Goal: Information Seeking & Learning: Learn about a topic

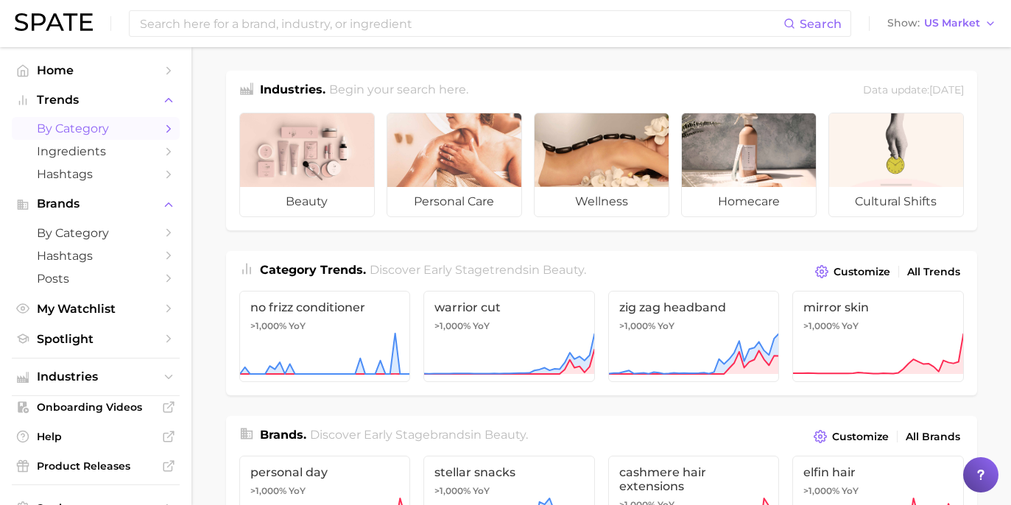
click at [144, 119] on link "by Category" at bounding box center [96, 128] width 168 height 23
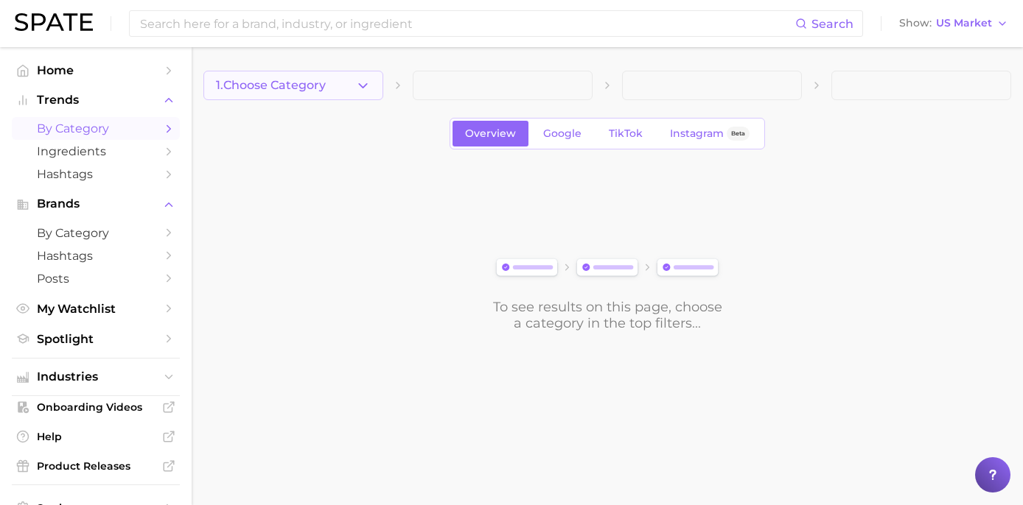
click at [337, 83] on button "1. Choose Category" at bounding box center [293, 85] width 180 height 29
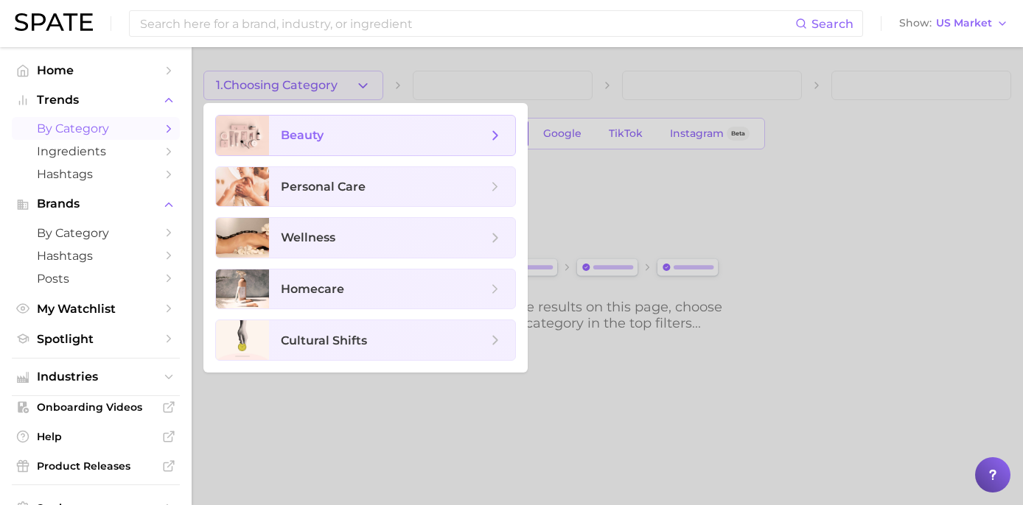
click at [410, 127] on span "beauty" at bounding box center [384, 135] width 206 height 16
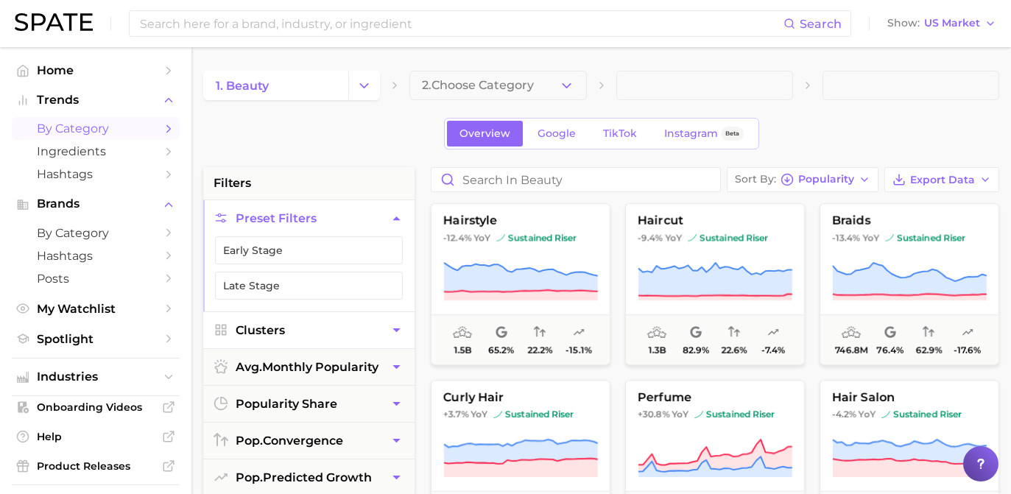
click at [363, 332] on button "Clusters" at bounding box center [308, 330] width 211 height 36
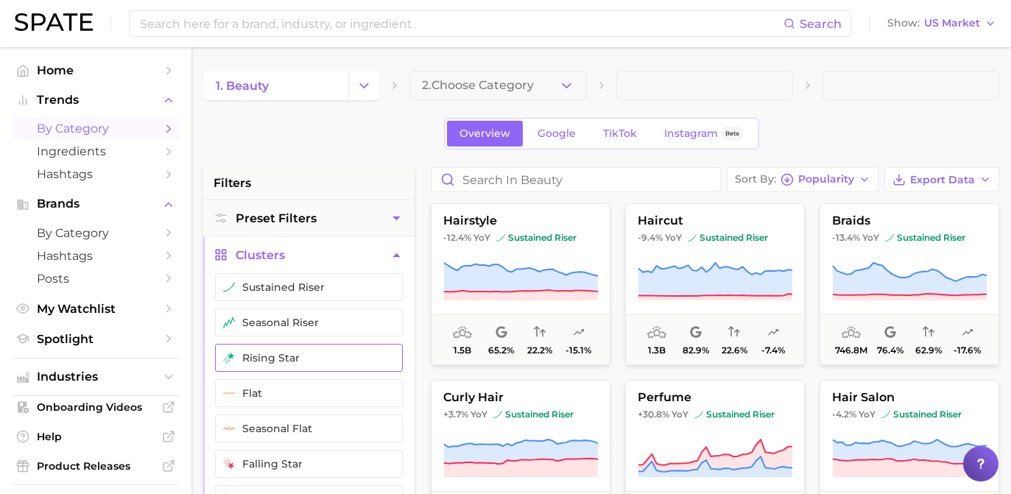
click at [347, 365] on button "rising star" at bounding box center [309, 358] width 188 height 28
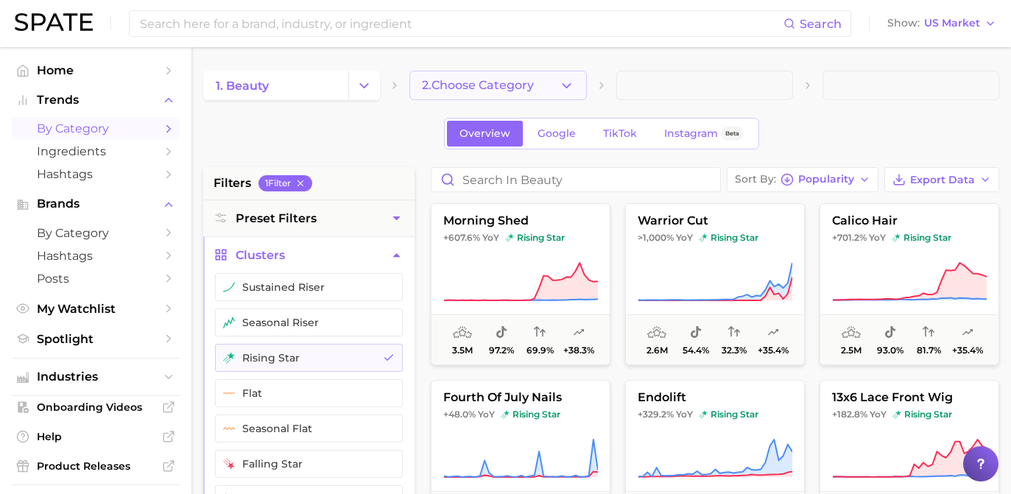
click at [480, 80] on span "2. Choose Category" at bounding box center [478, 85] width 112 height 13
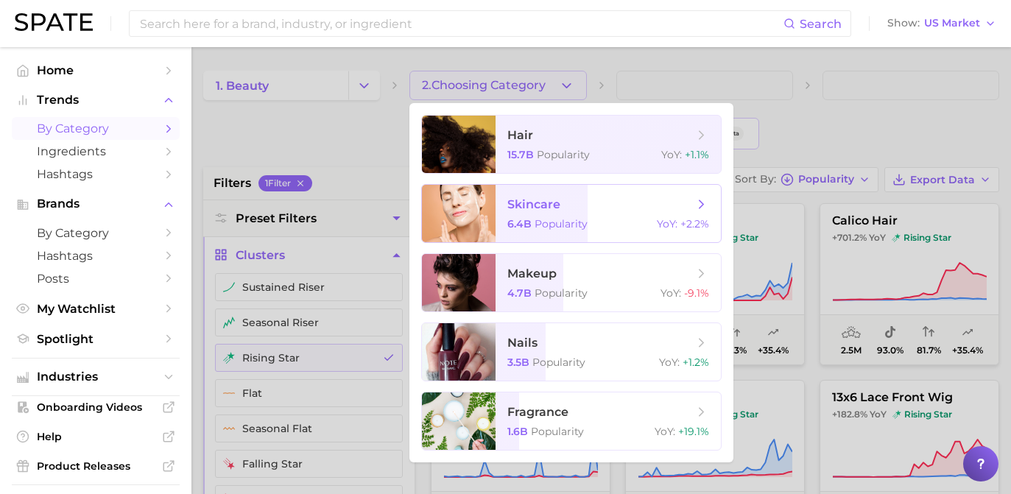
click at [528, 217] on span "skincare 6.4b Popularity YoY : +2.2%" at bounding box center [608, 213] width 225 height 57
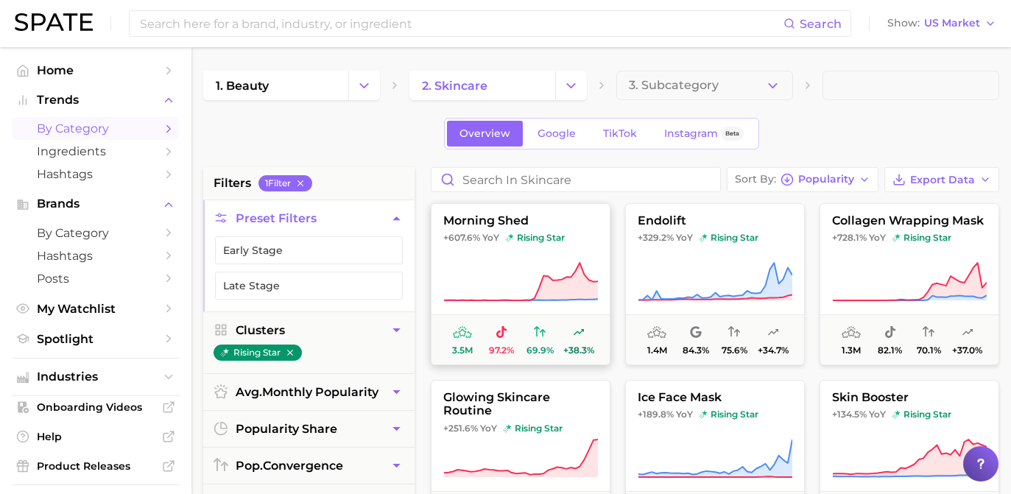
click at [511, 256] on button "morning shed +607.6% YoY rising star 3.5m 97.2% 69.9% +38.3%" at bounding box center [521, 284] width 180 height 162
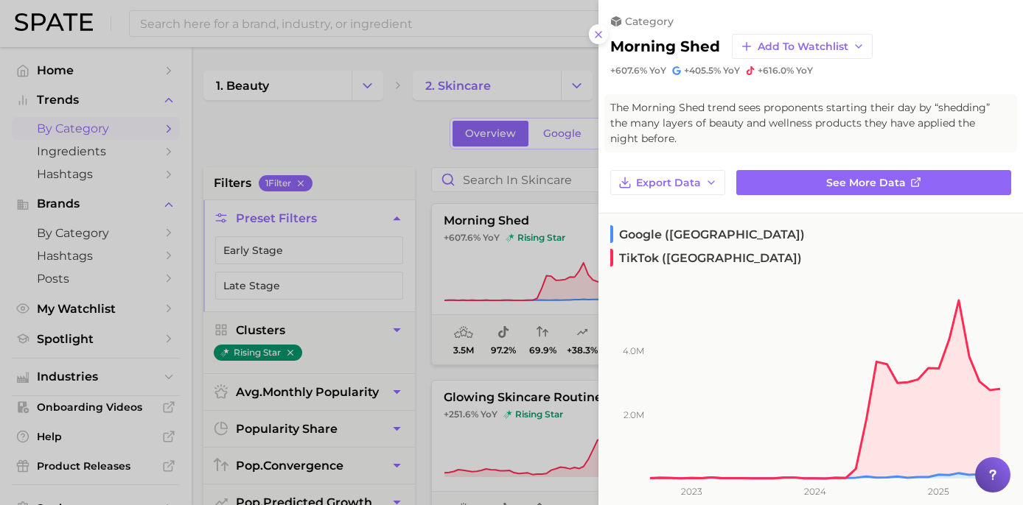
click at [421, 138] on div at bounding box center [511, 252] width 1023 height 505
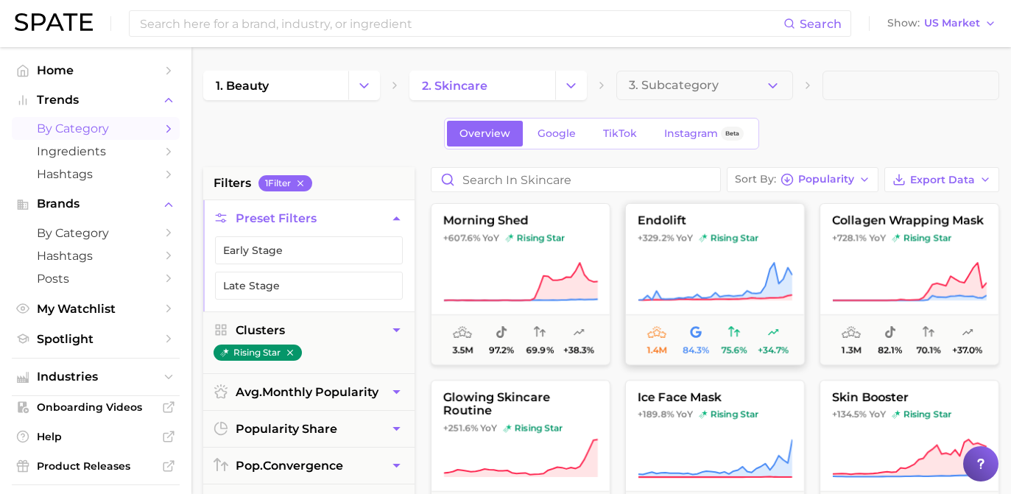
click at [732, 253] on button "endolift +329.2% YoY rising star 1.4m 84.3% 75.6% +34.7%" at bounding box center [715, 284] width 180 height 162
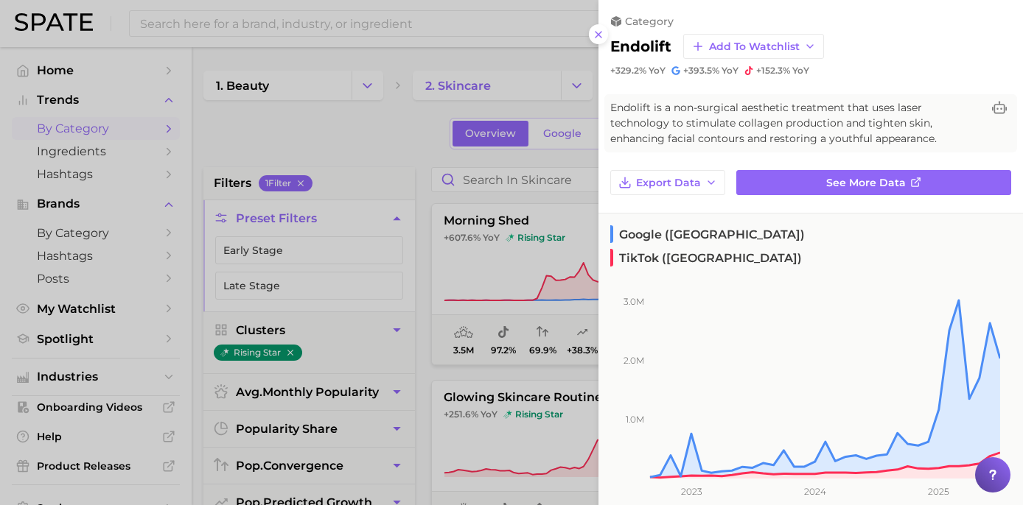
click at [439, 168] on div at bounding box center [511, 252] width 1023 height 505
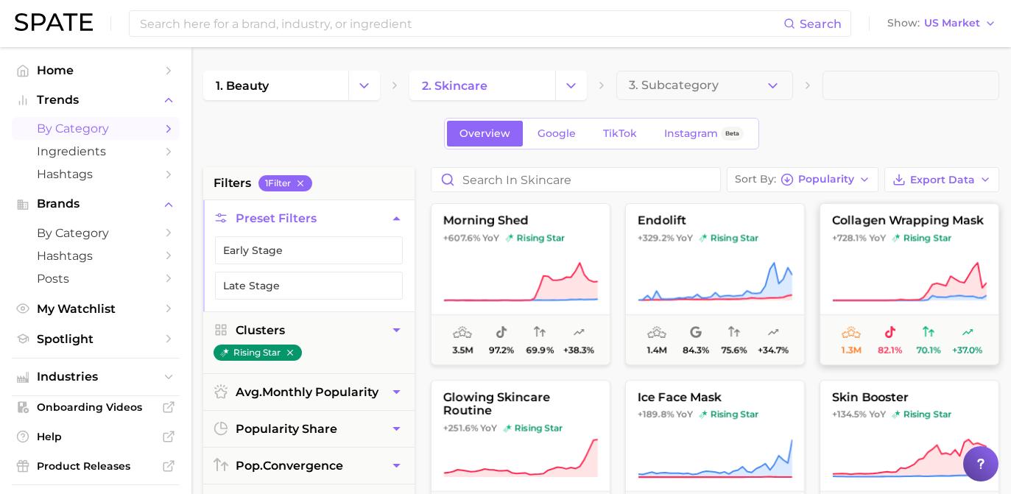
click at [919, 270] on icon at bounding box center [909, 282] width 155 height 41
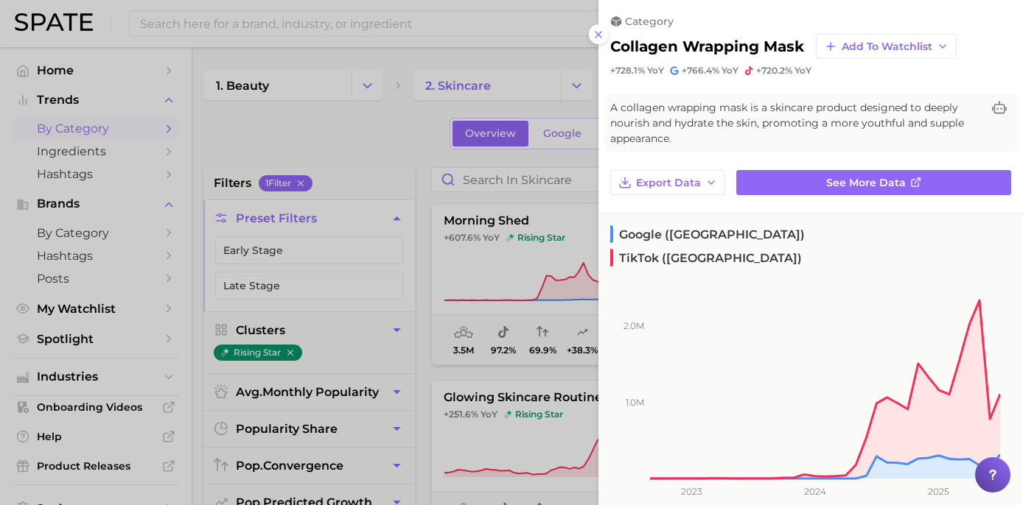
click at [449, 172] on div at bounding box center [511, 252] width 1023 height 505
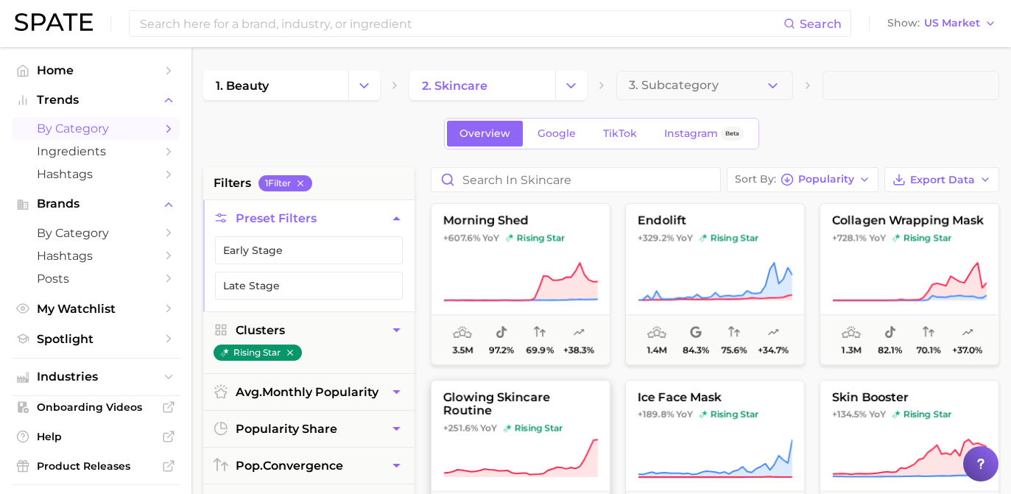
click at [521, 404] on span "glowing skincare routine" at bounding box center [521, 404] width 178 height 27
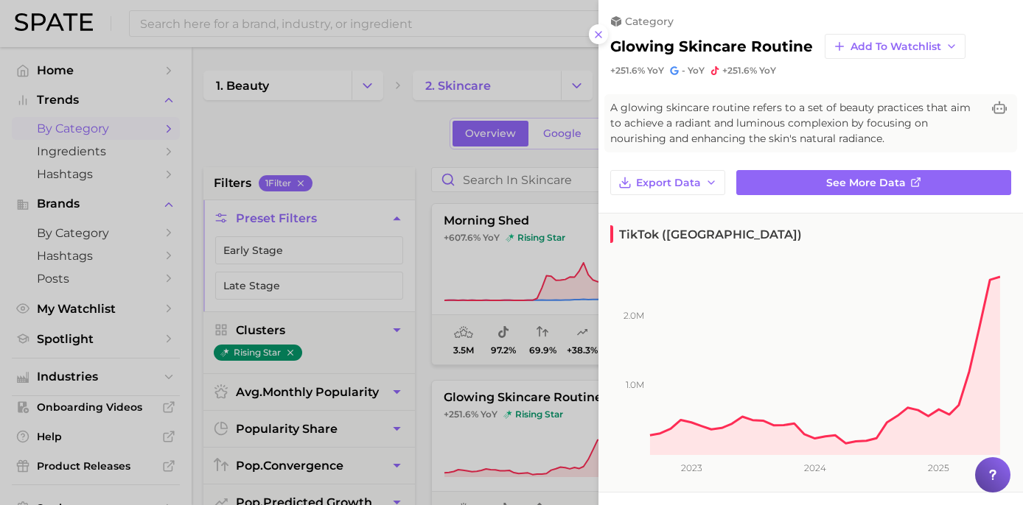
click at [354, 110] on div at bounding box center [511, 252] width 1023 height 505
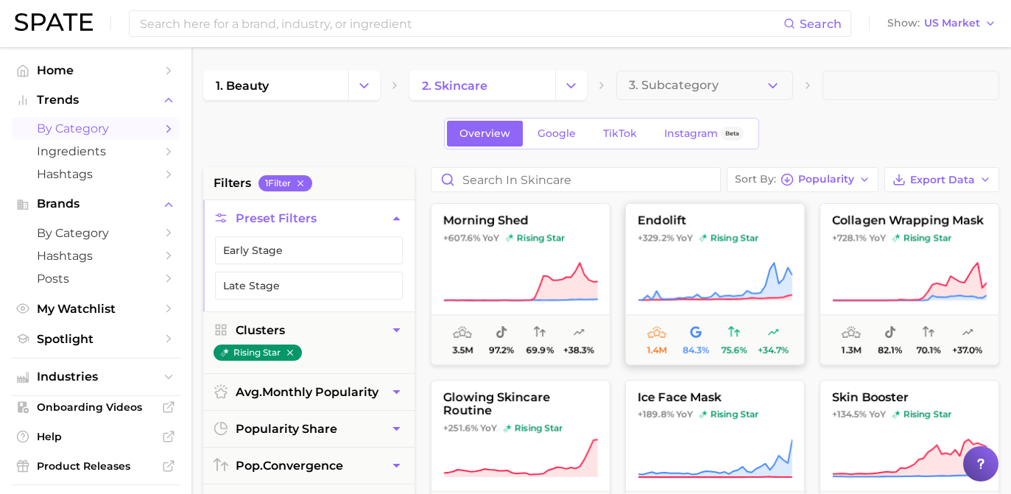
scroll to position [27, 0]
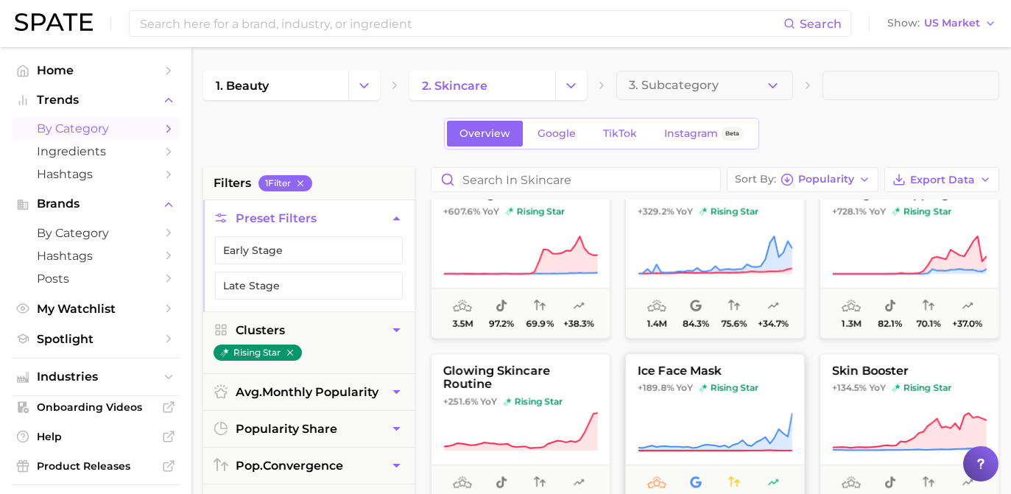
click at [735, 402] on button "ice face mask +189.8% YoY rising star 978.7k 99.0% 25.9% +24.9%" at bounding box center [715, 435] width 180 height 162
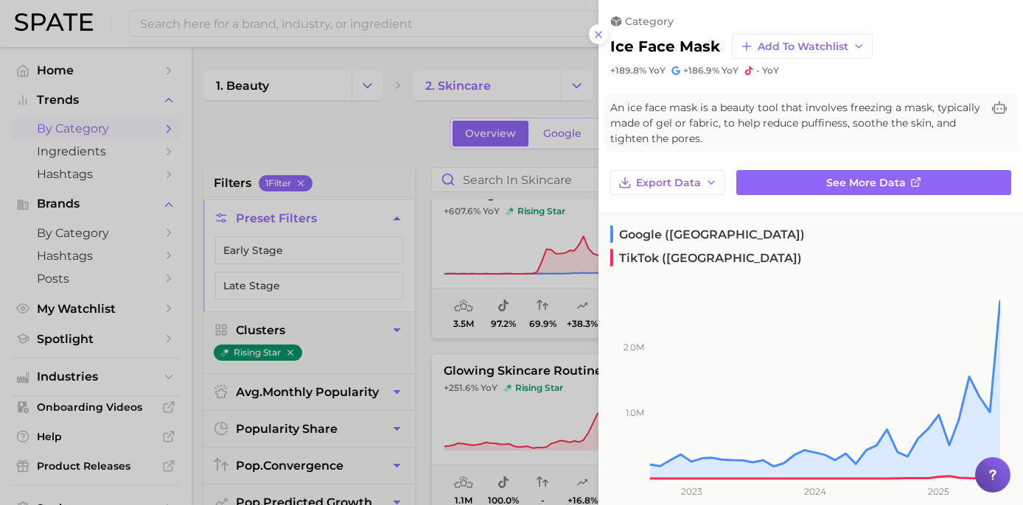
click at [399, 137] on div at bounding box center [511, 252] width 1023 height 505
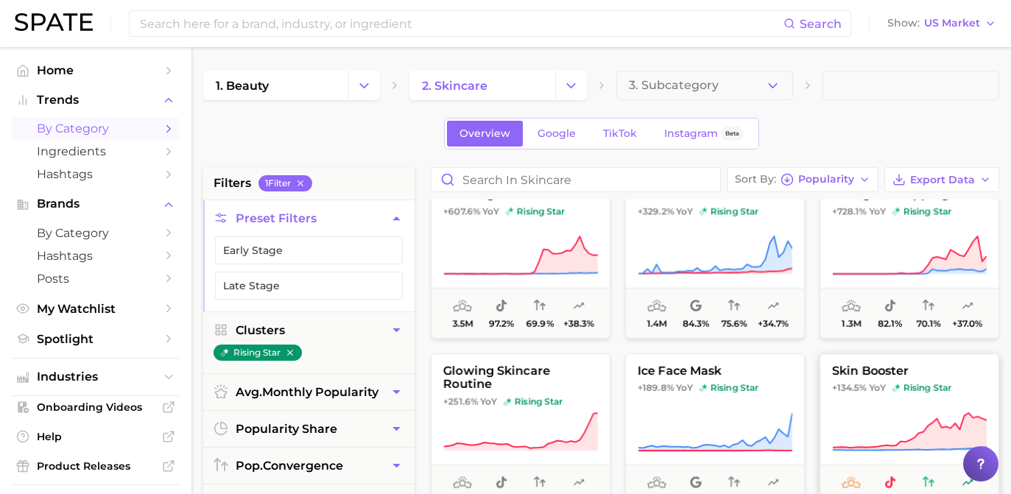
scroll to position [147, 0]
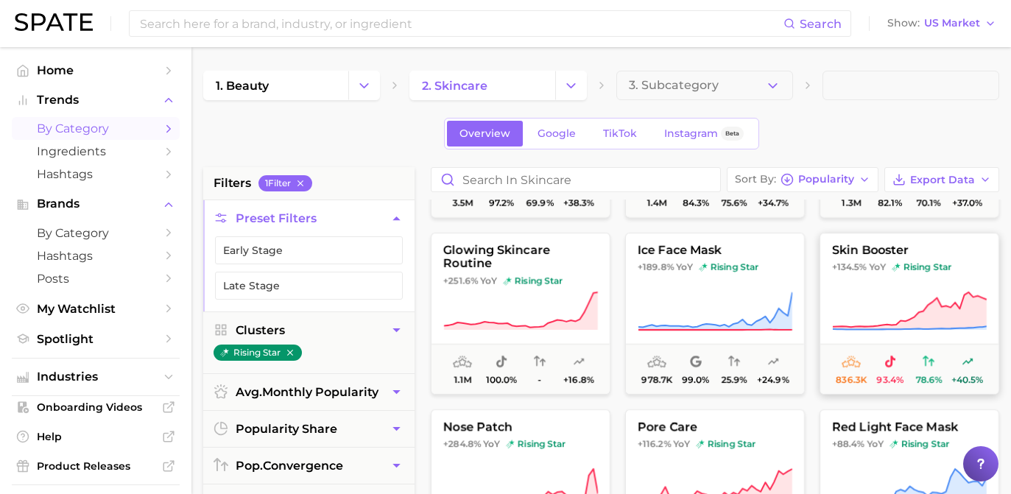
click at [916, 288] on button "skin booster +134.5% YoY rising star 836.3k 93.4% 78.6% +40.5%" at bounding box center [910, 314] width 180 height 162
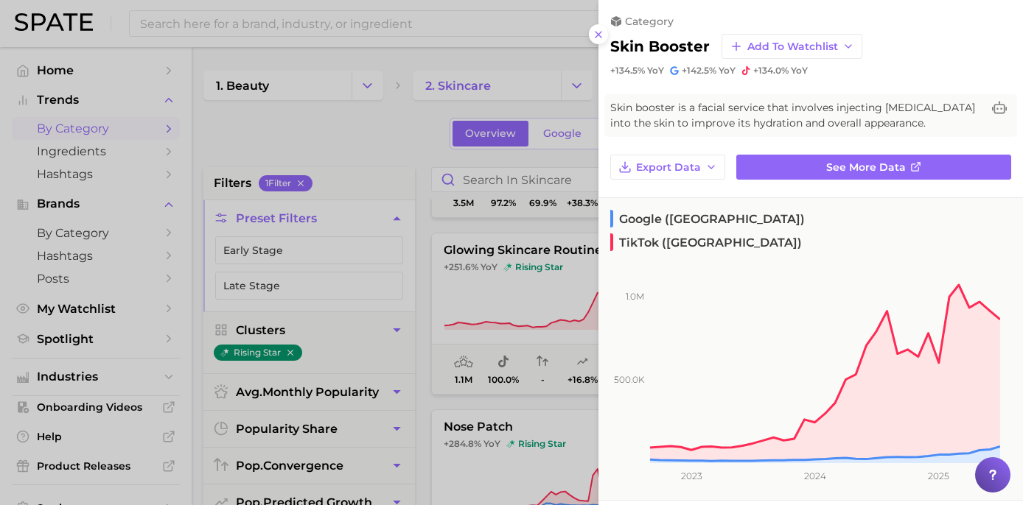
click at [449, 158] on div at bounding box center [511, 252] width 1023 height 505
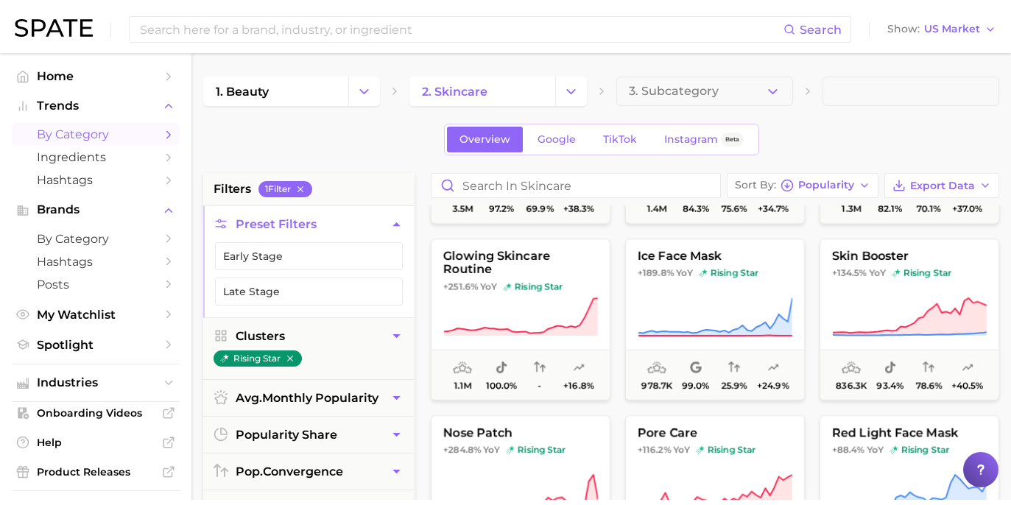
scroll to position [171, 0]
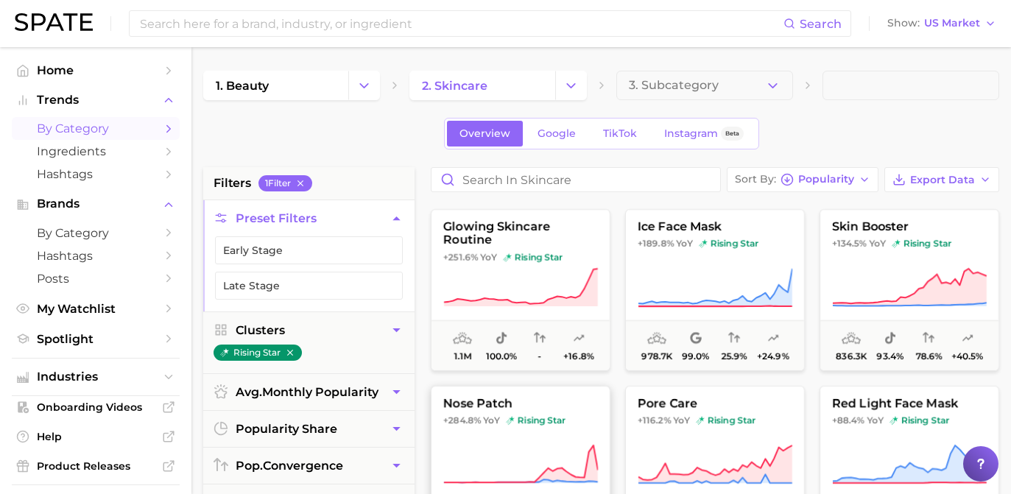
click at [485, 451] on icon at bounding box center [520, 464] width 155 height 41
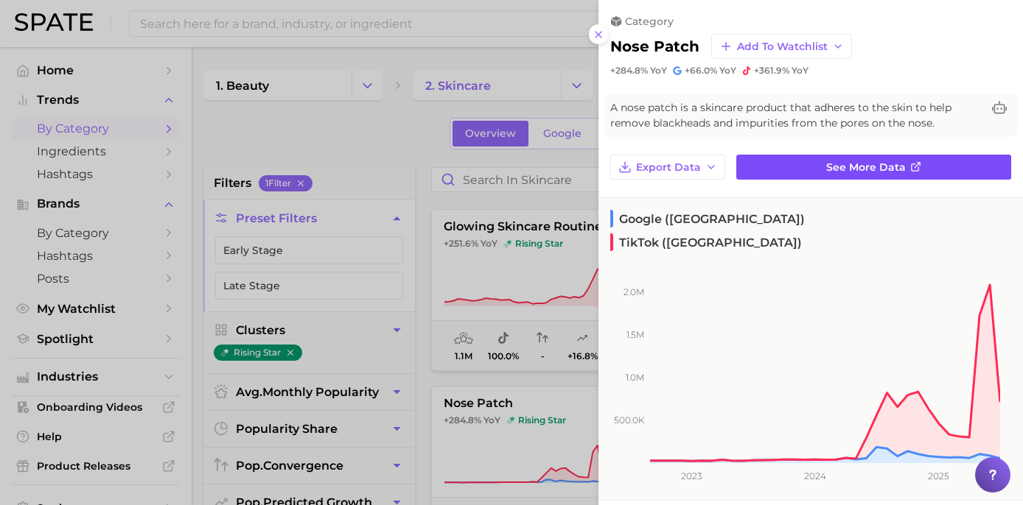
click at [779, 164] on link "See more data" at bounding box center [873, 167] width 275 height 25
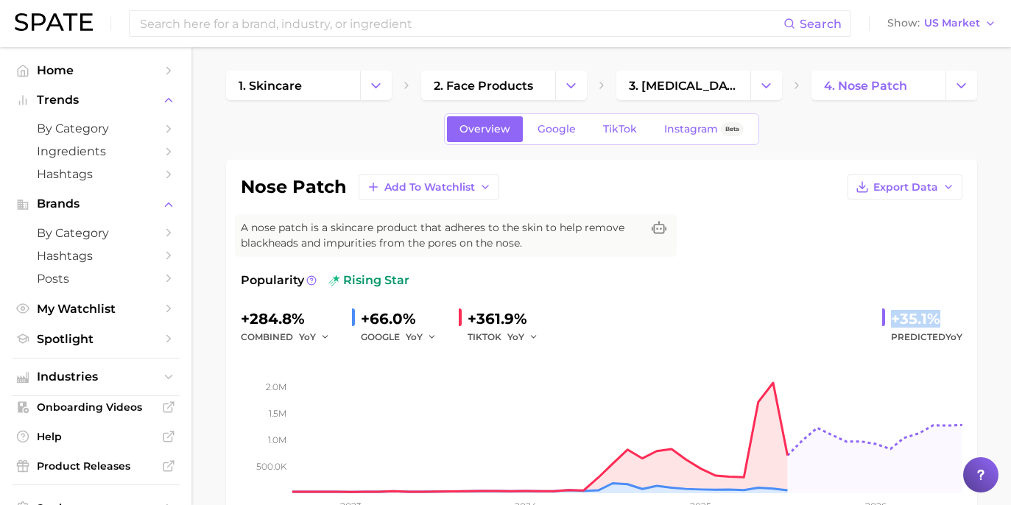
drag, startPoint x: 889, startPoint y: 314, endPoint x: 946, endPoint y: 311, distance: 56.8
click at [946, 311] on div "+35.1% Predicted YoY" at bounding box center [923, 326] width 80 height 39
click at [561, 131] on span "Google" at bounding box center [557, 129] width 38 height 13
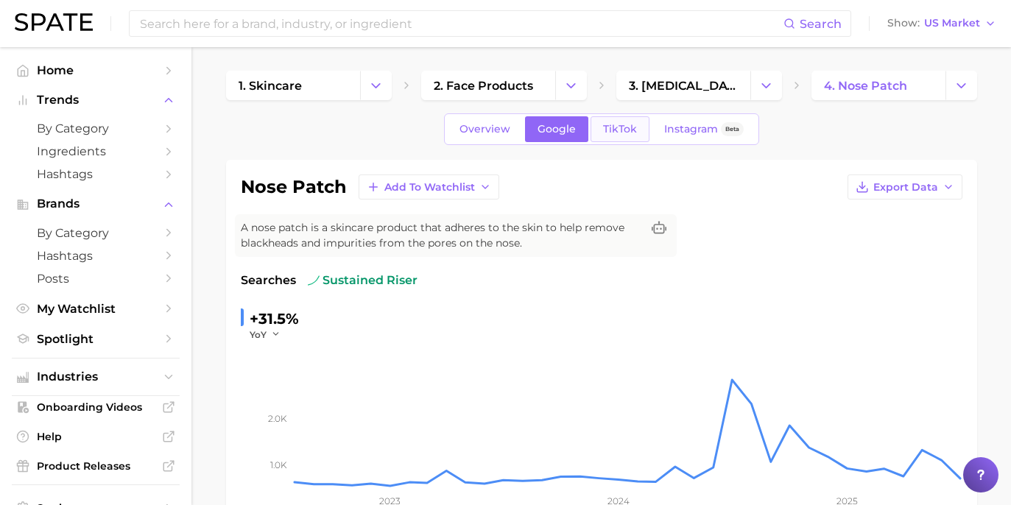
click at [620, 135] on span "TikTok" at bounding box center [620, 129] width 34 height 13
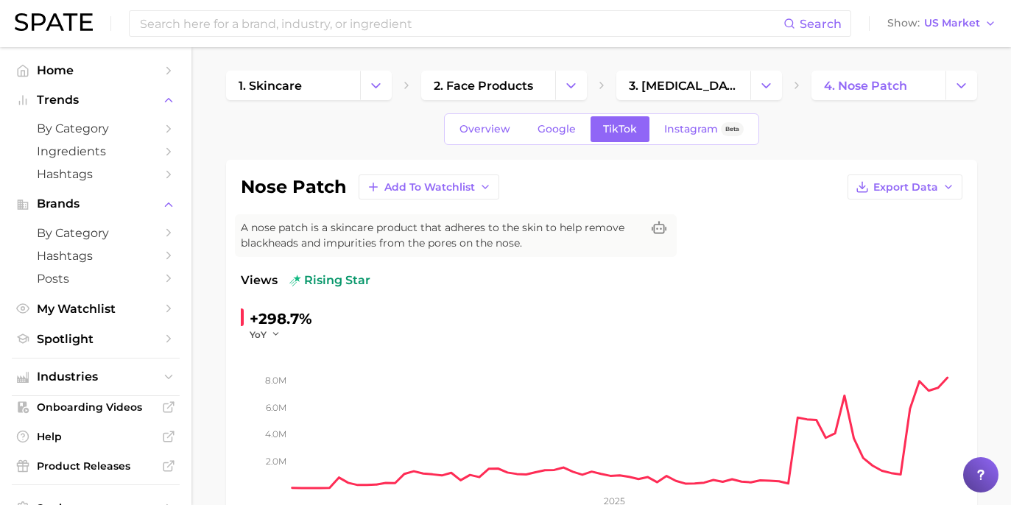
click at [402, 138] on div "Overview Google TikTok Instagram Beta" at bounding box center [601, 129] width 751 height 32
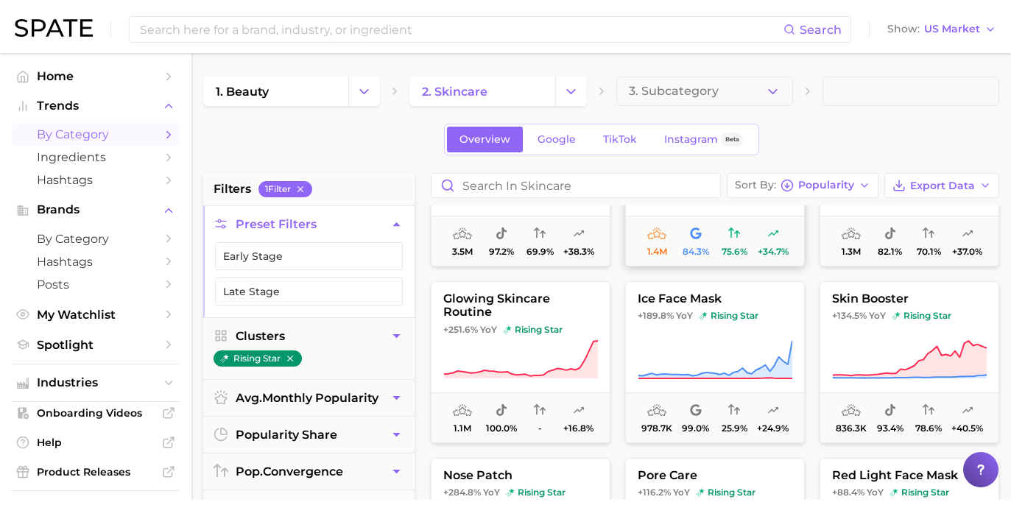
scroll to position [197, 0]
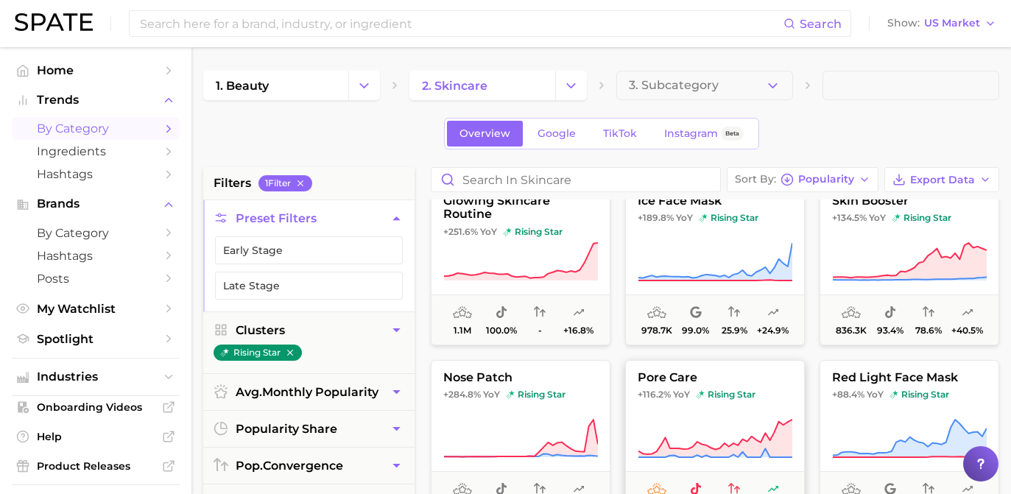
click at [716, 402] on button "pore care +116.2% YoY rising star 763.1k 95.3% 19.3% +27.2%" at bounding box center [715, 441] width 180 height 162
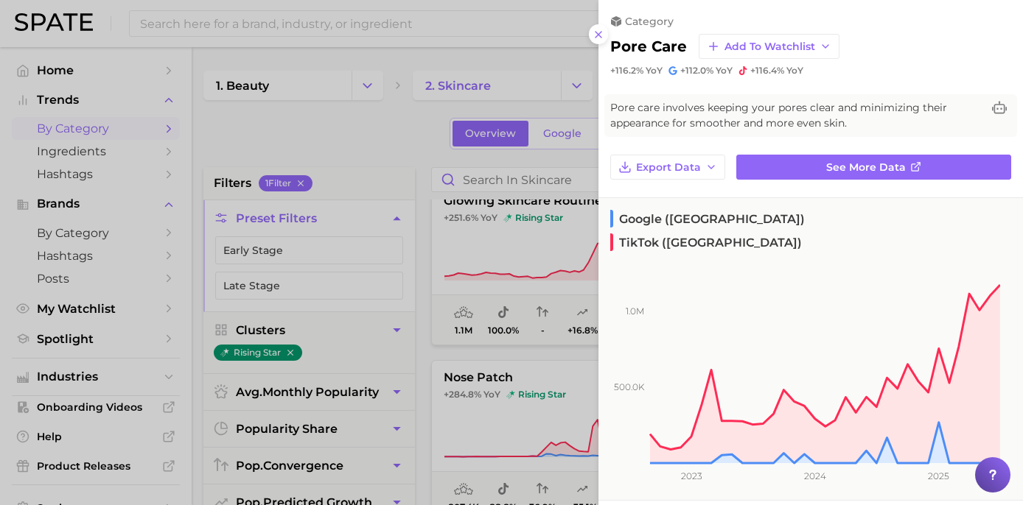
click at [467, 145] on div at bounding box center [511, 252] width 1023 height 505
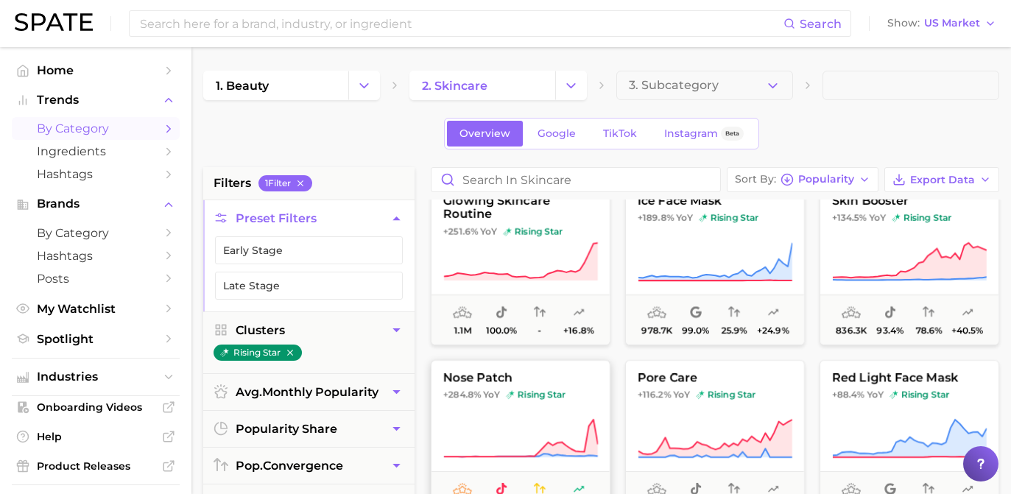
click at [547, 371] on span "nose patch" at bounding box center [521, 377] width 178 height 13
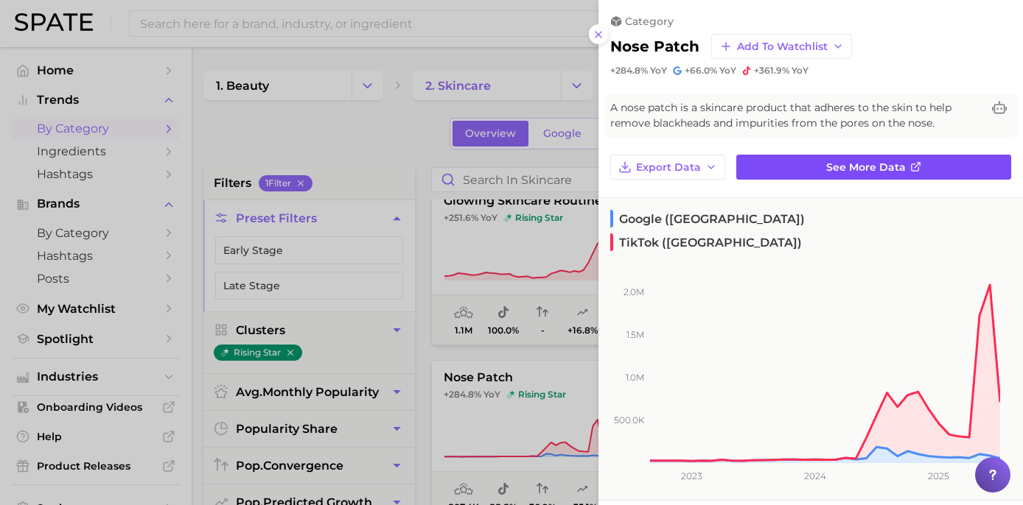
click at [853, 161] on span "See more data" at bounding box center [866, 167] width 80 height 13
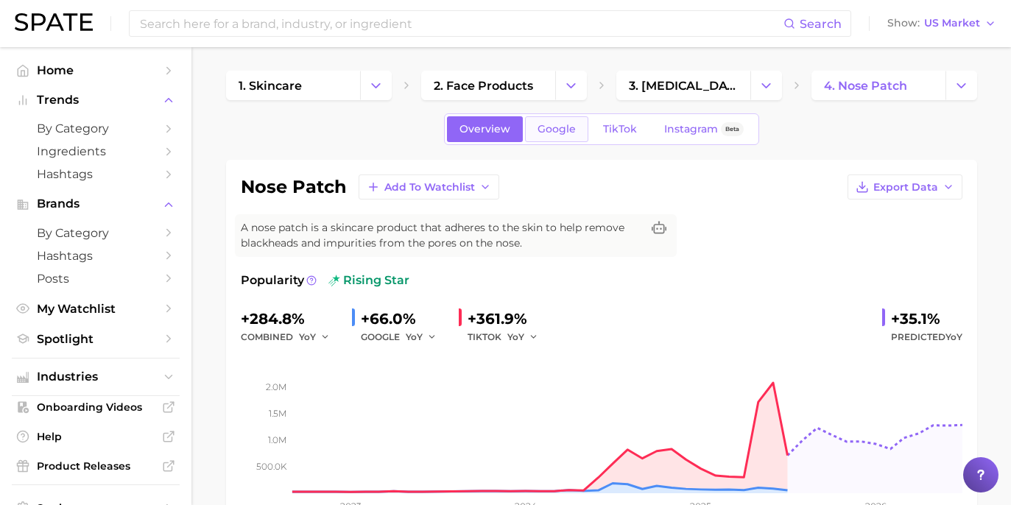
click at [581, 130] on link "Google" at bounding box center [556, 129] width 63 height 26
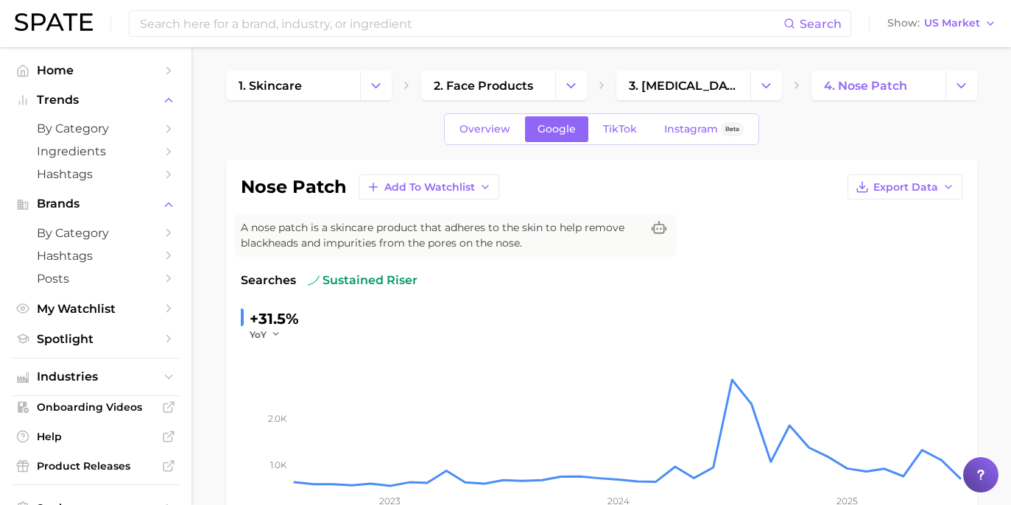
scroll to position [119, 0]
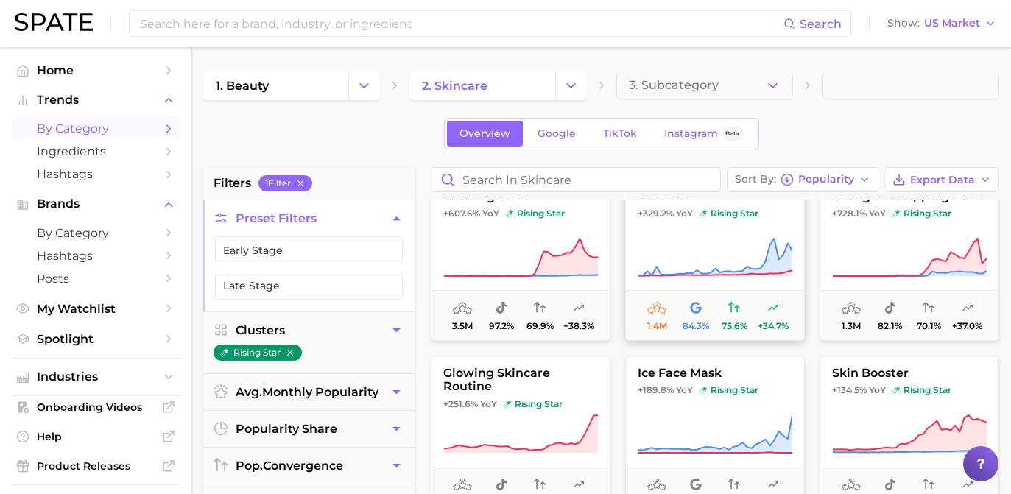
scroll to position [167, 0]
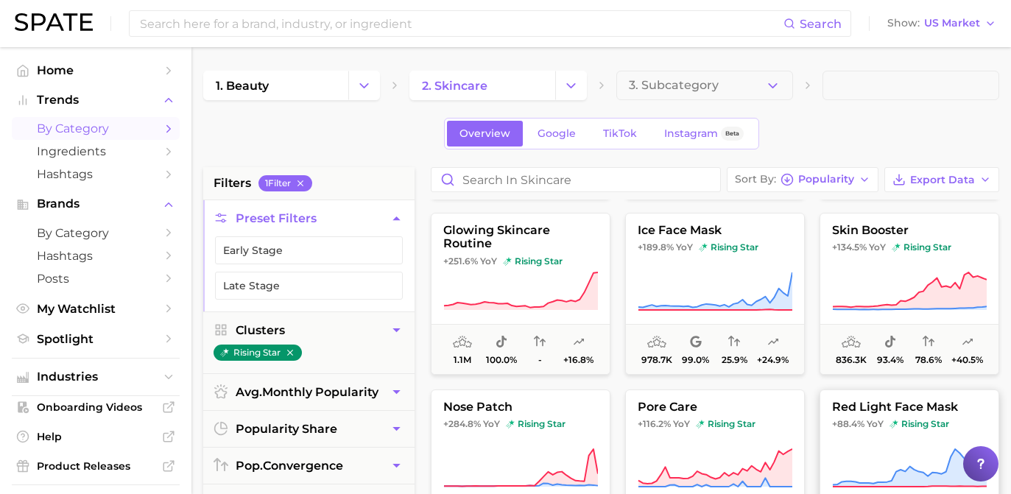
click at [866, 404] on span "red light face mask" at bounding box center [910, 407] width 178 height 13
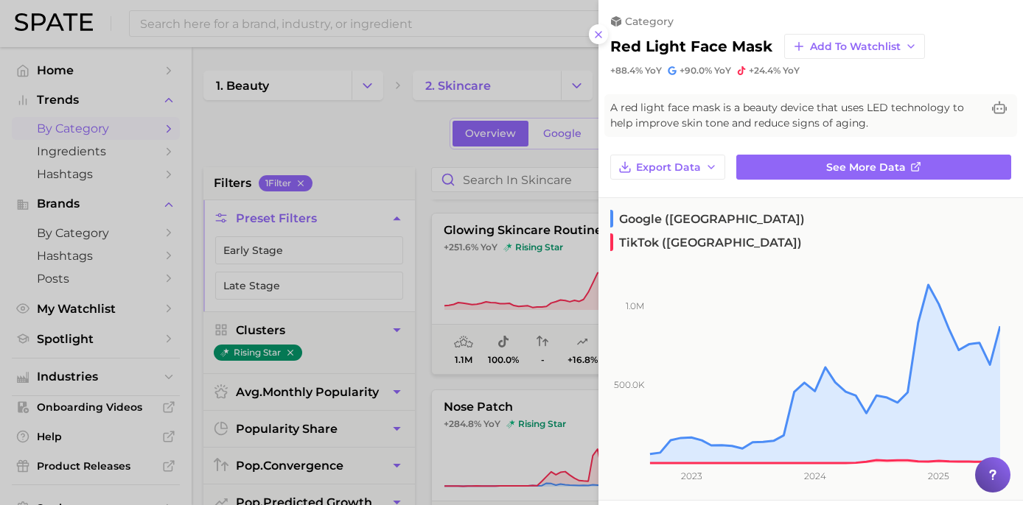
click at [435, 152] on div at bounding box center [511, 252] width 1023 height 505
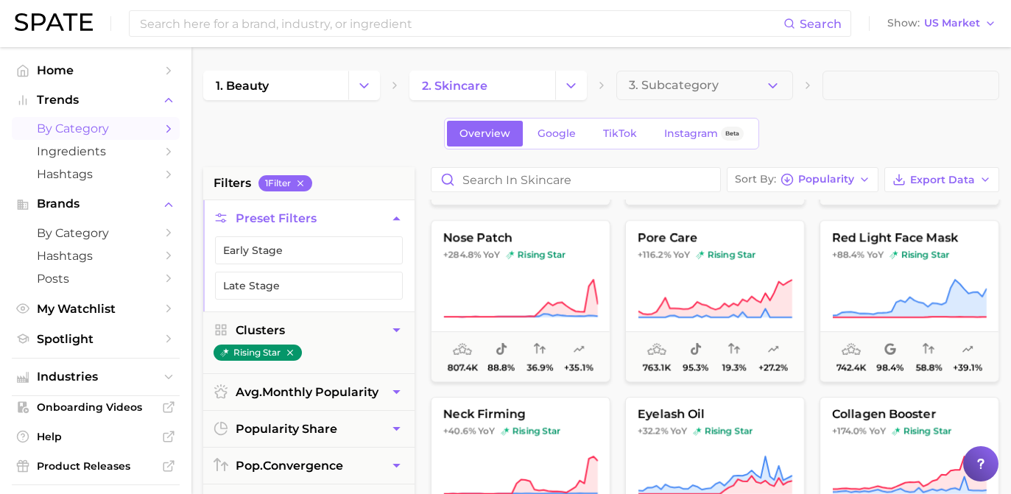
scroll to position [398, 0]
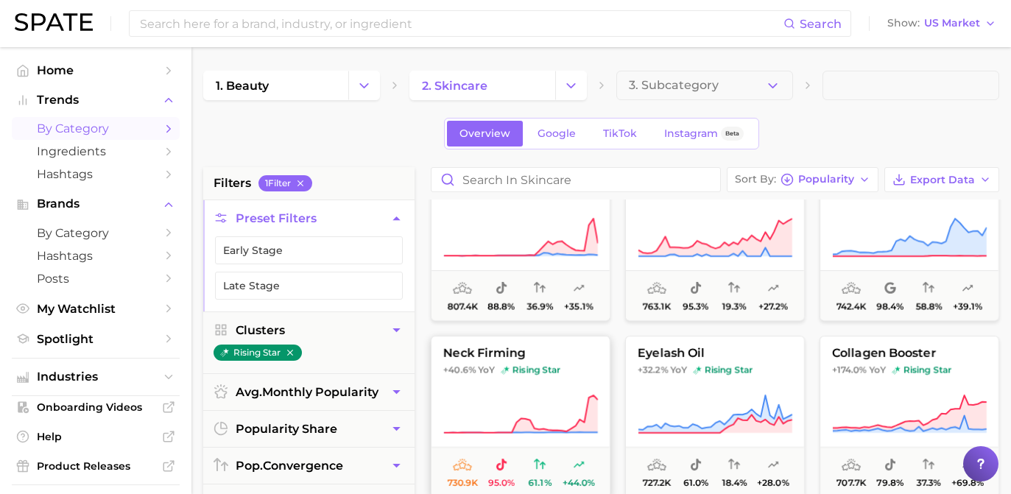
click at [532, 365] on span "rising star" at bounding box center [531, 371] width 60 height 12
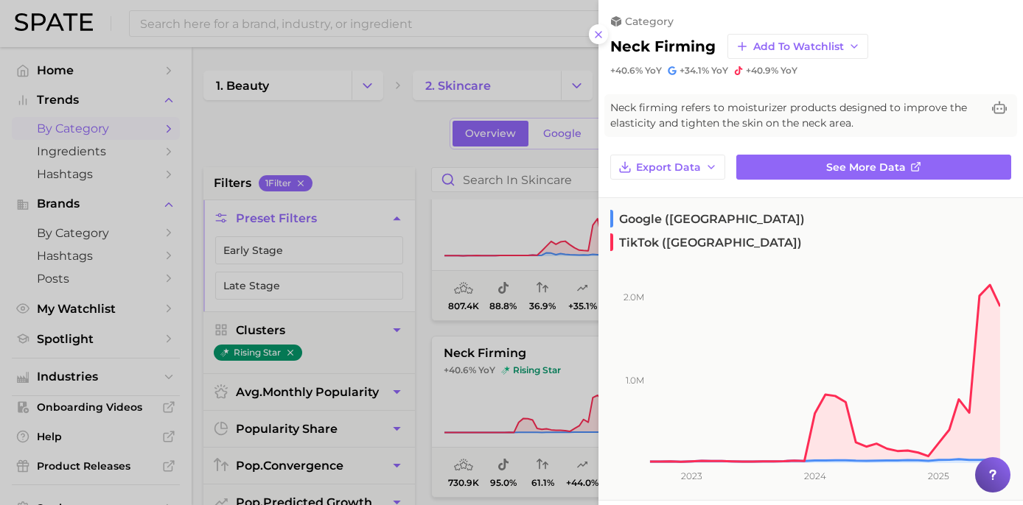
click at [411, 126] on div at bounding box center [511, 252] width 1023 height 505
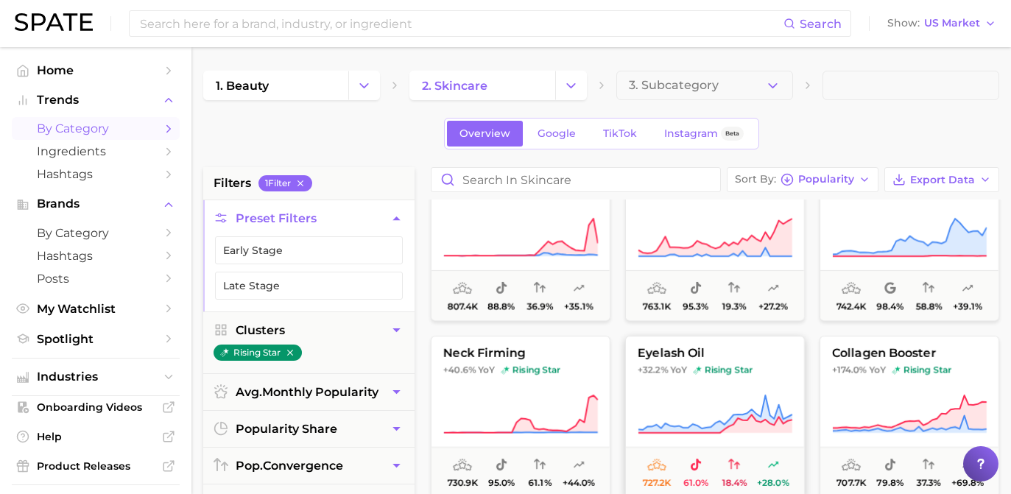
scroll to position [422, 0]
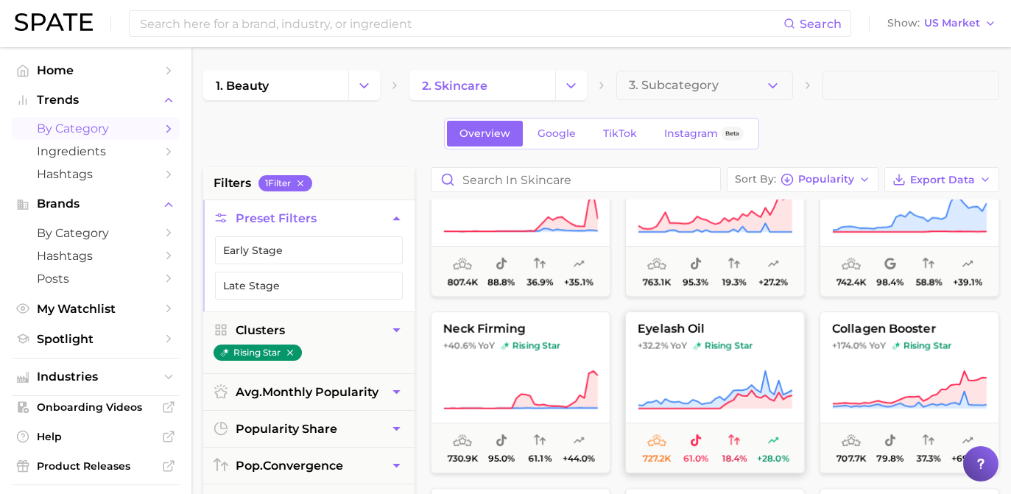
click at [709, 368] on button "eyelash oil +32.2% YoY rising star 727.2k 61.0% 18.4% +28.0%" at bounding box center [715, 393] width 180 height 162
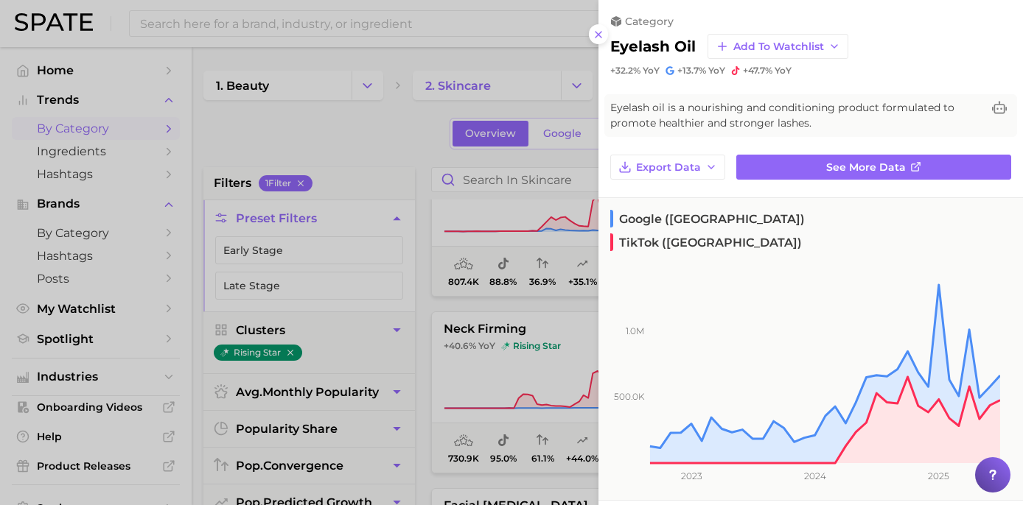
click at [380, 287] on div at bounding box center [511, 252] width 1023 height 505
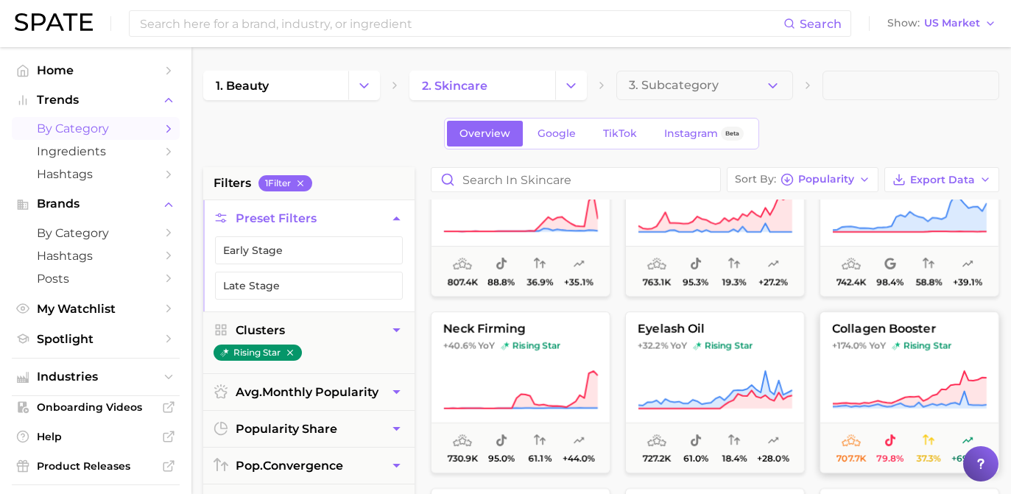
click at [831, 345] on span "+174.0% YoY rising star" at bounding box center [910, 346] width 178 height 12
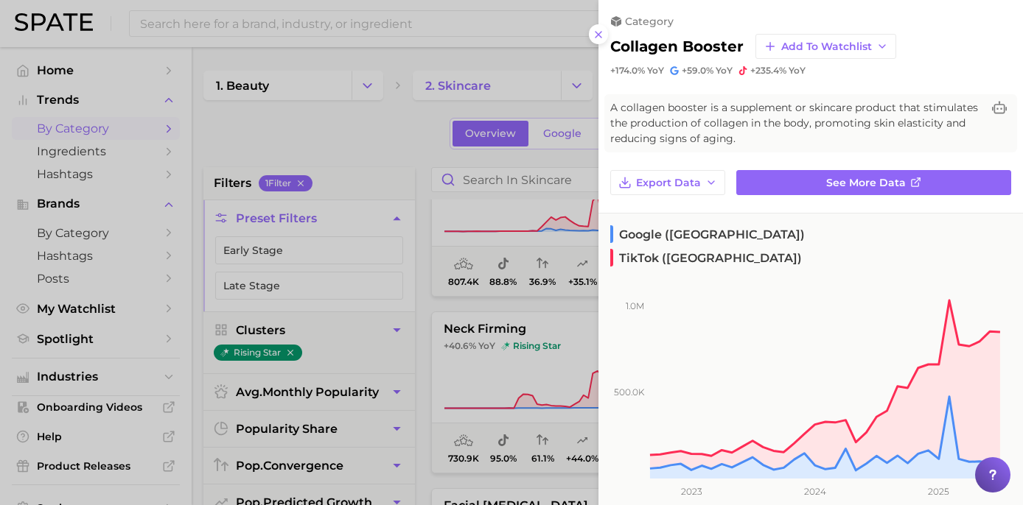
click at [484, 236] on div at bounding box center [511, 252] width 1023 height 505
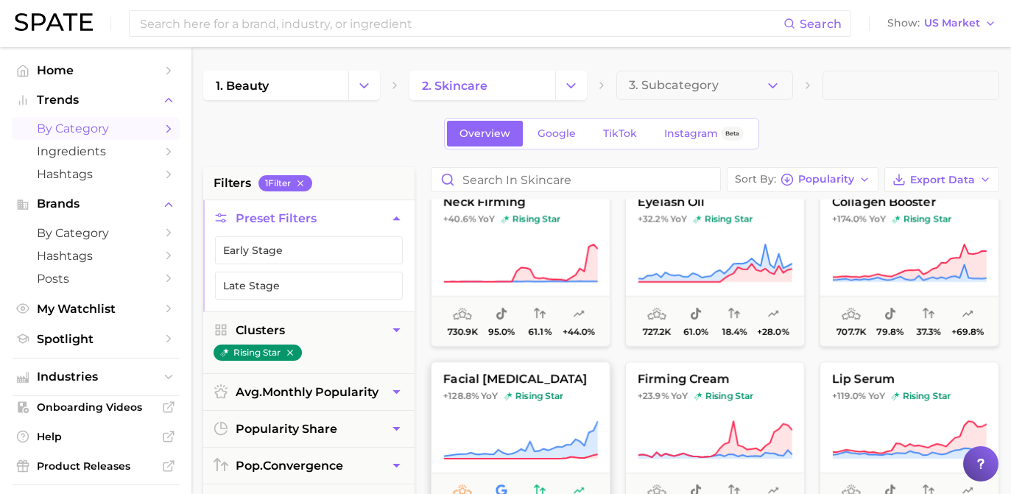
scroll to position [575, 0]
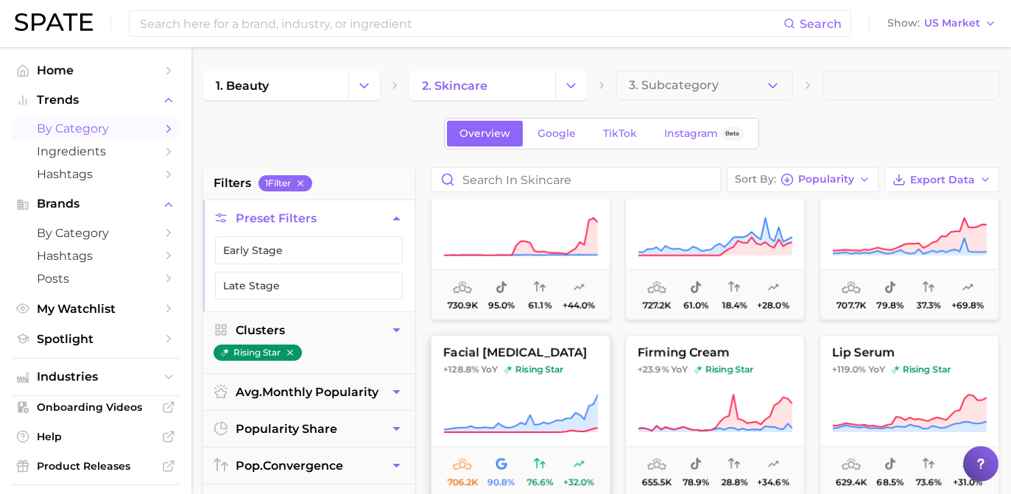
click at [478, 387] on button "facial lymphatic drainage +128.8% YoY rising star 706.2k 90.8% 76.6% +32.0%" at bounding box center [521, 416] width 180 height 162
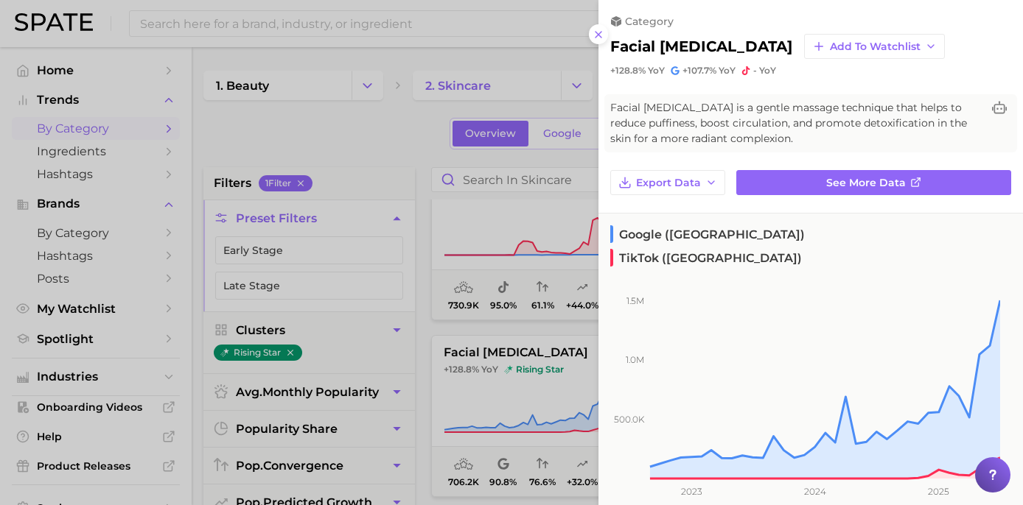
click at [446, 198] on div at bounding box center [511, 252] width 1023 height 505
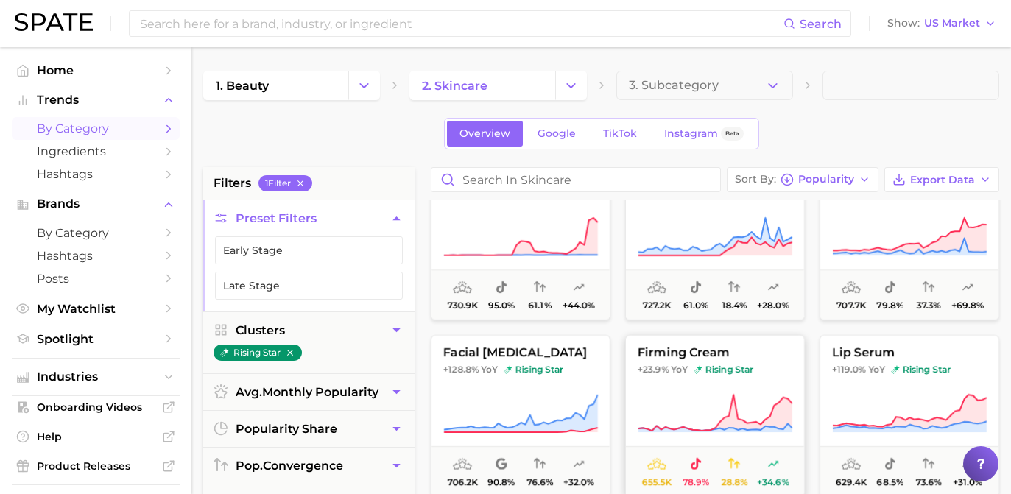
click at [756, 373] on span "+23.9% YoY rising star" at bounding box center [715, 370] width 178 height 12
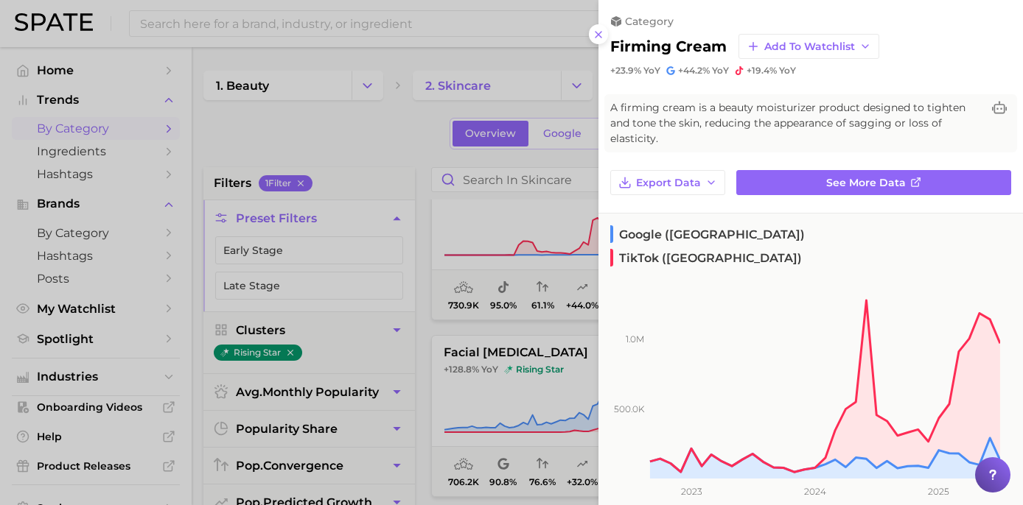
click at [436, 234] on div at bounding box center [511, 252] width 1023 height 505
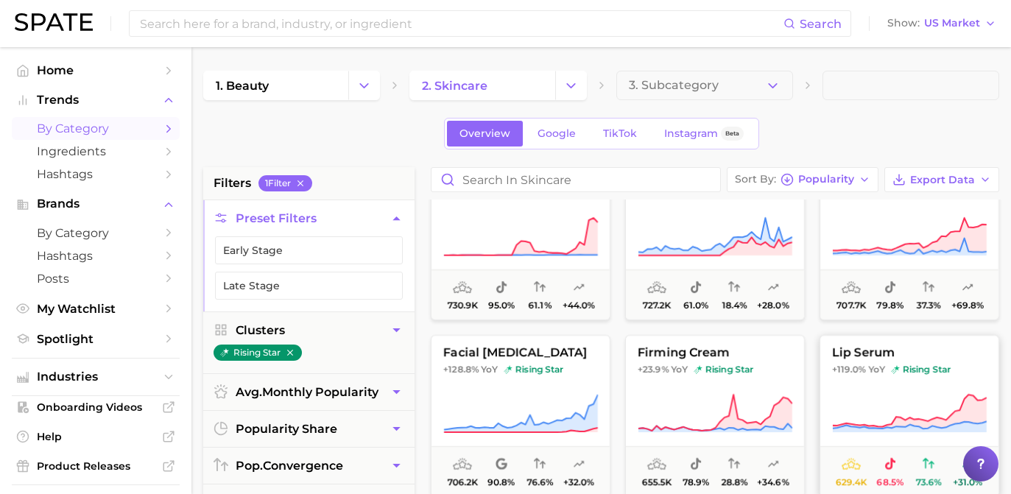
click at [847, 373] on span "+119.0%" at bounding box center [849, 369] width 34 height 11
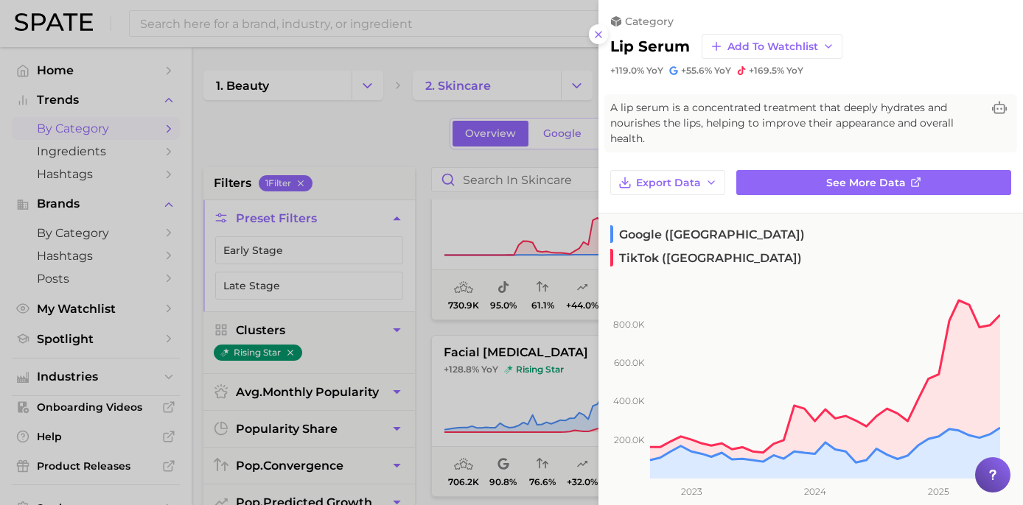
click at [409, 168] on div at bounding box center [511, 252] width 1023 height 505
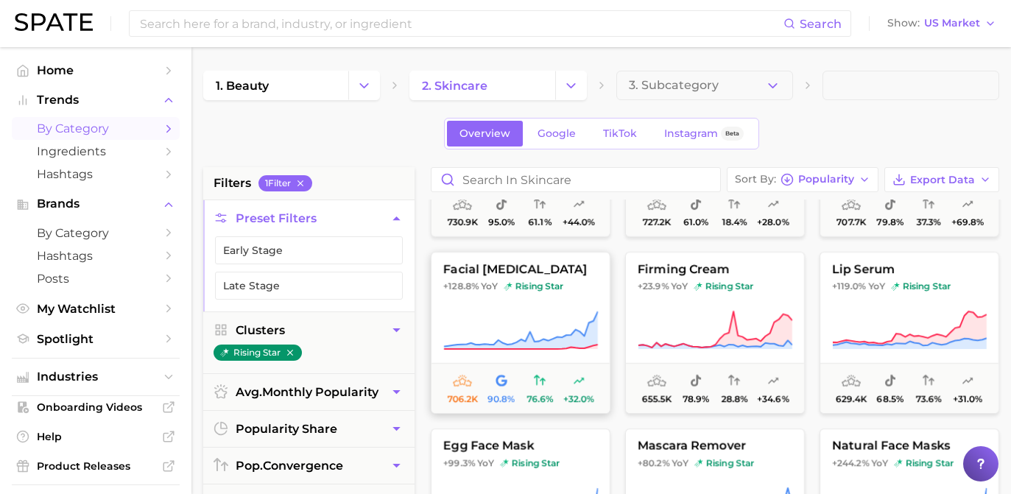
scroll to position [765, 0]
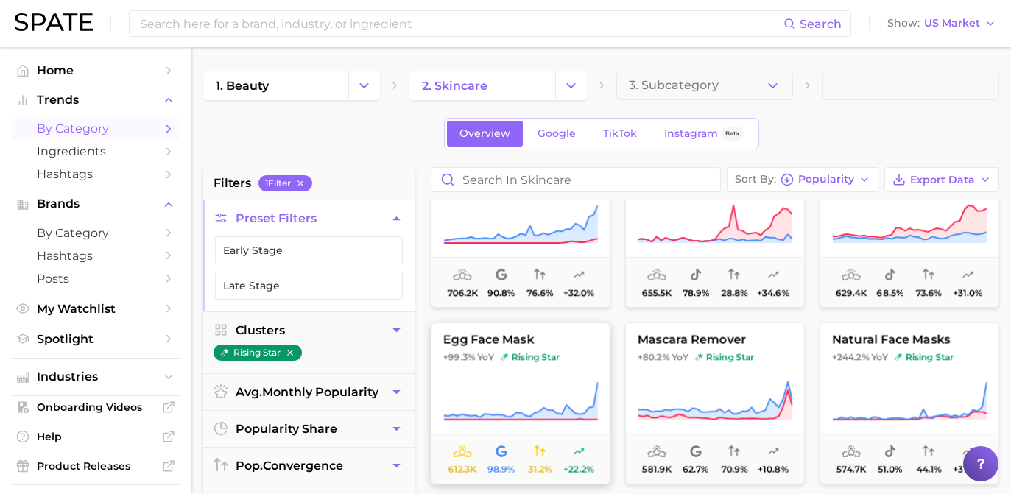
click at [504, 373] on button "egg face mask +99.3% YoY rising star 612.3k 98.9% 31.2% +22.2%" at bounding box center [521, 404] width 180 height 162
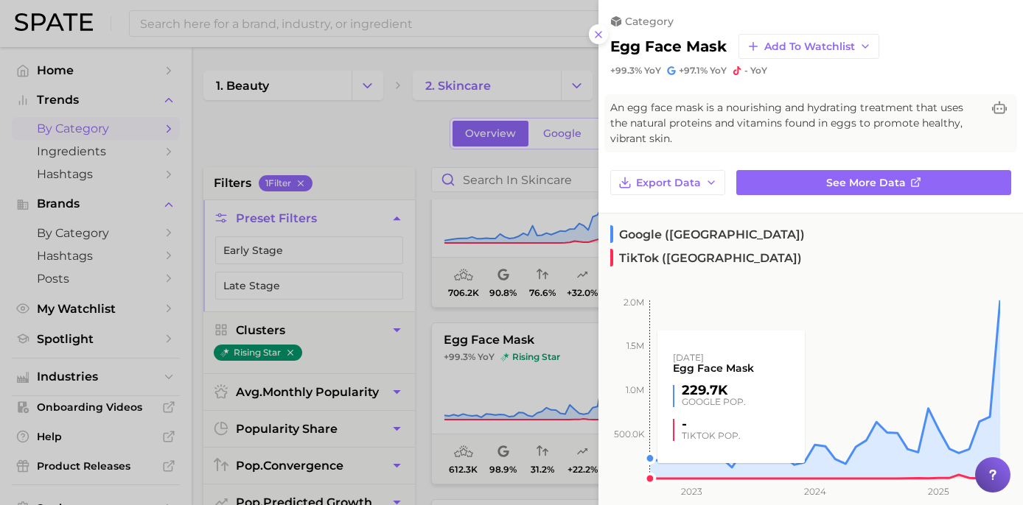
click at [510, 278] on div at bounding box center [511, 252] width 1023 height 505
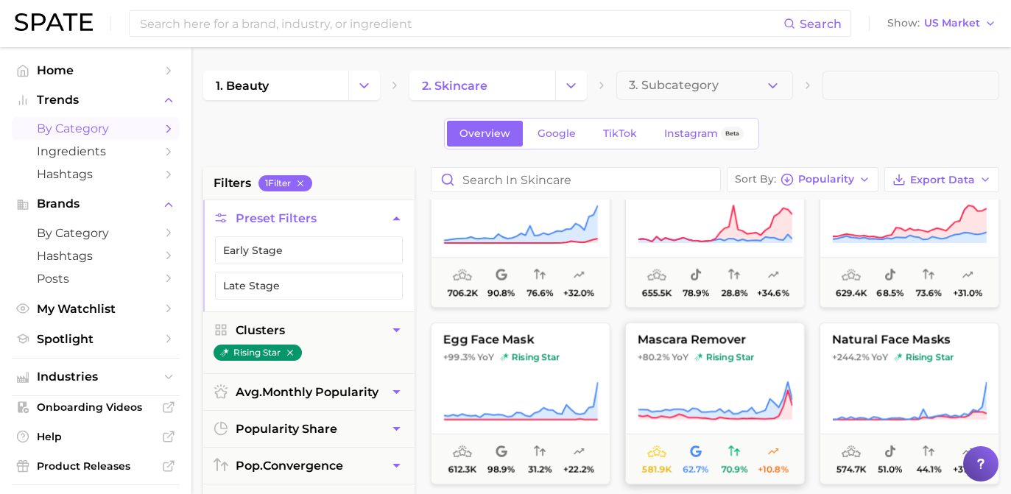
click at [677, 354] on span "YoY" at bounding box center [680, 357] width 17 height 12
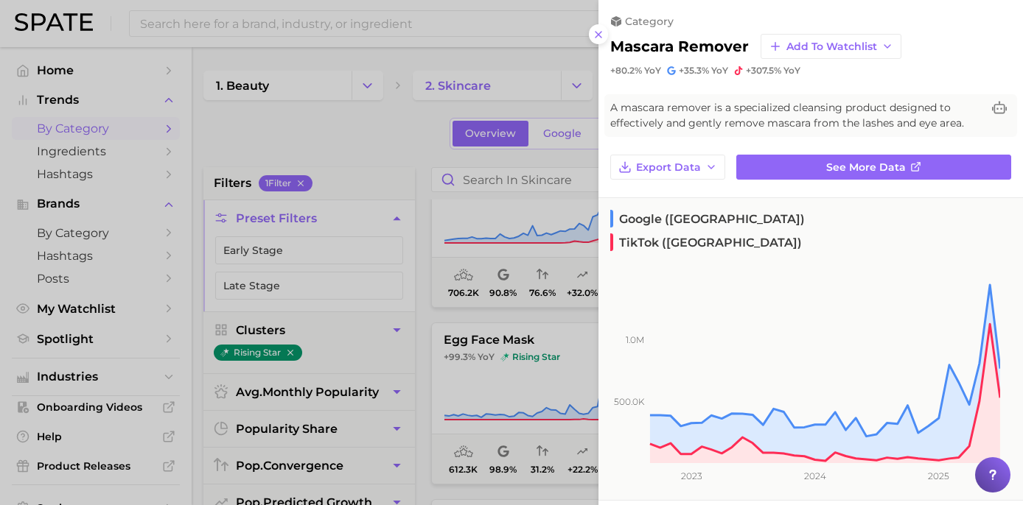
click at [519, 111] on div at bounding box center [511, 252] width 1023 height 505
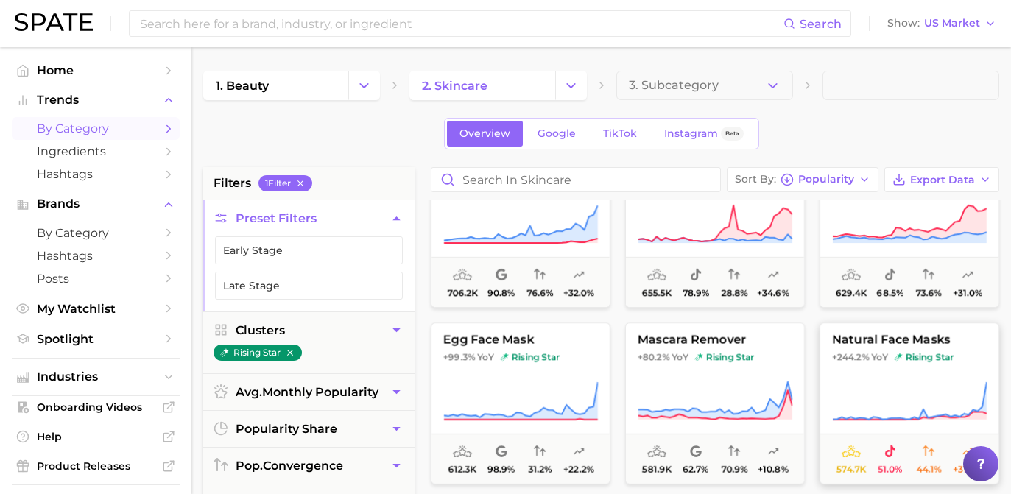
scroll to position [791, 0]
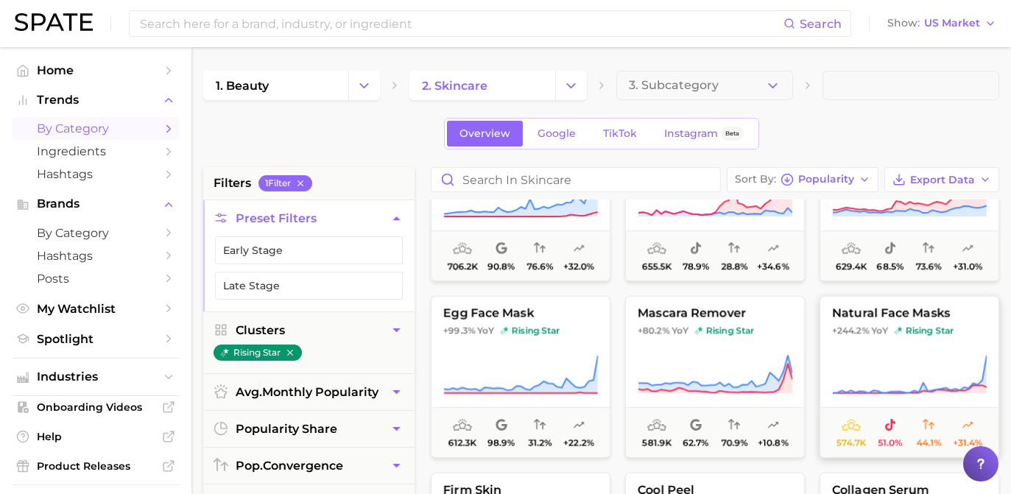
click at [894, 328] on img at bounding box center [898, 330] width 9 height 9
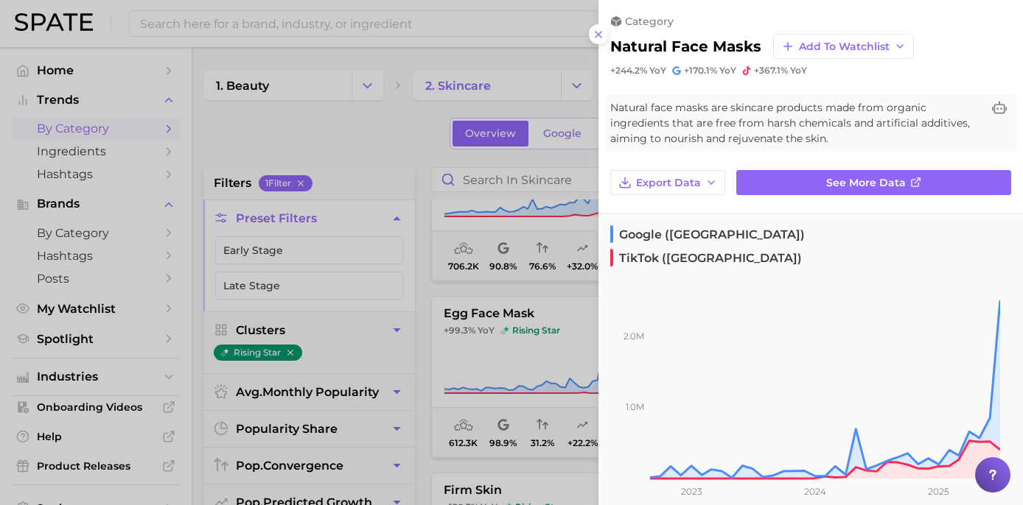
click at [346, 150] on div at bounding box center [511, 252] width 1023 height 505
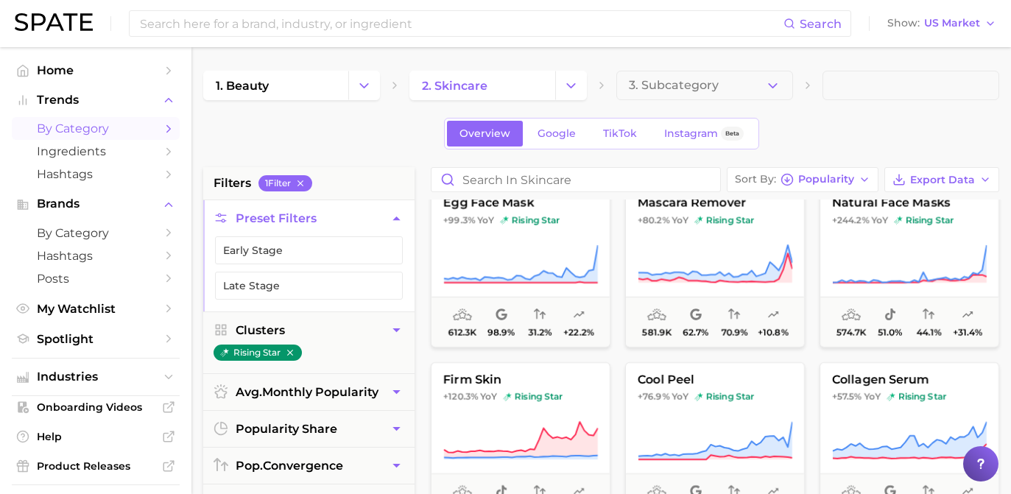
scroll to position [1006, 0]
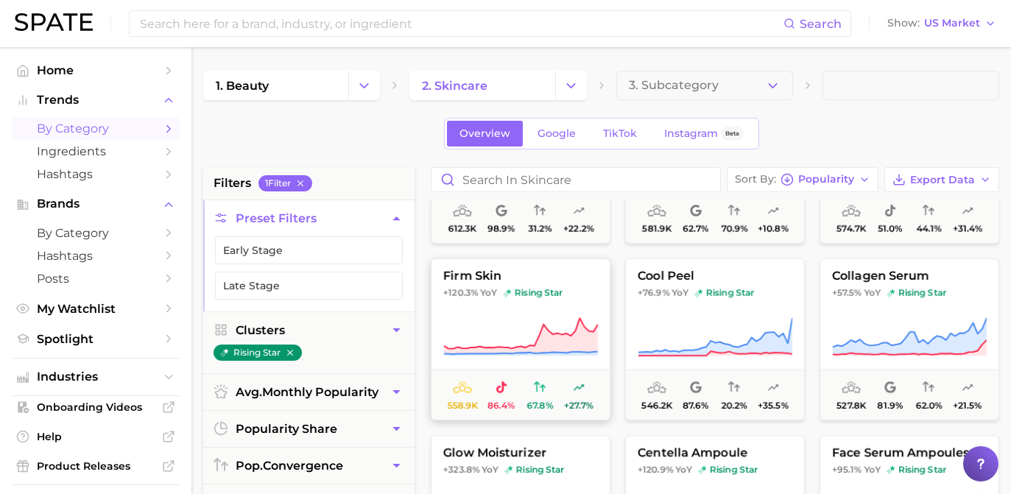
click at [571, 311] on button "firm skin +120.3% YoY rising star 558.9k 86.4% 67.8% +27.7%" at bounding box center [521, 340] width 180 height 162
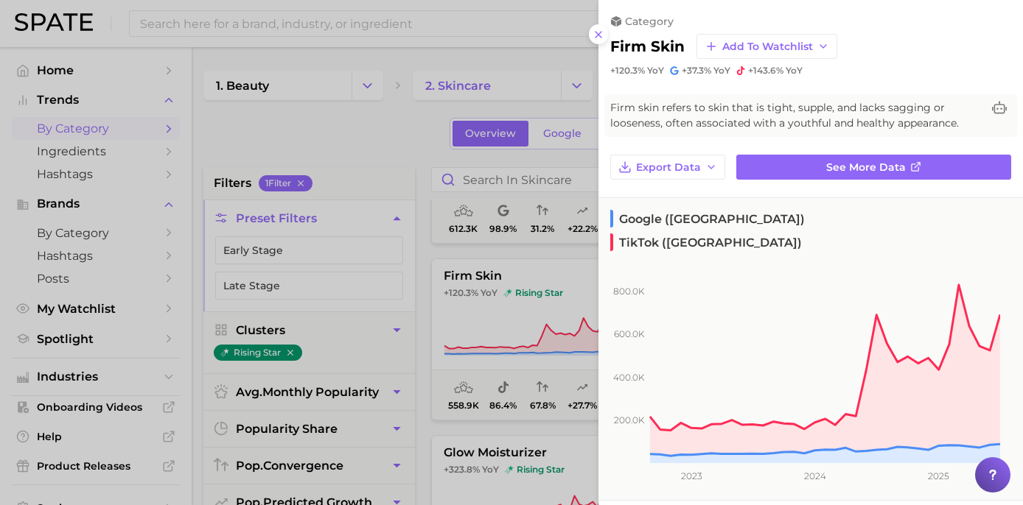
click at [369, 190] on div at bounding box center [511, 252] width 1023 height 505
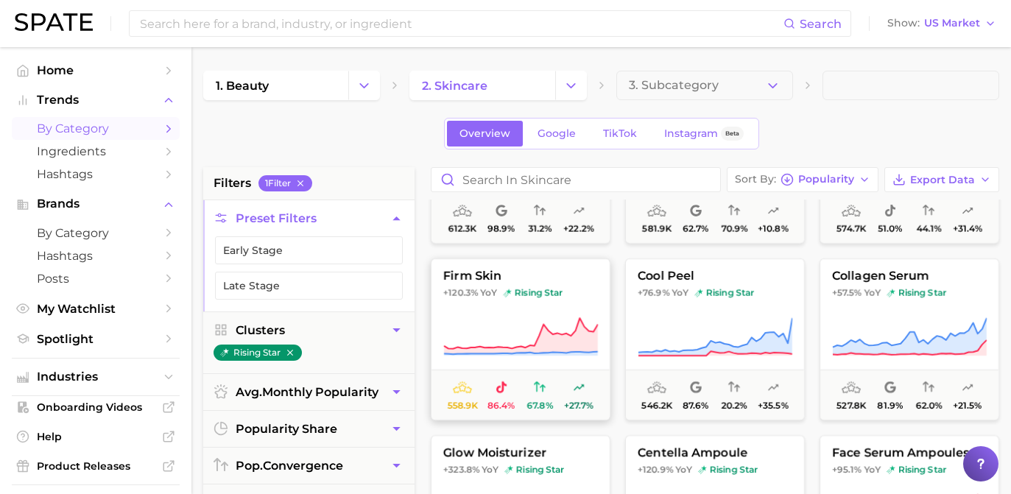
scroll to position [1025, 0]
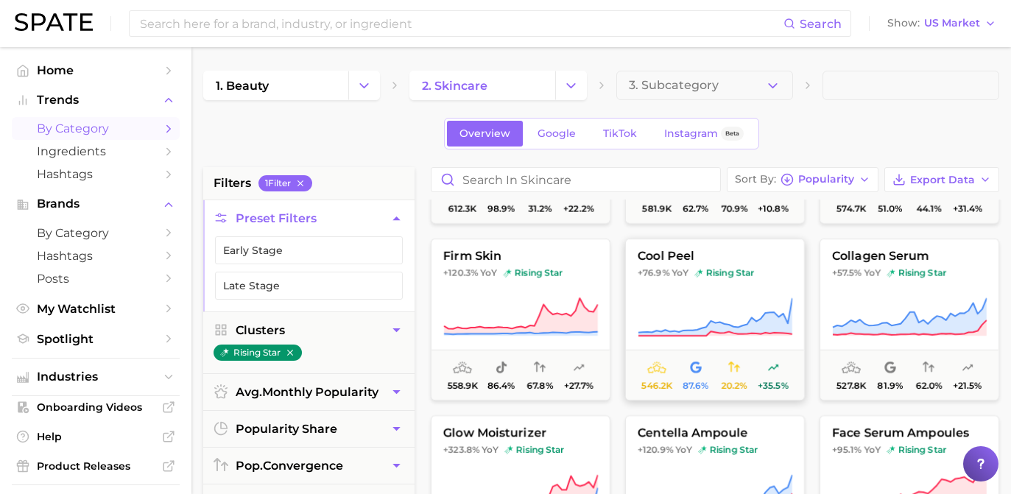
click at [742, 311] on icon at bounding box center [715, 317] width 155 height 41
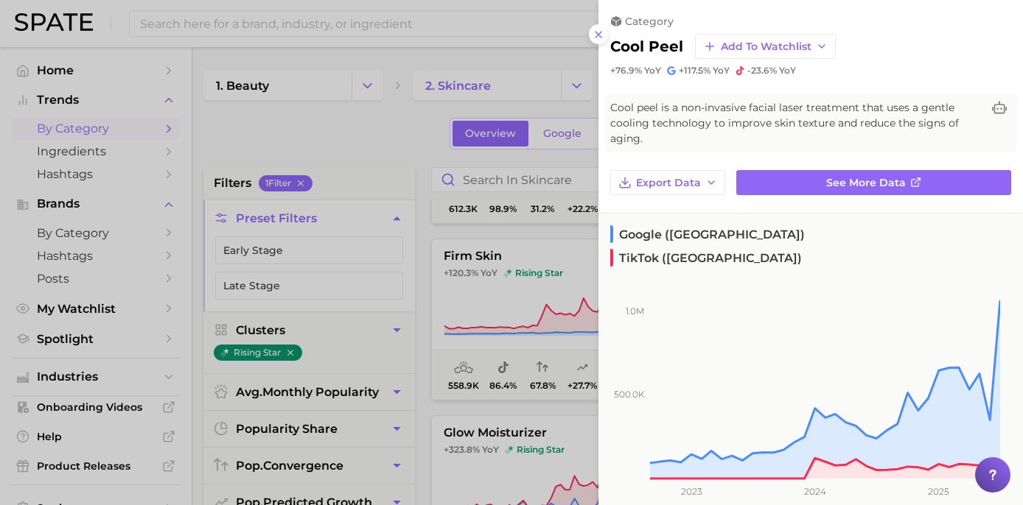
click at [404, 115] on div at bounding box center [511, 252] width 1023 height 505
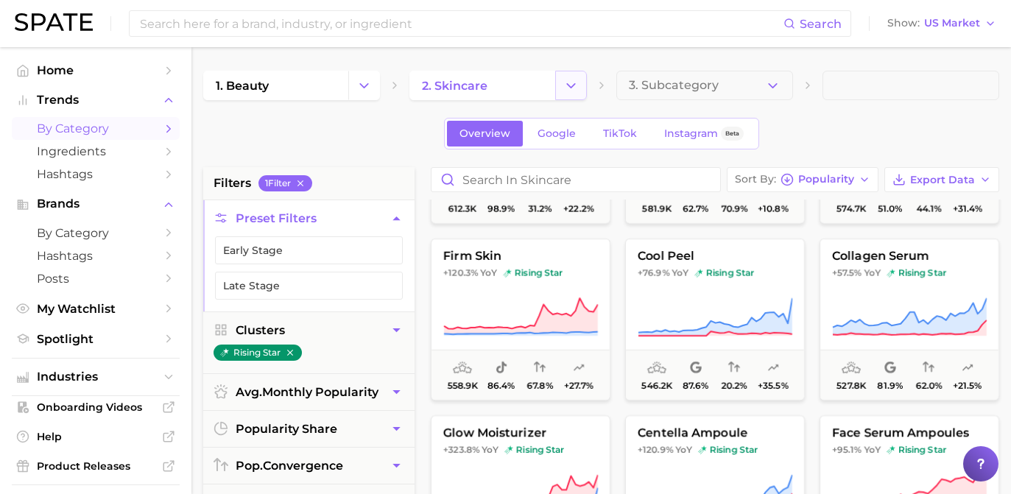
click at [575, 90] on icon "Change Category" at bounding box center [571, 85] width 15 height 15
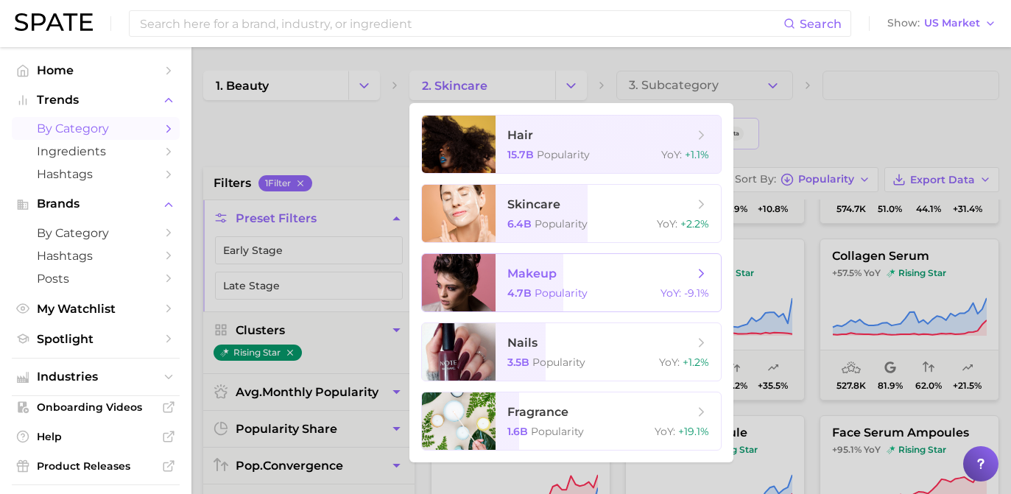
click at [583, 264] on span "makeup 4.7b Popularity YoY : -9.1%" at bounding box center [608, 282] width 225 height 57
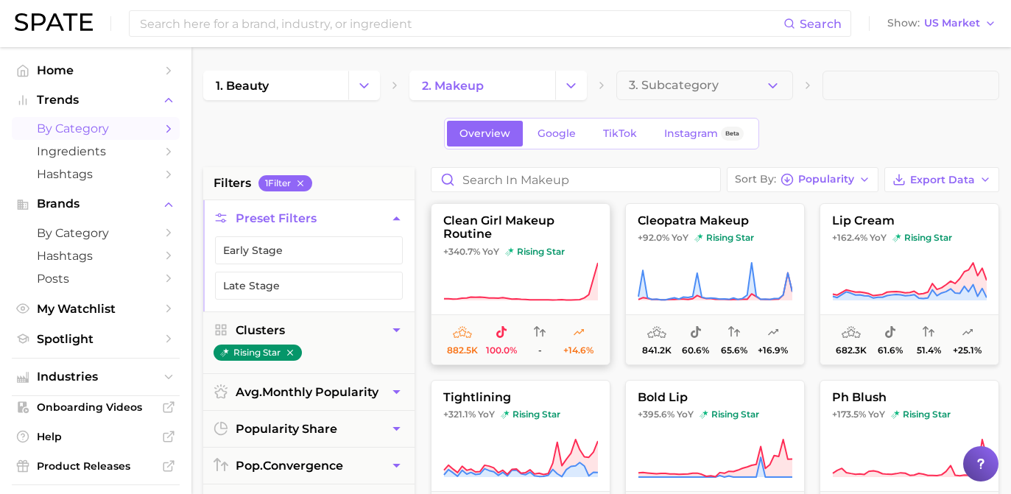
click at [554, 246] on span "rising star" at bounding box center [535, 252] width 60 height 12
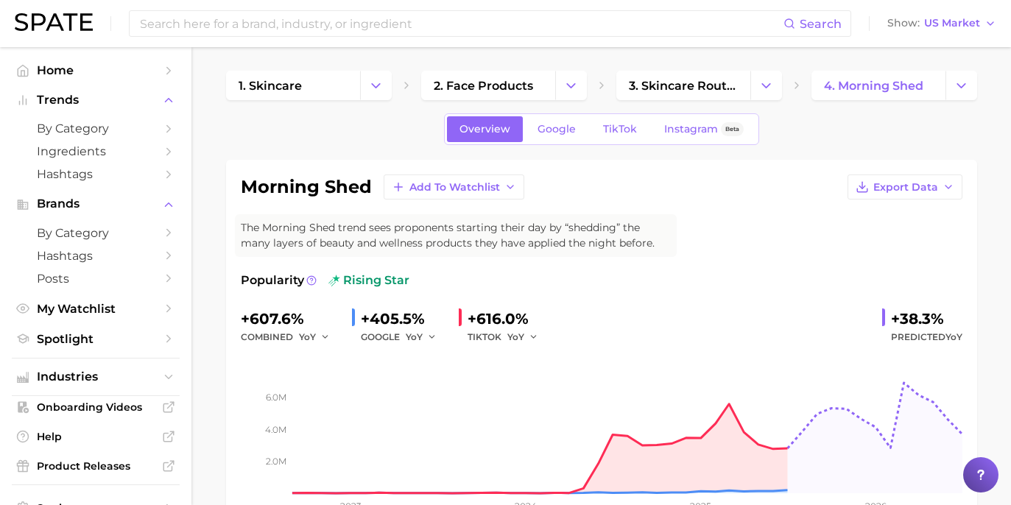
click at [811, 295] on div "Popularity rising star +607.6% combined YoY +405.5% GOOGLE YoY +616.0% TIKTOK Y…" at bounding box center [602, 401] width 722 height 259
click at [903, 320] on div "+38.3%" at bounding box center [926, 319] width 71 height 24
drag, startPoint x: 892, startPoint y: 320, endPoint x: 946, endPoint y: 318, distance: 53.8
click at [946, 318] on div "+38.3%" at bounding box center [926, 319] width 71 height 24
copy div "+38.3%"
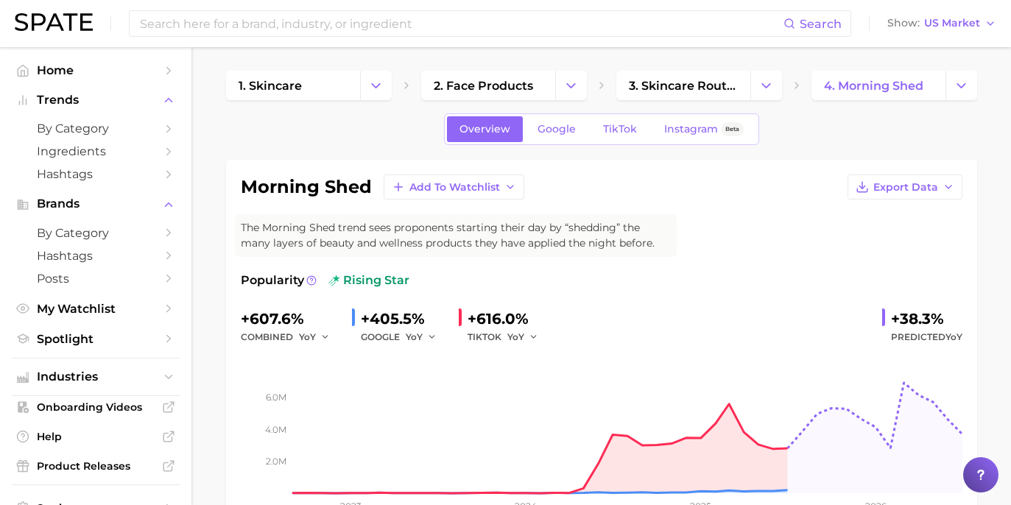
click at [700, 318] on div "+607.6% combined YoY +405.5% GOOGLE YoY +616.0% TIKTOK YoY +38.3% Predicted YoY" at bounding box center [602, 326] width 722 height 39
drag, startPoint x: 681, startPoint y: 182, endPoint x: 585, endPoint y: 156, distance: 99.9
click at [681, 182] on div "morning shed Add to Watchlist Export Data" at bounding box center [602, 187] width 722 height 25
click at [569, 133] on span "Google" at bounding box center [557, 129] width 38 height 13
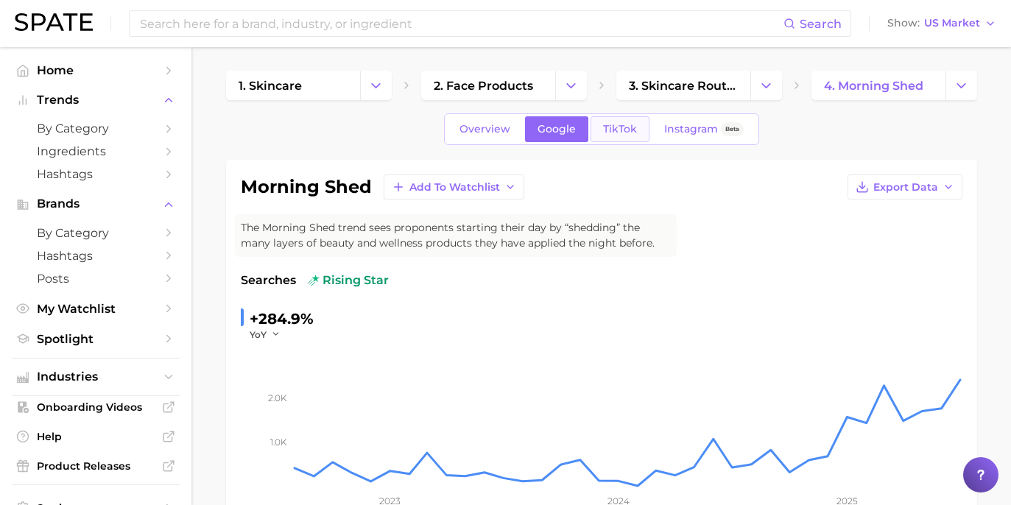
click at [620, 124] on span "TikTok" at bounding box center [620, 129] width 34 height 13
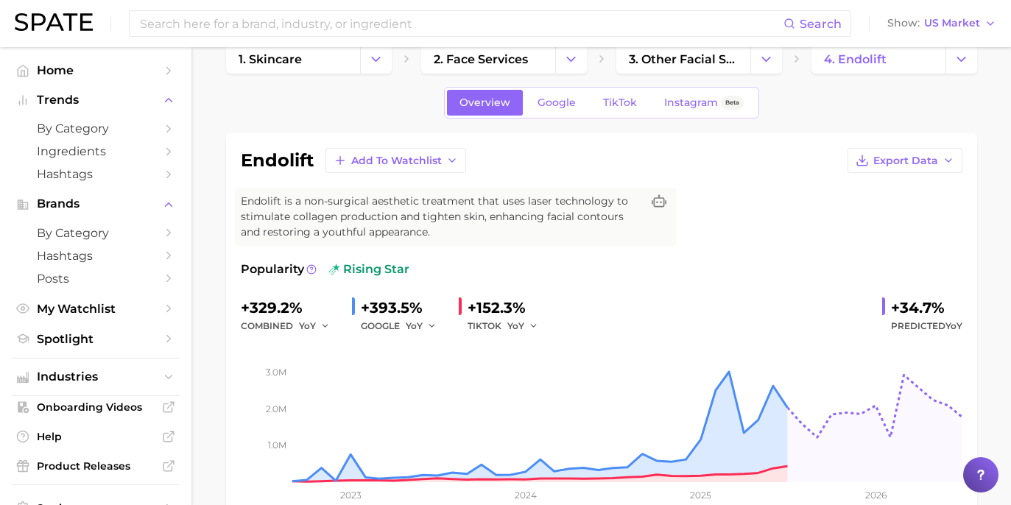
scroll to position [88, 0]
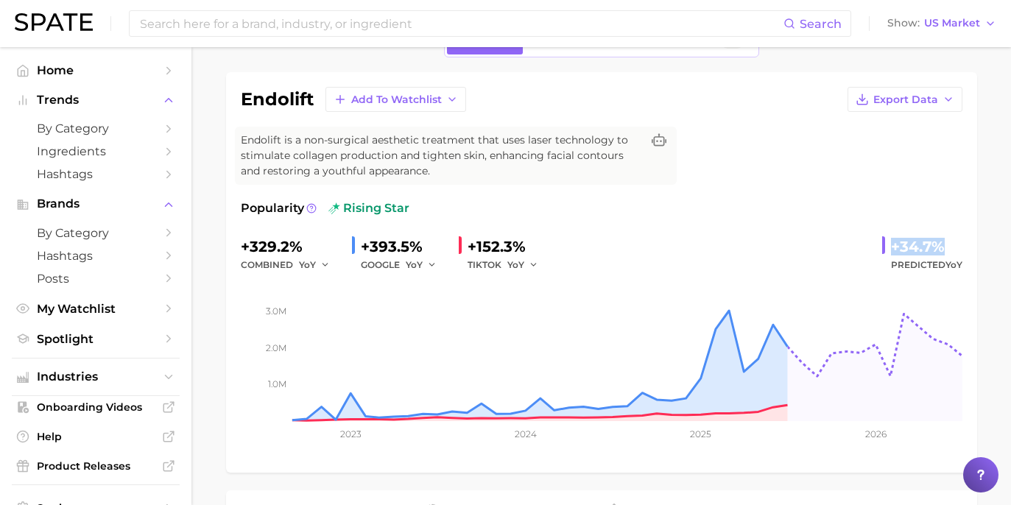
drag, startPoint x: 888, startPoint y: 242, endPoint x: 932, endPoint y: 248, distance: 43.8
click at [953, 239] on div "+34.7% Predicted YoY" at bounding box center [923, 254] width 80 height 39
copy div "+34.7%"
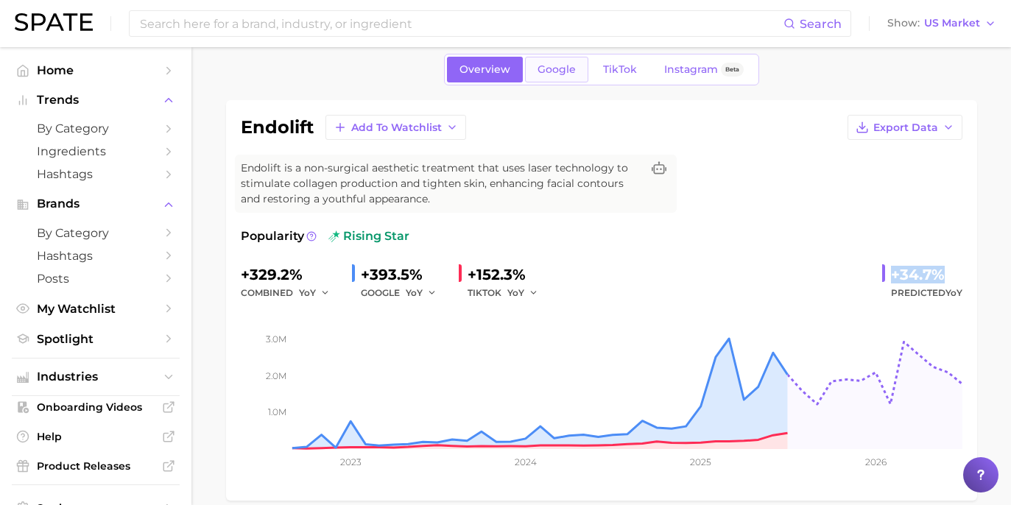
click at [544, 71] on span "Google" at bounding box center [557, 69] width 38 height 13
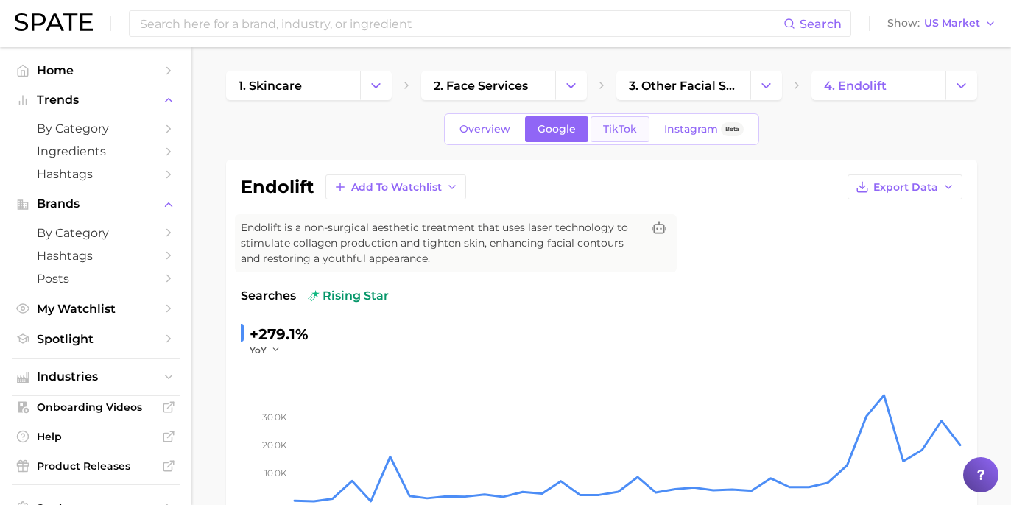
click at [602, 130] on link "TikTok" at bounding box center [620, 129] width 59 height 26
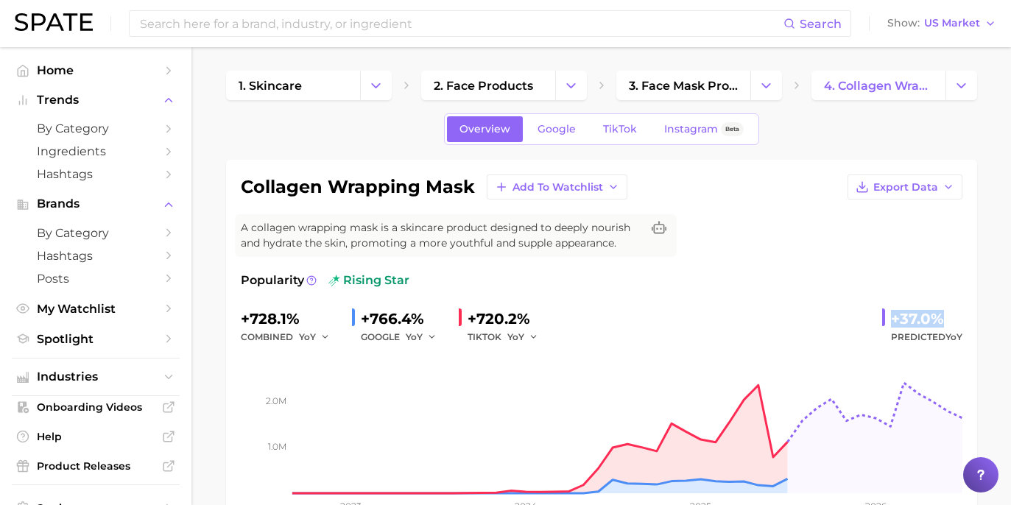
drag, startPoint x: 892, startPoint y: 318, endPoint x: 942, endPoint y: 320, distance: 50.1
click at [942, 320] on div "+37.0%" at bounding box center [926, 319] width 71 height 24
copy div "+37.0%"
click at [552, 116] on link "Google" at bounding box center [556, 129] width 63 height 26
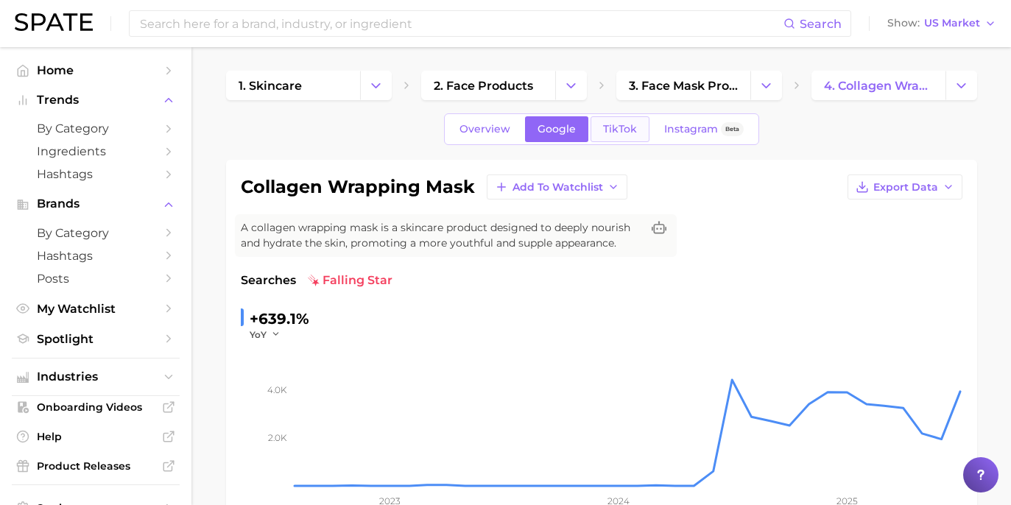
click at [628, 126] on span "TikTok" at bounding box center [620, 129] width 34 height 13
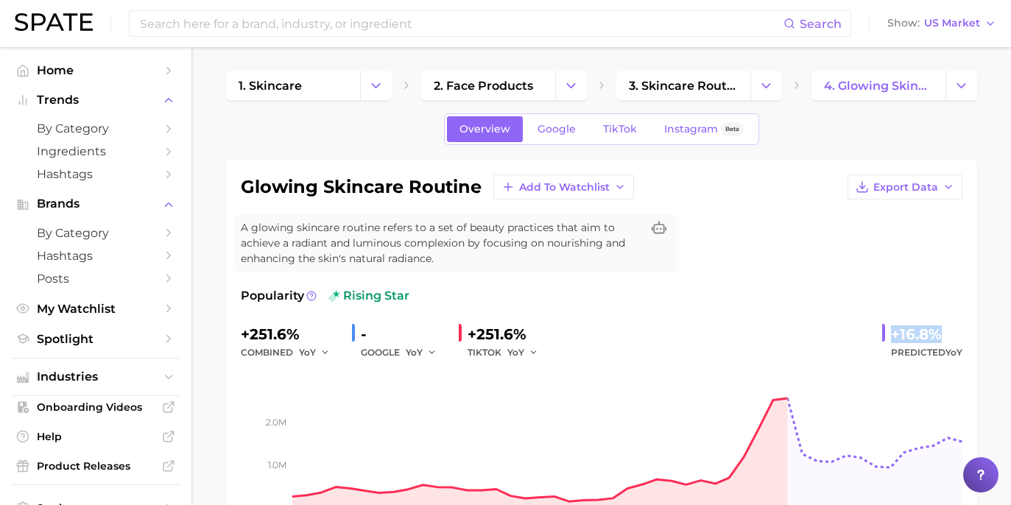
drag, startPoint x: 894, startPoint y: 329, endPoint x: 947, endPoint y: 329, distance: 53.0
click at [947, 329] on div "+16.8%" at bounding box center [926, 335] width 71 height 24
copy div "+16.8%"
click at [578, 115] on div "Overview Google TikTok Instagram Beta" at bounding box center [601, 129] width 315 height 32
click at [560, 129] on span "Google" at bounding box center [557, 129] width 38 height 13
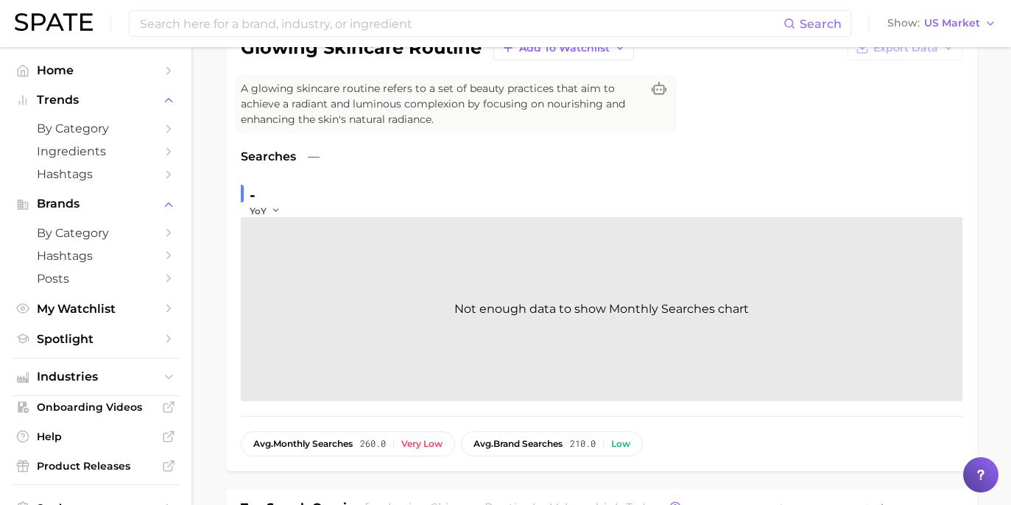
scroll to position [44, 0]
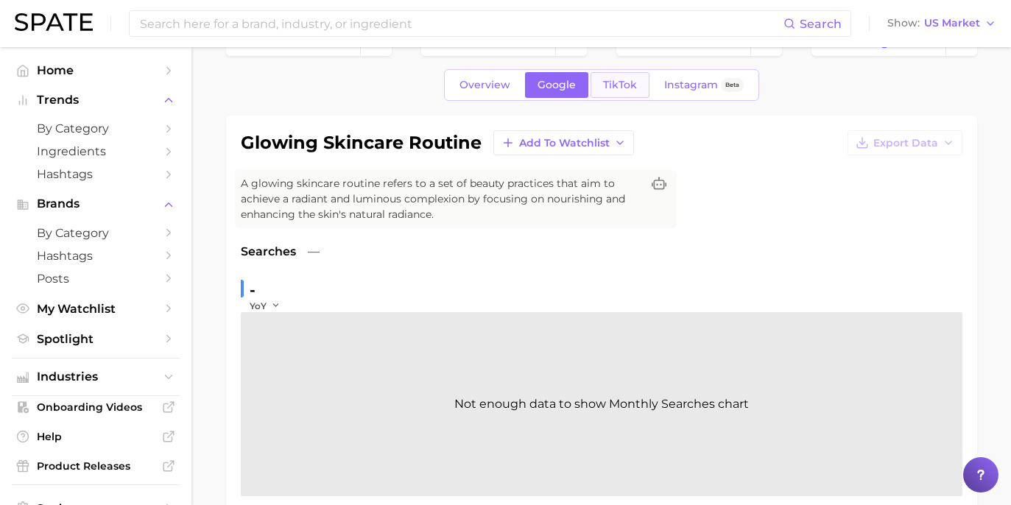
click at [609, 97] on link "TikTok" at bounding box center [620, 85] width 59 height 26
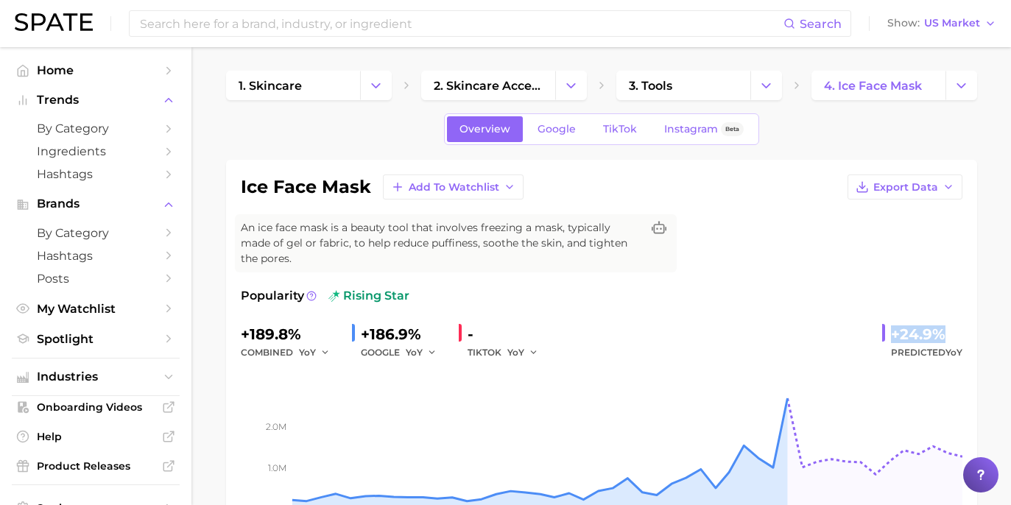
drag, startPoint x: 889, startPoint y: 313, endPoint x: 941, endPoint y: 319, distance: 52.6
click at [941, 323] on div "+24.9% Predicted YoY" at bounding box center [923, 342] width 80 height 39
copy div "+24.9%"
click at [585, 137] on link "Google" at bounding box center [556, 129] width 63 height 26
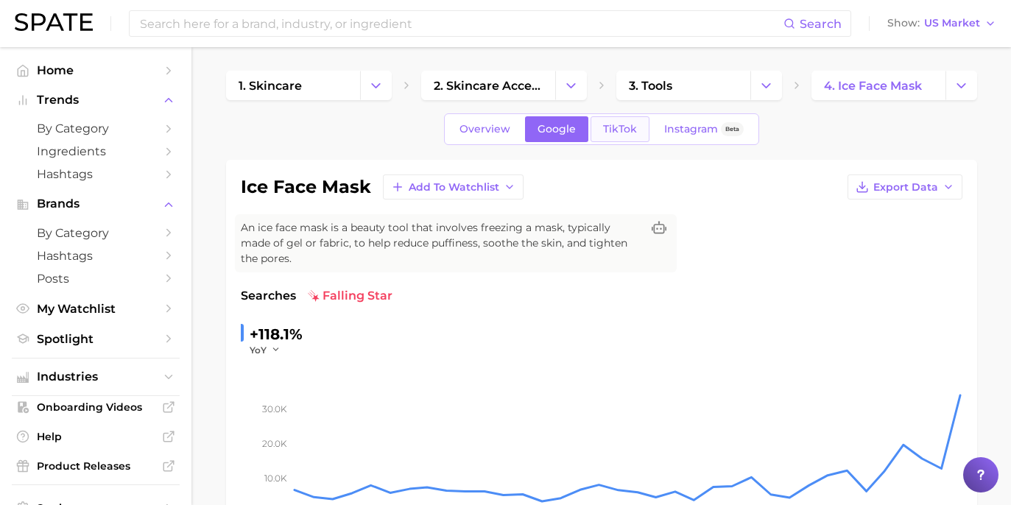
click at [619, 130] on span "TikTok" at bounding box center [620, 129] width 34 height 13
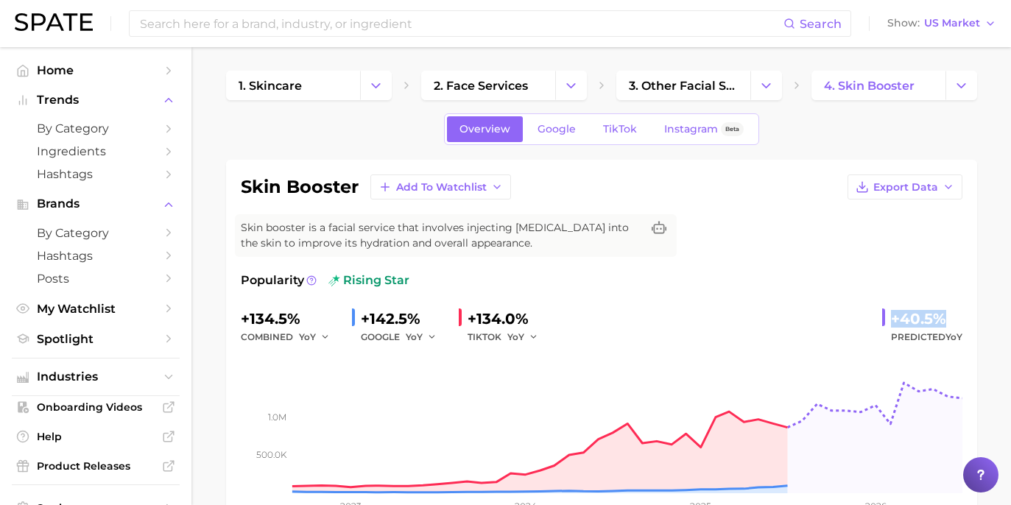
drag, startPoint x: 886, startPoint y: 320, endPoint x: 960, endPoint y: 319, distance: 73.7
click div "+40.5% Predicted YoY"
copy div "+40.5%"
click span "Google"
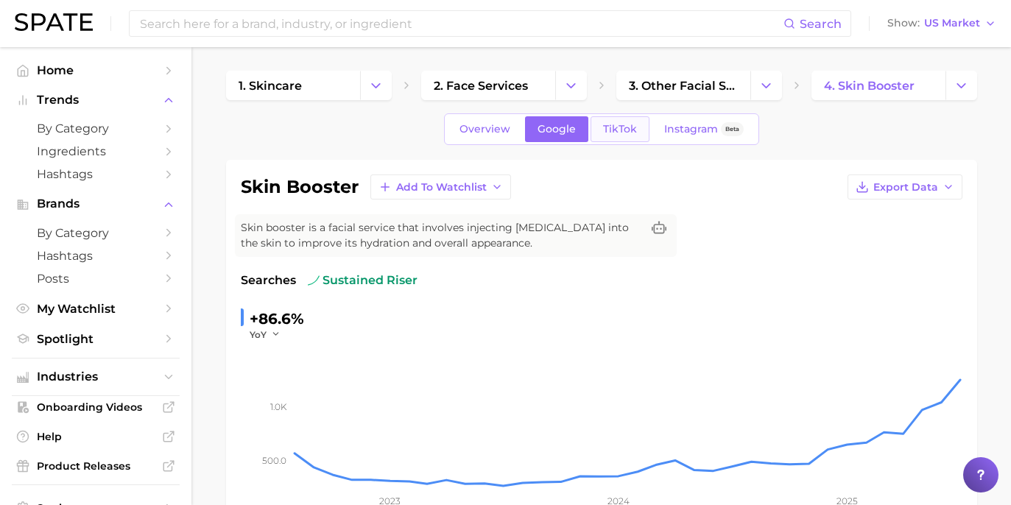
click span "TikTok"
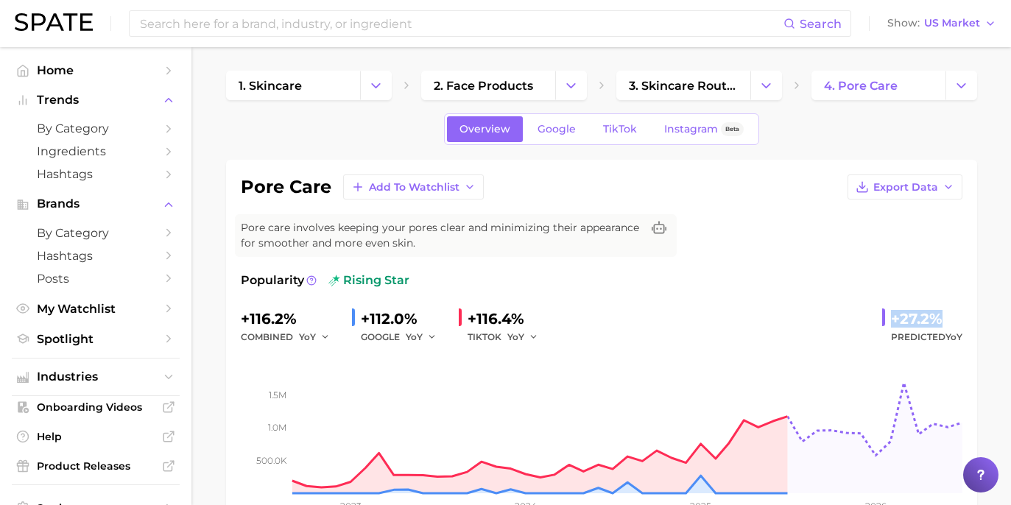
drag, startPoint x: 891, startPoint y: 315, endPoint x: 937, endPoint y: 314, distance: 46.4
click at [937, 314] on div "+27.2% Predicted YoY" at bounding box center [923, 326] width 80 height 39
copy div "+27.2%"
click at [545, 131] on span "Google" at bounding box center [557, 129] width 38 height 13
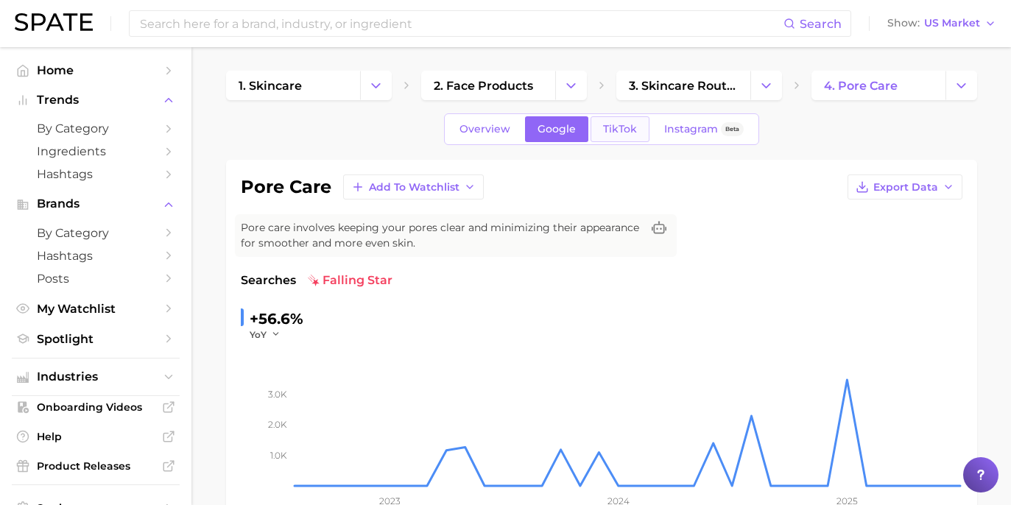
click at [598, 132] on link "TikTok" at bounding box center [620, 129] width 59 height 26
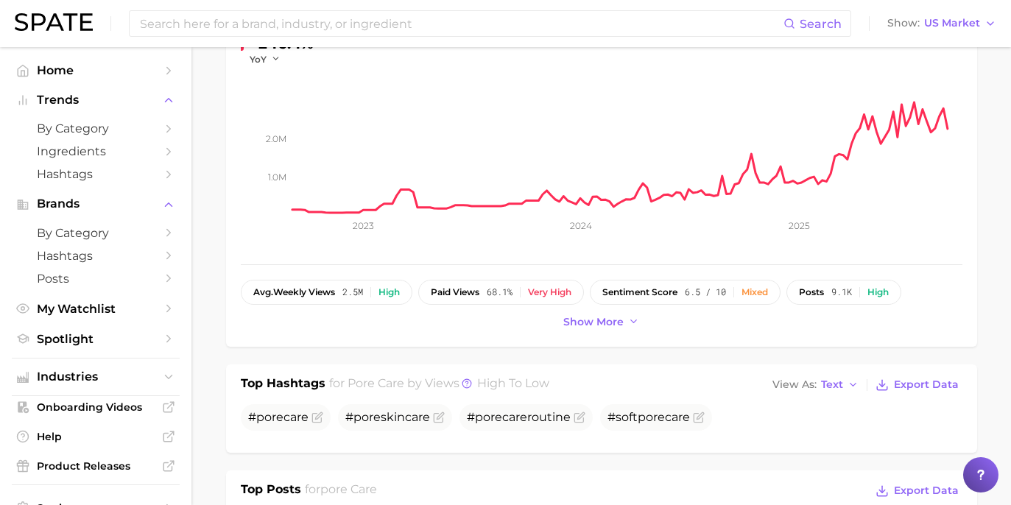
scroll to position [47, 0]
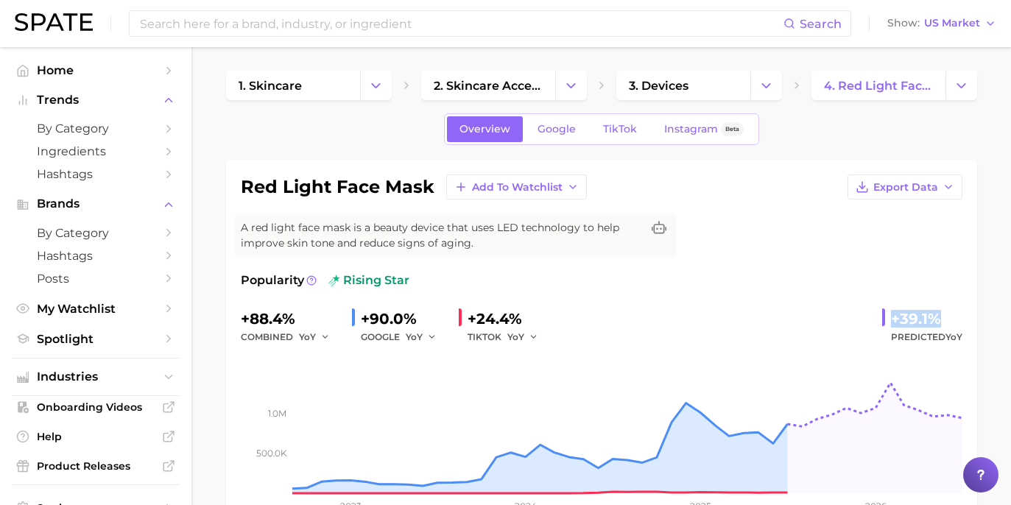
drag, startPoint x: 891, startPoint y: 319, endPoint x: 958, endPoint y: 320, distance: 67.1
click at [958, 320] on div "+39.1% Predicted YoY" at bounding box center [923, 326] width 80 height 39
copy div "+39.1%"
click at [557, 115] on div "Overview Google TikTok Instagram Beta" at bounding box center [601, 129] width 315 height 32
click at [578, 141] on link "Google" at bounding box center [556, 129] width 63 height 26
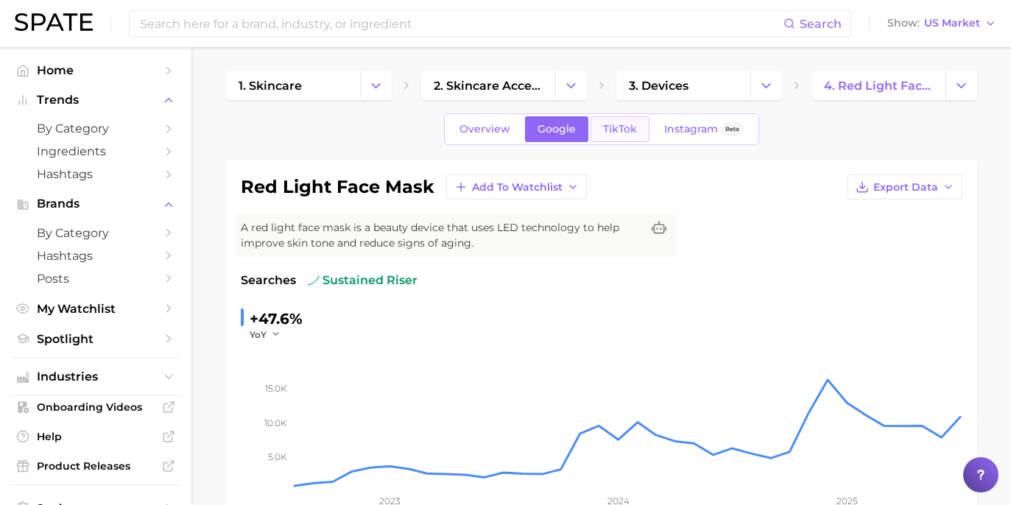
click at [625, 136] on link "TikTok" at bounding box center [620, 129] width 59 height 26
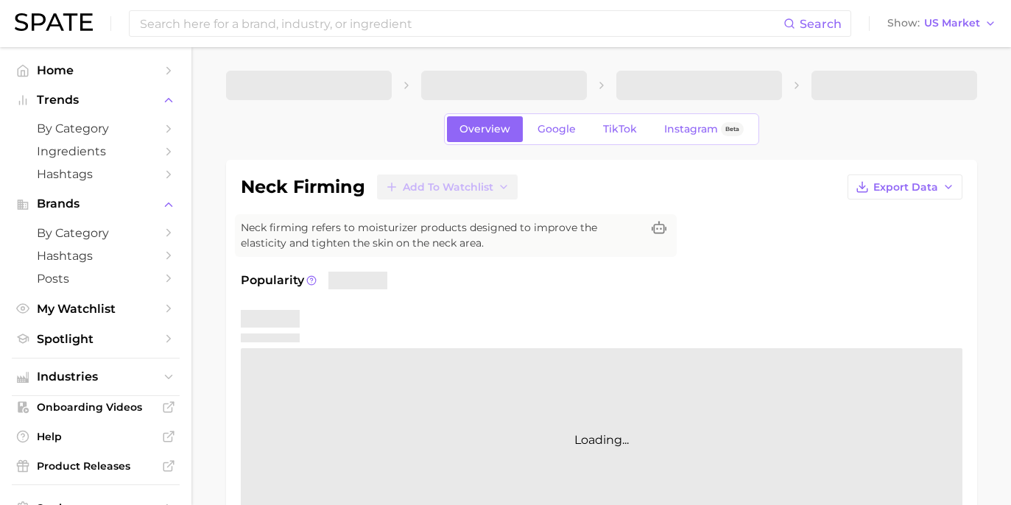
click at [784, 196] on div "neck firming Add to Watchlist Export Data" at bounding box center [602, 187] width 722 height 25
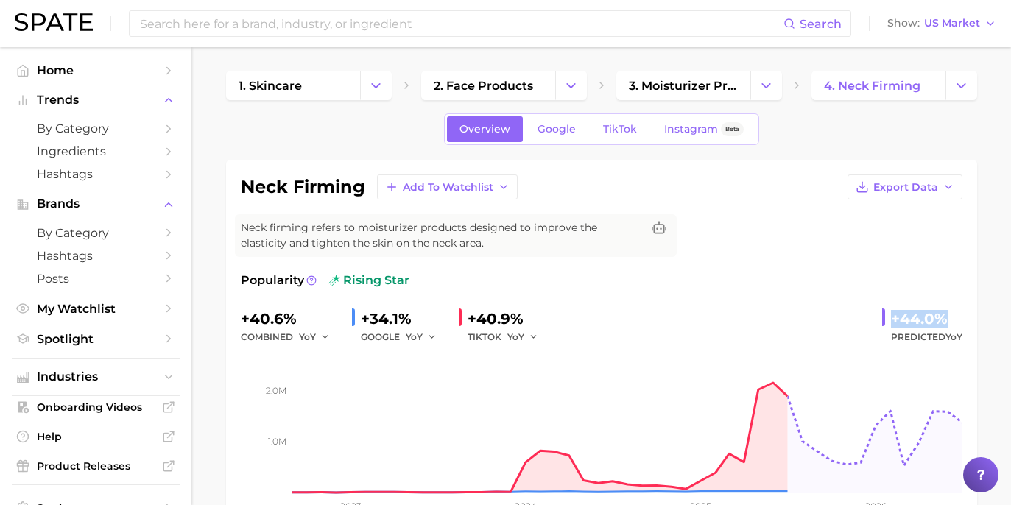
drag, startPoint x: 885, startPoint y: 316, endPoint x: 946, endPoint y: 315, distance: 61.1
click at [946, 315] on div "+44.0% Predicted YoY" at bounding box center [923, 326] width 80 height 39
copy div "+44.0%"
click at [537, 124] on link "Google" at bounding box center [556, 129] width 63 height 26
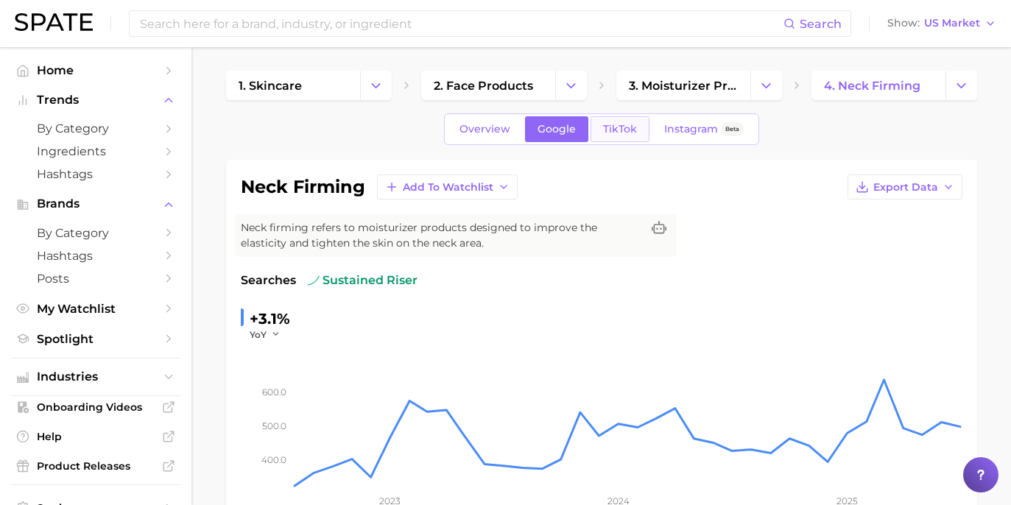
click at [622, 136] on link "TikTok" at bounding box center [620, 129] width 59 height 26
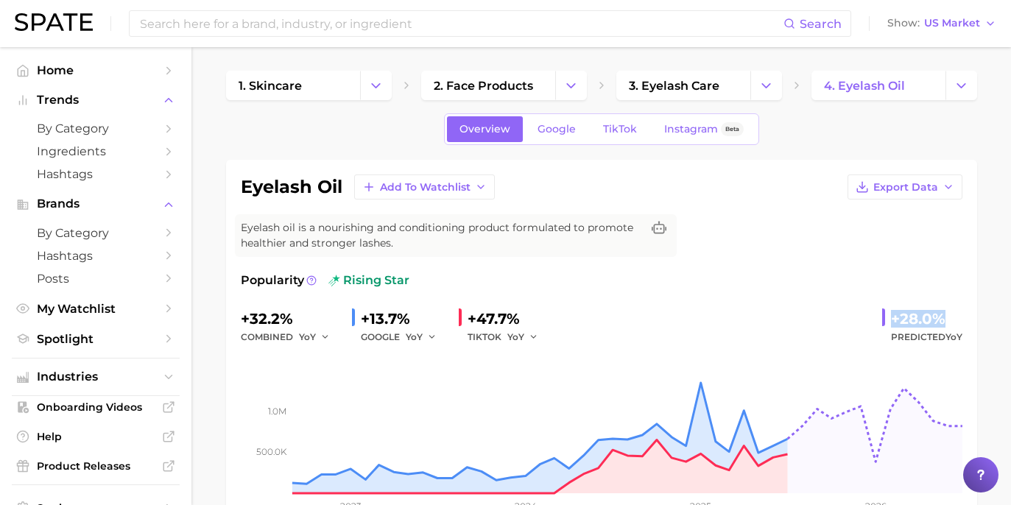
drag, startPoint x: 893, startPoint y: 309, endPoint x: 940, endPoint y: 319, distance: 48.3
click at [940, 319] on div "+28.0%" at bounding box center [926, 319] width 71 height 24
click at [563, 127] on span "Google" at bounding box center [557, 129] width 38 height 13
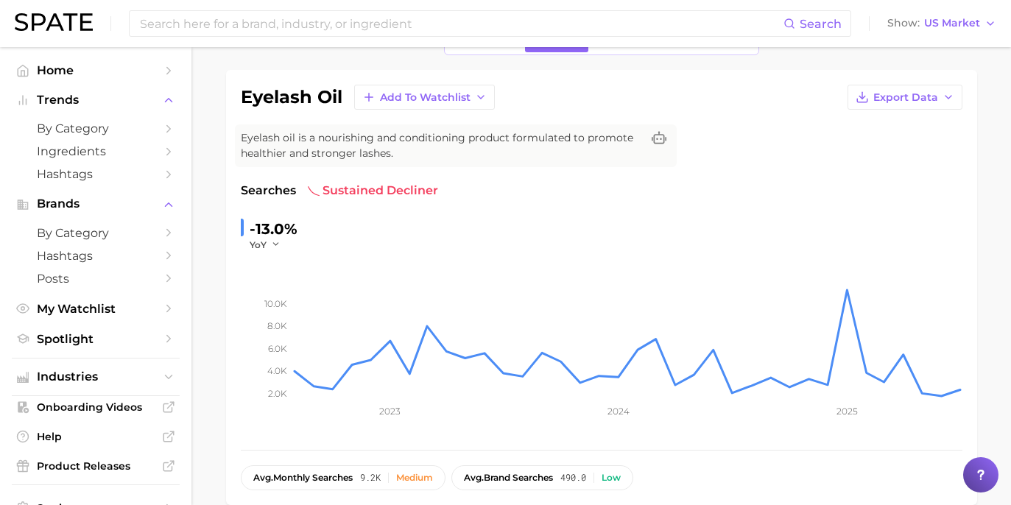
scroll to position [38, 0]
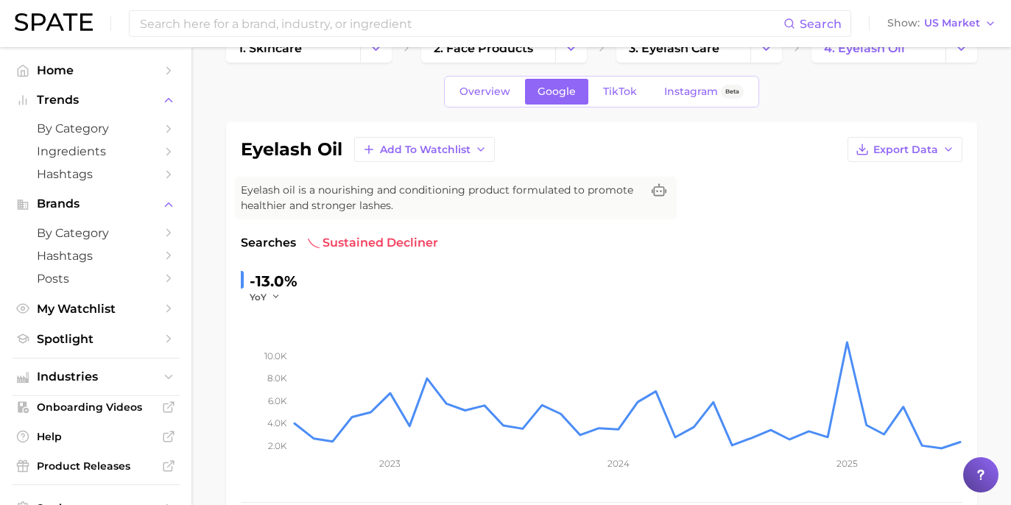
click at [612, 97] on span "TikTok" at bounding box center [620, 91] width 34 height 13
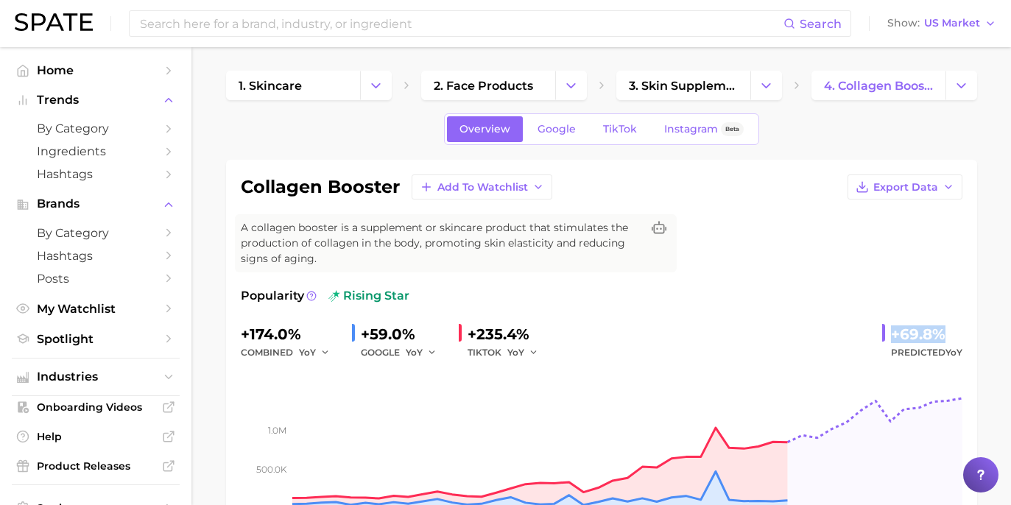
drag, startPoint x: 885, startPoint y: 318, endPoint x: 1008, endPoint y: 326, distance: 123.2
drag, startPoint x: 885, startPoint y: 314, endPoint x: 953, endPoint y: 314, distance: 67.8
click at [953, 323] on div "+69.8% Predicted YoY" at bounding box center [923, 342] width 80 height 39
copy div "+69.8%"
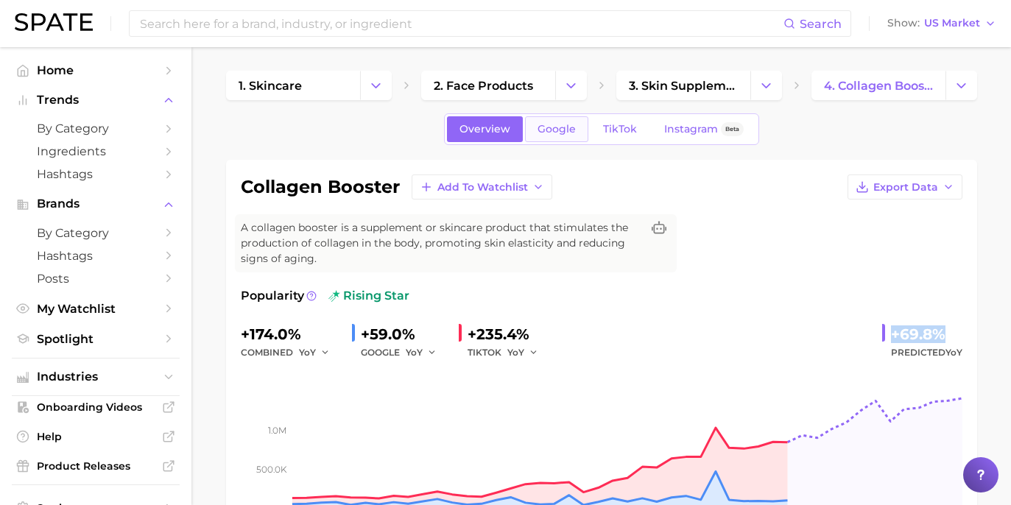
click at [555, 124] on span "Google" at bounding box center [557, 129] width 38 height 13
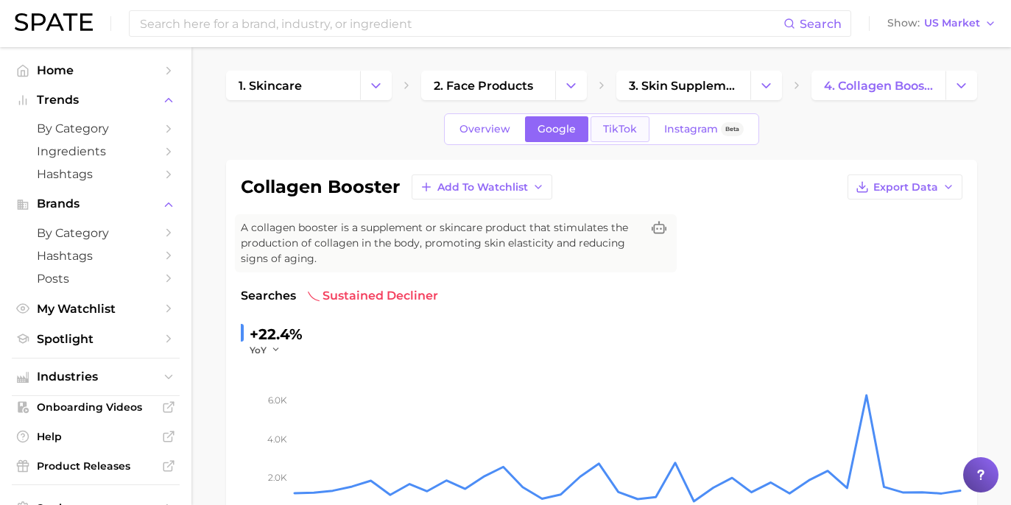
click at [622, 138] on link "TikTok" at bounding box center [620, 129] width 59 height 26
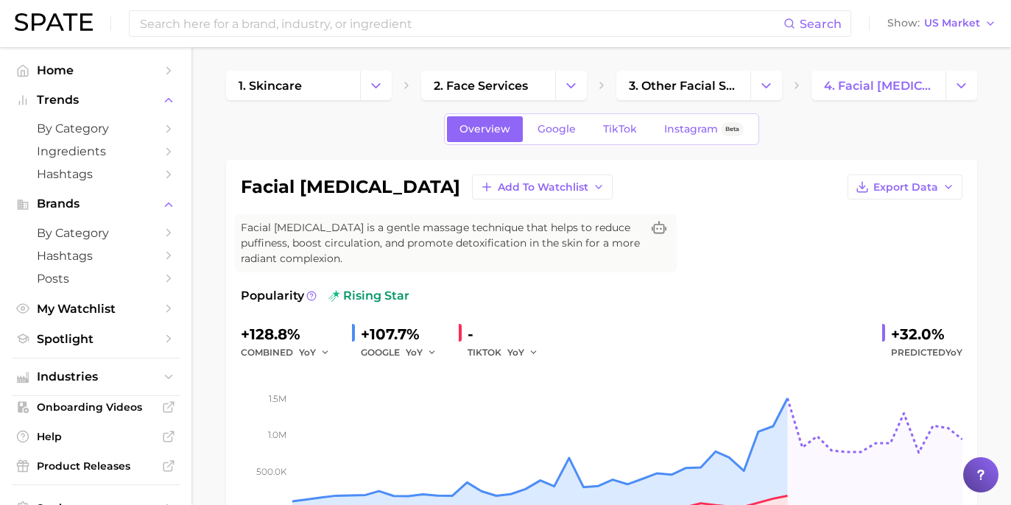
drag, startPoint x: 936, startPoint y: 309, endPoint x: 981, endPoint y: 309, distance: 44.9
click at [905, 323] on div "+32.0%" at bounding box center [926, 335] width 71 height 24
drag, startPoint x: 888, startPoint y: 318, endPoint x: 944, endPoint y: 318, distance: 56.0
click at [944, 323] on div "+32.0% Predicted YoY" at bounding box center [923, 342] width 80 height 39
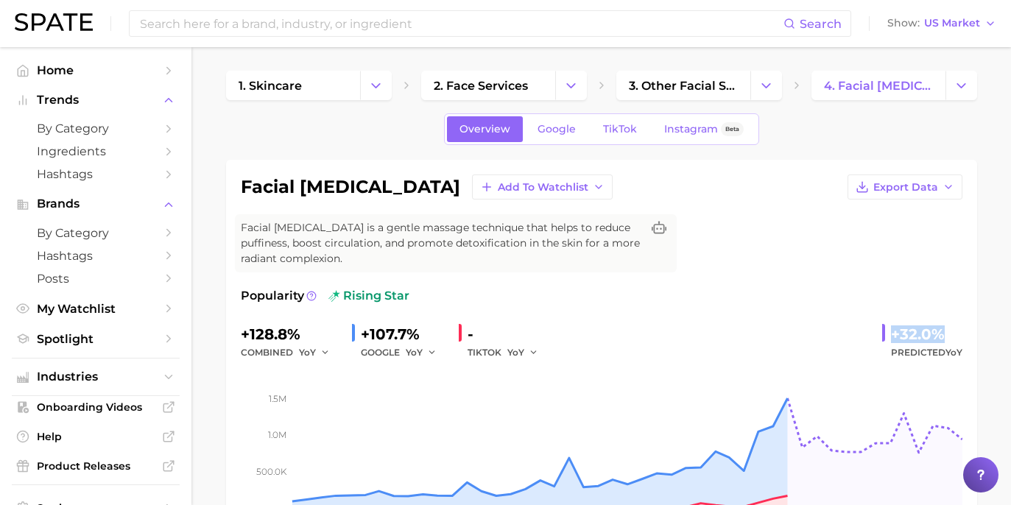
copy div "+32.0%"
click at [564, 130] on span "Google" at bounding box center [557, 129] width 38 height 13
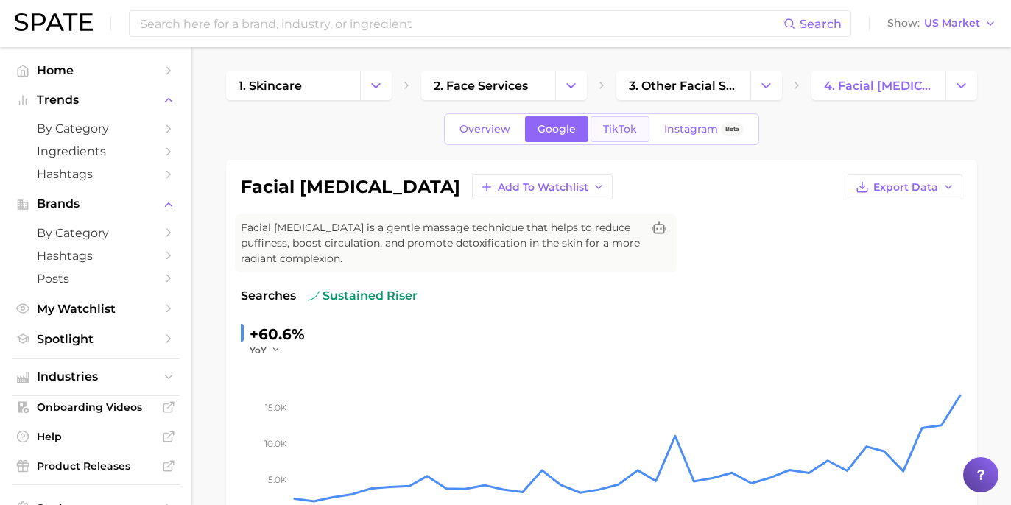
click at [644, 130] on link "TikTok" at bounding box center [620, 129] width 59 height 26
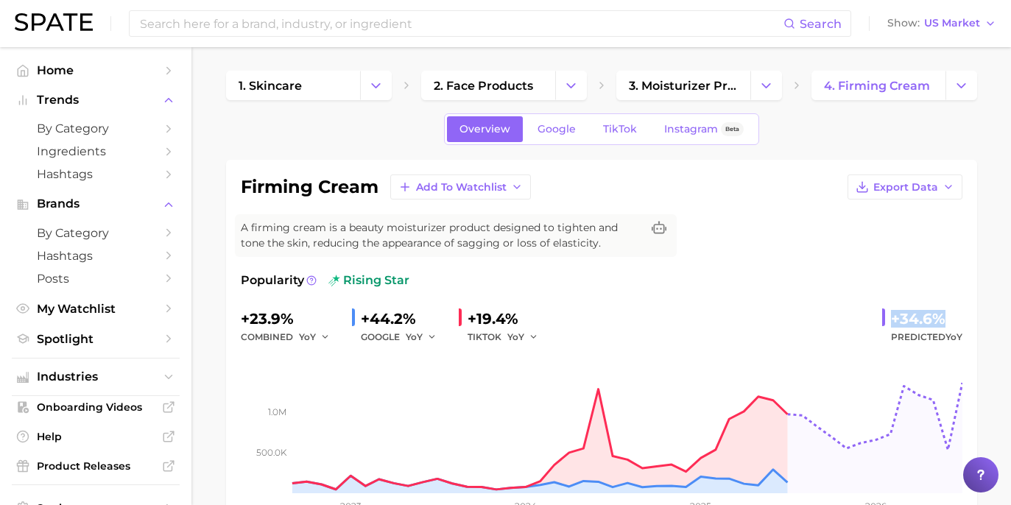
drag, startPoint x: 891, startPoint y: 316, endPoint x: 943, endPoint y: 317, distance: 51.6
click at [943, 317] on div "+34.6% Predicted YoY" at bounding box center [923, 326] width 80 height 39
copy div "+34.6%"
click at [558, 132] on span "Google" at bounding box center [557, 129] width 38 height 13
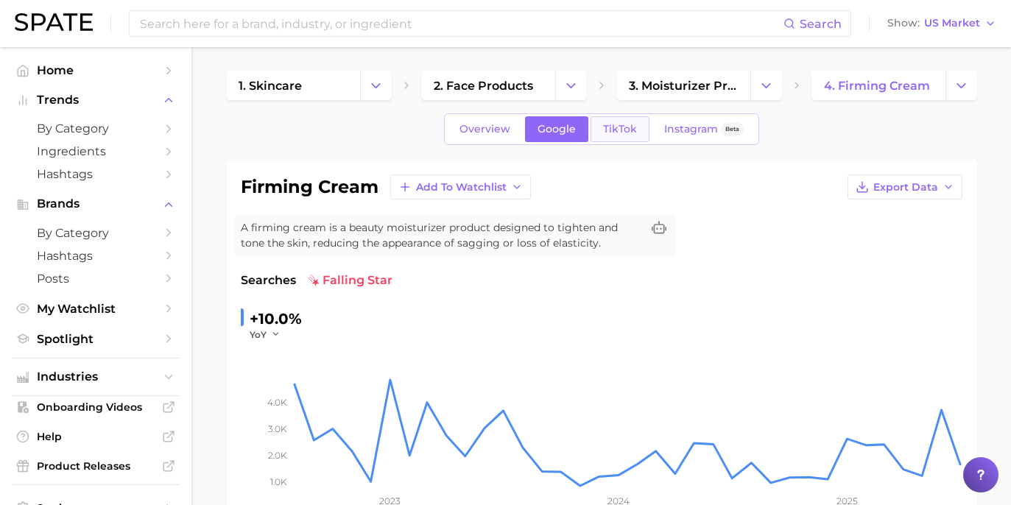
click at [617, 138] on link "TikTok" at bounding box center [620, 129] width 59 height 26
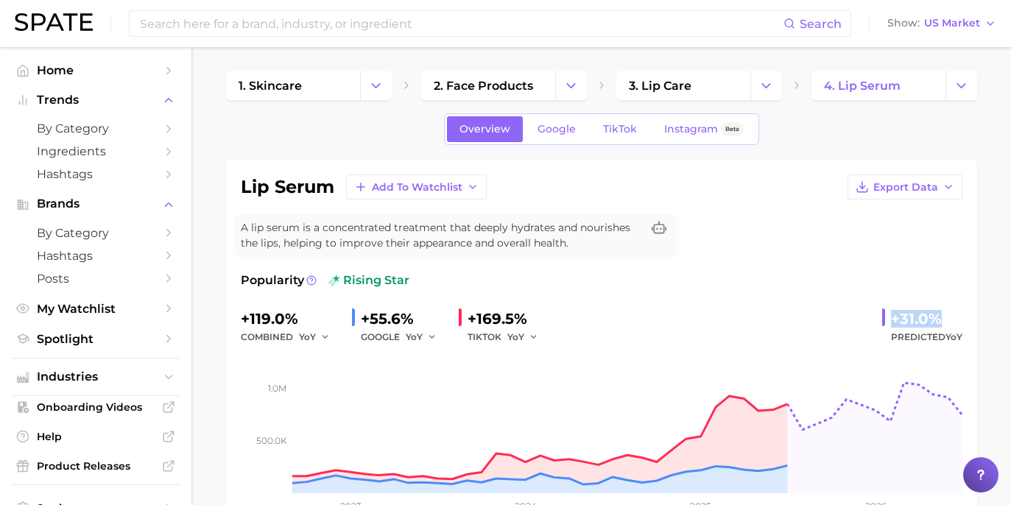
drag, startPoint x: 907, startPoint y: 312, endPoint x: 944, endPoint y: 315, distance: 37.0
click at [944, 315] on div "+31.0% Predicted YoY" at bounding box center [923, 326] width 80 height 39
copy div "+31.0%"
click at [550, 121] on link "Google" at bounding box center [556, 129] width 63 height 26
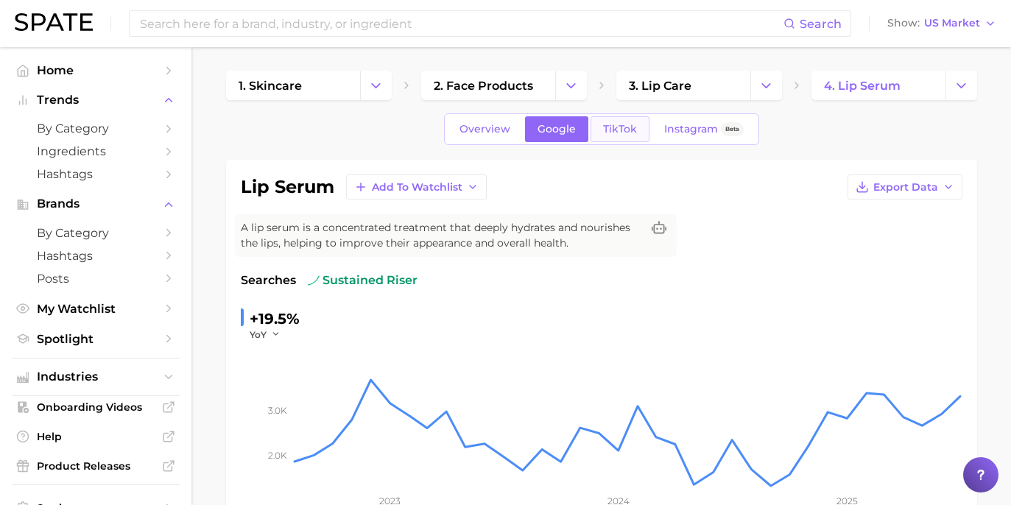
click at [622, 132] on span "TikTok" at bounding box center [620, 129] width 34 height 13
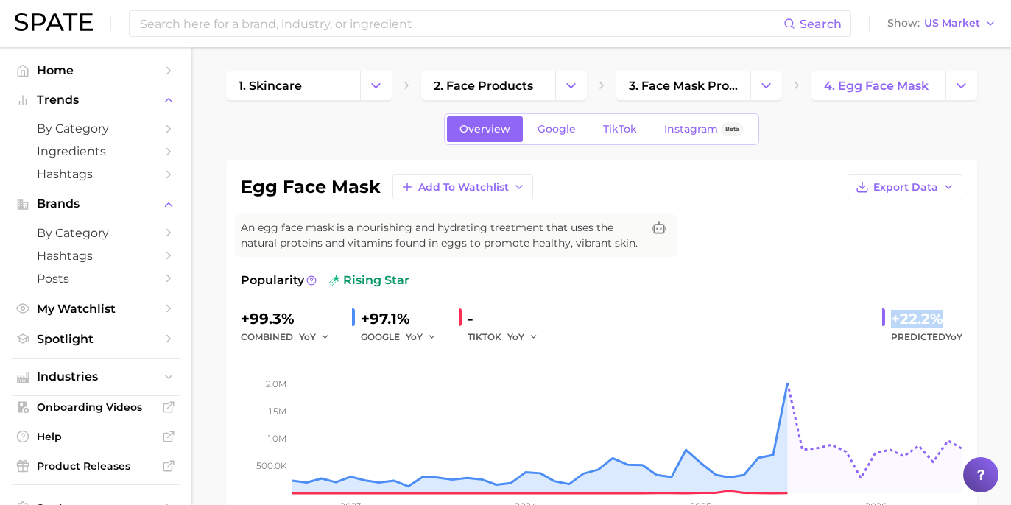
drag, startPoint x: 890, startPoint y: 326, endPoint x: 972, endPoint y: 327, distance: 82.5
click at [972, 327] on div "egg face mask Add to Watchlist Export Data An egg face mask is a nourishing and…" at bounding box center [601, 352] width 751 height 385
copy div "+22.2%"
click at [564, 135] on span "Google" at bounding box center [557, 129] width 38 height 13
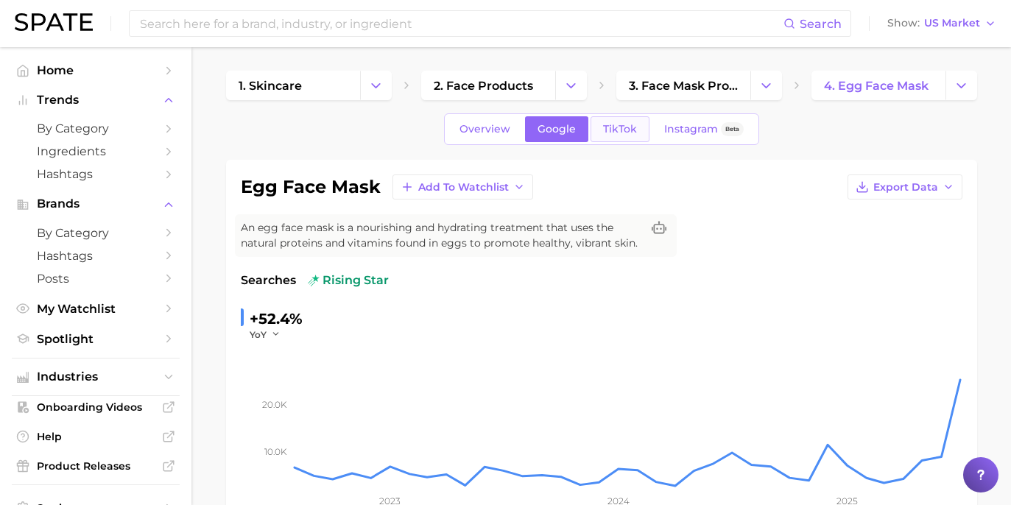
click at [619, 124] on span "TikTok" at bounding box center [620, 129] width 34 height 13
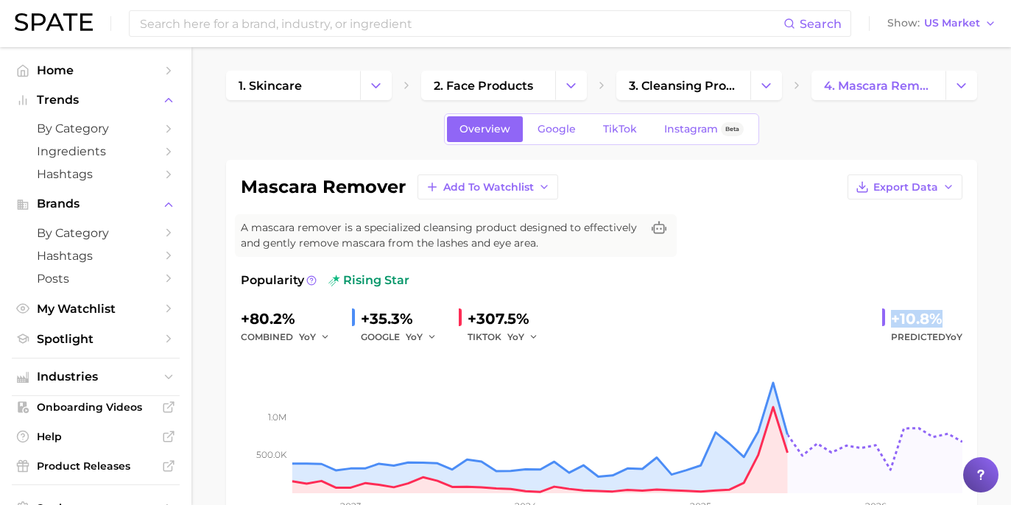
drag, startPoint x: 894, startPoint y: 325, endPoint x: 944, endPoint y: 322, distance: 49.4
click at [944, 322] on div "+10.8%" at bounding box center [926, 319] width 71 height 24
copy div "+10.8%"
click at [562, 138] on link "Google" at bounding box center [556, 129] width 63 height 26
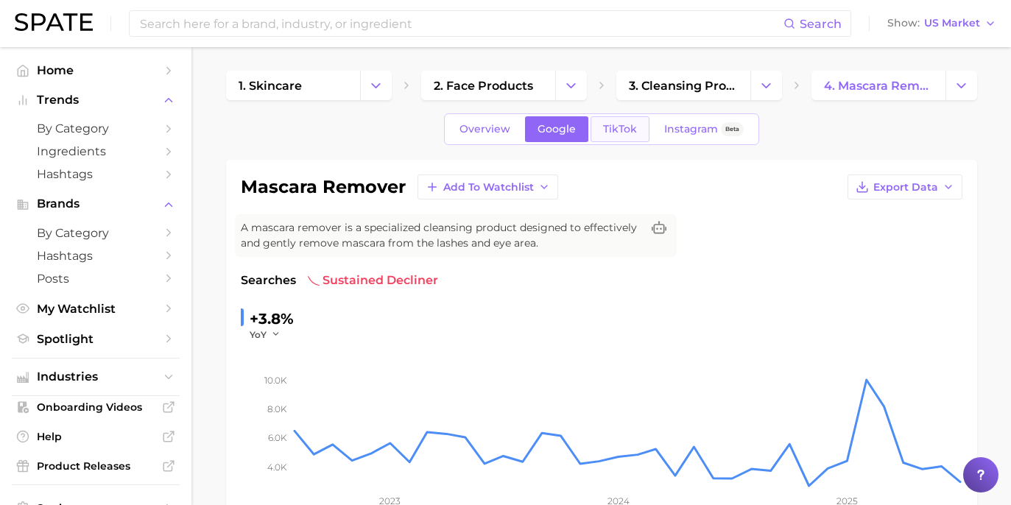
click at [613, 127] on span "TikTok" at bounding box center [620, 129] width 34 height 13
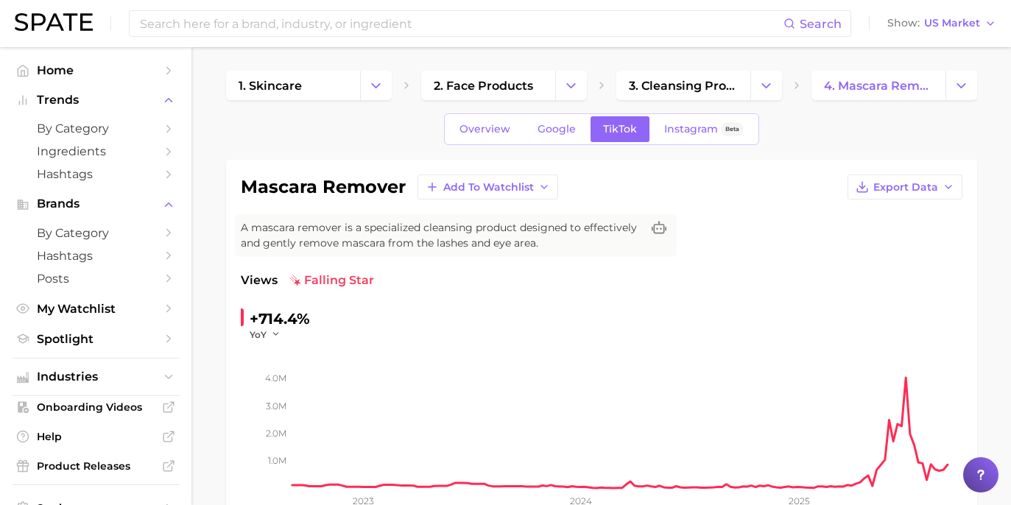
click at [679, 323] on div "+714.4% YoY 1.0m 2.0m 3.0m 4.0m 2023 2024 2025" at bounding box center [602, 416] width 722 height 218
click at [499, 302] on div "Views falling star +714.4% YoY 1.0m 2.0m 3.0m 4.0m 2023 2024 2025" at bounding box center [602, 398] width 722 height 253
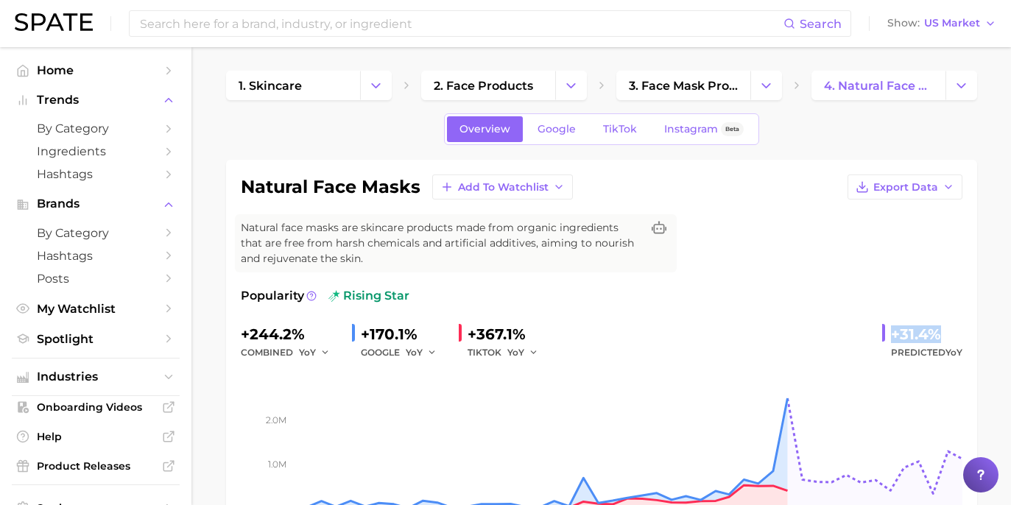
drag, startPoint x: 889, startPoint y: 319, endPoint x: 958, endPoint y: 320, distance: 69.3
click at [958, 323] on div "+31.4% Predicted YoY" at bounding box center [923, 342] width 80 height 39
copy div "+31.4%"
click at [546, 132] on span "Google" at bounding box center [557, 129] width 38 height 13
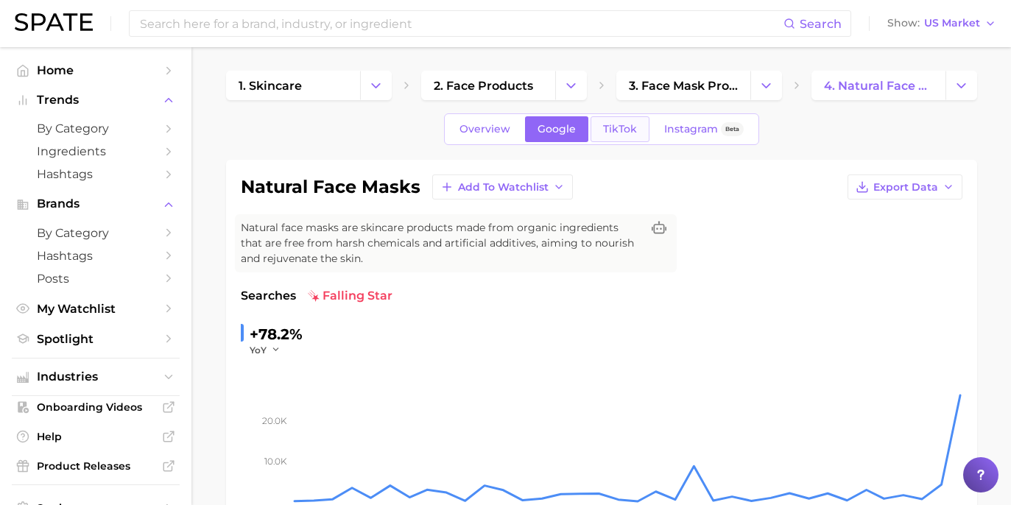
click at [609, 127] on span "TikTok" at bounding box center [620, 129] width 34 height 13
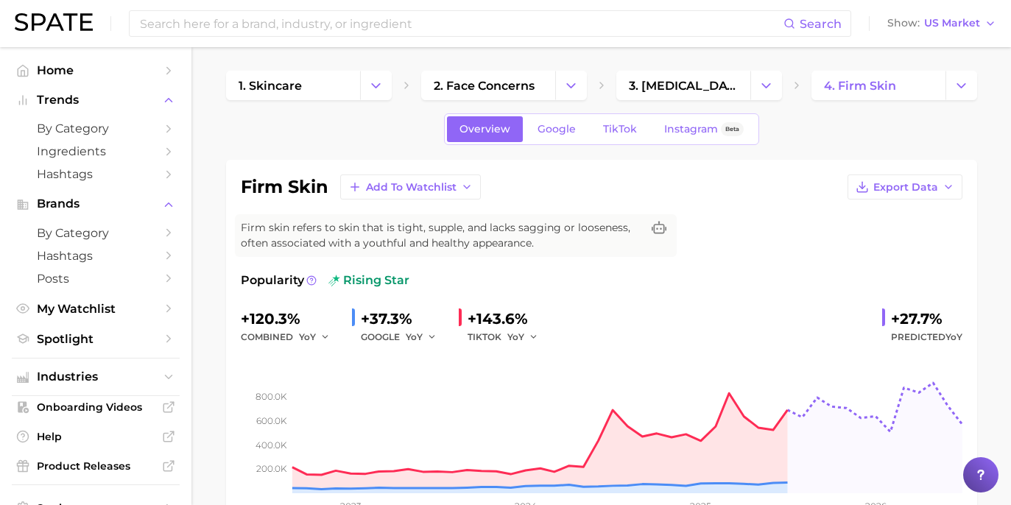
click at [897, 303] on div "Popularity rising star +120.3% combined YoY +37.3% GOOGLE YoY +143.6% TIKTOK Yo…" at bounding box center [602, 401] width 722 height 259
drag, startPoint x: 900, startPoint y: 316, endPoint x: 967, endPoint y: 315, distance: 66.3
click at [967, 315] on div "firm skin Add to Watchlist Export Data Firm skin refers to skin that is tight, …" at bounding box center [601, 352] width 751 height 385
click at [902, 323] on div "+27.7%" at bounding box center [926, 319] width 71 height 24
drag, startPoint x: 919, startPoint y: 309, endPoint x: 945, endPoint y: 309, distance: 26.5
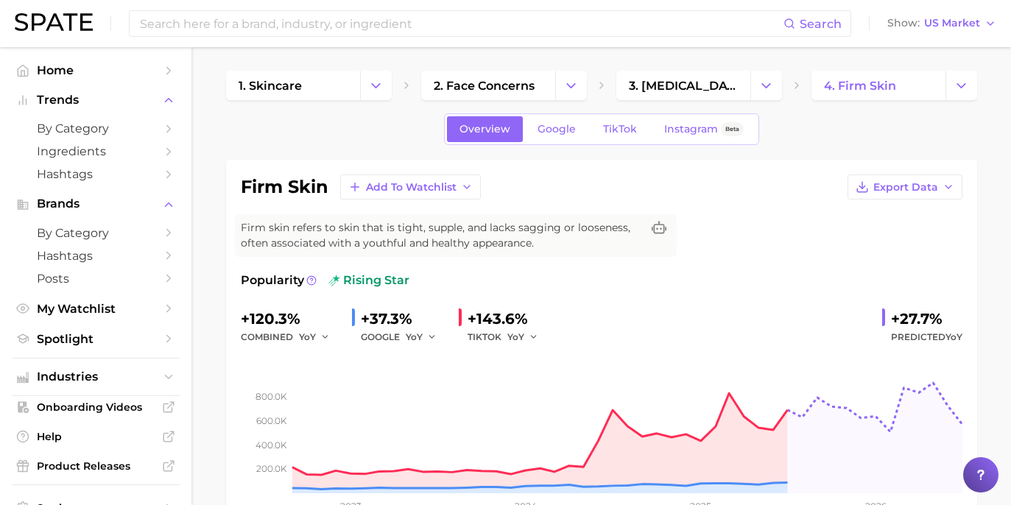
click at [945, 309] on div "+27.7% Predicted YoY" at bounding box center [923, 326] width 80 height 39
drag, startPoint x: 897, startPoint y: 318, endPoint x: 961, endPoint y: 318, distance: 64.1
click at [961, 318] on div "+27.7%" at bounding box center [926, 319] width 71 height 24
drag, startPoint x: 881, startPoint y: 312, endPoint x: 962, endPoint y: 317, distance: 81.2
click at [962, 317] on div "+120.3% combined YoY +37.3% GOOGLE YoY +143.6% TIKTOK YoY +27.7% Predicted YoY" at bounding box center [602, 326] width 722 height 39
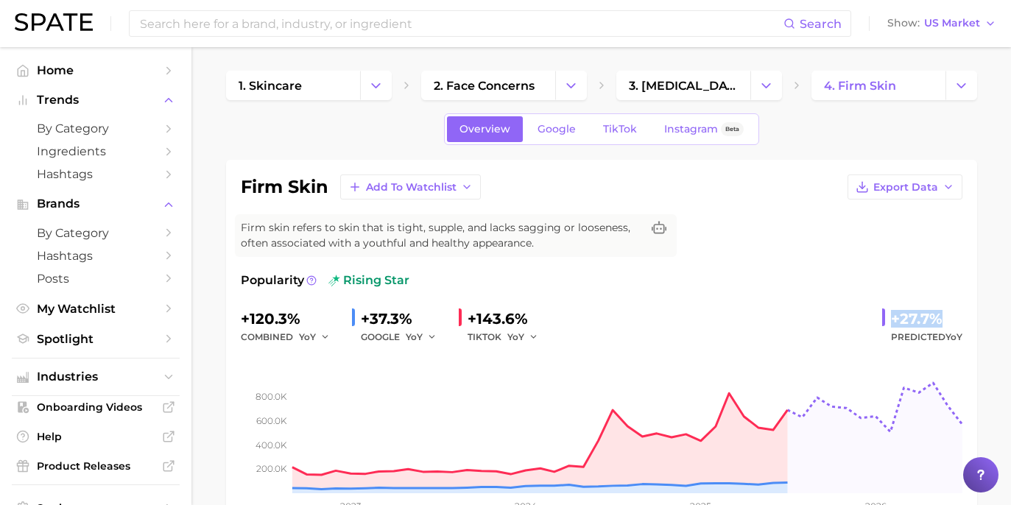
copy div "+27.7%"
click at [560, 127] on span "Google" at bounding box center [557, 129] width 38 height 13
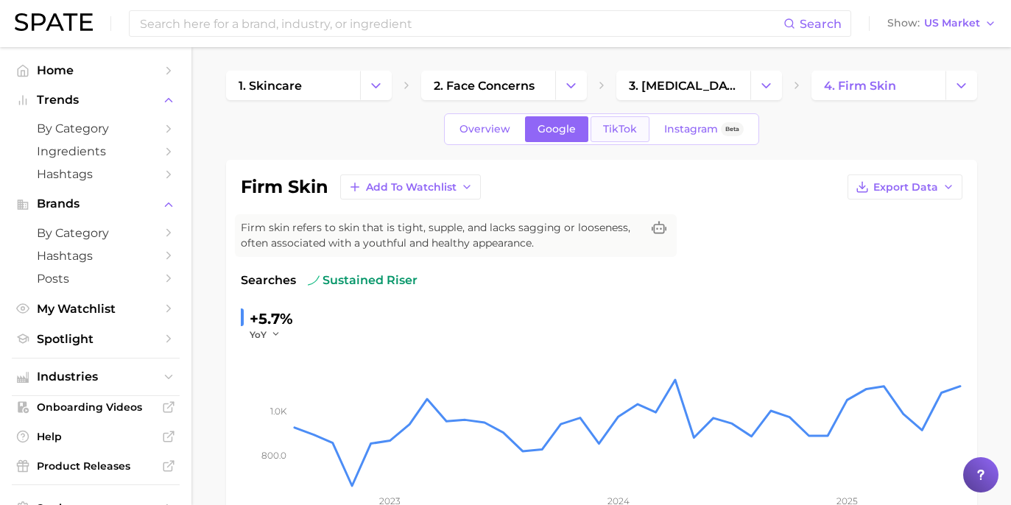
click at [605, 130] on span "TikTok" at bounding box center [620, 129] width 34 height 13
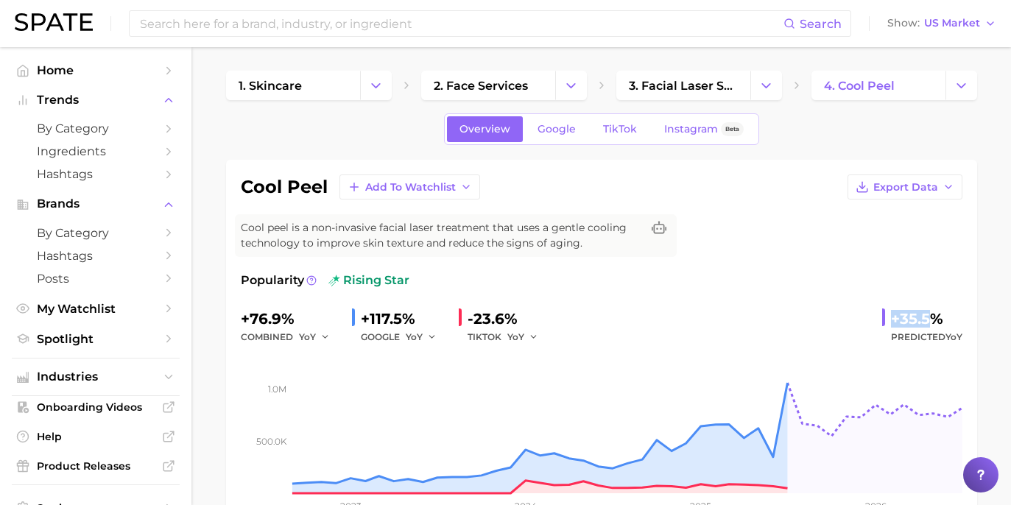
drag, startPoint x: 891, startPoint y: 320, endPoint x: 925, endPoint y: 320, distance: 33.9
click at [925, 320] on div "+35.5% Predicted YoY" at bounding box center [923, 326] width 80 height 39
drag, startPoint x: 953, startPoint y: 317, endPoint x: 868, endPoint y: 318, distance: 85.5
click at [868, 318] on div "+76.9% combined YoY +117.5% GOOGLE YoY -23.6% TIKTOK YoY +35.5% Predicted YoY" at bounding box center [602, 326] width 722 height 39
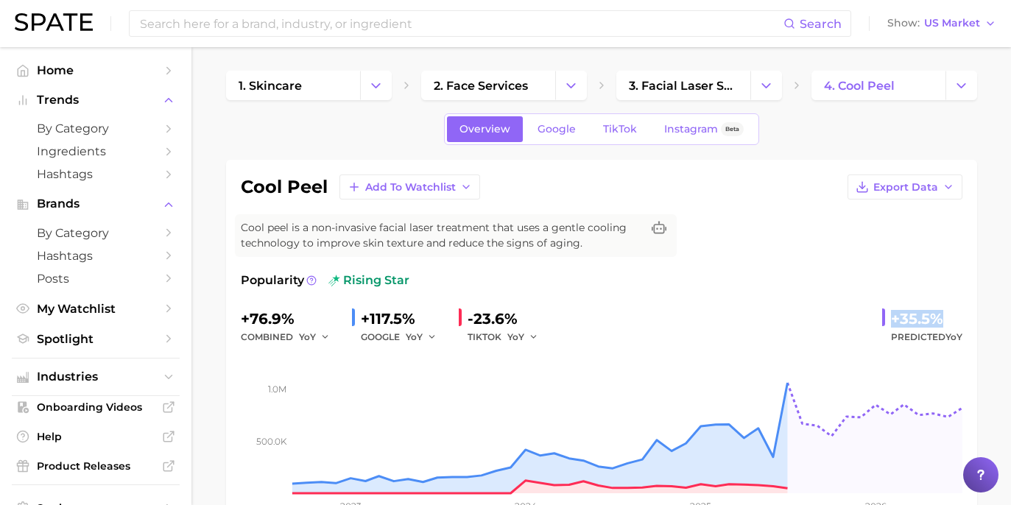
copy div "+35.5%"
click at [552, 127] on span "Google" at bounding box center [557, 129] width 38 height 13
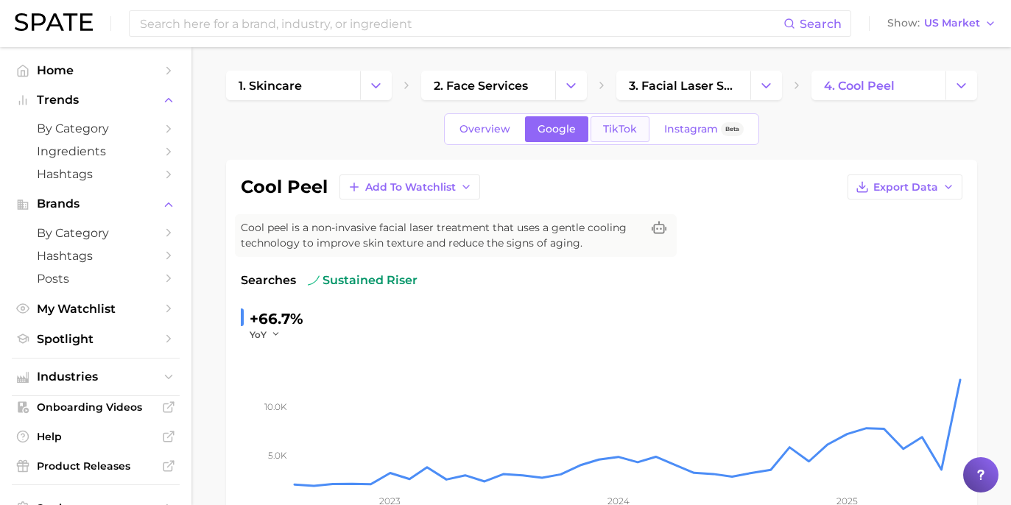
click at [614, 138] on link "TikTok" at bounding box center [620, 129] width 59 height 26
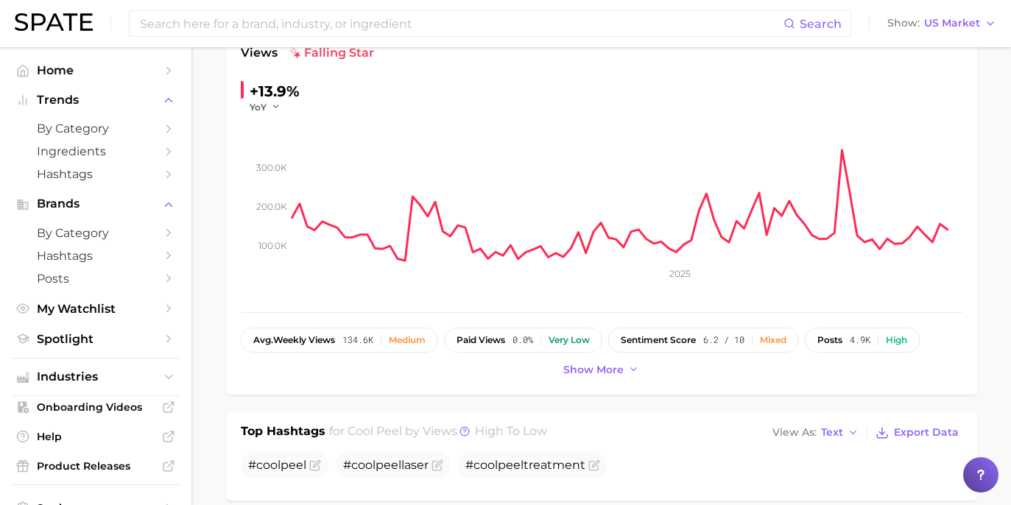
scroll to position [98, 0]
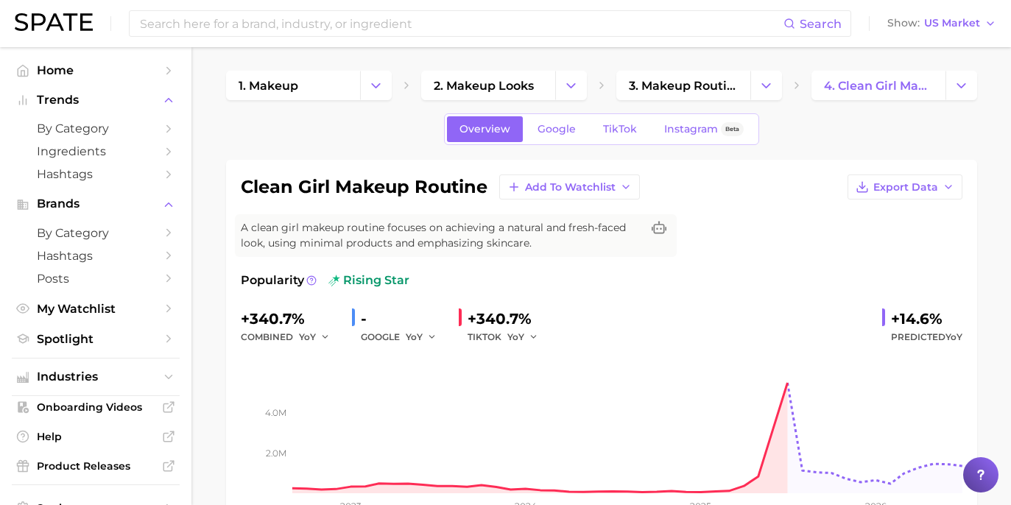
click at [927, 316] on div "+14.6%" at bounding box center [926, 319] width 71 height 24
drag, startPoint x: 955, startPoint y: 315, endPoint x: 846, endPoint y: 309, distance: 109.2
click at [846, 309] on div "+340.7% combined YoY - GOOGLE YoY +340.7% TIKTOK YoY +14.6% Predicted YoY" at bounding box center [602, 326] width 722 height 39
copy div "+14.6%"
click at [554, 120] on link "Google" at bounding box center [556, 129] width 63 height 26
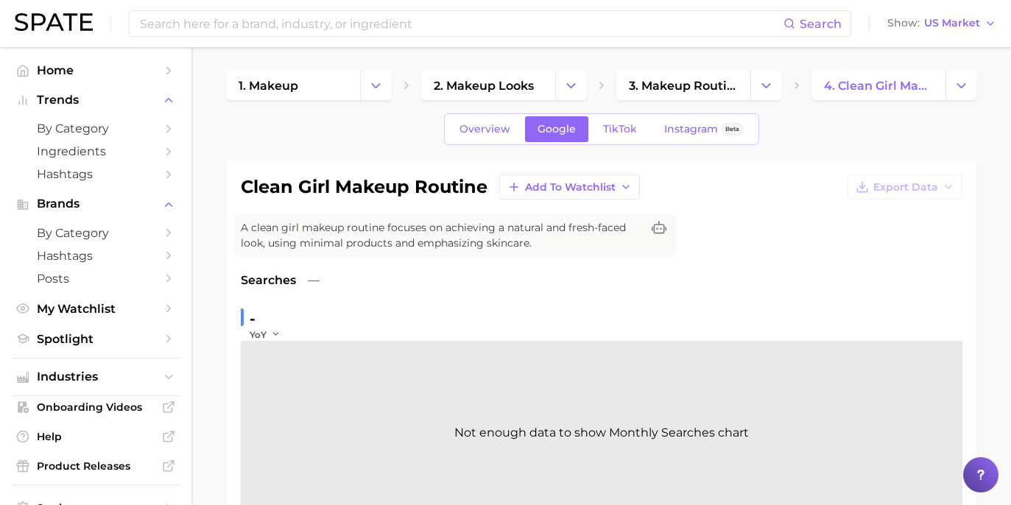
click at [628, 142] on div "Overview Google TikTok Instagram Beta" at bounding box center [601, 129] width 315 height 32
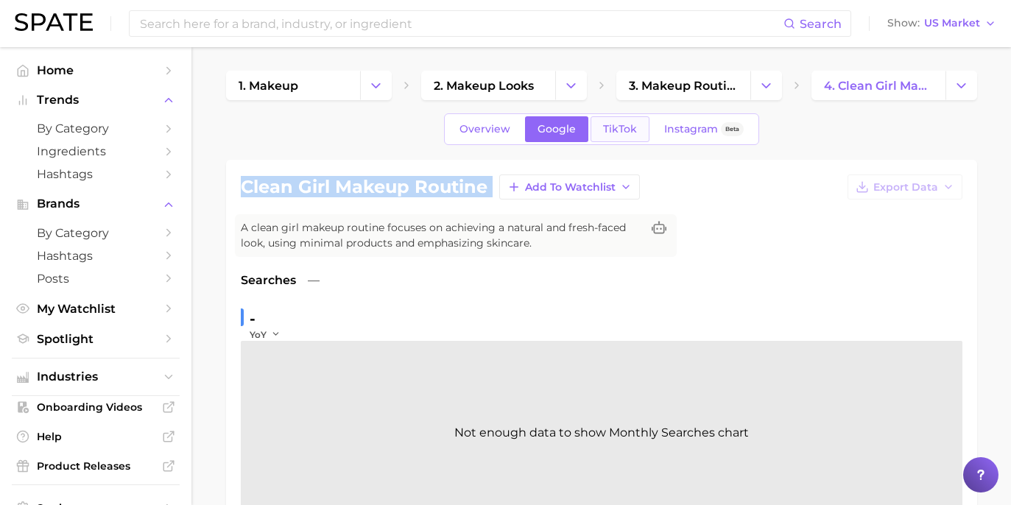
click at [634, 139] on link "TikTok" at bounding box center [620, 129] width 59 height 26
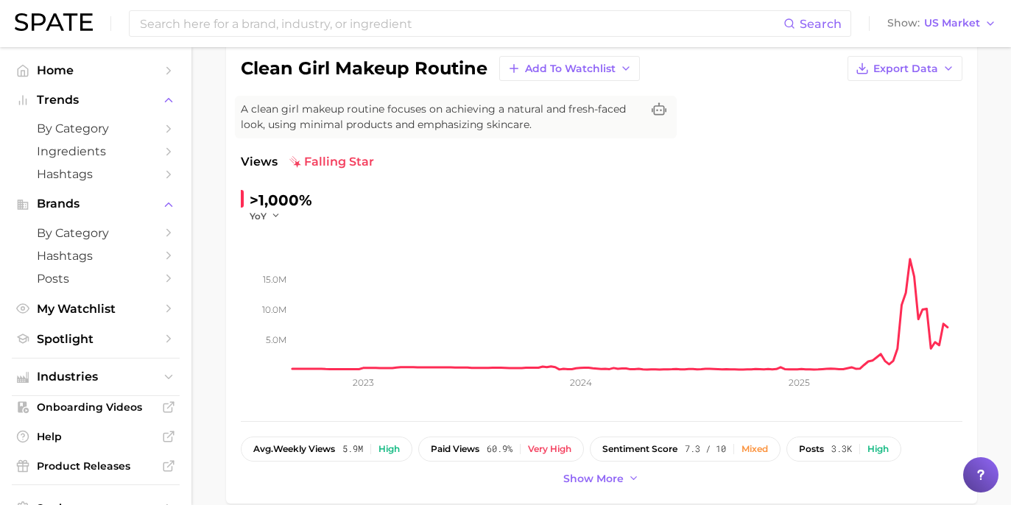
scroll to position [66, 0]
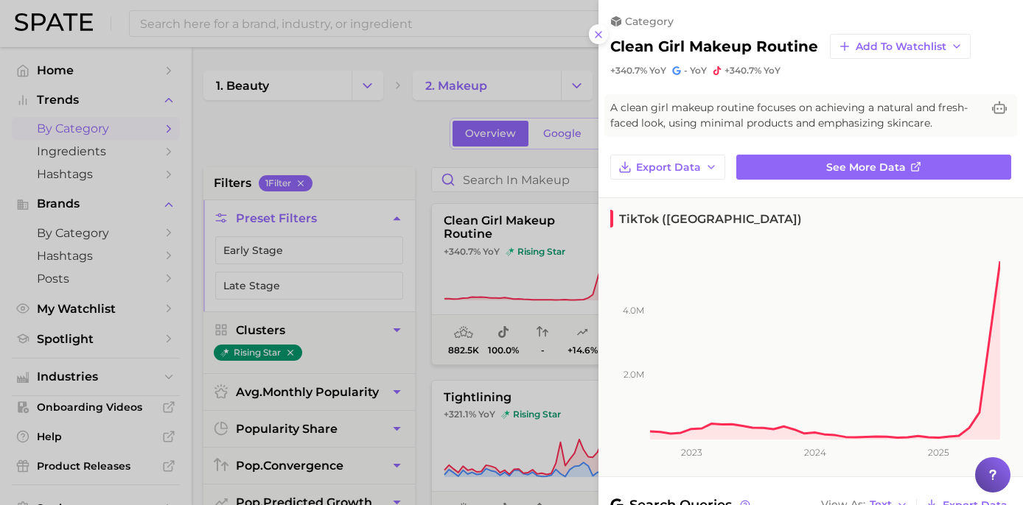
click at [439, 179] on div at bounding box center [511, 252] width 1023 height 505
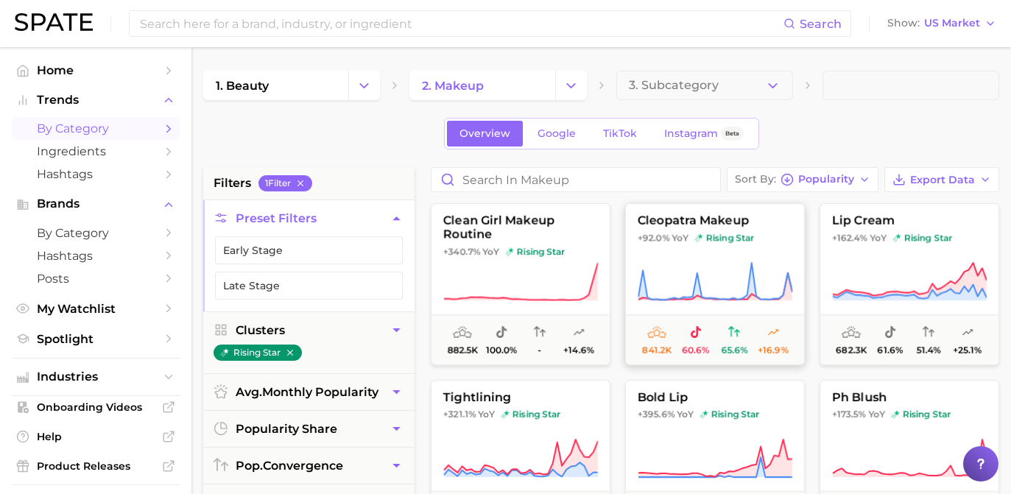
click at [721, 275] on icon at bounding box center [715, 282] width 155 height 41
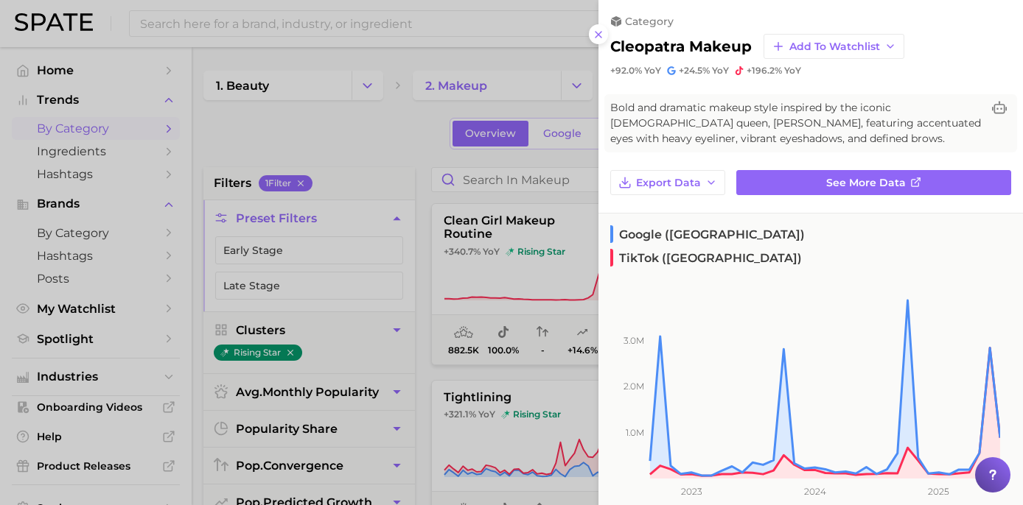
click at [423, 153] on div at bounding box center [511, 252] width 1023 height 505
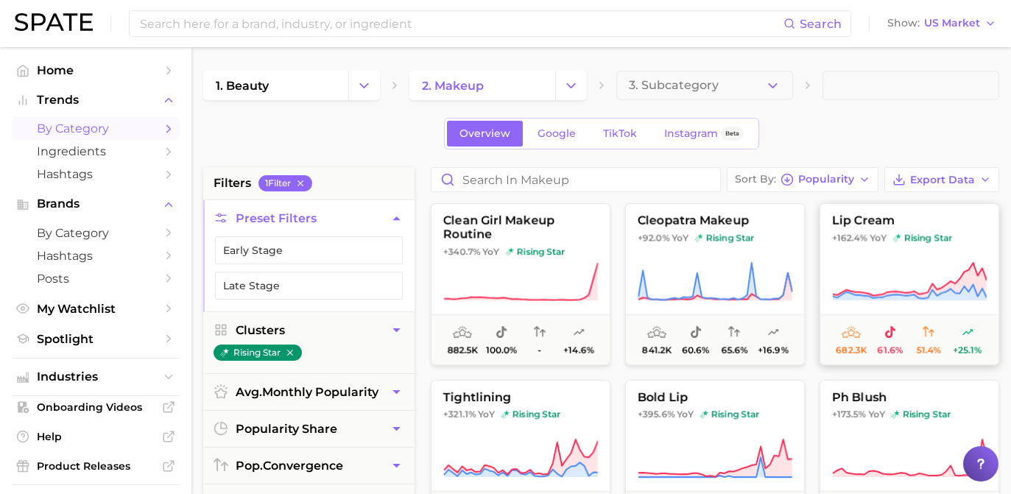
click at [933, 243] on span "rising star" at bounding box center [923, 238] width 60 height 12
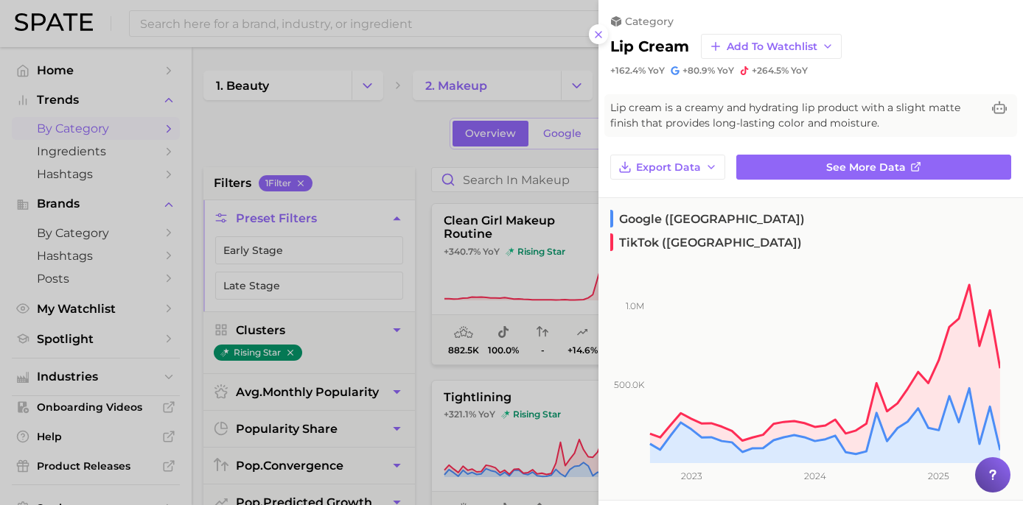
click at [449, 228] on div at bounding box center [511, 252] width 1023 height 505
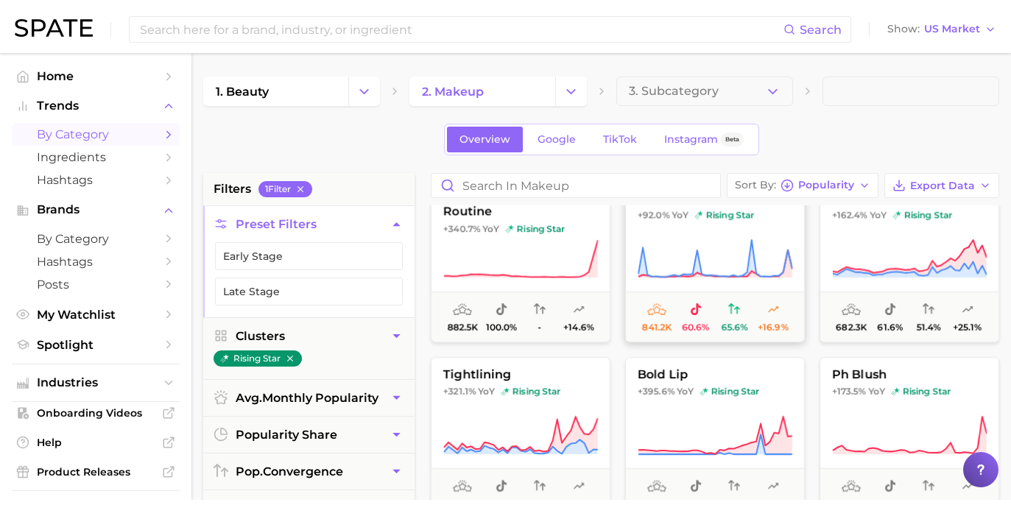
scroll to position [85, 0]
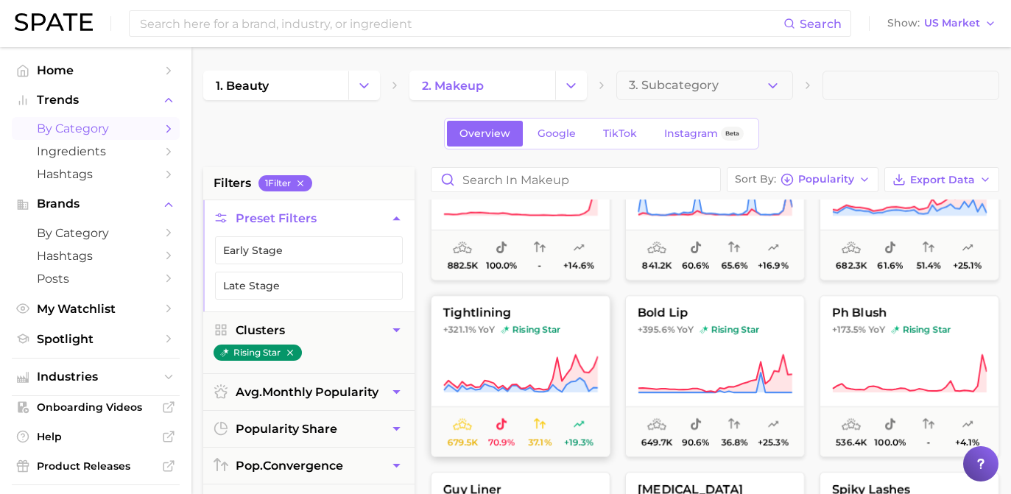
click at [547, 334] on span "rising star" at bounding box center [531, 330] width 60 height 12
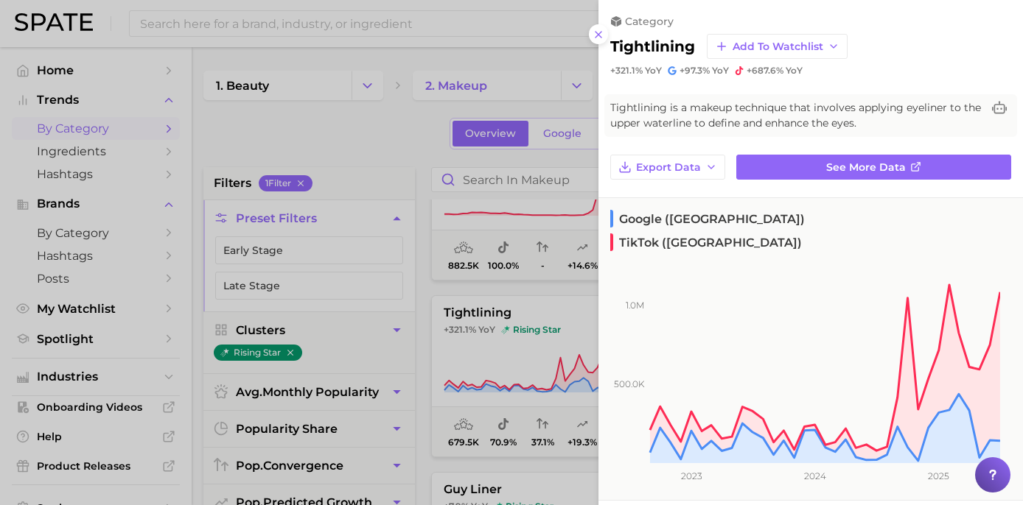
click at [370, 178] on div at bounding box center [511, 252] width 1023 height 505
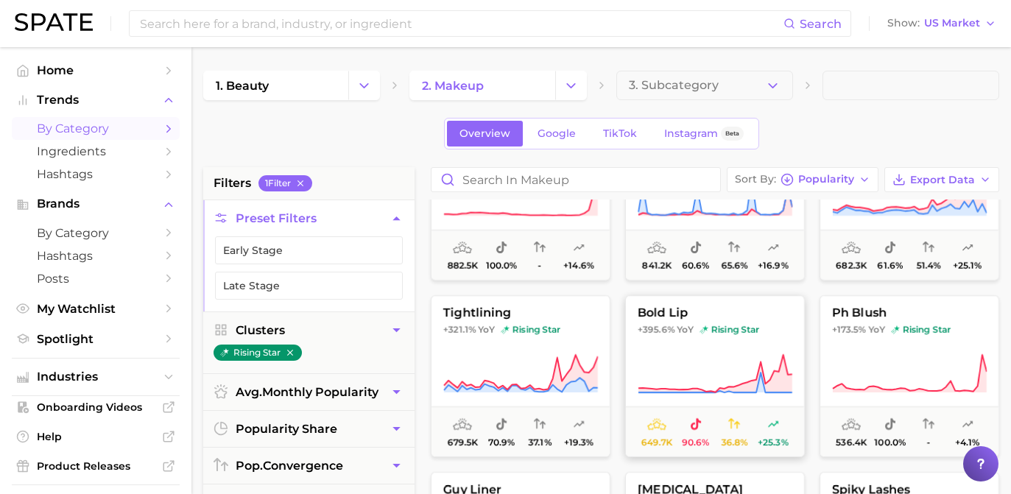
click at [753, 334] on span "rising star" at bounding box center [730, 330] width 60 height 12
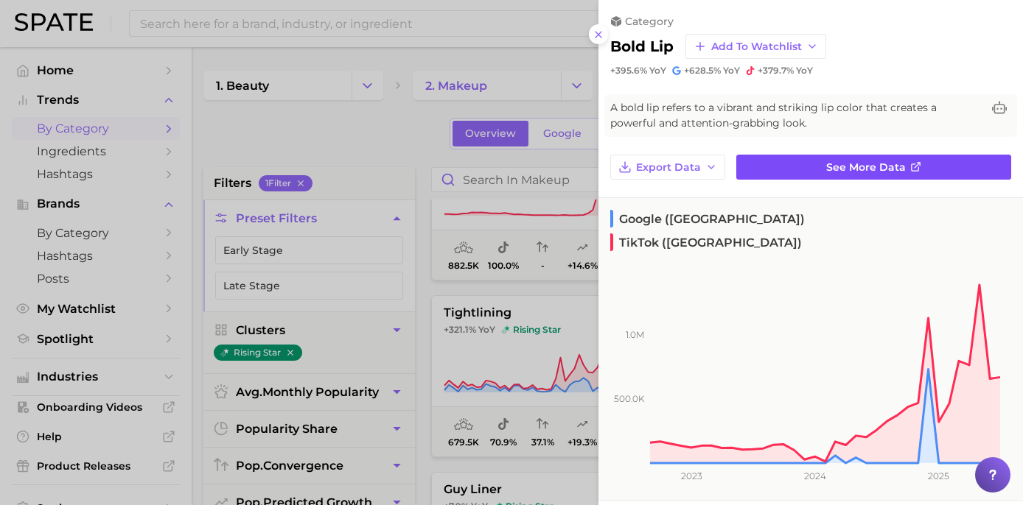
click at [873, 165] on span "See more data" at bounding box center [866, 167] width 80 height 13
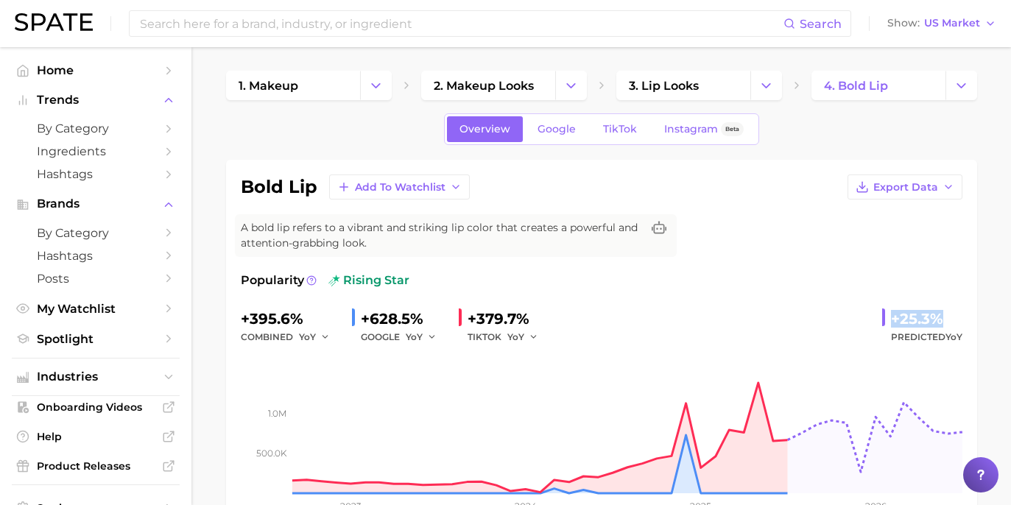
drag, startPoint x: 899, startPoint y: 315, endPoint x: 944, endPoint y: 321, distance: 45.3
click at [976, 318] on div "bold lip Add to Watchlist Export Data A bold lip refers to a vibrant and striki…" at bounding box center [601, 352] width 751 height 385
click at [575, 123] on span "Google" at bounding box center [557, 129] width 38 height 13
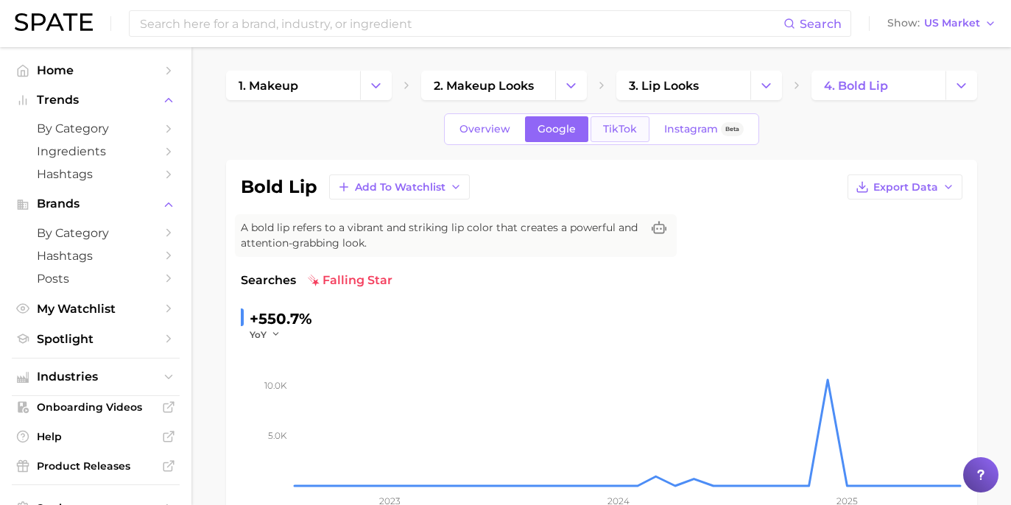
click at [609, 123] on span "TikTok" at bounding box center [620, 129] width 34 height 13
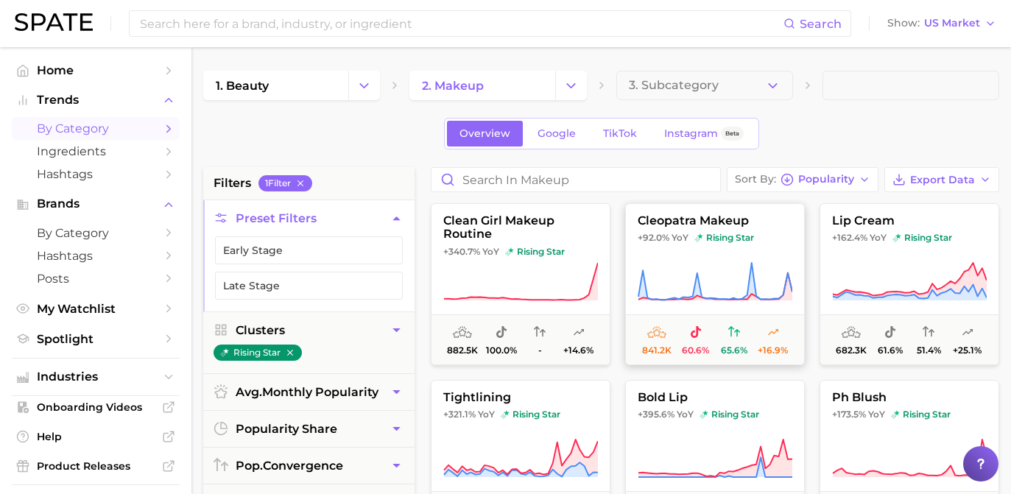
scroll to position [126, 0]
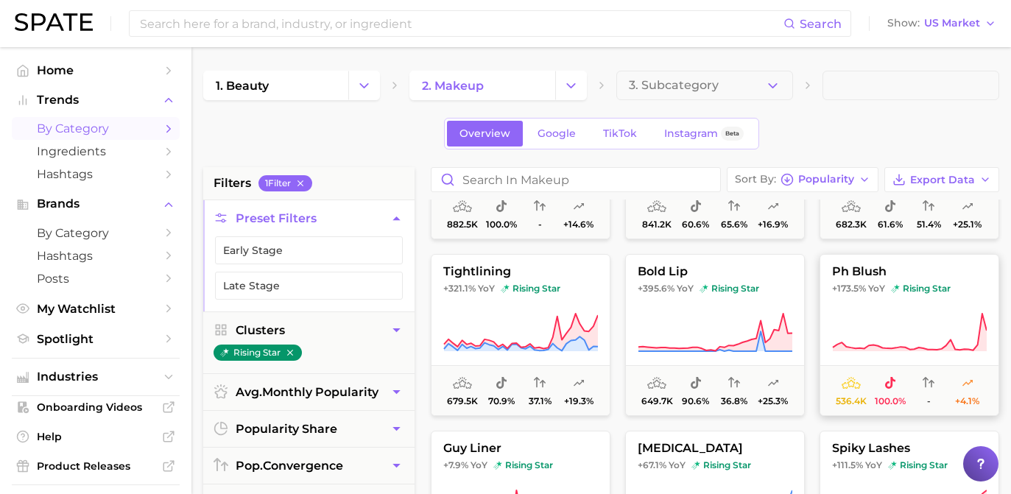
click at [863, 335] on icon at bounding box center [909, 332] width 155 height 41
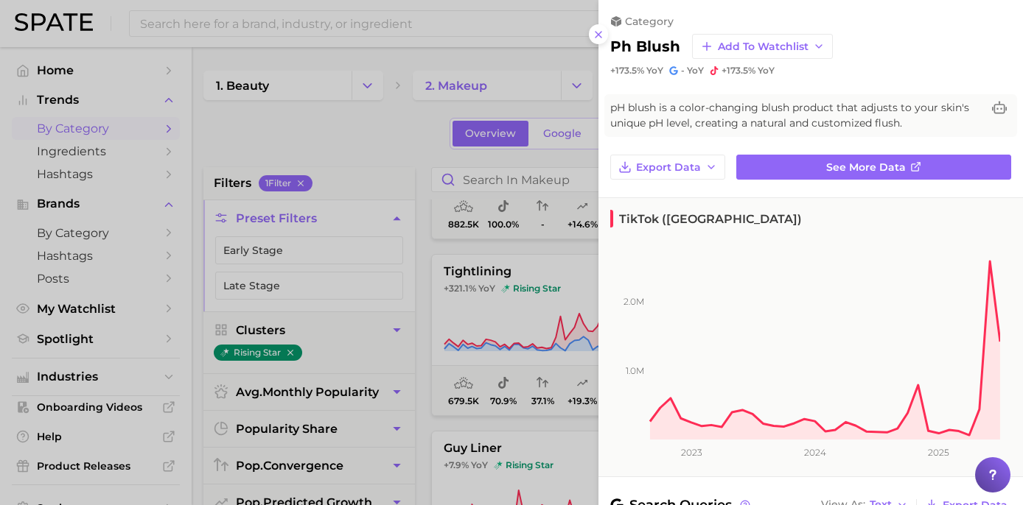
click at [410, 151] on div at bounding box center [511, 252] width 1023 height 505
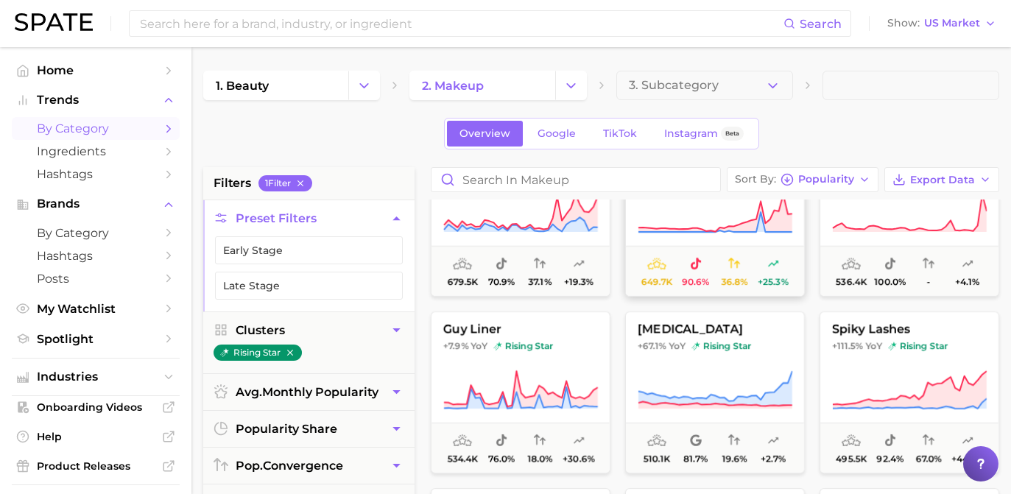
scroll to position [328, 0]
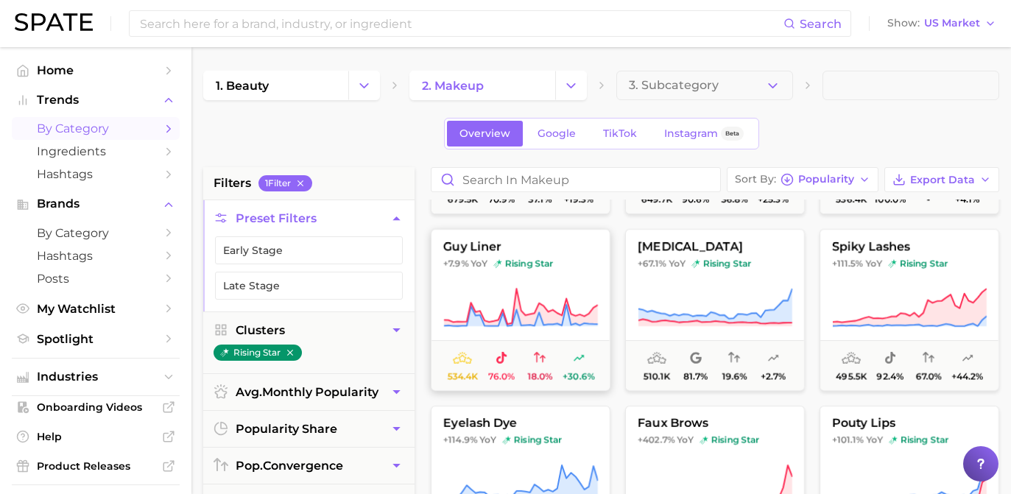
click at [455, 304] on icon at bounding box center [520, 307] width 155 height 41
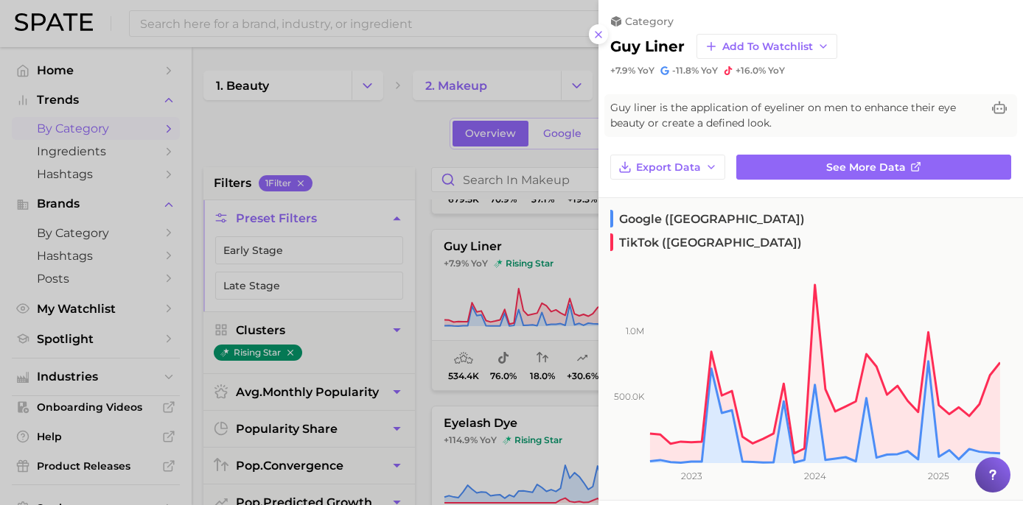
click at [403, 265] on div at bounding box center [511, 252] width 1023 height 505
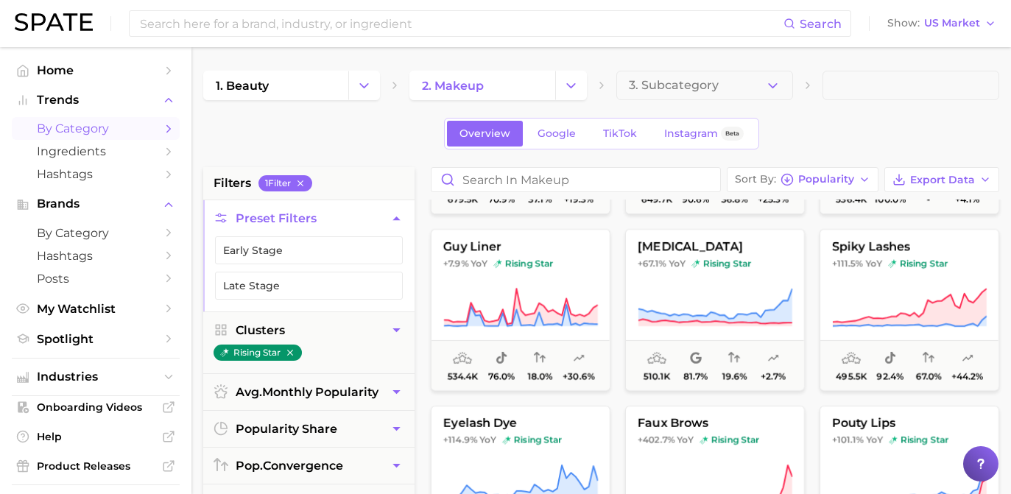
click at [754, 296] on icon at bounding box center [715, 307] width 155 height 41
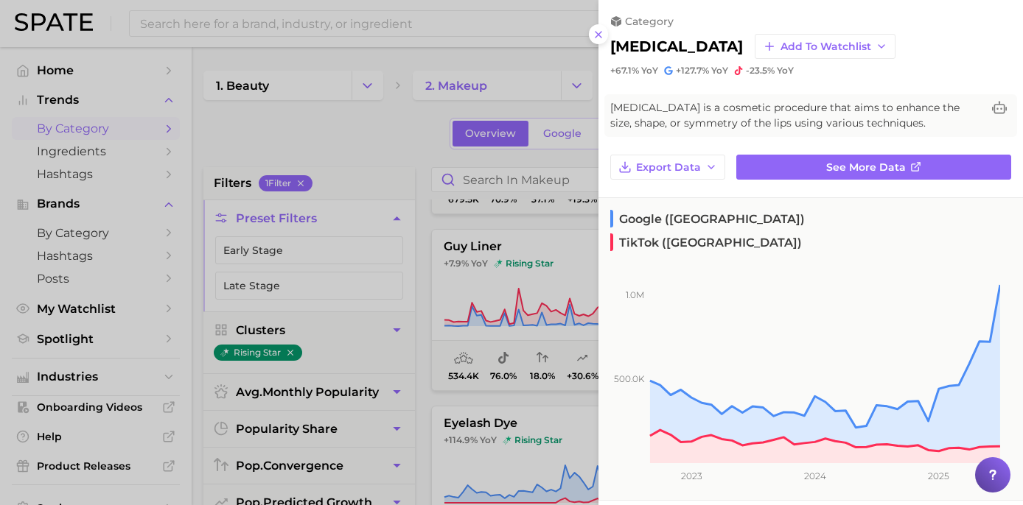
click at [425, 182] on div at bounding box center [511, 252] width 1023 height 505
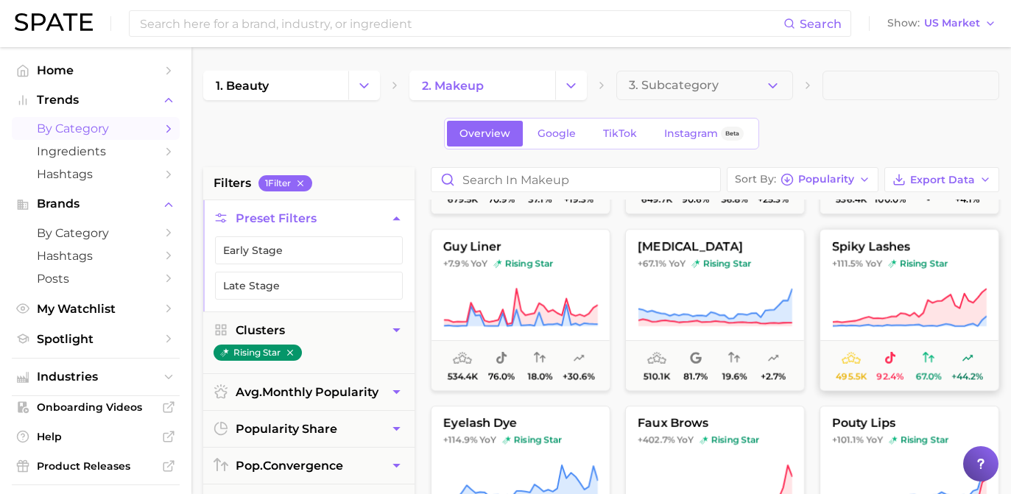
click at [882, 285] on button "spiky lashes +111.5% YoY rising star 495.5k 92.4% 67.0% +44.2%" at bounding box center [910, 310] width 180 height 162
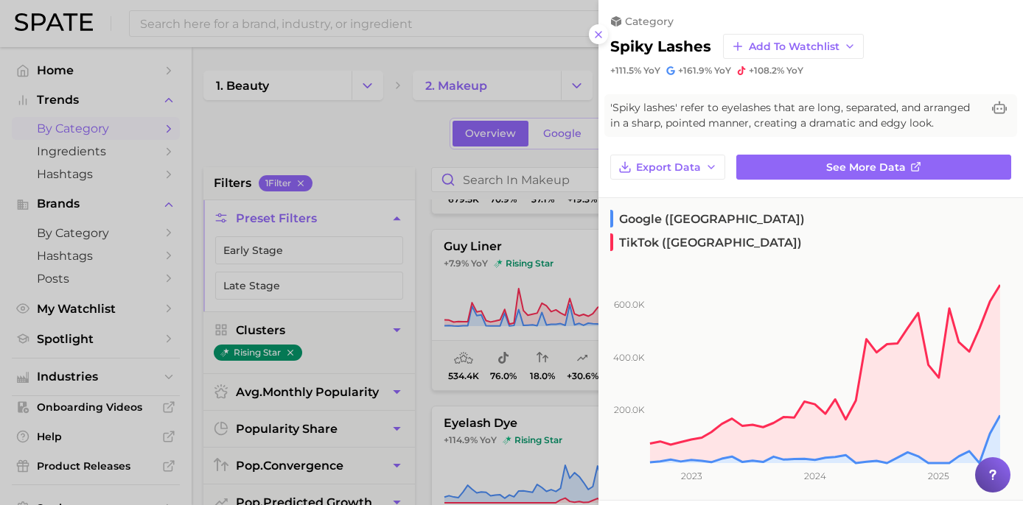
click at [376, 253] on div at bounding box center [511, 252] width 1023 height 505
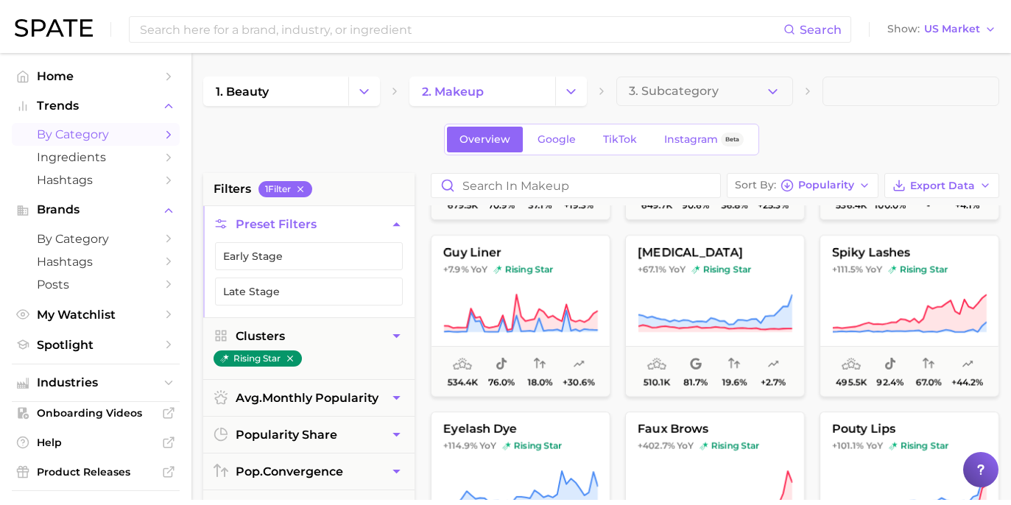
scroll to position [358, 0]
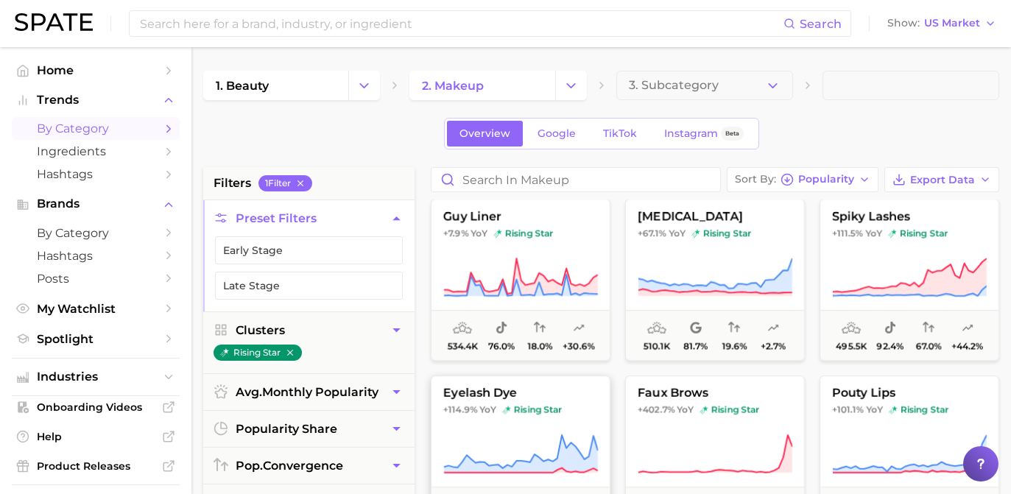
click at [498, 401] on button "eyelash dye +114.9% YoY rising star 491.8k 91.7% 52.1% +19.5%" at bounding box center [521, 457] width 180 height 162
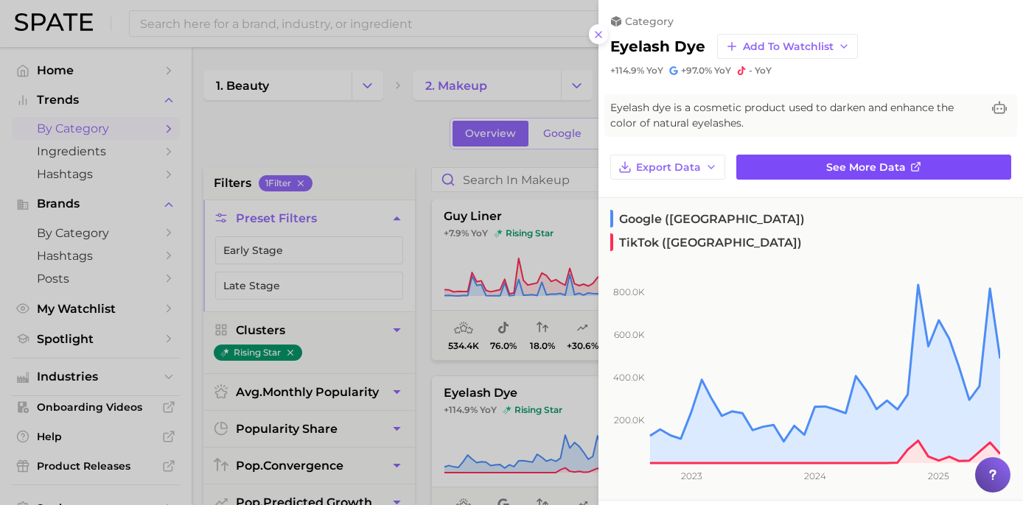
click at [873, 164] on span "See more data" at bounding box center [866, 167] width 80 height 13
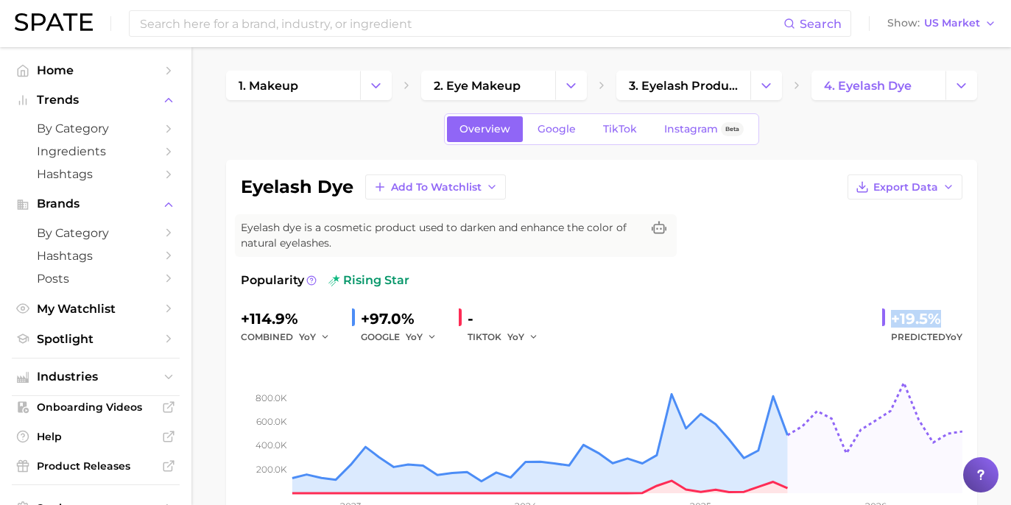
drag, startPoint x: 888, startPoint y: 322, endPoint x: 969, endPoint y: 315, distance: 81.4
click at [969, 315] on div "eyelash dye Add to Watchlist Export Data Eyelash dye is a cosmetic product used…" at bounding box center [601, 352] width 751 height 385
copy div "+19.5%"
click at [564, 142] on div "Overview Google TikTok Instagram Beta" at bounding box center [601, 129] width 315 height 32
click at [574, 131] on span "Google" at bounding box center [557, 129] width 38 height 13
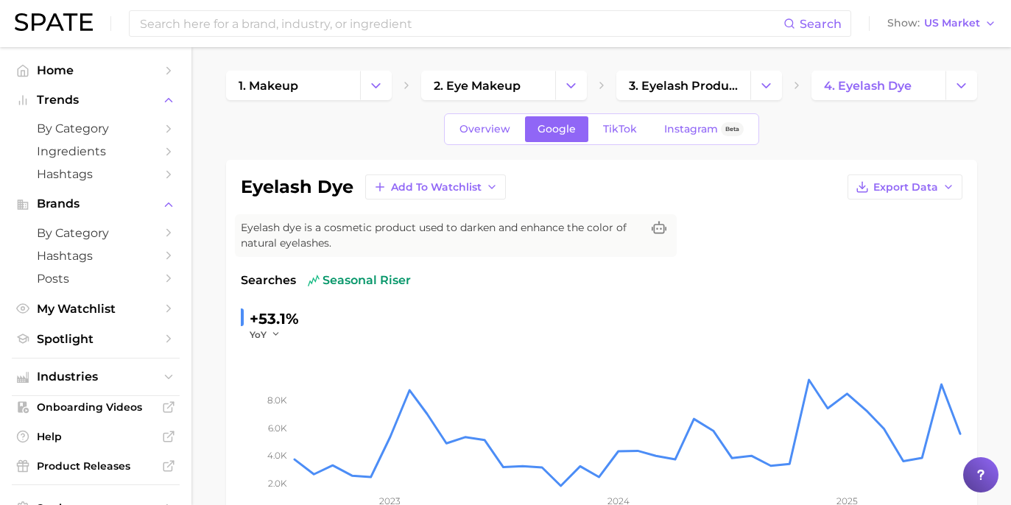
click at [547, 162] on div "eyelash dye Add to Watchlist Export Data Eyelash dye is a cosmetic product used…" at bounding box center [601, 377] width 751 height 435
click at [622, 130] on span "TikTok" at bounding box center [620, 129] width 34 height 13
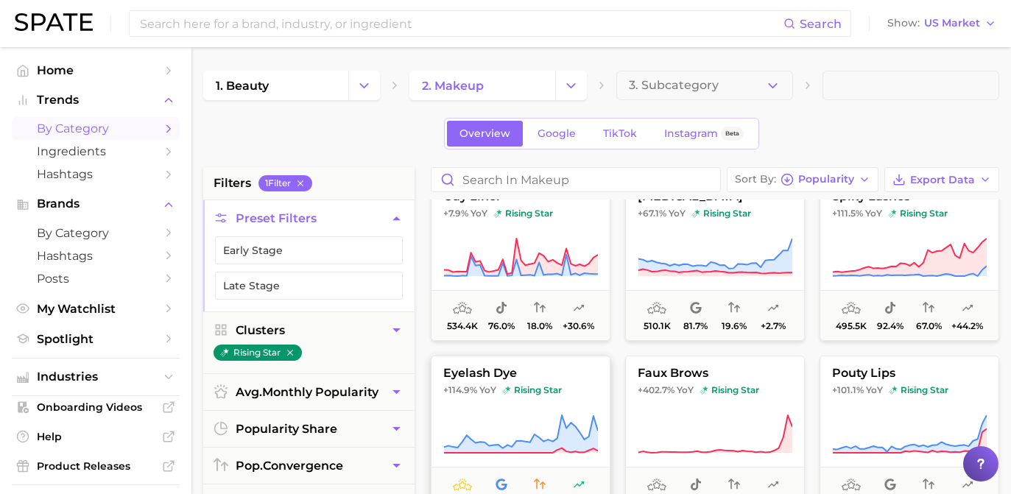
scroll to position [505, 0]
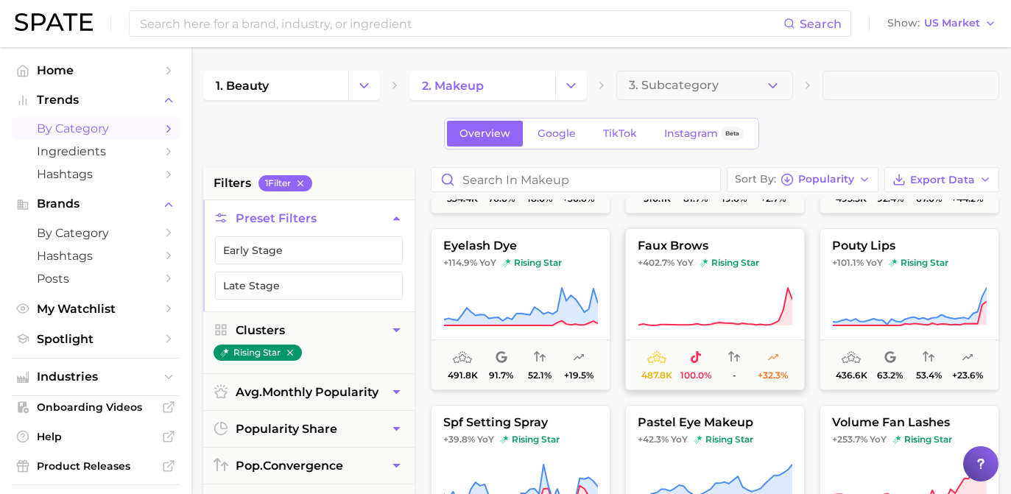
click at [650, 320] on icon at bounding box center [715, 307] width 155 height 41
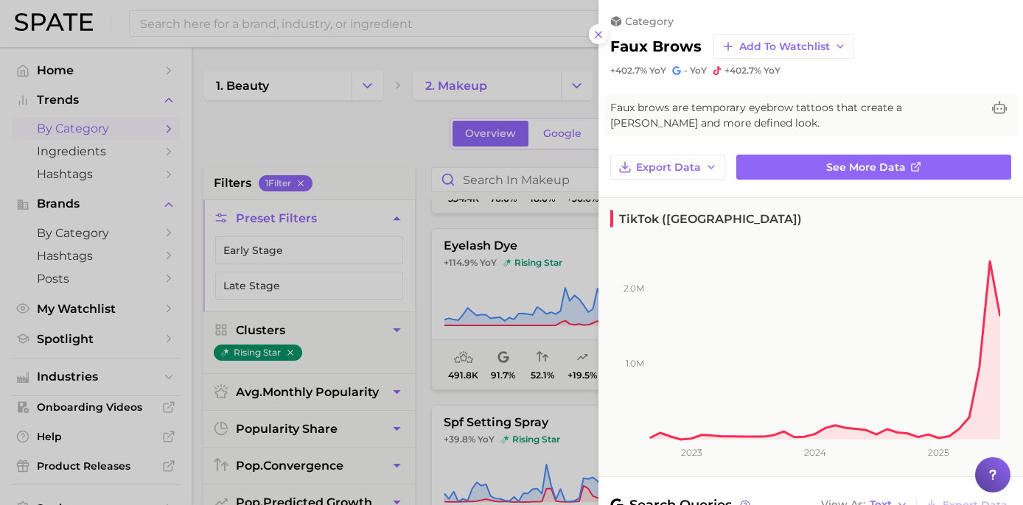
click at [393, 259] on div at bounding box center [511, 252] width 1023 height 505
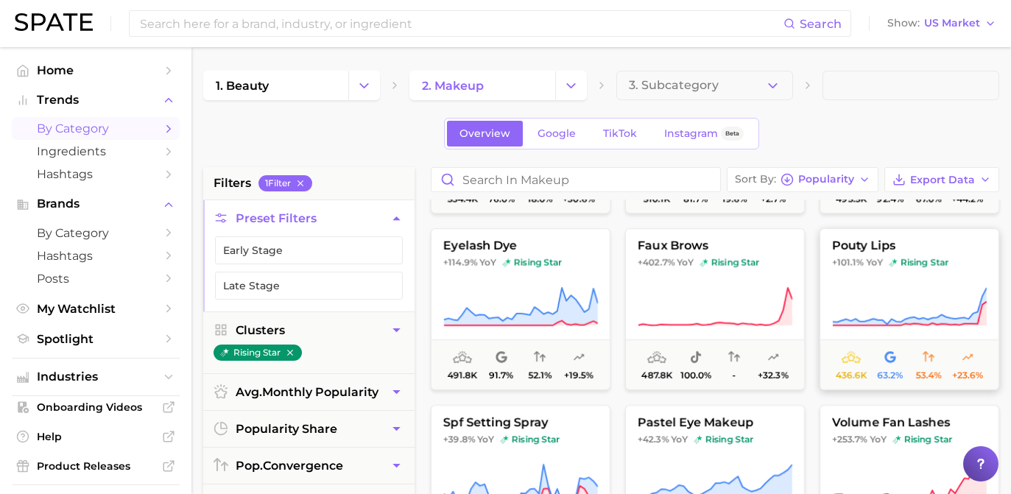
click at [853, 301] on icon at bounding box center [909, 307] width 155 height 41
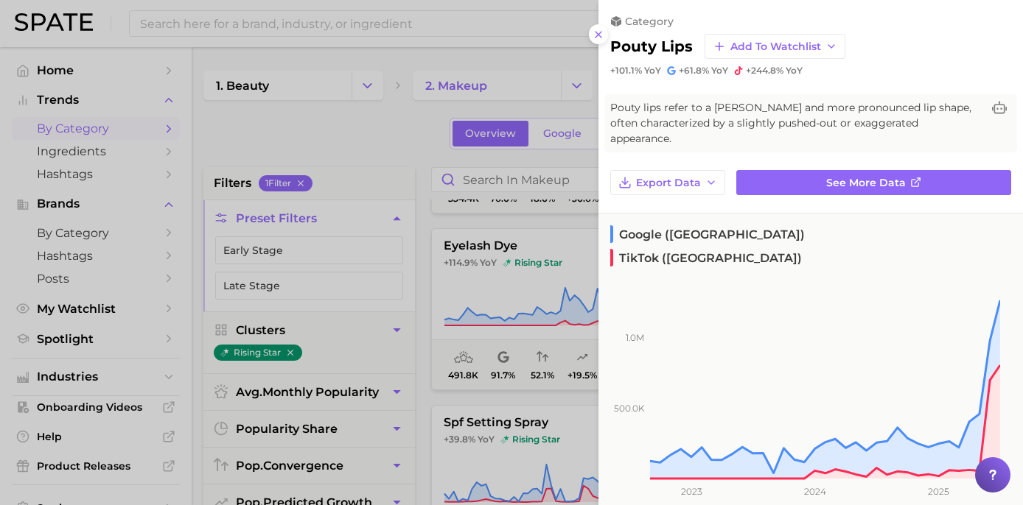
click at [452, 120] on div at bounding box center [511, 252] width 1023 height 505
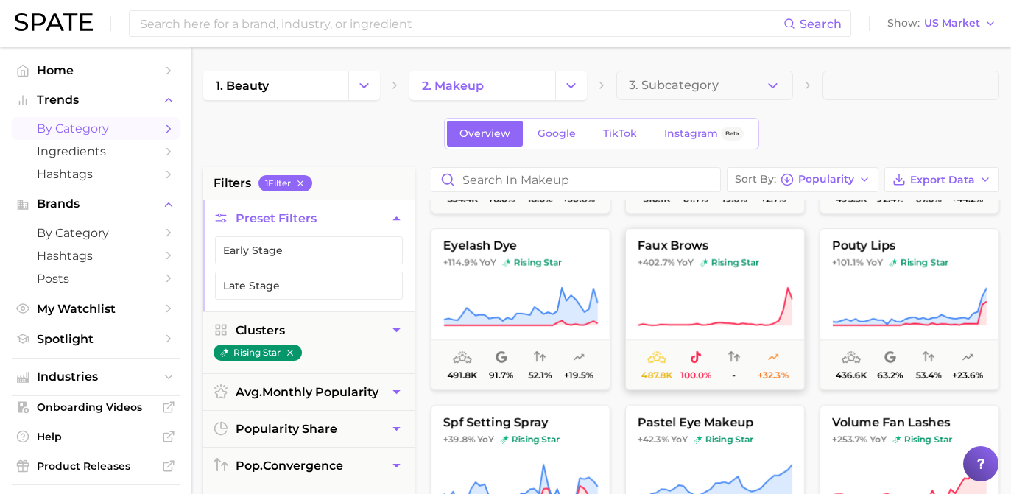
scroll to position [535, 0]
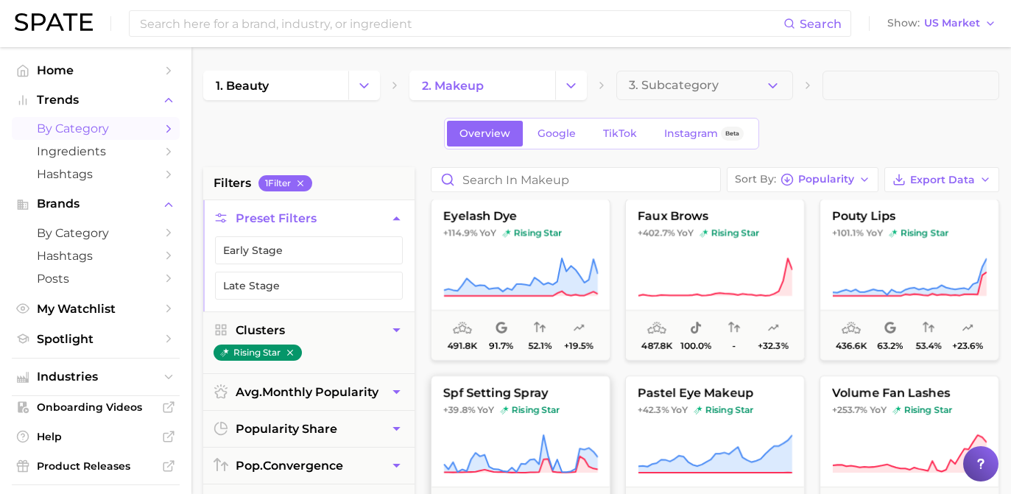
click at [530, 410] on span "rising star" at bounding box center [530, 410] width 60 height 12
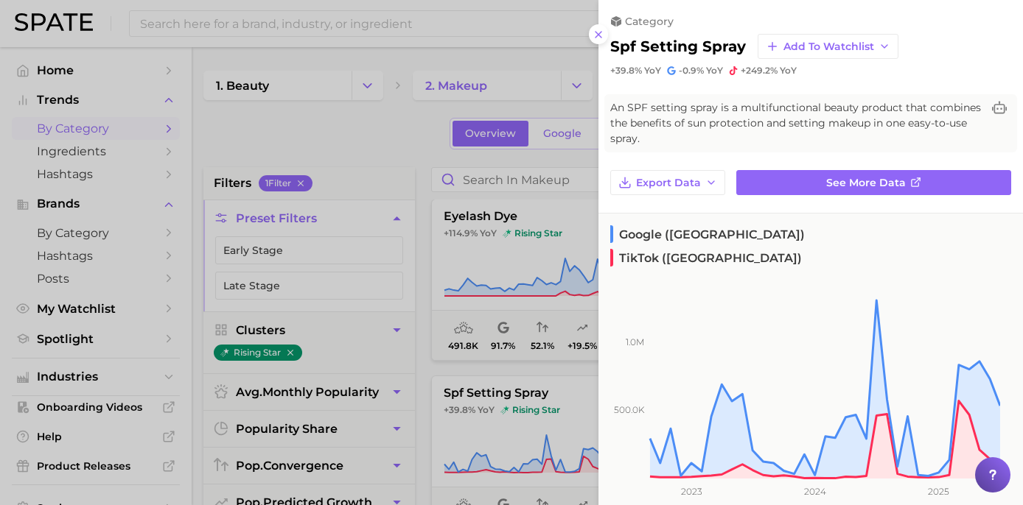
click at [410, 150] on div at bounding box center [511, 252] width 1023 height 505
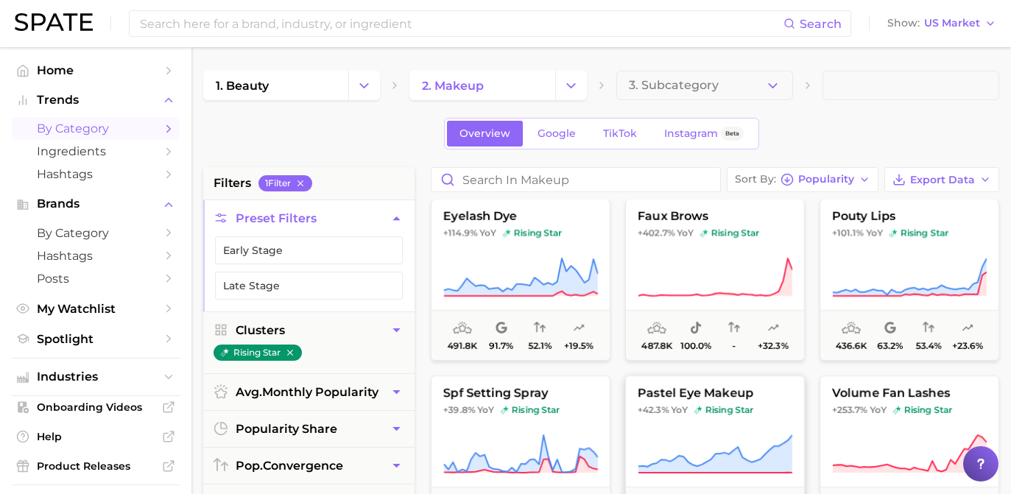
scroll to position [557, 0]
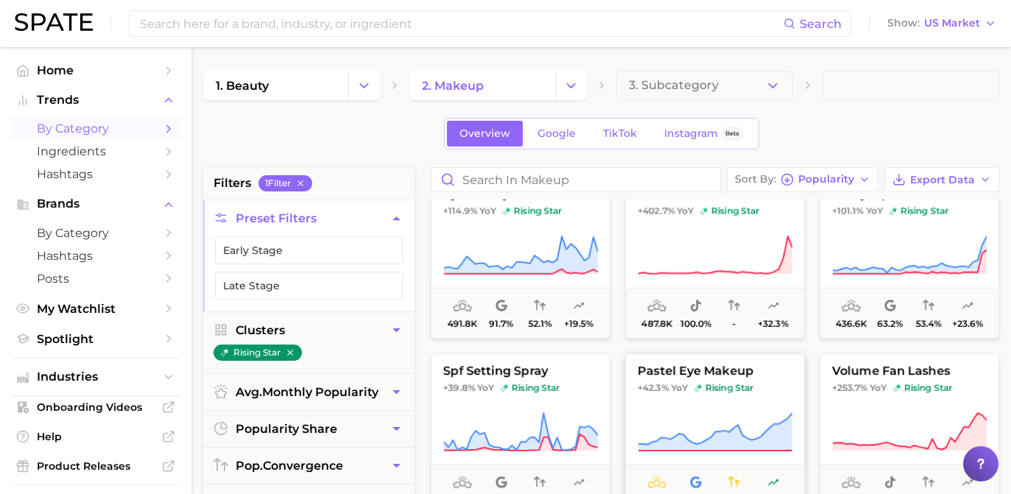
click at [784, 401] on button "pastel eye makeup +42.3% YoY rising star 414.6k 99.9% 22.1% +52.2%" at bounding box center [715, 435] width 180 height 162
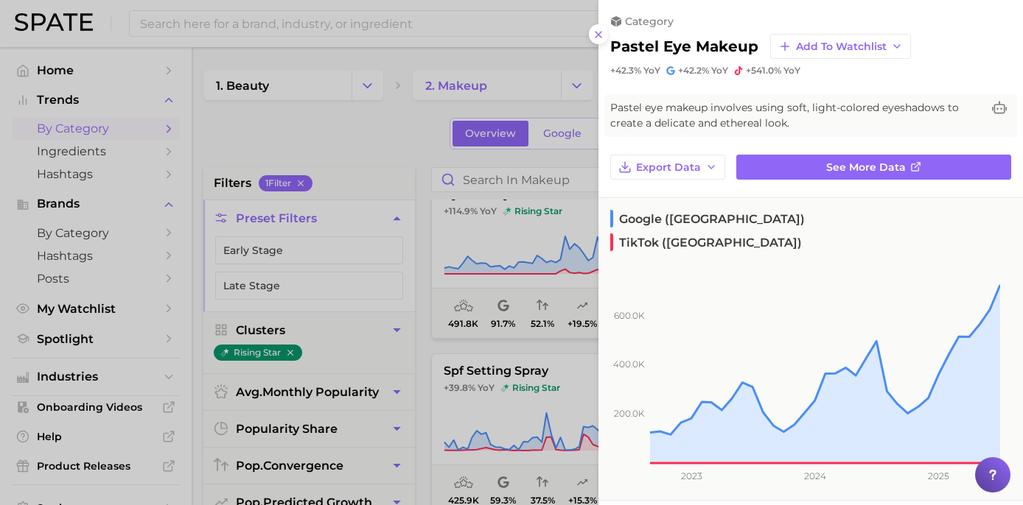
click at [399, 113] on div at bounding box center [511, 252] width 1023 height 505
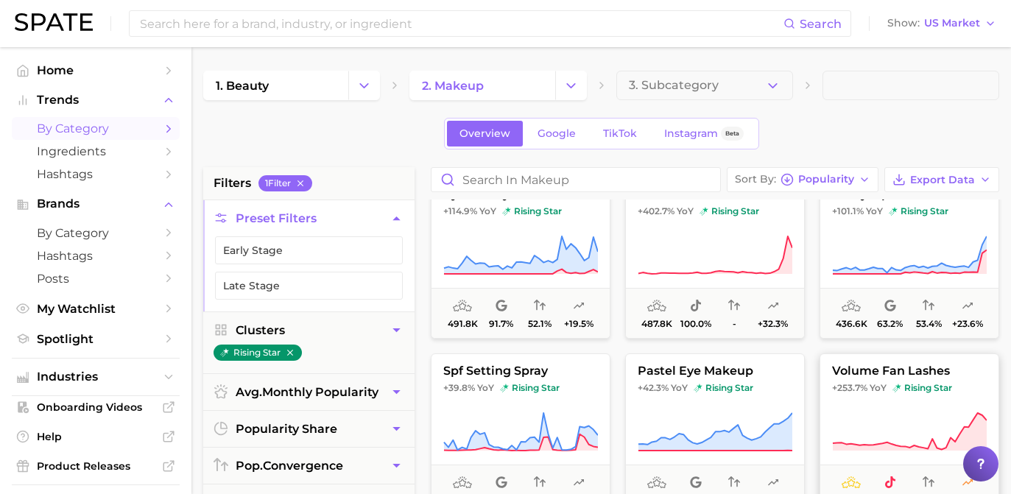
click at [880, 403] on button "volume fan lashes +253.7% YoY rising star 393.7k 100.0% - +19.2%" at bounding box center [910, 435] width 180 height 162
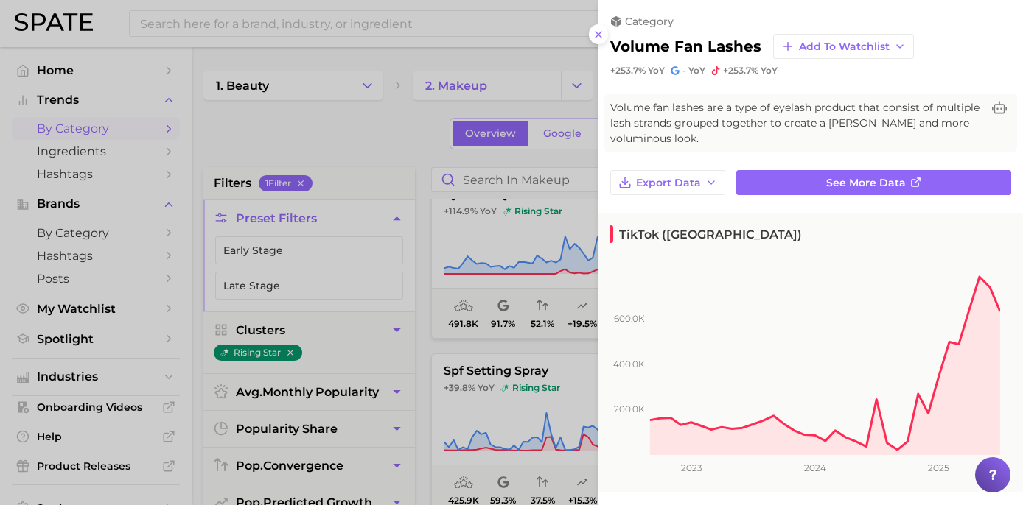
click at [379, 146] on div at bounding box center [511, 252] width 1023 height 505
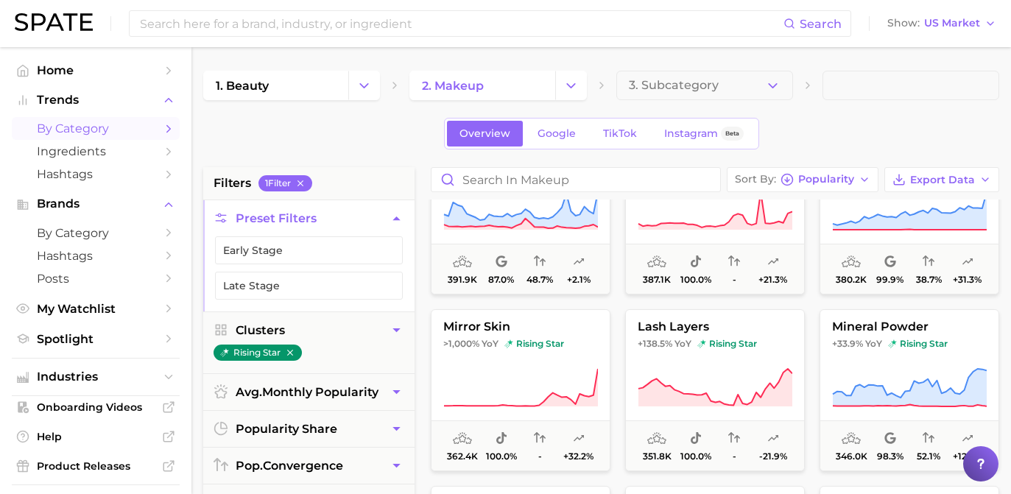
scroll to position [841, 0]
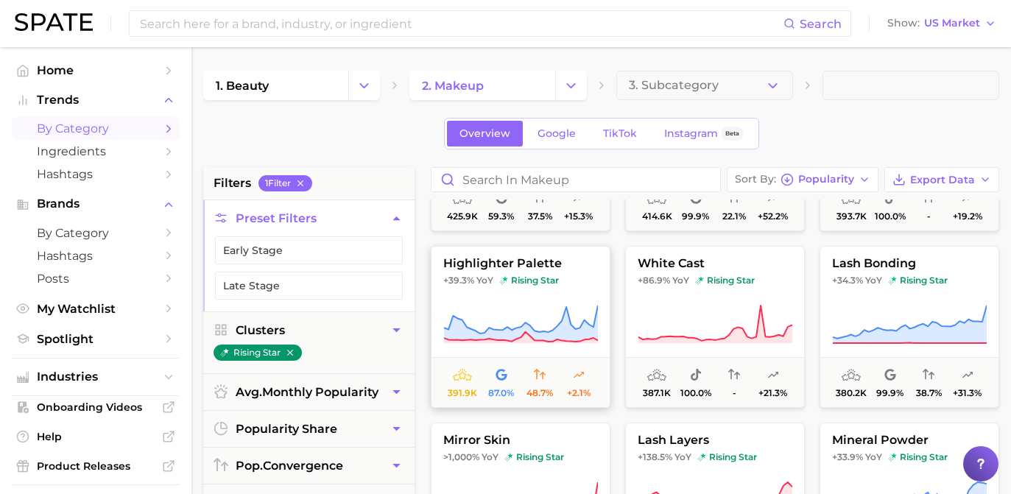
click at [488, 269] on span "highlighter palette" at bounding box center [521, 263] width 178 height 13
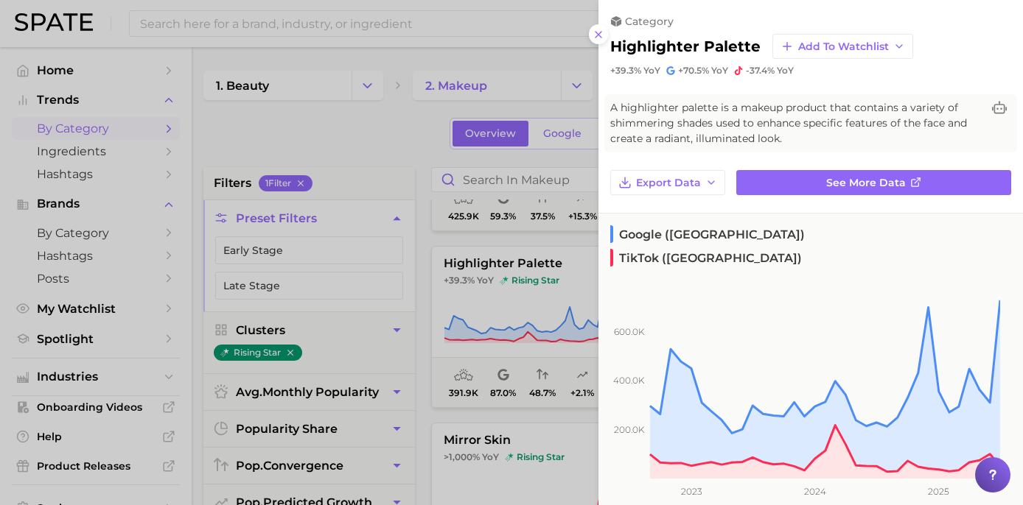
click at [433, 148] on div at bounding box center [511, 252] width 1023 height 505
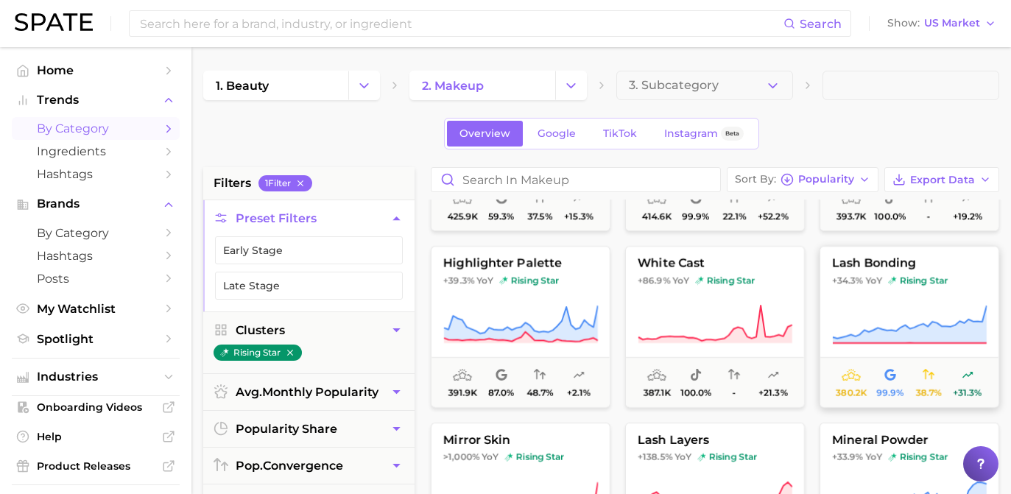
click at [858, 298] on button "lash bonding +34.3% YoY rising star 380.2k 99.9% 38.7% +31.3%" at bounding box center [910, 327] width 180 height 162
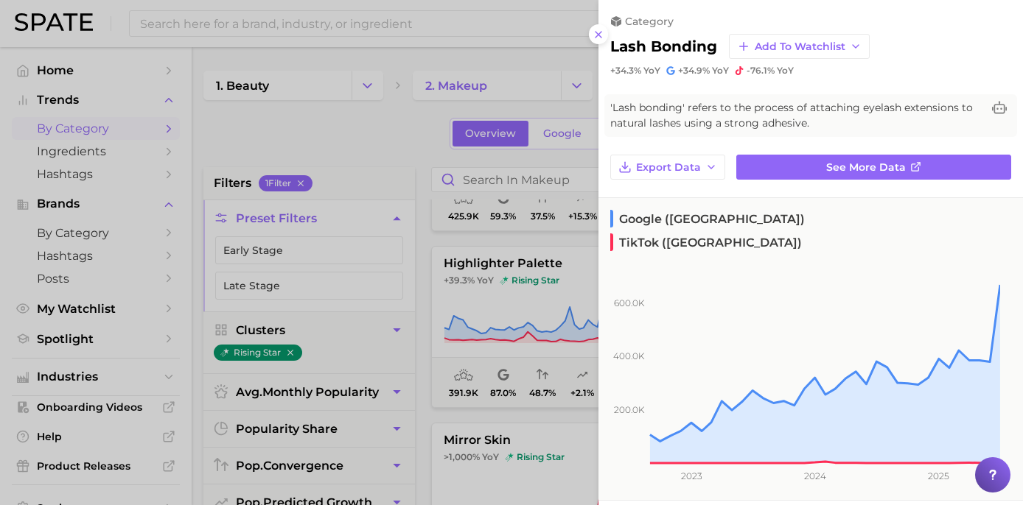
click at [309, 180] on div at bounding box center [511, 252] width 1023 height 505
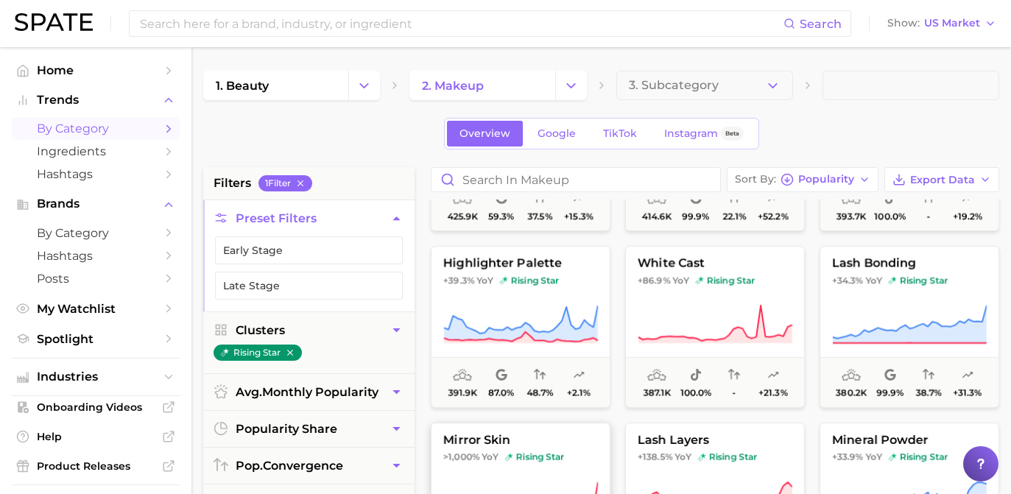
drag, startPoint x: 514, startPoint y: 461, endPoint x: 521, endPoint y: 457, distance: 7.6
click at [515, 460] on span "rising star" at bounding box center [535, 458] width 60 height 12
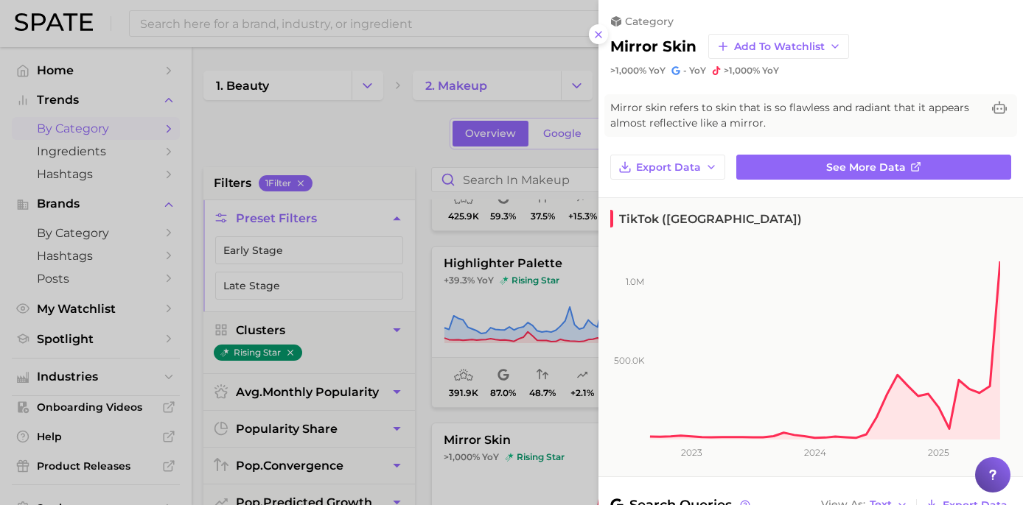
click at [383, 130] on div at bounding box center [511, 252] width 1023 height 505
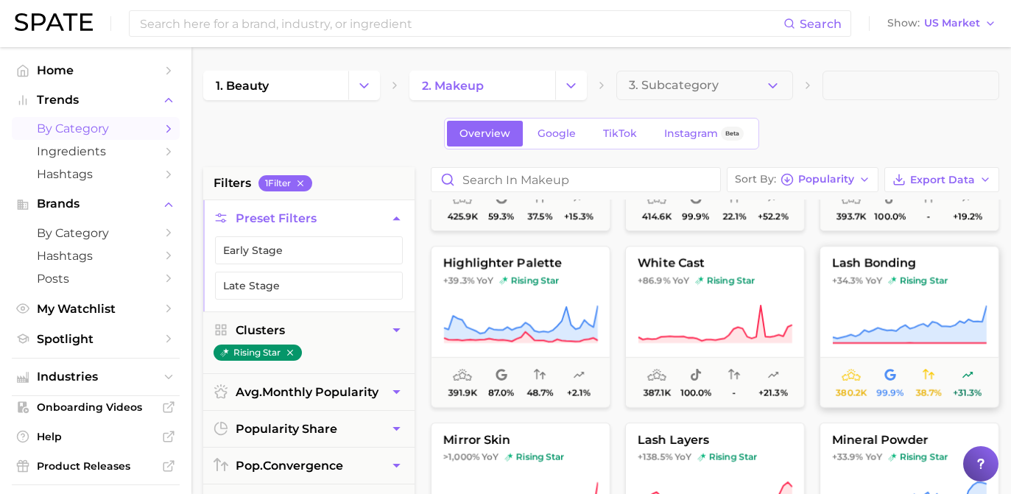
click at [902, 277] on span "rising star" at bounding box center [918, 281] width 60 height 12
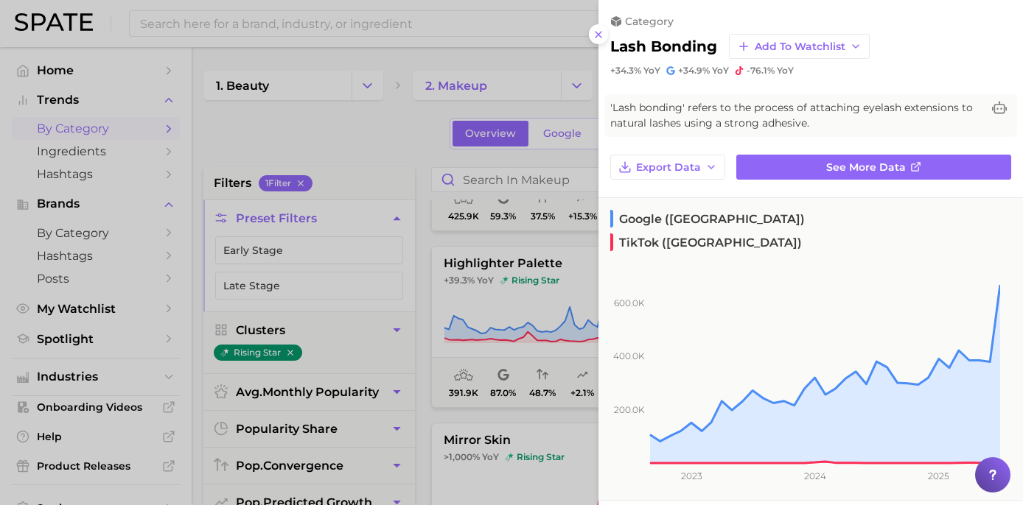
click at [361, 169] on div at bounding box center [511, 252] width 1023 height 505
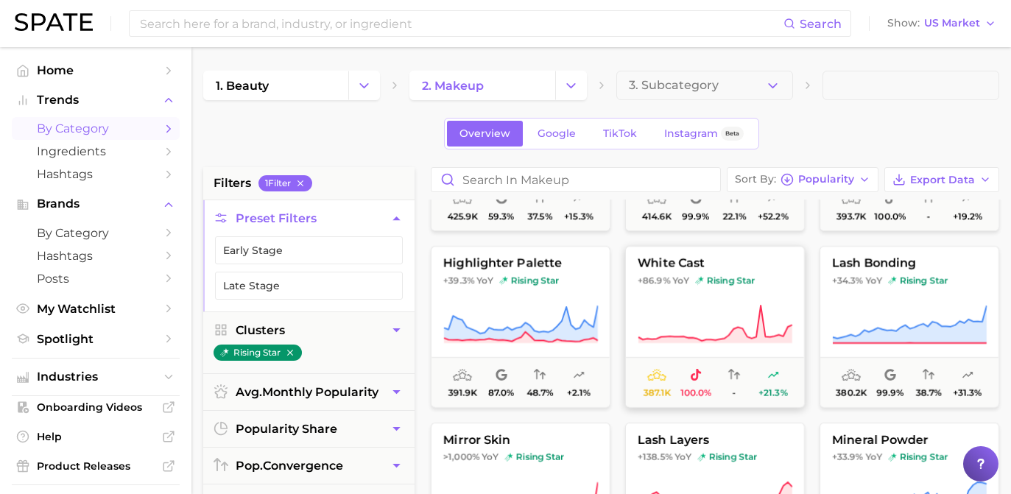
click at [766, 314] on icon at bounding box center [715, 324] width 155 height 41
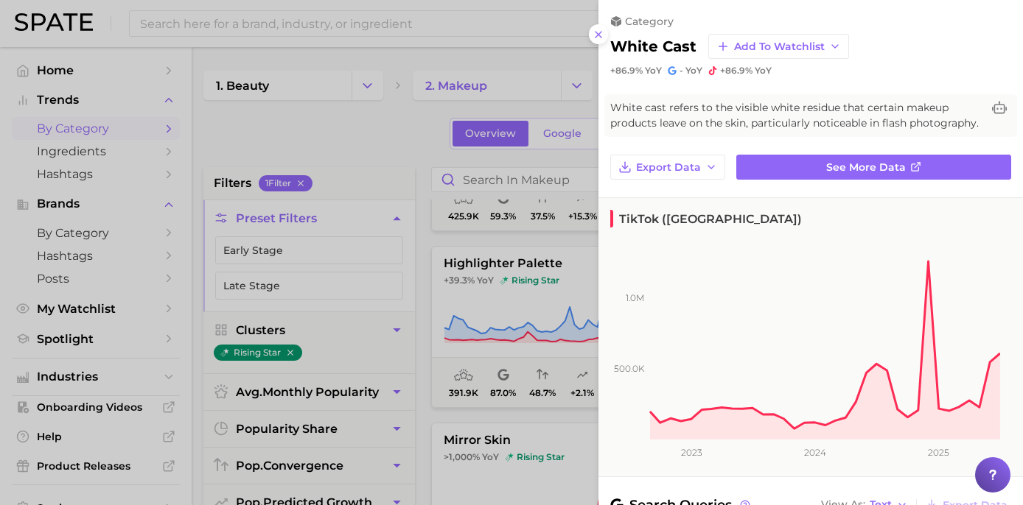
click at [370, 102] on div at bounding box center [511, 252] width 1023 height 505
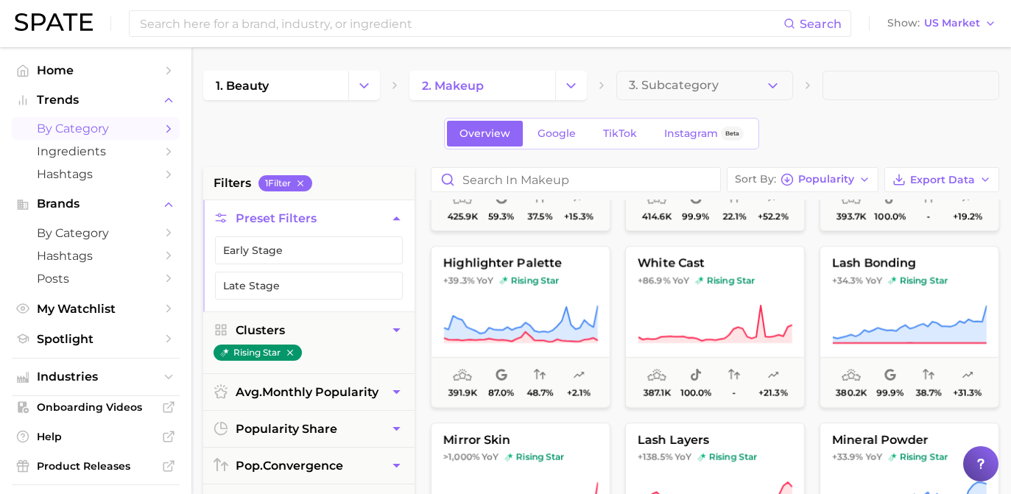
scroll to position [916, 0]
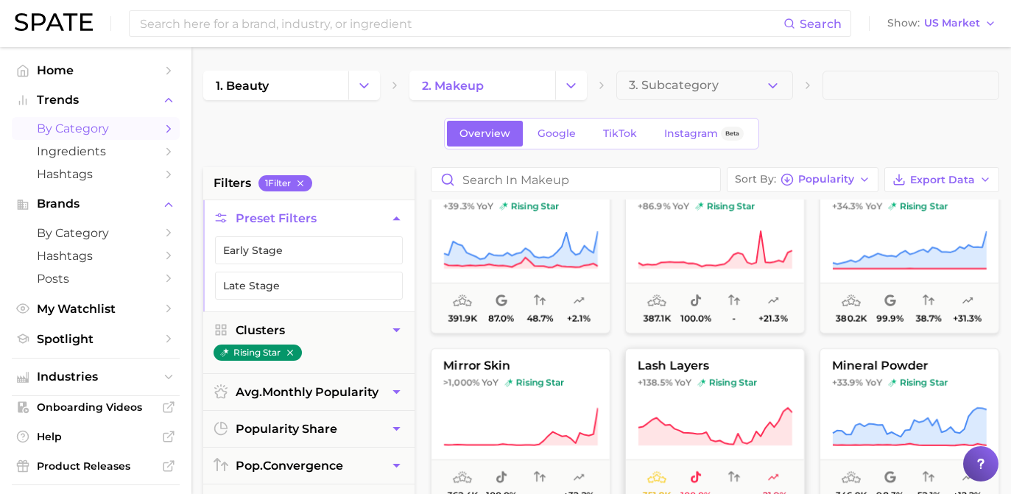
click at [751, 406] on button "lash layers +138.5% YoY rising star 351.8k 100.0% - -21.9%" at bounding box center [715, 429] width 180 height 162
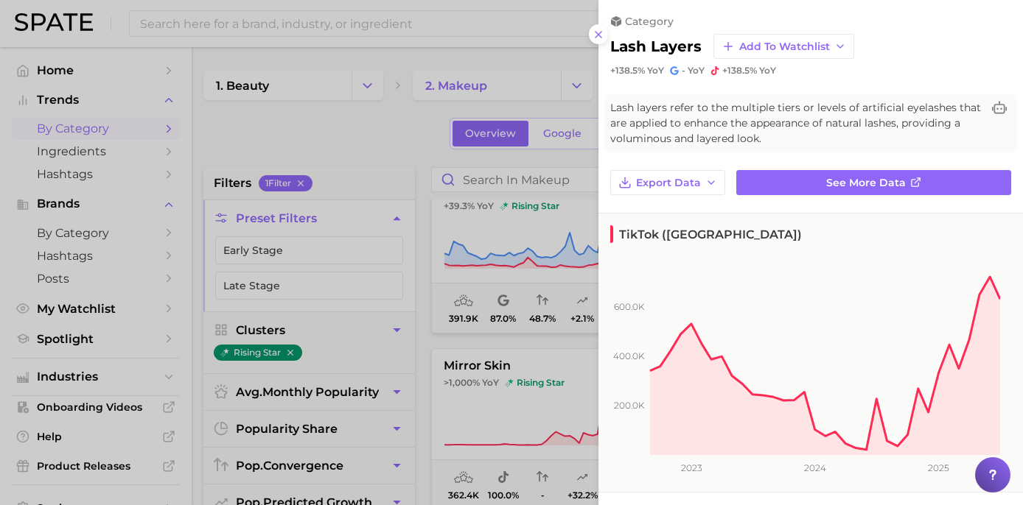
click at [378, 131] on div at bounding box center [511, 252] width 1023 height 505
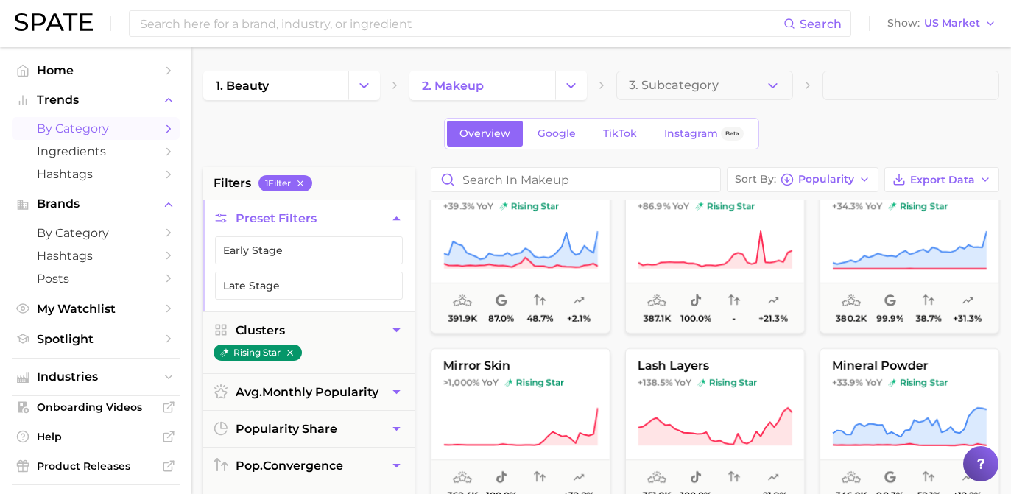
click at [576, 87] on icon "Change Category" at bounding box center [571, 85] width 15 height 15
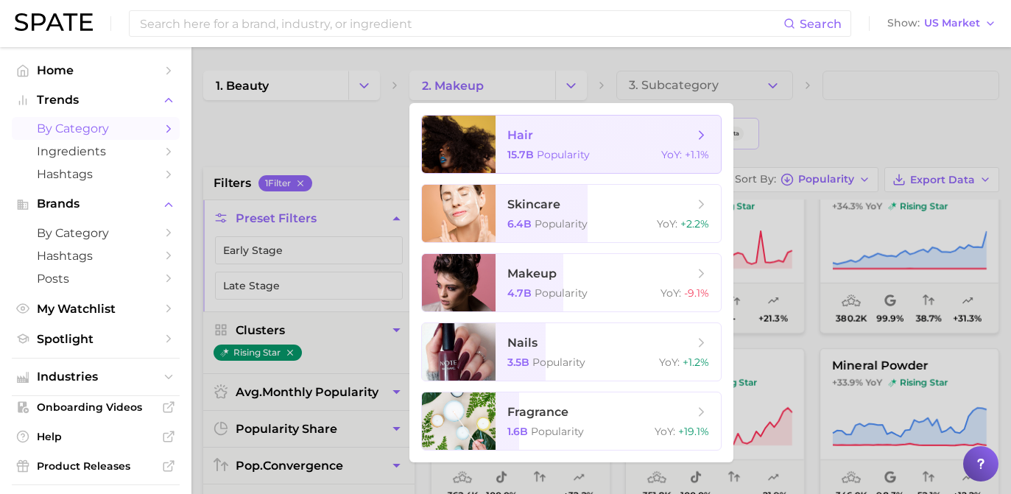
click at [562, 147] on span "hair 15.7b Popularity YoY : +1.1%" at bounding box center [608, 144] width 225 height 57
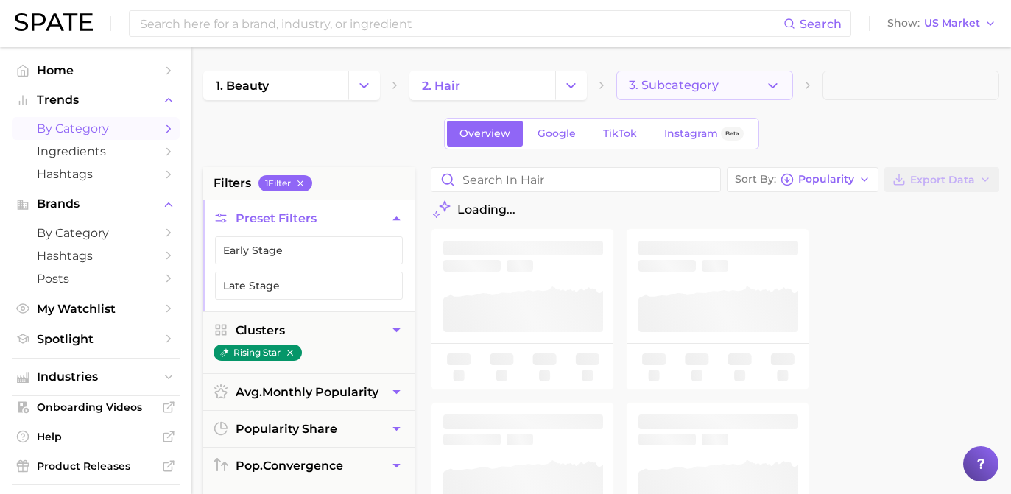
click at [688, 84] on span "3. Subcategory" at bounding box center [674, 85] width 90 height 13
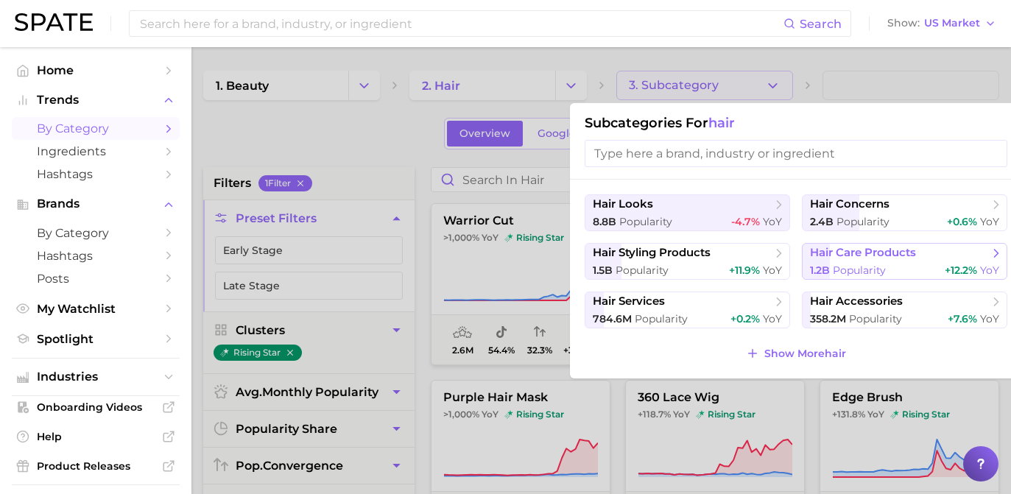
click at [989, 256] on icon at bounding box center [996, 253] width 15 height 15
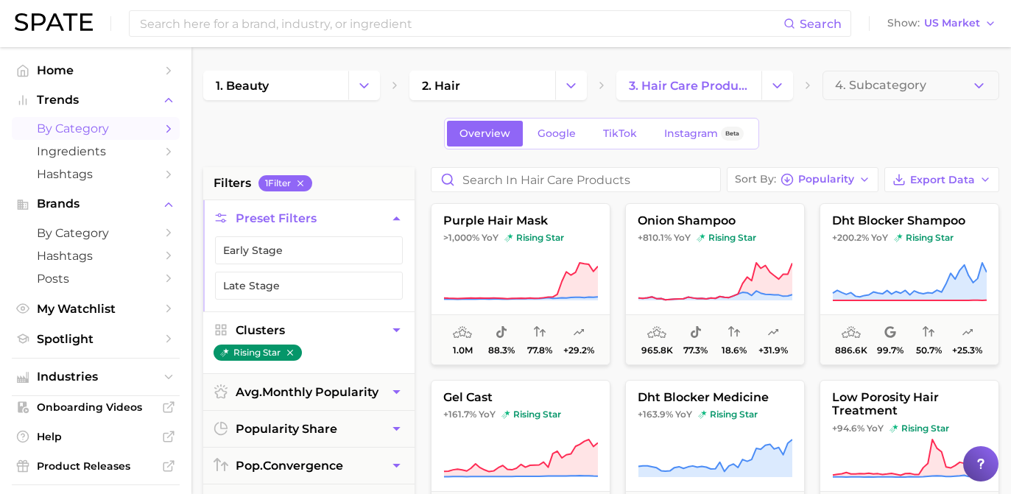
click at [393, 332] on icon "button" at bounding box center [396, 330] width 15 height 15
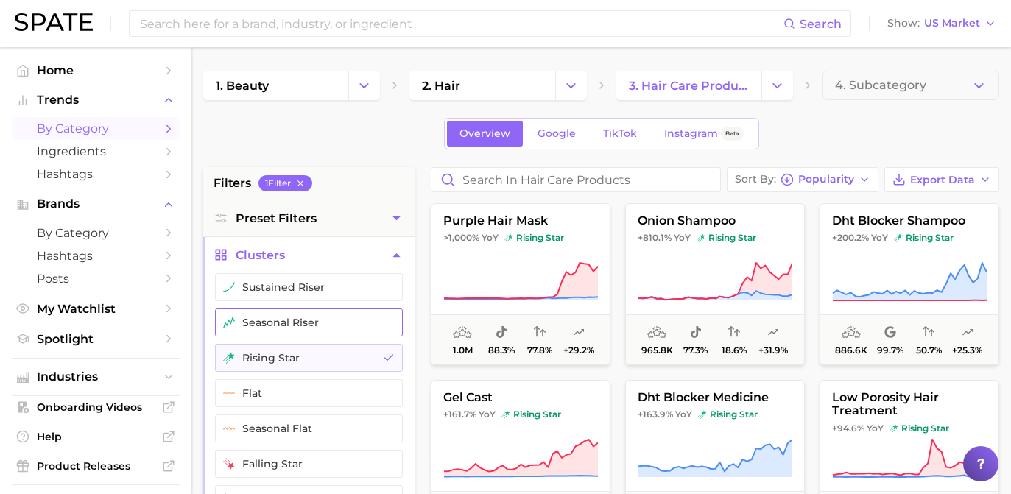
click at [351, 329] on button "seasonal riser" at bounding box center [309, 323] width 188 height 28
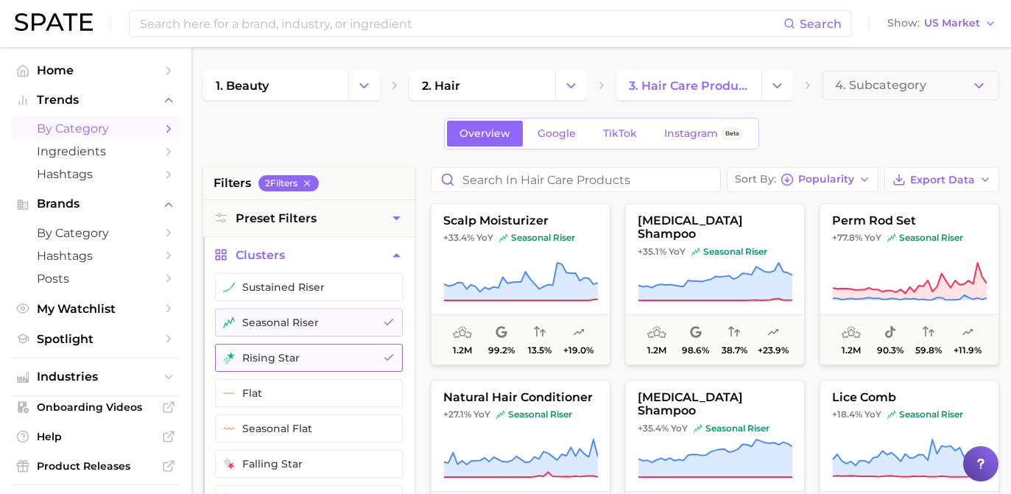
click at [368, 357] on button "rising star" at bounding box center [309, 358] width 188 height 28
click at [379, 362] on button "rising star" at bounding box center [309, 358] width 188 height 28
click at [393, 327] on icon "button" at bounding box center [389, 323] width 12 height 12
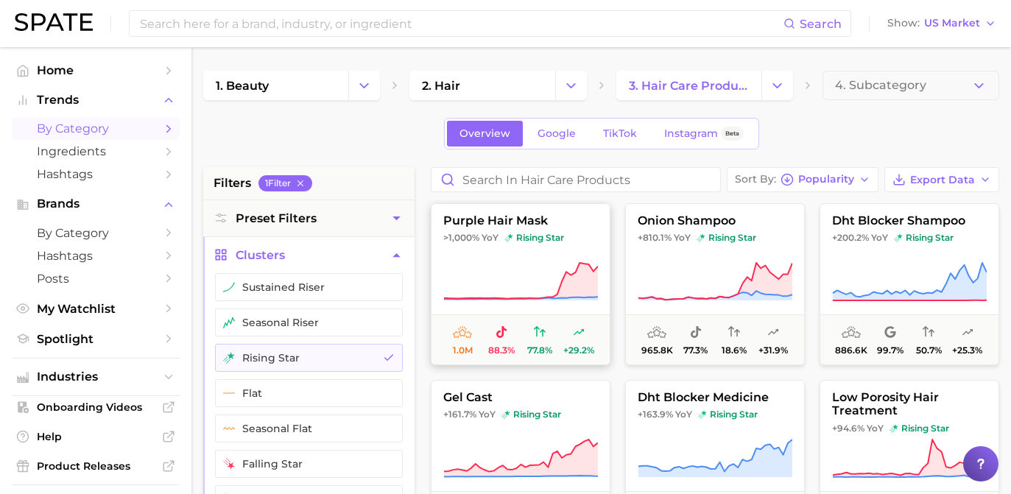
click at [519, 227] on span "purple hair mask" at bounding box center [521, 220] width 178 height 13
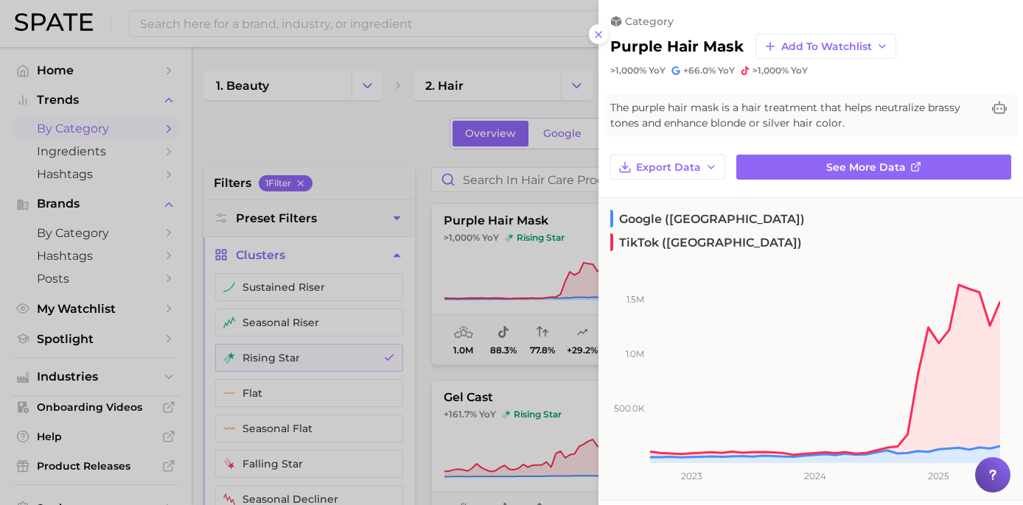
click at [385, 116] on div at bounding box center [511, 252] width 1023 height 505
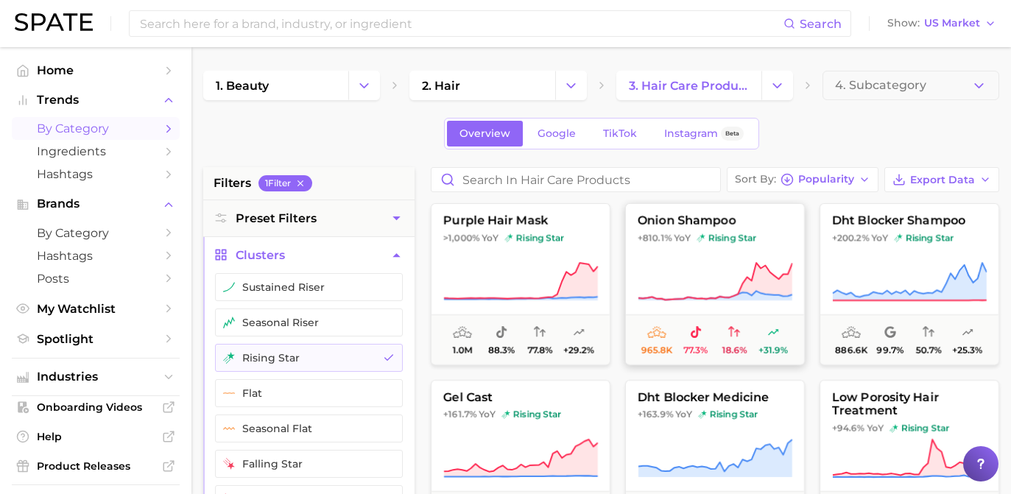
click at [743, 246] on button "onion shampoo +810.1% YoY rising star 965.8k 77.3% 18.6% +31.9%" at bounding box center [715, 284] width 180 height 162
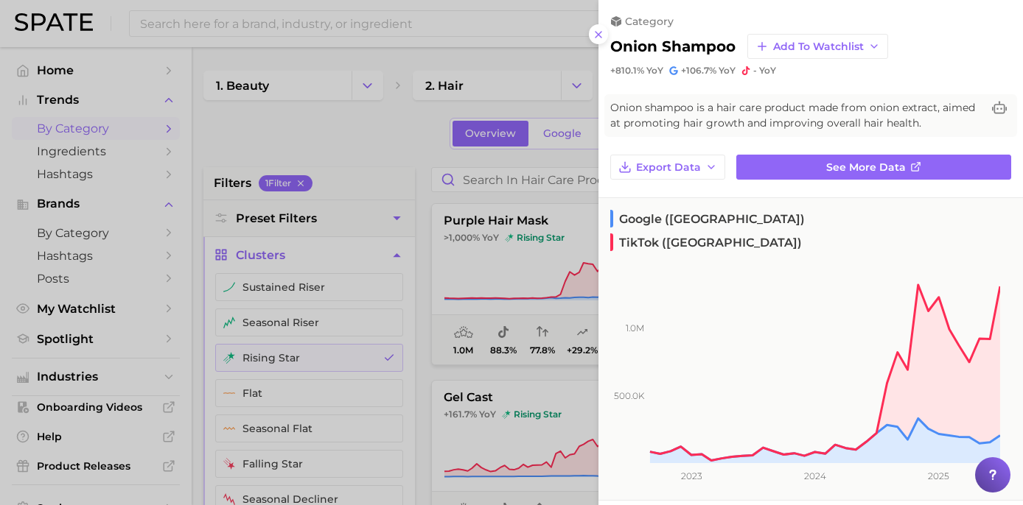
click at [414, 170] on div at bounding box center [511, 252] width 1023 height 505
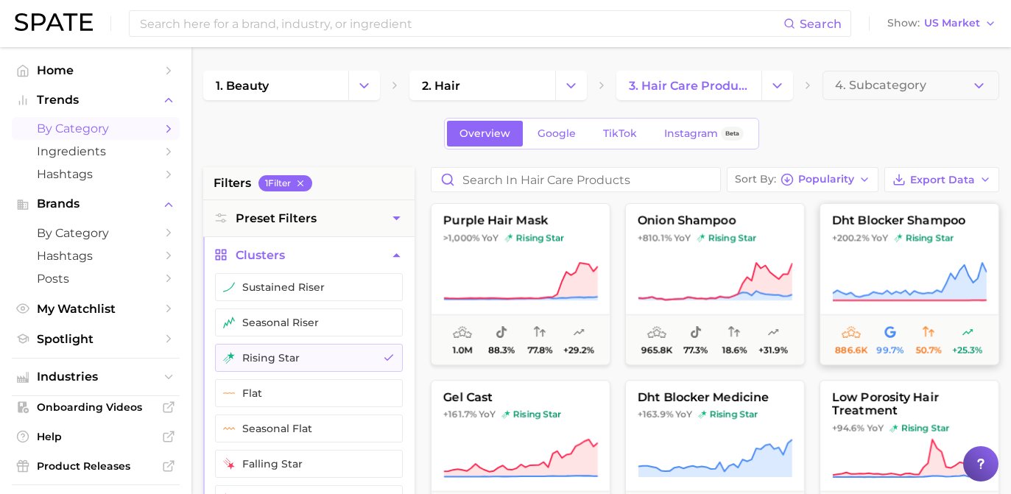
click at [854, 263] on icon at bounding box center [909, 282] width 155 height 41
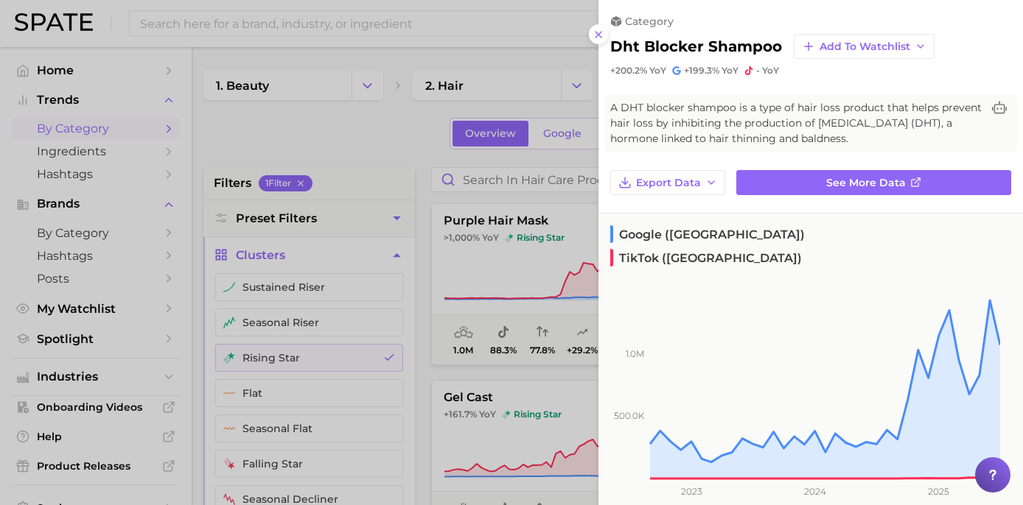
click at [412, 131] on div at bounding box center [511, 252] width 1023 height 505
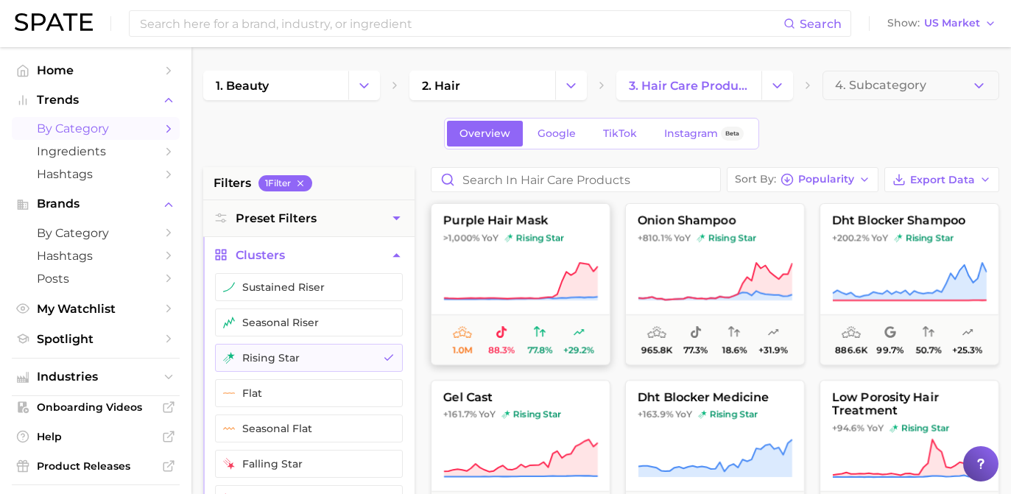
scroll to position [24, 0]
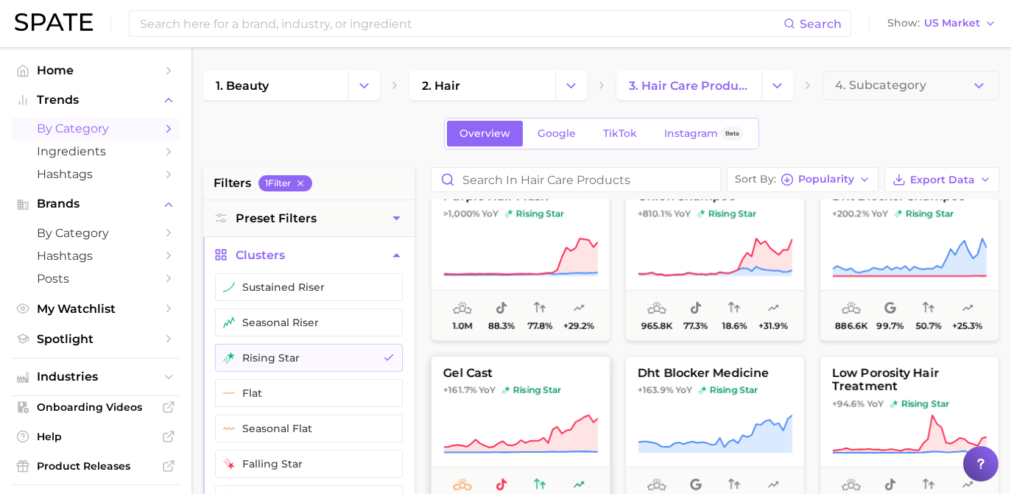
click at [492, 390] on span "YoY" at bounding box center [487, 391] width 17 height 12
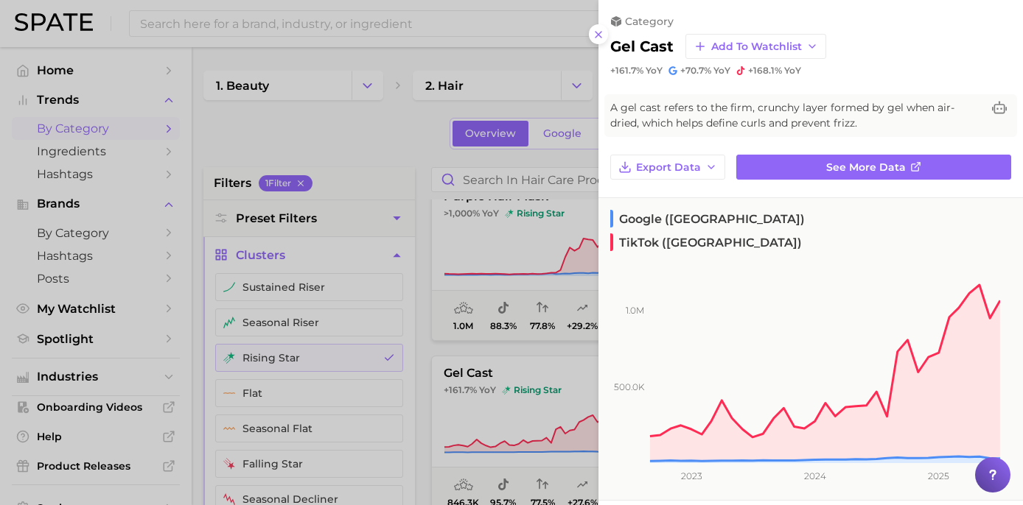
click at [419, 174] on div at bounding box center [511, 252] width 1023 height 505
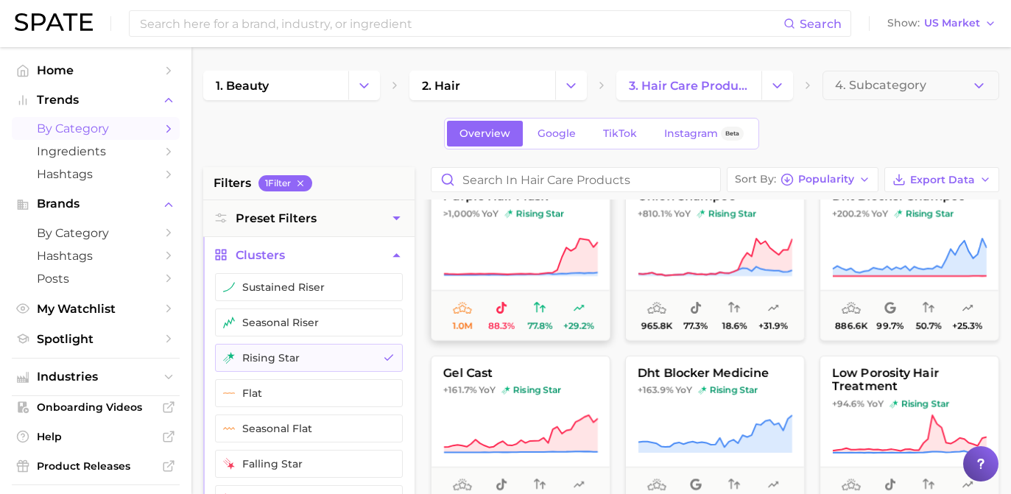
scroll to position [136, 0]
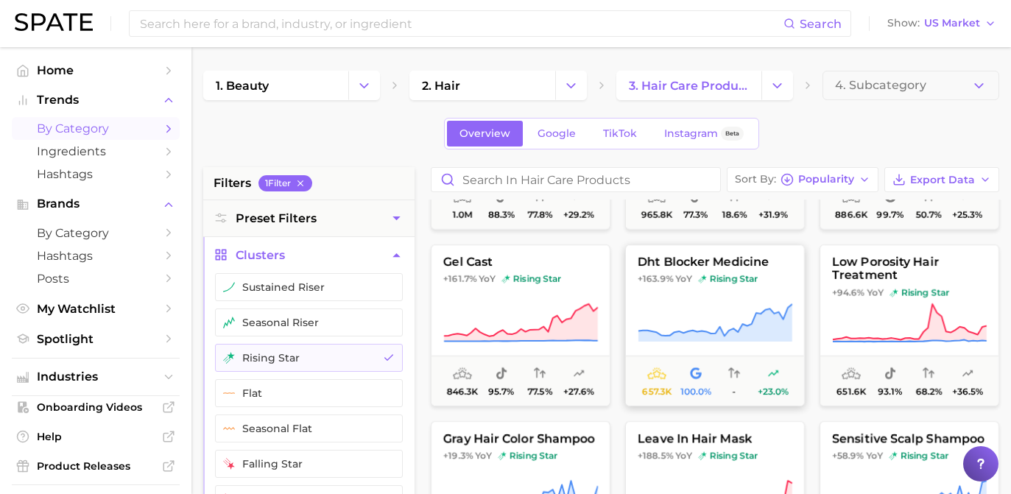
click at [680, 309] on icon at bounding box center [715, 323] width 155 height 41
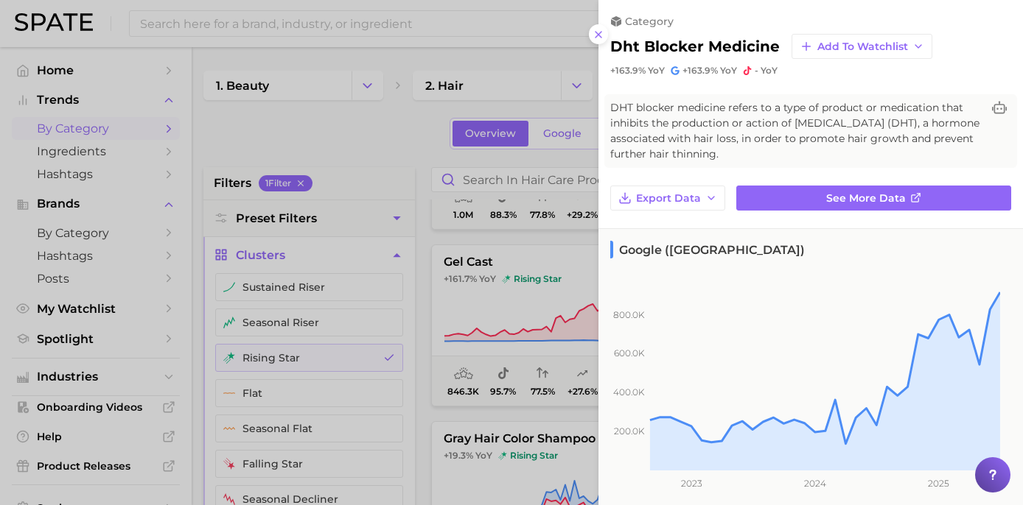
click at [413, 198] on div at bounding box center [511, 252] width 1023 height 505
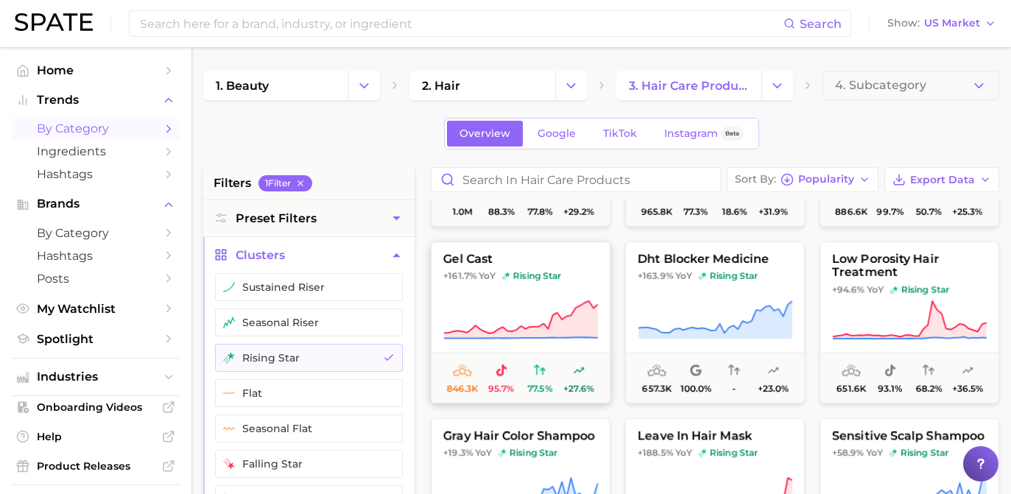
scroll to position [149, 0]
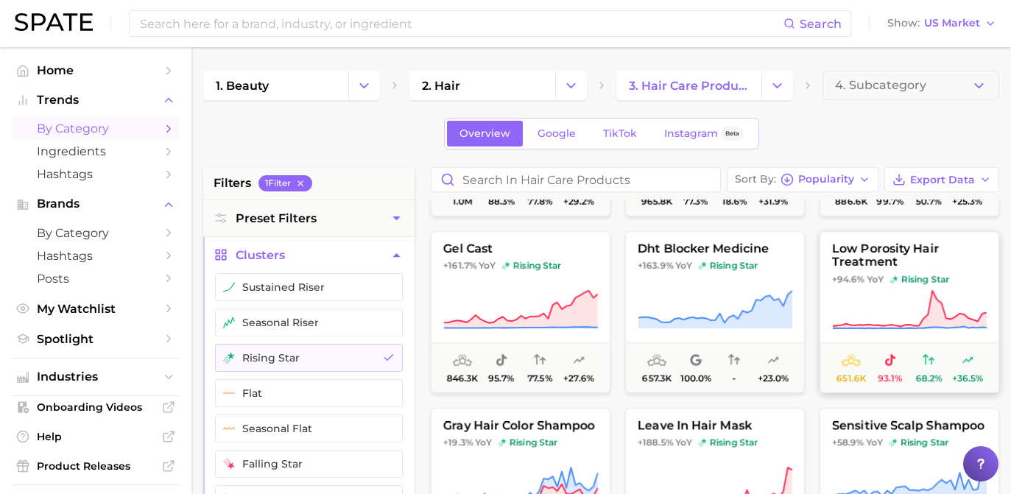
click at [917, 309] on icon at bounding box center [909, 310] width 155 height 41
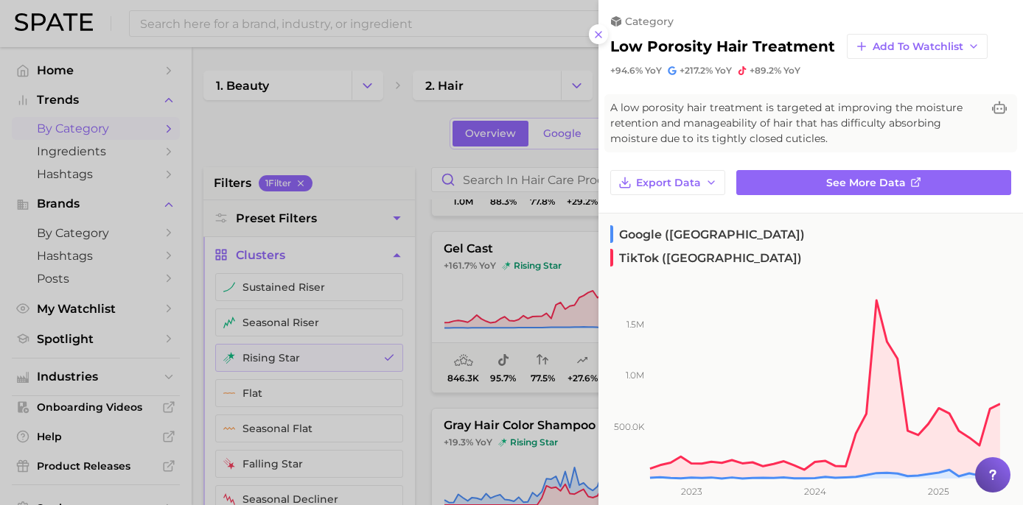
click at [425, 230] on div at bounding box center [511, 252] width 1023 height 505
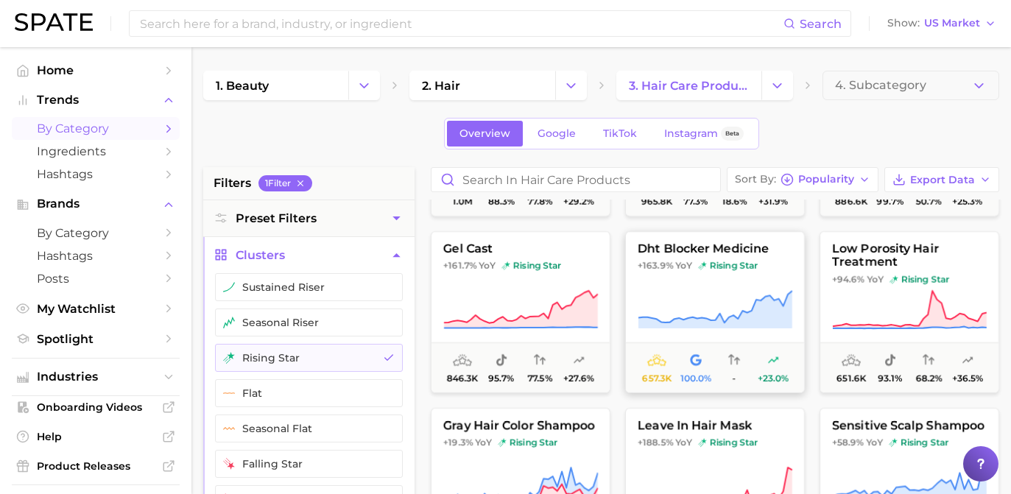
scroll to position [169, 0]
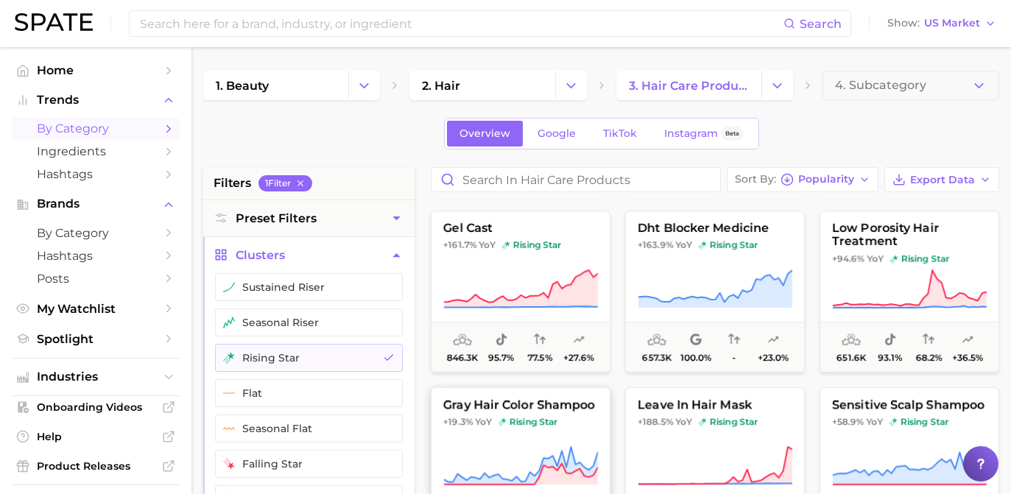
click at [523, 410] on span "gray hair color shampoo" at bounding box center [521, 405] width 178 height 13
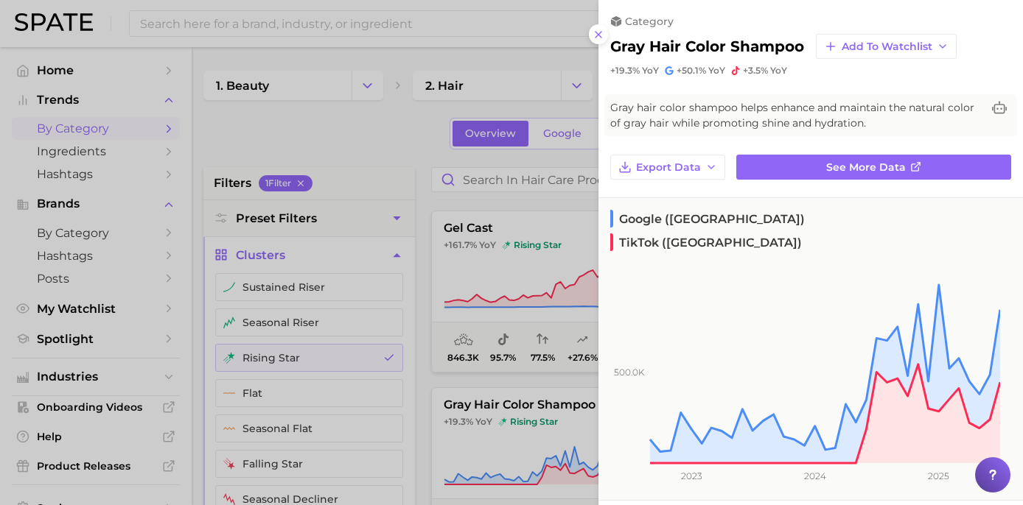
click at [385, 155] on div at bounding box center [511, 252] width 1023 height 505
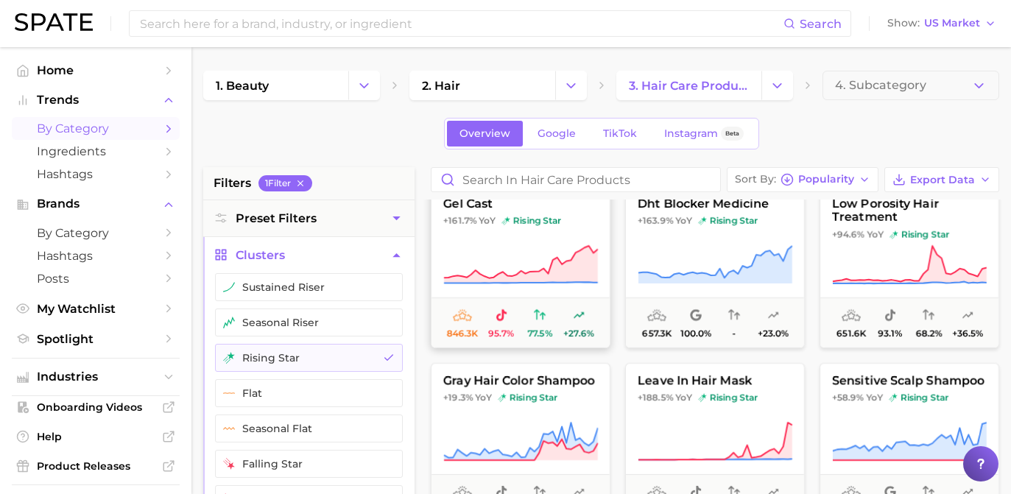
scroll to position [199, 0]
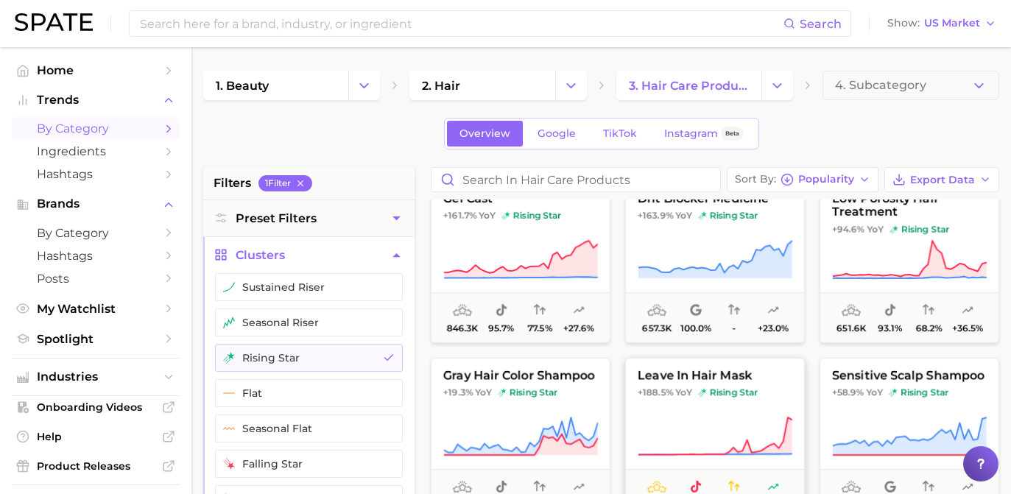
click at [690, 372] on span "leave in hair mask" at bounding box center [715, 375] width 178 height 13
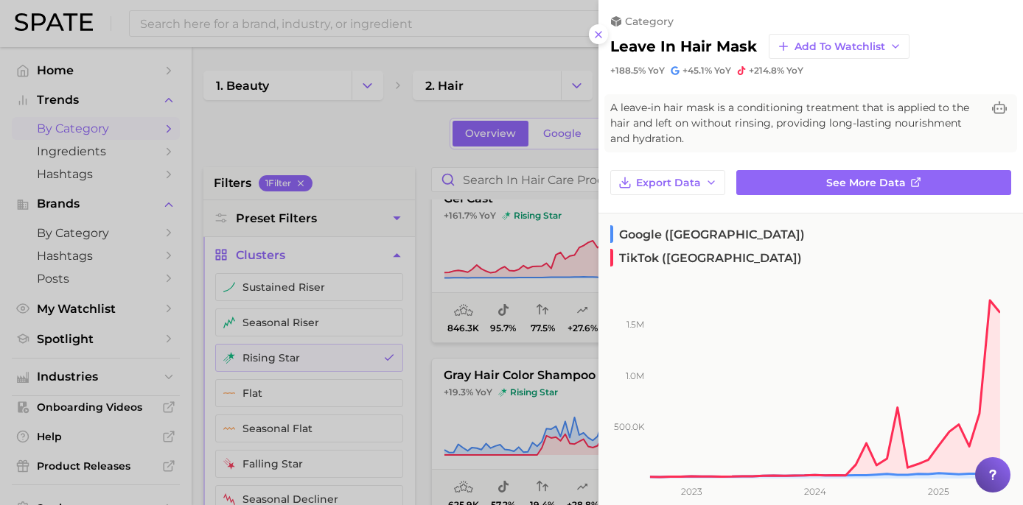
click at [877, 1] on div "category leave in hair mask Add to Watchlist +188.5% YoY +45.1% YoY +214.8% YoY" at bounding box center [810, 38] width 424 height 77
click at [374, 290] on div at bounding box center [511, 252] width 1023 height 505
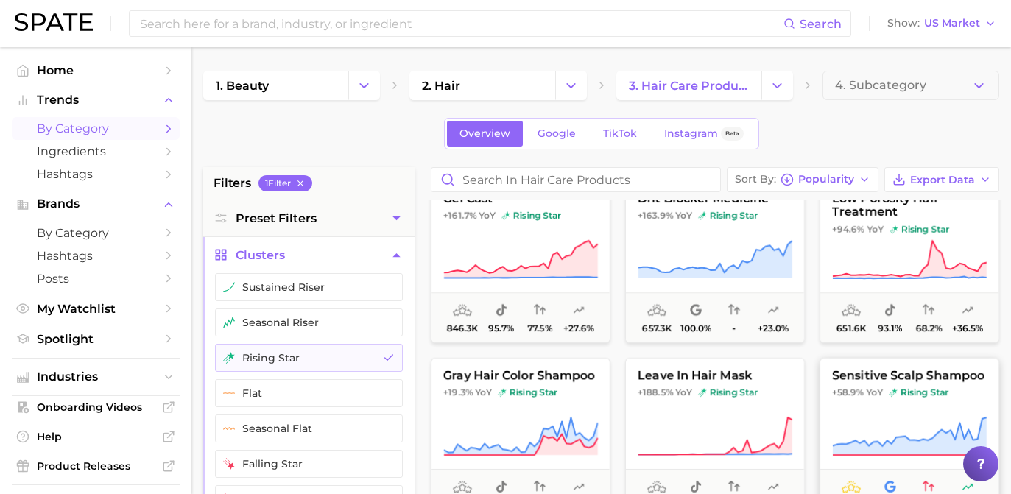
scroll to position [27, 0]
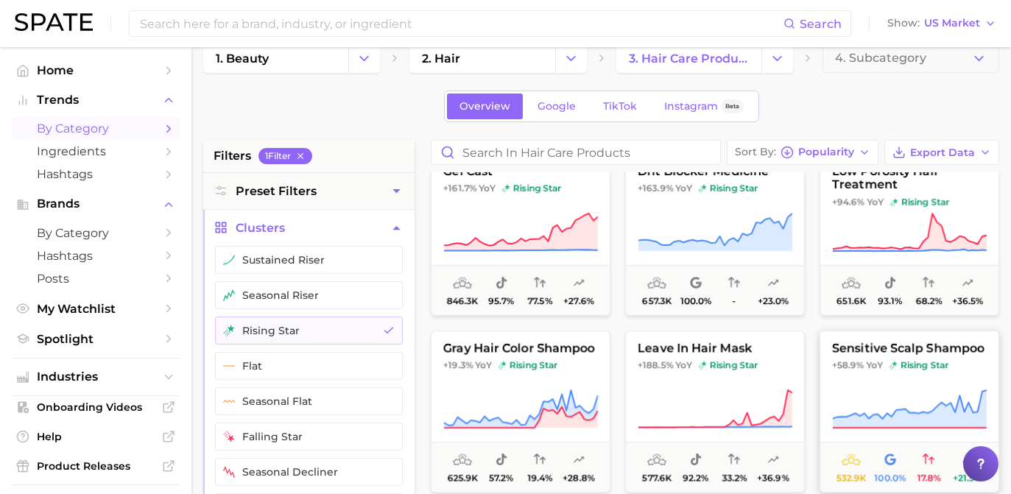
click at [834, 370] on span "+58.9%" at bounding box center [848, 365] width 32 height 11
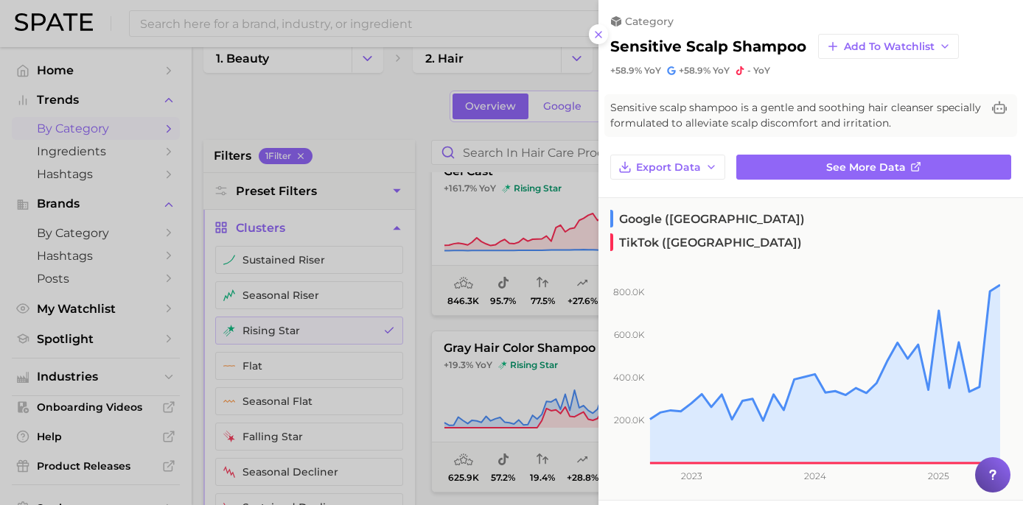
click at [504, 253] on div at bounding box center [511, 252] width 1023 height 505
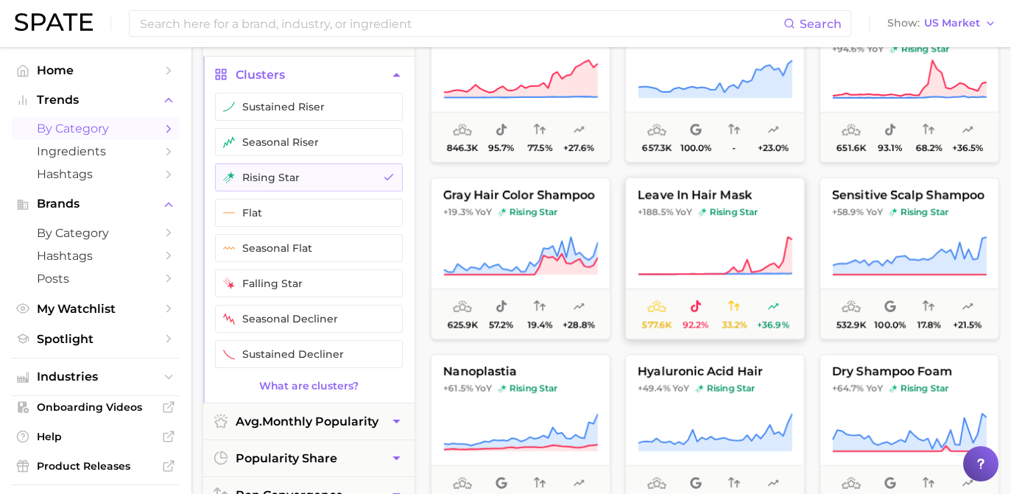
scroll to position [267, 0]
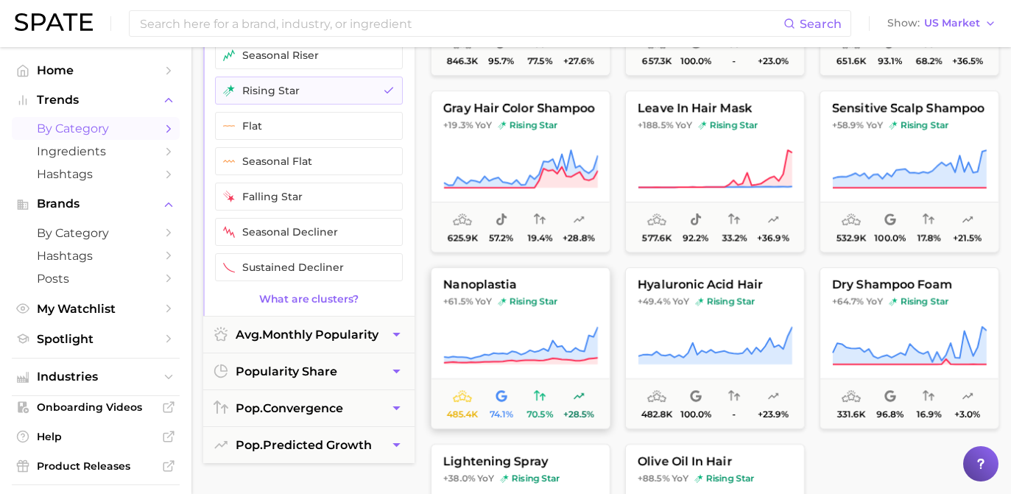
click at [552, 287] on span "nanoplastia" at bounding box center [521, 284] width 178 height 13
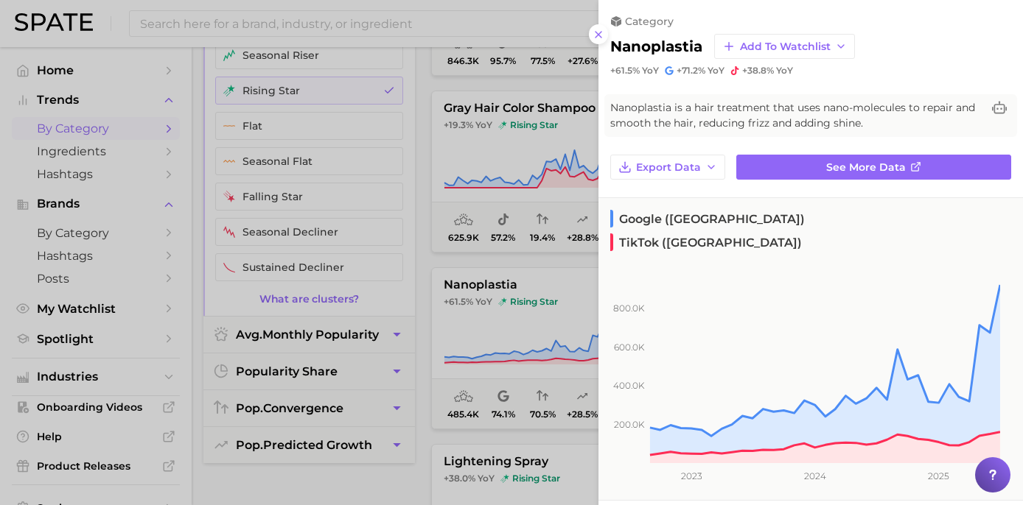
click at [433, 210] on div at bounding box center [511, 252] width 1023 height 505
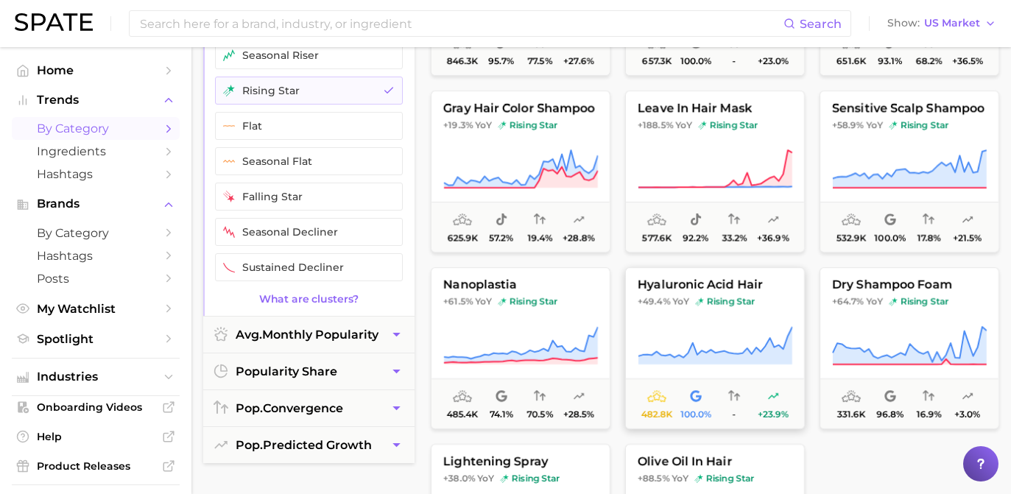
click at [753, 291] on span "hyaluronic acid hair" at bounding box center [715, 284] width 178 height 13
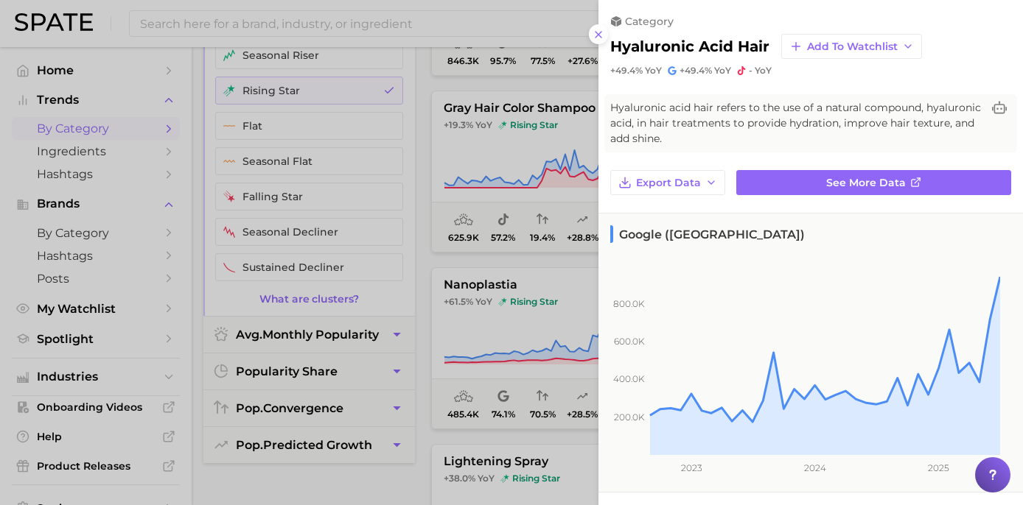
click at [498, 250] on div at bounding box center [511, 252] width 1023 height 505
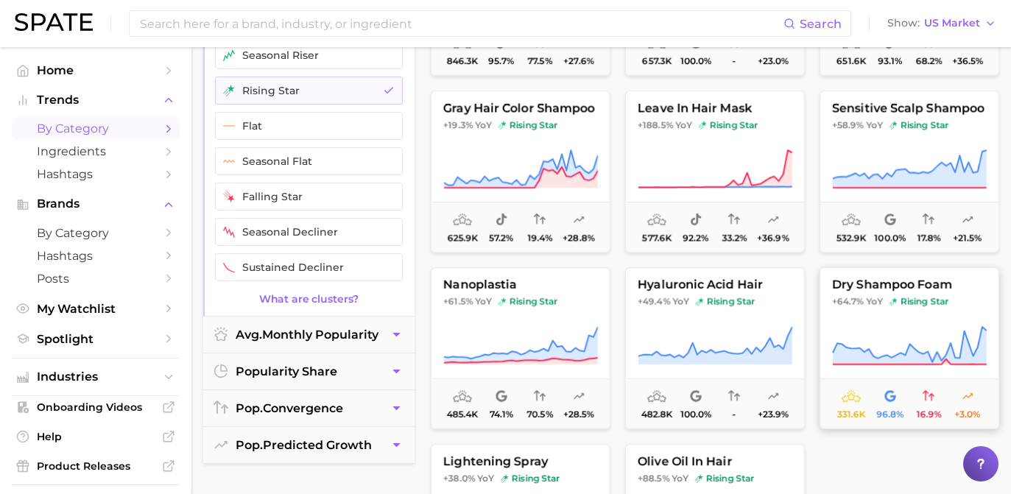
click at [875, 278] on button "dry shampoo foam +64.7% YoY rising star 331.6k 96.8% 16.9% +3.0%" at bounding box center [910, 348] width 180 height 162
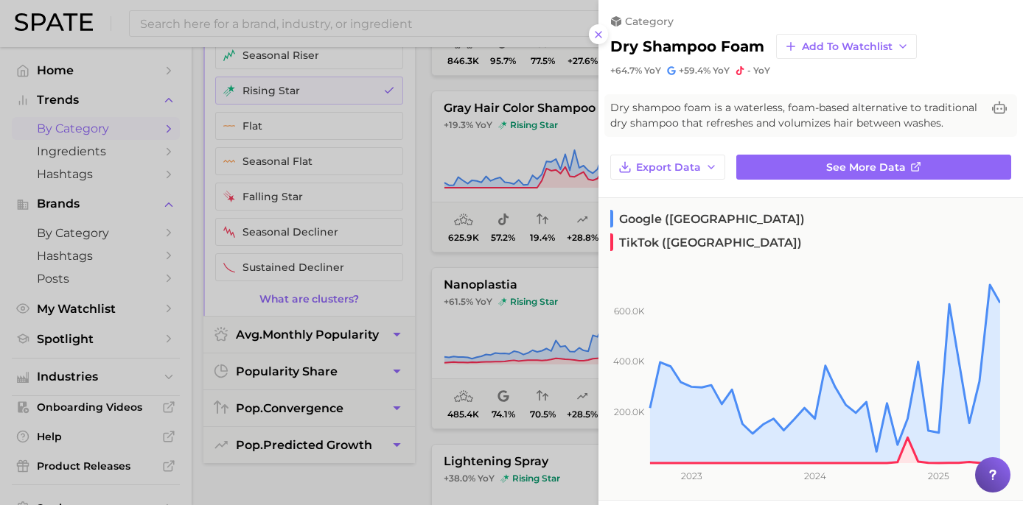
click at [544, 248] on div at bounding box center [511, 252] width 1023 height 505
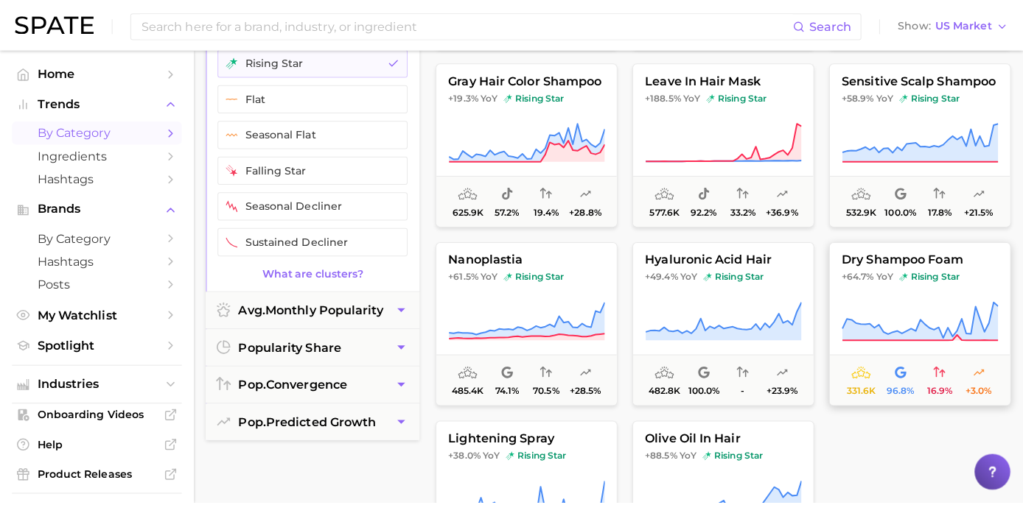
scroll to position [404, 0]
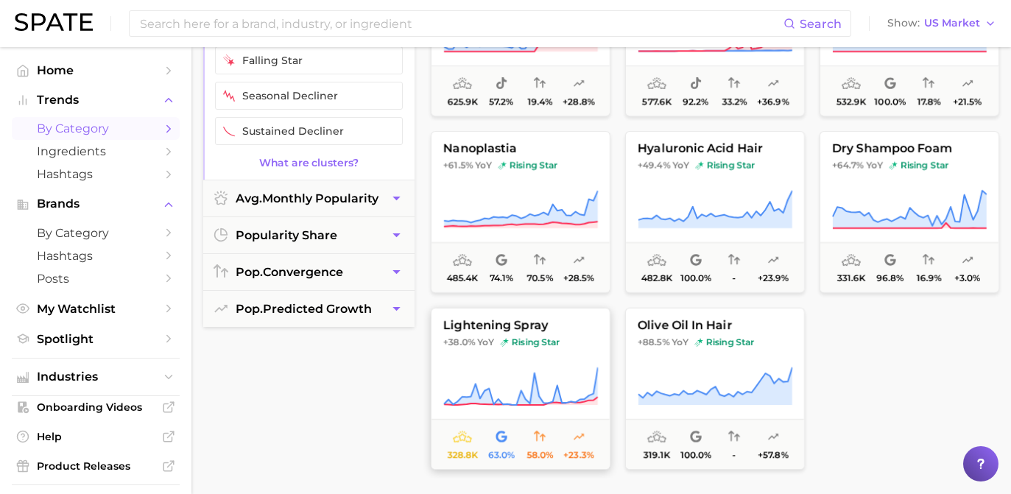
click at [592, 337] on span "+38.0% YoY rising star" at bounding box center [521, 343] width 178 height 12
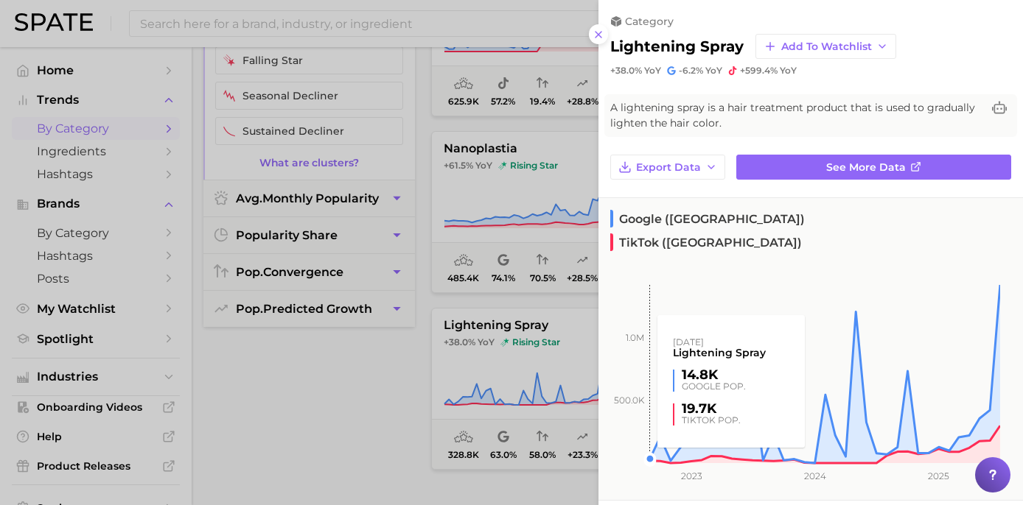
click at [547, 291] on div at bounding box center [511, 252] width 1023 height 505
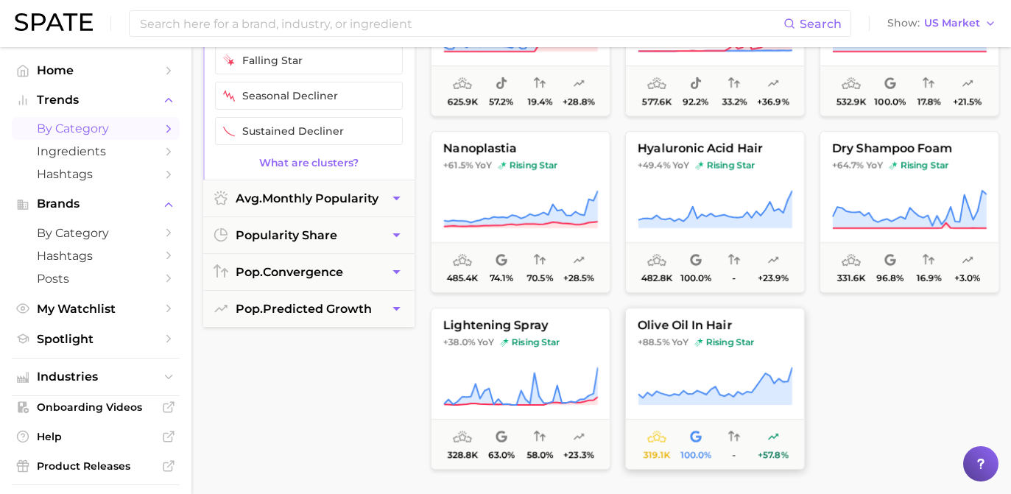
click at [686, 335] on button "olive oil in hair +88.5% YoY rising star 319.1k 100.0% - +57.8%" at bounding box center [715, 389] width 180 height 162
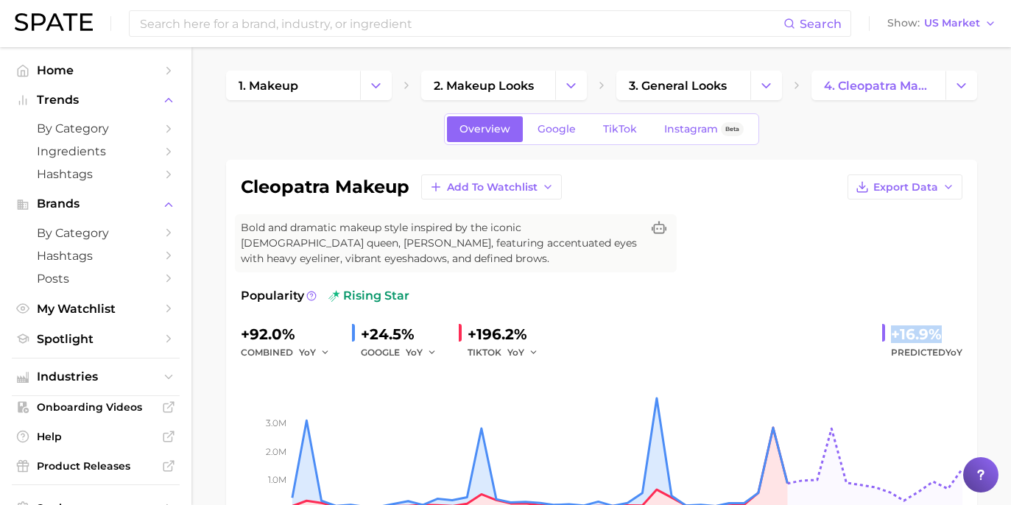
drag, startPoint x: 886, startPoint y: 329, endPoint x: 950, endPoint y: 333, distance: 64.2
click at [950, 333] on div "+16.9% Predicted YoY" at bounding box center [923, 342] width 80 height 39
copy div "+16.9%"
click at [567, 119] on link "Google" at bounding box center [556, 129] width 63 height 26
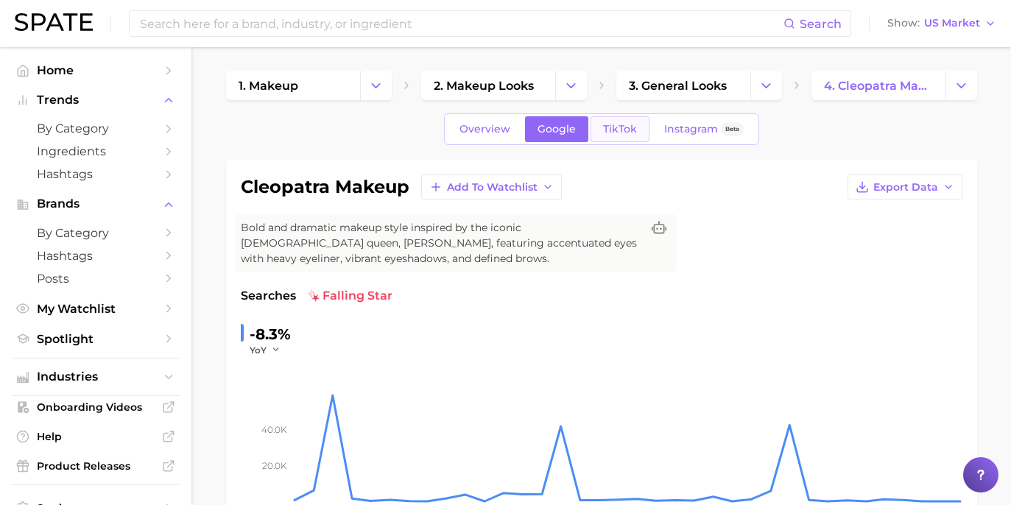
click at [622, 137] on link "TikTok" at bounding box center [620, 129] width 59 height 26
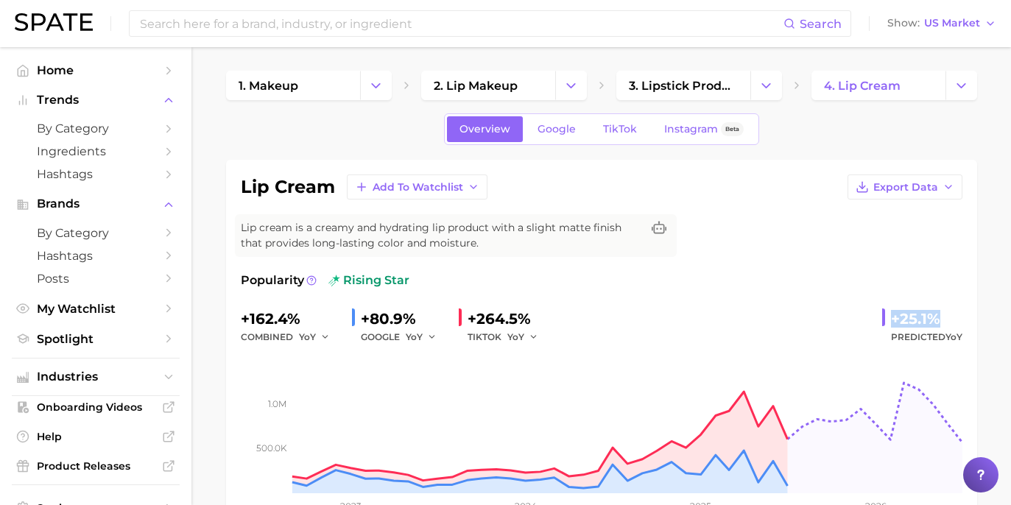
drag, startPoint x: 890, startPoint y: 318, endPoint x: 950, endPoint y: 318, distance: 60.4
copy div "+25.1%"
click at [568, 134] on span "Google" at bounding box center [557, 129] width 38 height 13
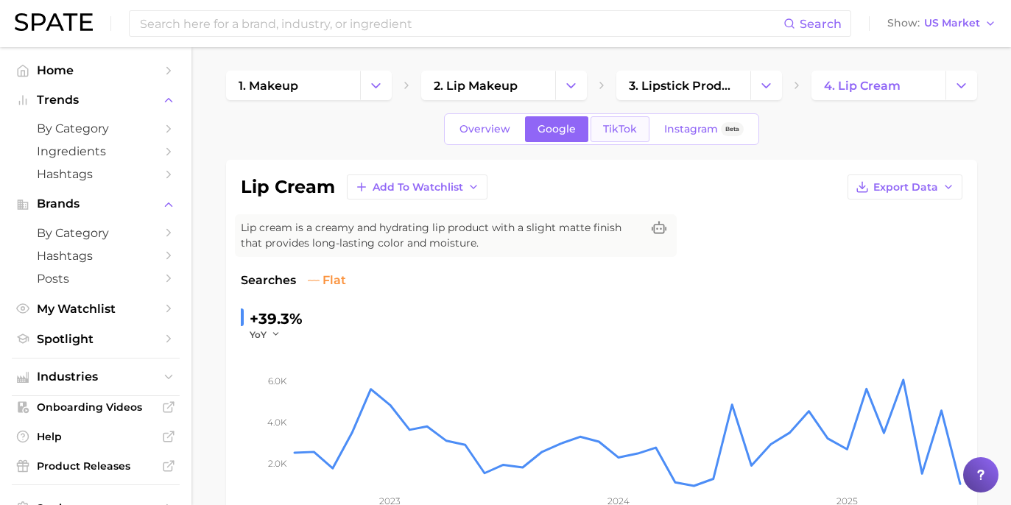
click at [609, 124] on span "TikTok" at bounding box center [620, 129] width 34 height 13
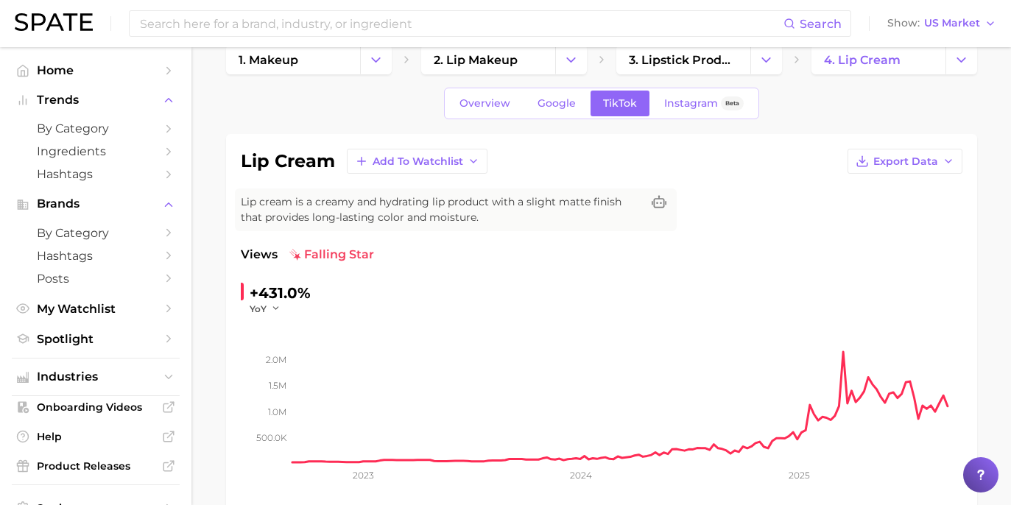
scroll to position [119, 0]
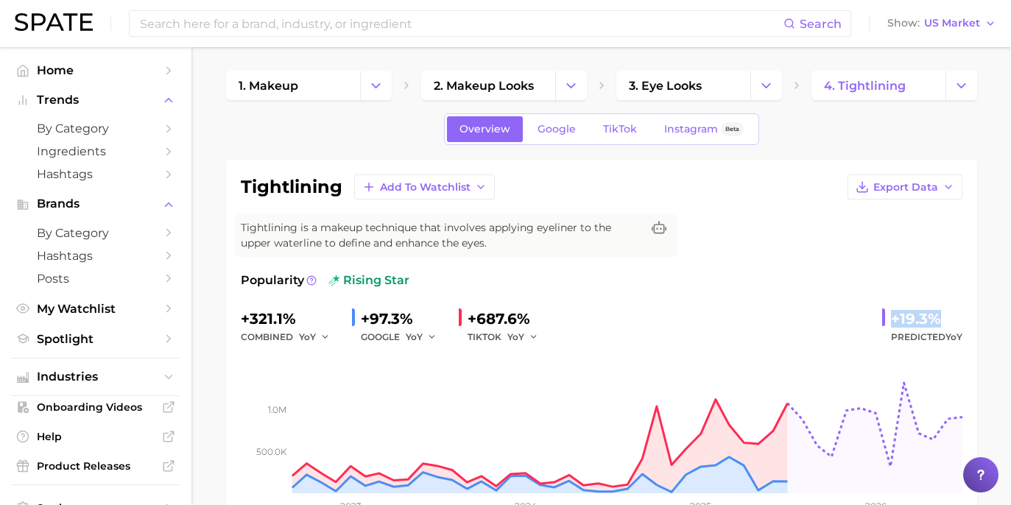
drag, startPoint x: 888, startPoint y: 319, endPoint x: 955, endPoint y: 324, distance: 67.2
click at [955, 324] on div "+19.3% Predicted YoY" at bounding box center [923, 326] width 80 height 39
copy div "+19.3%"
click at [557, 127] on span "Google" at bounding box center [557, 129] width 38 height 13
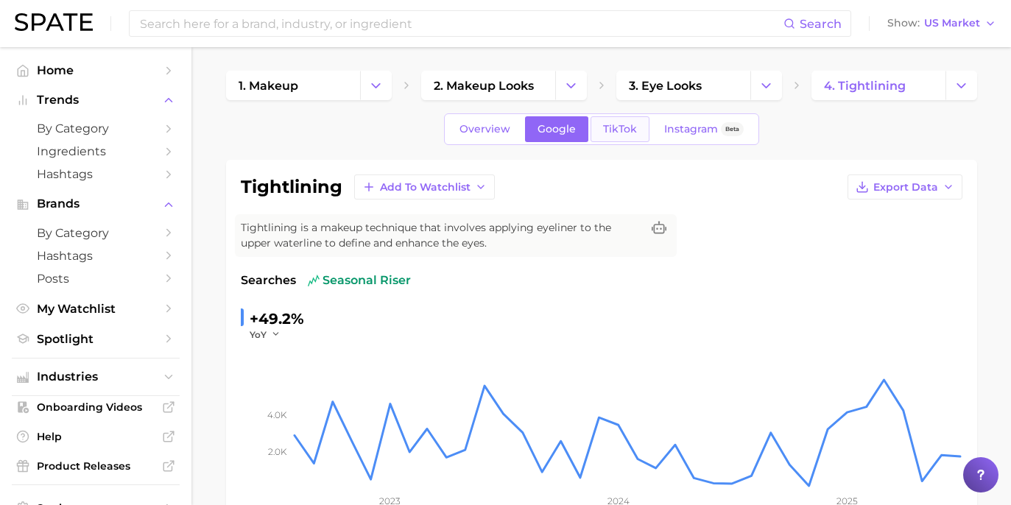
click at [601, 123] on link "TikTok" at bounding box center [620, 129] width 59 height 26
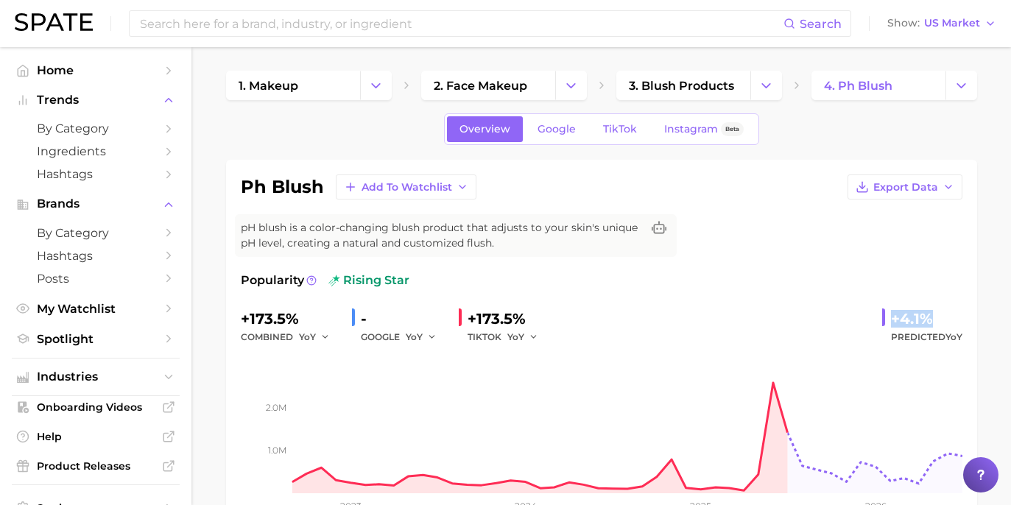
drag, startPoint x: 940, startPoint y: 324, endPoint x: 895, endPoint y: 315, distance: 45.8
click at [895, 315] on div "+4.1%" at bounding box center [926, 319] width 71 height 24
copy div "+4.1%"
click at [551, 139] on link "Google" at bounding box center [556, 129] width 63 height 26
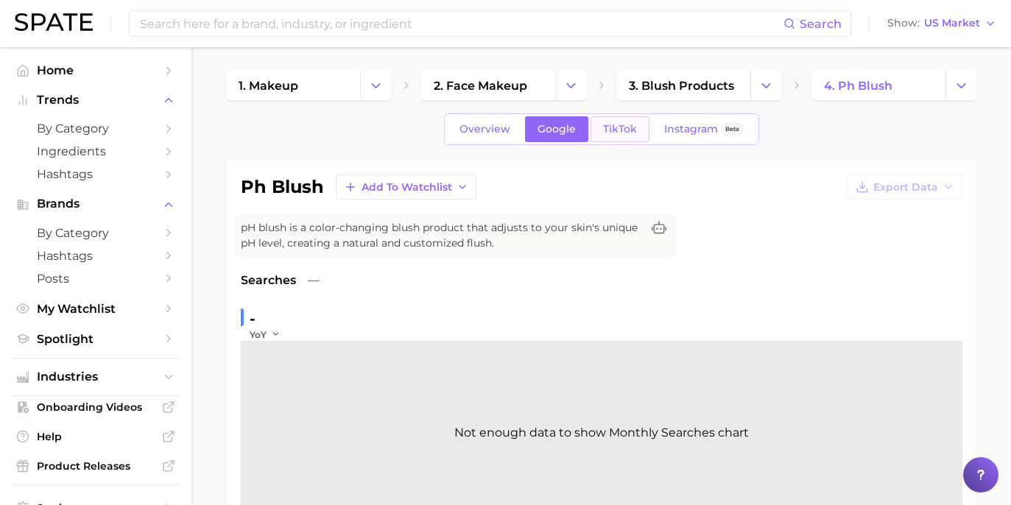
click at [593, 140] on link "TikTok" at bounding box center [620, 129] width 59 height 26
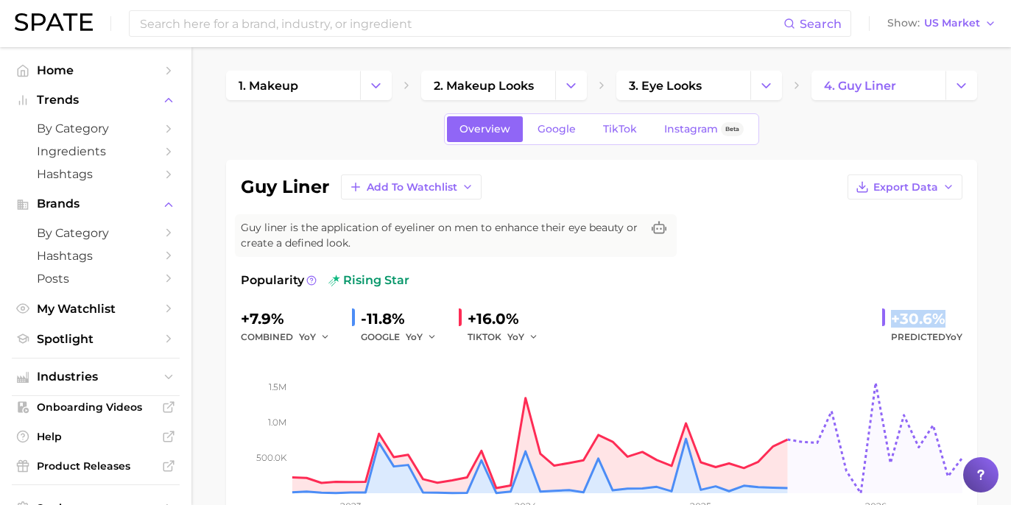
drag, startPoint x: 888, startPoint y: 318, endPoint x: 984, endPoint y: 323, distance: 96.6
click at [884, 318] on div at bounding box center [884, 318] width 3 height 18
click at [873, 319] on div "+7.9% combined YoY -11.8% GOOGLE YoY +16.0% TIKTOK YoY +30.6% Predicted YoY" at bounding box center [602, 326] width 722 height 39
drag, startPoint x: 893, startPoint y: 320, endPoint x: 944, endPoint y: 319, distance: 50.8
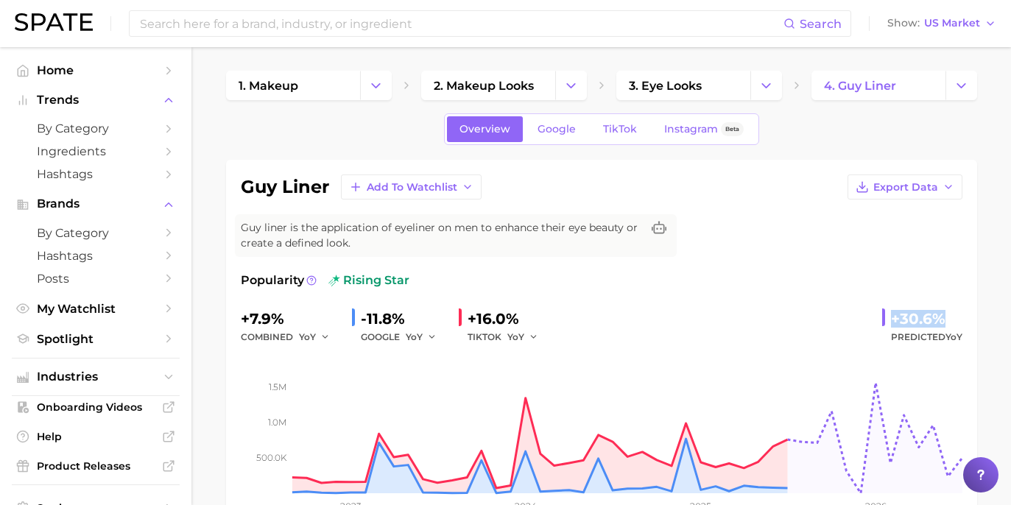
click at [944, 319] on div "+30.6%" at bounding box center [926, 319] width 71 height 24
copy div "+30.6%"
click at [567, 133] on span "Google" at bounding box center [557, 129] width 38 height 13
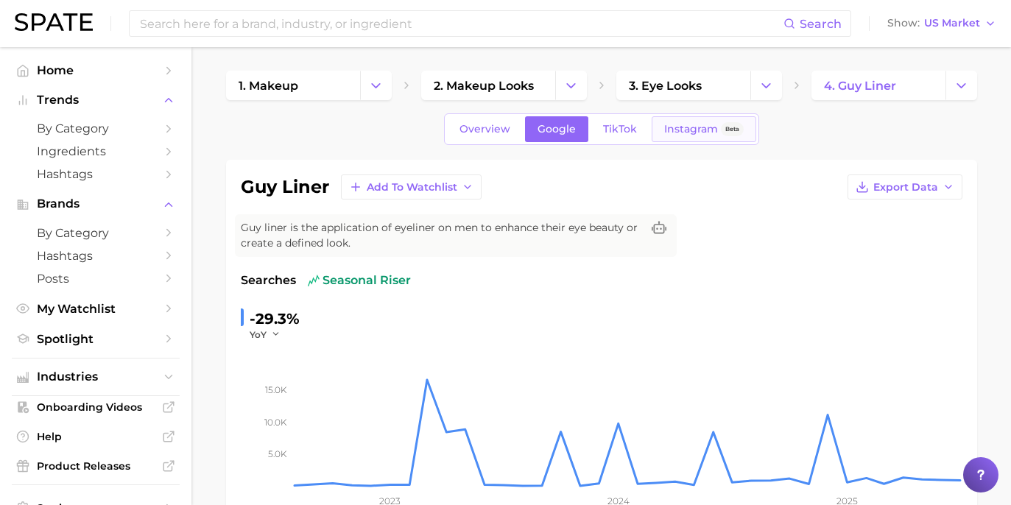
click at [652, 118] on link "Instagram Beta" at bounding box center [704, 129] width 105 height 26
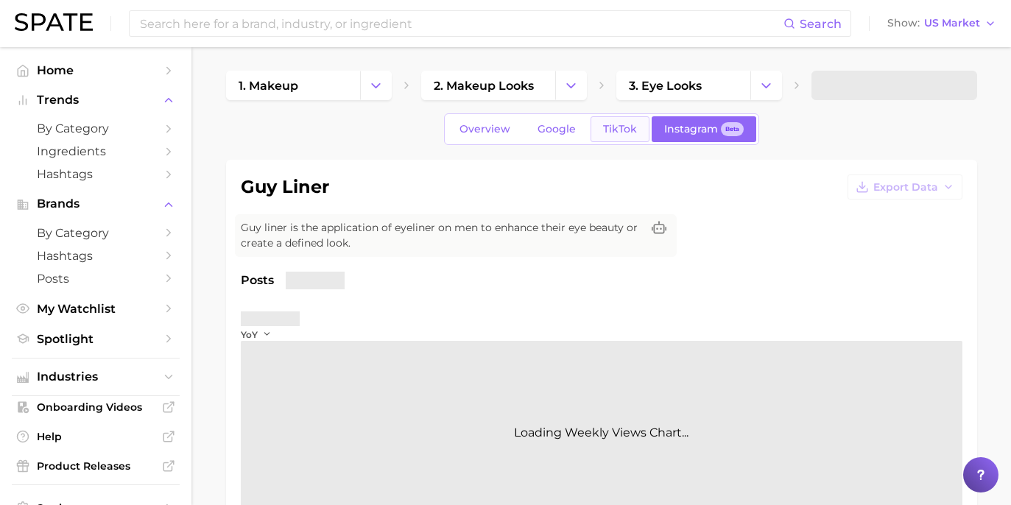
click at [627, 123] on span "TikTok" at bounding box center [620, 129] width 34 height 13
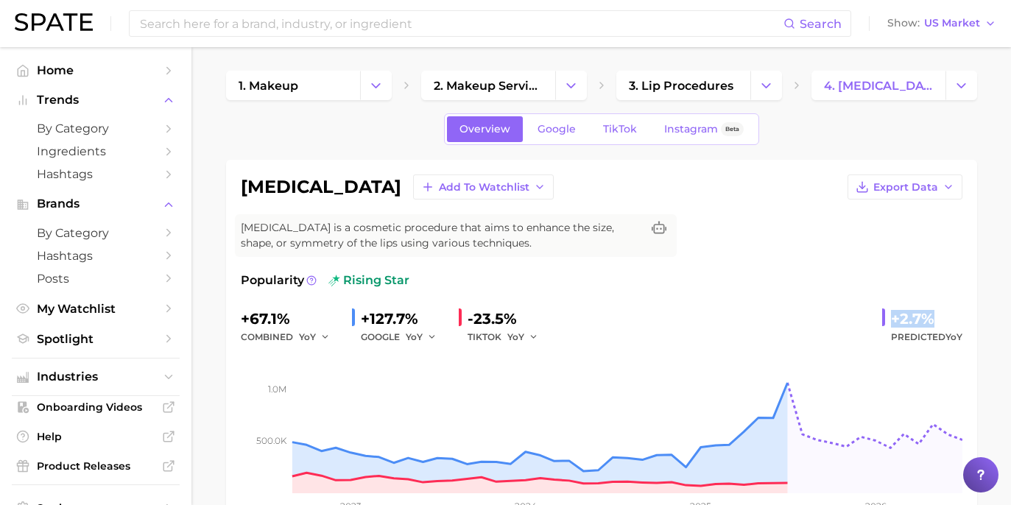
drag, startPoint x: 888, startPoint y: 312, endPoint x: 939, endPoint y: 310, distance: 50.9
click at [939, 310] on div "+2.7% Predicted YoY" at bounding box center [923, 326] width 80 height 39
copy div "+2.7%"
click at [569, 130] on span "Google" at bounding box center [557, 129] width 38 height 13
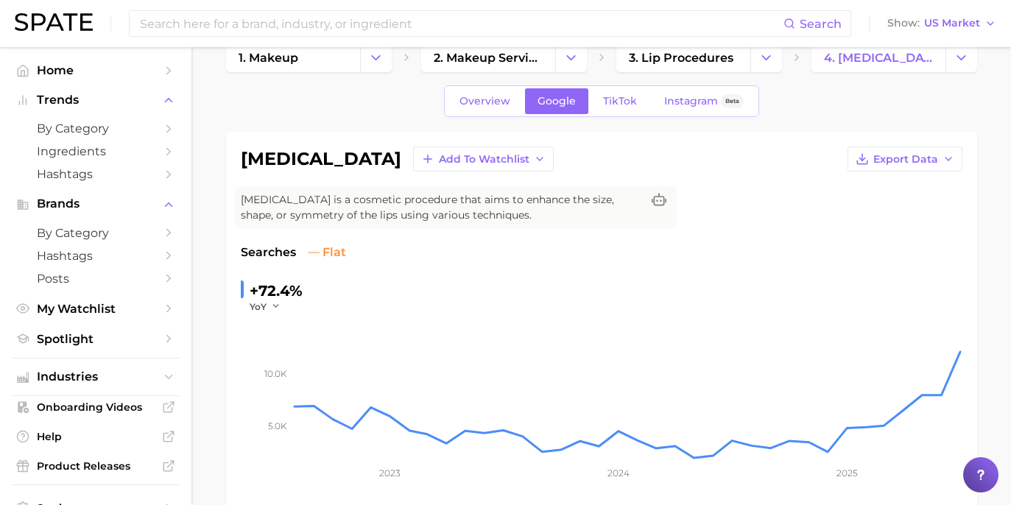
scroll to position [4, 0]
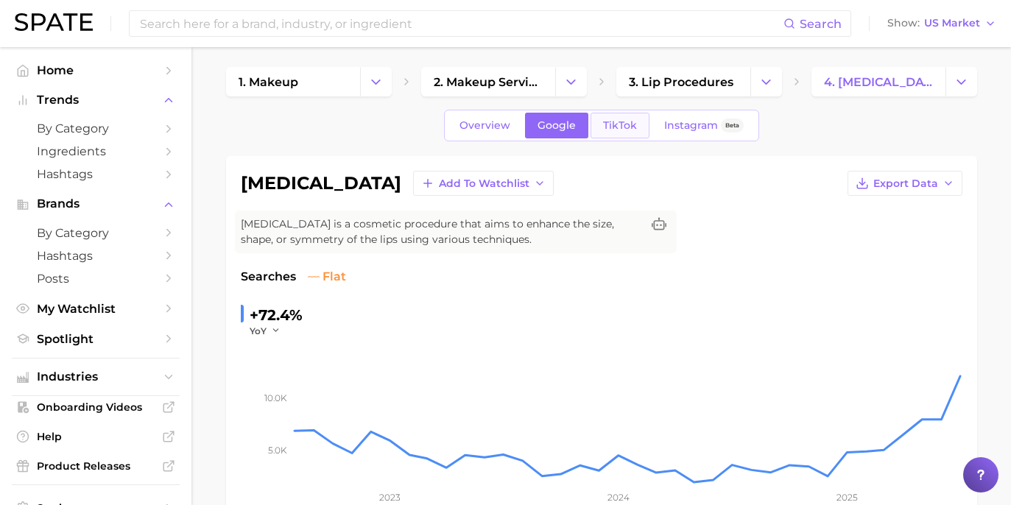
click at [628, 135] on link "TikTok" at bounding box center [620, 126] width 59 height 26
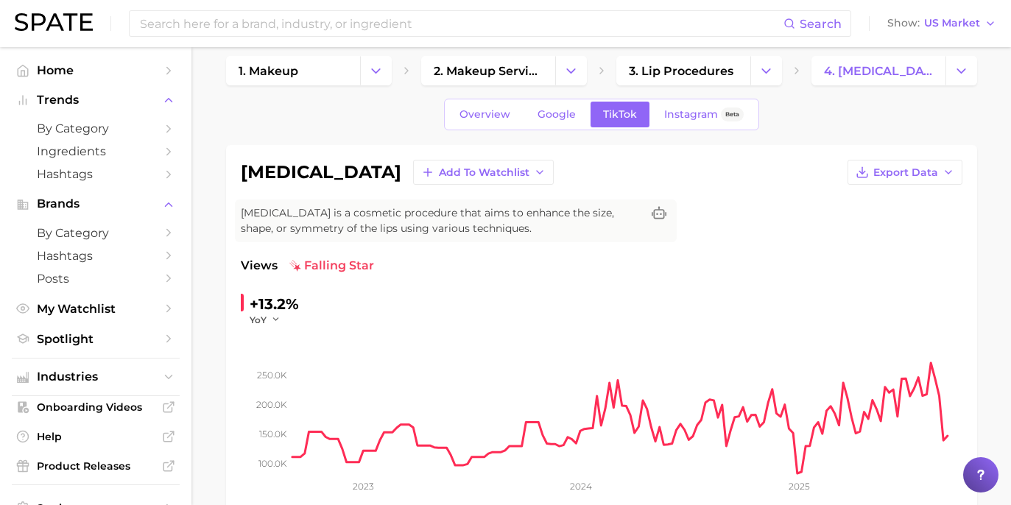
scroll to position [12, 0]
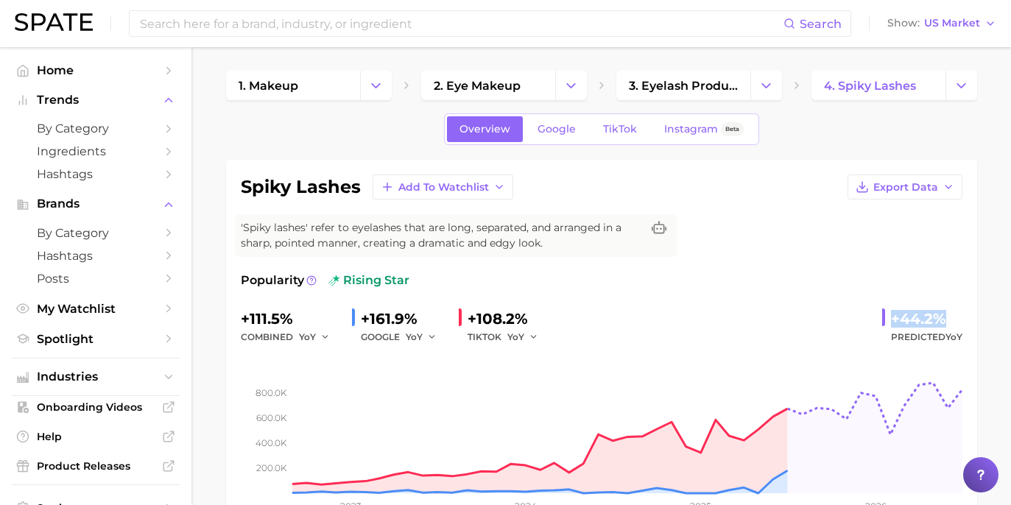
drag, startPoint x: 895, startPoint y: 319, endPoint x: 951, endPoint y: 318, distance: 56.0
click at [951, 318] on div "+44.2%" at bounding box center [926, 319] width 71 height 24
copy div "+44.2%"
click at [566, 129] on span "Google" at bounding box center [557, 129] width 38 height 13
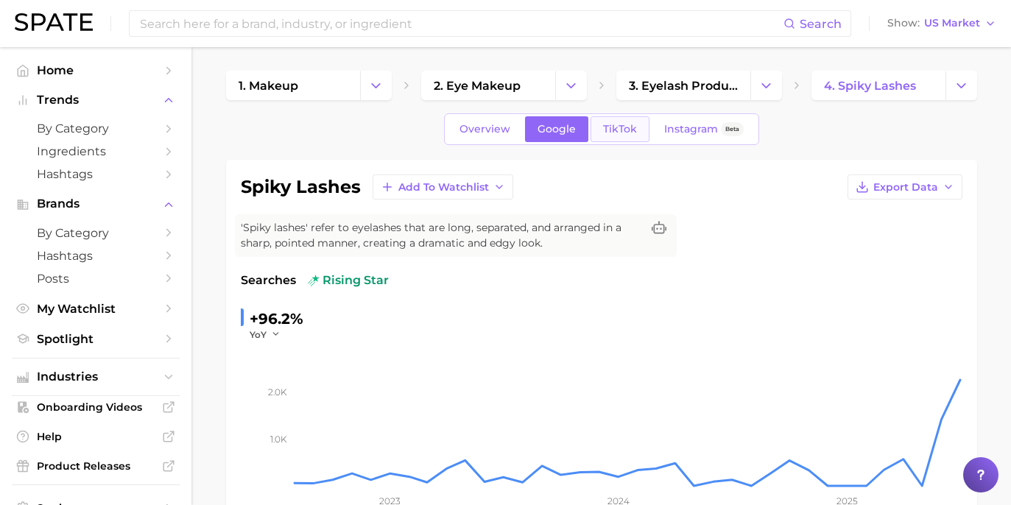
click at [636, 136] on link "TikTok" at bounding box center [620, 129] width 59 height 26
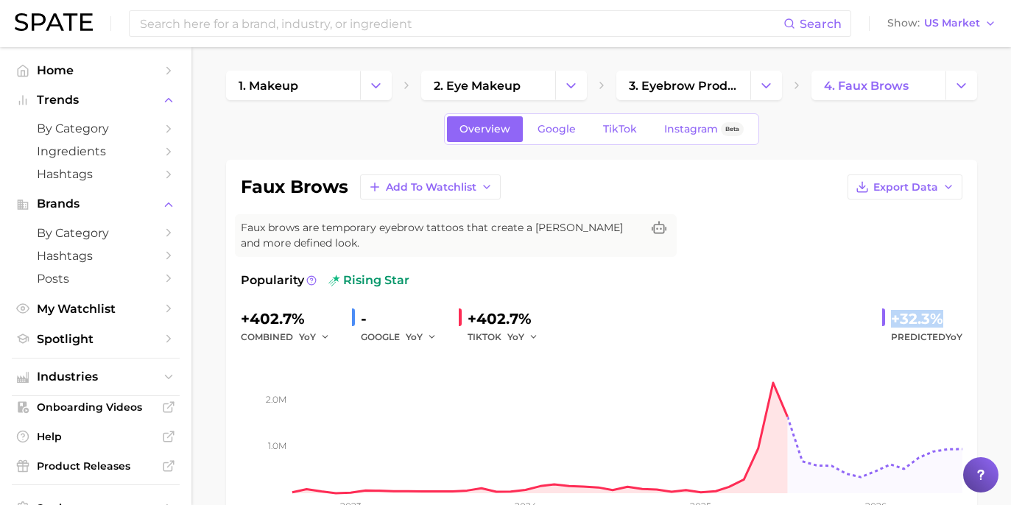
drag, startPoint x: 894, startPoint y: 306, endPoint x: 958, endPoint y: 306, distance: 64.1
click at [958, 307] on div "+32.3%" at bounding box center [926, 319] width 71 height 24
copy div "+32.3%"
click at [554, 126] on span "Google" at bounding box center [557, 129] width 38 height 13
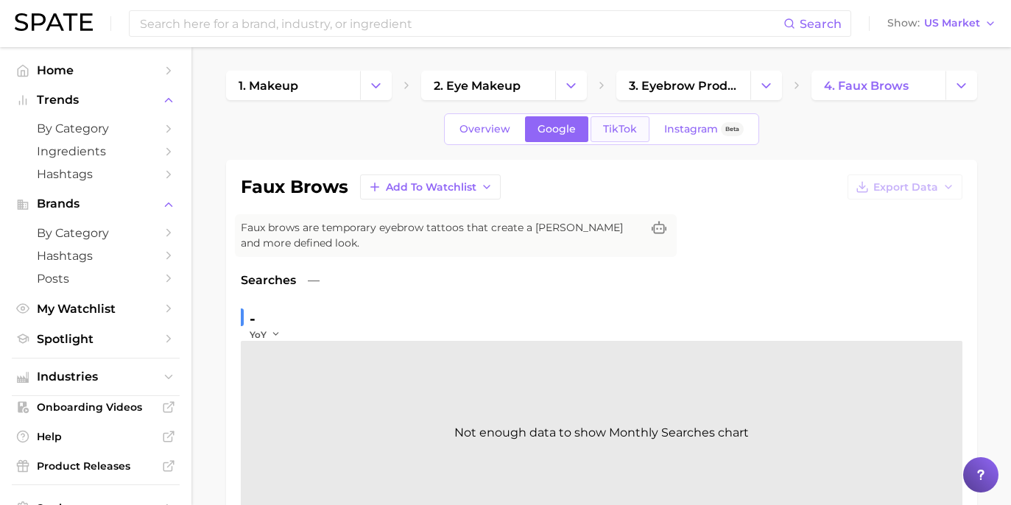
click at [595, 130] on link "TikTok" at bounding box center [620, 129] width 59 height 26
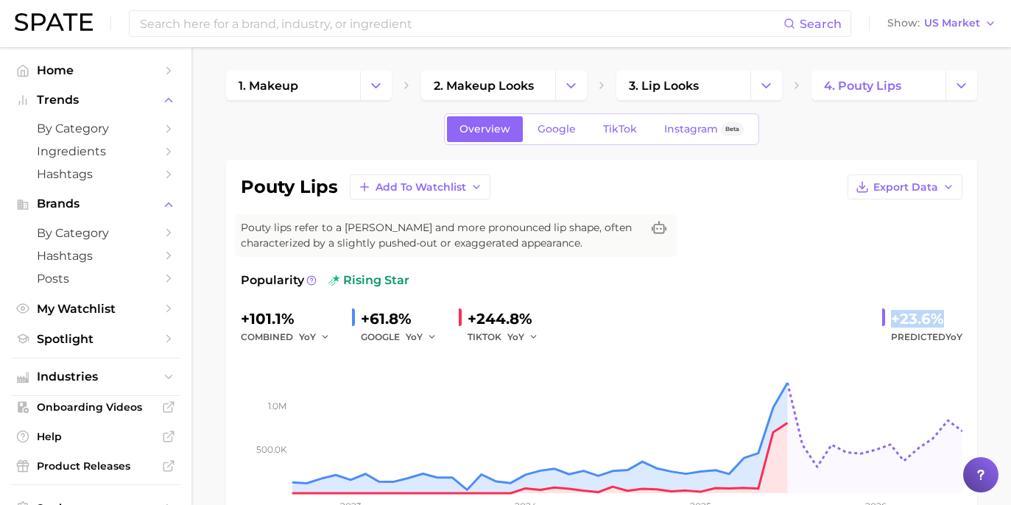
drag, startPoint x: 887, startPoint y: 313, endPoint x: 937, endPoint y: 316, distance: 50.2
click at [937, 316] on div "+23.6% Predicted YoY" at bounding box center [923, 326] width 80 height 39
copy div "+23.6%"
click at [575, 125] on span "Google" at bounding box center [557, 129] width 38 height 13
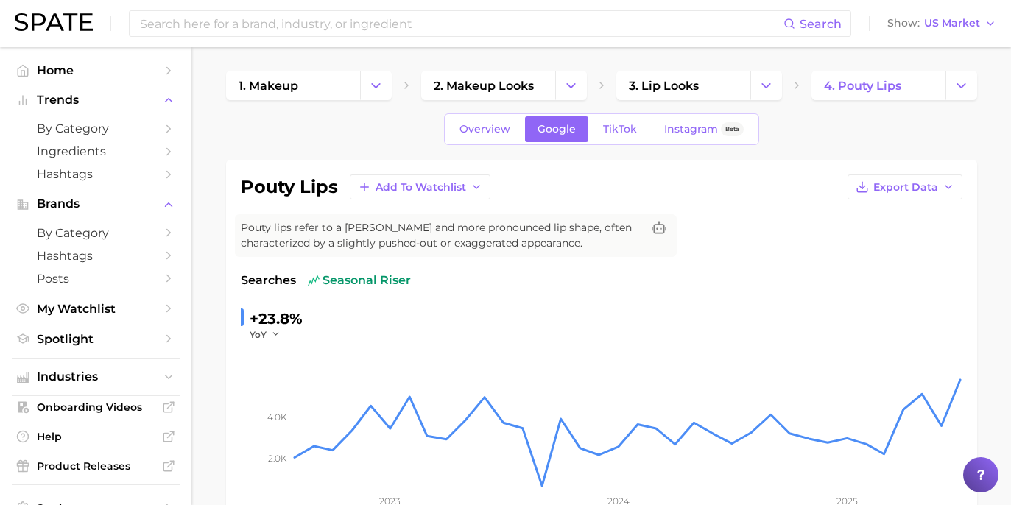
click at [616, 116] on div "Overview Google TikTok Instagram Beta" at bounding box center [601, 129] width 315 height 32
click at [617, 122] on link "TikTok" at bounding box center [620, 129] width 59 height 26
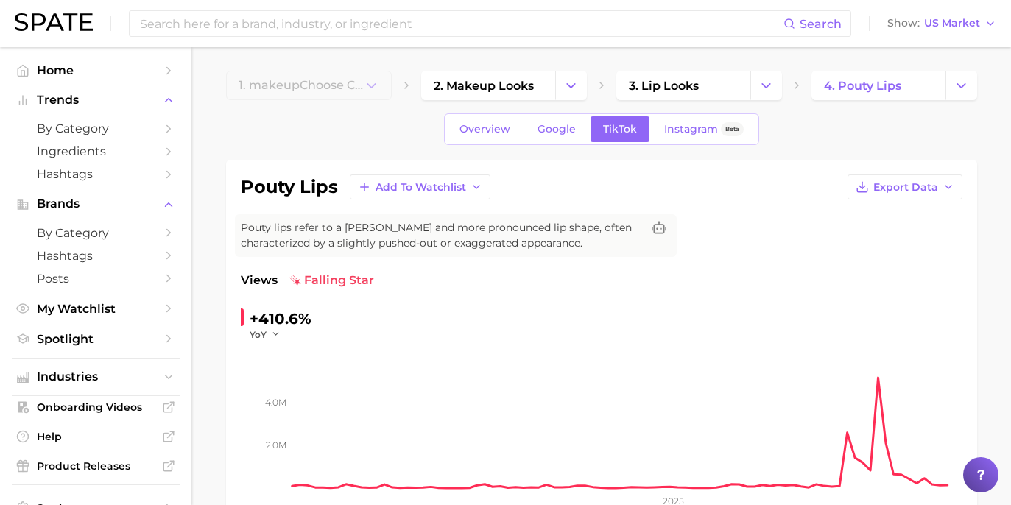
scroll to position [113, 0]
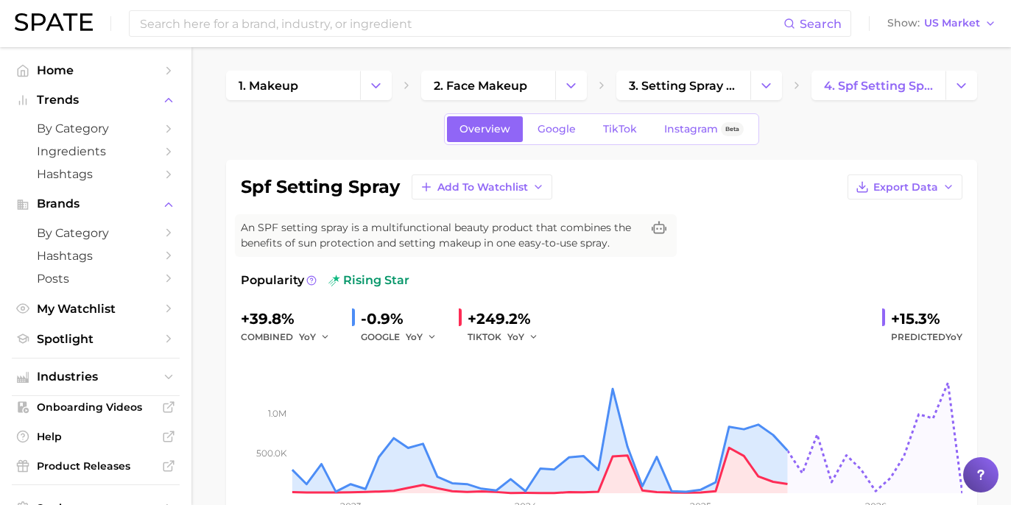
scroll to position [3, 0]
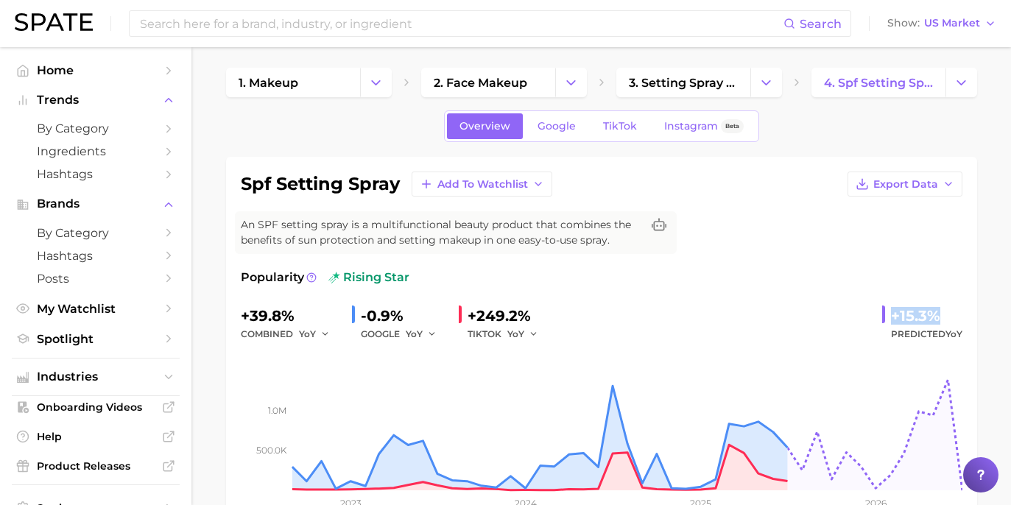
drag, startPoint x: 890, startPoint y: 315, endPoint x: 955, endPoint y: 321, distance: 65.1
click at [955, 321] on div "+15.3% Predicted YoY" at bounding box center [923, 323] width 80 height 39
copy div "+15.3%"
drag, startPoint x: 998, startPoint y: 498, endPoint x: 676, endPoint y: 331, distance: 362.8
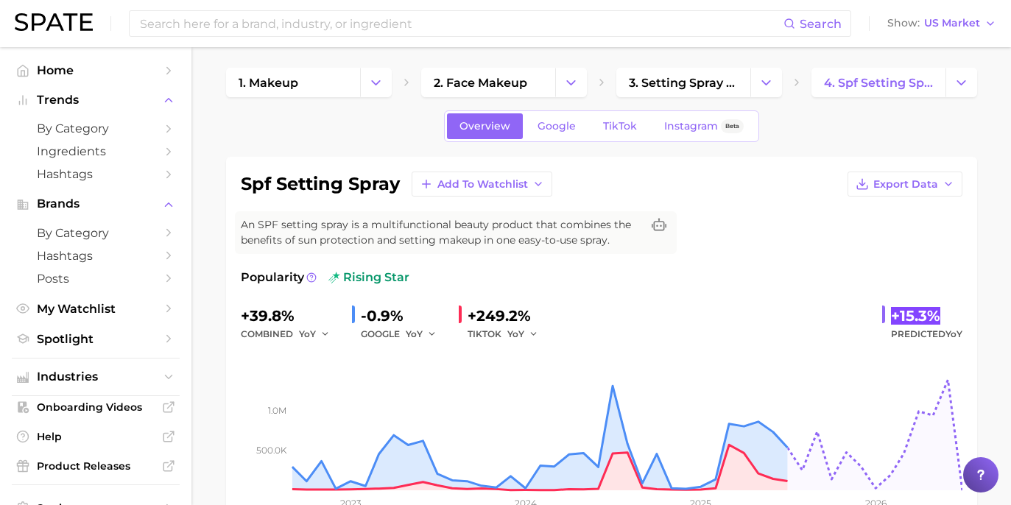
click at [676, 331] on div "+39.8% combined YoY -0.9% GOOGLE YoY +249.2% TIKTOK YoY +15.3% Predicted YoY" at bounding box center [602, 323] width 722 height 39
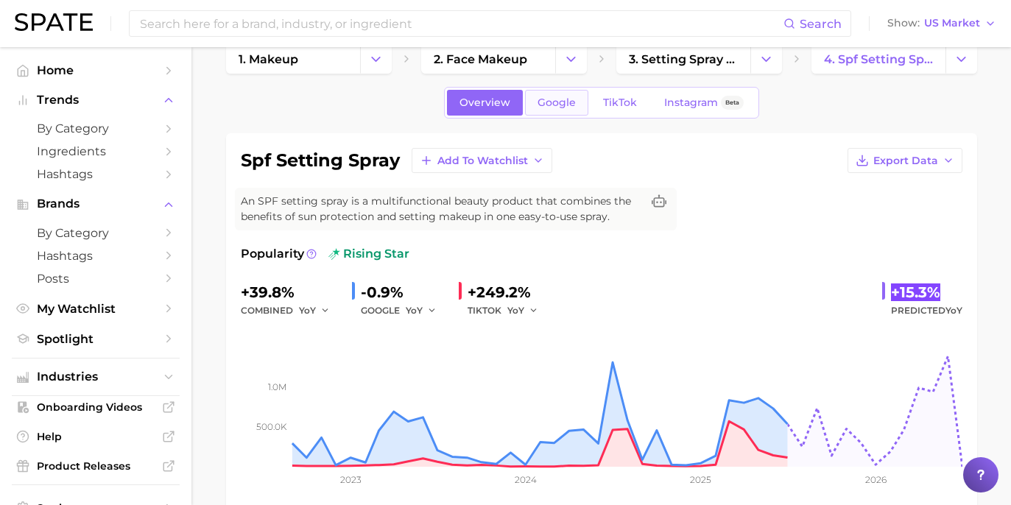
click at [562, 111] on link "Google" at bounding box center [556, 103] width 63 height 26
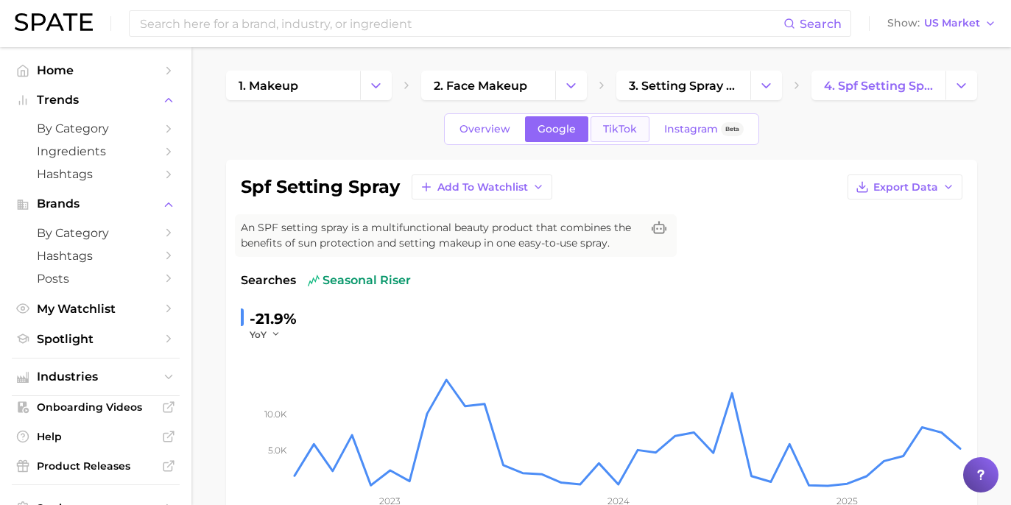
click at [625, 124] on span "TikTok" at bounding box center [620, 129] width 34 height 13
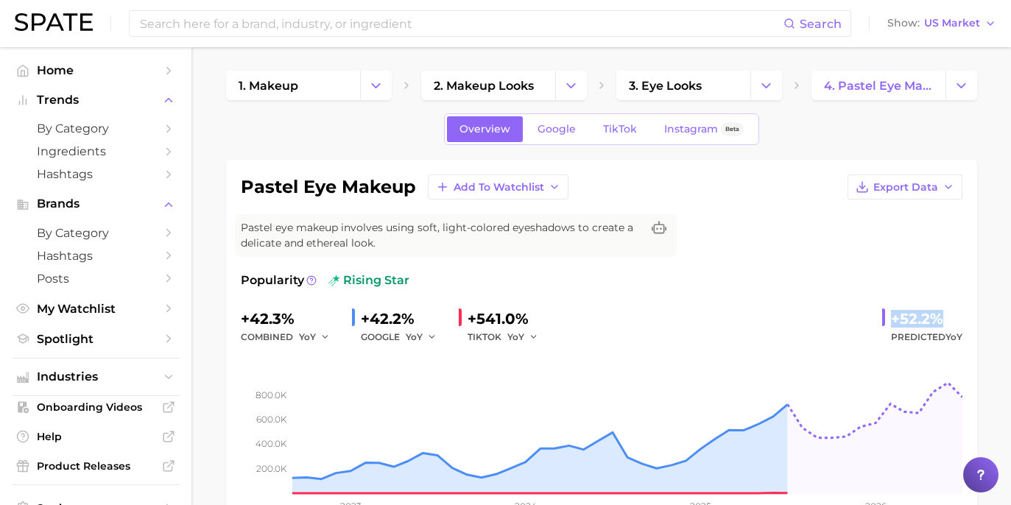
drag, startPoint x: 887, startPoint y: 318, endPoint x: 919, endPoint y: 327, distance: 33.6
click at [955, 315] on div "+52.2% Predicted YoY" at bounding box center [923, 326] width 80 height 39
copy div "+52.2%"
click at [551, 142] on div "Overview Google TikTok Instagram Beta" at bounding box center [601, 129] width 315 height 32
click at [556, 140] on link "Google" at bounding box center [556, 129] width 63 height 26
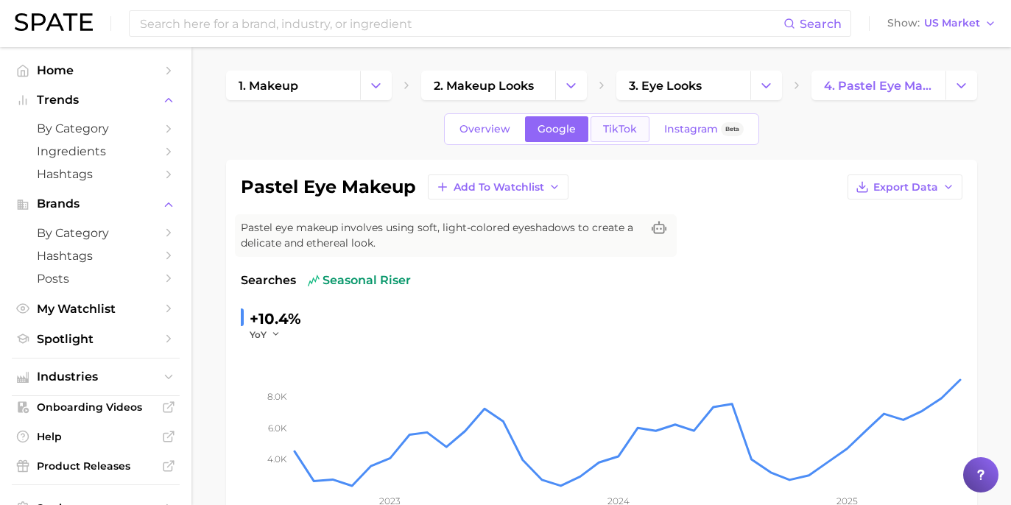
click at [618, 121] on link "TikTok" at bounding box center [620, 129] width 59 height 26
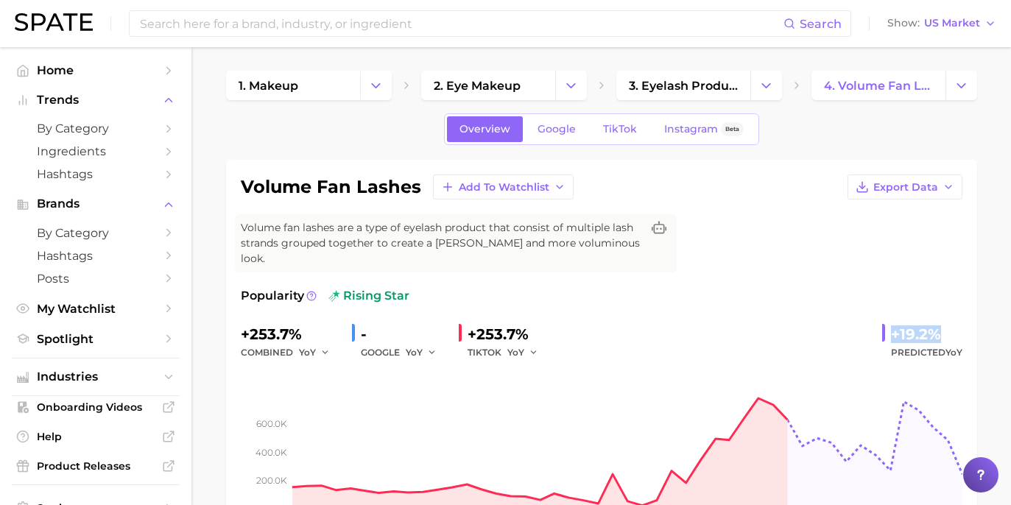
drag, startPoint x: 894, startPoint y: 318, endPoint x: 955, endPoint y: 314, distance: 60.6
click at [955, 323] on div "+19.2% Predicted YoY" at bounding box center [923, 342] width 80 height 39
copy div "+19.2%"
click at [612, 121] on link "TikTok" at bounding box center [620, 129] width 59 height 26
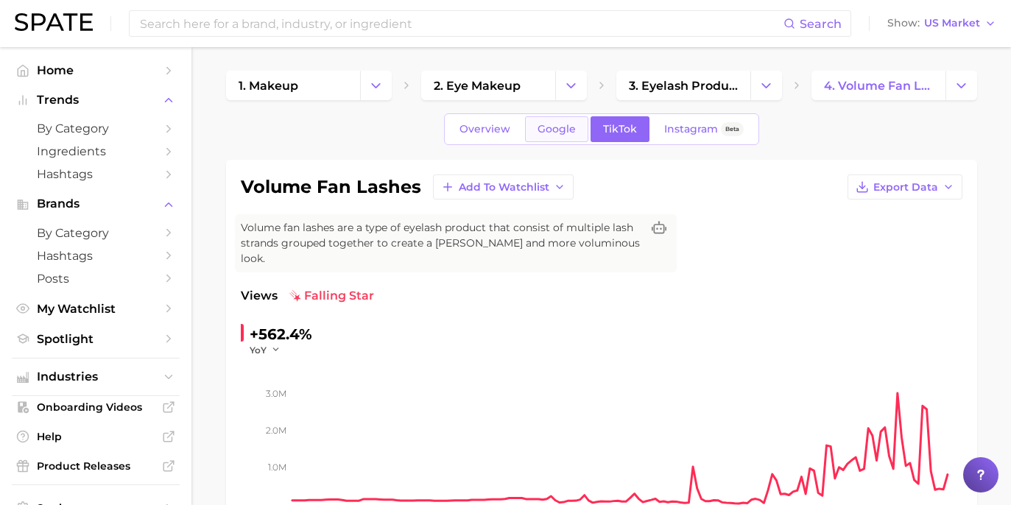
click at [564, 126] on span "Google" at bounding box center [557, 129] width 38 height 13
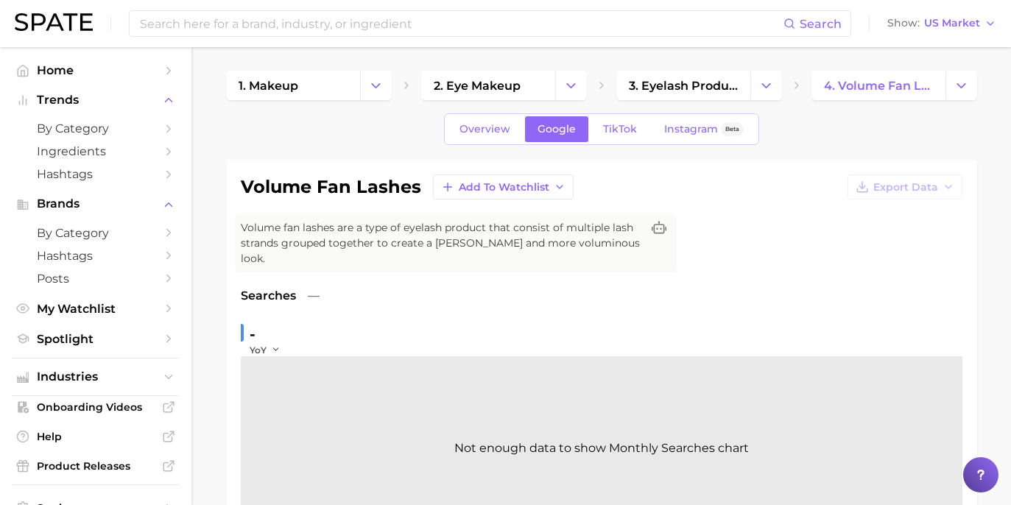
click at [629, 143] on div "Overview Google TikTok Instagram Beta" at bounding box center [601, 129] width 315 height 32
click at [631, 144] on div "Overview Google TikTok Instagram Beta" at bounding box center [601, 129] width 315 height 32
click at [626, 129] on span "TikTok" at bounding box center [620, 129] width 34 height 13
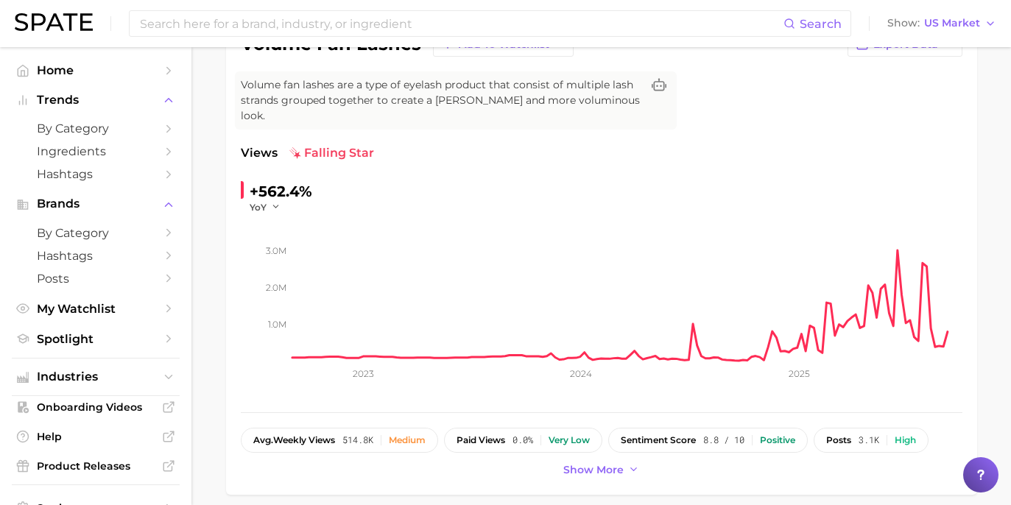
scroll to position [146, 0]
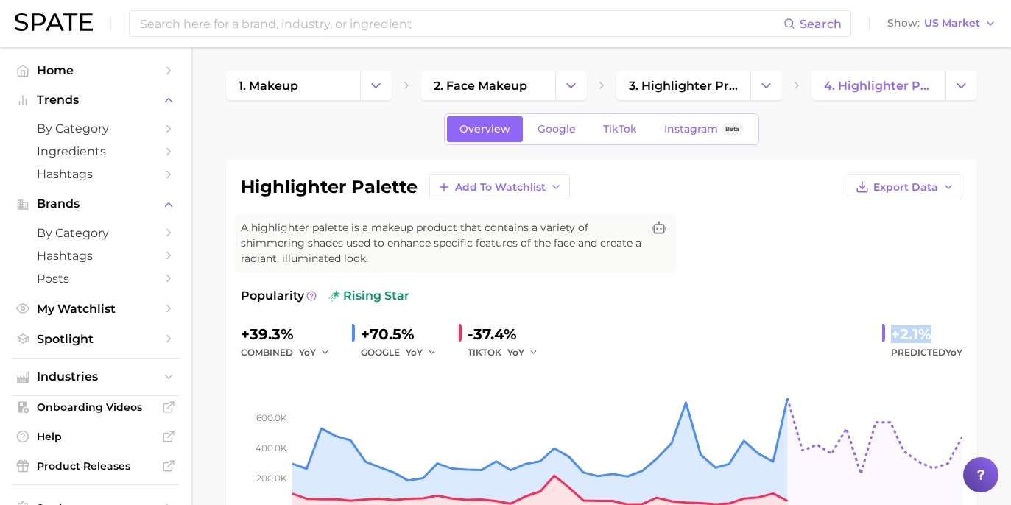
drag, startPoint x: 881, startPoint y: 311, endPoint x: 940, endPoint y: 312, distance: 59.0
click at [940, 323] on div "+39.3% combined YoY +70.5% GOOGLE YoY -37.4% TIKTOK YoY +2.1% Predicted YoY" at bounding box center [602, 342] width 722 height 39
copy div "+2.1%"
click at [572, 128] on span "Google" at bounding box center [557, 129] width 38 height 13
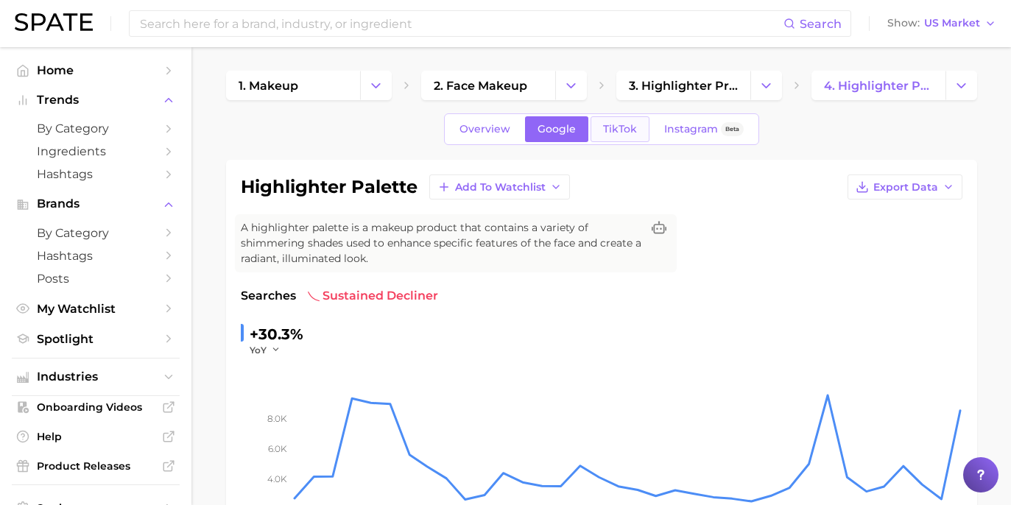
click at [604, 136] on link "TikTok" at bounding box center [620, 129] width 59 height 26
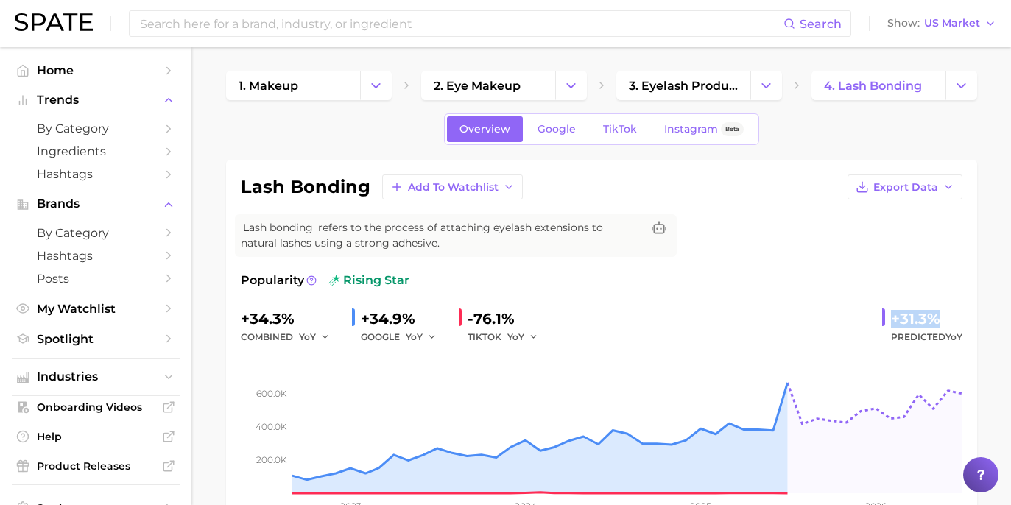
drag, startPoint x: 892, startPoint y: 320, endPoint x: 939, endPoint y: 315, distance: 47.4
click at [939, 315] on div "+31.3%" at bounding box center [926, 319] width 71 height 24
copy div "+31.3%"
click at [573, 123] on span "Google" at bounding box center [557, 129] width 38 height 13
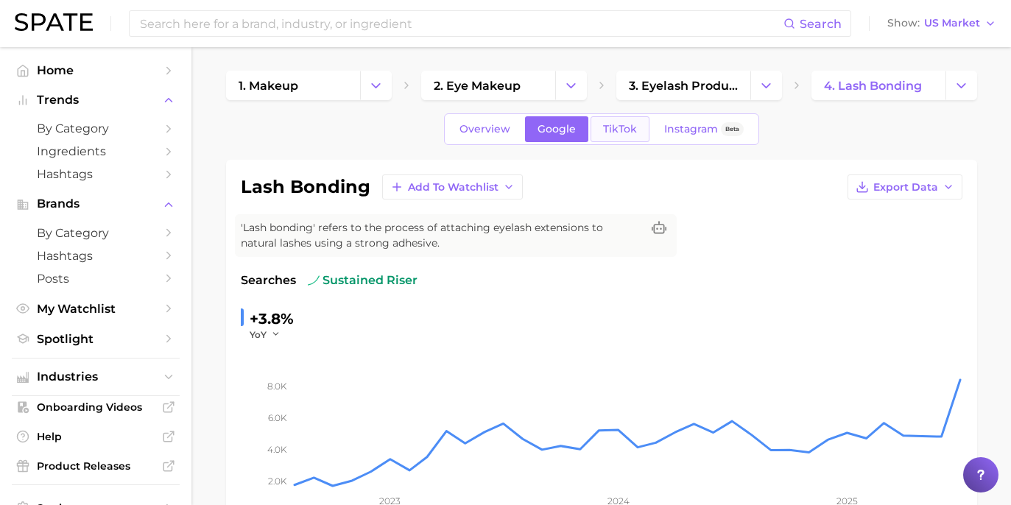
click at [609, 130] on span "TikTok" at bounding box center [620, 129] width 34 height 13
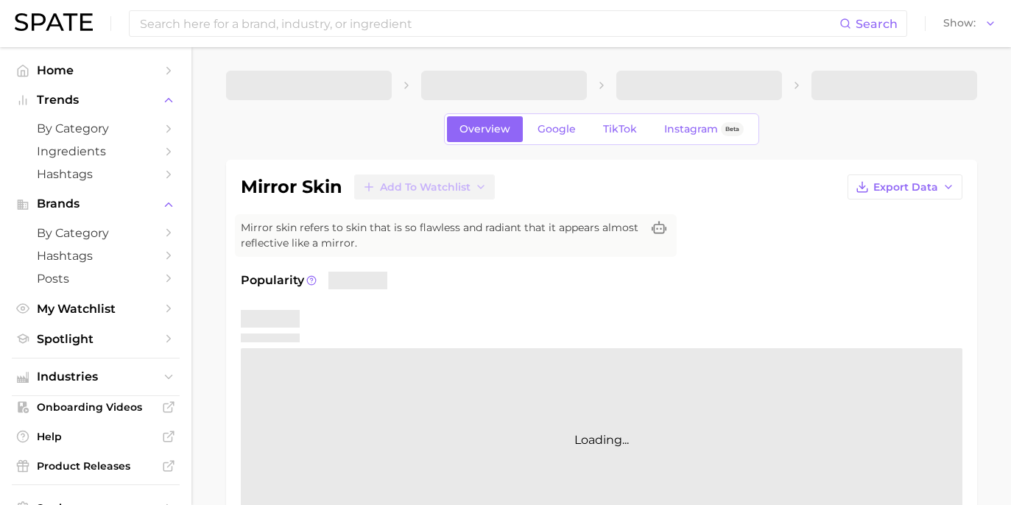
click at [863, 208] on div "mirror skin Add to Watchlist Export Data Mirror skin refers to skin that is so …" at bounding box center [602, 354] width 722 height 358
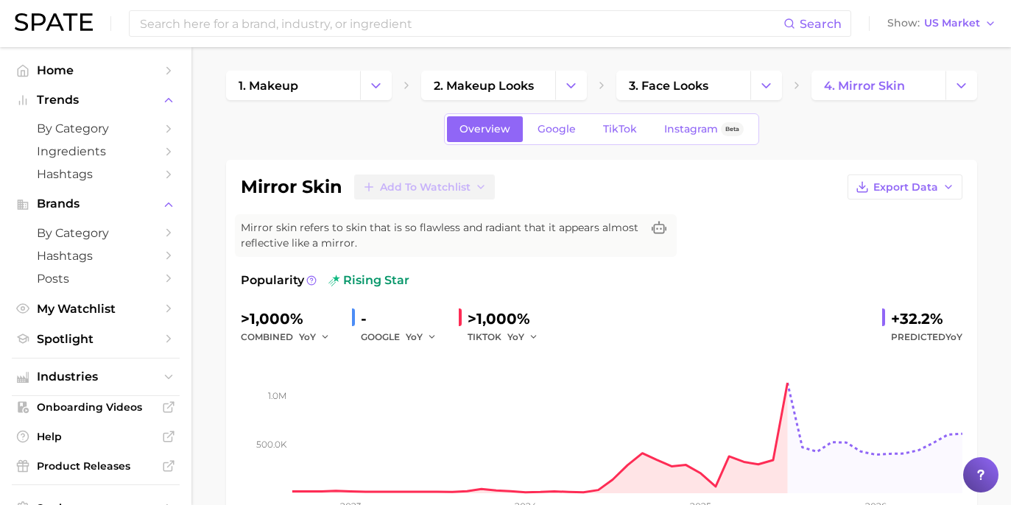
scroll to position [35, 0]
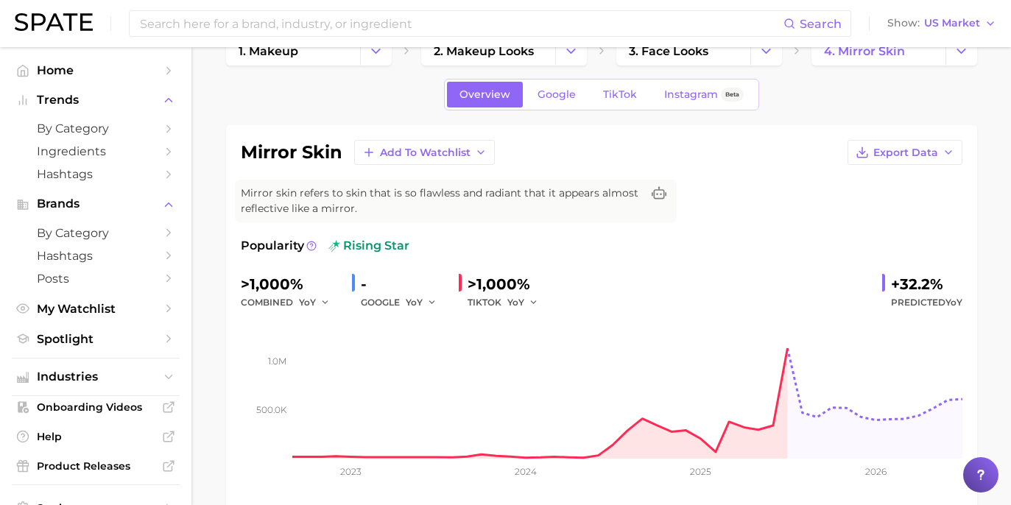
drag, startPoint x: 886, startPoint y: 281, endPoint x: 919, endPoint y: 281, distance: 33.2
click at [946, 268] on div "Popularity rising star >1,000% combined YoY - GOOGLE YoY >1,000% TIKTOK YoY +32…" at bounding box center [602, 366] width 722 height 259
drag, startPoint x: 894, startPoint y: 281, endPoint x: 936, endPoint y: 286, distance: 42.2
click at [936, 286] on div "+32.2%" at bounding box center [926, 285] width 71 height 24
copy div "+32.2%"
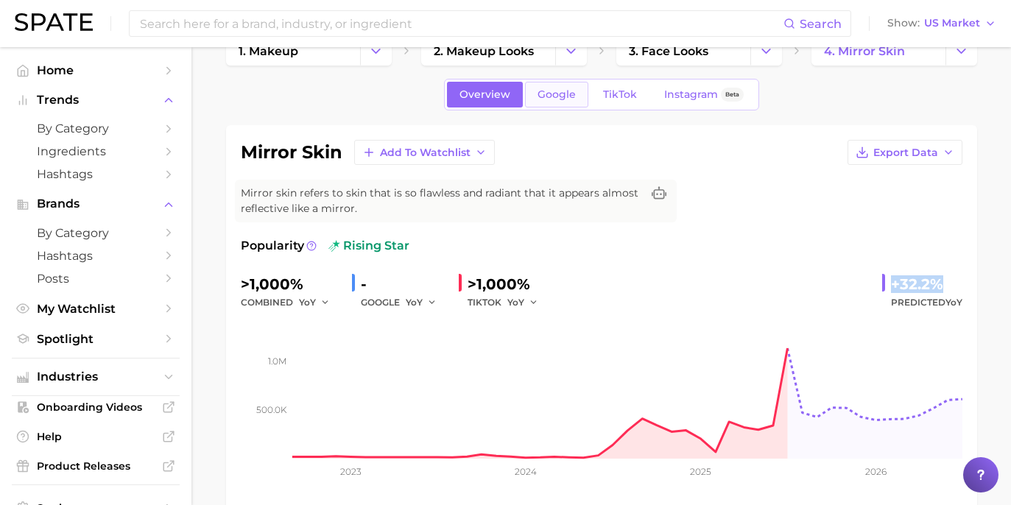
click at [559, 107] on link "Google" at bounding box center [556, 95] width 63 height 26
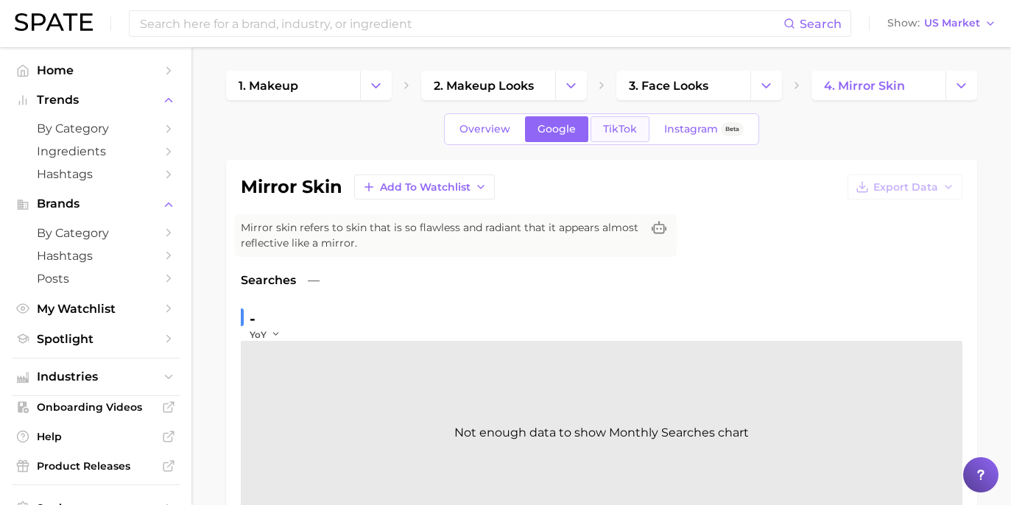
click at [631, 140] on link "TikTok" at bounding box center [620, 129] width 59 height 26
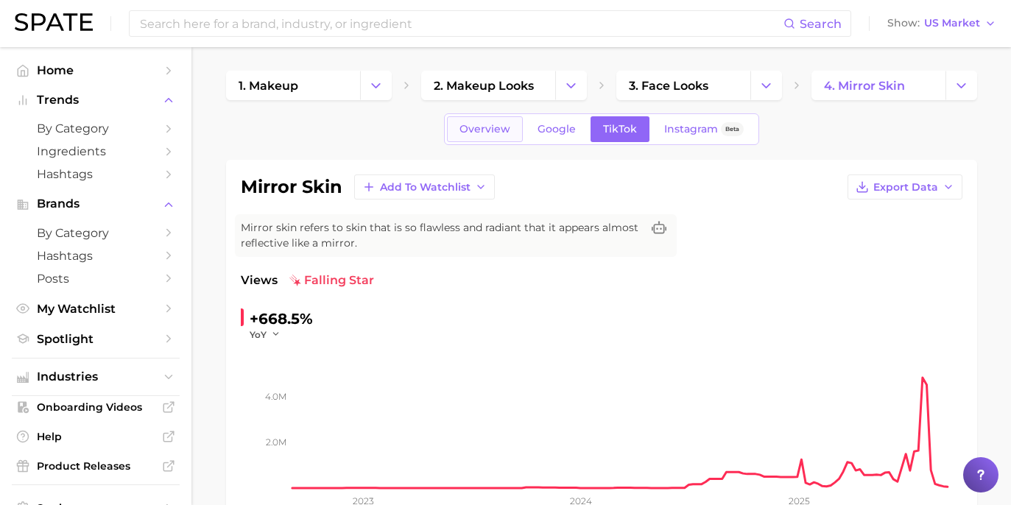
click at [510, 141] on link "Overview" at bounding box center [485, 129] width 76 height 26
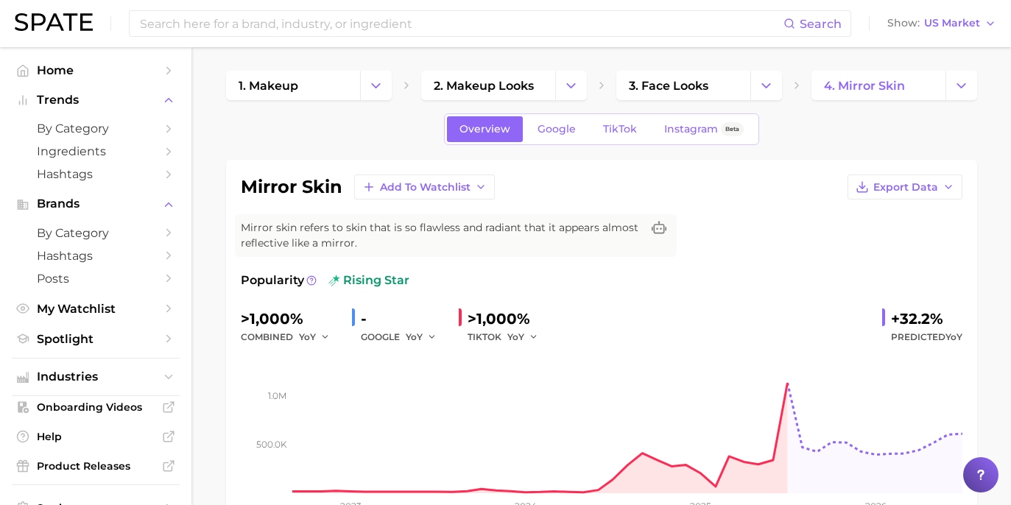
click at [891, 317] on div at bounding box center [887, 317] width 9 height 21
drag, startPoint x: 894, startPoint y: 317, endPoint x: 941, endPoint y: 315, distance: 46.4
click at [941, 315] on div "+32.2%" at bounding box center [926, 319] width 71 height 24
copy div "+32.2%"
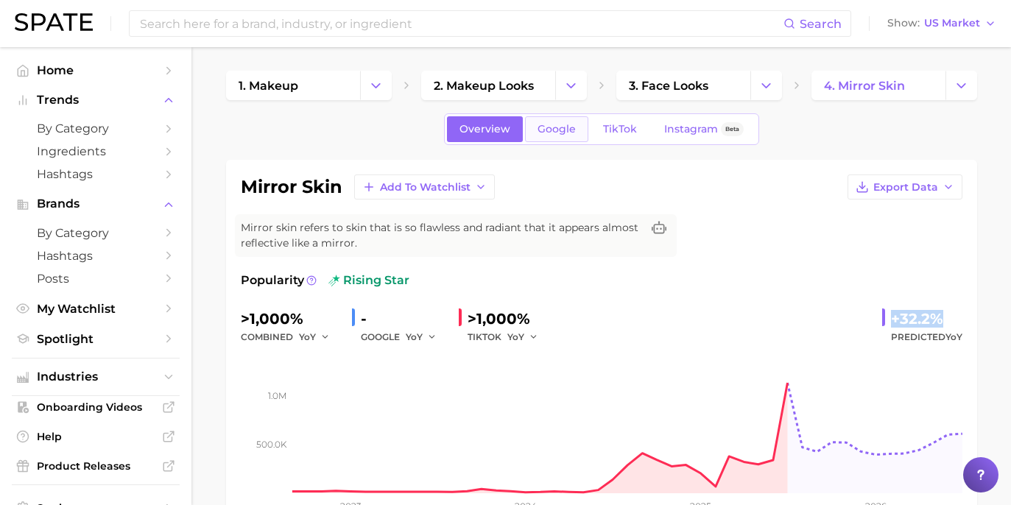
click at [581, 127] on link "Google" at bounding box center [556, 129] width 63 height 26
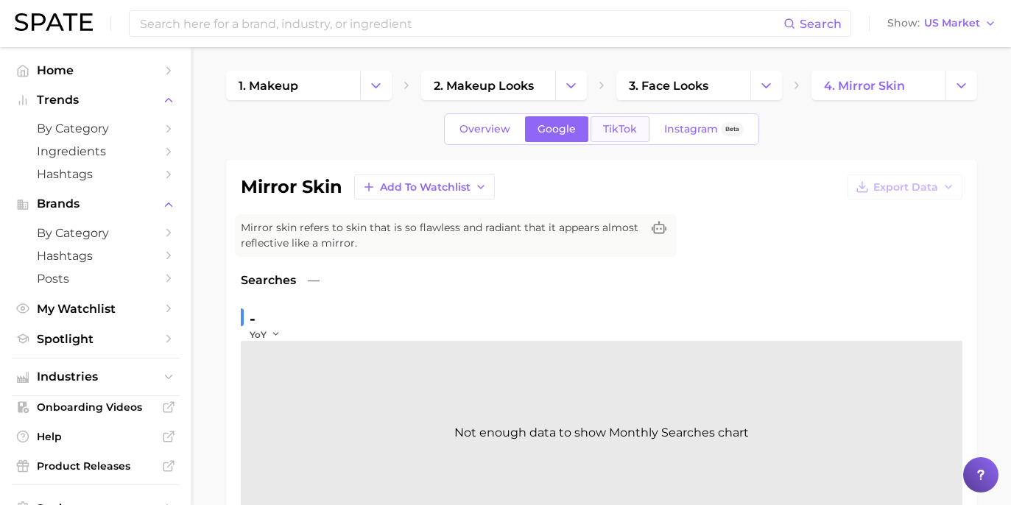
click at [612, 118] on link "TikTok" at bounding box center [620, 129] width 59 height 26
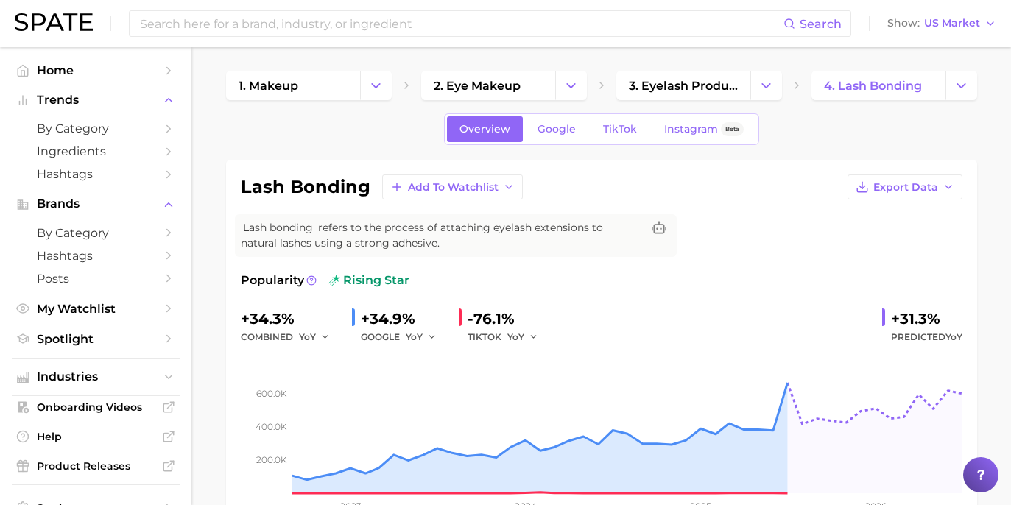
click at [902, 319] on div "+31.3%" at bounding box center [926, 319] width 71 height 24
drag, startPoint x: 892, startPoint y: 319, endPoint x: 936, endPoint y: 311, distance: 44.9
click at [936, 311] on div "+31.3%" at bounding box center [926, 319] width 71 height 24
copy div "+31.3%"
click at [561, 132] on span "Google" at bounding box center [557, 129] width 38 height 13
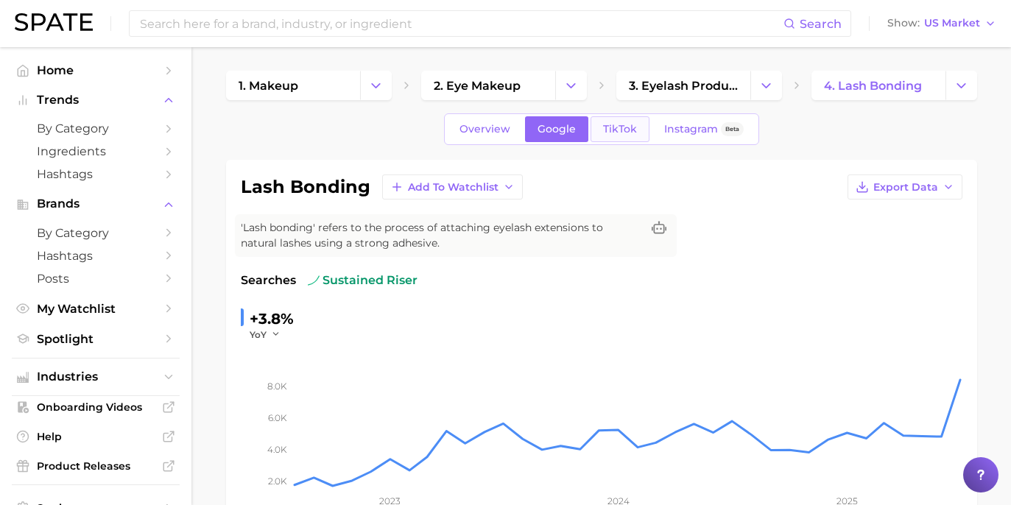
click at [628, 126] on span "TikTok" at bounding box center [620, 129] width 34 height 13
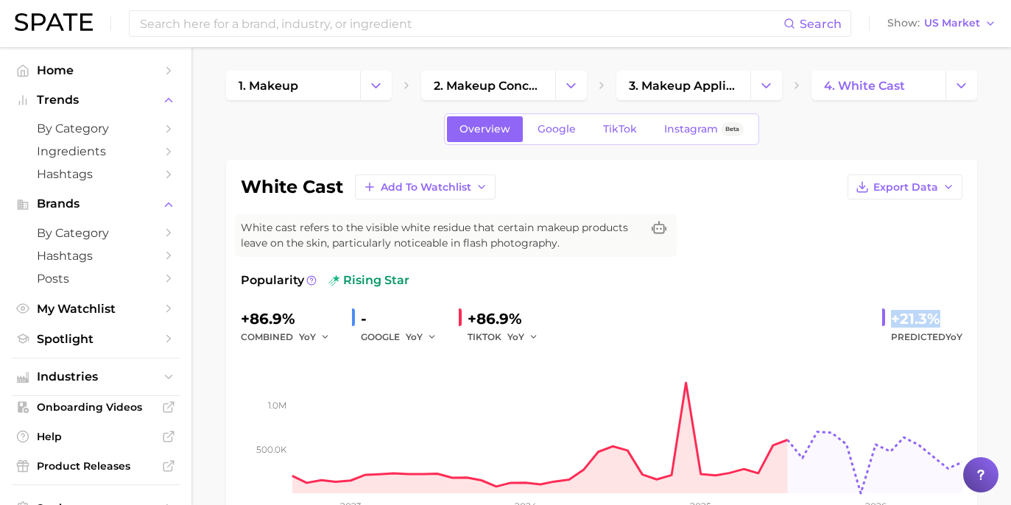
drag, startPoint x: 895, startPoint y: 315, endPoint x: 899, endPoint y: 323, distance: 8.6
click at [956, 314] on div "+21.3%" at bounding box center [926, 319] width 71 height 24
click at [902, 317] on div "+21.3%" at bounding box center [926, 319] width 71 height 24
drag, startPoint x: 891, startPoint y: 315, endPoint x: 946, endPoint y: 318, distance: 55.3
click at [946, 318] on div "+21.3% Predicted YoY" at bounding box center [923, 326] width 80 height 39
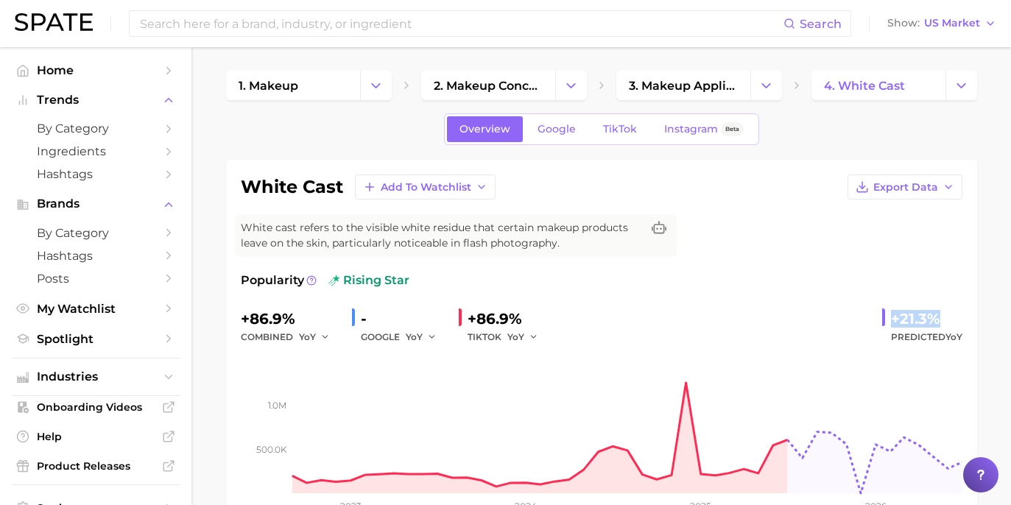
copy div "+21.3%"
click at [575, 135] on span "Google" at bounding box center [557, 129] width 38 height 13
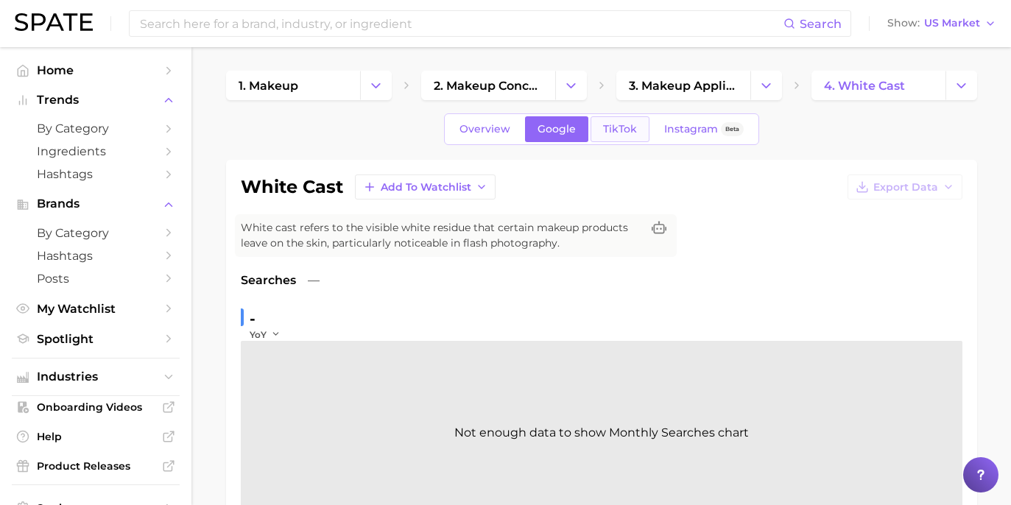
click at [620, 122] on link "TikTok" at bounding box center [620, 129] width 59 height 26
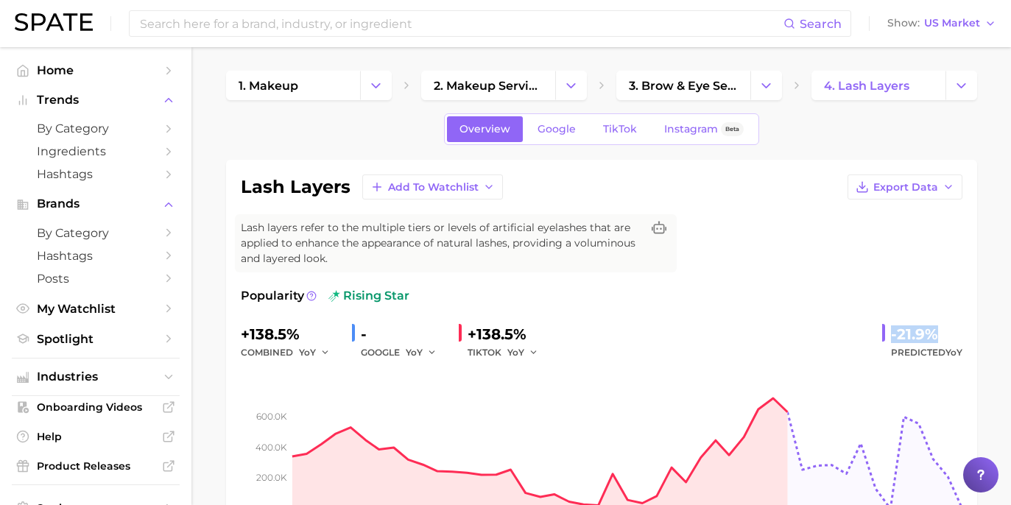
drag, startPoint x: 890, startPoint y: 316, endPoint x: 959, endPoint y: 322, distance: 69.5
click at [959, 323] on div "-21.9% Predicted YoY" at bounding box center [923, 342] width 80 height 39
copy div "-21.9%"
click at [550, 126] on span "Google" at bounding box center [557, 129] width 38 height 13
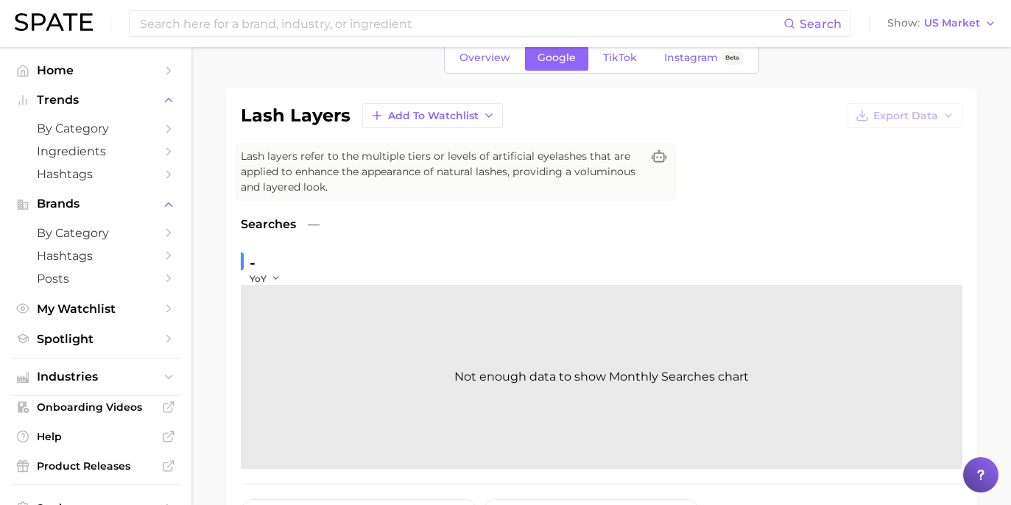
scroll to position [4, 0]
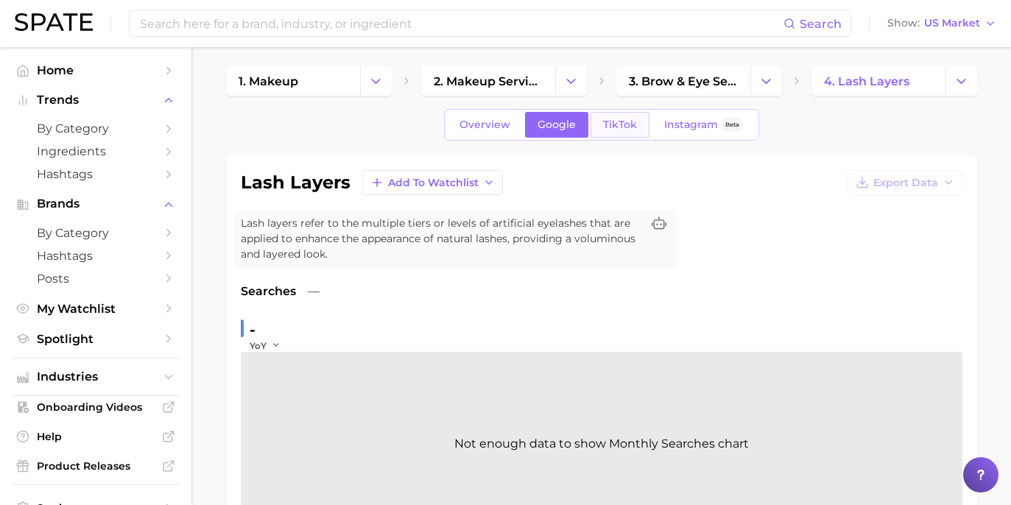
click at [618, 131] on link "TikTok" at bounding box center [620, 125] width 59 height 26
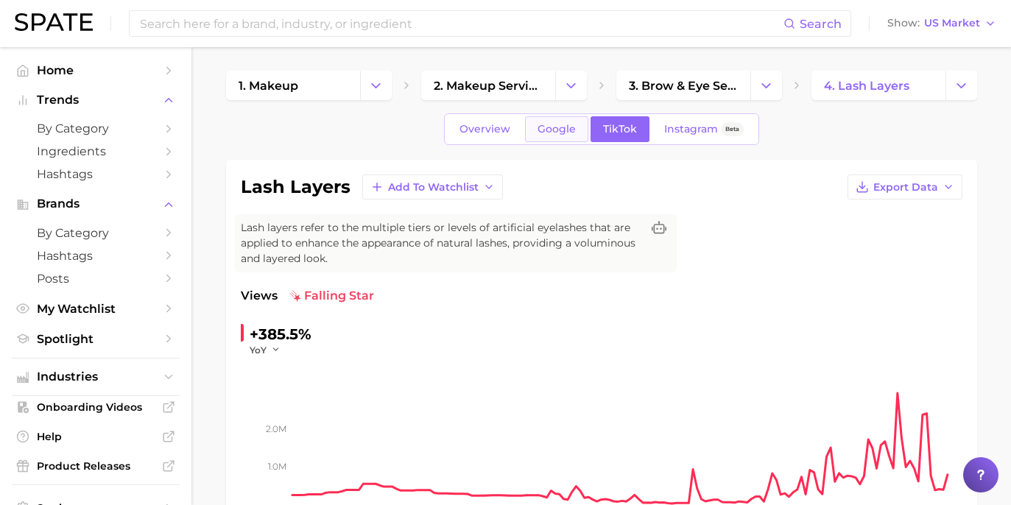
click at [577, 128] on link "Google" at bounding box center [556, 129] width 63 height 26
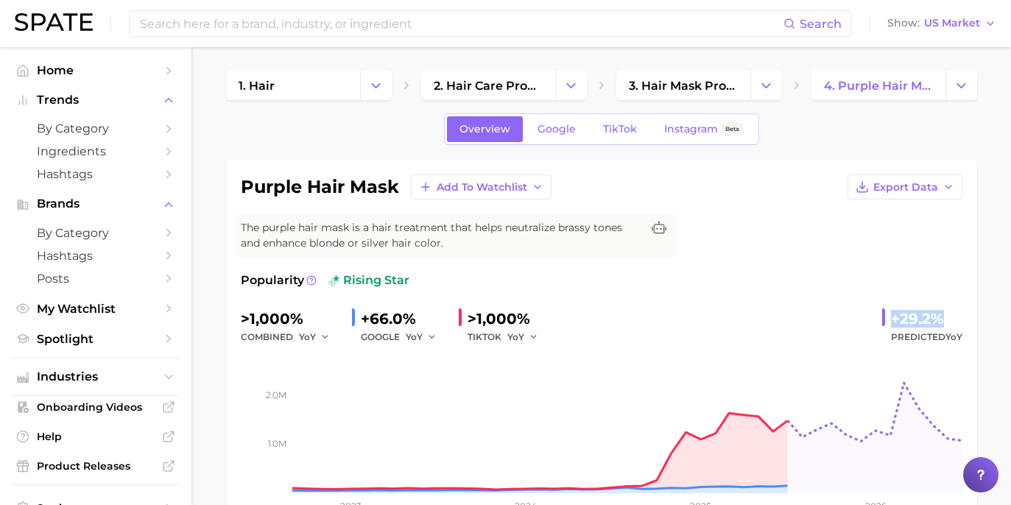
drag, startPoint x: 893, startPoint y: 310, endPoint x: 952, endPoint y: 312, distance: 59.0
click at [952, 312] on div "+29.2%" at bounding box center [926, 319] width 71 height 24
copy div "+29.2%"
click at [533, 123] on link "Google" at bounding box center [556, 129] width 63 height 26
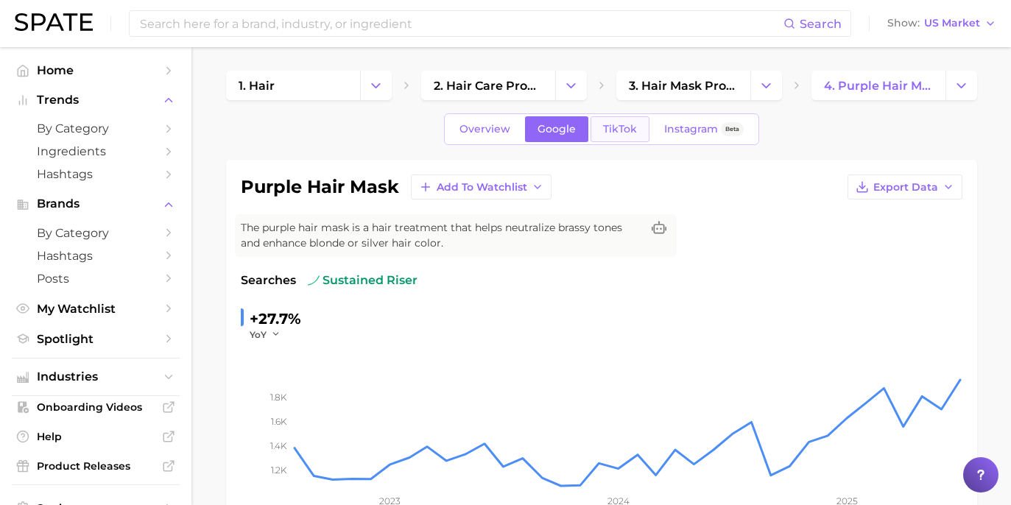
click at [600, 139] on link "TikTok" at bounding box center [620, 129] width 59 height 26
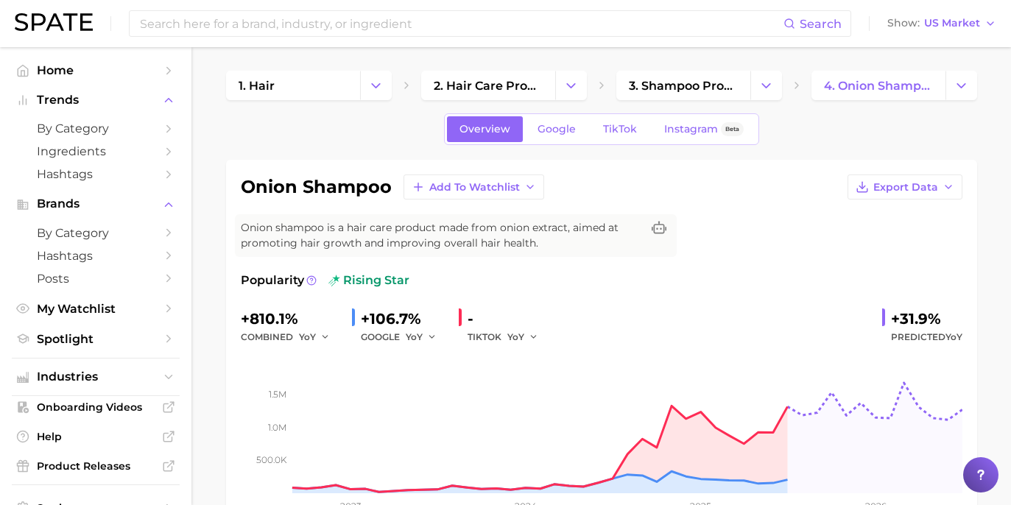
drag, startPoint x: 895, startPoint y: 318, endPoint x: 964, endPoint y: 307, distance: 69.4
click at [964, 307] on div "onion shampoo Add to Watchlist Export Data Onion shampoo is a hair care product…" at bounding box center [601, 352] width 751 height 385
click at [899, 317] on div "+31.9%" at bounding box center [926, 319] width 71 height 24
drag, startPoint x: 894, startPoint y: 319, endPoint x: 947, endPoint y: 315, distance: 54.0
click at [947, 315] on div "+31.9%" at bounding box center [926, 319] width 71 height 24
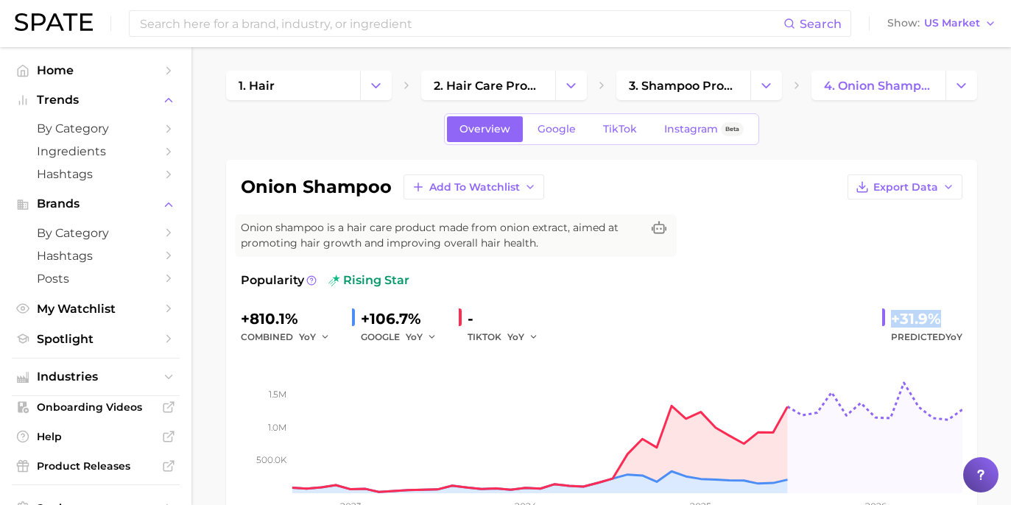
copy div "+31.9%"
click at [569, 123] on span "Google" at bounding box center [557, 129] width 38 height 13
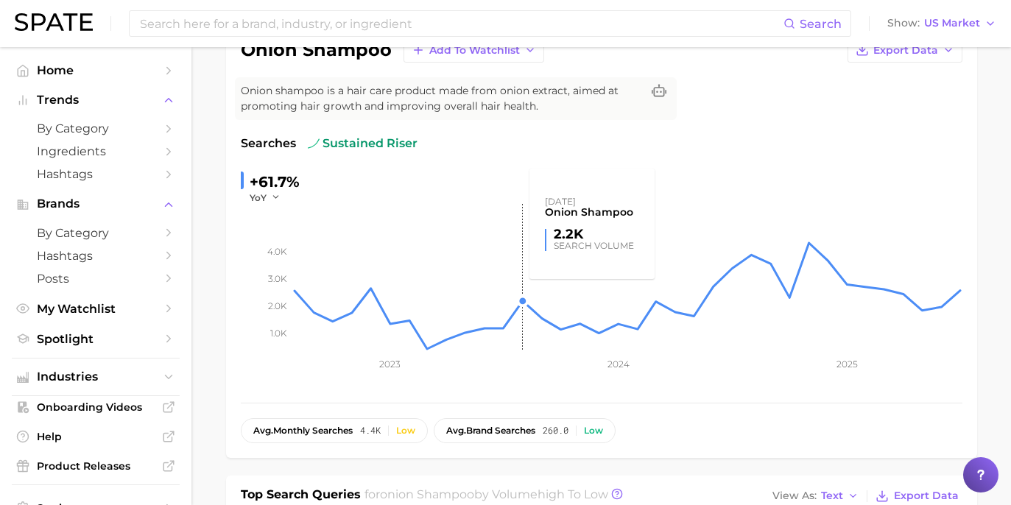
scroll to position [4, 0]
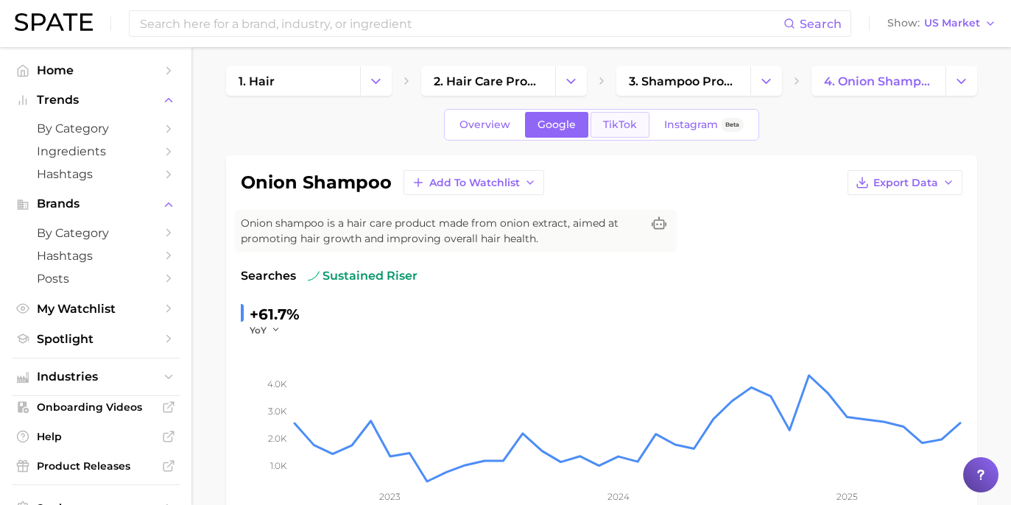
click at [613, 126] on span "TikTok" at bounding box center [620, 125] width 34 height 13
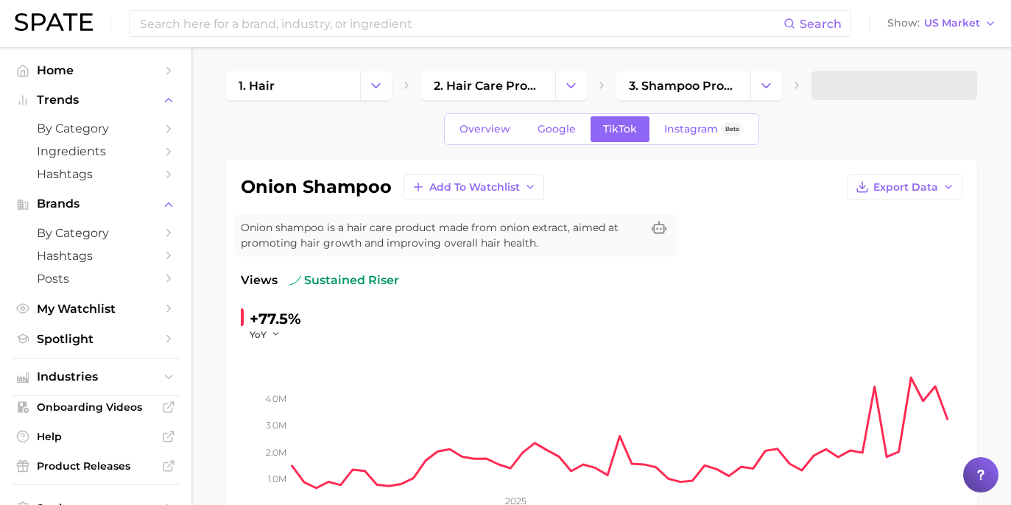
scroll to position [136, 0]
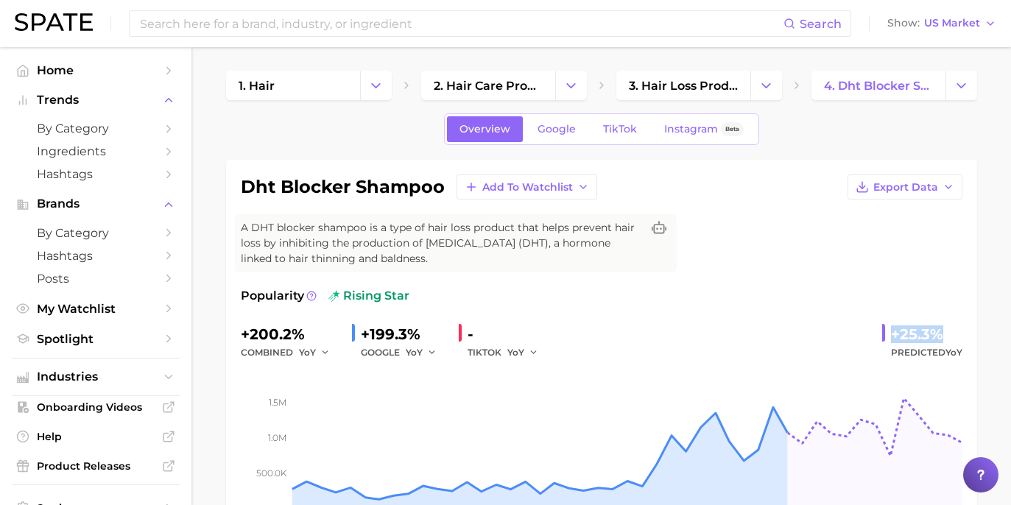
drag, startPoint x: 885, startPoint y: 345, endPoint x: 939, endPoint y: 338, distance: 53.5
click at [939, 338] on div "+25.3% Predicted YoY" at bounding box center [923, 342] width 80 height 39
copy div "+25.3%"
click at [574, 127] on span "Google" at bounding box center [557, 129] width 38 height 13
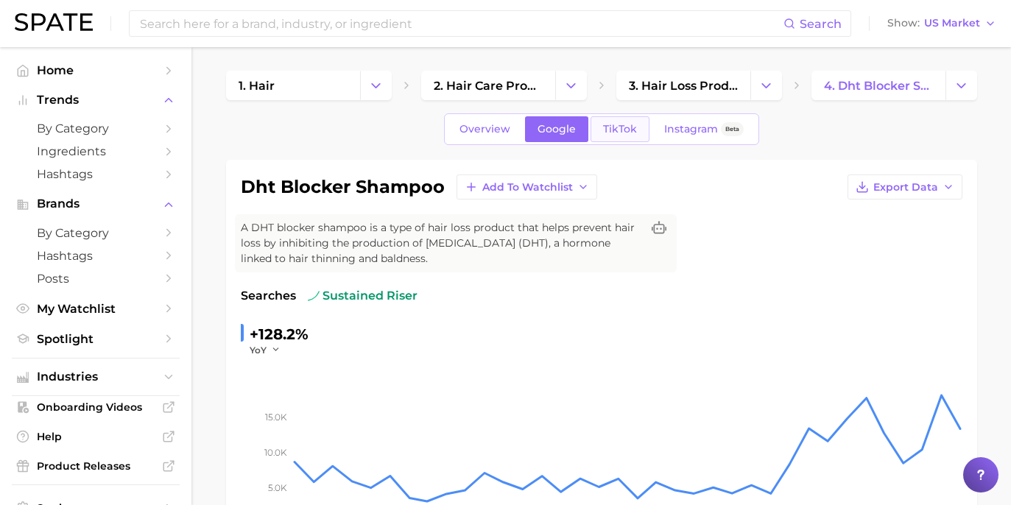
click at [603, 124] on span "TikTok" at bounding box center [620, 129] width 34 height 13
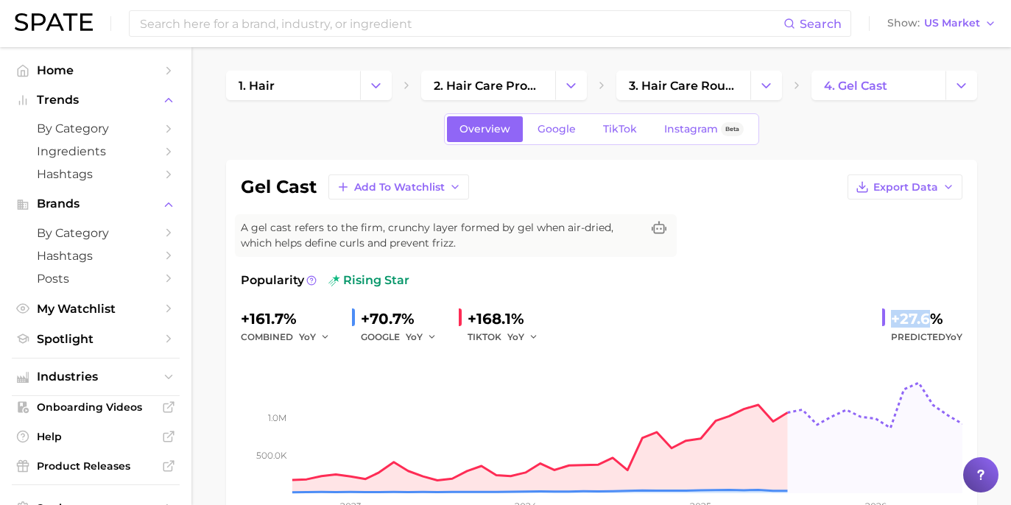
drag, startPoint x: 893, startPoint y: 322, endPoint x: 933, endPoint y: 316, distance: 40.2
click at [933, 316] on div "+27.6%" at bounding box center [926, 319] width 71 height 24
click at [936, 316] on div "+27.6%" at bounding box center [926, 319] width 71 height 24
drag, startPoint x: 943, startPoint y: 317, endPoint x: 895, endPoint y: 323, distance: 48.3
click at [895, 323] on div "+27.6%" at bounding box center [926, 319] width 71 height 24
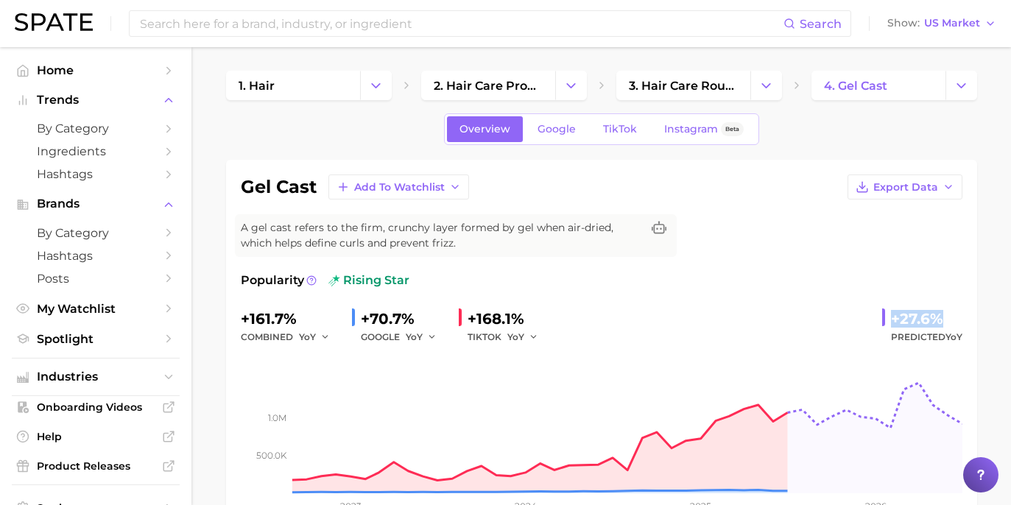
copy div "+27.6%"
click at [581, 133] on link "Google" at bounding box center [556, 129] width 63 height 26
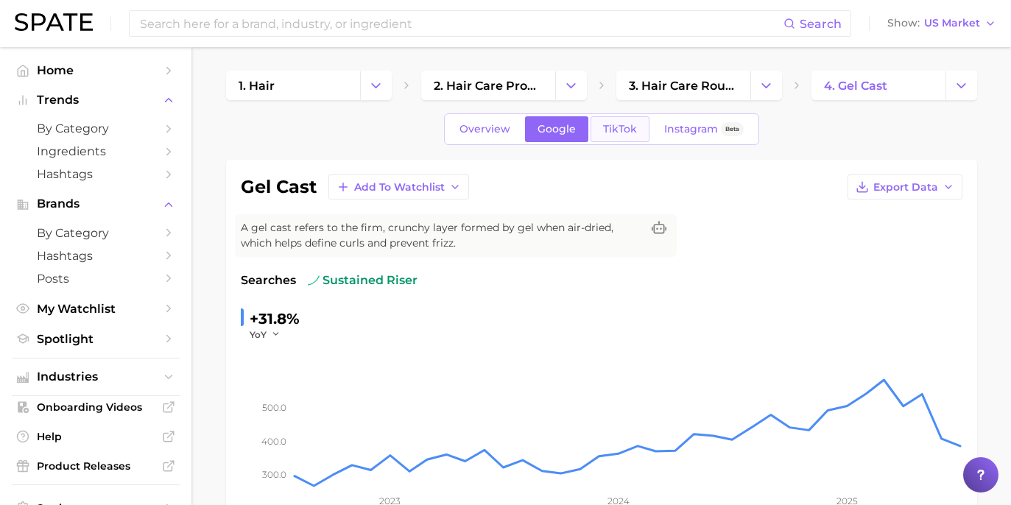
click at [617, 119] on link "TikTok" at bounding box center [620, 129] width 59 height 26
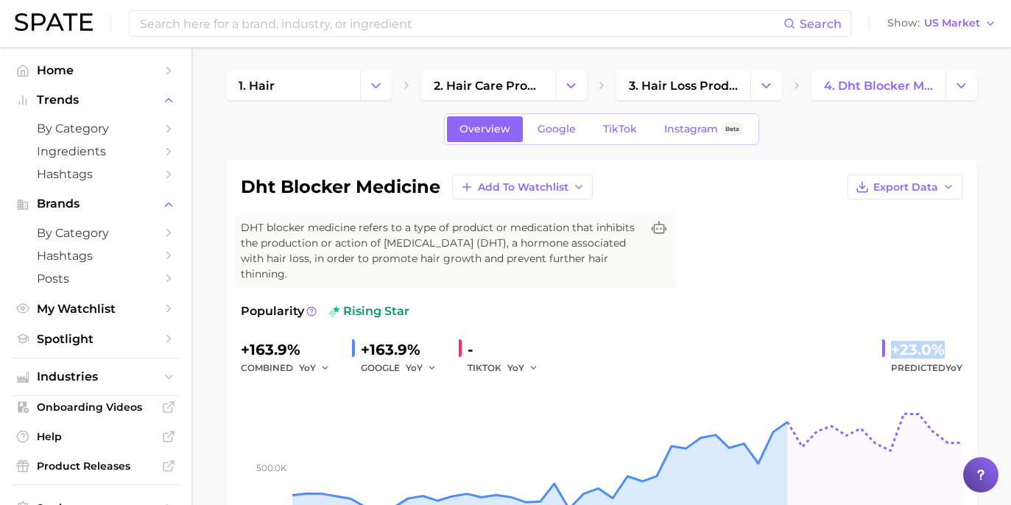
drag, startPoint x: 892, startPoint y: 333, endPoint x: 939, endPoint y: 328, distance: 47.4
click at [939, 338] on div "+23.0%" at bounding box center [926, 350] width 71 height 24
copy div "+23.0%"
click at [575, 127] on span "Google" at bounding box center [557, 129] width 38 height 13
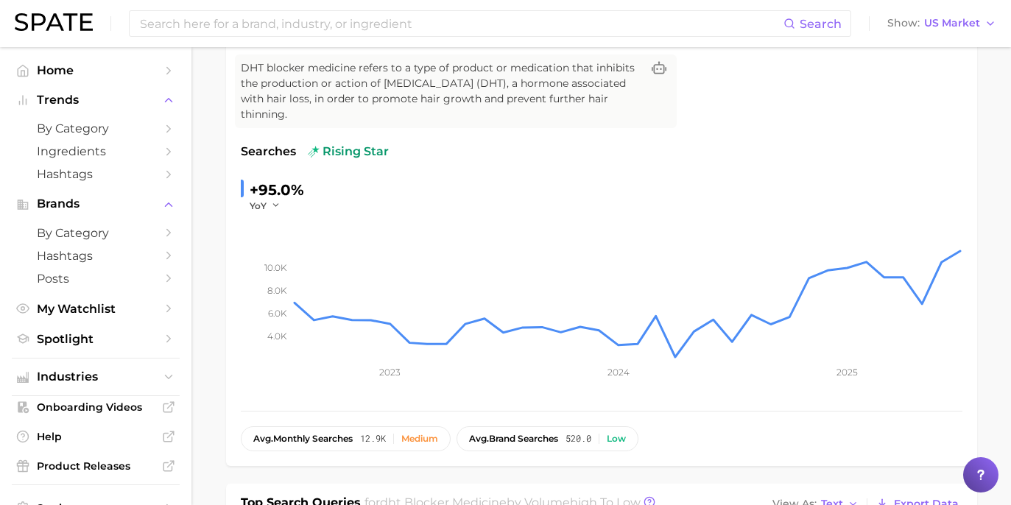
scroll to position [27, 0]
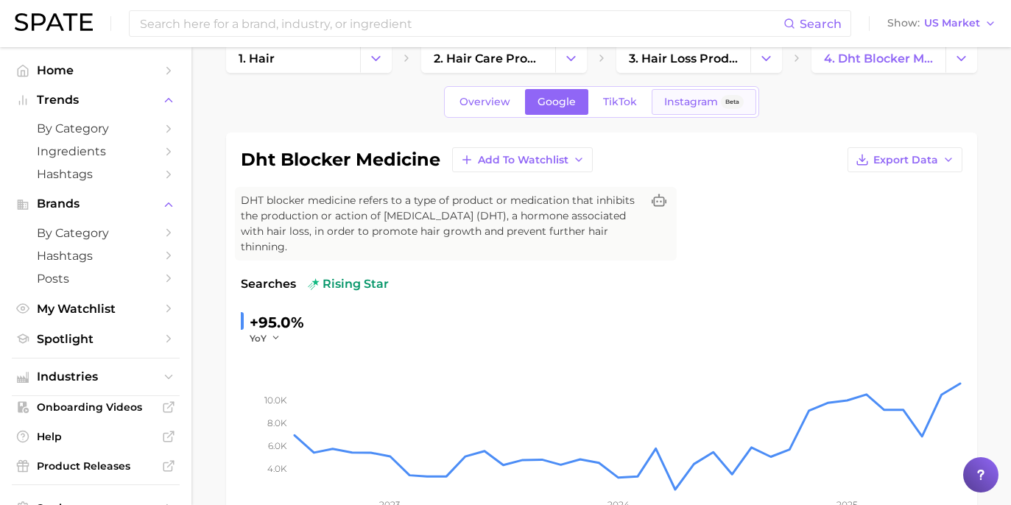
click at [652, 98] on link "Instagram Beta" at bounding box center [704, 102] width 105 height 26
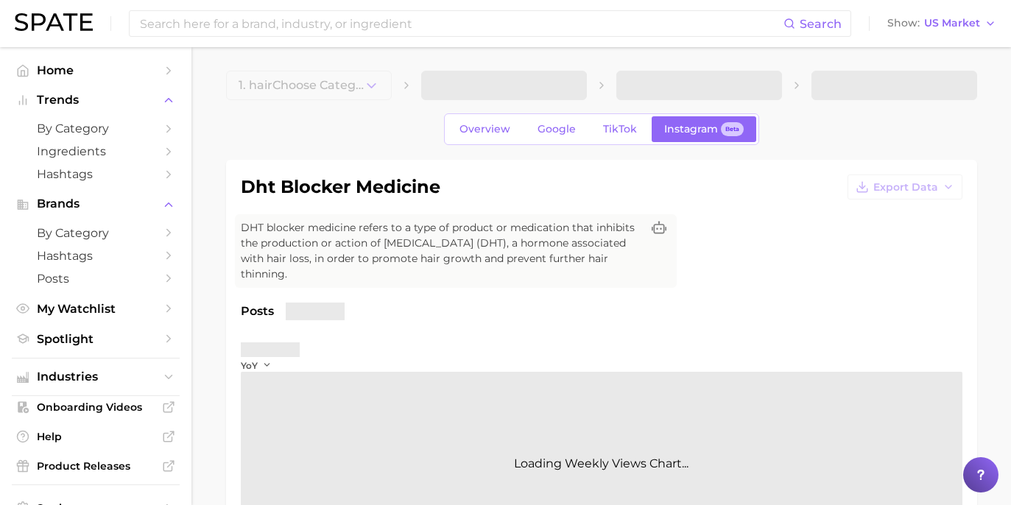
drag, startPoint x: 651, startPoint y: 98, endPoint x: 628, endPoint y: 103, distance: 23.4
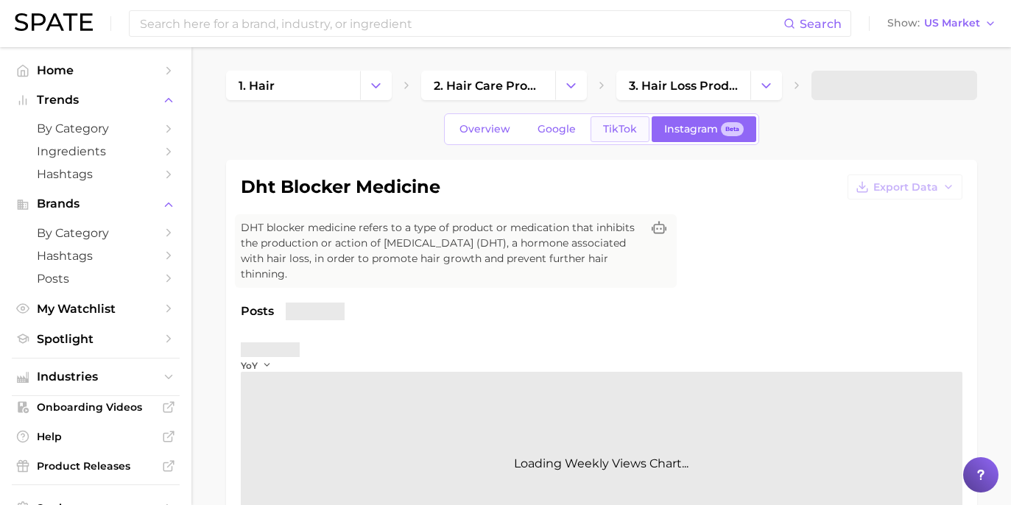
click at [631, 125] on span "TikTok" at bounding box center [620, 129] width 34 height 13
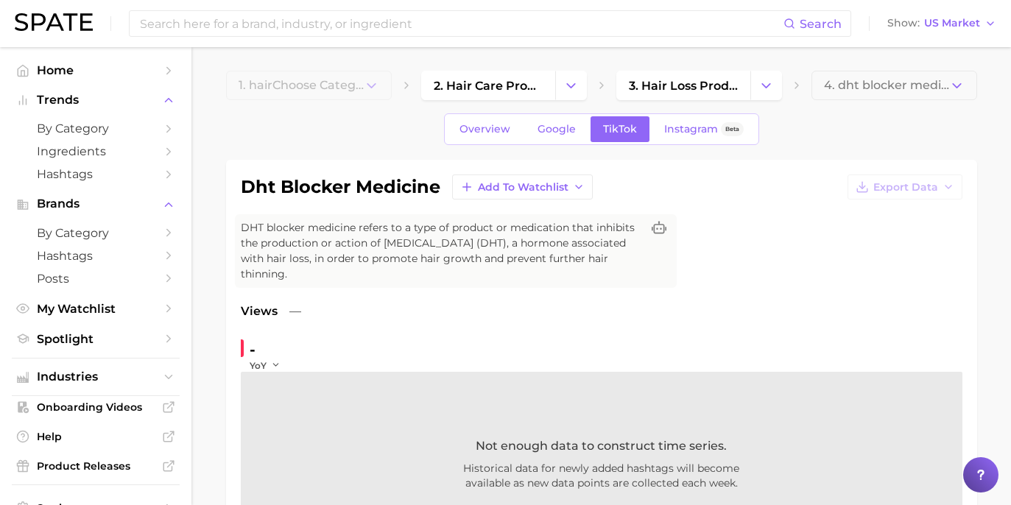
scroll to position [122, 0]
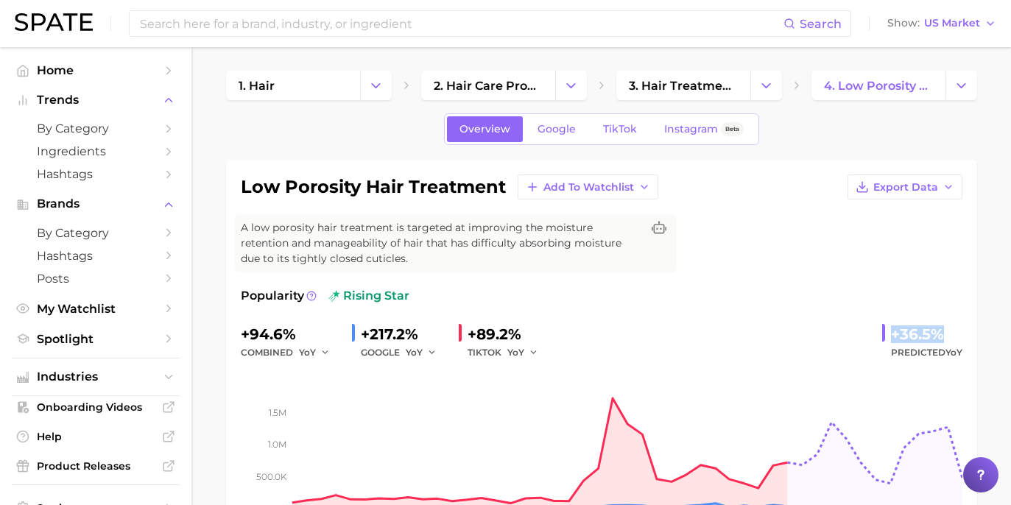
drag, startPoint x: 891, startPoint y: 334, endPoint x: 950, endPoint y: 340, distance: 58.5
click at [950, 340] on div "+36.5% Predicted YoY" at bounding box center [923, 342] width 80 height 39
copy div "+36.5%"
click at [572, 135] on span "Google" at bounding box center [557, 129] width 38 height 13
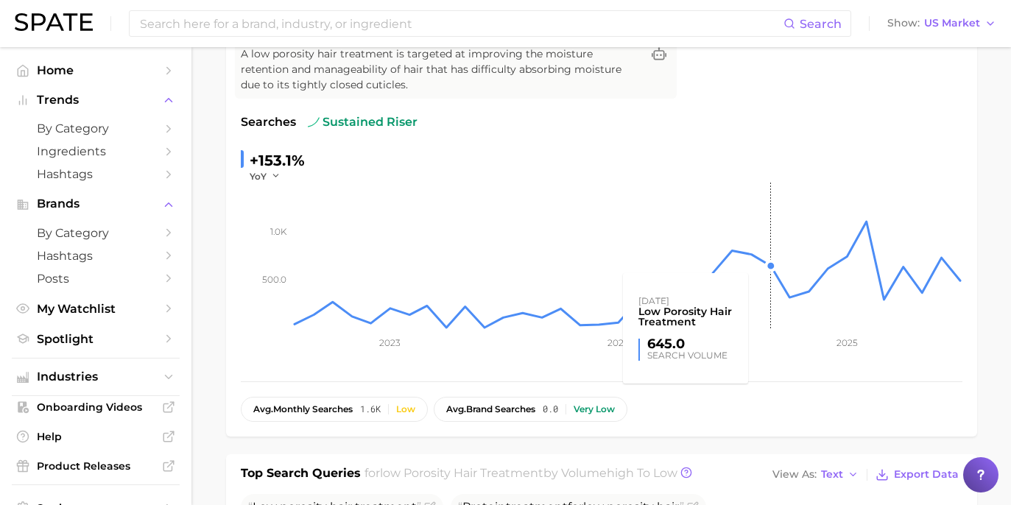
scroll to position [53, 0]
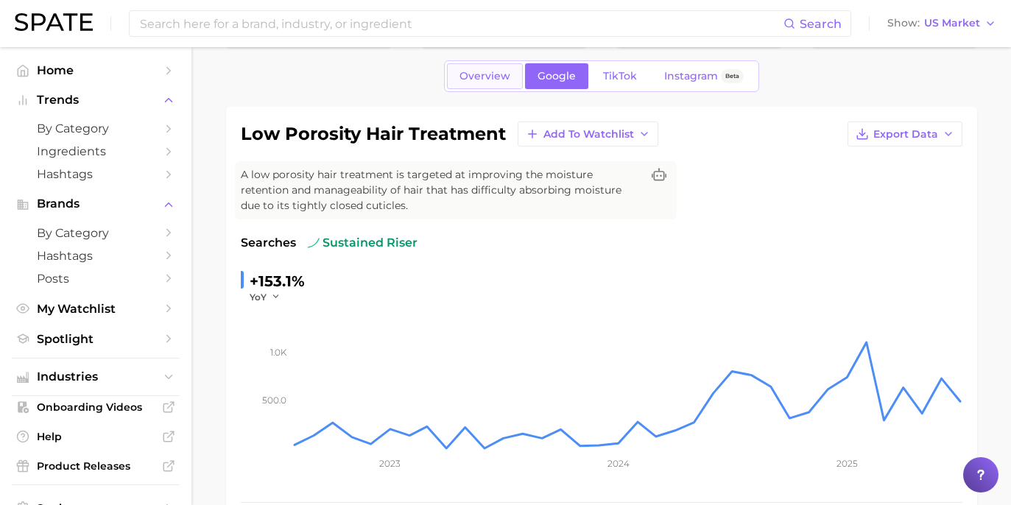
click at [501, 83] on link "Overview" at bounding box center [485, 76] width 76 height 26
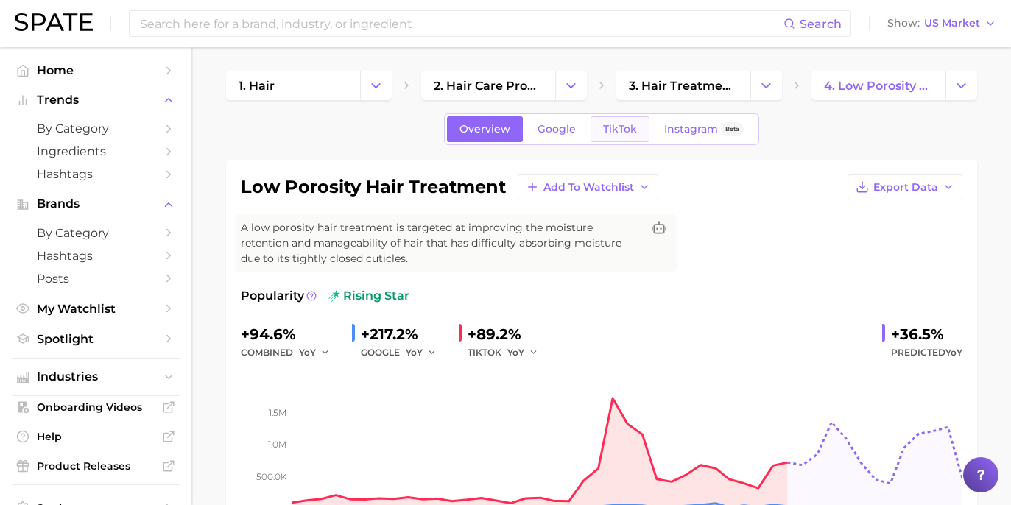
click at [604, 127] on span "TikTok" at bounding box center [620, 129] width 34 height 13
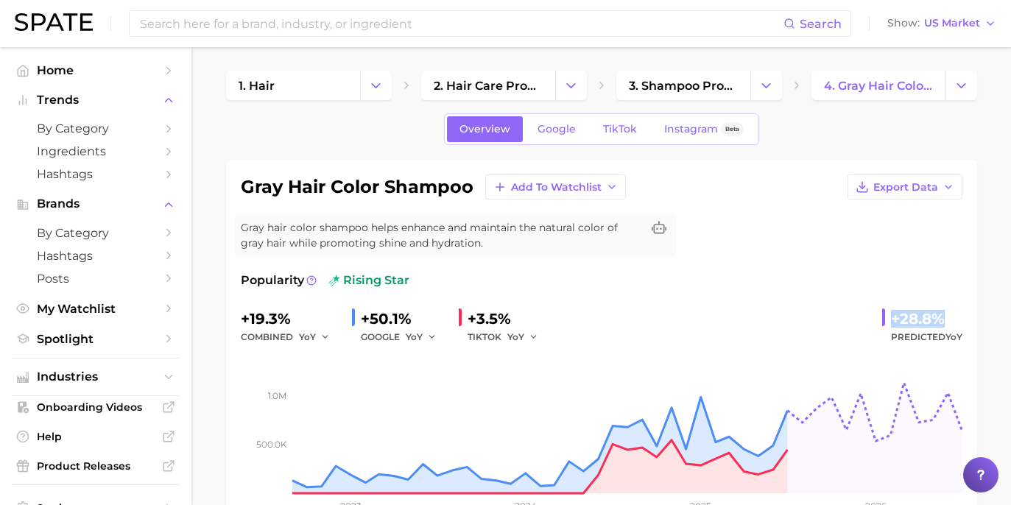
drag, startPoint x: 894, startPoint y: 319, endPoint x: 974, endPoint y: 313, distance: 80.5
click at [974, 313] on div "gray hair color shampoo Add to Watchlist Export Data Gray hair color shampoo he…" at bounding box center [601, 352] width 751 height 385
copy div "+28.8%"
click at [576, 134] on link "Google" at bounding box center [556, 129] width 63 height 26
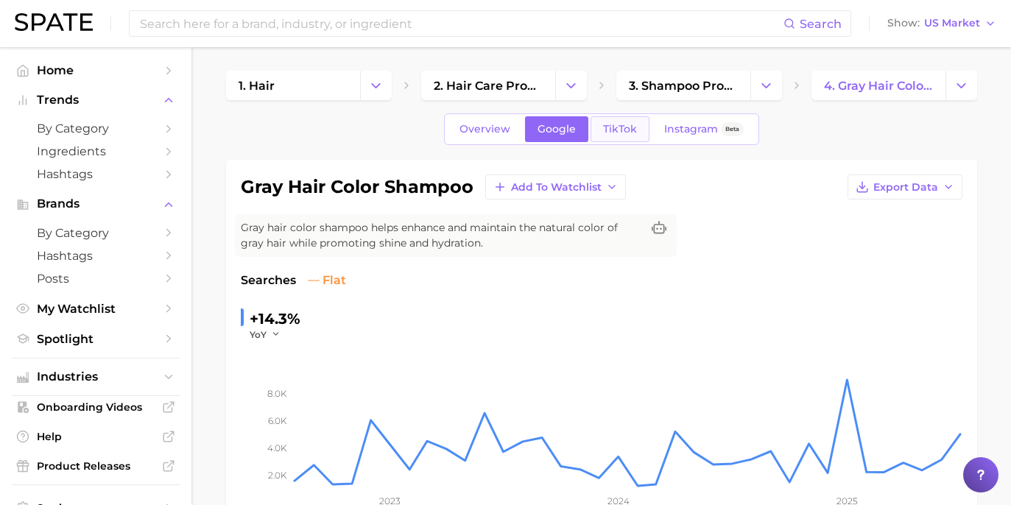
click at [628, 140] on link "TikTok" at bounding box center [620, 129] width 59 height 26
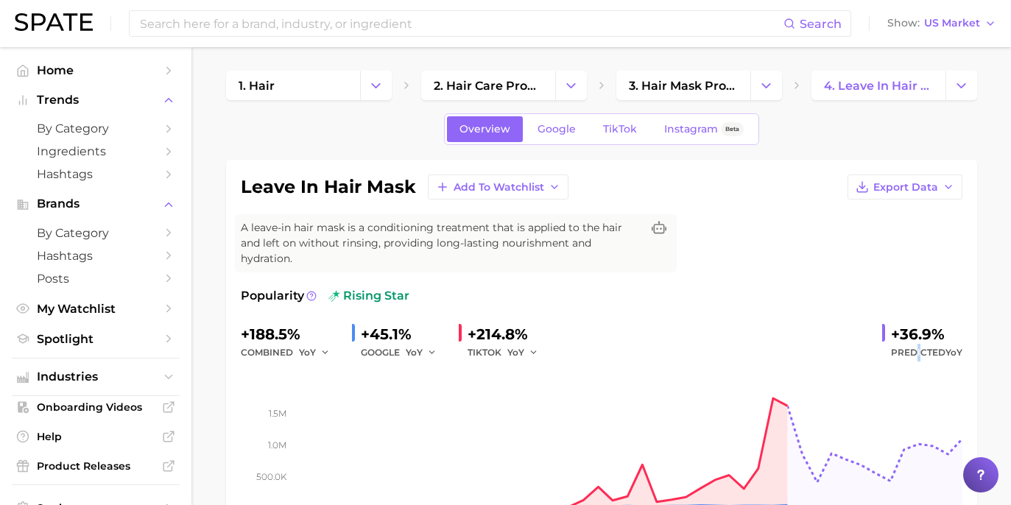
click at [918, 344] on span "Predicted YoY" at bounding box center [926, 353] width 71 height 18
drag, startPoint x: 894, startPoint y: 319, endPoint x: 953, endPoint y: 320, distance: 59.7
click at [953, 323] on div "+36.9%" at bounding box center [926, 335] width 71 height 24
copy div "+36.9%"
click at [564, 136] on link "Google" at bounding box center [556, 129] width 63 height 26
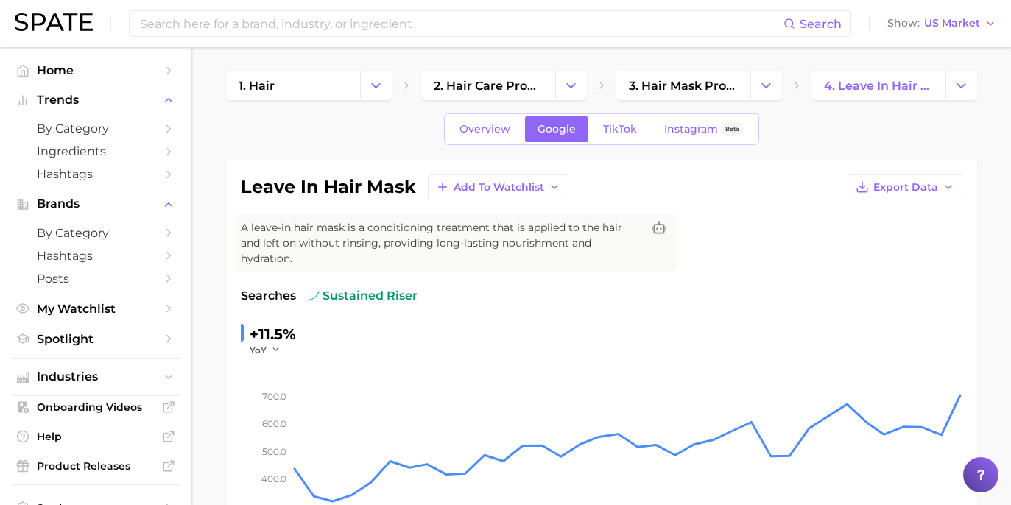
click at [633, 133] on link "TikTok" at bounding box center [620, 129] width 59 height 26
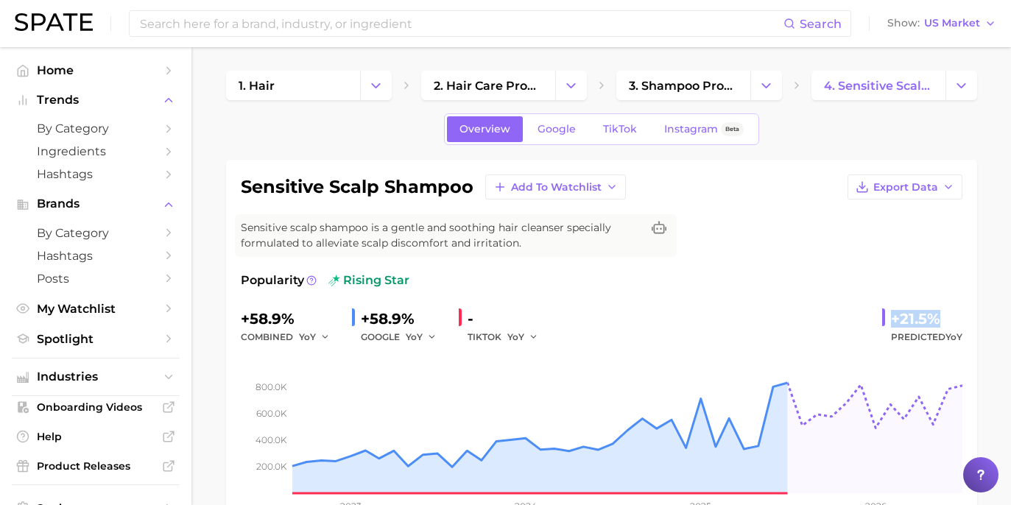
drag, startPoint x: 894, startPoint y: 318, endPoint x: 965, endPoint y: 320, distance: 70.8
click at [965, 320] on div "sensitive scalp shampoo Add to Watchlist Export Data Sensitive scalp shampoo is…" at bounding box center [601, 352] width 751 height 385
copy div "+21.5%"
click at [571, 130] on span "Google" at bounding box center [557, 129] width 38 height 13
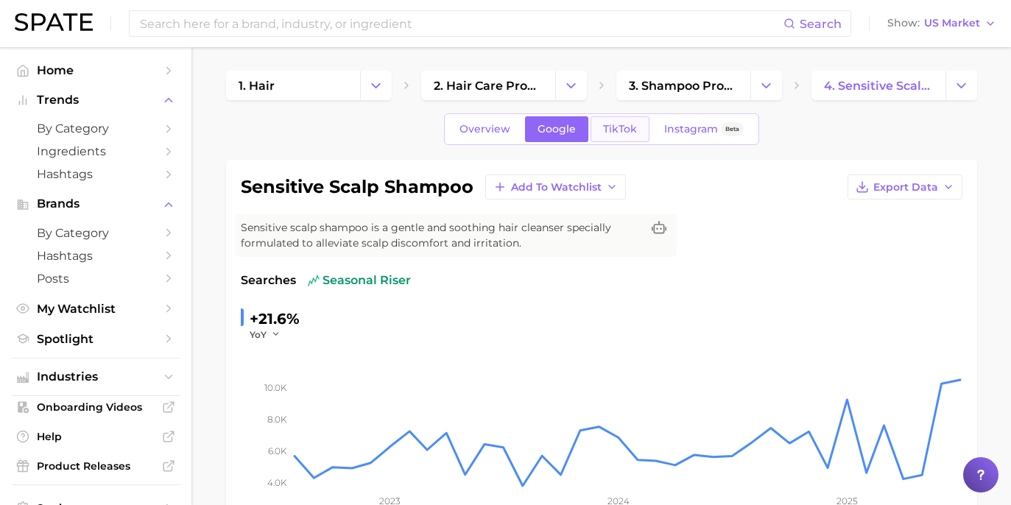
click at [634, 133] on link "TikTok" at bounding box center [620, 129] width 59 height 26
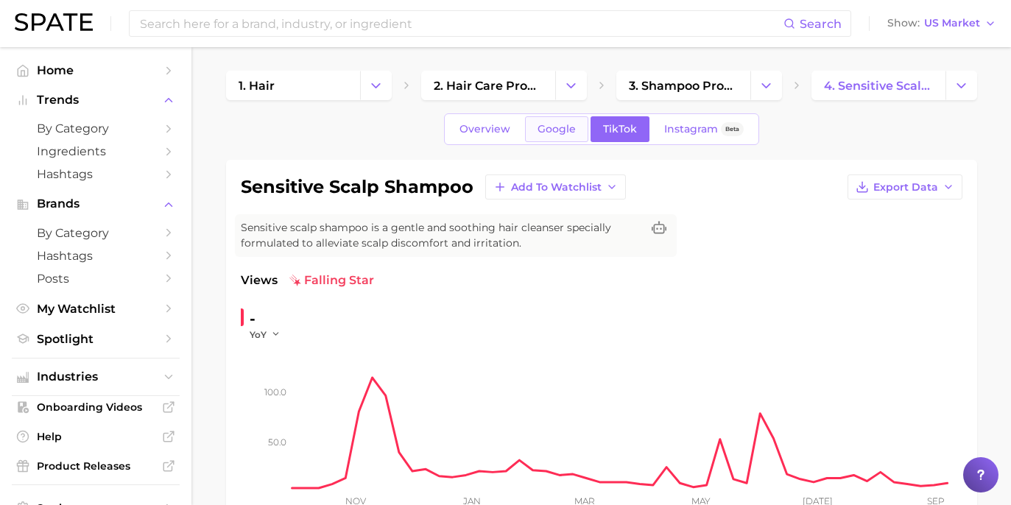
click at [559, 136] on link "Google" at bounding box center [556, 129] width 63 height 26
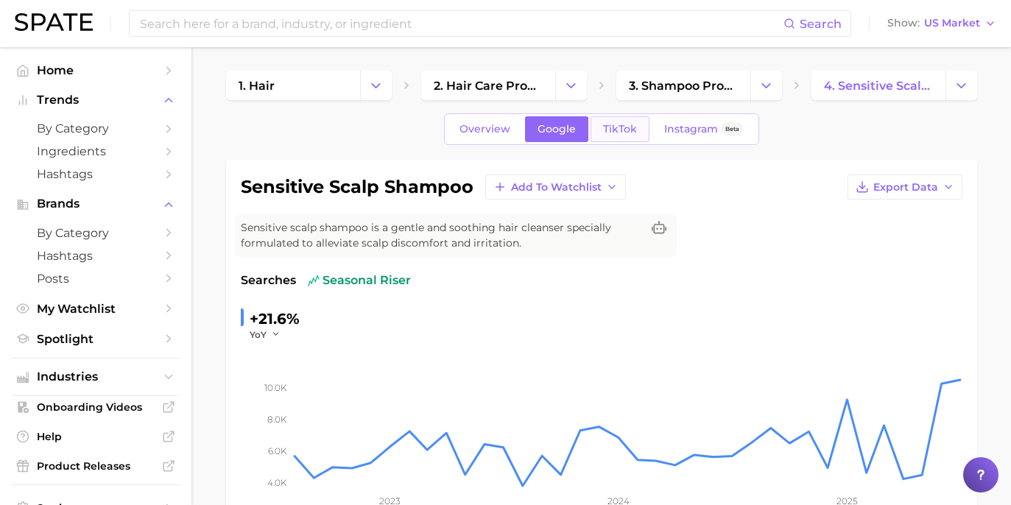
click at [631, 116] on div "Overview Google TikTok Instagram Beta" at bounding box center [601, 129] width 315 height 32
click at [631, 127] on span "TikTok" at bounding box center [620, 129] width 34 height 13
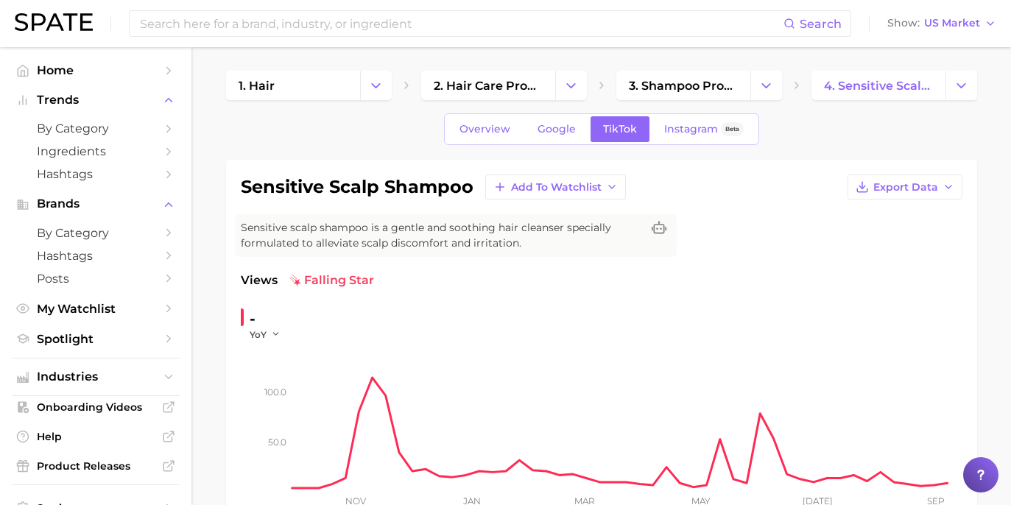
scroll to position [113, 0]
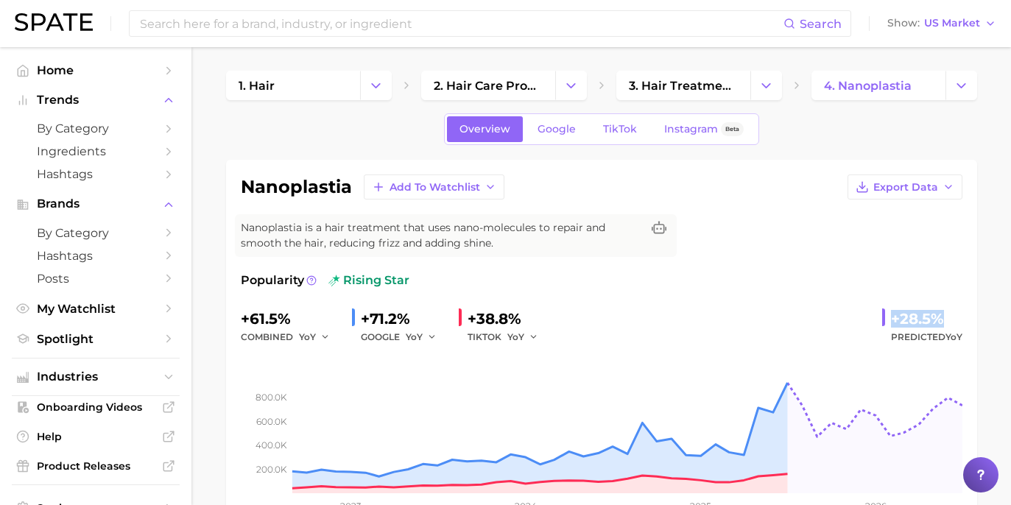
drag, startPoint x: 888, startPoint y: 319, endPoint x: 953, endPoint y: 320, distance: 64.1
click at [953, 320] on div "+28.5% Predicted YoY" at bounding box center [923, 326] width 80 height 39
copy div "+28.5%"
click at [583, 126] on link "Google" at bounding box center [556, 129] width 63 height 26
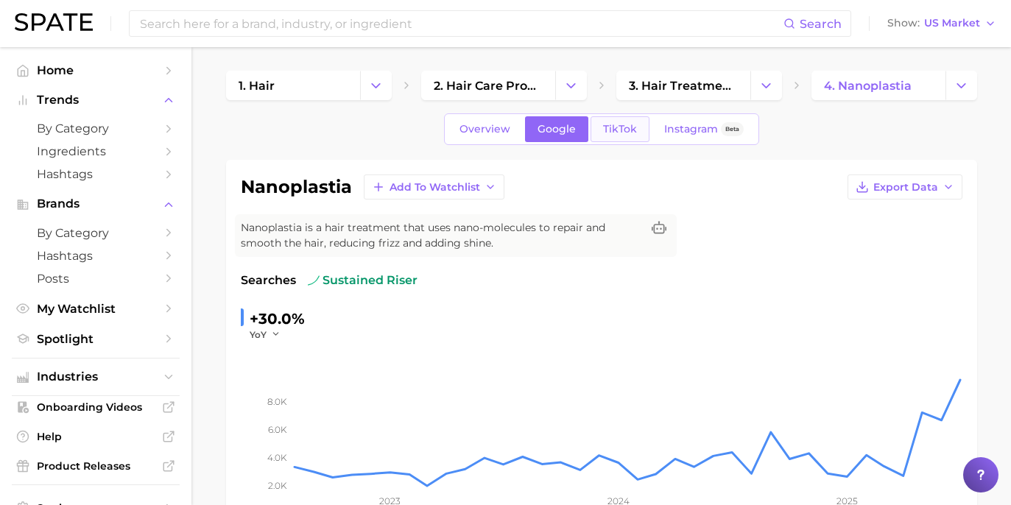
click at [644, 130] on link "TikTok" at bounding box center [620, 129] width 59 height 26
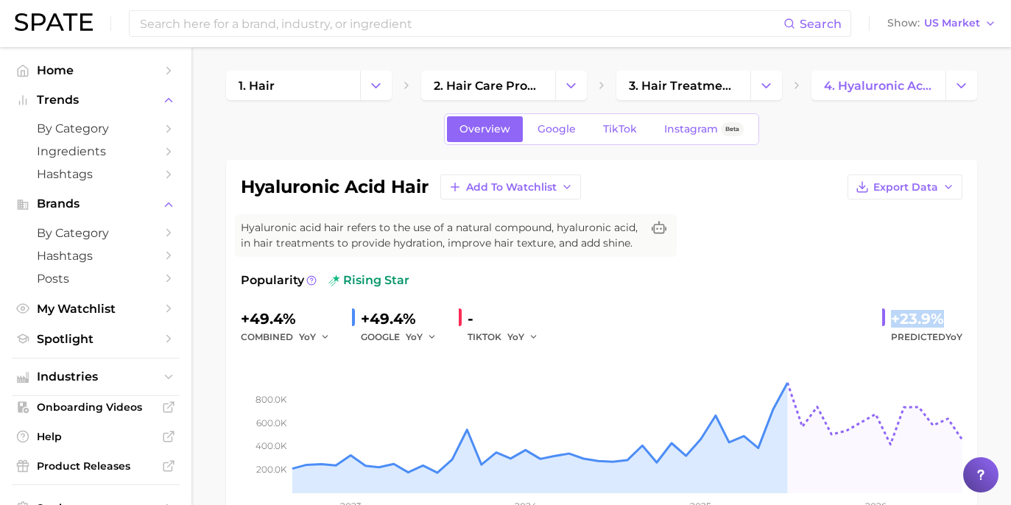
drag, startPoint x: 892, startPoint y: 320, endPoint x: 943, endPoint y: 317, distance: 50.9
click at [944, 317] on div "+23.9%" at bounding box center [926, 319] width 71 height 24
copy div "+23.9%"
click at [567, 133] on span "Google" at bounding box center [557, 129] width 38 height 13
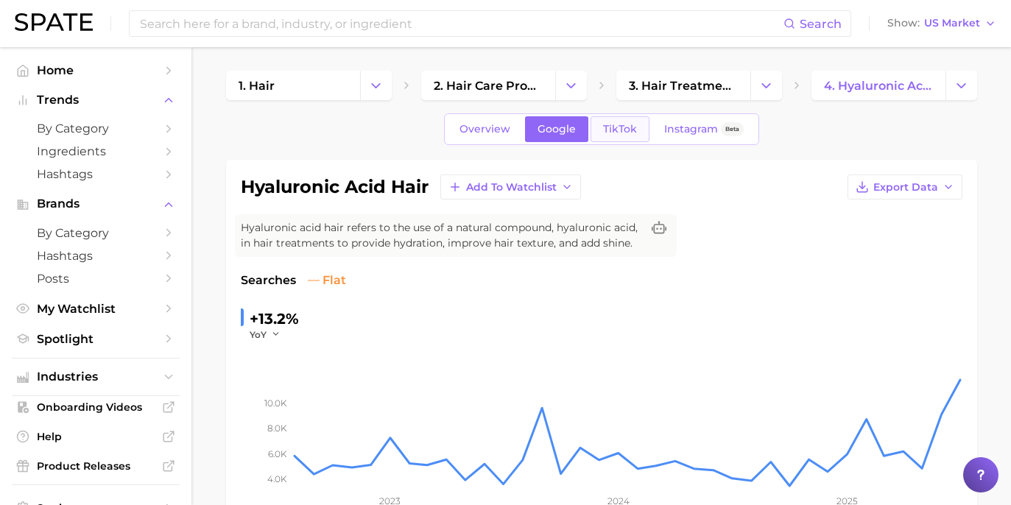
click at [642, 119] on link "TikTok" at bounding box center [620, 129] width 59 height 26
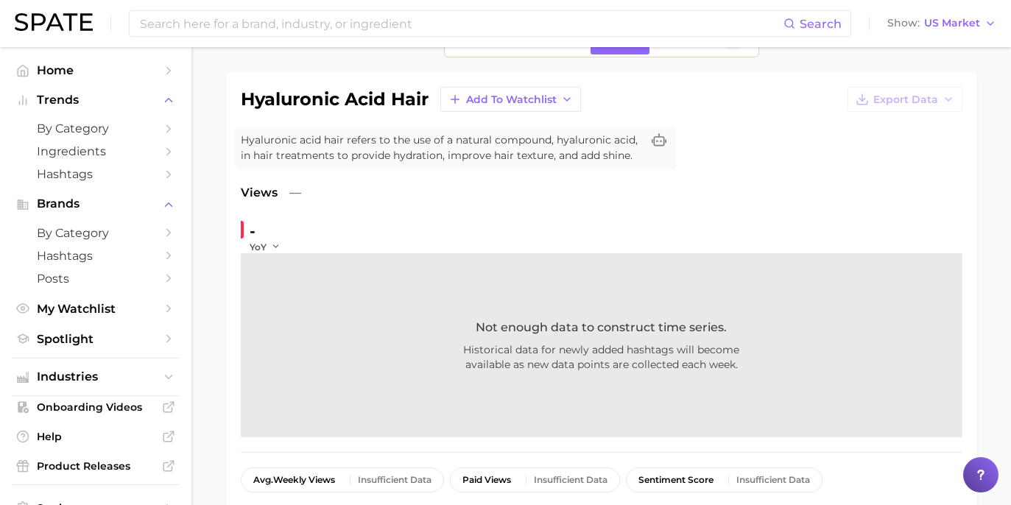
scroll to position [104, 0]
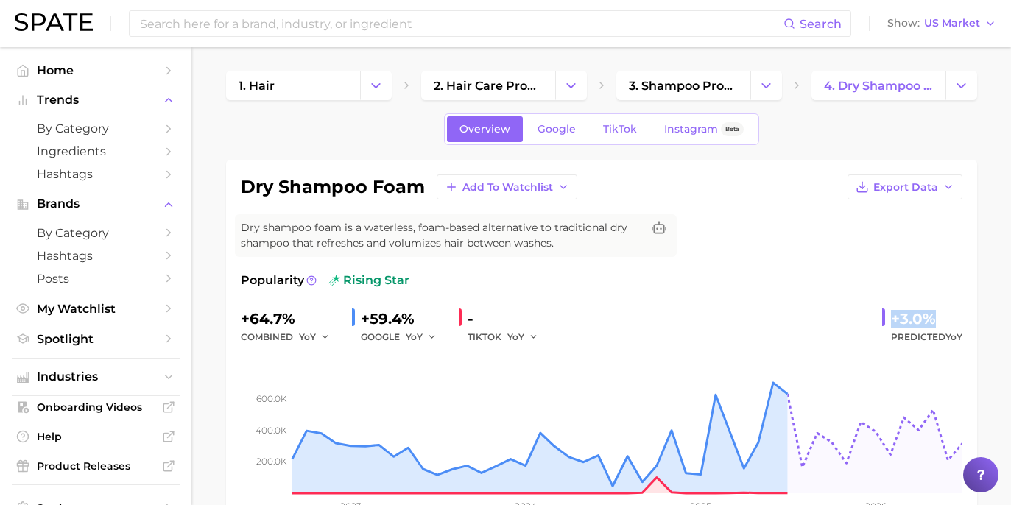
drag, startPoint x: 906, startPoint y: 318, endPoint x: 932, endPoint y: 318, distance: 25.8
click at [932, 318] on div "+3.0%" at bounding box center [926, 319] width 71 height 24
copy div "+3.0%"
click at [546, 124] on span "Google" at bounding box center [557, 129] width 38 height 13
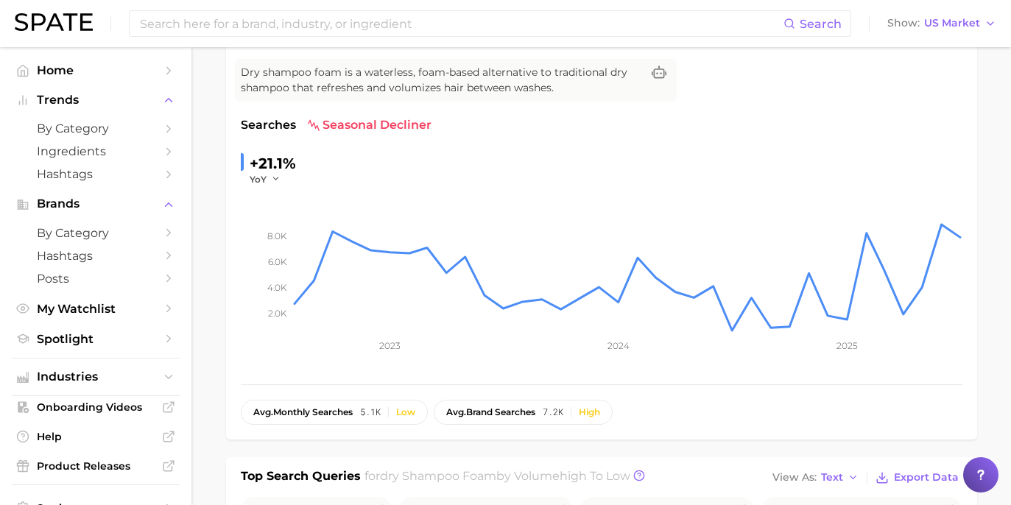
scroll to position [36, 0]
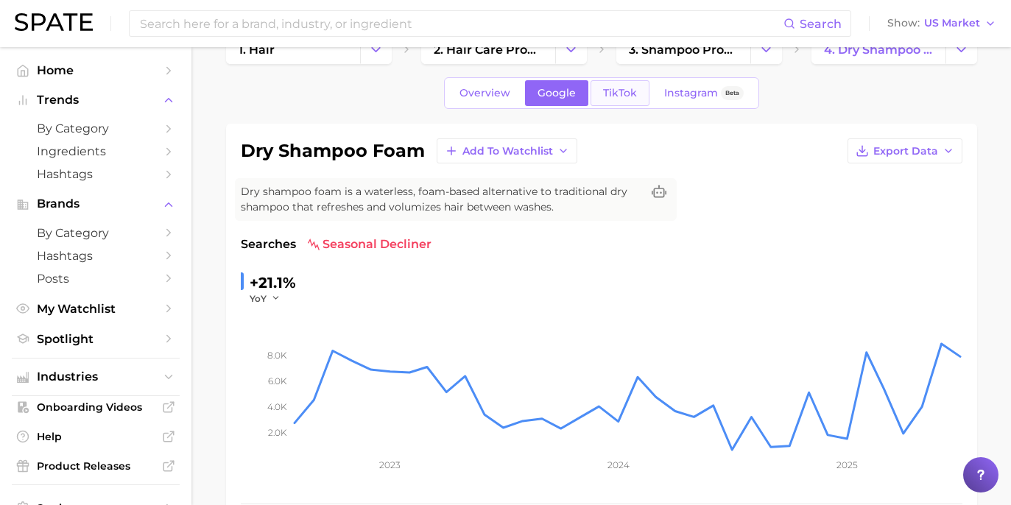
click at [626, 102] on link "TikTok" at bounding box center [620, 93] width 59 height 26
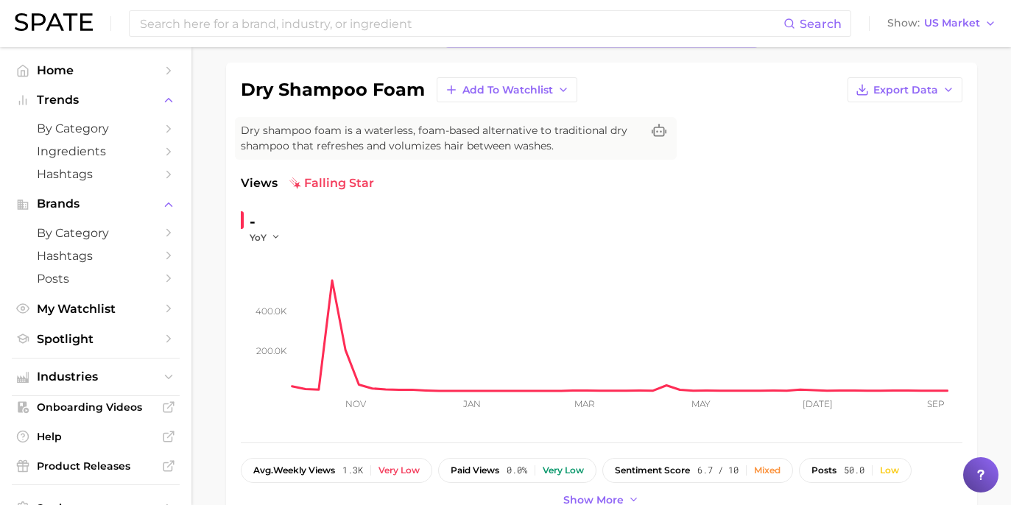
scroll to position [100, 0]
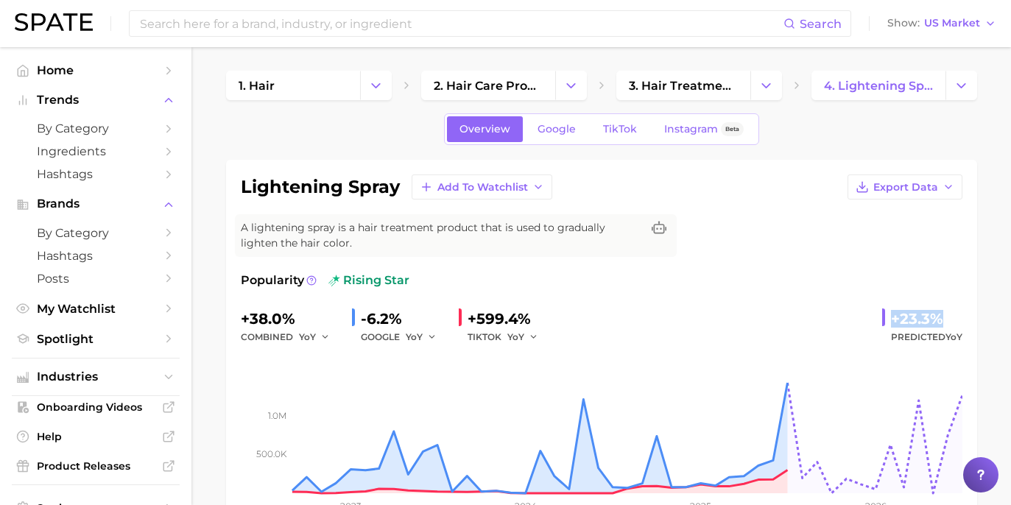
drag, startPoint x: 891, startPoint y: 315, endPoint x: 941, endPoint y: 318, distance: 49.5
click at [941, 318] on div "+23.3% Predicted YoY" at bounding box center [923, 326] width 80 height 39
copy div "+23.3%"
click at [586, 251] on div "A lightening spray is a hair treatment product that is used to gradually lighte…" at bounding box center [456, 235] width 442 height 43
click at [570, 138] on link "Google" at bounding box center [556, 129] width 63 height 26
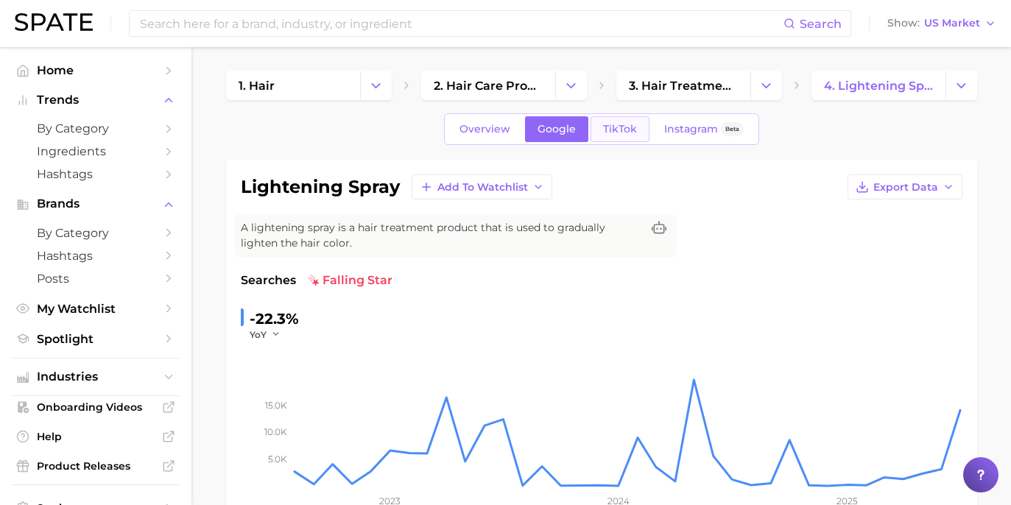
click at [610, 121] on link "TikTok" at bounding box center [620, 129] width 59 height 26
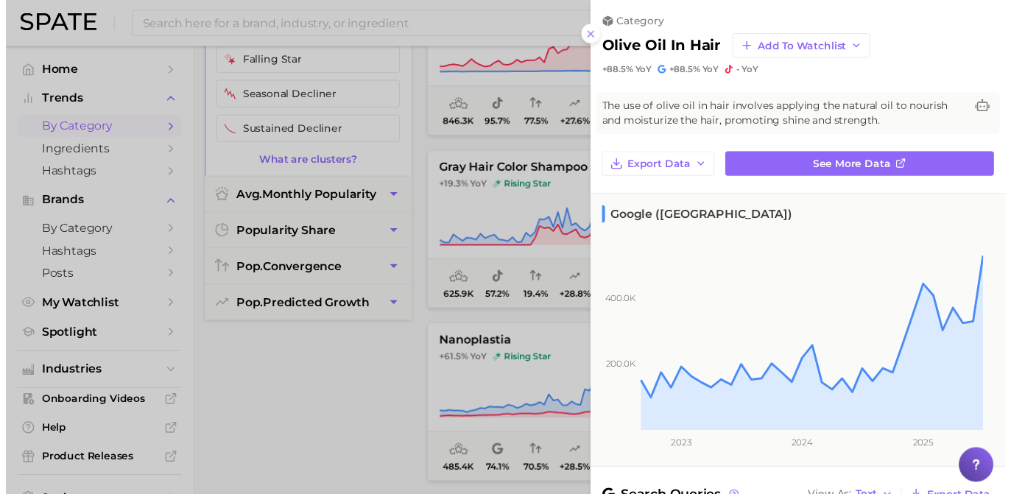
scroll to position [199, 0]
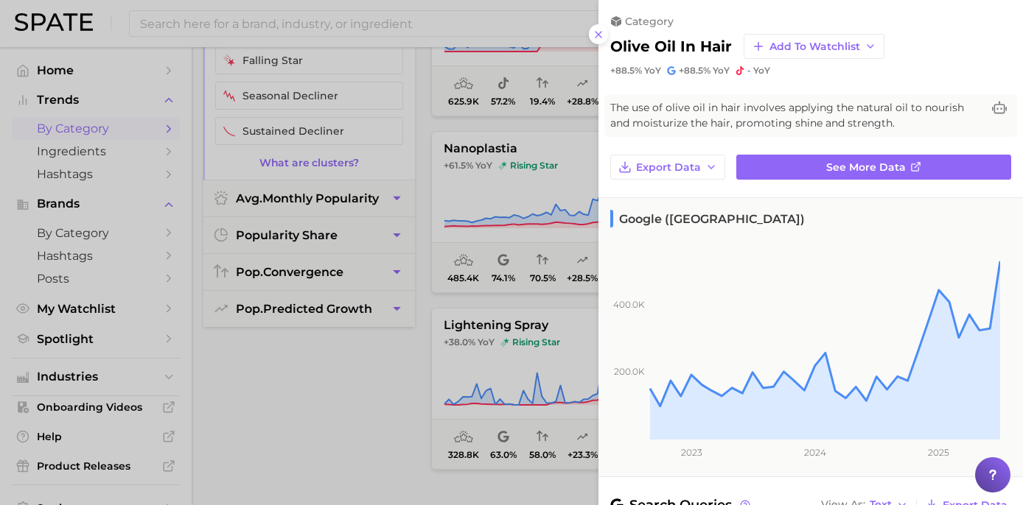
click at [537, 250] on div at bounding box center [511, 252] width 1023 height 505
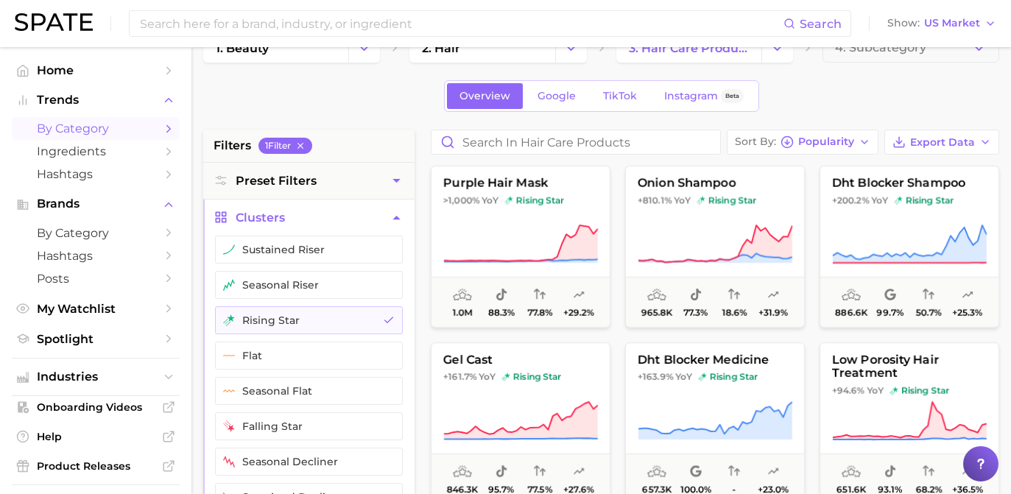
scroll to position [0, 0]
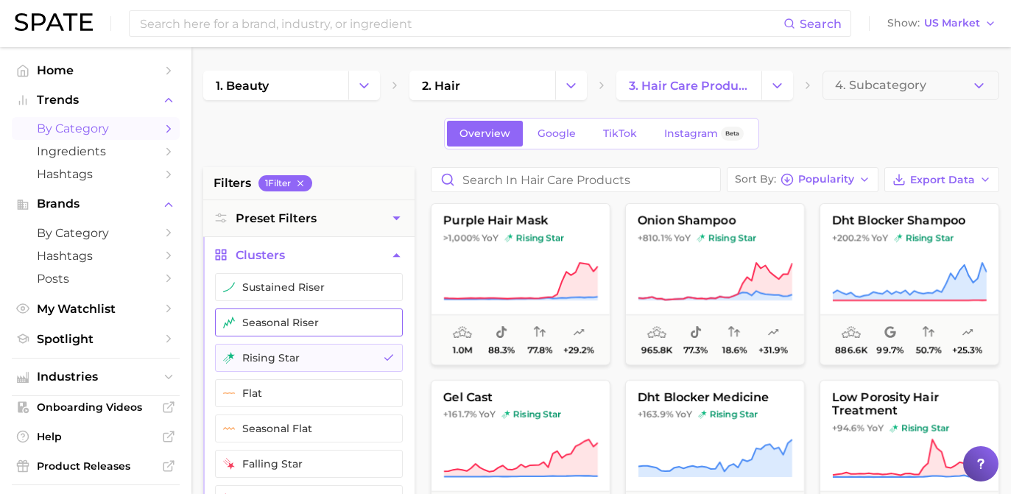
click at [362, 309] on button "seasonal riser" at bounding box center [309, 323] width 188 height 28
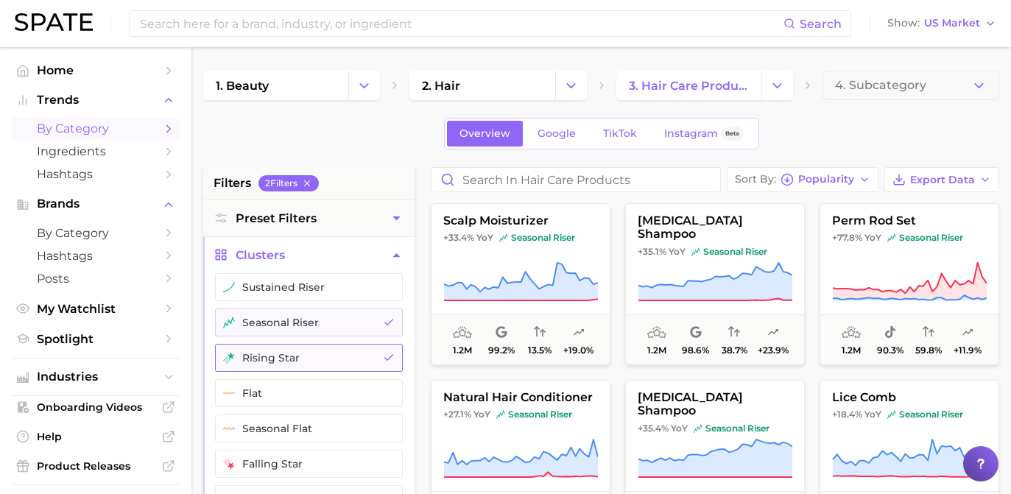
click at [390, 355] on icon "button" at bounding box center [389, 358] width 12 height 12
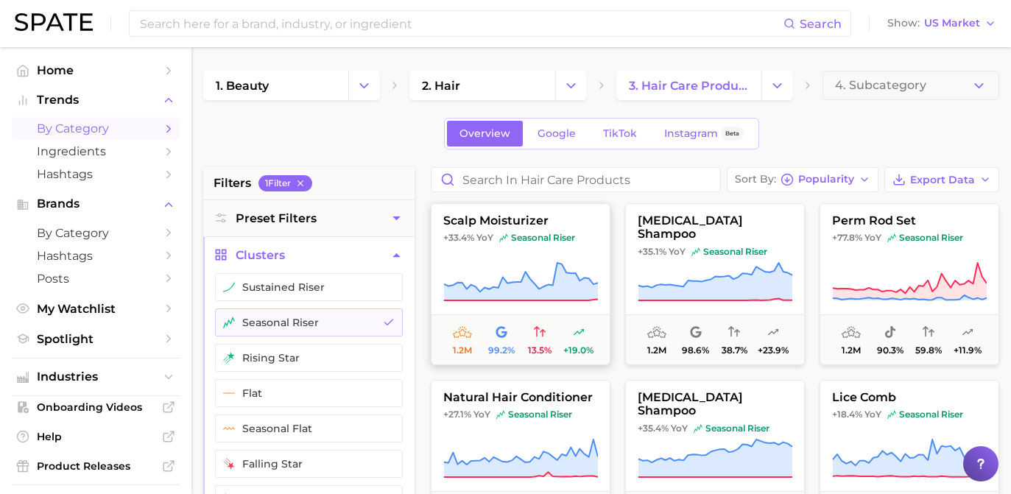
click at [531, 236] on span "seasonal riser" at bounding box center [537, 238] width 76 height 12
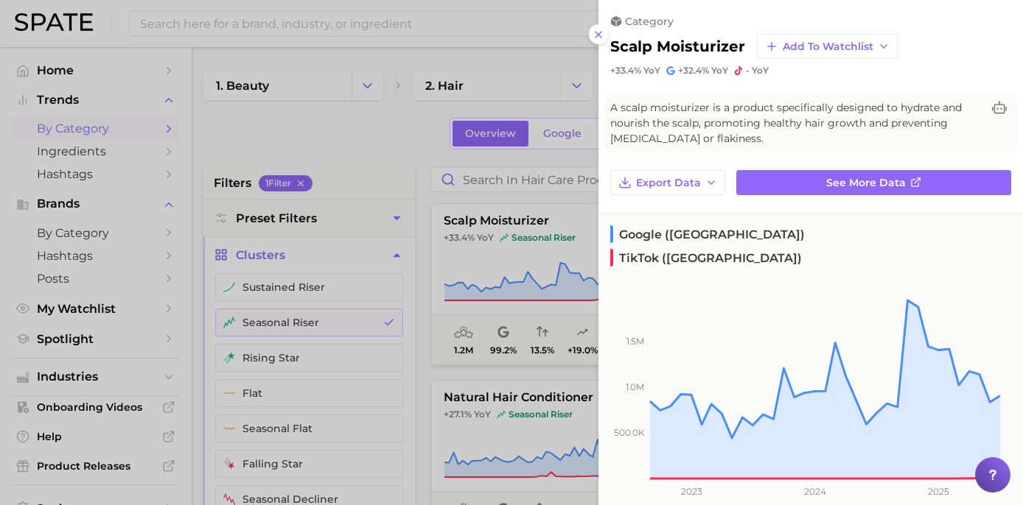
click at [472, 209] on div at bounding box center [511, 252] width 1023 height 505
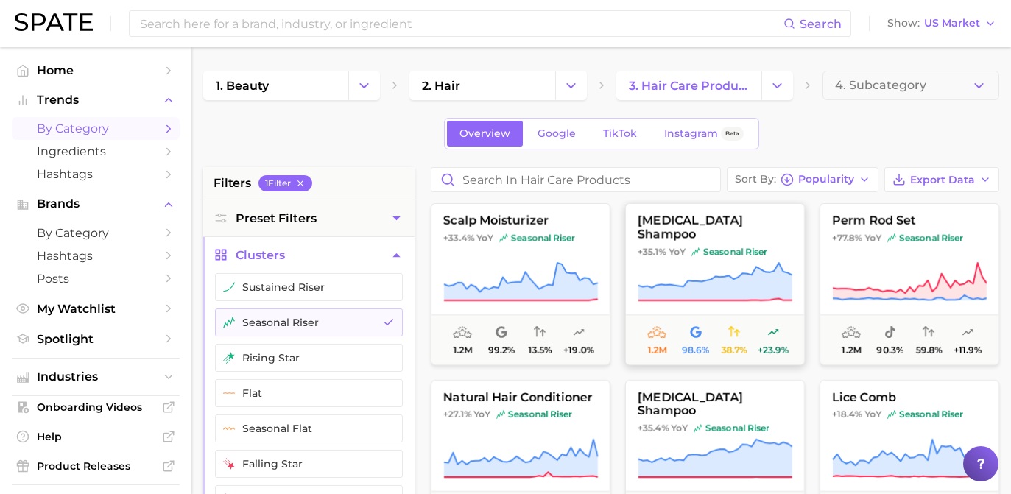
click at [724, 293] on icon at bounding box center [716, 282] width 154 height 38
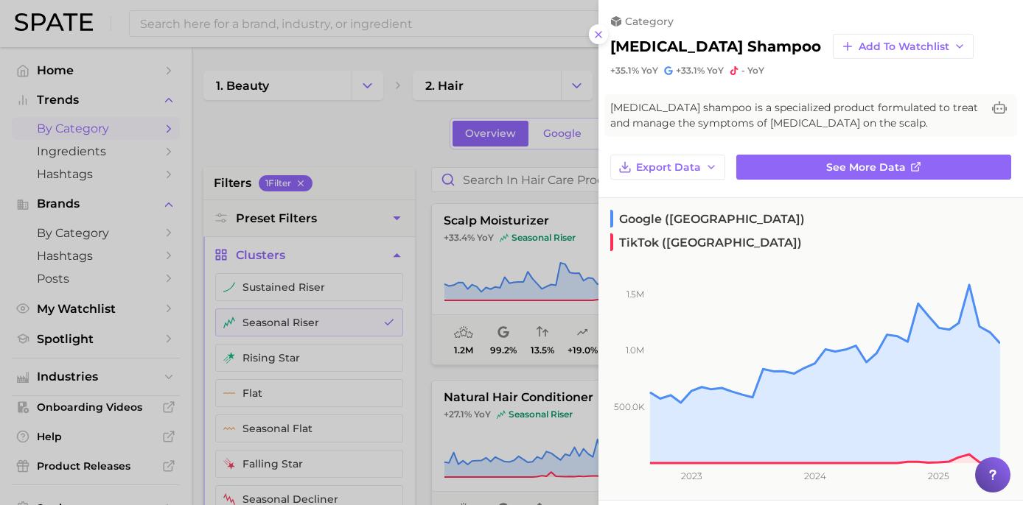
click at [504, 228] on div at bounding box center [511, 252] width 1023 height 505
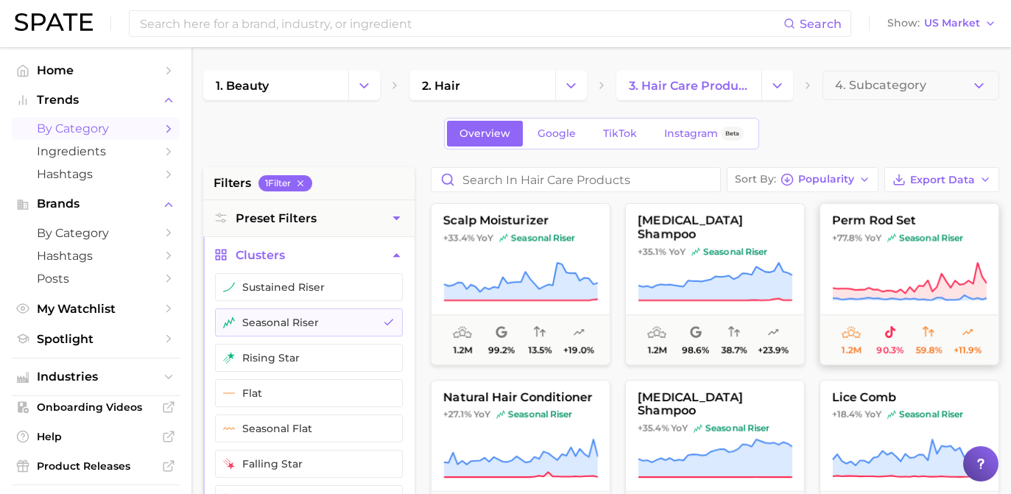
click at [923, 258] on button "perm rod set +77.8% YoY seasonal riser 1.2m 90.3% 59.8% +11.9%" at bounding box center [910, 284] width 180 height 162
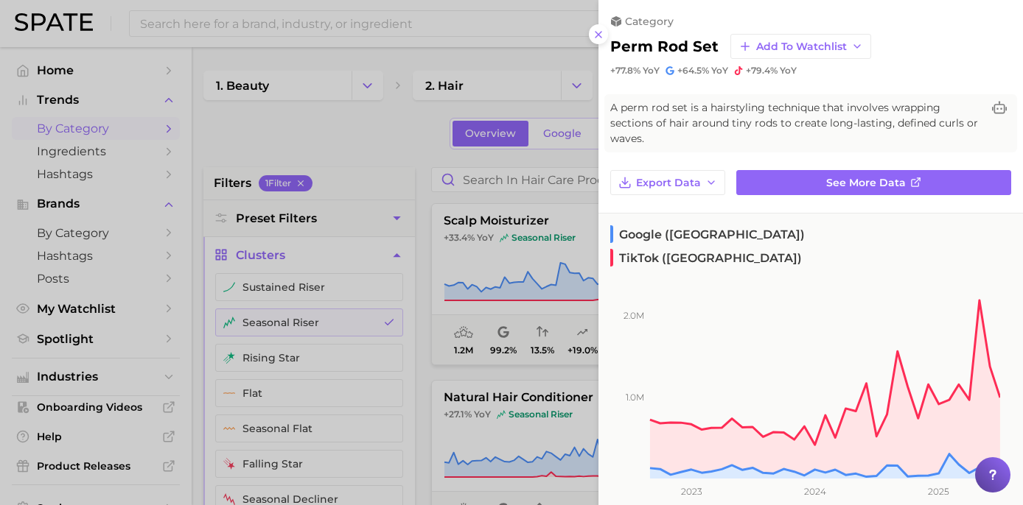
click at [439, 199] on div at bounding box center [511, 252] width 1023 height 505
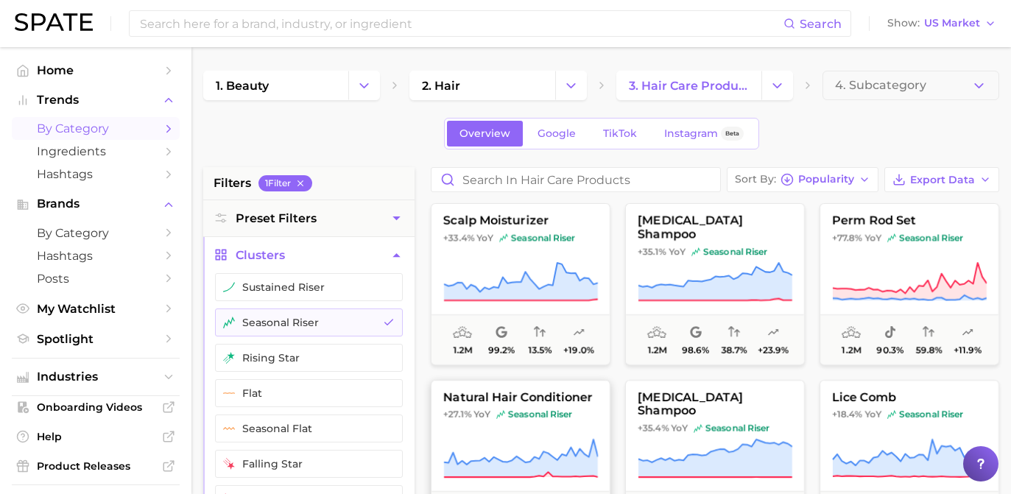
click at [504, 405] on button "natural hair conditioner +27.1% YoY seasonal riser 1.1m 95.8% 31.6% +12.9%" at bounding box center [521, 461] width 180 height 162
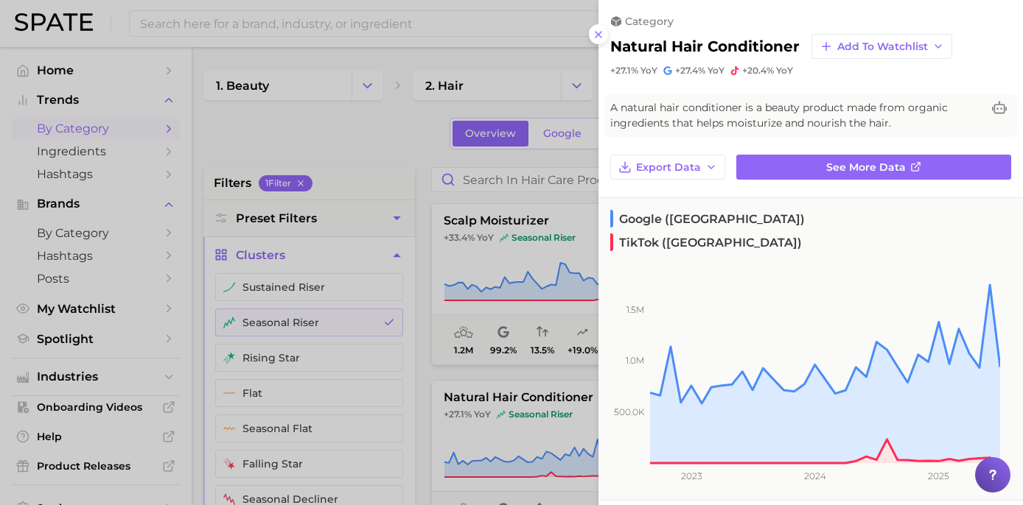
click at [522, 212] on div at bounding box center [511, 252] width 1023 height 505
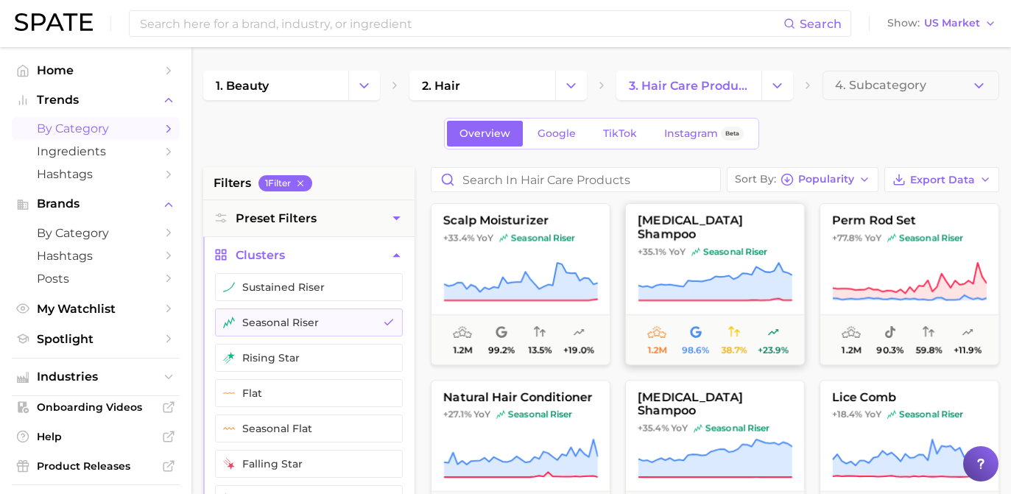
scroll to position [92, 0]
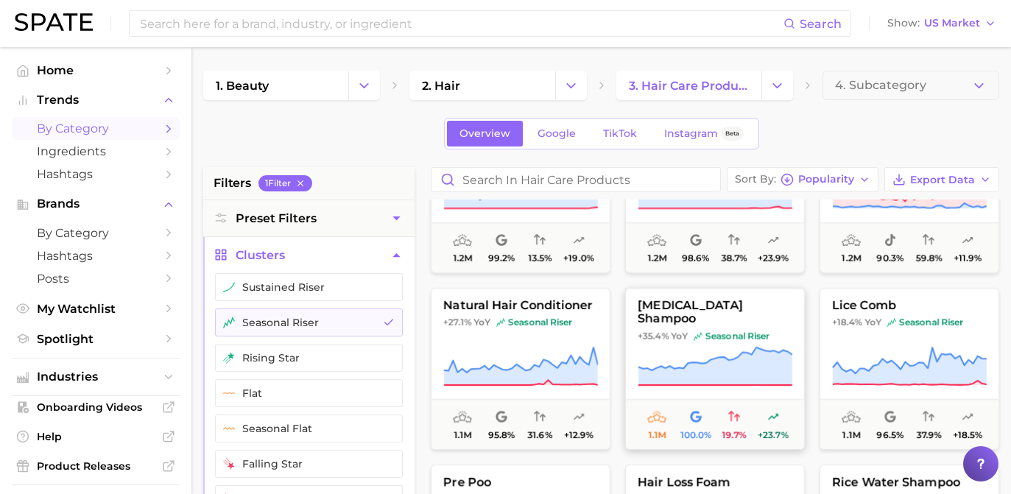
click at [740, 336] on span "seasonal riser" at bounding box center [732, 337] width 76 height 12
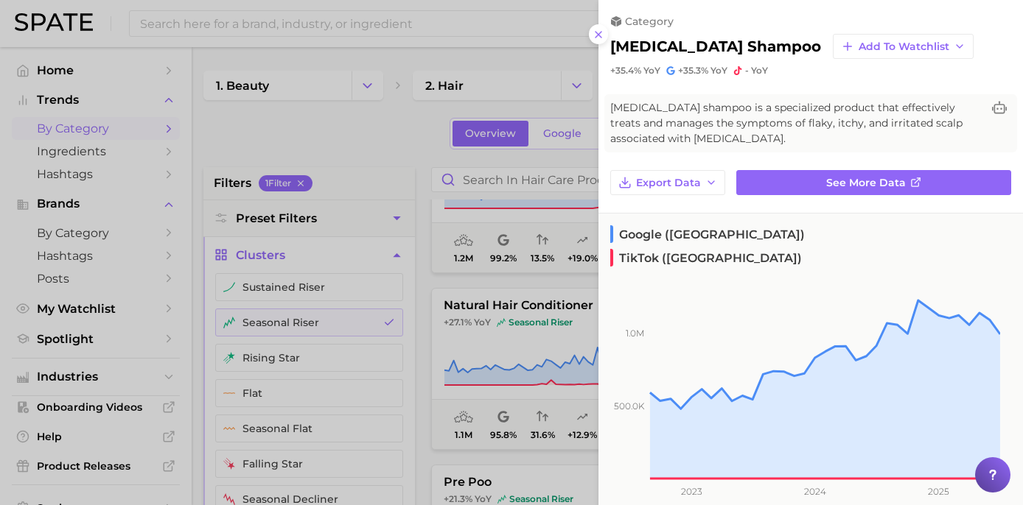
click at [370, 273] on div at bounding box center [511, 252] width 1023 height 505
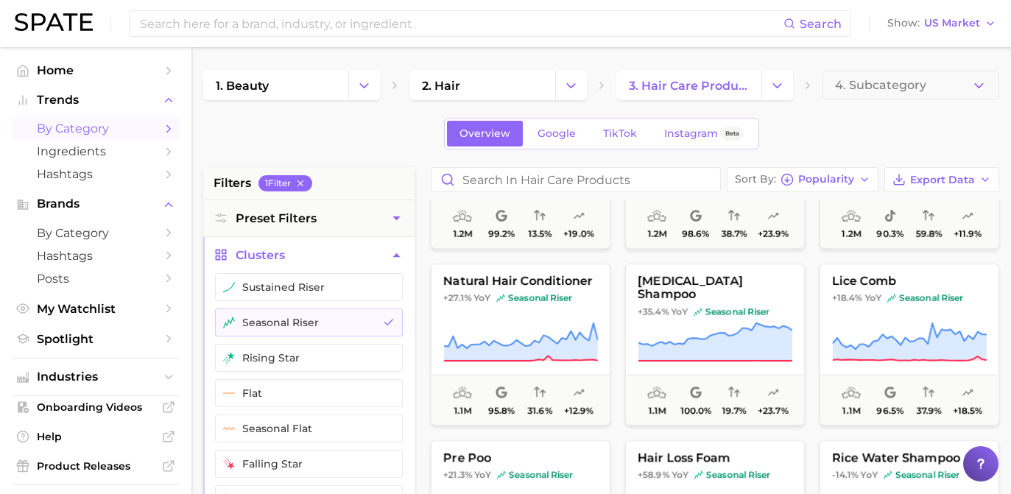
scroll to position [182, 0]
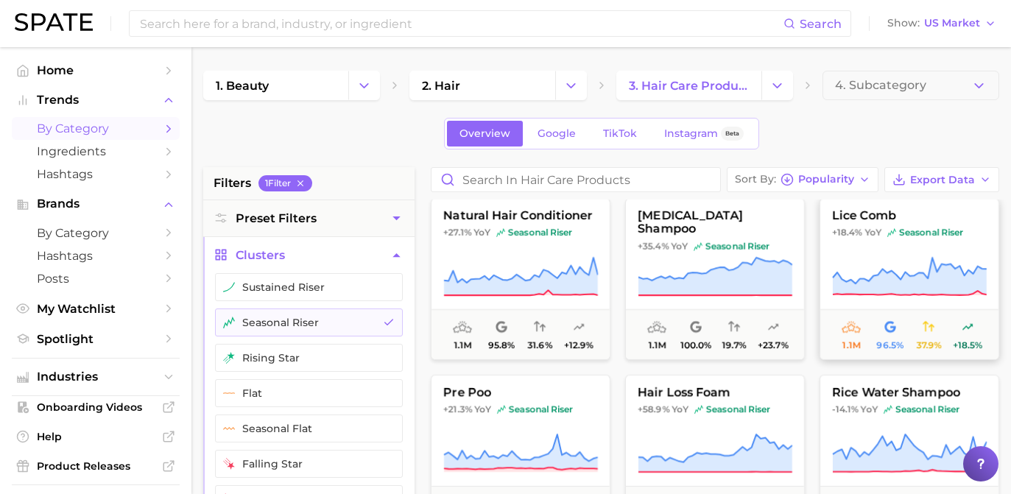
click at [884, 279] on icon at bounding box center [910, 277] width 154 height 38
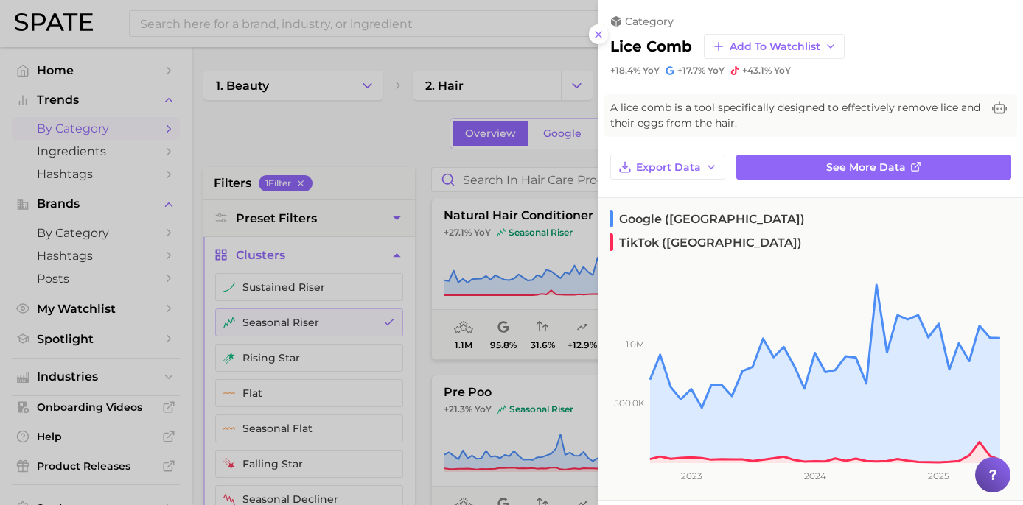
click at [407, 144] on div at bounding box center [511, 252] width 1023 height 505
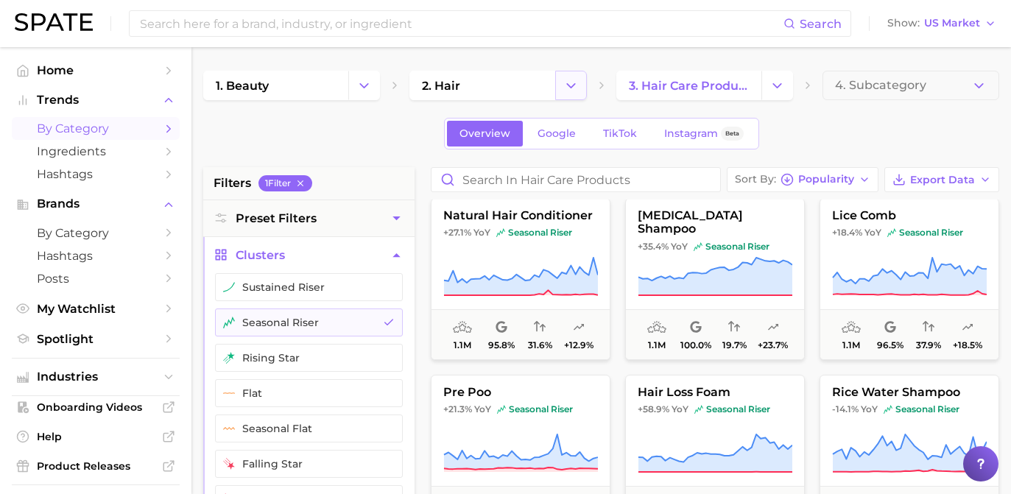
click at [569, 83] on icon "Change Category" at bounding box center [571, 85] width 15 height 15
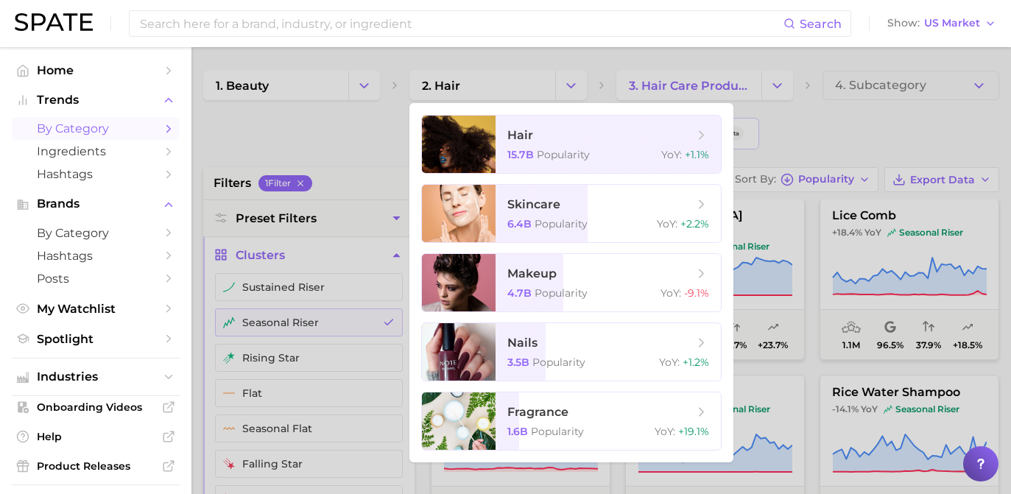
click at [781, 87] on div at bounding box center [505, 247] width 1011 height 494
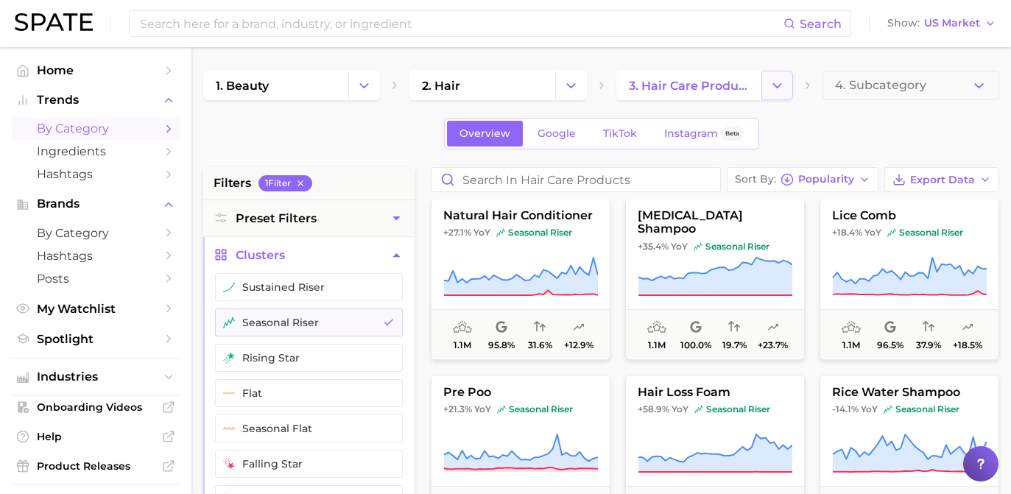
click at [765, 90] on button "Change Category" at bounding box center [778, 85] width 32 height 29
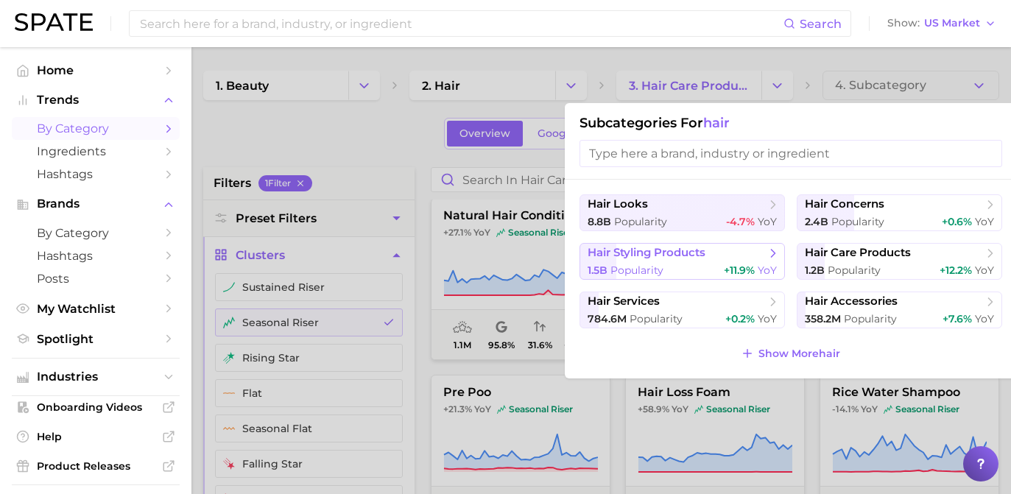
click at [763, 266] on button "hair styling products 1.5b Popularity +11.9% YoY" at bounding box center [683, 261] width 206 height 37
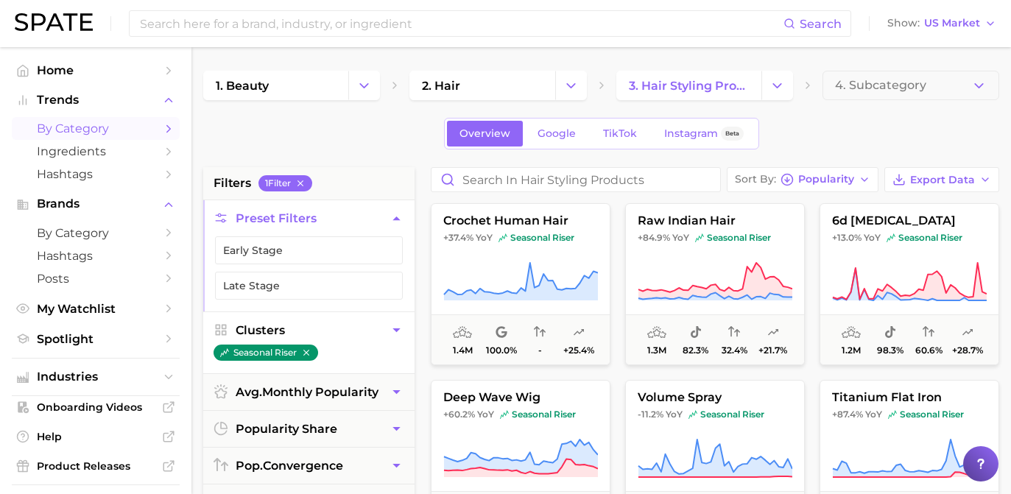
click at [393, 336] on icon "button" at bounding box center [396, 330] width 15 height 15
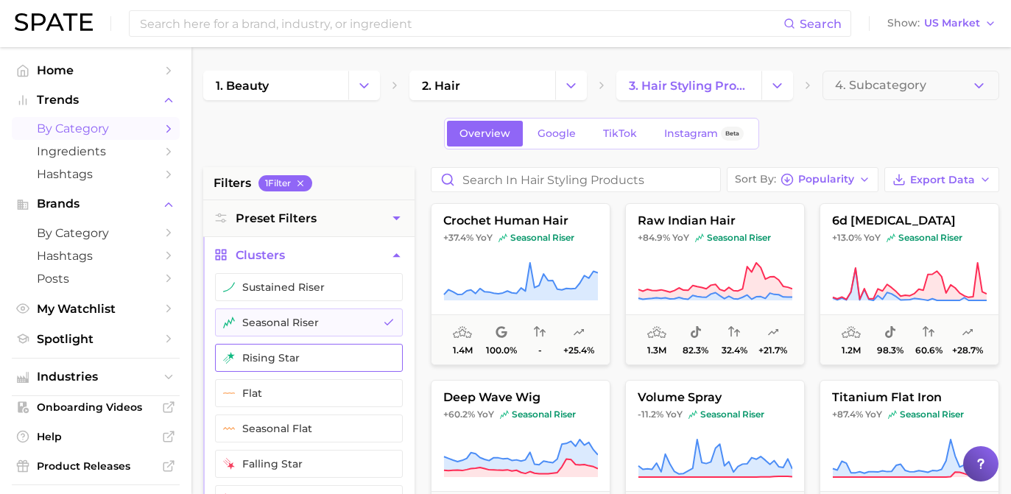
click at [380, 352] on button "rising star" at bounding box center [309, 358] width 188 height 28
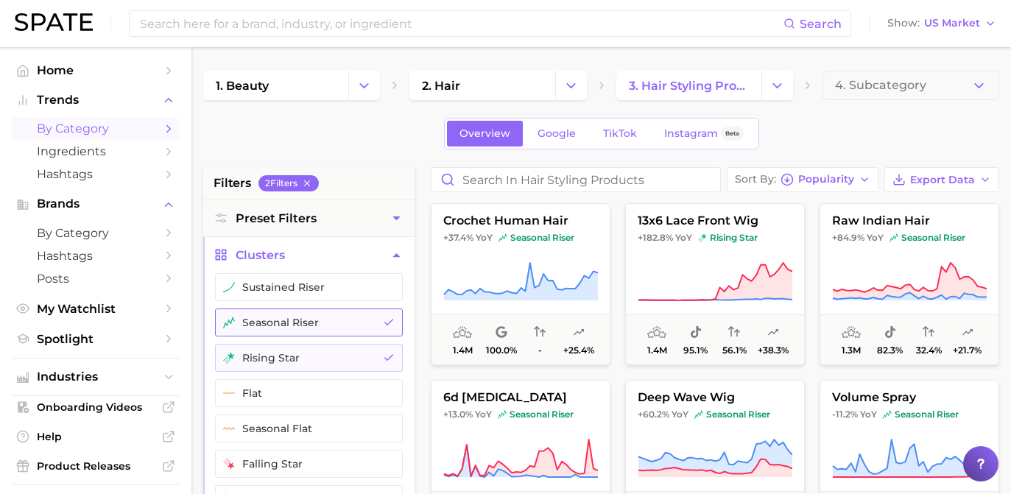
click at [384, 328] on icon "button" at bounding box center [389, 323] width 12 height 12
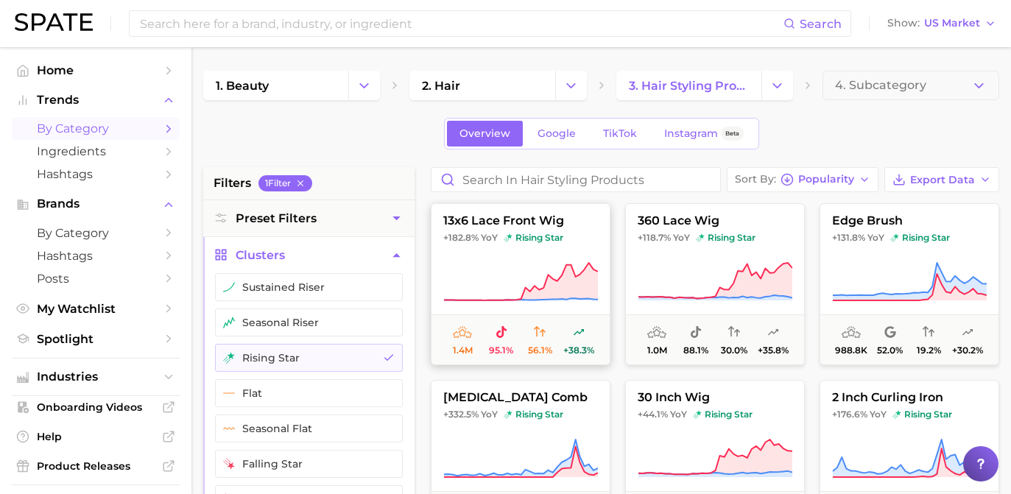
click at [533, 242] on span "rising star" at bounding box center [534, 238] width 60 height 12
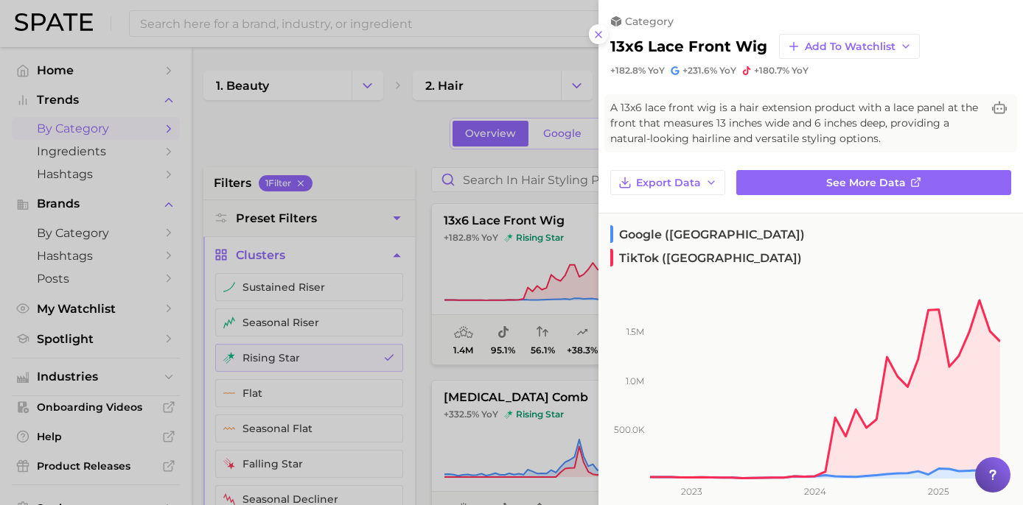
click at [393, 145] on div at bounding box center [511, 252] width 1023 height 505
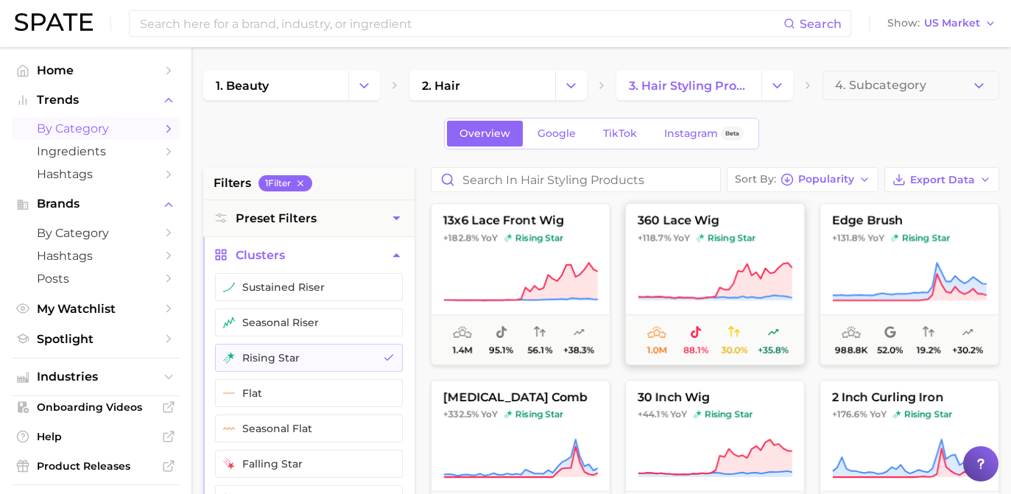
click at [666, 213] on button "360 lace wig +118.7% YoY rising star 1.0m 88.1% 30.0% +35.8%" at bounding box center [715, 284] width 180 height 162
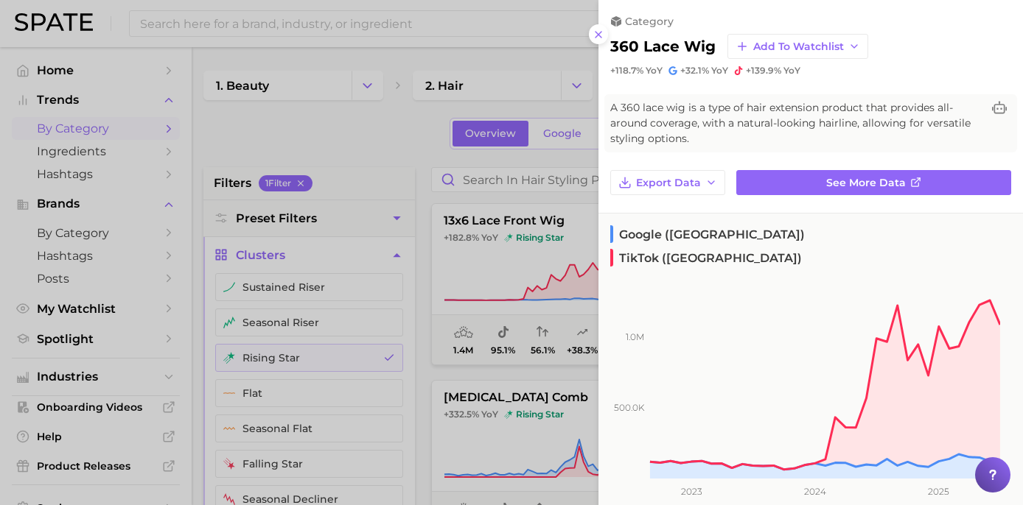
click at [438, 152] on div at bounding box center [511, 252] width 1023 height 505
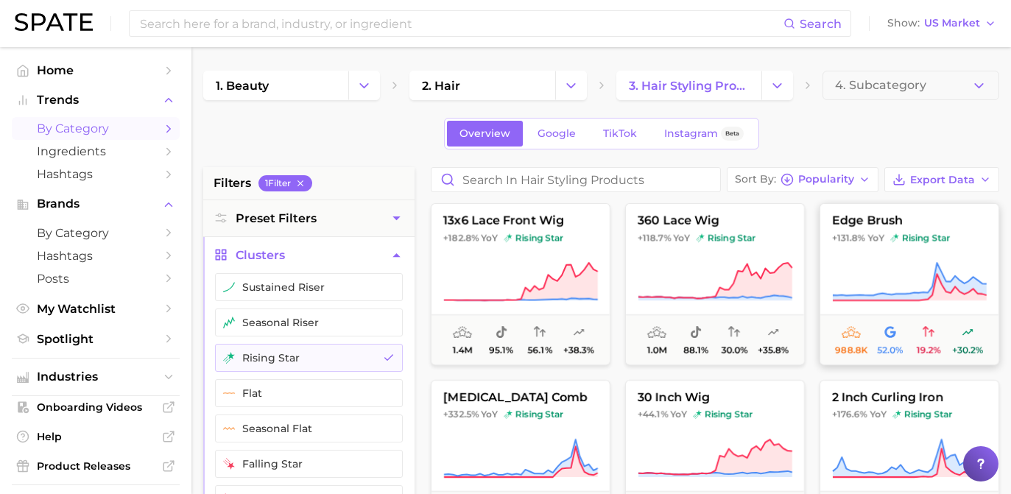
click at [848, 315] on span "988.8k 52.0% 19.2% +30.2%" at bounding box center [910, 340] width 178 height 50
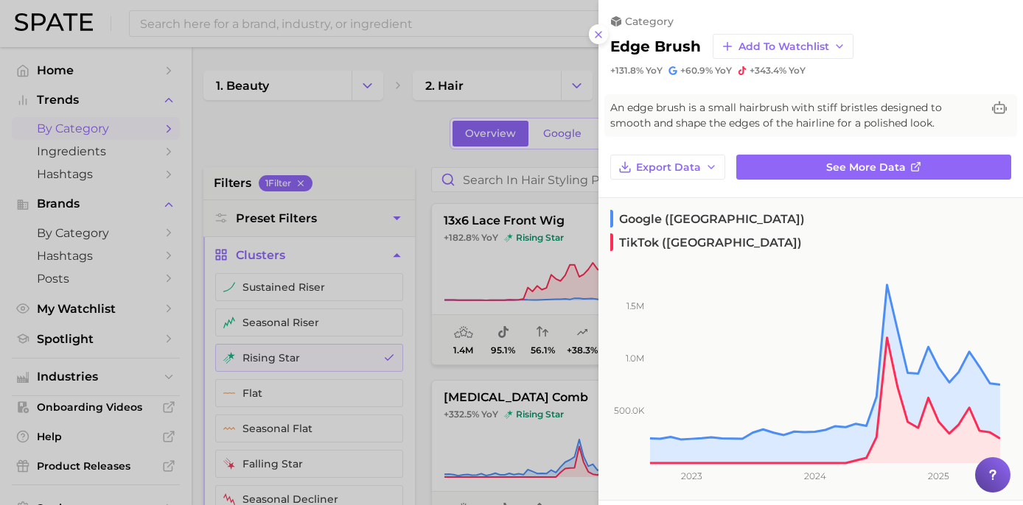
click at [527, 286] on div at bounding box center [511, 252] width 1023 height 505
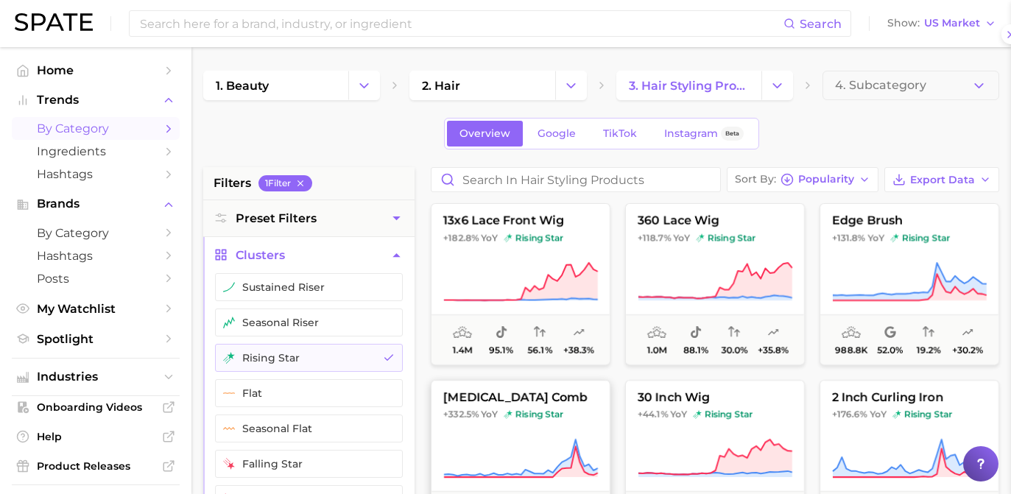
click at [572, 423] on button "dandruff comb +332.5% YoY rising star 906.1k 57.8% 58.6% +34.2%" at bounding box center [521, 461] width 180 height 162
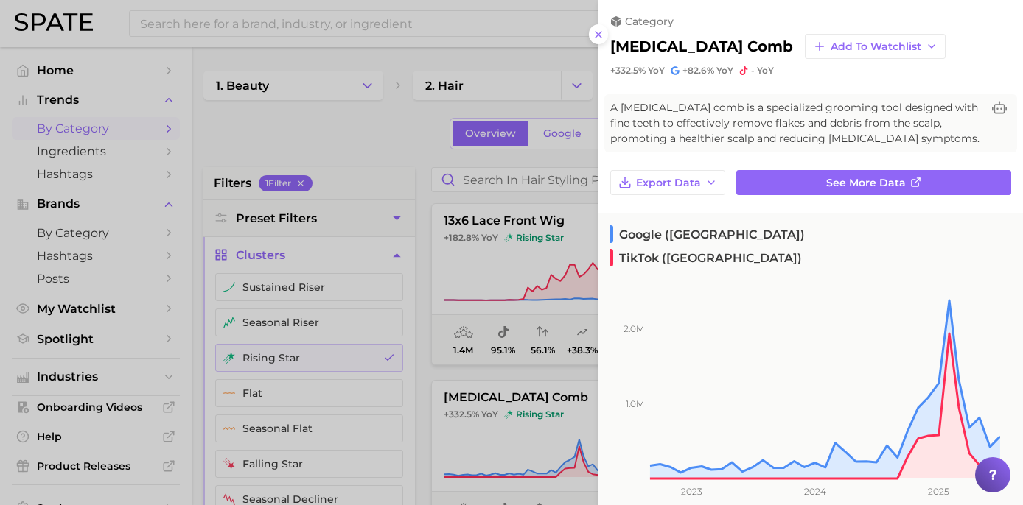
click at [820, 1] on div "category dandruff comb Add to Watchlist +332.5% YoY +82.6% YoY - YoY" at bounding box center [810, 38] width 424 height 77
click at [355, 155] on div at bounding box center [511, 252] width 1023 height 505
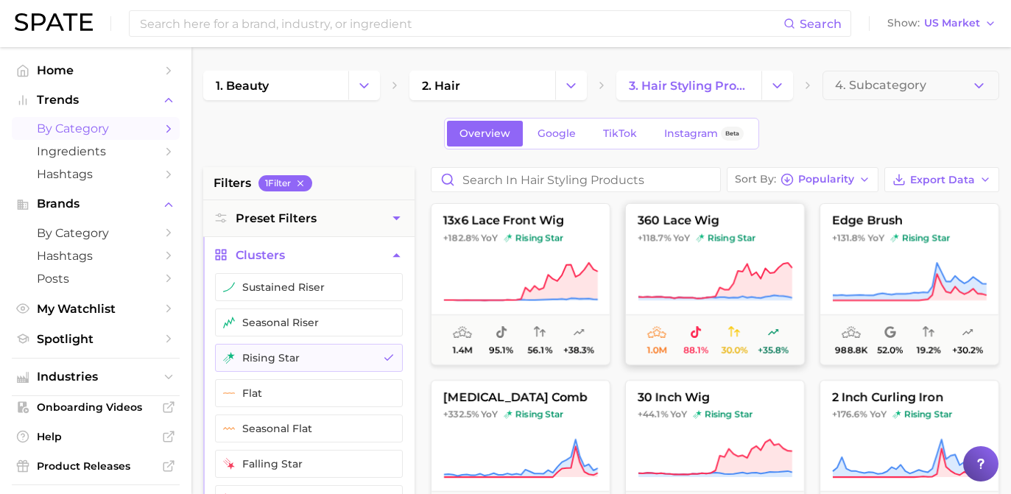
scroll to position [80, 0]
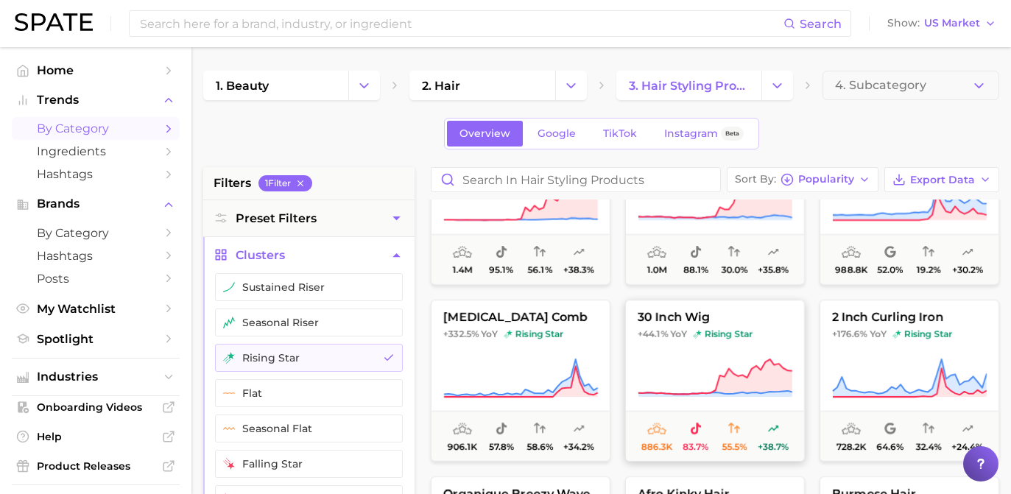
click at [703, 316] on span "30 inch wig" at bounding box center [715, 317] width 178 height 13
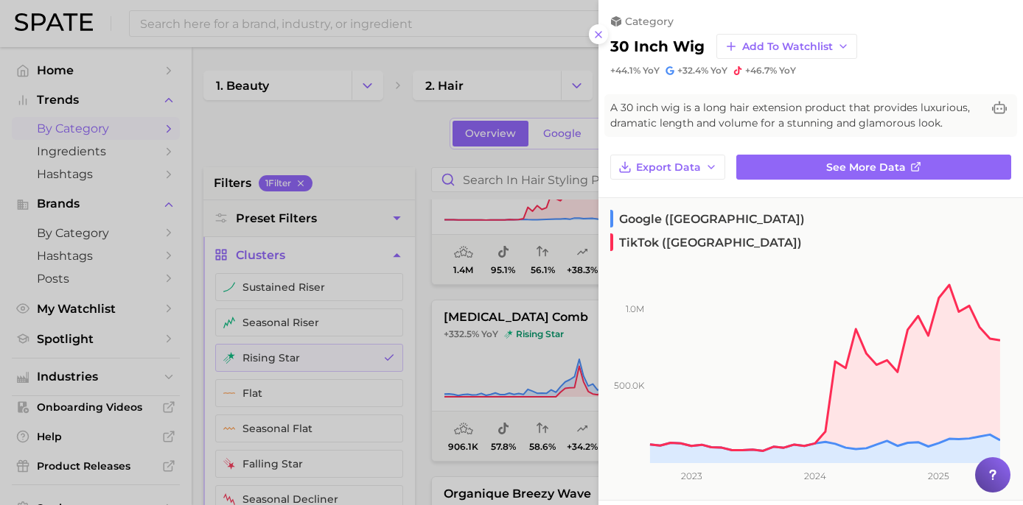
click at [418, 150] on div at bounding box center [511, 252] width 1023 height 505
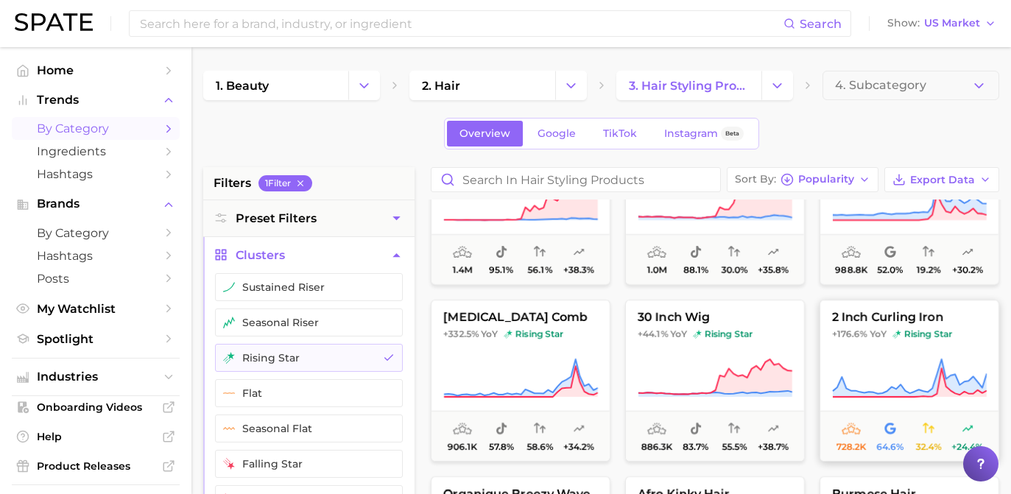
click at [931, 311] on span "2 inch curling iron" at bounding box center [910, 317] width 178 height 13
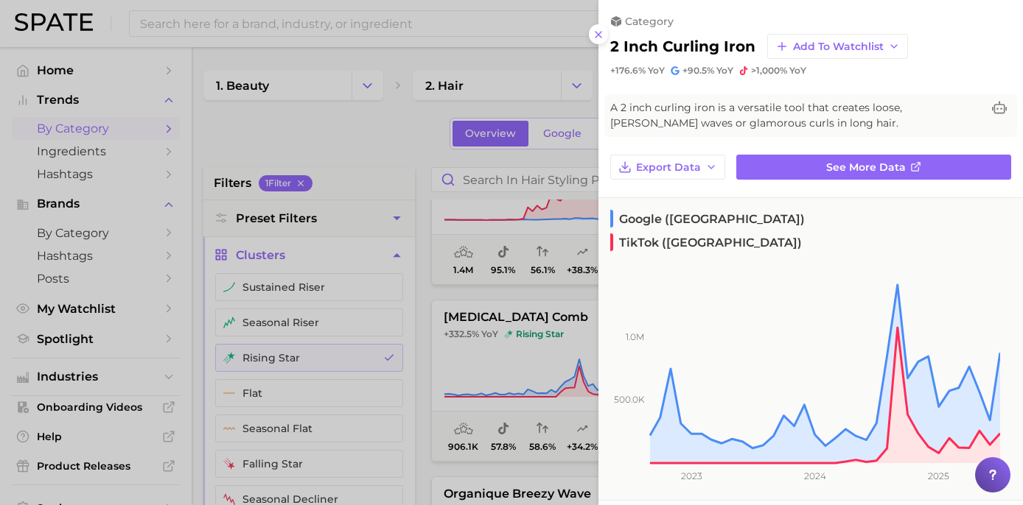
click at [457, 239] on div at bounding box center [511, 252] width 1023 height 505
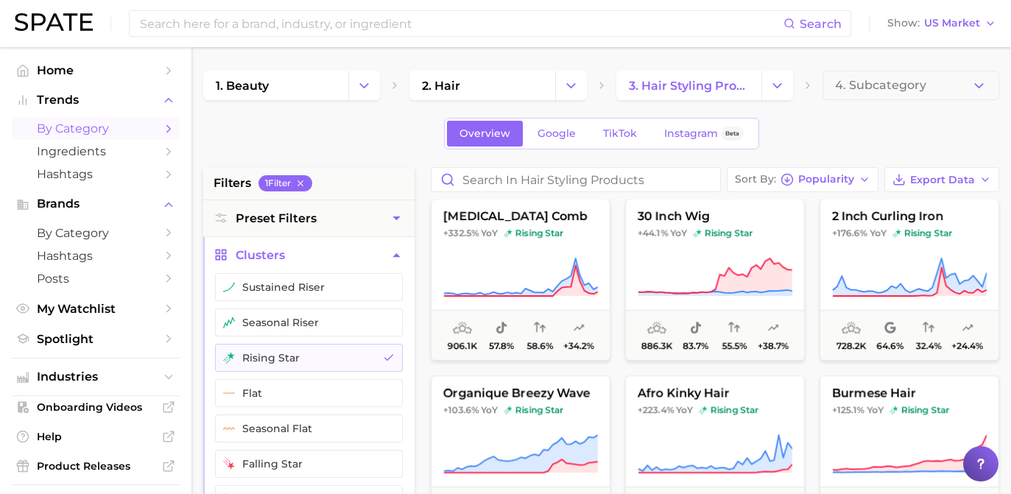
scroll to position [205, 0]
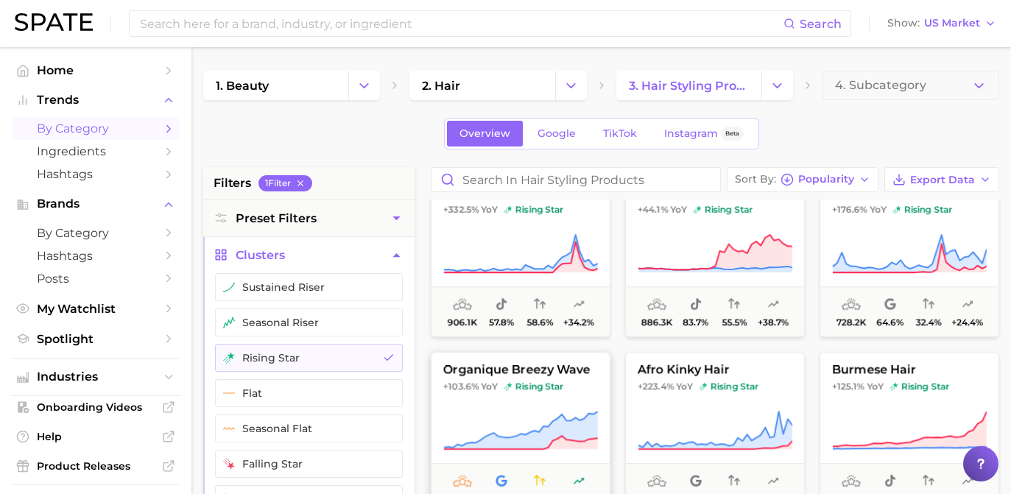
click at [488, 408] on button "organique breezy wave +103.6% YoY rising star 705.3k 71.3% 36.0% +42.1%" at bounding box center [521, 433] width 180 height 162
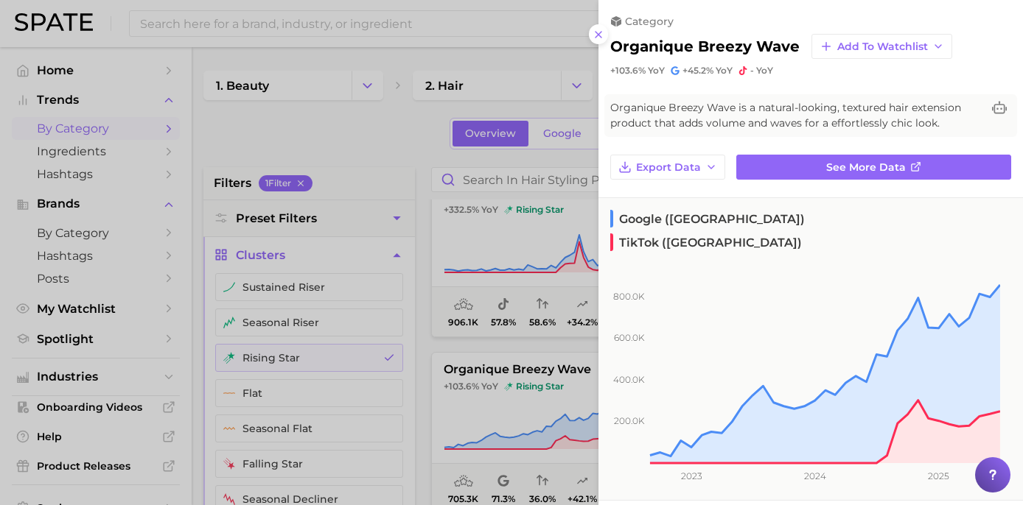
click at [466, 131] on div at bounding box center [511, 252] width 1023 height 505
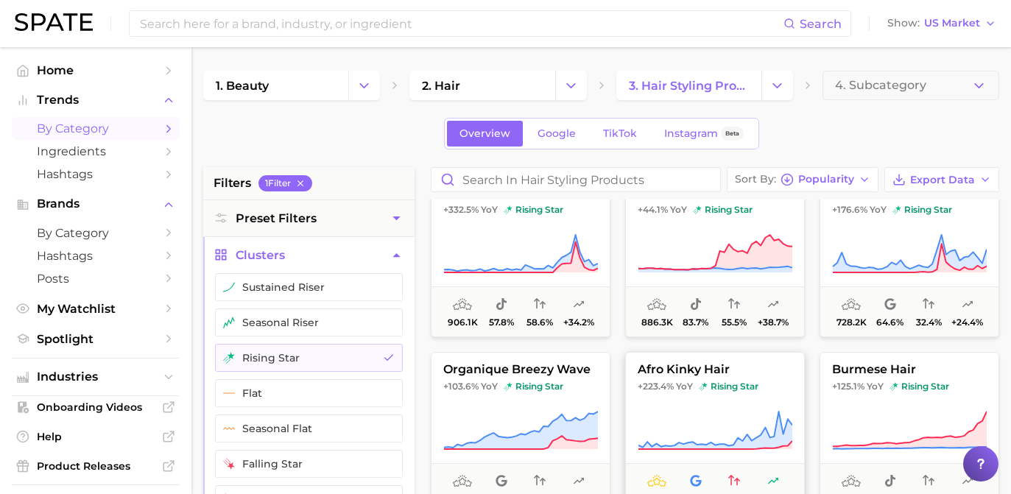
click at [723, 384] on span "rising star" at bounding box center [729, 387] width 60 height 12
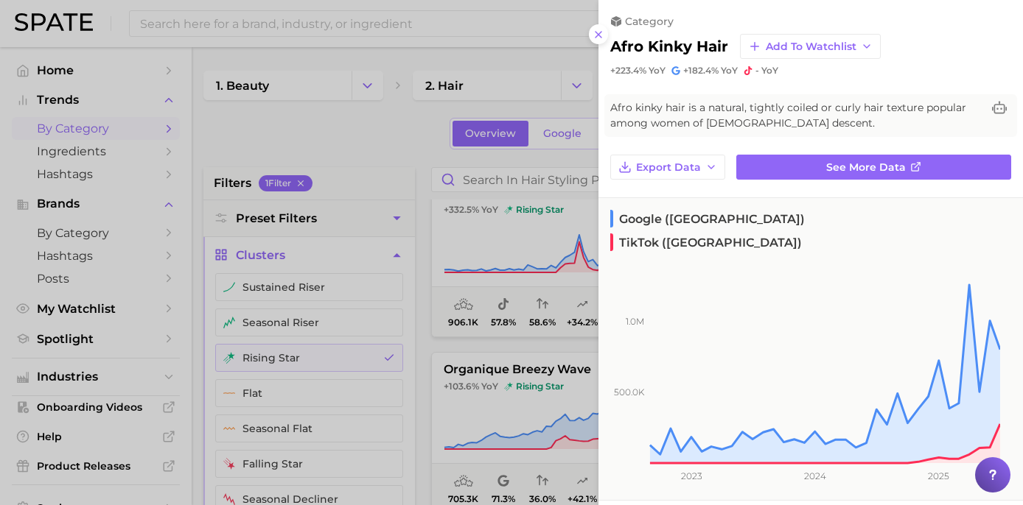
click at [368, 201] on div at bounding box center [511, 252] width 1023 height 505
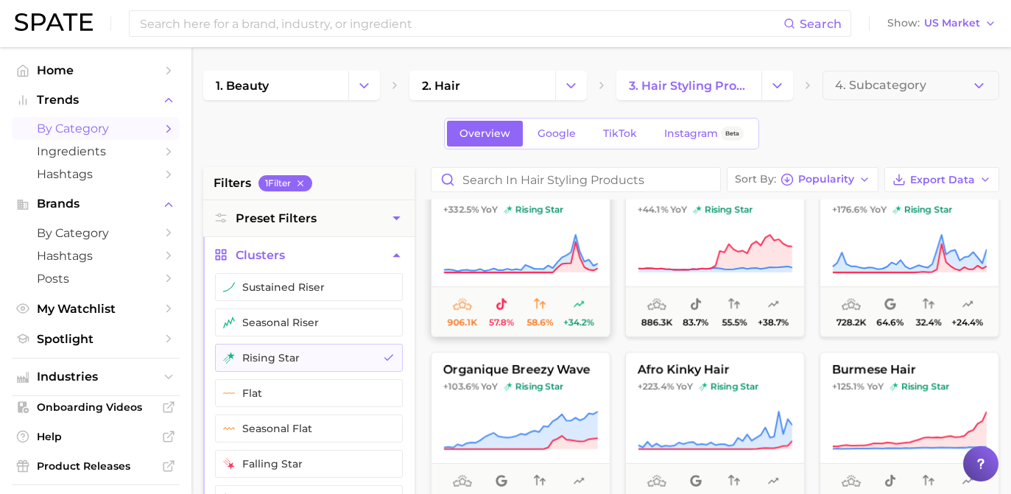
scroll to position [239, 0]
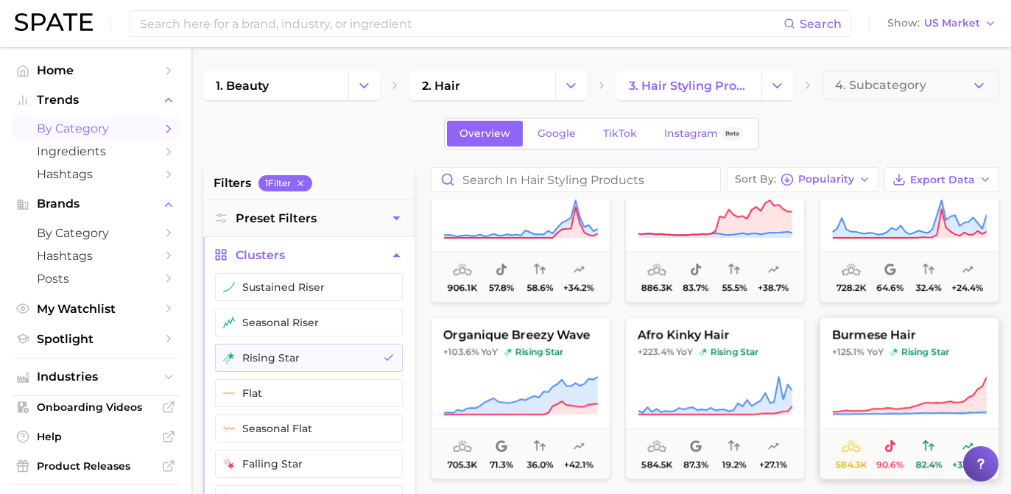
click at [836, 324] on button "burmese hair +125.1% YoY rising star 584.3k 90.6% 82.4% +33.5%" at bounding box center [910, 399] width 180 height 162
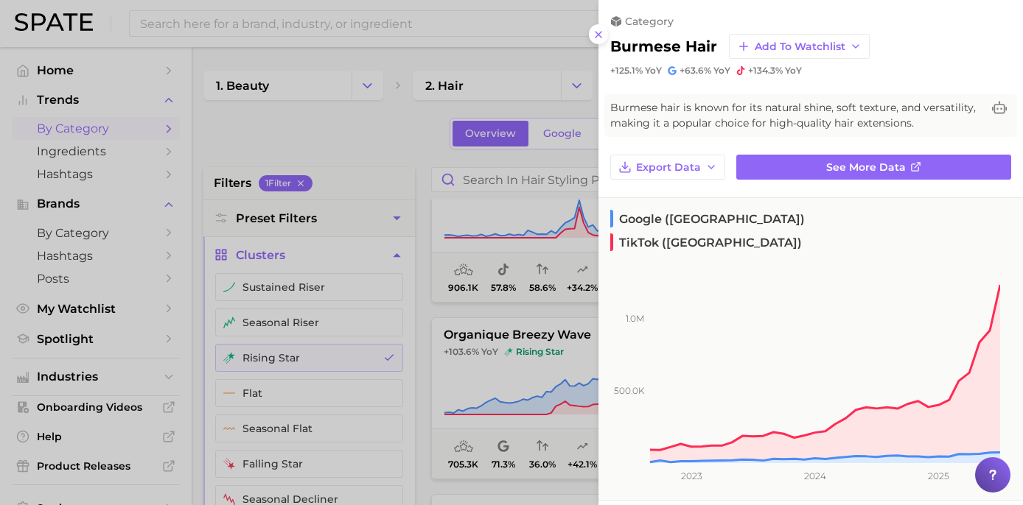
click at [330, 147] on div at bounding box center [511, 252] width 1023 height 505
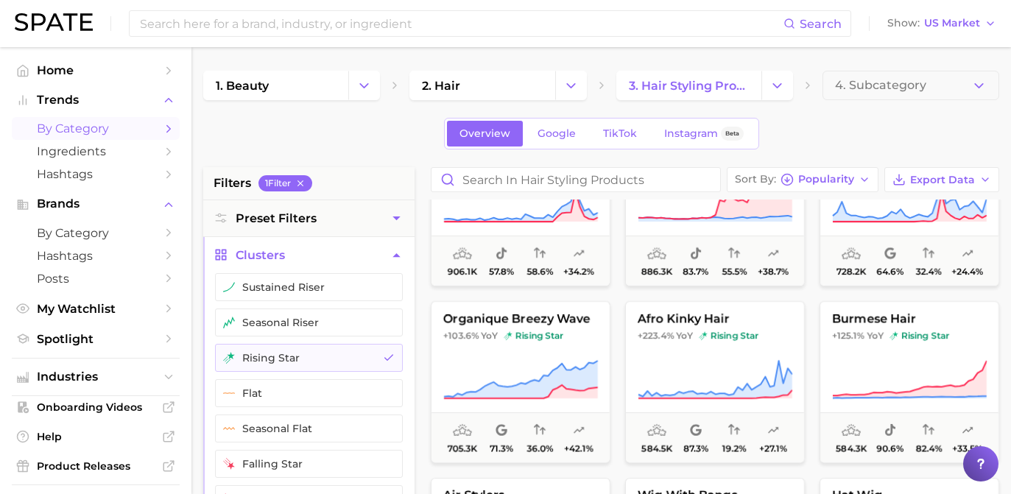
scroll to position [362, 0]
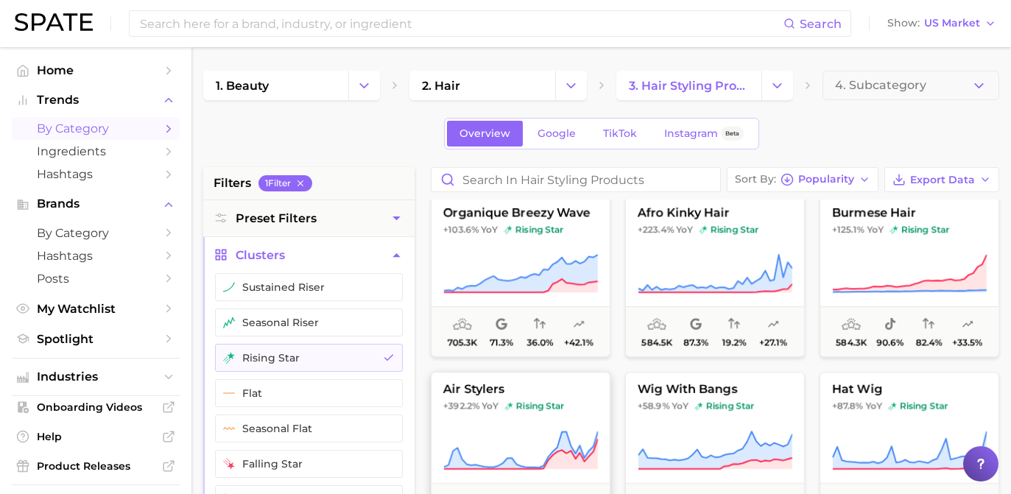
click at [483, 411] on span "YoY" at bounding box center [490, 407] width 17 height 12
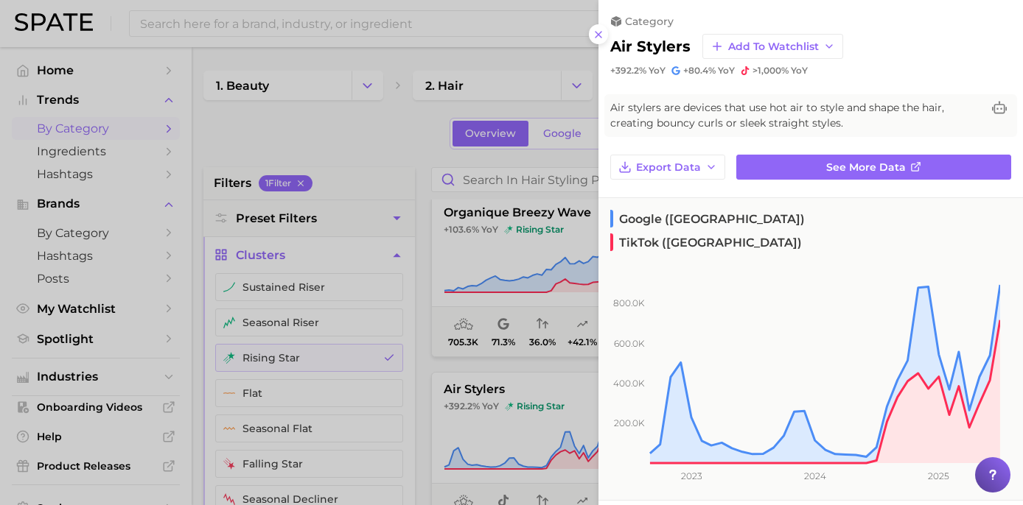
click at [418, 147] on div at bounding box center [511, 252] width 1023 height 505
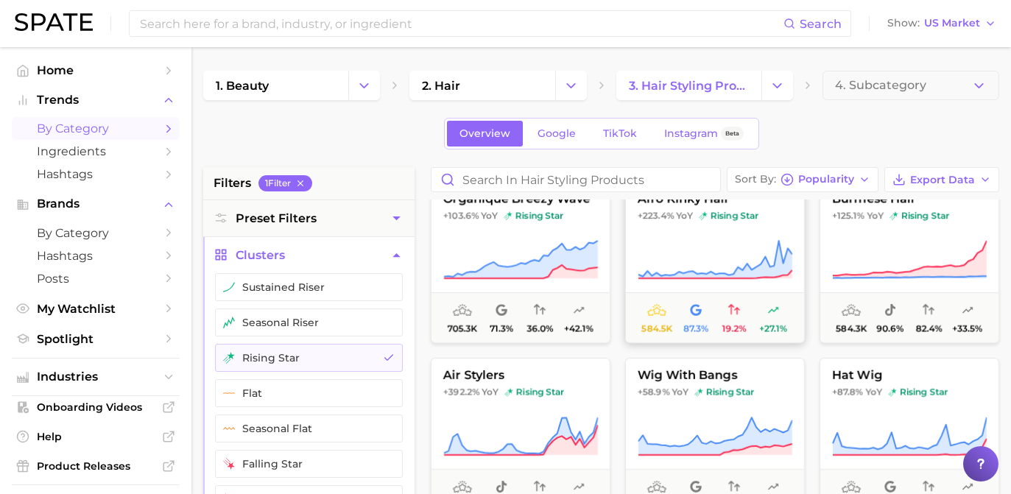
scroll to position [76, 0]
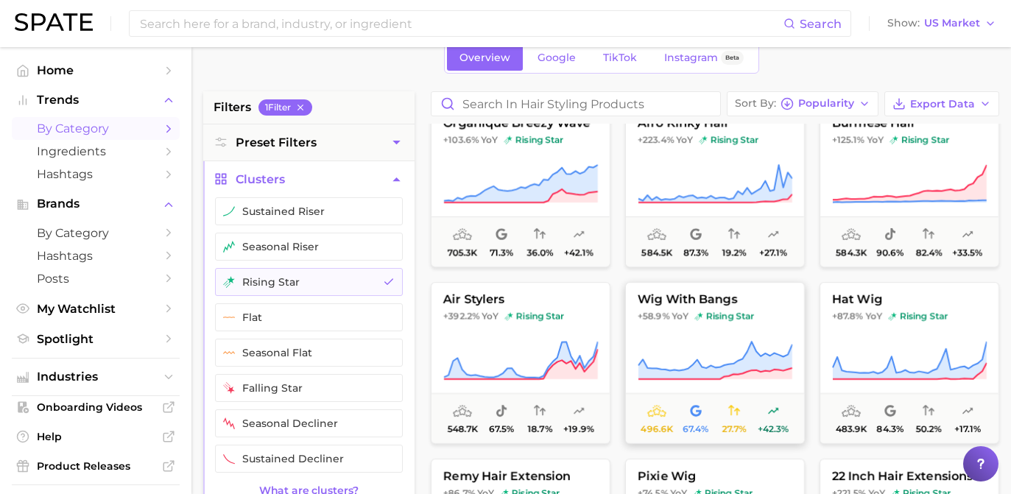
click at [723, 321] on span "rising star" at bounding box center [725, 317] width 60 height 12
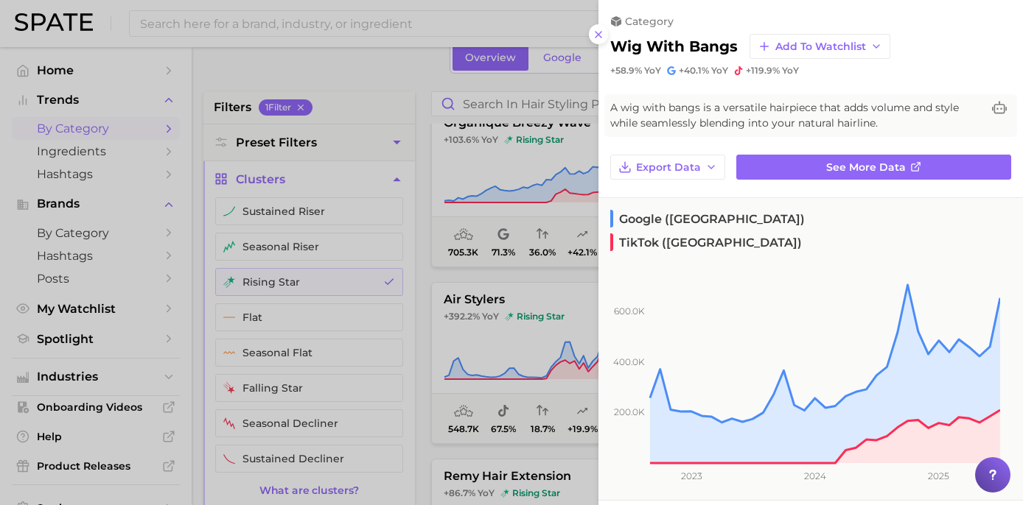
click at [420, 187] on div at bounding box center [511, 252] width 1023 height 505
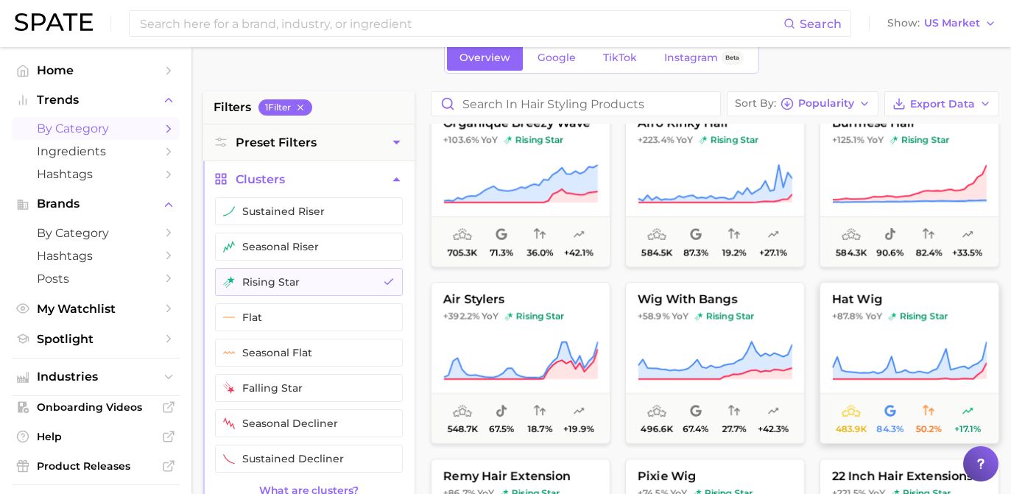
click at [838, 321] on span "+87.8%" at bounding box center [847, 316] width 31 height 11
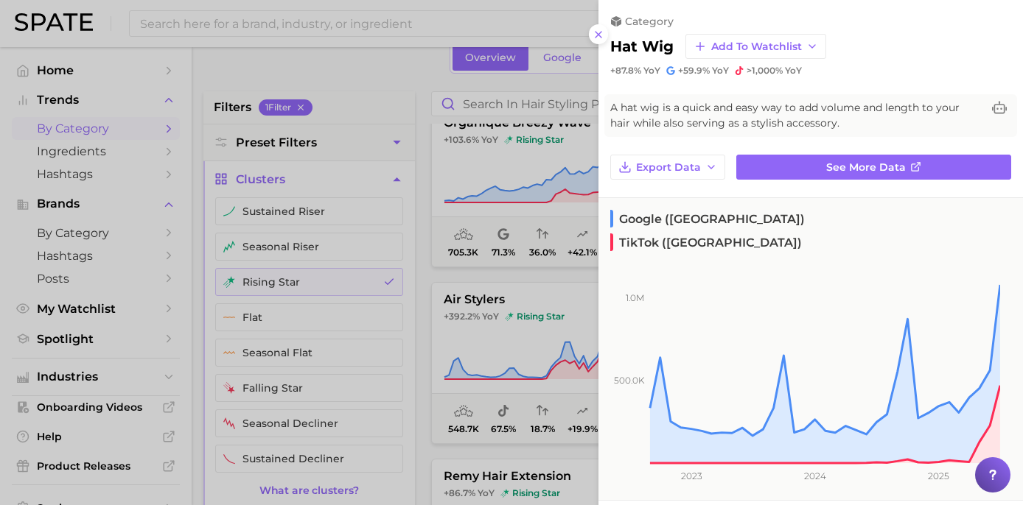
click at [410, 172] on div at bounding box center [511, 252] width 1023 height 505
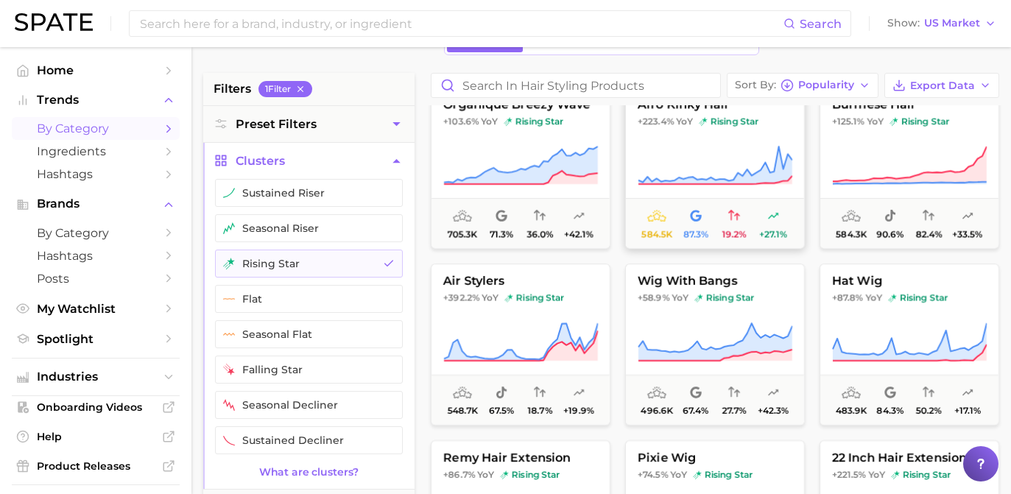
scroll to position [237, 0]
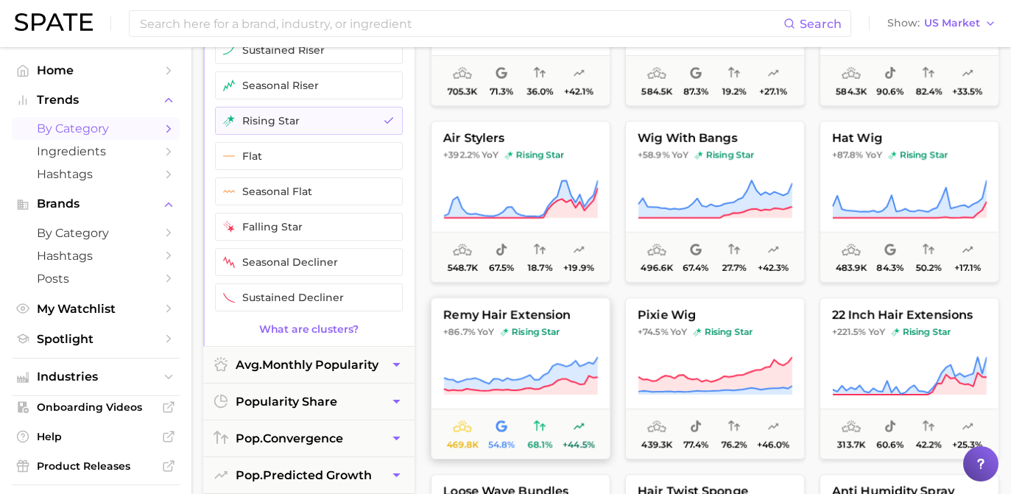
click at [565, 336] on span "+86.7% YoY rising star" at bounding box center [521, 332] width 178 height 12
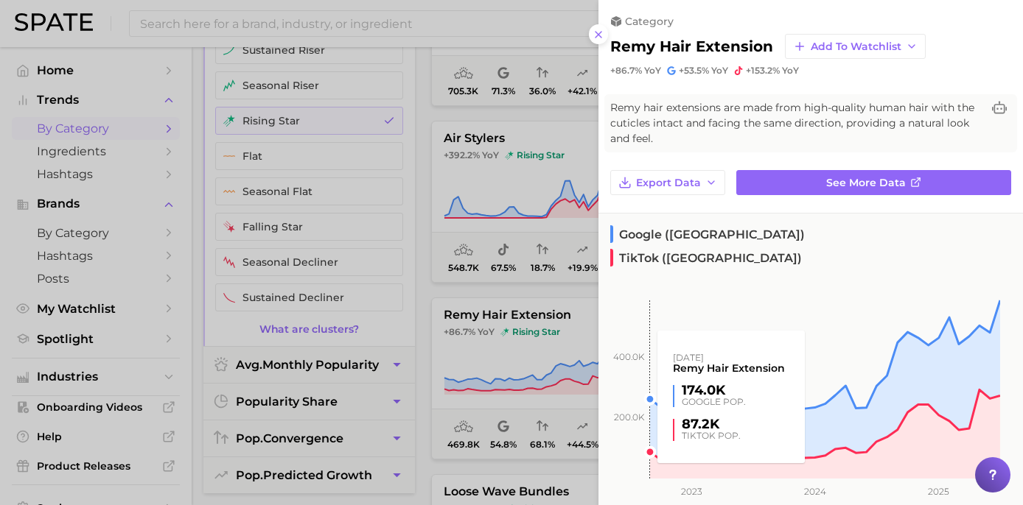
click at [577, 243] on div at bounding box center [511, 252] width 1023 height 505
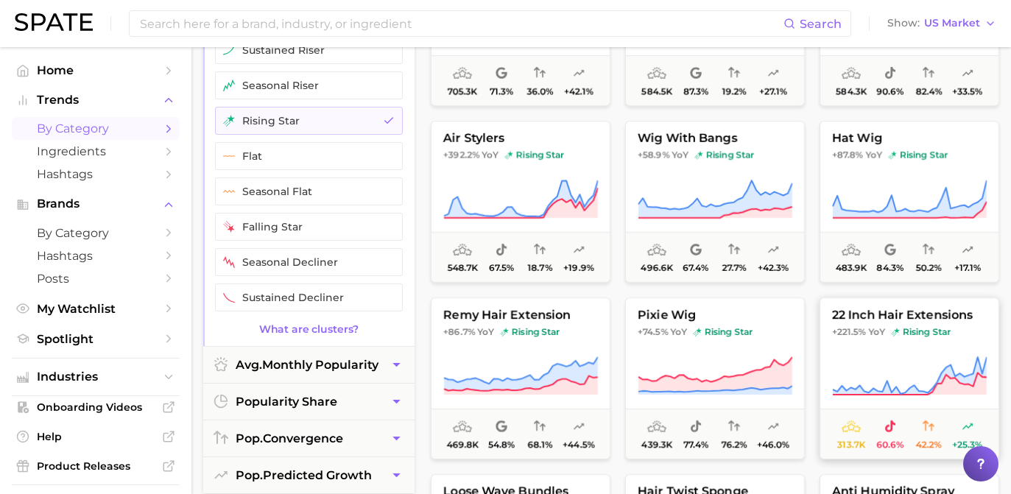
click at [881, 337] on span "YoY" at bounding box center [877, 332] width 17 height 12
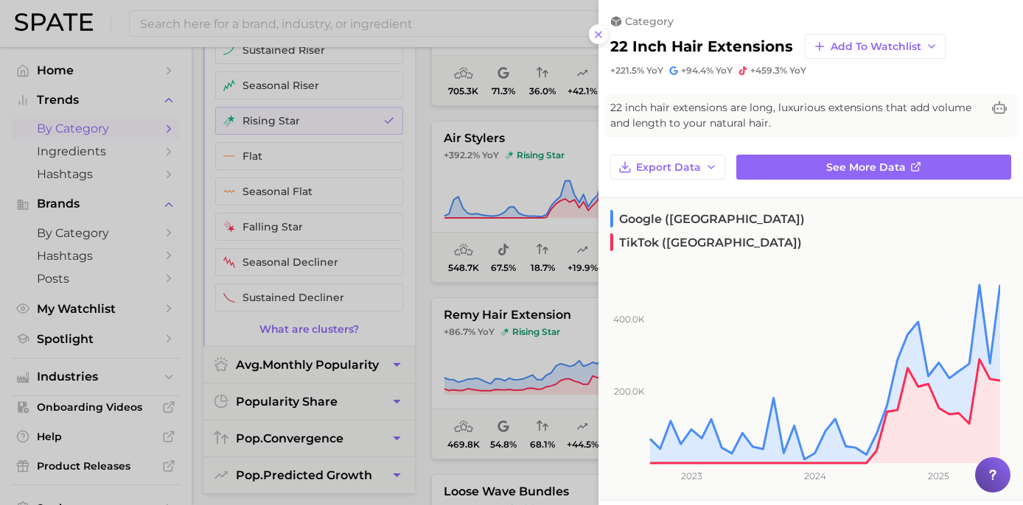
click at [517, 213] on div at bounding box center [511, 252] width 1023 height 505
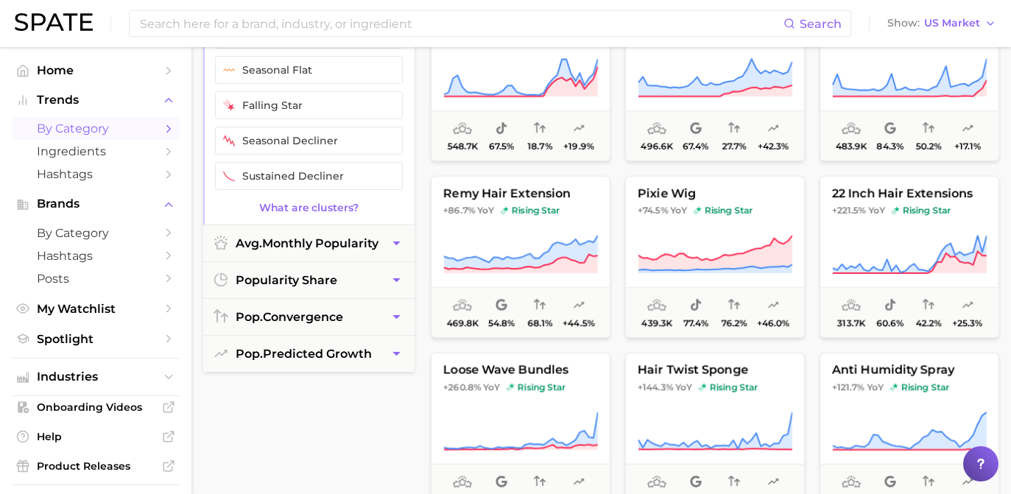
scroll to position [405, 0]
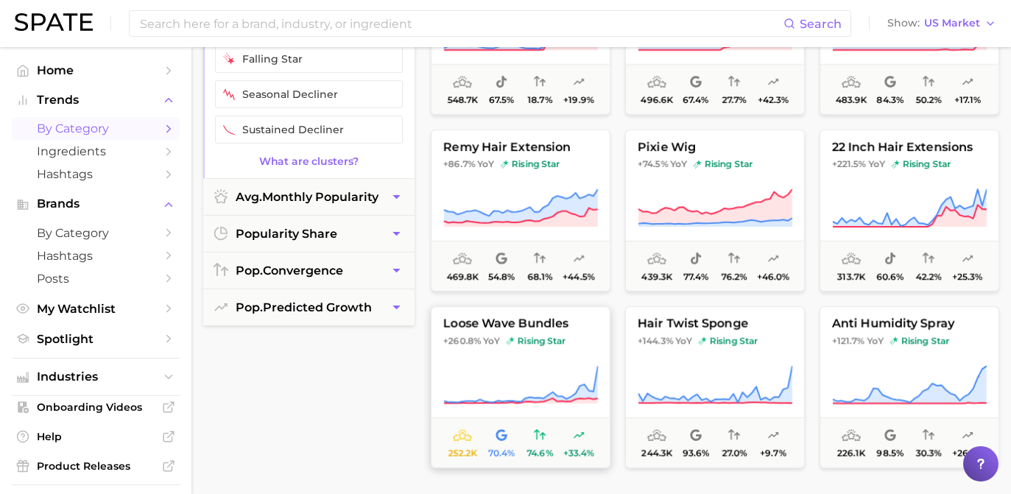
click at [569, 350] on button "loose wave bundles +260.8% YoY rising star 252.2k 70.4% 74.6% +33.4%" at bounding box center [521, 387] width 180 height 162
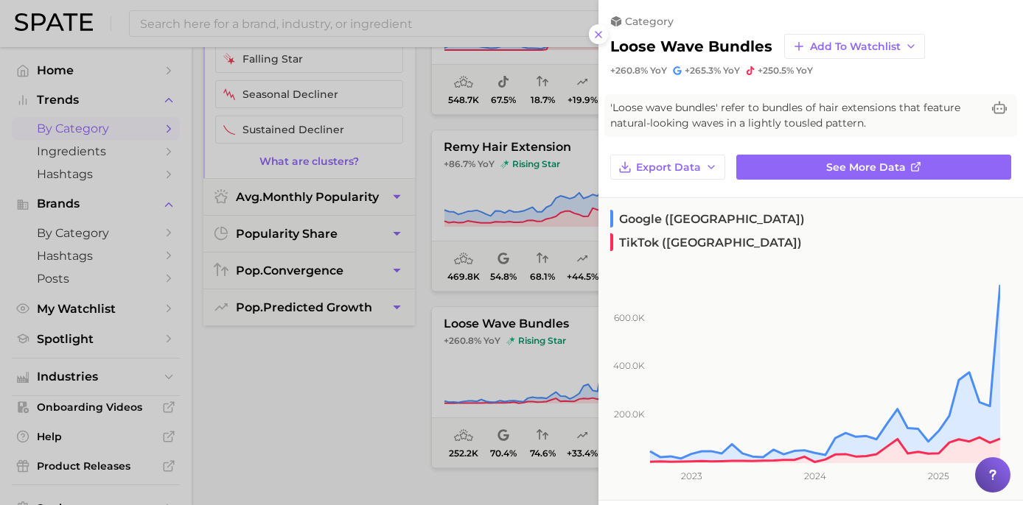
click at [505, 229] on div at bounding box center [511, 252] width 1023 height 505
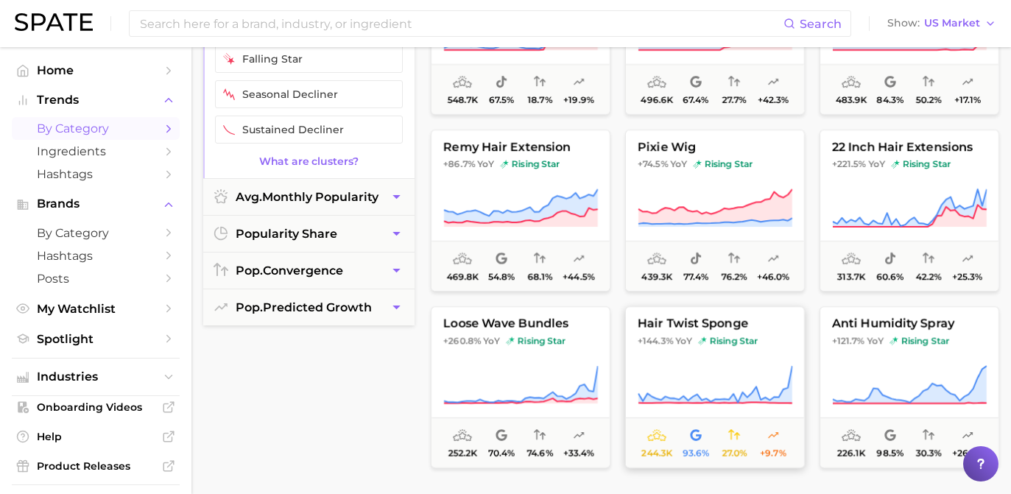
click at [681, 346] on span "YoY" at bounding box center [684, 341] width 17 height 12
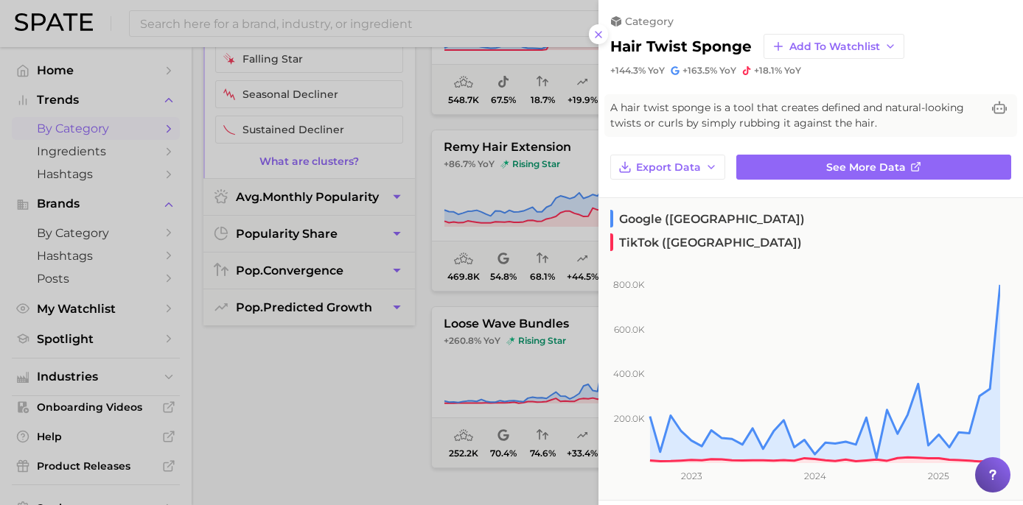
click at [505, 157] on div at bounding box center [511, 252] width 1023 height 505
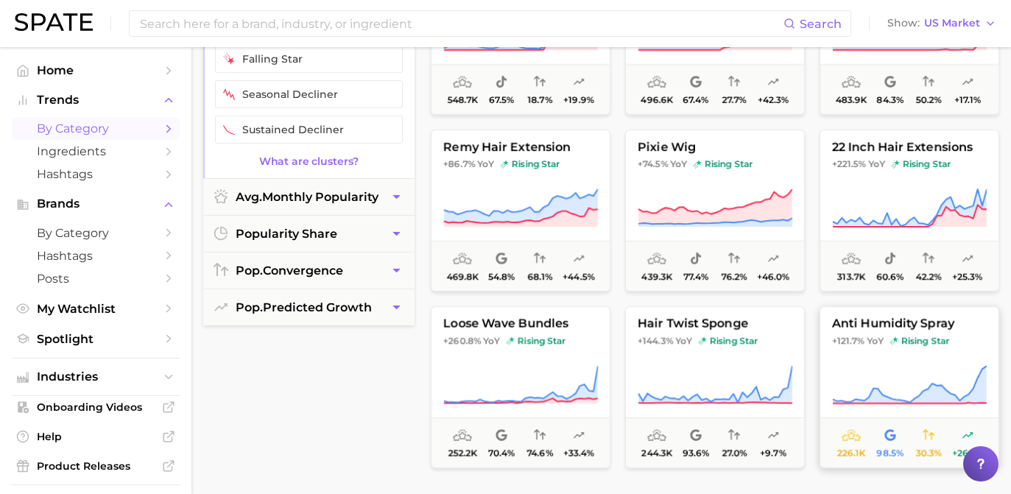
click at [886, 332] on button "anti humidity spray +121.7% YoY rising star 226.1k 98.5% 30.3% +26.2%" at bounding box center [910, 387] width 180 height 162
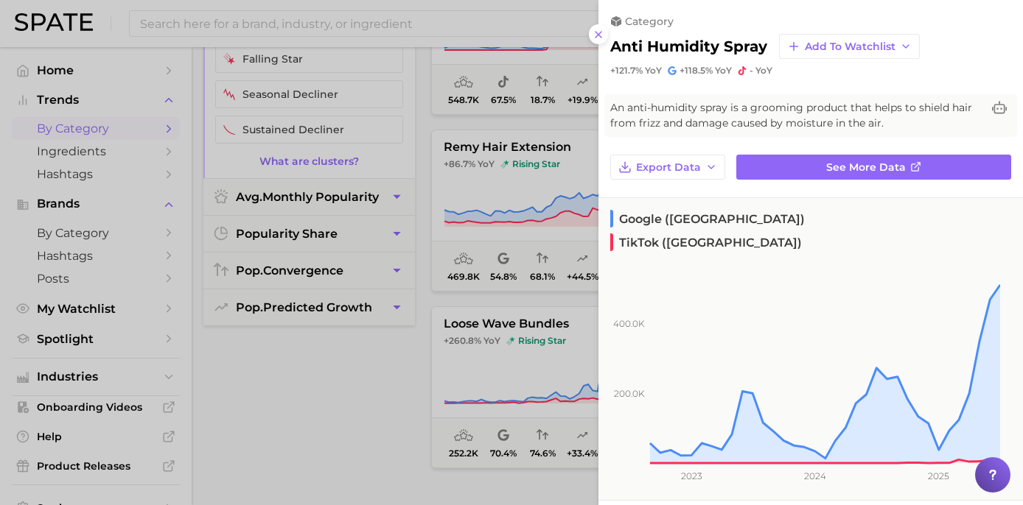
click at [512, 172] on div at bounding box center [511, 252] width 1023 height 505
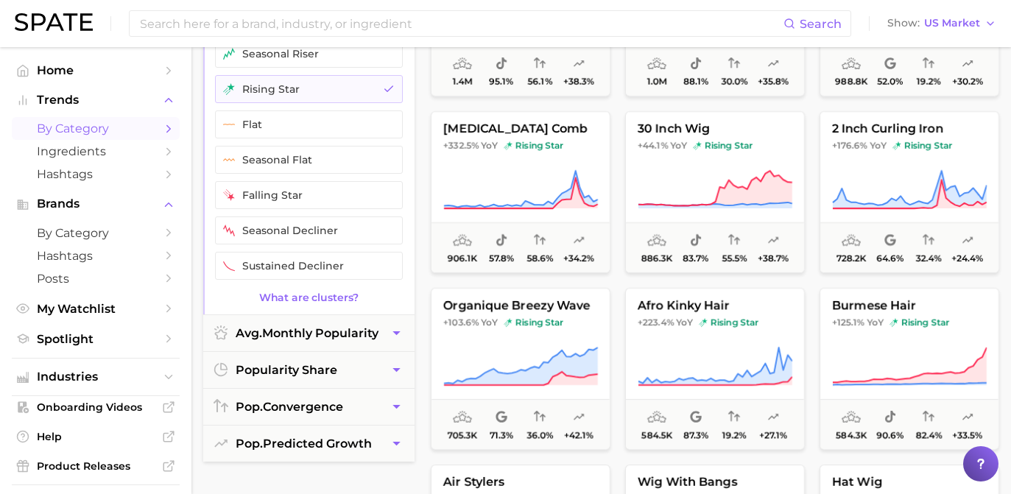
scroll to position [5, 0]
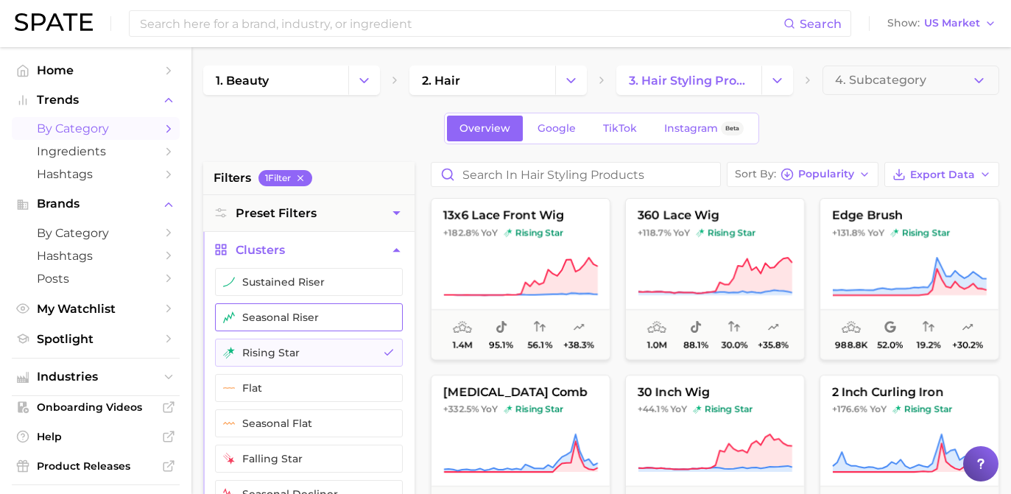
click at [369, 318] on button "seasonal riser" at bounding box center [309, 318] width 188 height 28
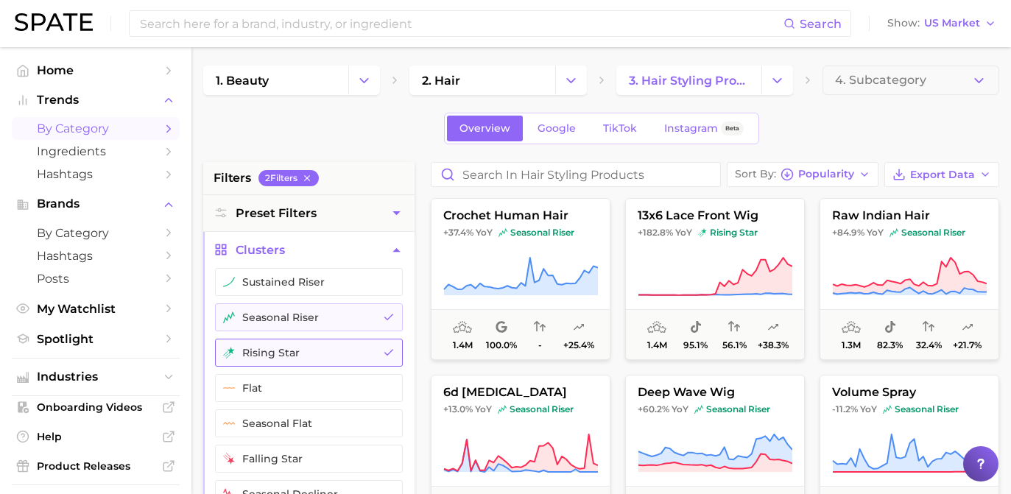
click at [373, 359] on button "rising star" at bounding box center [309, 353] width 188 height 28
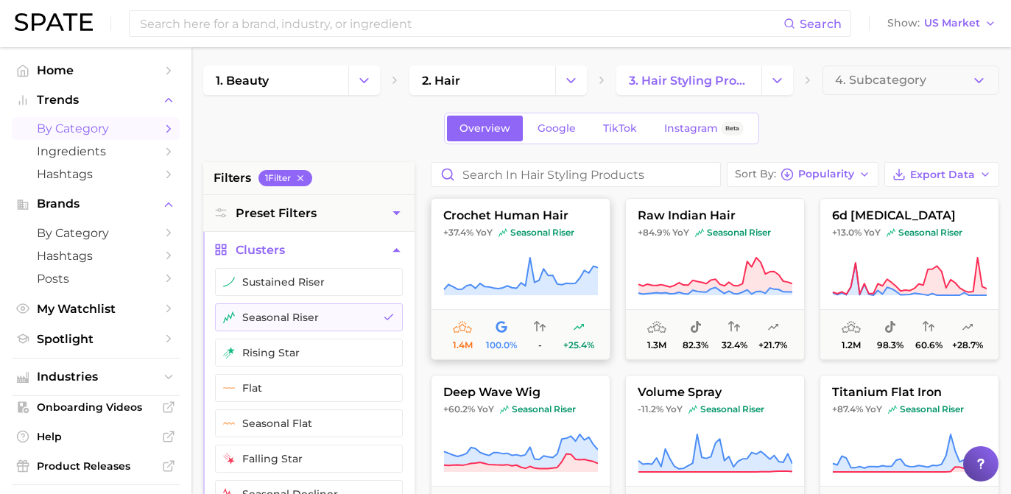
click at [483, 246] on button "crochet human hair +37.4% YoY seasonal riser 1.4m 100.0% - +25.4%" at bounding box center [521, 279] width 180 height 162
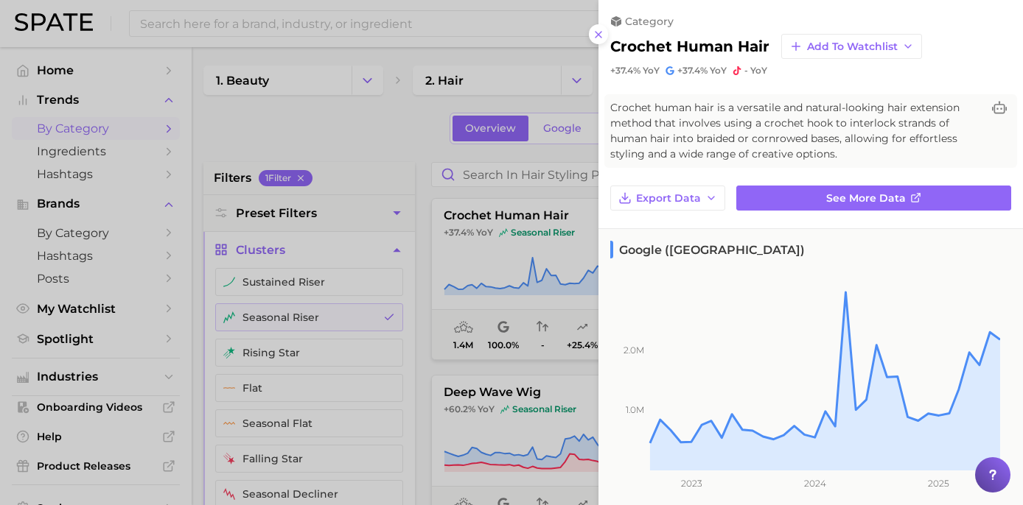
click at [458, 240] on div at bounding box center [511, 252] width 1023 height 505
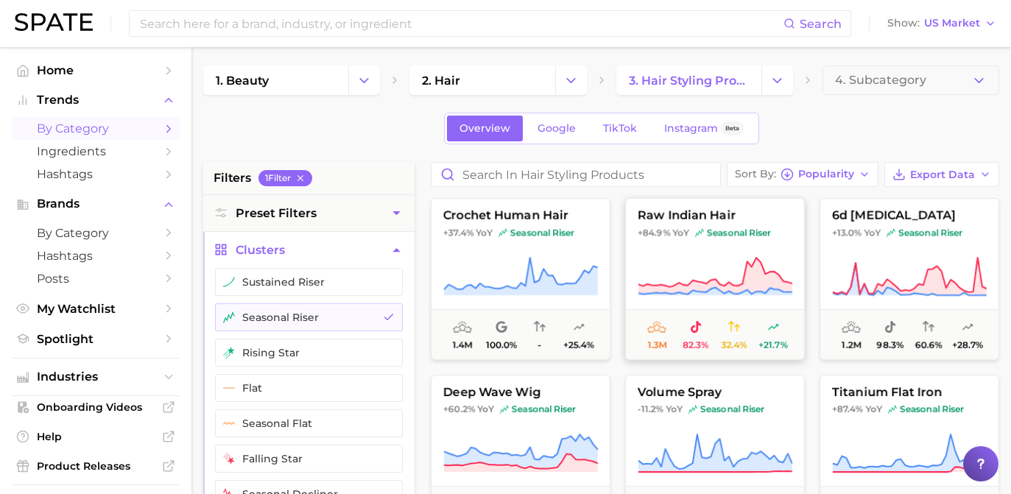
click at [645, 254] on button "raw indian hair +84.9% YoY seasonal riser 1.3m 82.3% 32.4% +21.7%" at bounding box center [715, 279] width 180 height 162
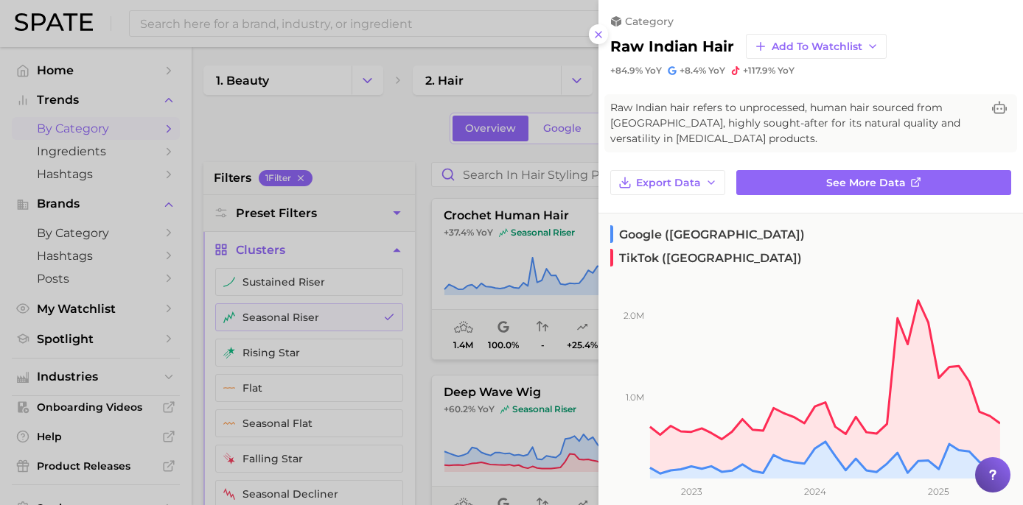
click at [413, 86] on div at bounding box center [511, 252] width 1023 height 505
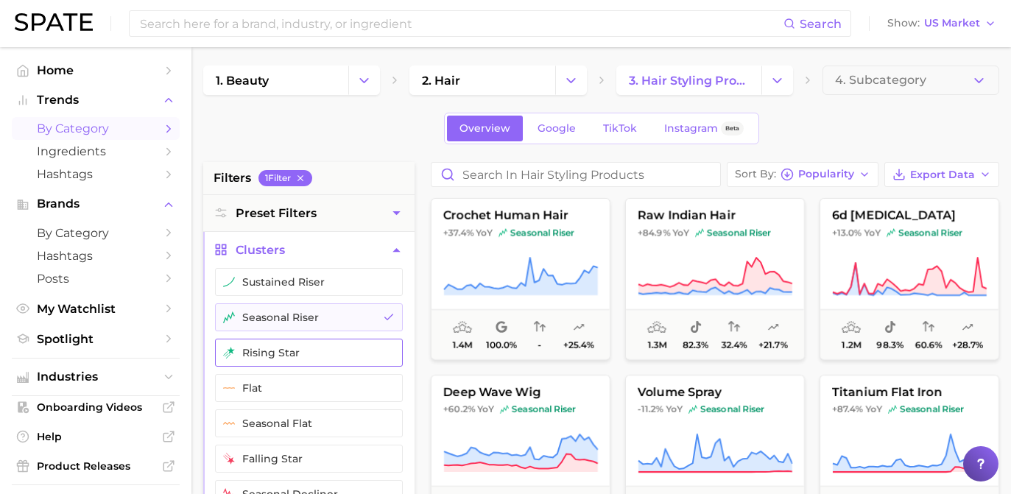
click at [386, 351] on icon "button" at bounding box center [389, 353] width 12 height 12
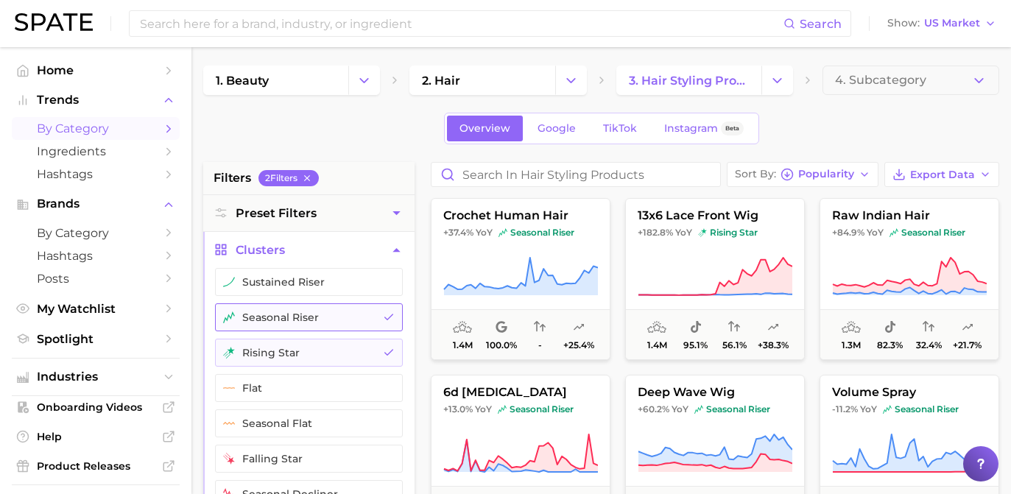
click at [386, 318] on polyline "button" at bounding box center [389, 317] width 8 height 5
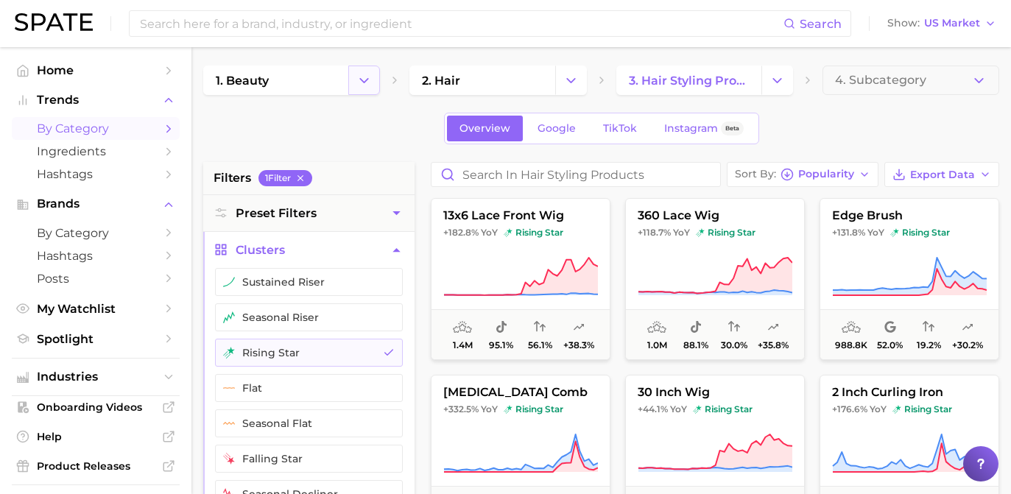
click at [368, 88] on icon "Change Category" at bounding box center [364, 80] width 15 height 15
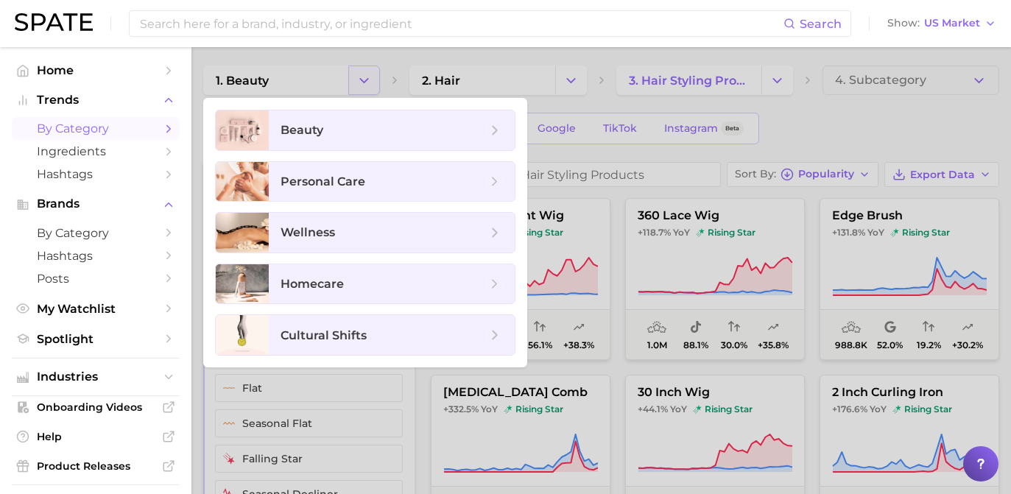
click at [368, 88] on div at bounding box center [505, 247] width 1011 height 494
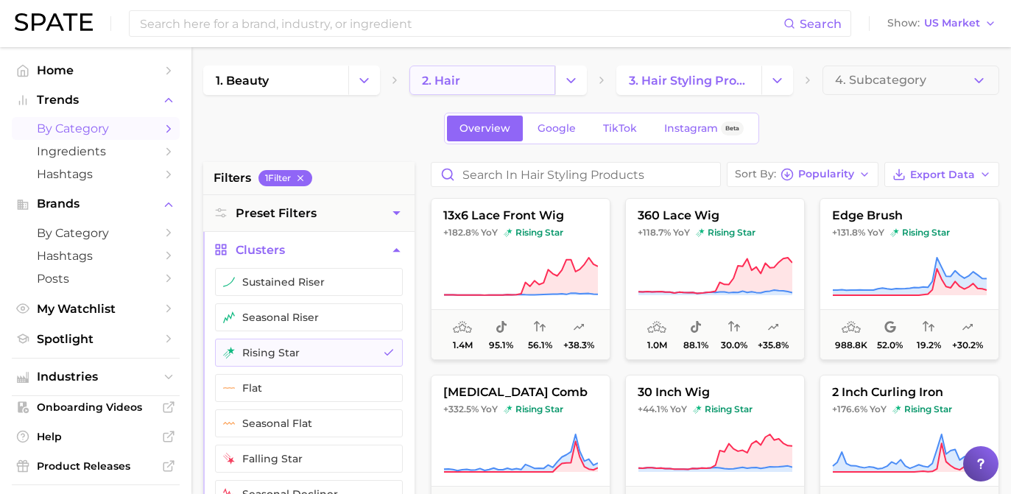
click at [435, 70] on link "2. hair" at bounding box center [482, 80] width 145 height 29
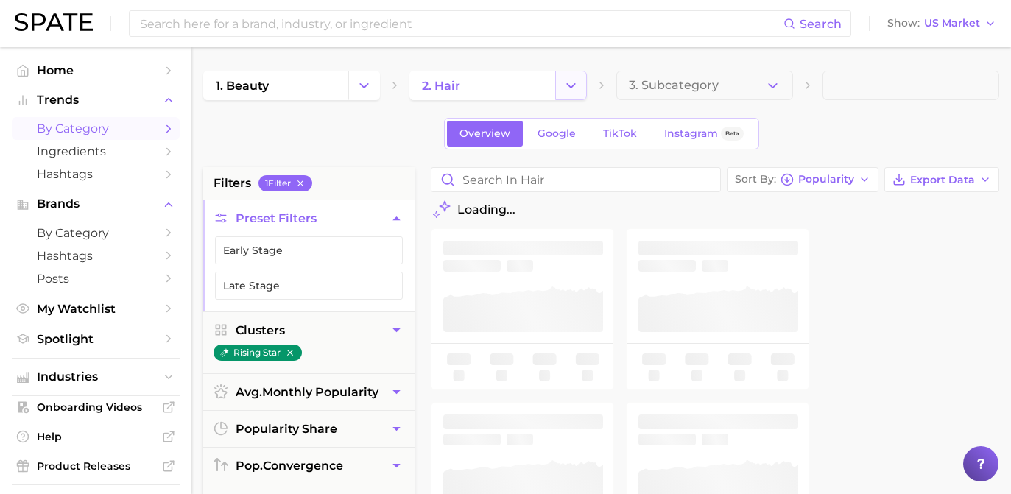
click at [578, 83] on icon "Change Category" at bounding box center [571, 85] width 15 height 15
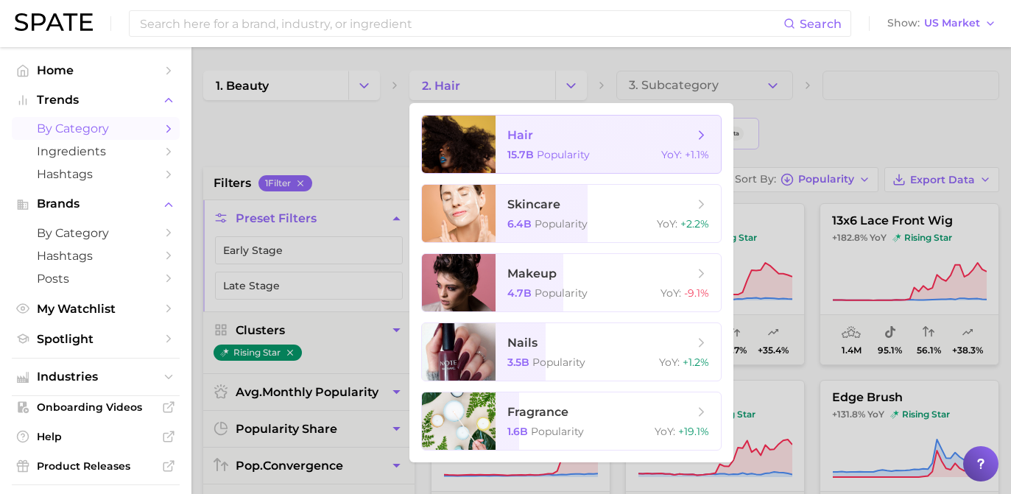
click at [592, 154] on div "15.7b Popularity YoY : +1.1%" at bounding box center [609, 154] width 202 height 13
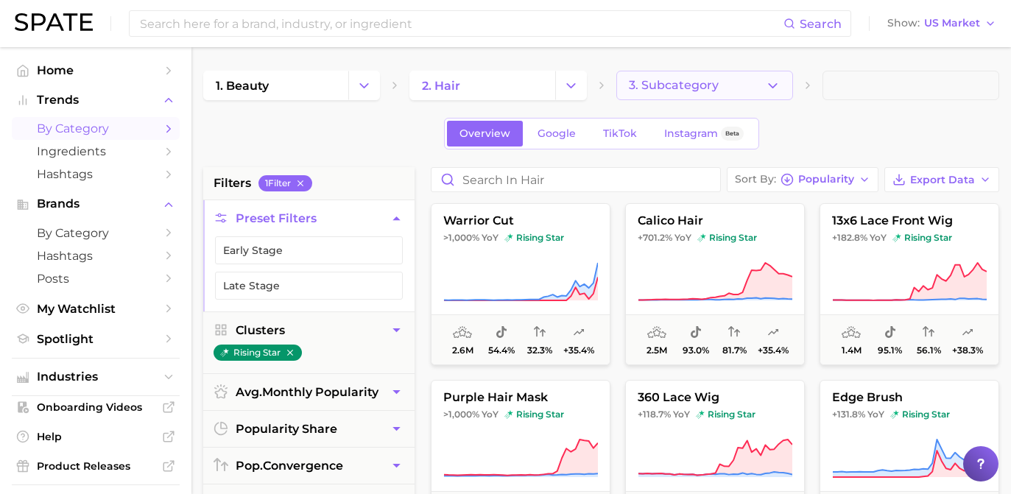
click at [676, 97] on button "3. Subcategory" at bounding box center [705, 85] width 177 height 29
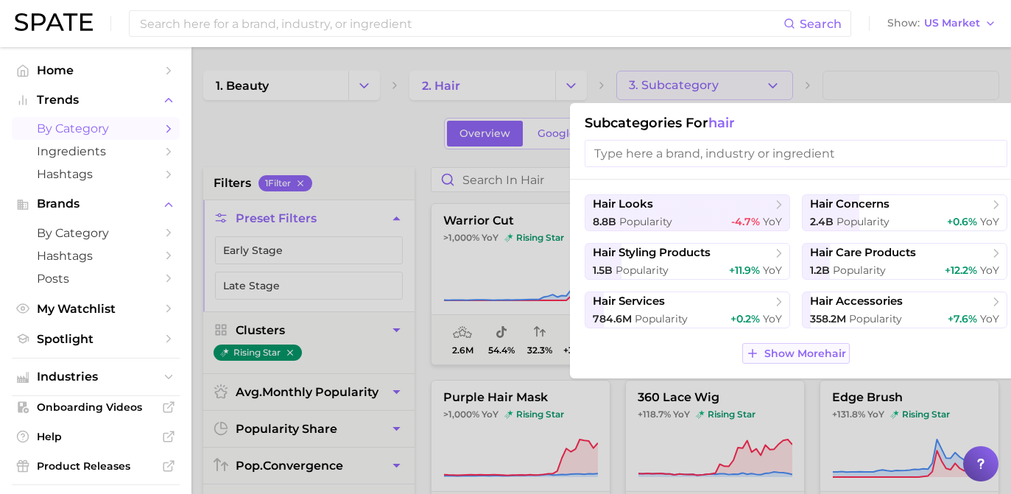
click at [780, 360] on span "Show More hair" at bounding box center [806, 354] width 82 height 13
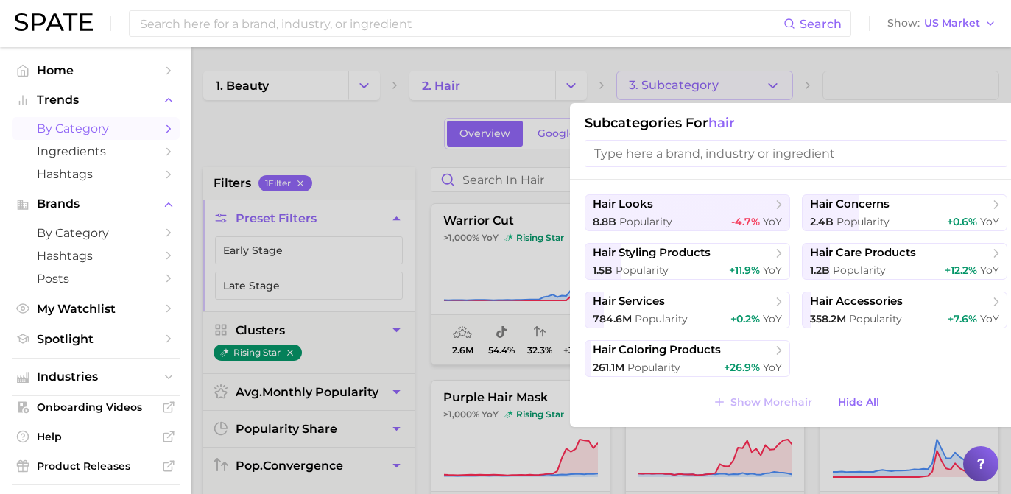
click at [602, 80] on div at bounding box center [505, 247] width 1011 height 494
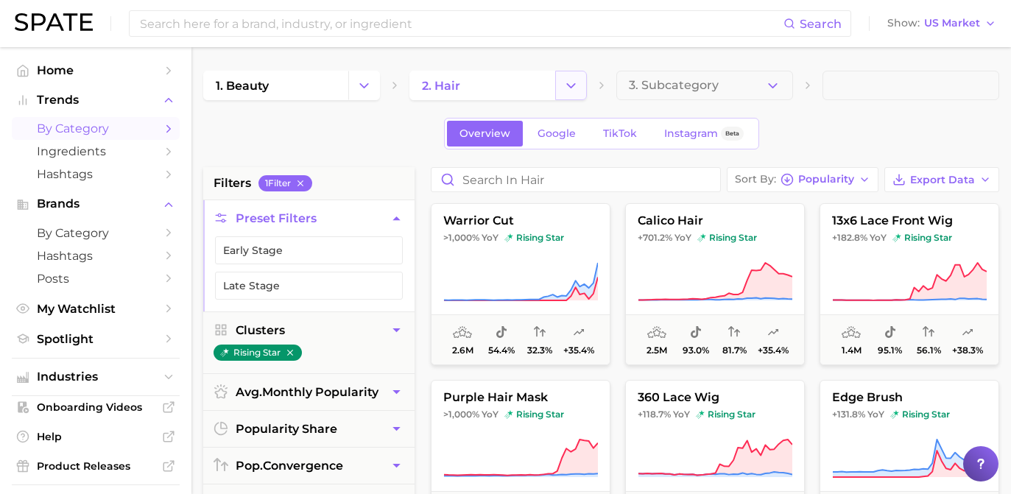
click at [575, 79] on icon "Change Category" at bounding box center [571, 85] width 15 height 15
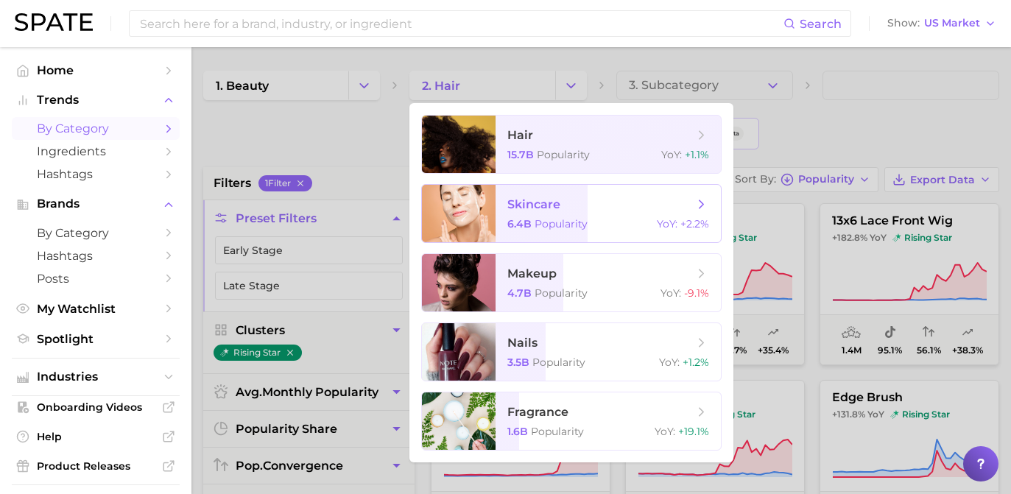
click at [517, 211] on span "skincare" at bounding box center [601, 205] width 186 height 16
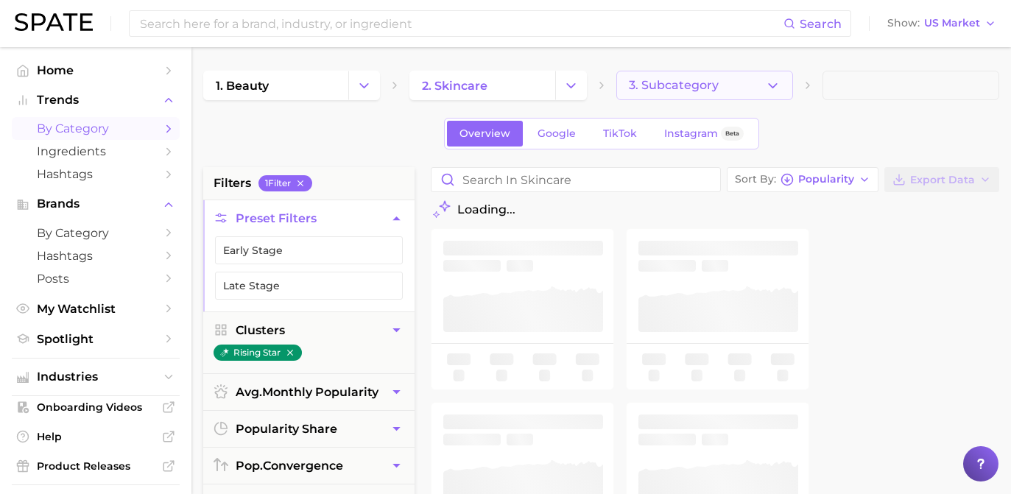
click at [704, 85] on span "3. Subcategory" at bounding box center [674, 85] width 90 height 13
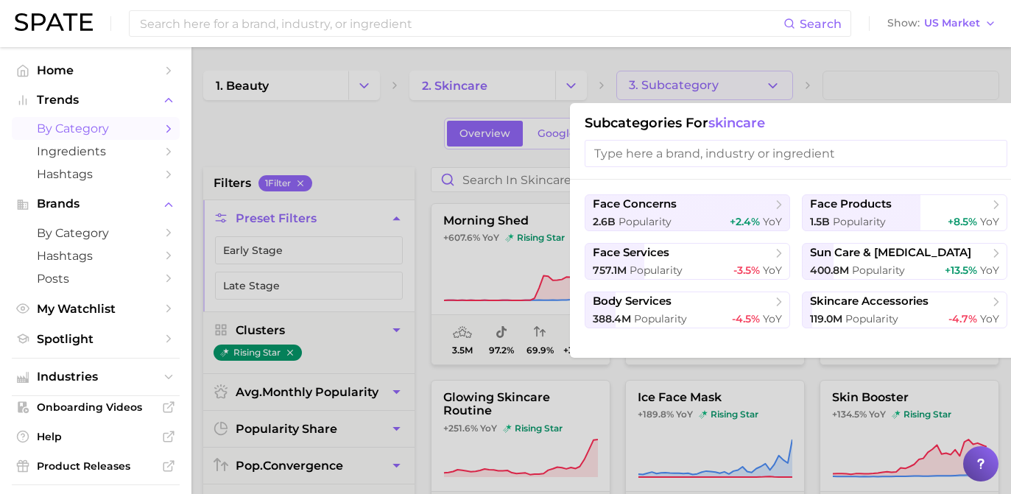
click at [564, 77] on div at bounding box center [505, 247] width 1011 height 494
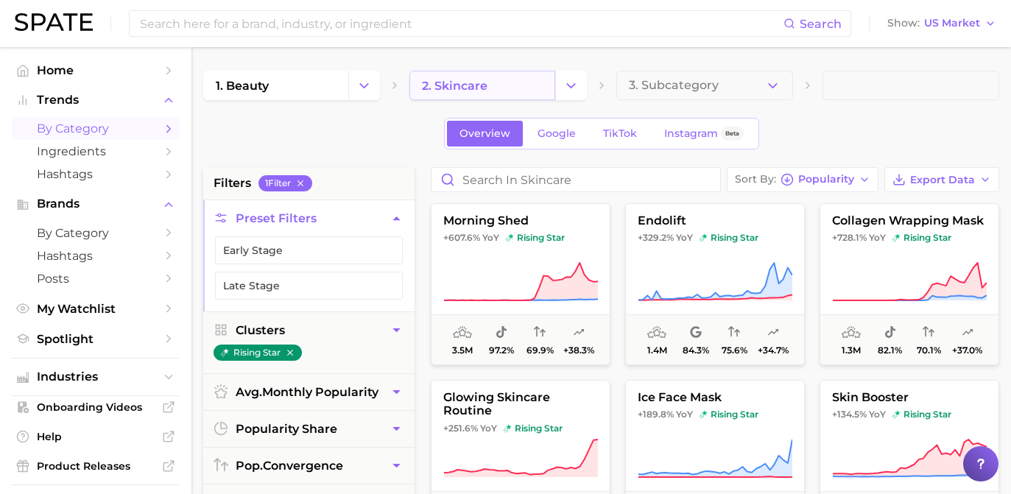
click at [547, 92] on link "2. skincare" at bounding box center [482, 85] width 145 height 29
click at [565, 87] on icon "Change Category" at bounding box center [571, 85] width 15 height 15
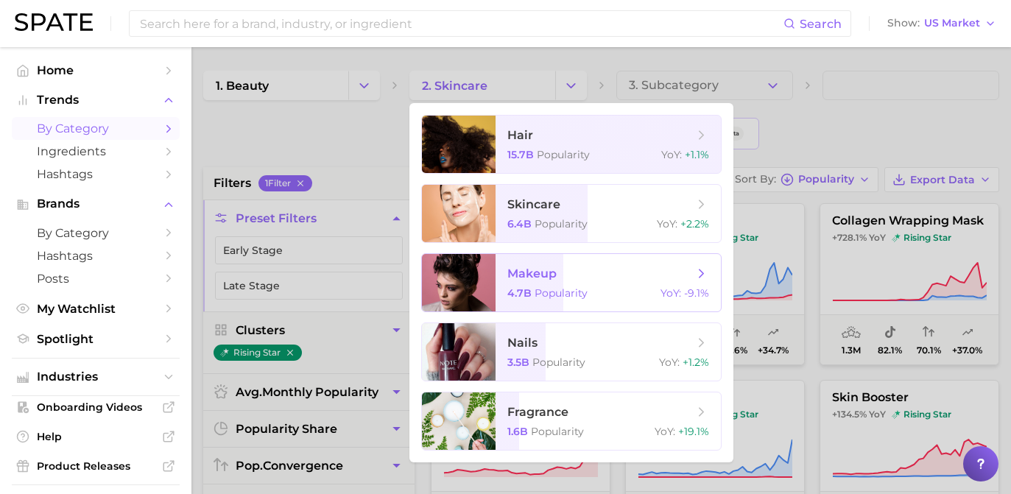
click at [662, 263] on span "makeup 4.7b Popularity YoY : -9.1%" at bounding box center [608, 282] width 225 height 57
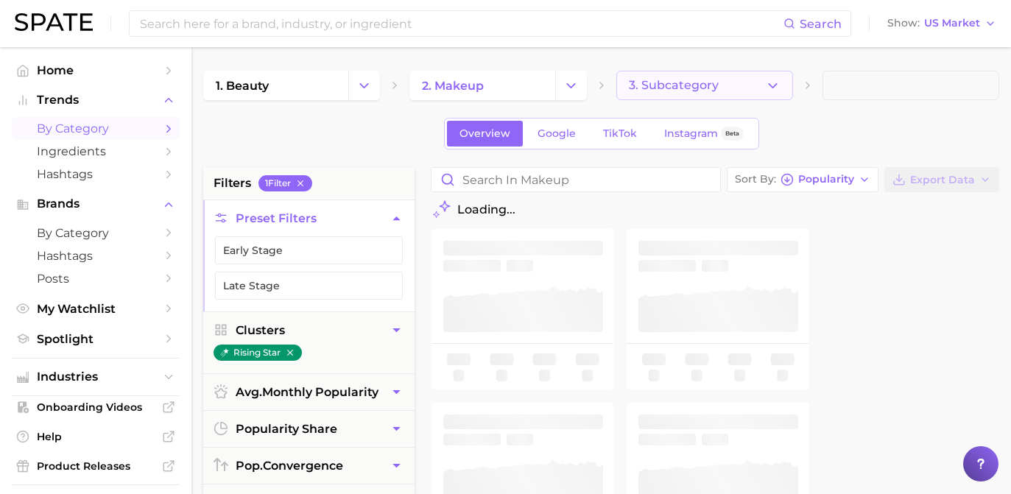
click at [765, 87] on icon "button" at bounding box center [772, 85] width 15 height 15
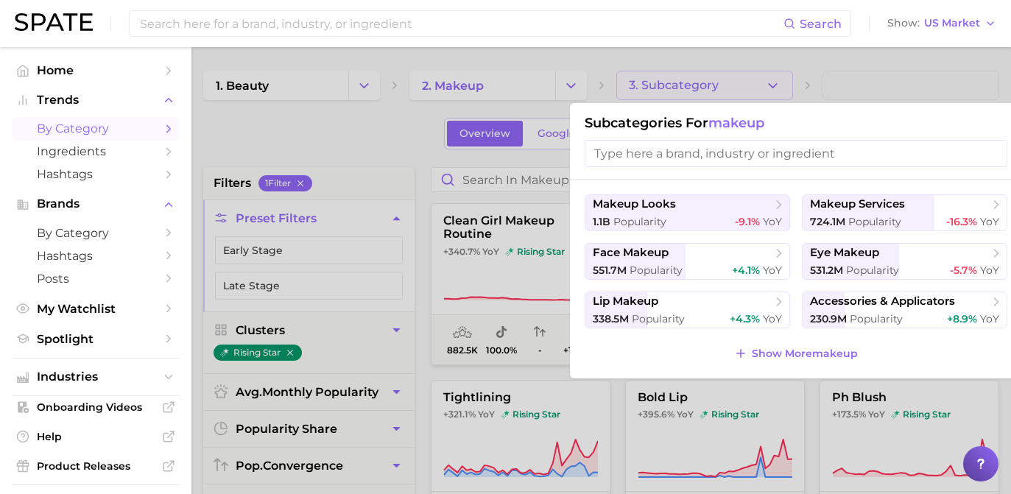
click at [860, 357] on div "Show More makeup" at bounding box center [796, 353] width 423 height 21
click at [839, 349] on span "Show More makeup" at bounding box center [805, 354] width 106 height 13
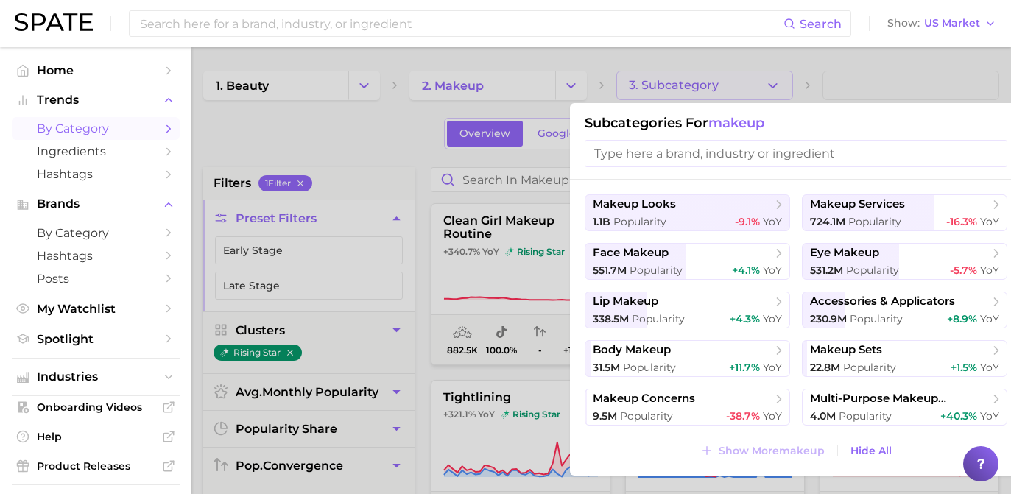
click at [541, 79] on div at bounding box center [505, 247] width 1011 height 494
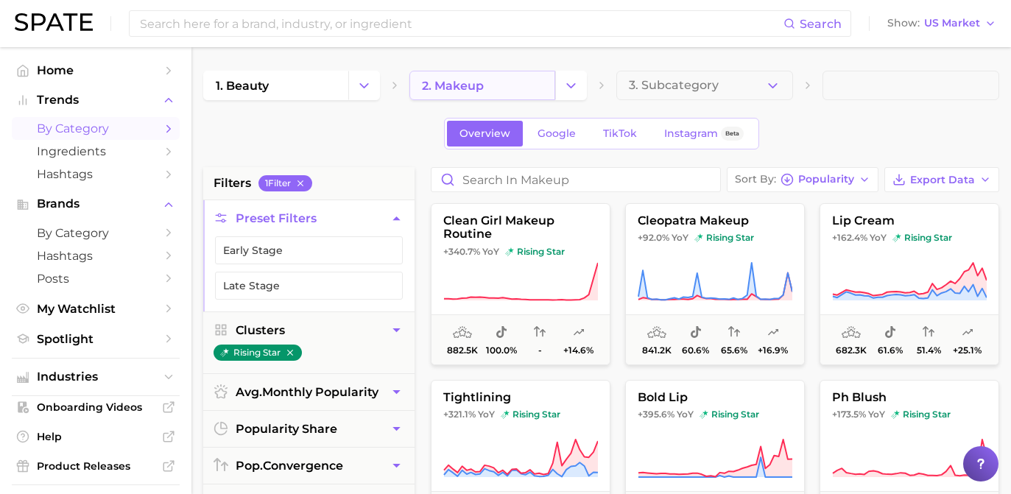
click at [550, 88] on link "2. makeup" at bounding box center [482, 85] width 145 height 29
click at [557, 87] on button "Change Category" at bounding box center [571, 85] width 32 height 29
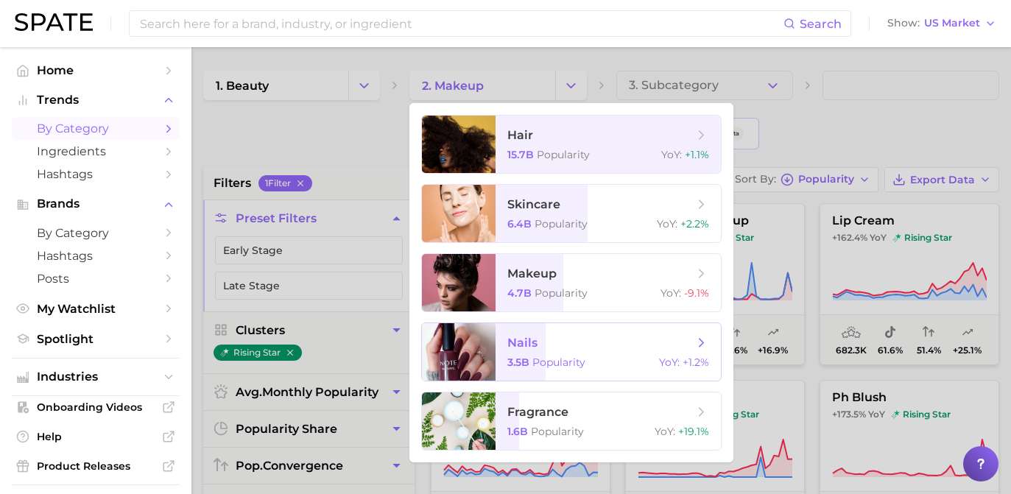
click at [530, 348] on span "nails" at bounding box center [523, 343] width 30 height 14
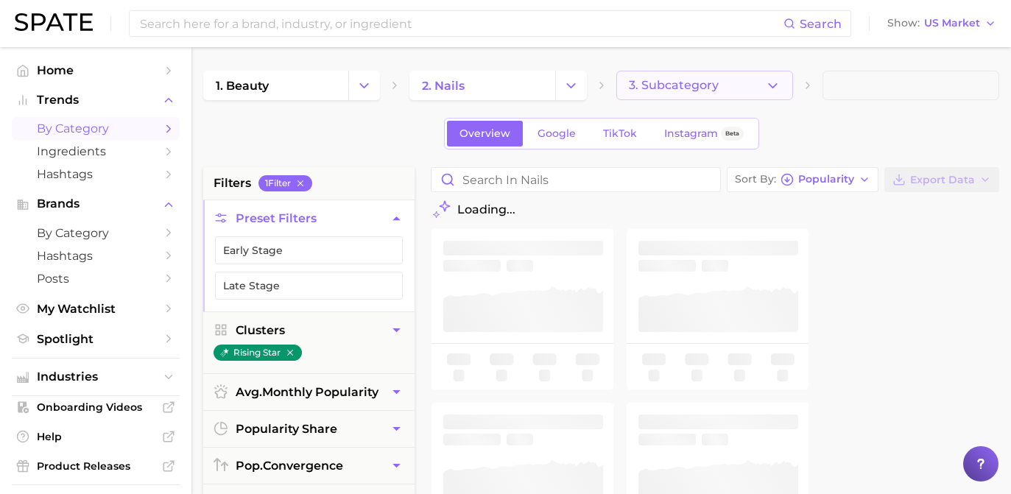
click at [658, 80] on span "3. Subcategory" at bounding box center [674, 85] width 90 height 13
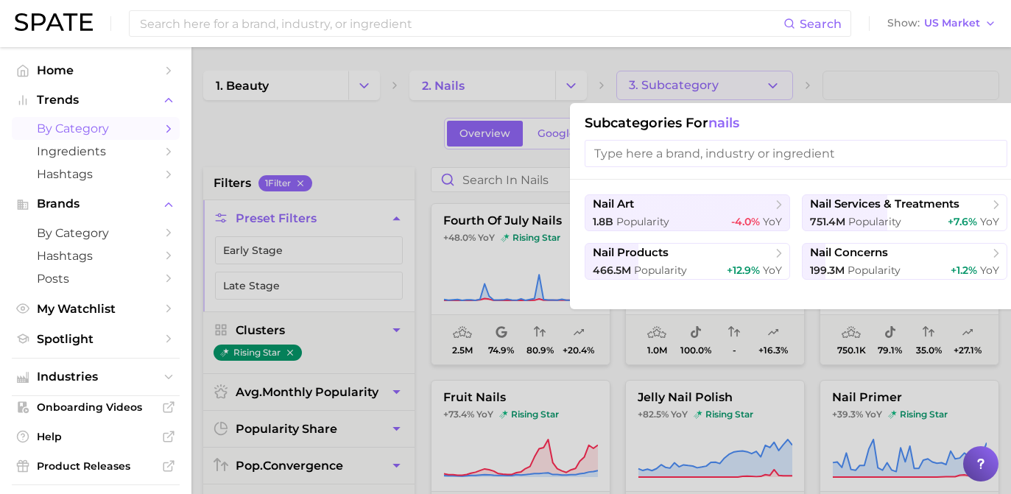
click at [570, 94] on div at bounding box center [505, 247] width 1011 height 494
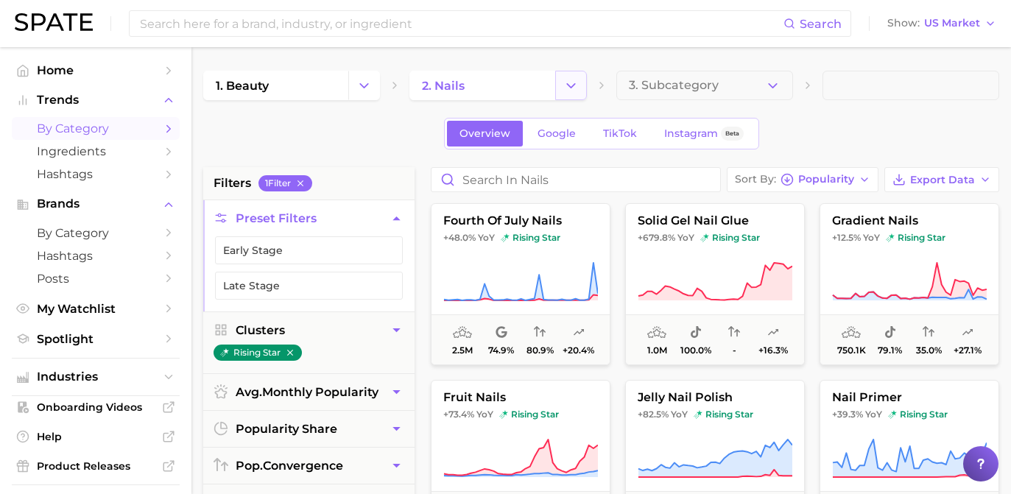
click at [570, 89] on icon "Change Category" at bounding box center [571, 85] width 15 height 15
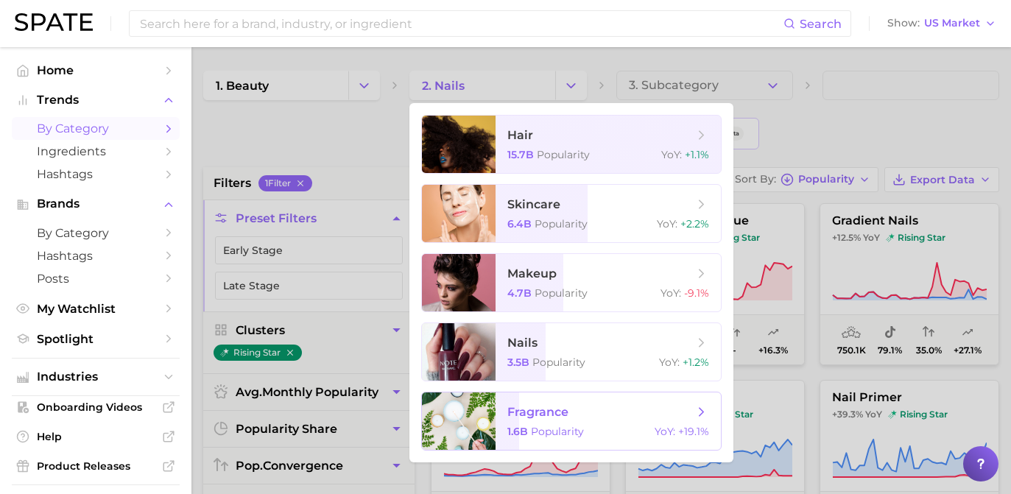
click at [503, 418] on span "fragrance 1.6b Popularity YoY : +19.1%" at bounding box center [608, 421] width 225 height 57
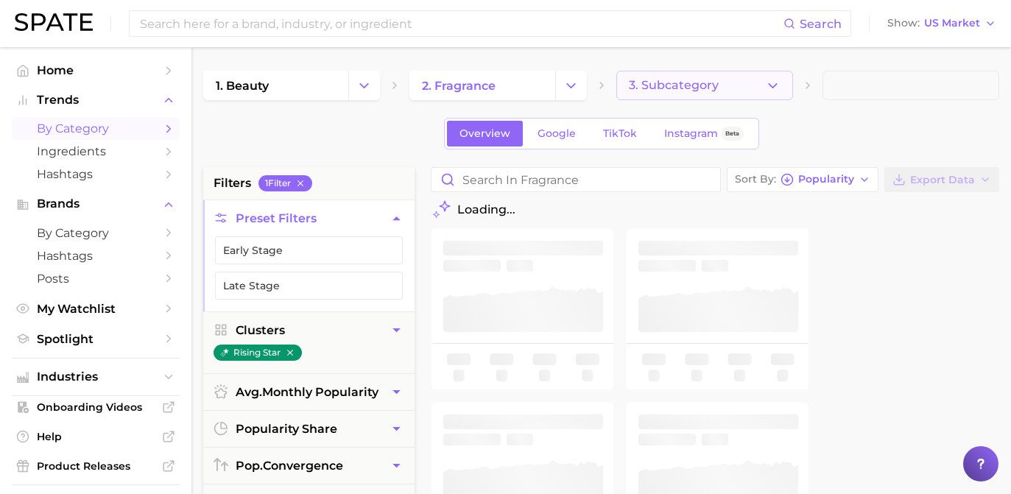
click at [734, 84] on button "3. Subcategory" at bounding box center [705, 85] width 177 height 29
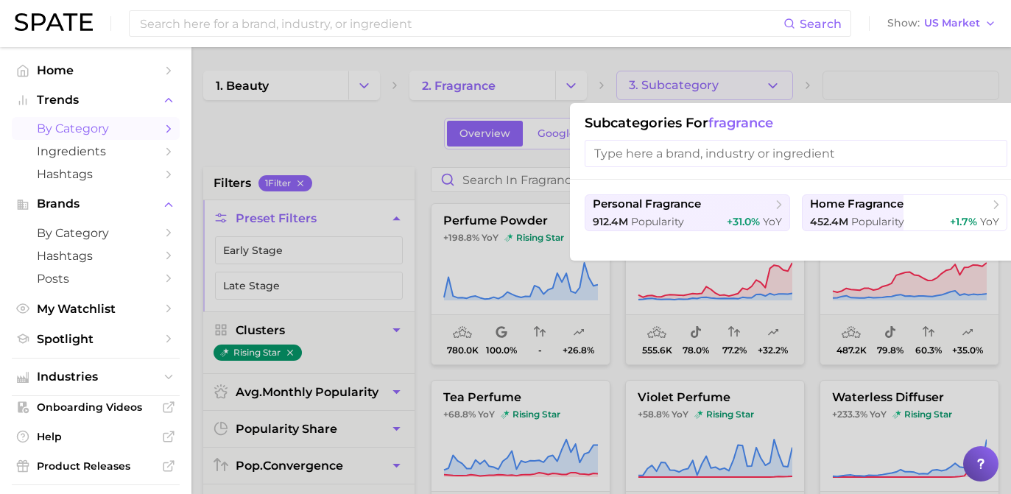
click at [555, 85] on div at bounding box center [505, 247] width 1011 height 494
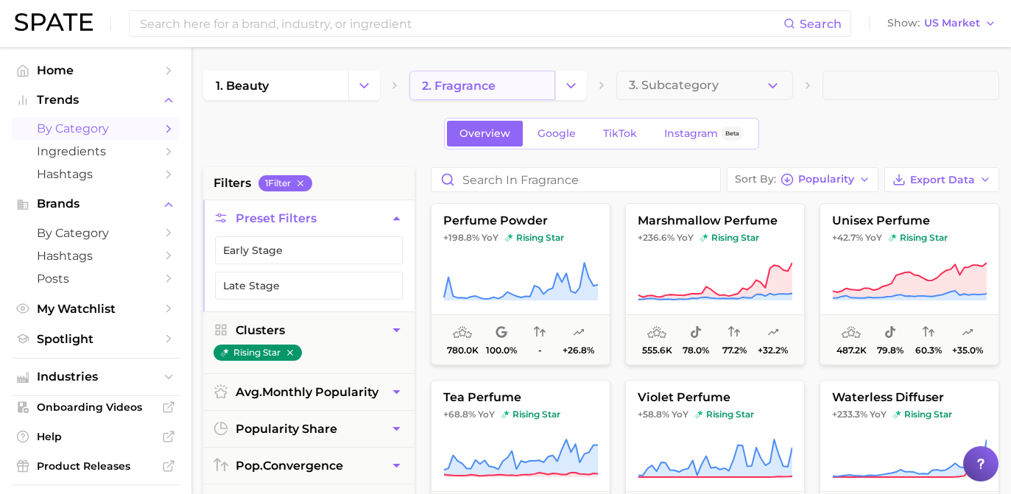
click at [506, 88] on link "2. fragrance" at bounding box center [482, 85] width 145 height 29
click at [547, 91] on link "2. fragrance" at bounding box center [482, 85] width 145 height 29
click at [578, 81] on icon "Change Category" at bounding box center [571, 85] width 15 height 15
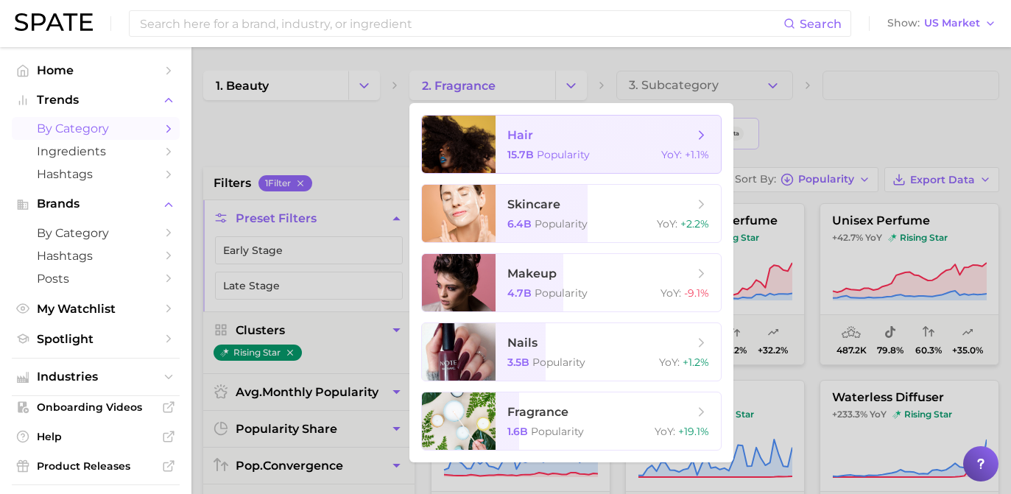
click at [578, 168] on span "hair 15.7b Popularity YoY : +1.1%" at bounding box center [608, 144] width 225 height 57
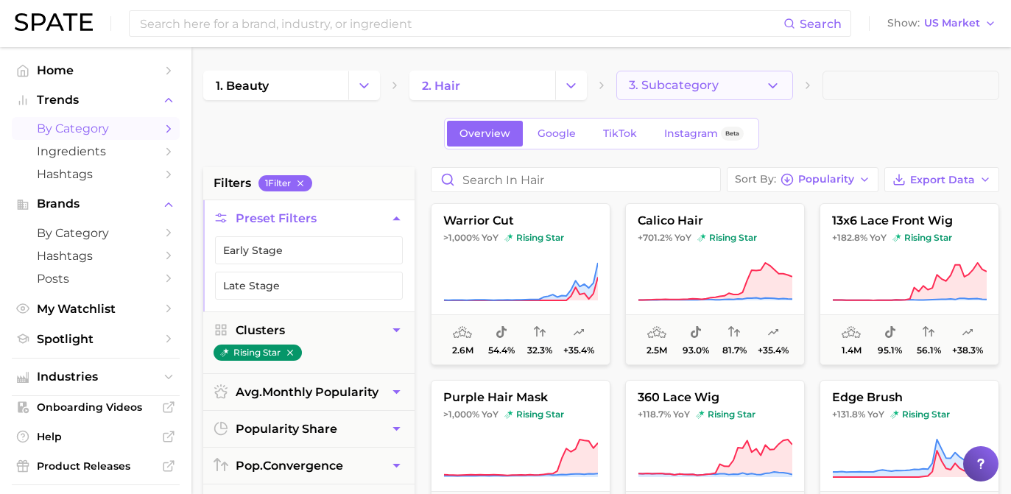
click at [782, 93] on button "3. Subcategory" at bounding box center [705, 85] width 177 height 29
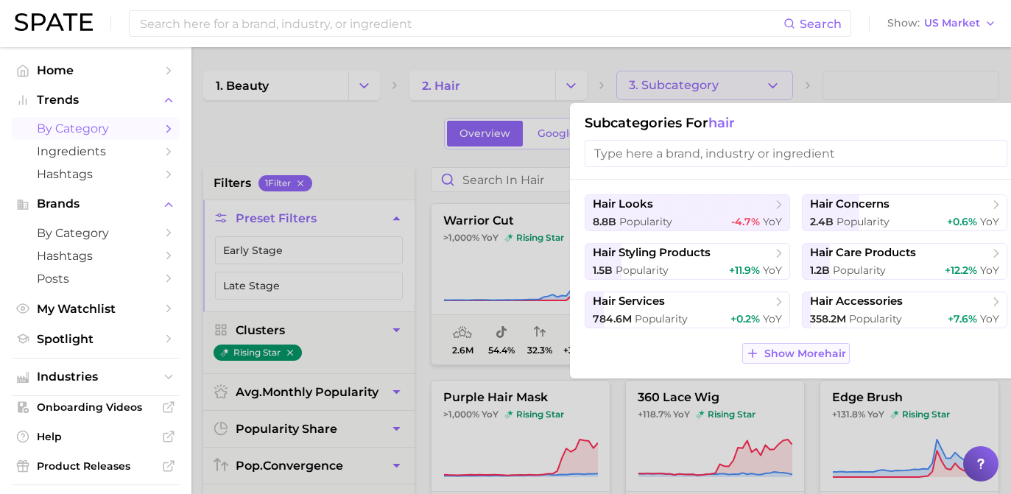
click at [823, 353] on span "Show More hair" at bounding box center [806, 354] width 82 height 13
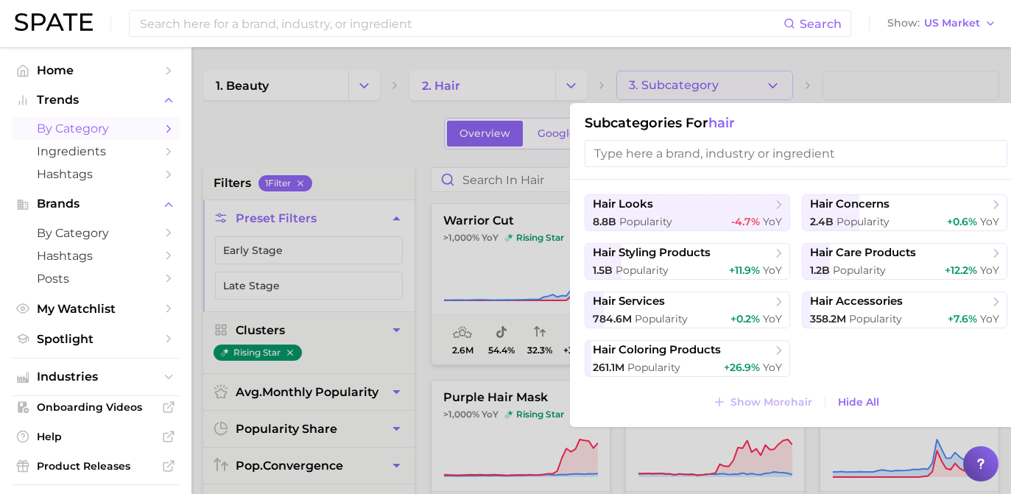
click at [483, 57] on div at bounding box center [505, 247] width 1011 height 494
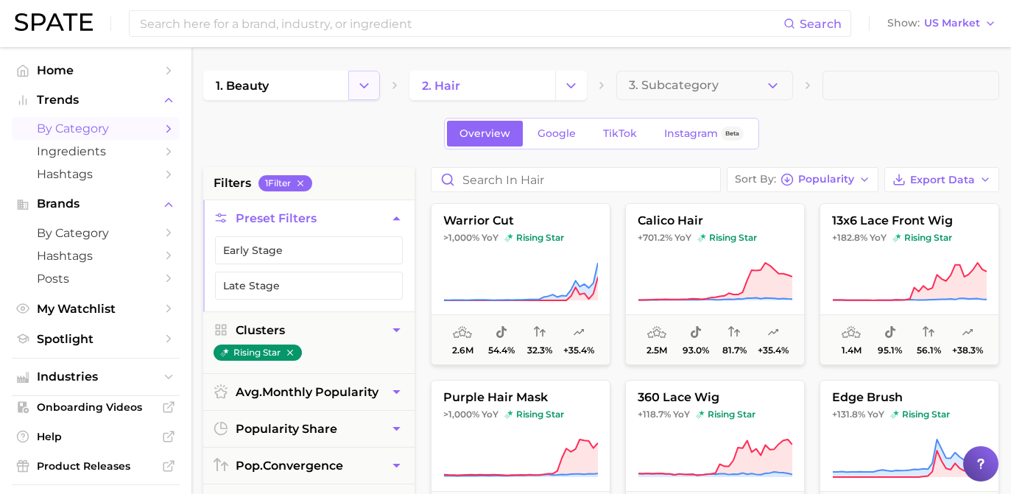
click at [365, 85] on icon "Change Category" at bounding box center [364, 85] width 15 height 15
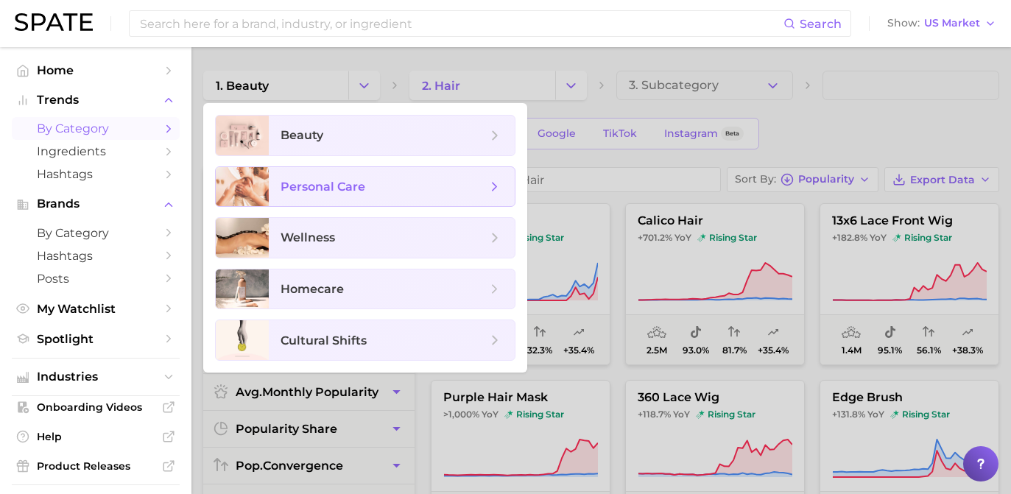
click at [357, 202] on span "personal care" at bounding box center [392, 187] width 246 height 40
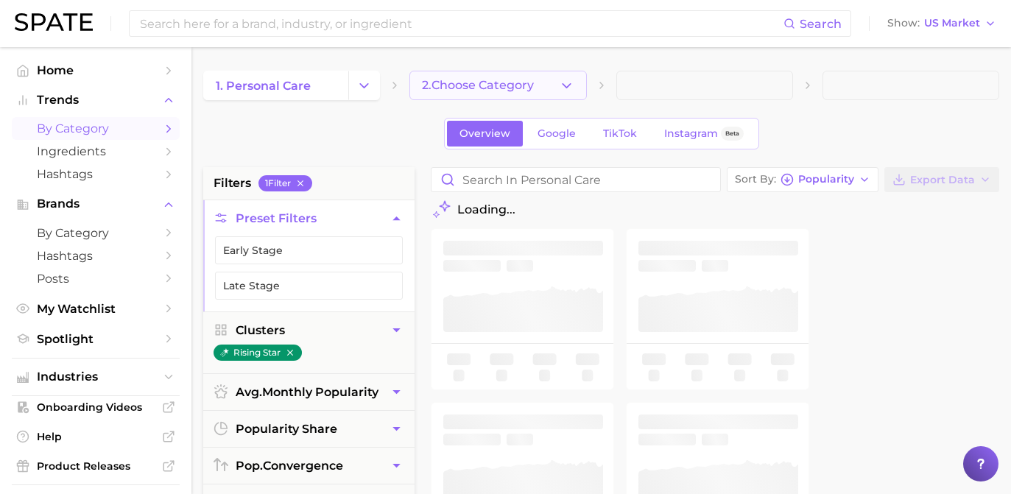
click at [505, 90] on span "2. Choose Category" at bounding box center [478, 85] width 112 height 13
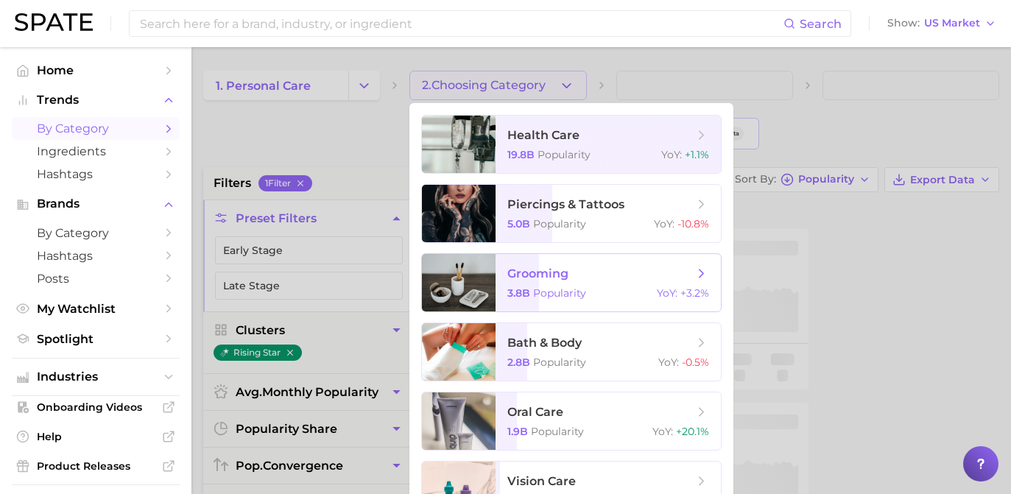
click at [603, 292] on div "3.8b Popularity YoY : +3.2%" at bounding box center [609, 293] width 202 height 13
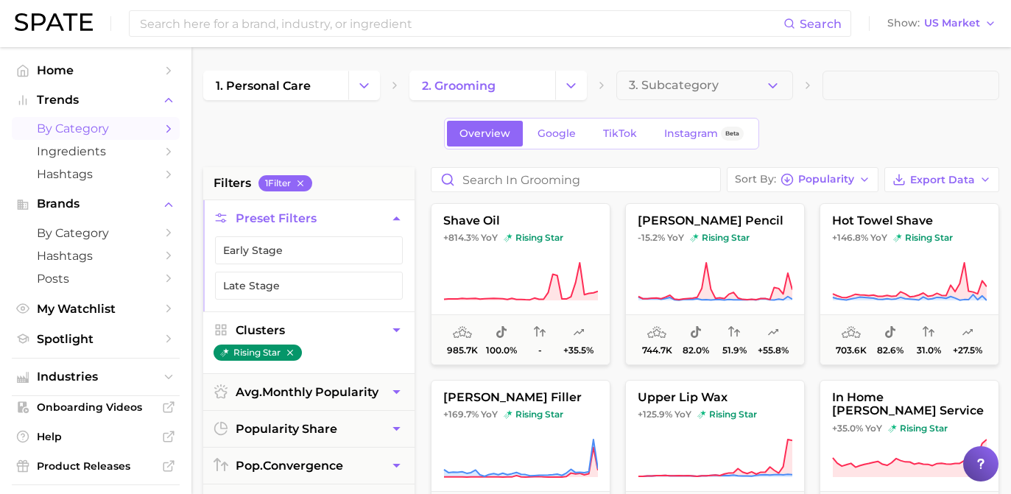
click at [382, 332] on button "Clusters" at bounding box center [308, 330] width 211 height 36
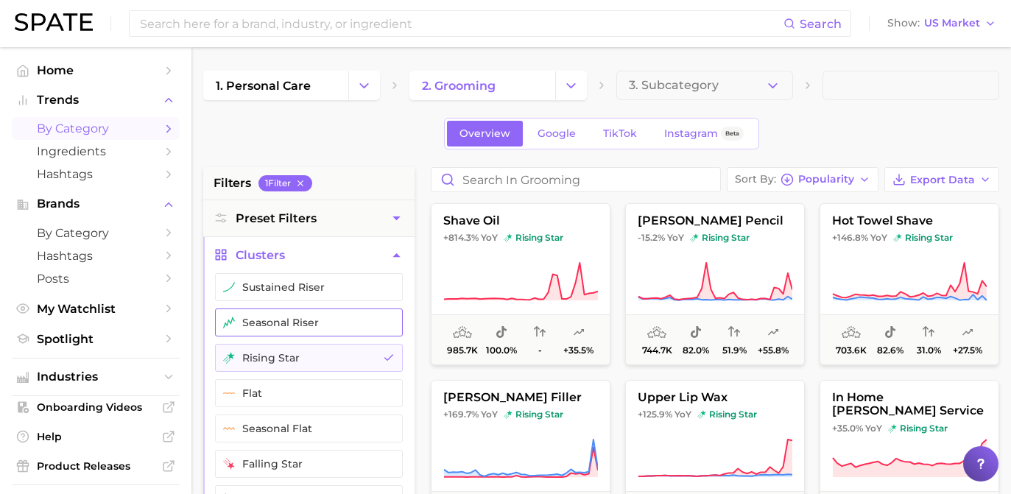
click at [399, 323] on button "seasonal riser" at bounding box center [309, 323] width 188 height 28
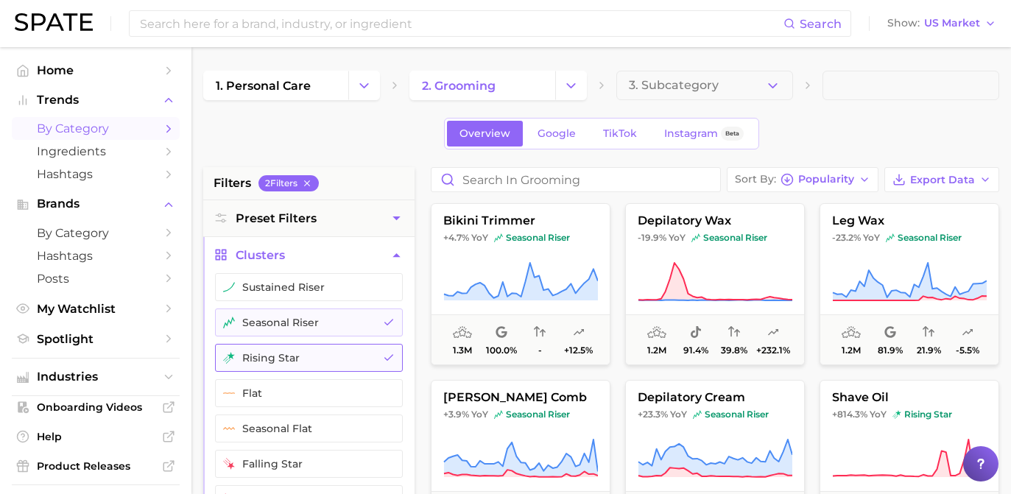
click at [393, 348] on button "rising star" at bounding box center [309, 358] width 188 height 28
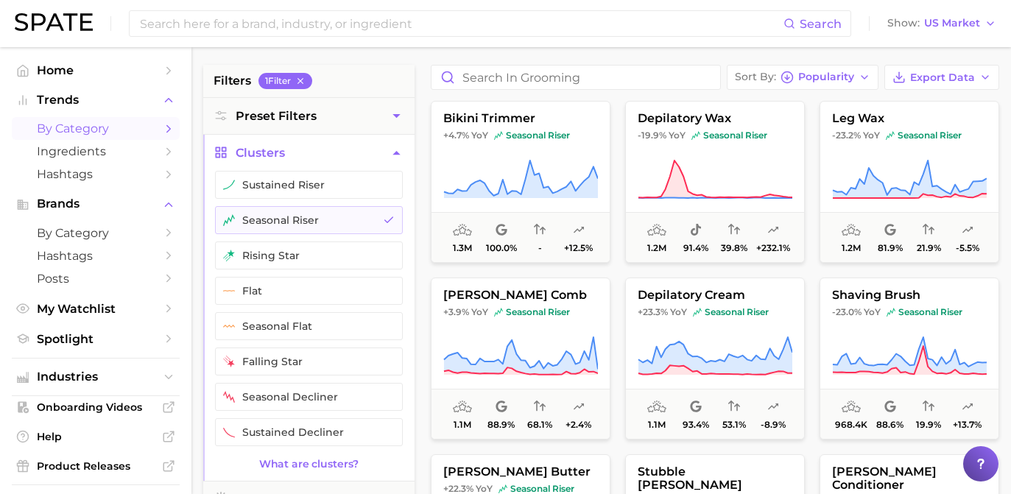
scroll to position [26, 0]
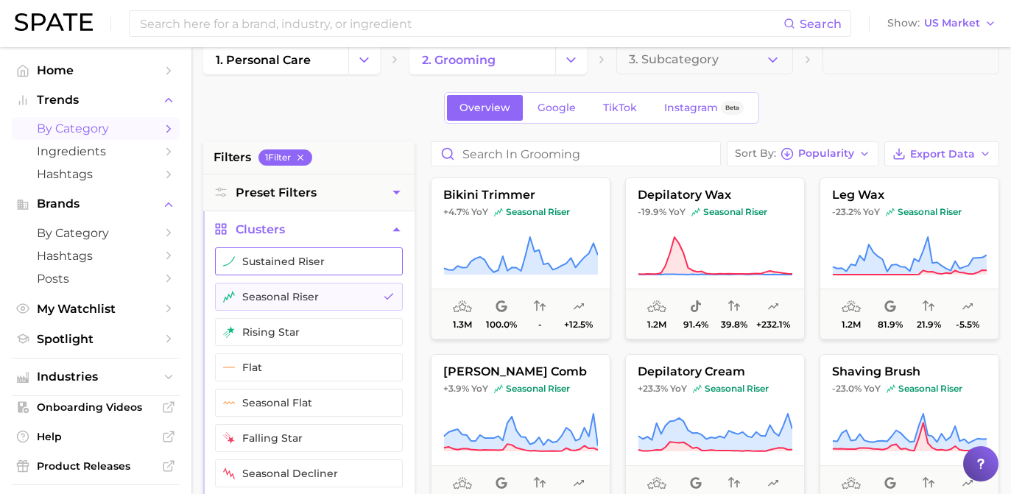
click at [385, 269] on button "sustained riser" at bounding box center [309, 262] width 188 height 28
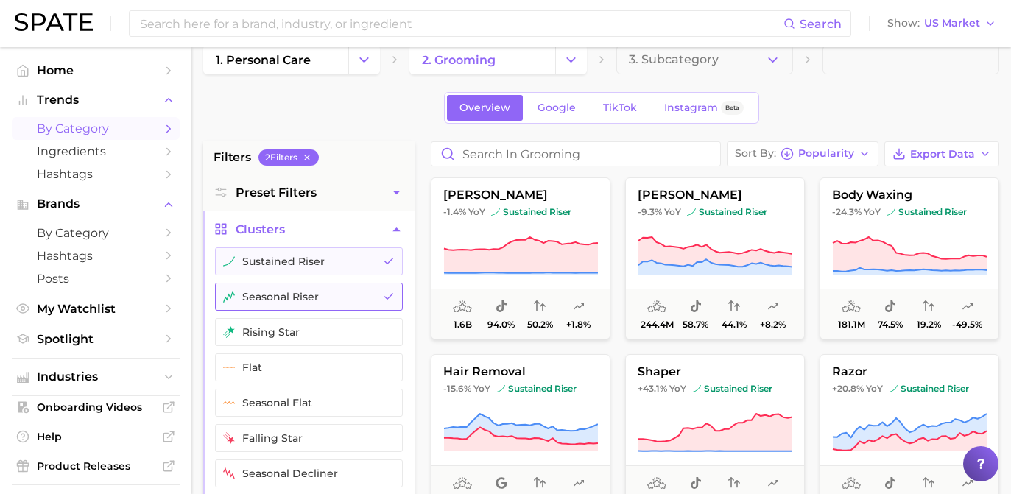
click at [387, 289] on button "seasonal riser" at bounding box center [309, 297] width 188 height 28
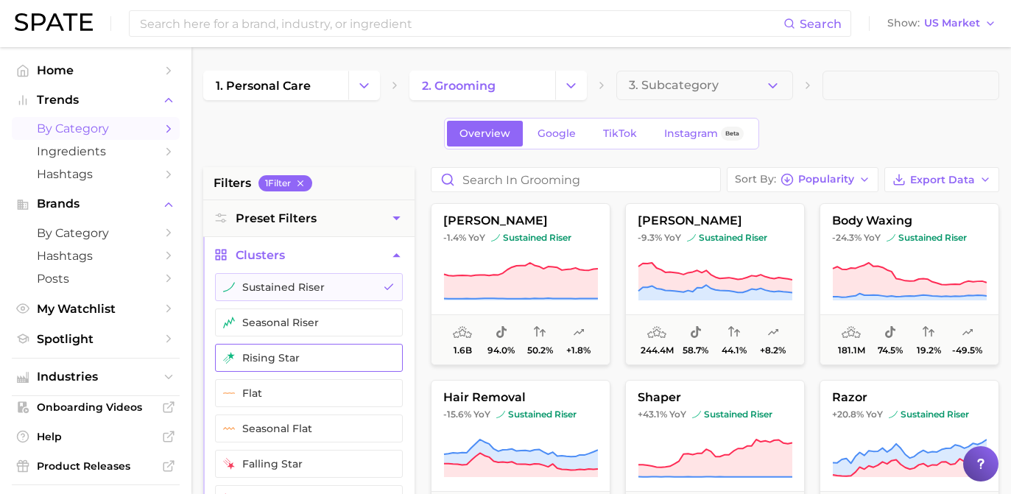
click at [314, 360] on button "rising star" at bounding box center [309, 358] width 188 height 28
click at [389, 293] on button "sustained riser" at bounding box center [309, 287] width 188 height 28
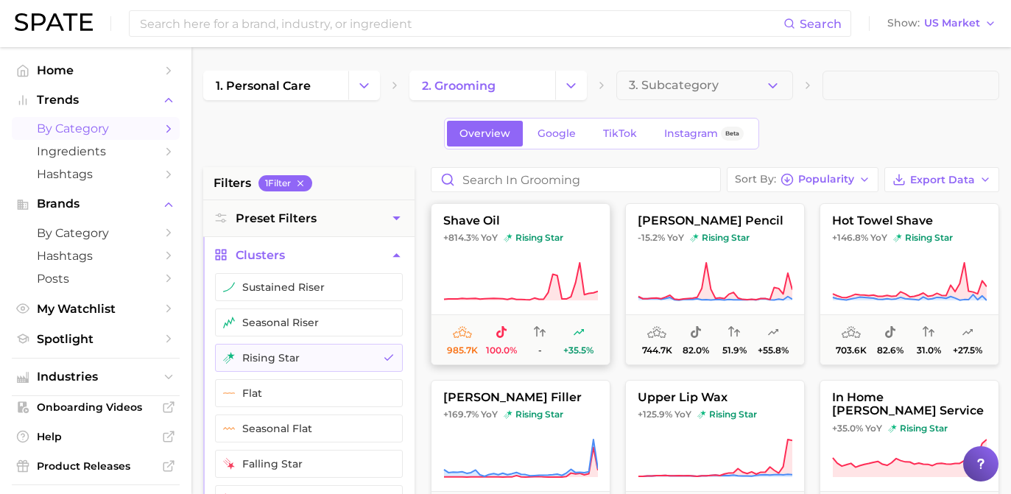
click at [518, 270] on icon at bounding box center [520, 282] width 155 height 41
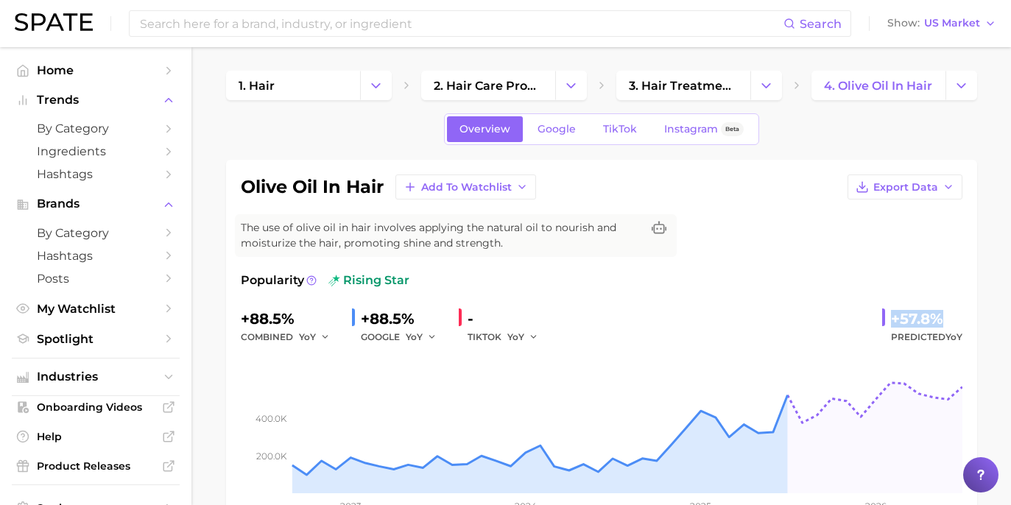
drag, startPoint x: 896, startPoint y: 317, endPoint x: 939, endPoint y: 320, distance: 42.9
click at [939, 320] on div "+57.8%" at bounding box center [926, 319] width 71 height 24
copy div "+57.8%"
click at [572, 122] on link "Google" at bounding box center [556, 129] width 63 height 26
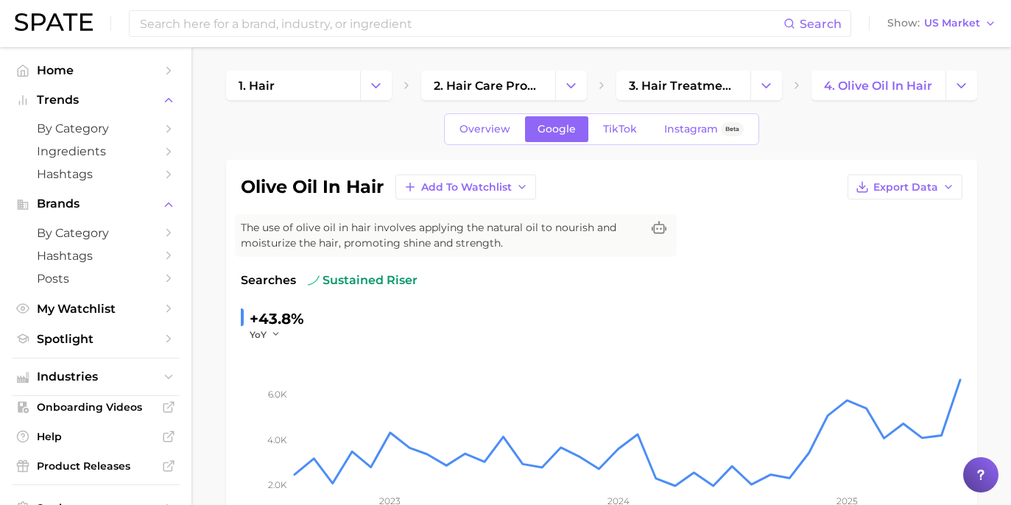
click at [617, 142] on div "Overview Google TikTok Instagram Beta" at bounding box center [601, 129] width 315 height 32
click at [619, 137] on link "TikTok" at bounding box center [620, 129] width 59 height 26
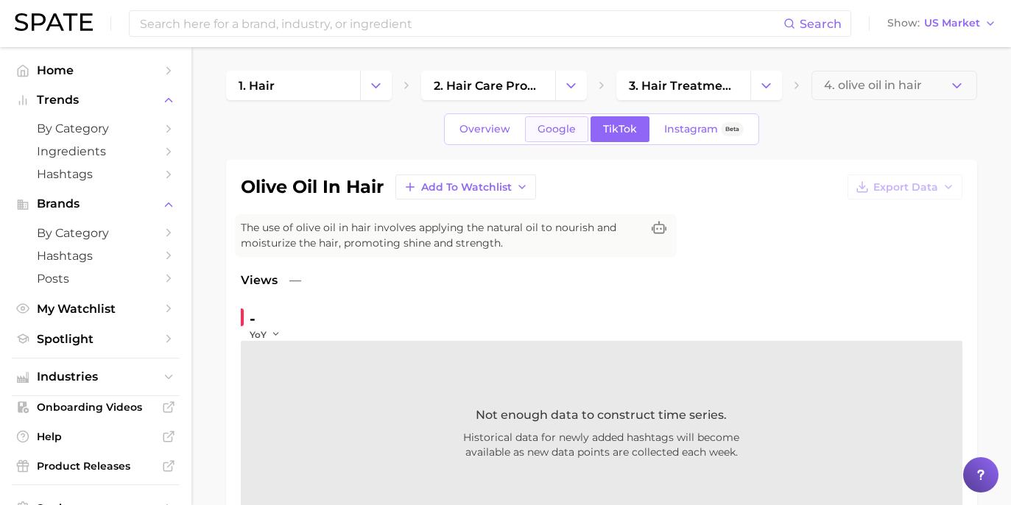
click at [556, 132] on span "Google" at bounding box center [557, 129] width 38 height 13
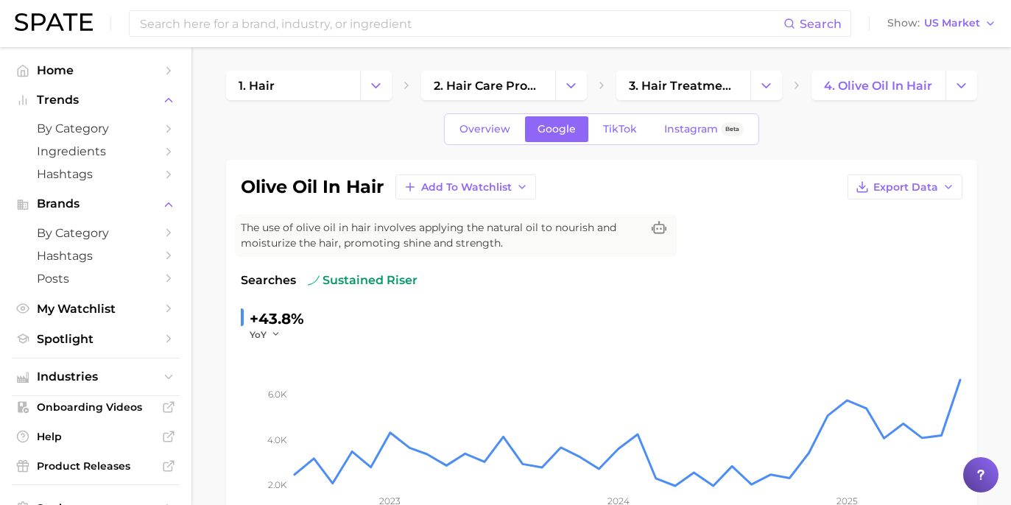
scroll to position [138, 0]
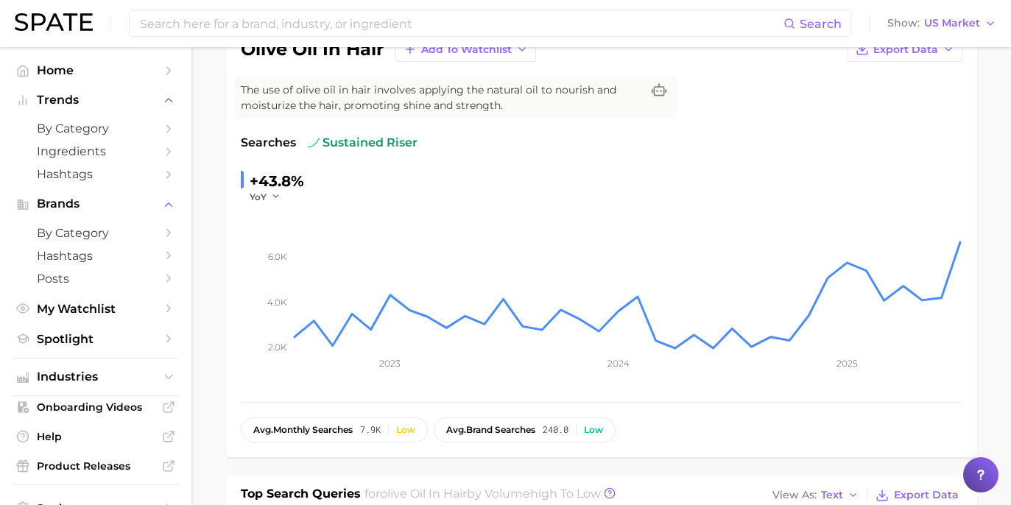
click at [461, 63] on div "olive oil in hair Add to Watchlist Export Data The use of olive oil in hair inv…" at bounding box center [602, 240] width 722 height 406
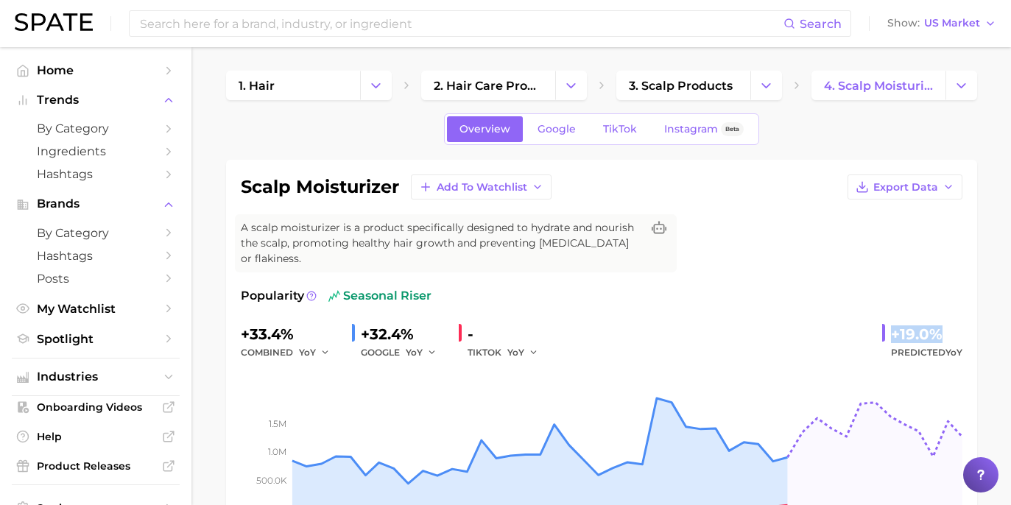
drag, startPoint x: 894, startPoint y: 318, endPoint x: 956, endPoint y: 318, distance: 62.6
click at [956, 323] on div "+19.0%" at bounding box center [926, 335] width 71 height 24
copy div "+19.0%"
click at [550, 124] on span "Google" at bounding box center [557, 129] width 38 height 13
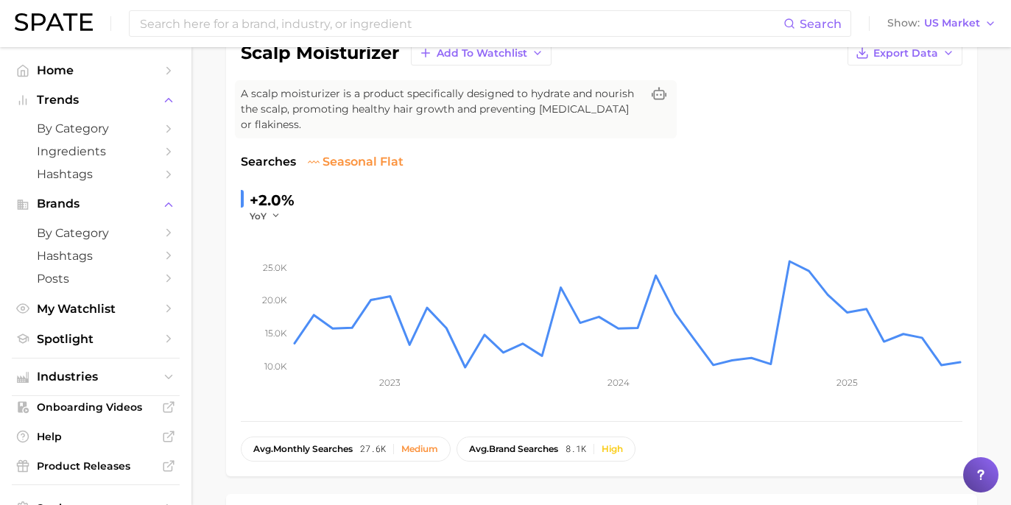
scroll to position [11, 0]
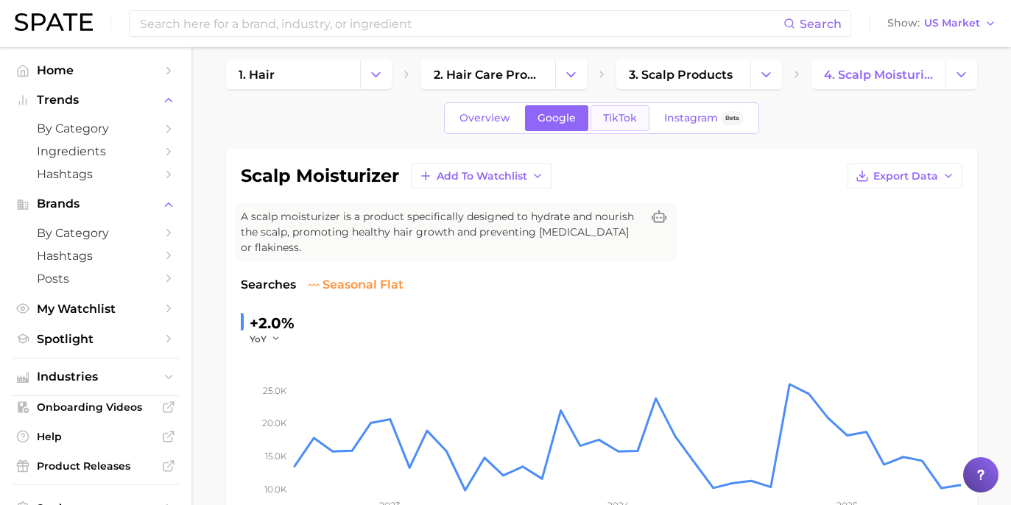
click at [625, 119] on span "TikTok" at bounding box center [620, 118] width 34 height 13
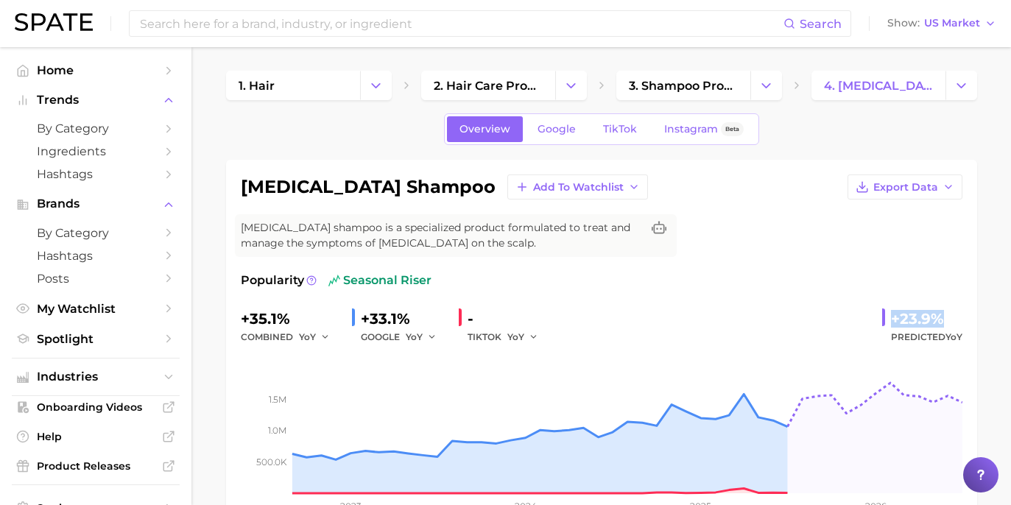
drag, startPoint x: 893, startPoint y: 317, endPoint x: 943, endPoint y: 316, distance: 50.1
click at [943, 316] on div "+23.9%" at bounding box center [926, 319] width 71 height 24
copy div "+23.9%"
click at [561, 136] on link "Google" at bounding box center [556, 129] width 63 height 26
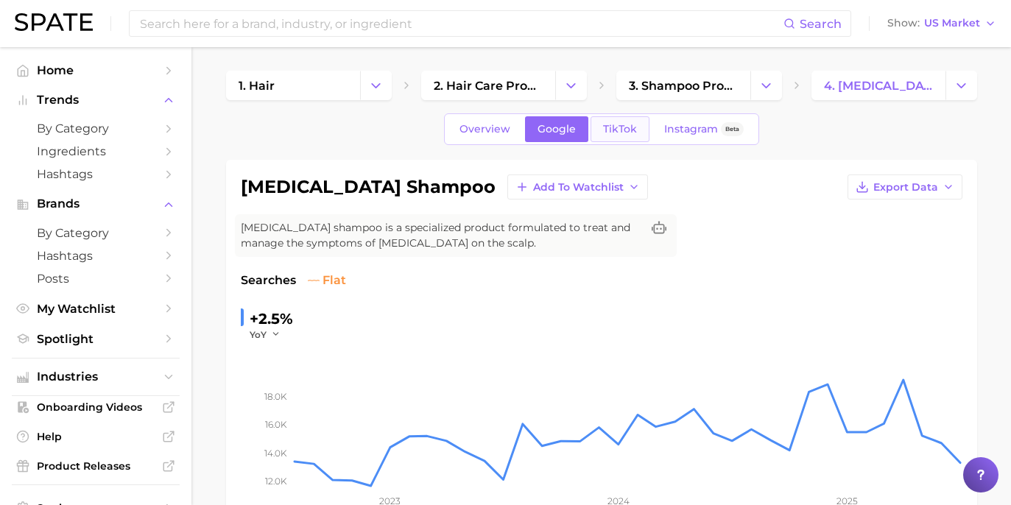
click at [622, 124] on span "TikTok" at bounding box center [620, 129] width 34 height 13
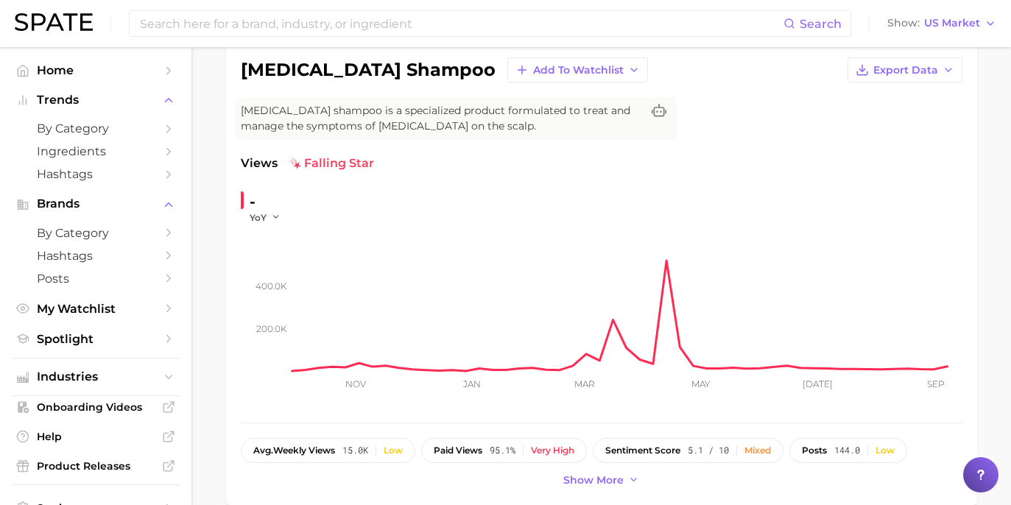
scroll to position [222, 0]
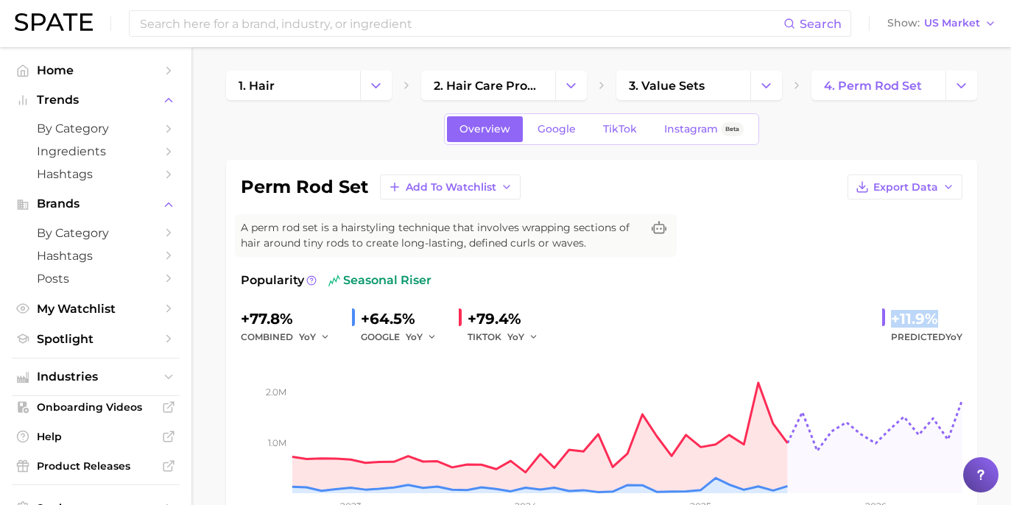
drag, startPoint x: 891, startPoint y: 318, endPoint x: 945, endPoint y: 317, distance: 54.5
click at [945, 317] on div "+11.9% Predicted YoY" at bounding box center [923, 326] width 80 height 39
copy div "+11.9%"
click at [576, 121] on link "Google" at bounding box center [556, 129] width 63 height 26
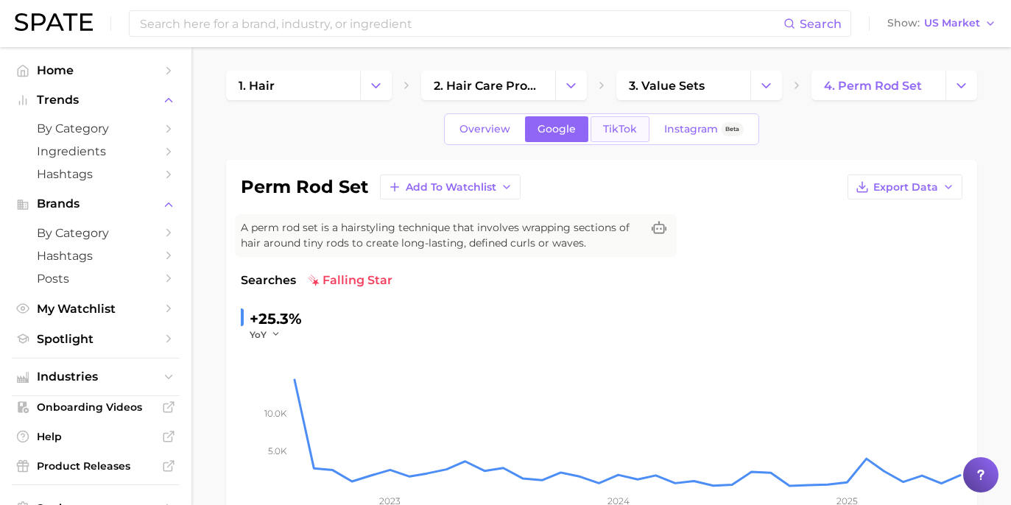
click at [603, 128] on span "TikTok" at bounding box center [620, 129] width 34 height 13
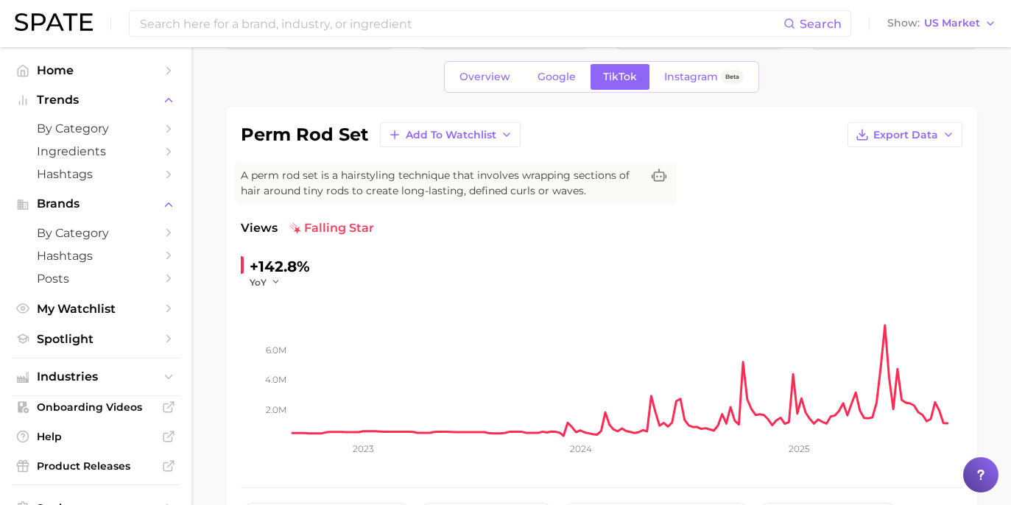
scroll to position [151, 0]
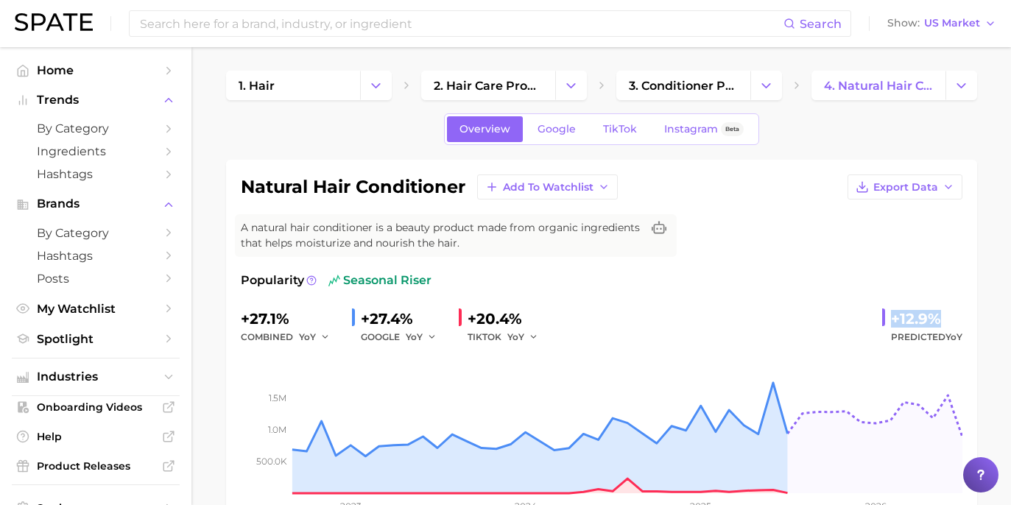
drag, startPoint x: 888, startPoint y: 314, endPoint x: 941, endPoint y: 321, distance: 54.3
click at [941, 321] on div "+12.9% Predicted YoY" at bounding box center [923, 326] width 80 height 39
copy div "+12.9%"
click at [565, 138] on link "Google" at bounding box center [556, 129] width 63 height 26
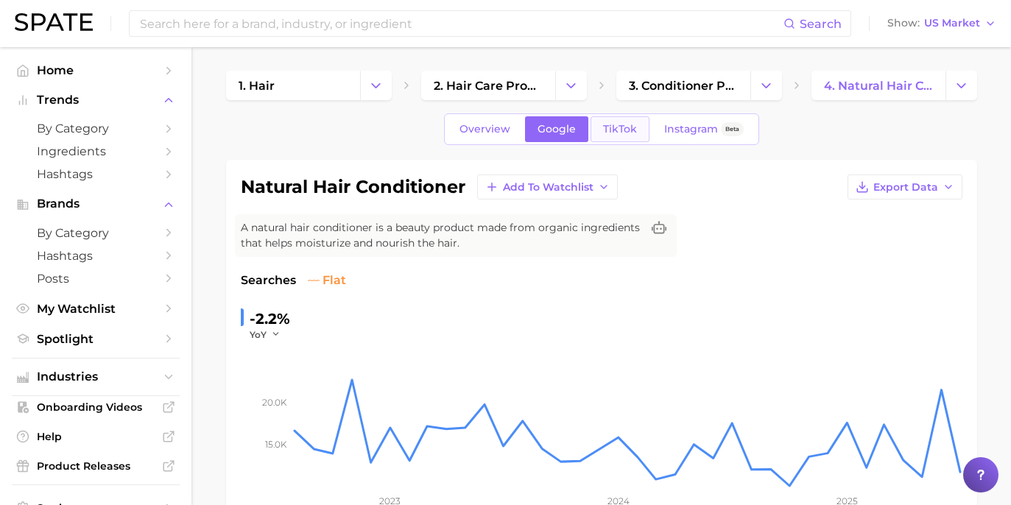
click at [611, 120] on link "TikTok" at bounding box center [620, 129] width 59 height 26
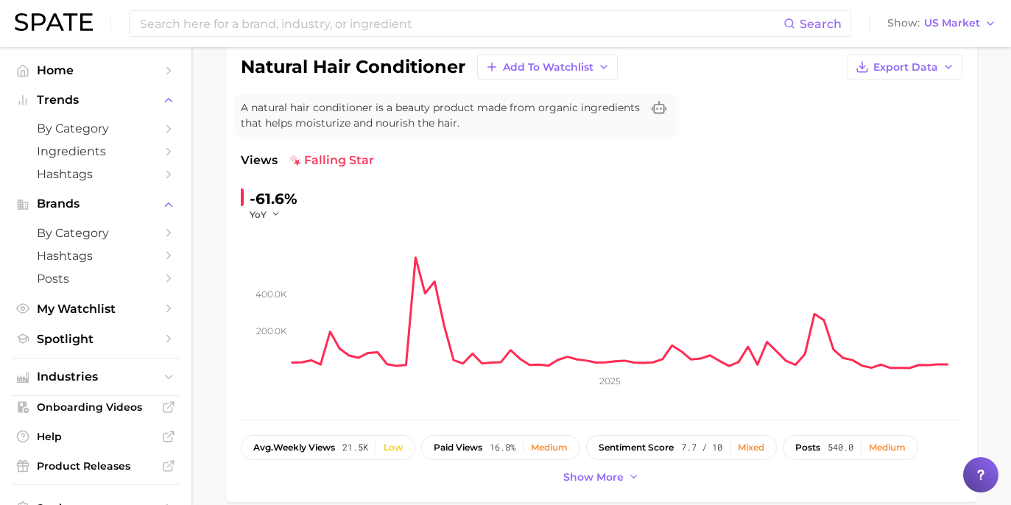
scroll to position [195, 0]
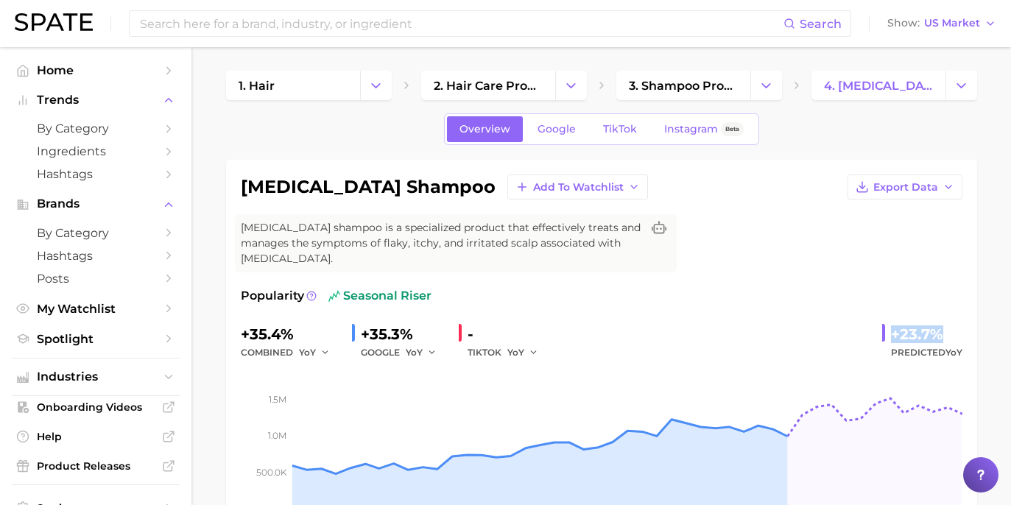
drag, startPoint x: 890, startPoint y: 330, endPoint x: 956, endPoint y: 335, distance: 66.5
click at [956, 335] on div "+23.7% Predicted YoY" at bounding box center [923, 342] width 80 height 39
copy div "+23.7%"
click at [573, 133] on span "Google" at bounding box center [557, 129] width 38 height 13
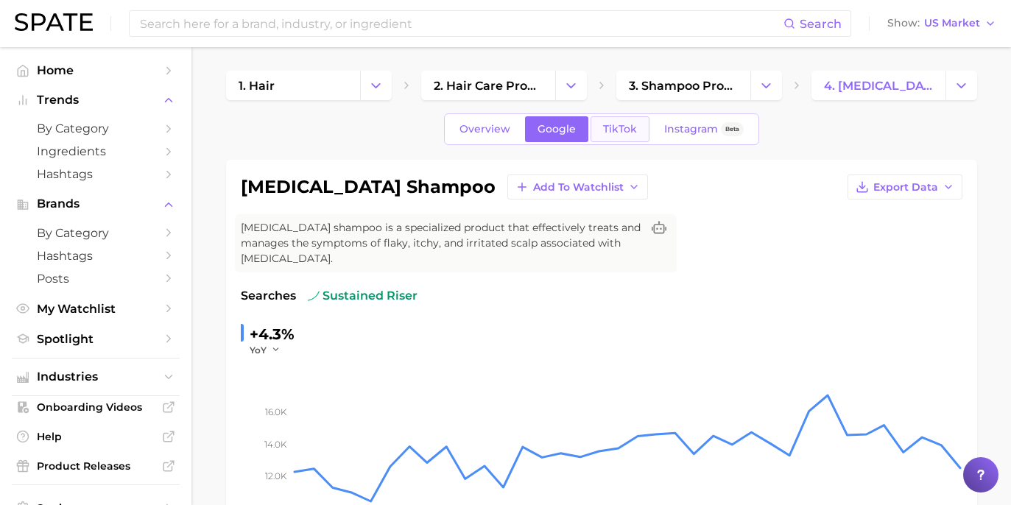
click at [611, 129] on span "TikTok" at bounding box center [620, 129] width 34 height 13
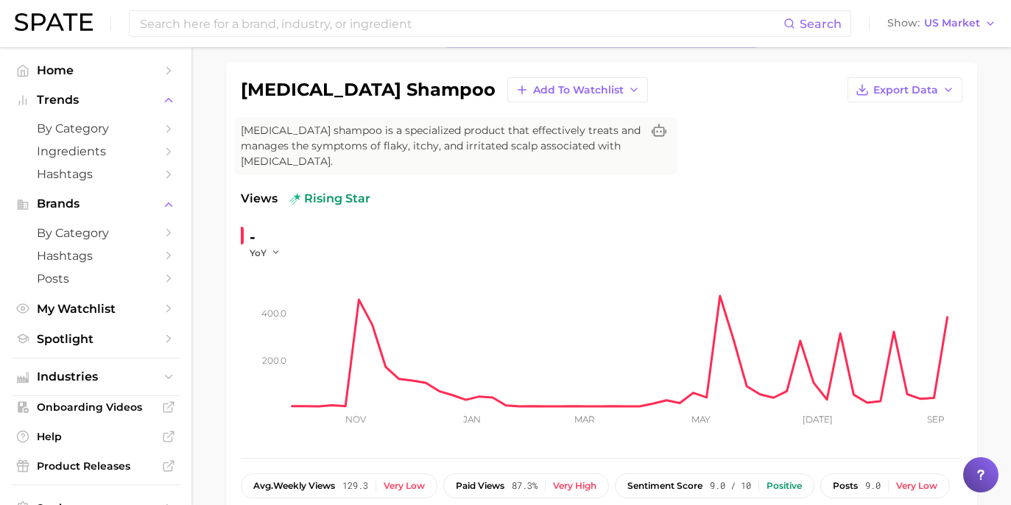
scroll to position [122, 0]
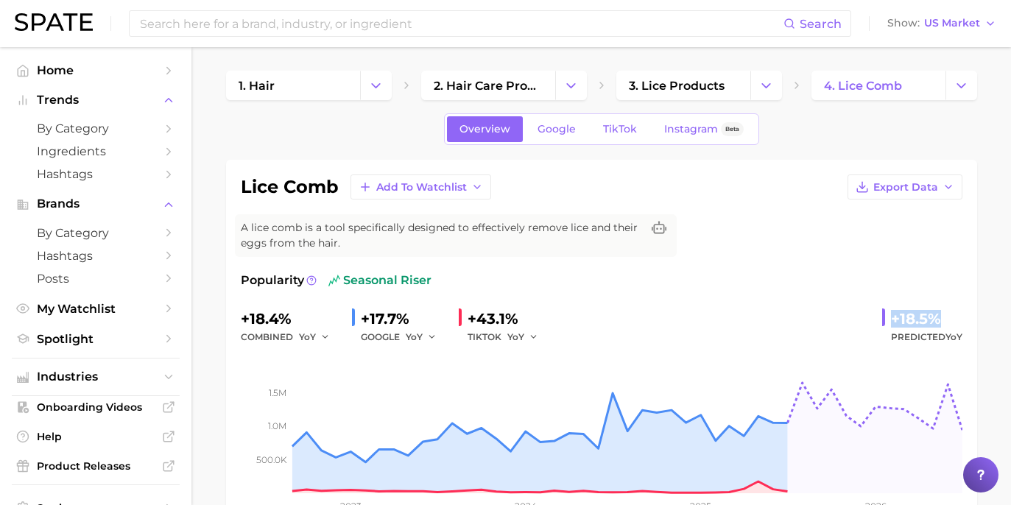
drag, startPoint x: 885, startPoint y: 318, endPoint x: 968, endPoint y: 319, distance: 82.5
click at [968, 319] on div "lice comb Add to Watchlist Export Data A lice comb is a tool specifically desig…" at bounding box center [601, 352] width 751 height 385
copy div "+18.5%"
click at [547, 127] on span "Google" at bounding box center [557, 129] width 38 height 13
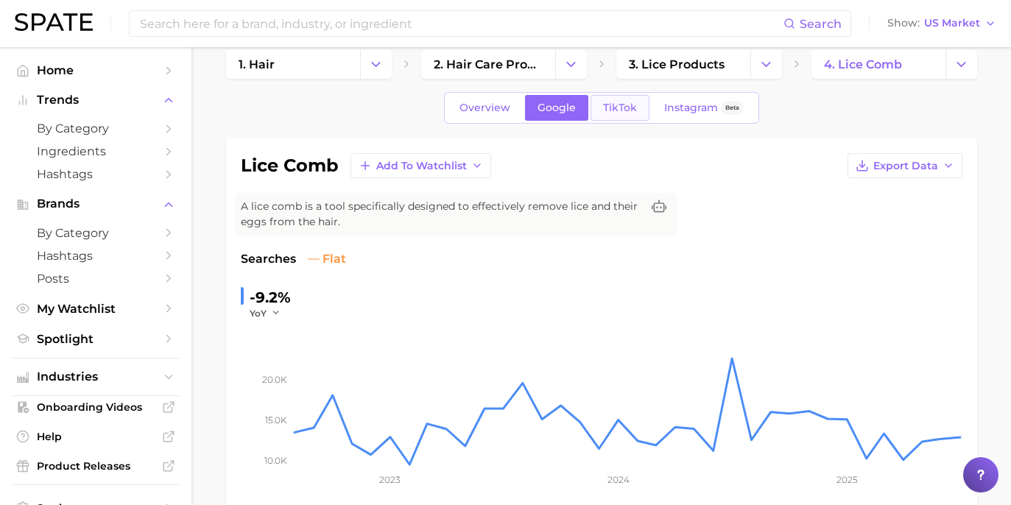
scroll to position [18, 0]
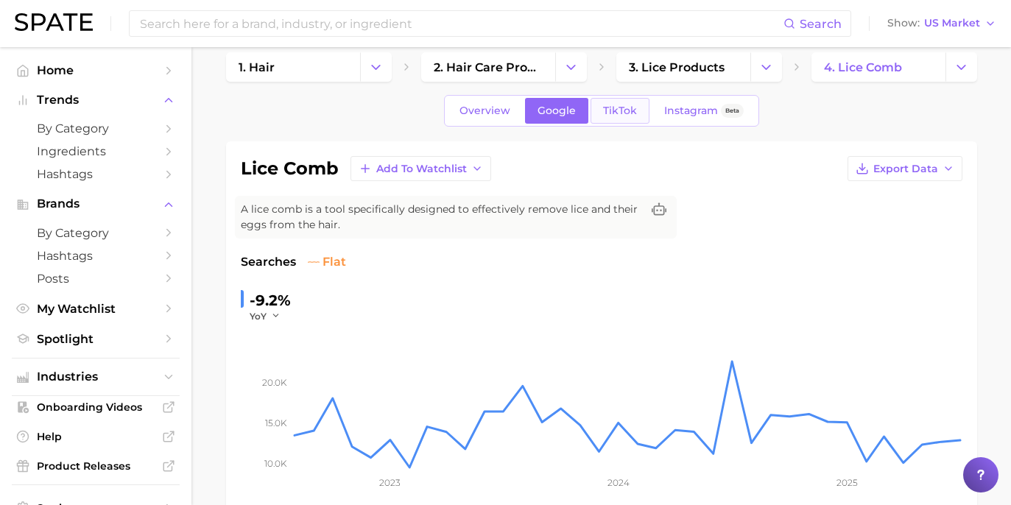
click at [621, 114] on span "TikTok" at bounding box center [620, 111] width 34 height 13
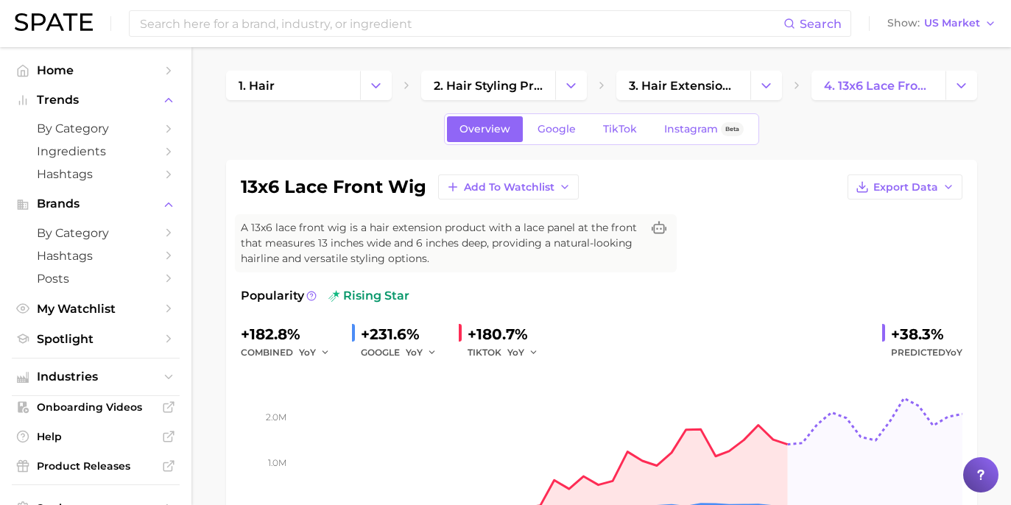
click at [897, 332] on div "+38.3%" at bounding box center [926, 335] width 71 height 24
drag, startPoint x: 892, startPoint y: 334, endPoint x: 964, endPoint y: 327, distance: 71.8
click at [964, 327] on div "13x6 lace front wig Add to Watchlist Export Data A 13x6 lace front wig is a hai…" at bounding box center [601, 360] width 751 height 401
drag, startPoint x: 891, startPoint y: 334, endPoint x: 966, endPoint y: 331, distance: 75.2
click at [966, 331] on div "13x6 lace front wig Add to Watchlist Export Data A 13x6 lace front wig is a hai…" at bounding box center [601, 360] width 751 height 401
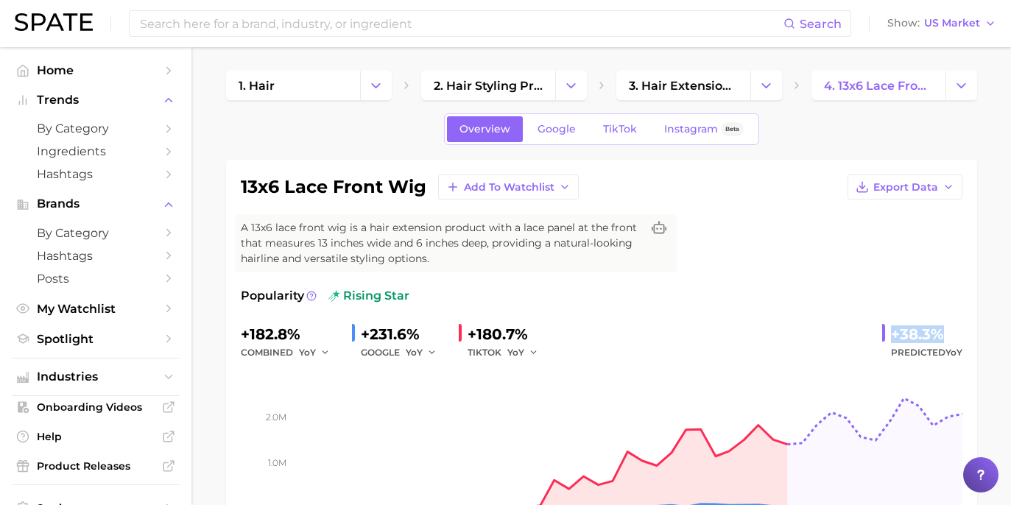
copy div "+38.3%"
click at [562, 136] on link "Google" at bounding box center [556, 129] width 63 height 26
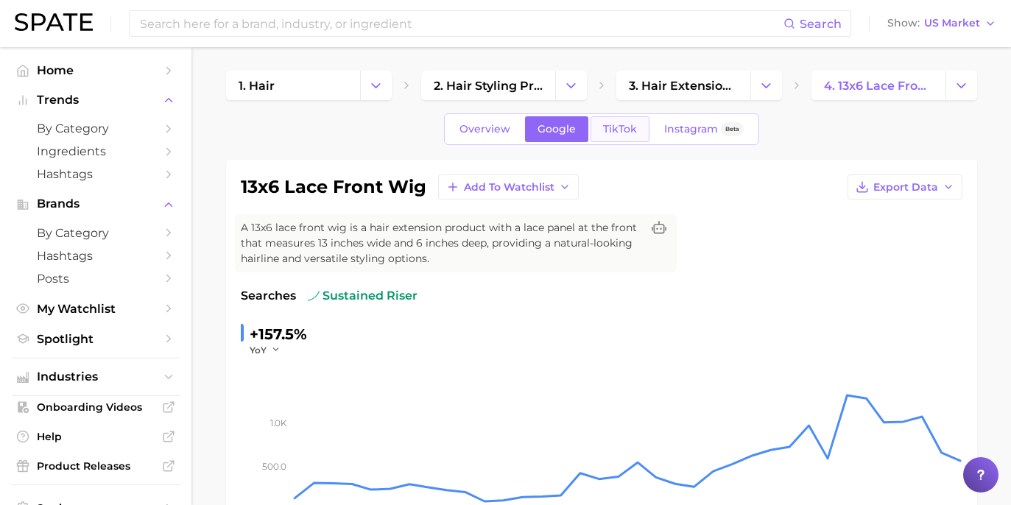
click at [612, 130] on span "TikTok" at bounding box center [620, 129] width 34 height 13
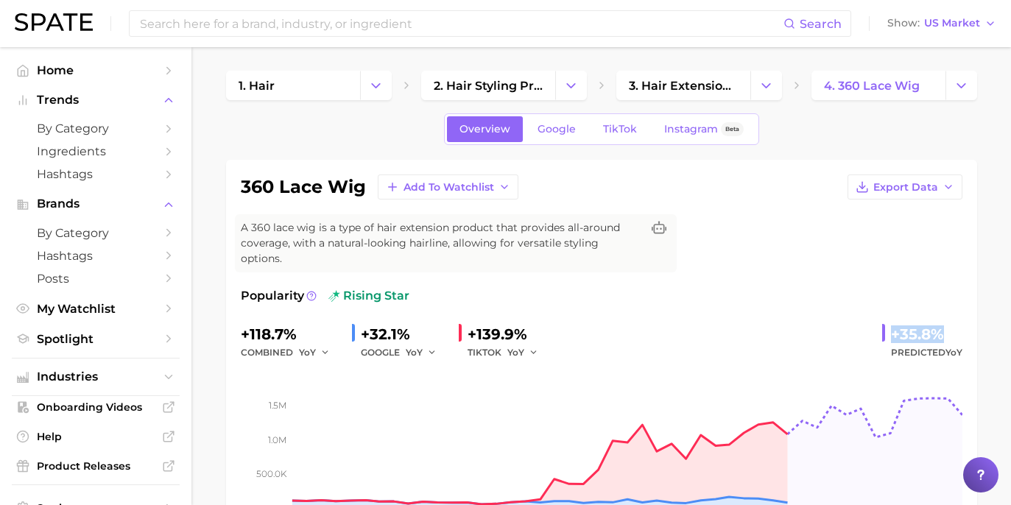
drag, startPoint x: 891, startPoint y: 316, endPoint x: 950, endPoint y: 322, distance: 59.2
click at [950, 323] on div "+35.8% Predicted YoY" at bounding box center [923, 342] width 80 height 39
copy div "+35.8%"
click at [569, 126] on span "Google" at bounding box center [557, 129] width 38 height 13
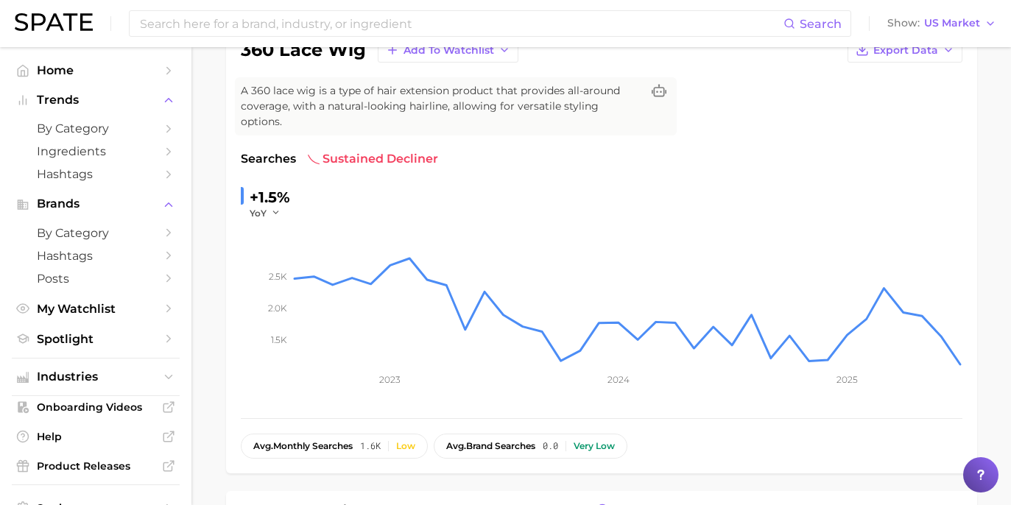
scroll to position [13, 0]
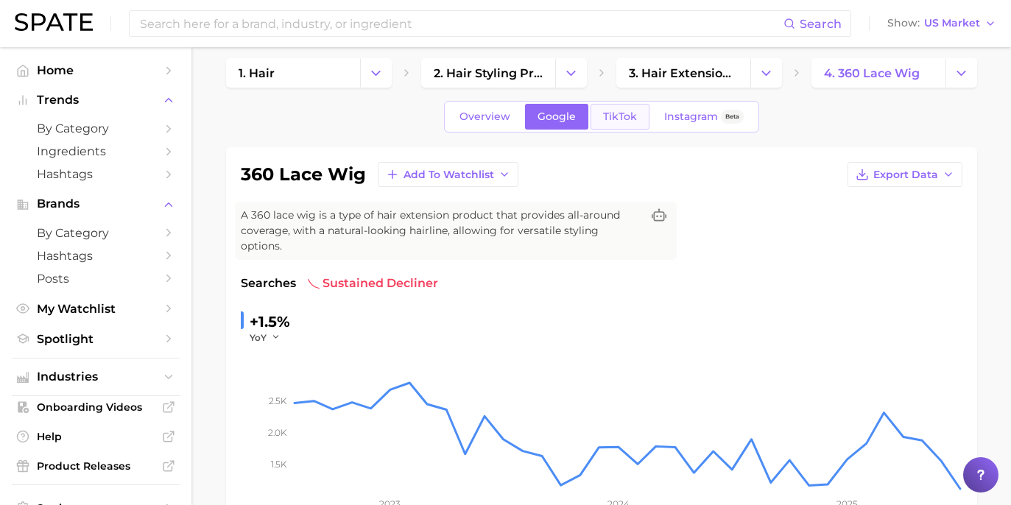
click at [640, 115] on link "TikTok" at bounding box center [620, 117] width 59 height 26
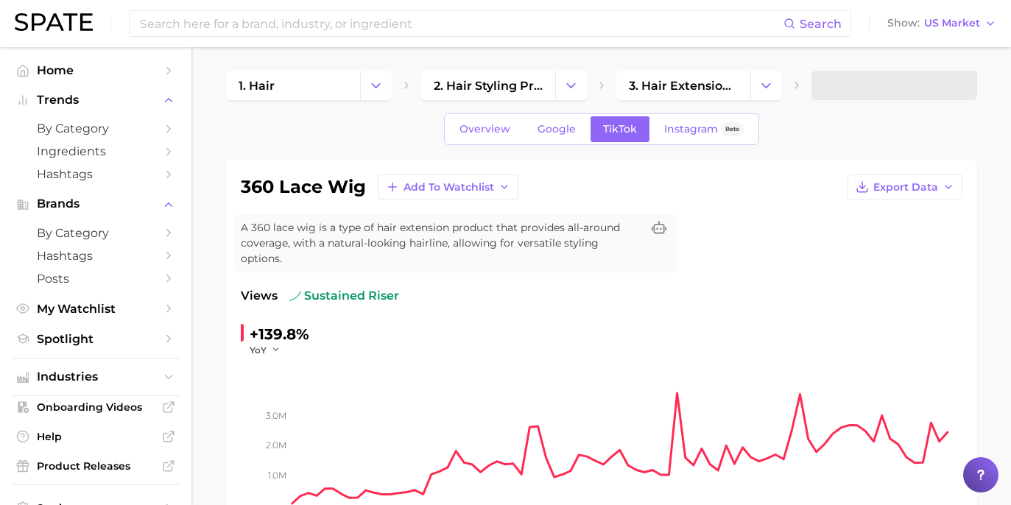
scroll to position [116, 0]
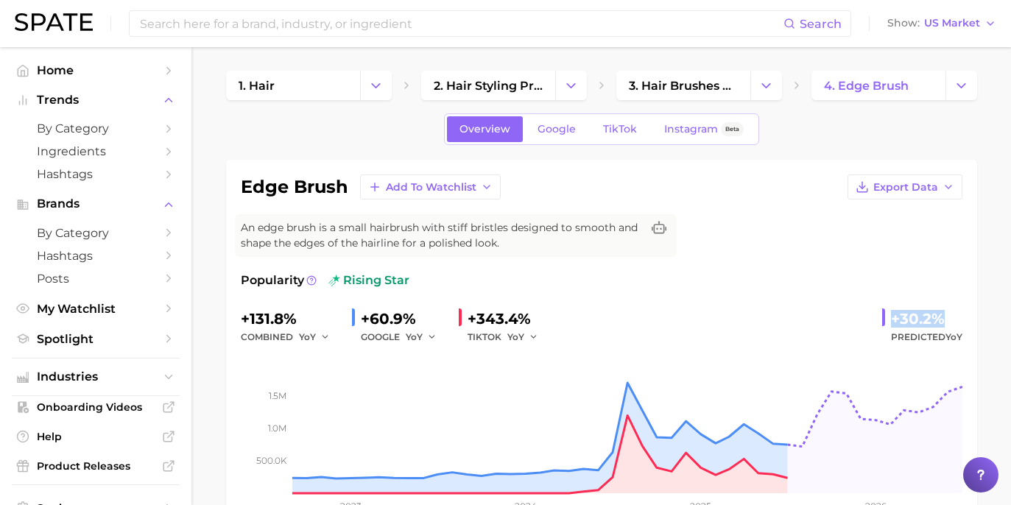
drag, startPoint x: 895, startPoint y: 318, endPoint x: 936, endPoint y: 312, distance: 41.8
click at [936, 312] on div "+30.2%" at bounding box center [926, 319] width 71 height 24
copy div "+30.2%"
click at [575, 136] on link "Google" at bounding box center [556, 129] width 63 height 26
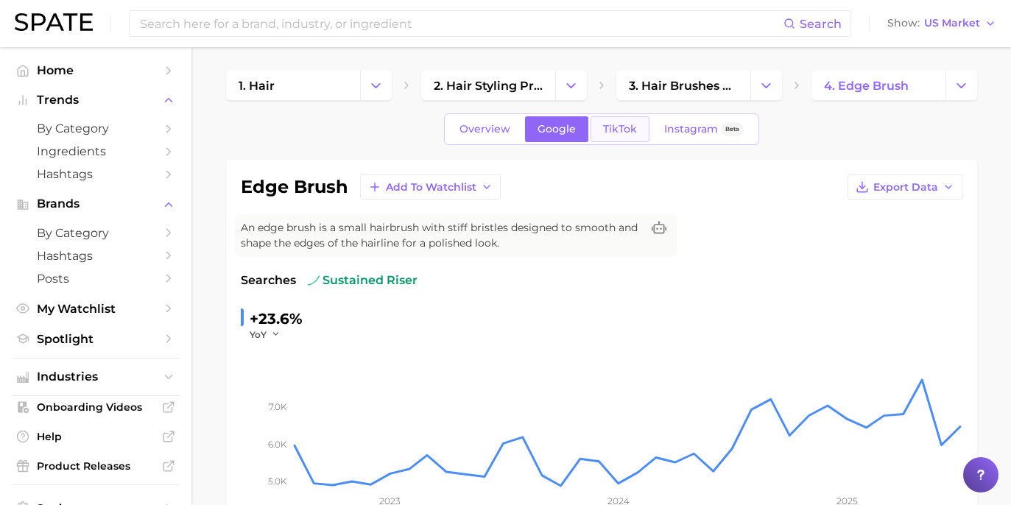
click at [617, 126] on span "TikTok" at bounding box center [620, 129] width 34 height 13
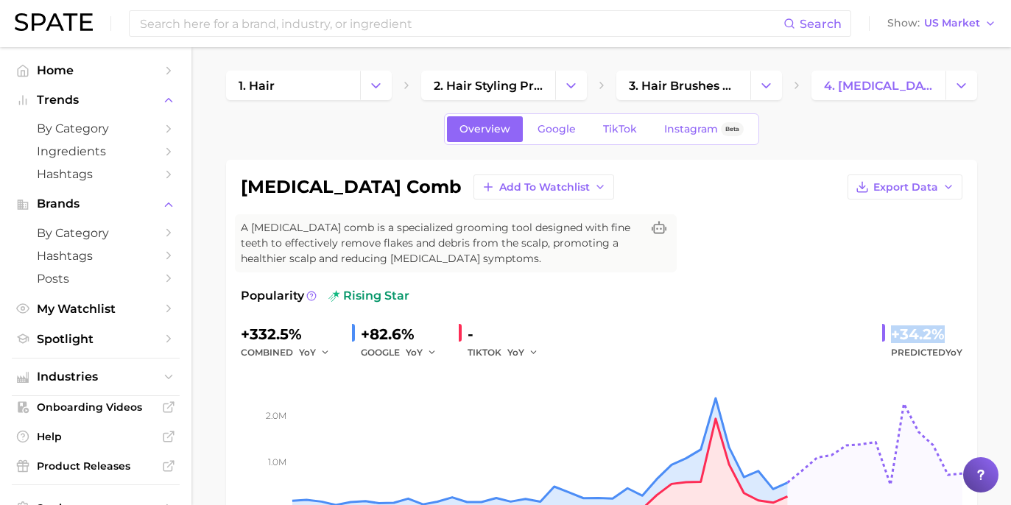
drag, startPoint x: 894, startPoint y: 332, endPoint x: 938, endPoint y: 329, distance: 43.6
click at [938, 329] on div "+34.2%" at bounding box center [926, 335] width 71 height 24
copy div "+34.2%"
click at [574, 133] on span "Google" at bounding box center [557, 129] width 38 height 13
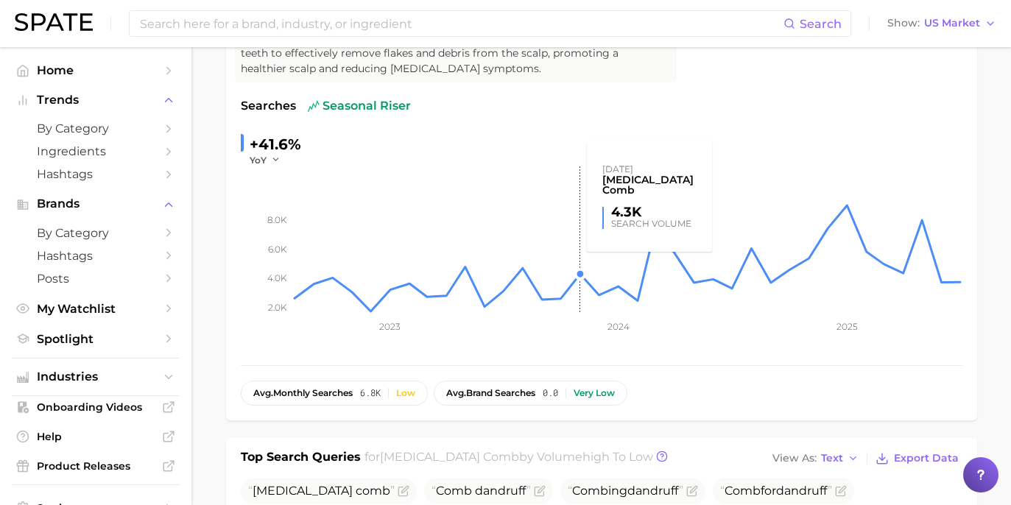
scroll to position [63, 0]
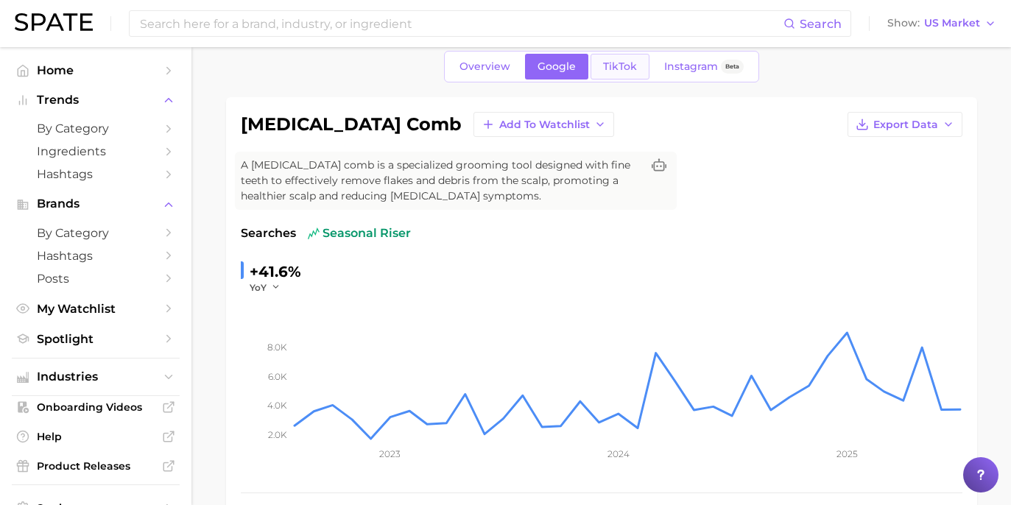
click at [628, 74] on link "TikTok" at bounding box center [620, 67] width 59 height 26
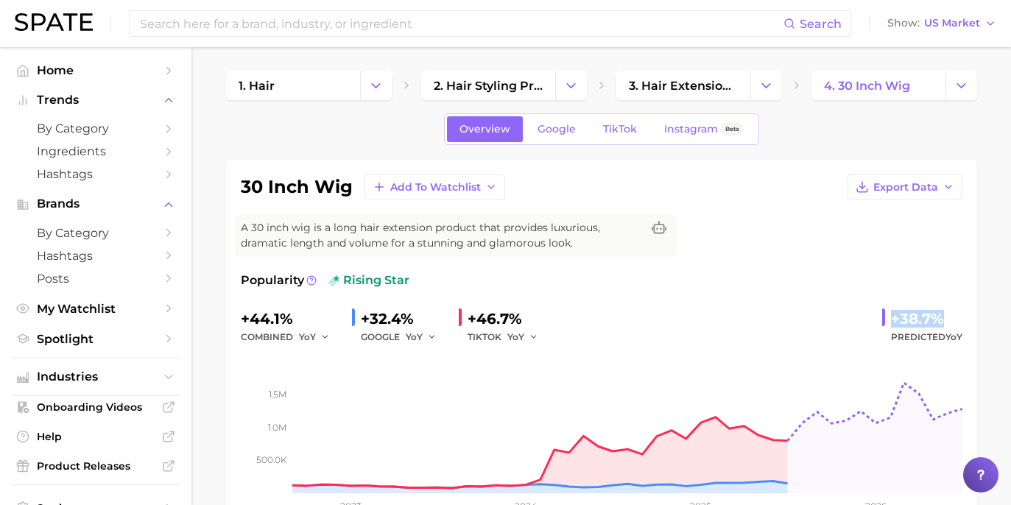
drag, startPoint x: 894, startPoint y: 318, endPoint x: 972, endPoint y: 322, distance: 77.5
click at [972, 322] on div "30 inch wig Add to Watchlist Export Data A 30 inch wig is a long hair extension…" at bounding box center [601, 352] width 751 height 385
copy div "+38.7%"
click at [568, 122] on link "Google" at bounding box center [556, 129] width 63 height 26
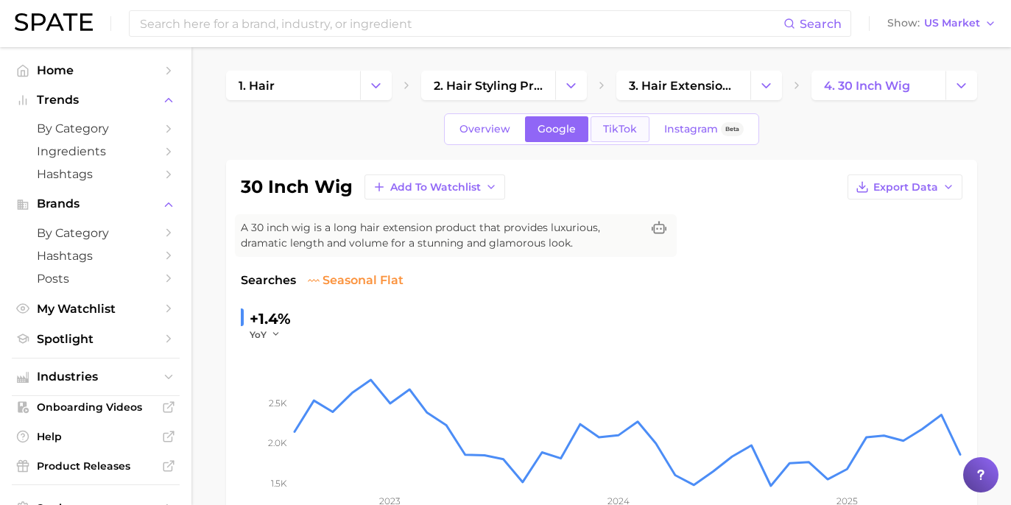
click at [637, 125] on link "TikTok" at bounding box center [620, 129] width 59 height 26
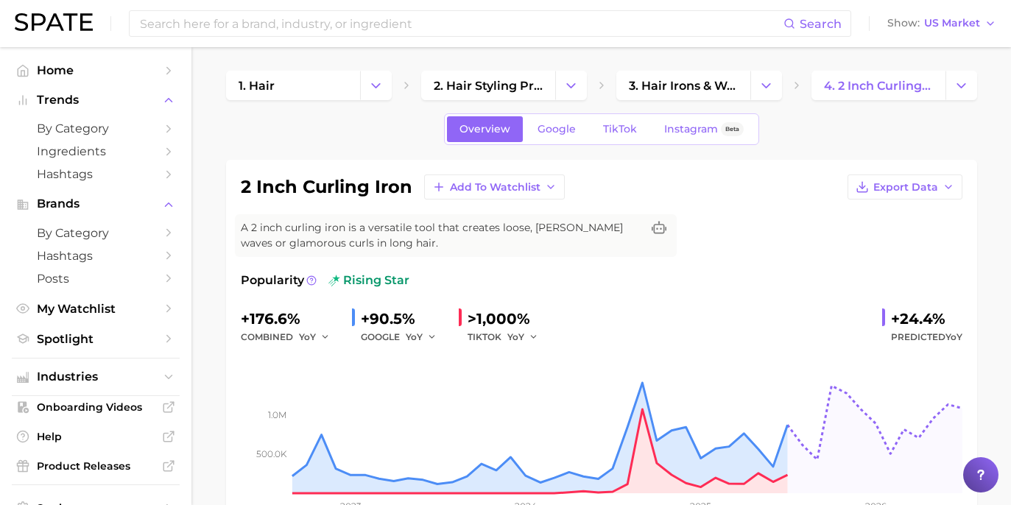
scroll to position [16, 0]
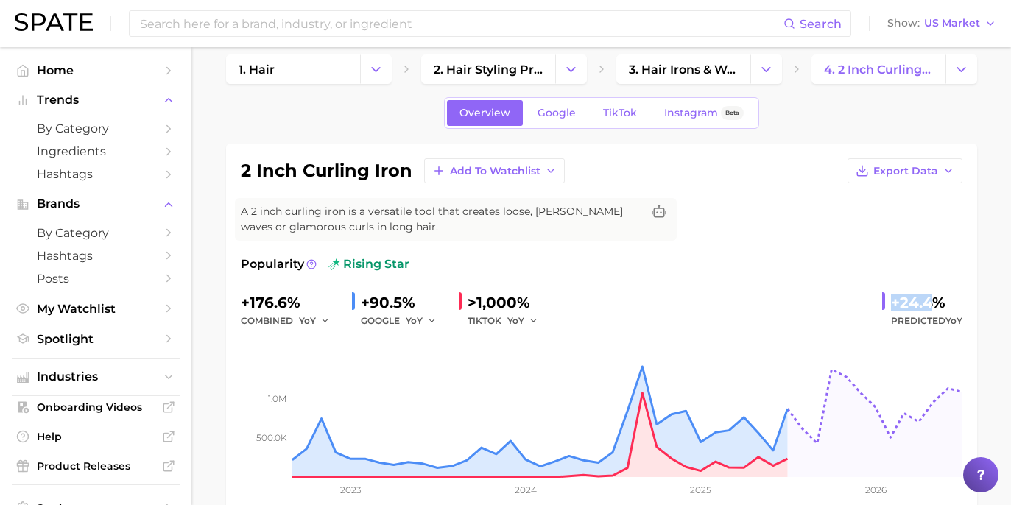
drag, startPoint x: 894, startPoint y: 303, endPoint x: 936, endPoint y: 301, distance: 41.3
click at [936, 301] on div "+24.4%" at bounding box center [926, 303] width 71 height 24
drag, startPoint x: 957, startPoint y: 295, endPoint x: 891, endPoint y: 306, distance: 67.2
click at [891, 306] on div "+24.4% Predicted YoY" at bounding box center [923, 310] width 80 height 39
copy div "+24.4%"
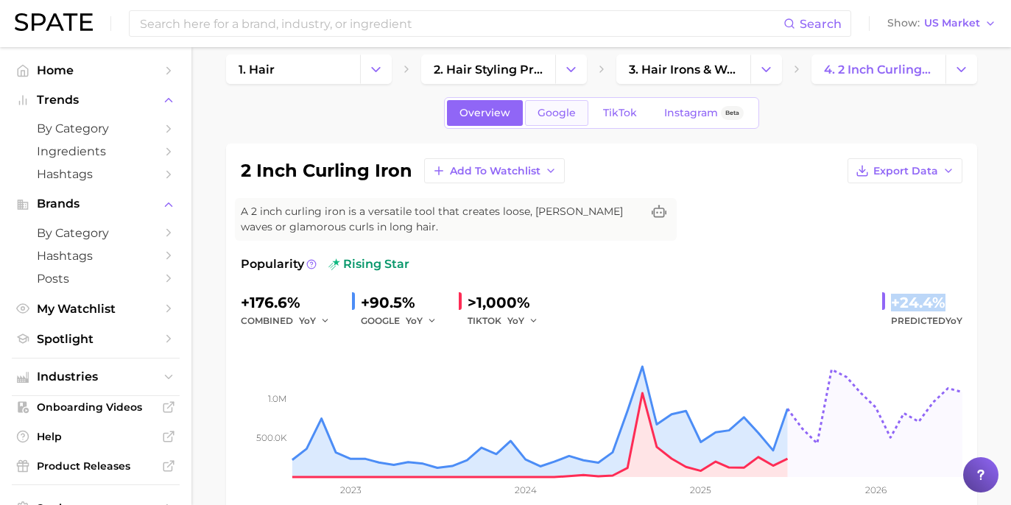
click at [576, 119] on link "Google" at bounding box center [556, 113] width 63 height 26
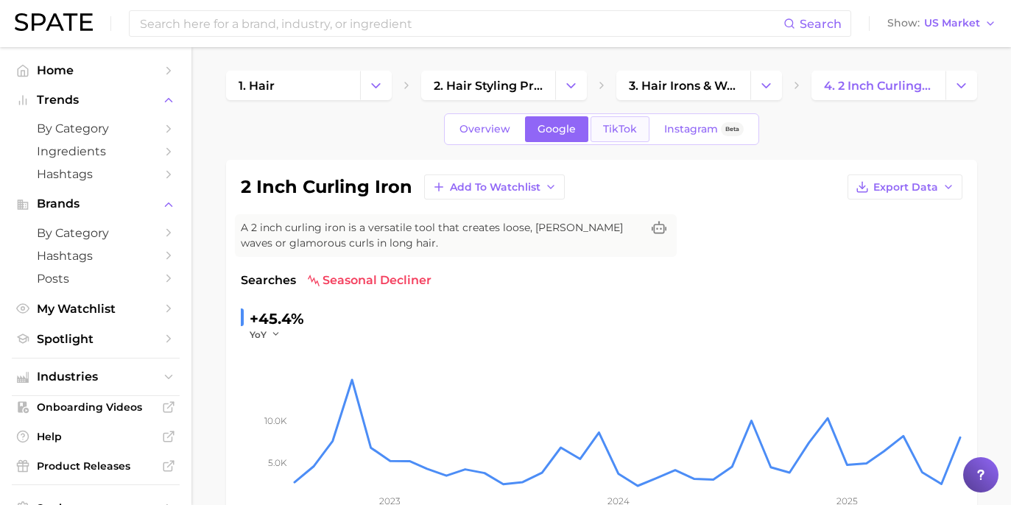
click at [625, 141] on link "TikTok" at bounding box center [620, 129] width 59 height 26
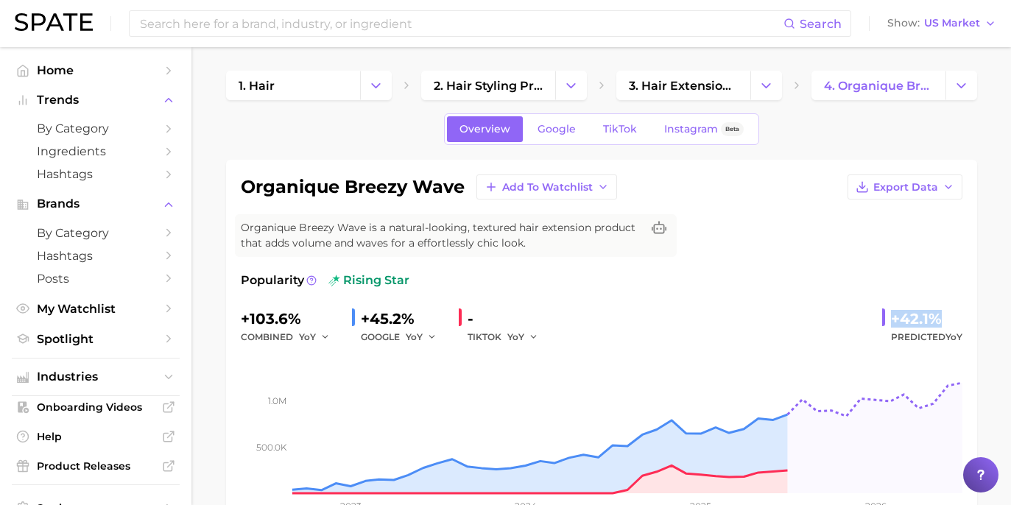
drag, startPoint x: 919, startPoint y: 319, endPoint x: 949, endPoint y: 323, distance: 30.4
click at [950, 323] on div "+42.1%" at bounding box center [926, 319] width 71 height 24
copy div "+42.1%"
click at [550, 123] on span "Google" at bounding box center [557, 129] width 38 height 13
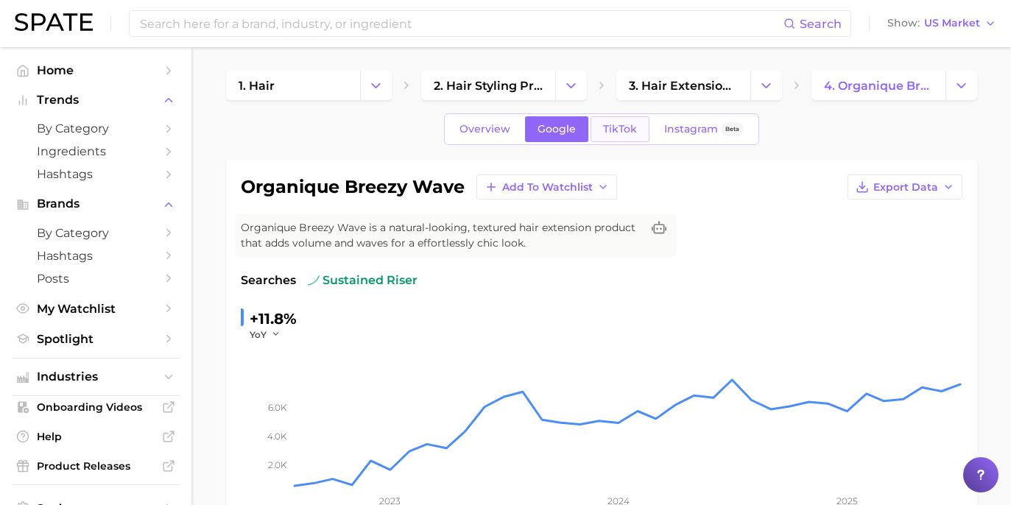
click at [632, 128] on link "TikTok" at bounding box center [620, 129] width 59 height 26
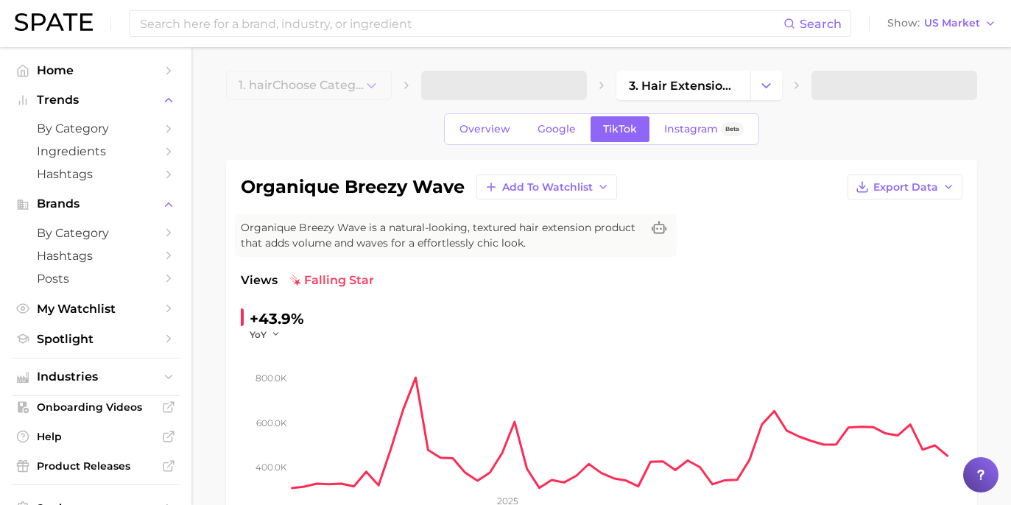
scroll to position [115, 0]
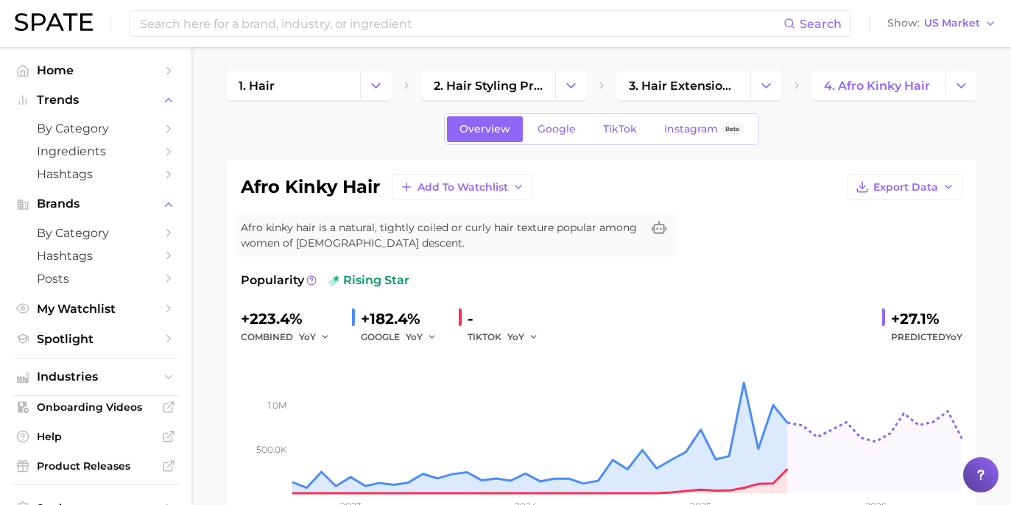
drag, startPoint x: 890, startPoint y: 324, endPoint x: 999, endPoint y: 309, distance: 110.1
drag, startPoint x: 888, startPoint y: 320, endPoint x: 950, endPoint y: 319, distance: 61.9
click at [950, 319] on div "+27.1% Predicted YoY" at bounding box center [923, 326] width 80 height 39
copy div "+27.1%"
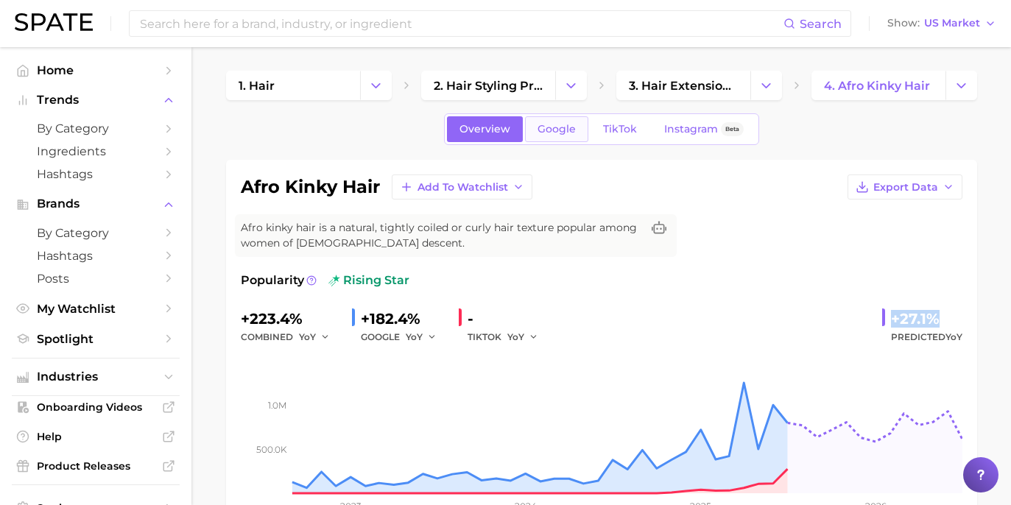
click at [558, 139] on link "Google" at bounding box center [556, 129] width 63 height 26
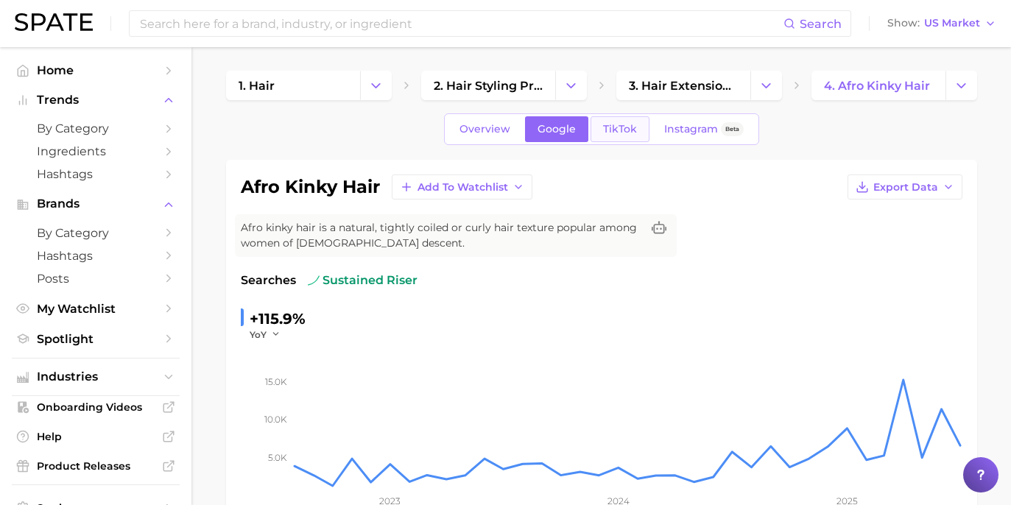
click at [637, 127] on link "TikTok" at bounding box center [620, 129] width 59 height 26
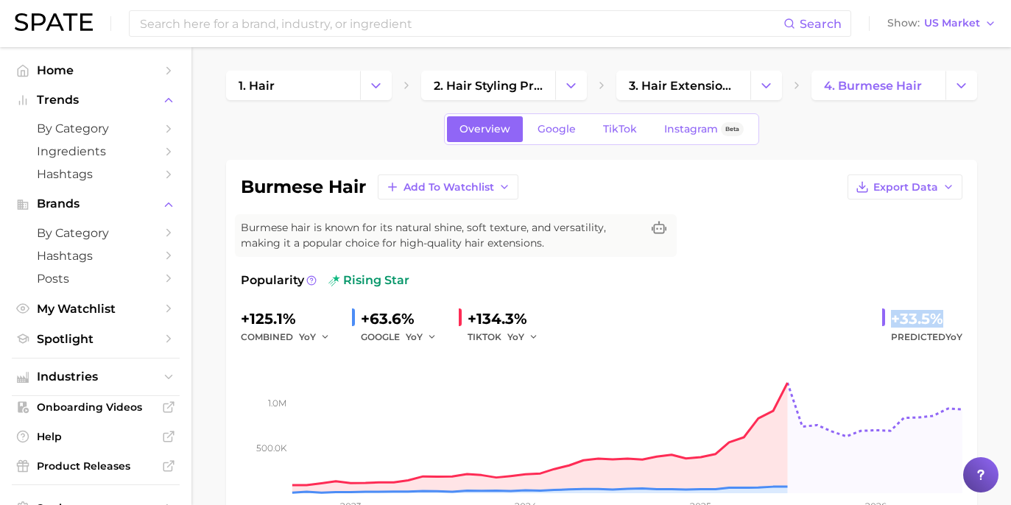
drag, startPoint x: 894, startPoint y: 318, endPoint x: 964, endPoint y: 320, distance: 70.7
click at [964, 320] on div "burmese hair Add to Watchlist Export Data Burmese hair is known for its natural…" at bounding box center [601, 352] width 751 height 385
copy div "+33.5%"
click at [581, 140] on link "Google" at bounding box center [556, 129] width 63 height 26
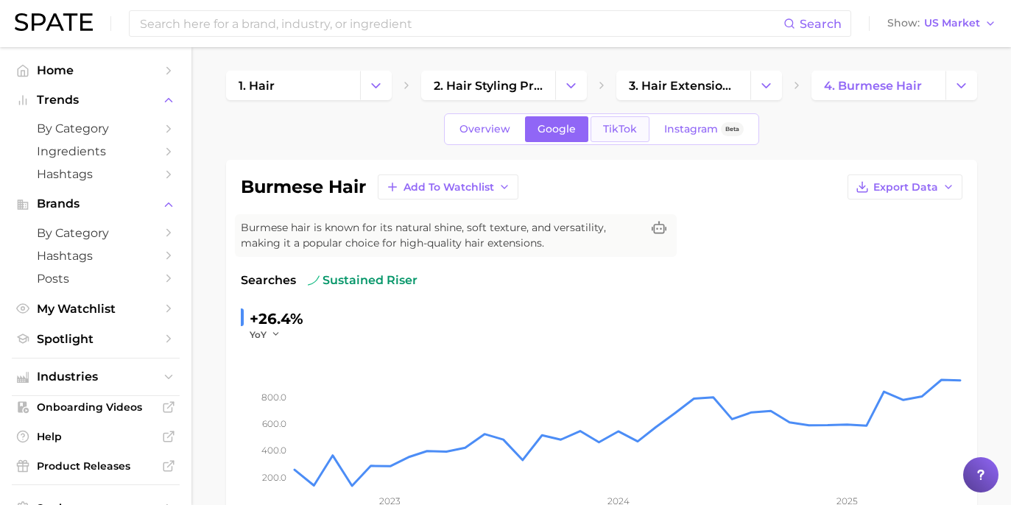
click at [615, 131] on span "TikTok" at bounding box center [620, 129] width 34 height 13
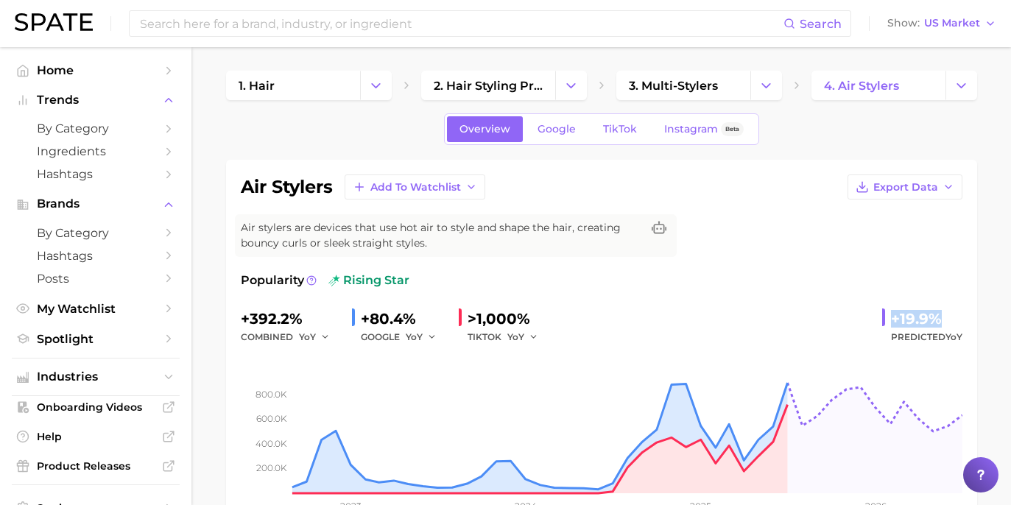
drag, startPoint x: 897, startPoint y: 317, endPoint x: 958, endPoint y: 323, distance: 61.4
click at [958, 323] on div "+19.9%" at bounding box center [926, 319] width 71 height 24
copy div "+19.9%"
click at [550, 133] on span "Google" at bounding box center [557, 129] width 38 height 13
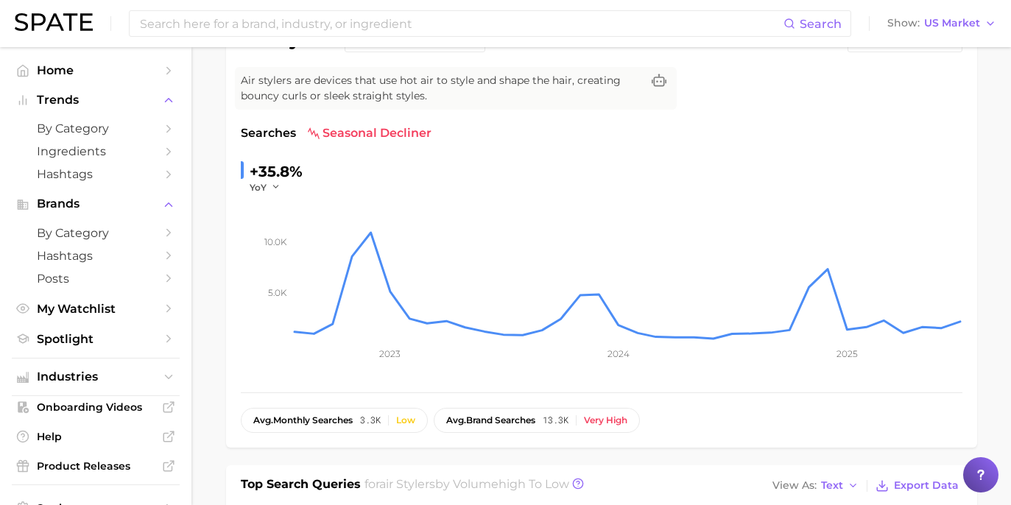
scroll to position [36, 0]
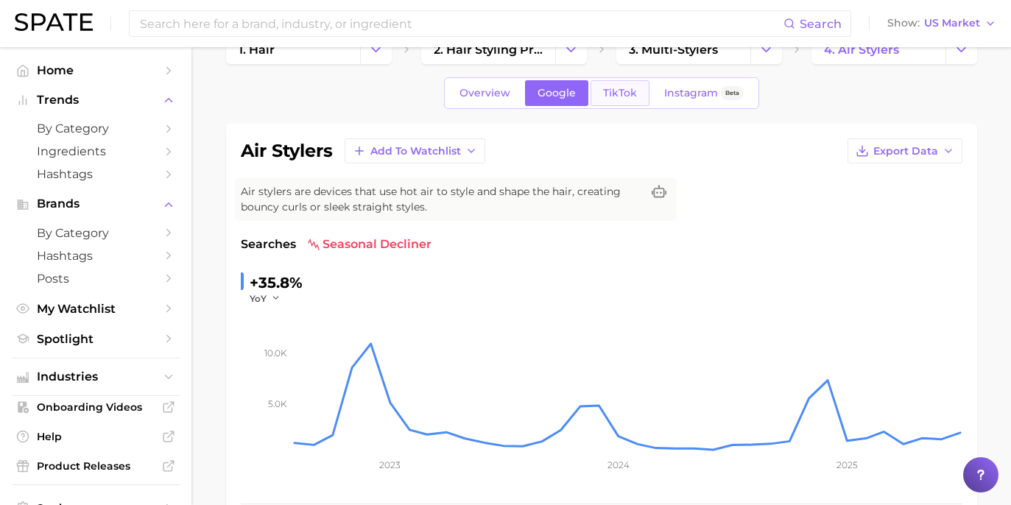
click at [603, 96] on span "TikTok" at bounding box center [620, 93] width 34 height 13
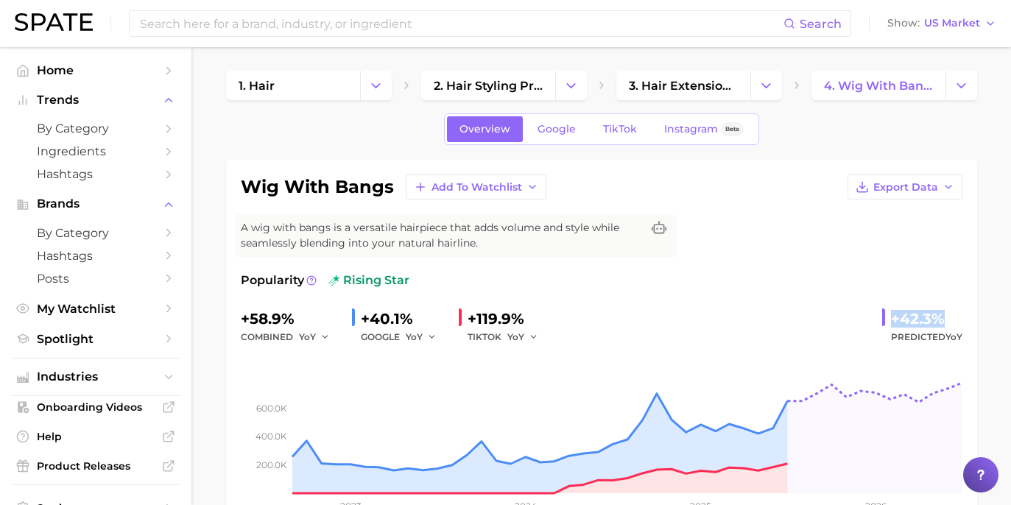
drag, startPoint x: 892, startPoint y: 317, endPoint x: 964, endPoint y: 316, distance: 72.2
click at [964, 316] on div "wig with bangs Add to Watchlist Export Data A wig with bangs is a versatile hai…" at bounding box center [601, 352] width 751 height 385
copy div "+42.3%"
click at [571, 123] on span "Google" at bounding box center [557, 129] width 38 height 13
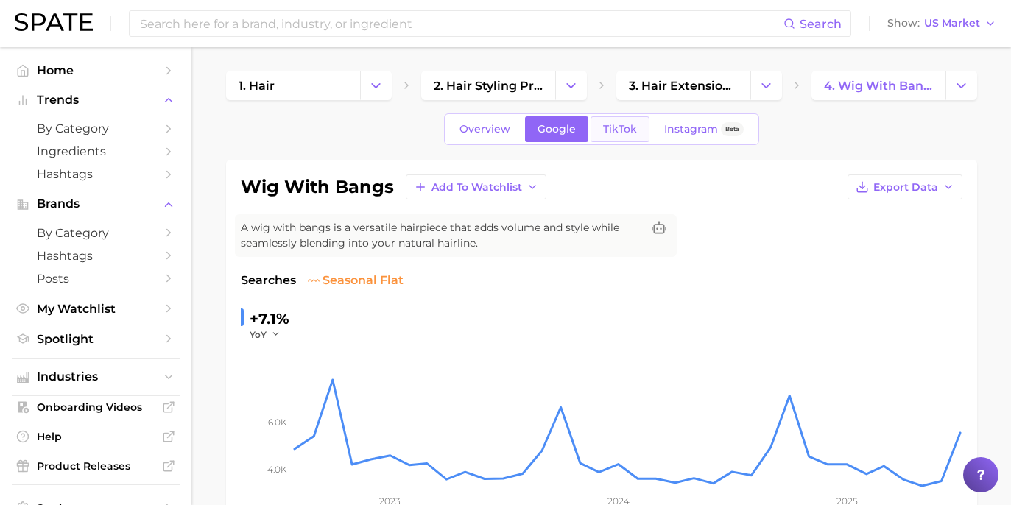
click at [617, 130] on span "TikTok" at bounding box center [620, 129] width 34 height 13
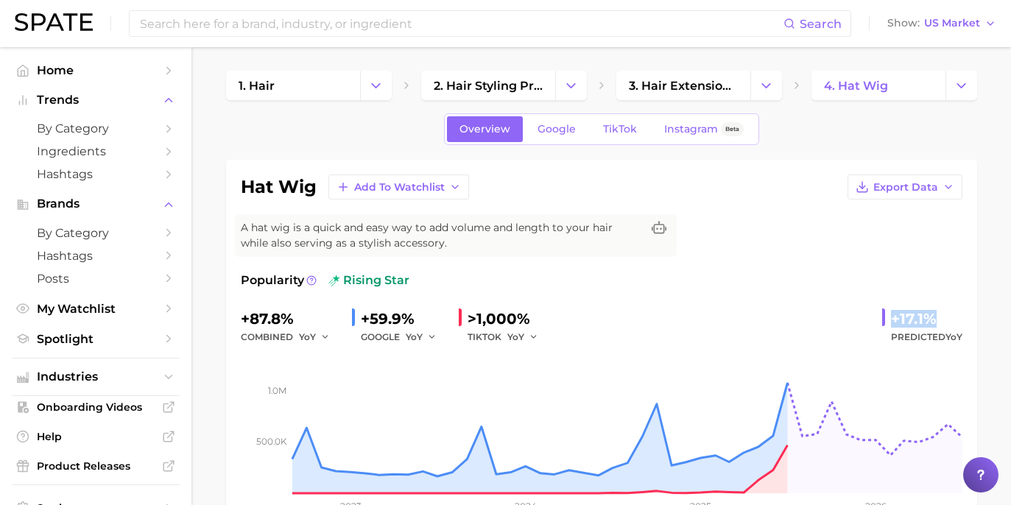
drag, startPoint x: 904, startPoint y: 318, endPoint x: 918, endPoint y: 318, distance: 14.0
click at [977, 316] on div "hat wig Add to Watchlist Export Data A hat wig is a quick and easy way to add v…" at bounding box center [601, 352] width 751 height 385
copy div "+17.1%"
click at [551, 127] on span "Google" at bounding box center [557, 129] width 38 height 13
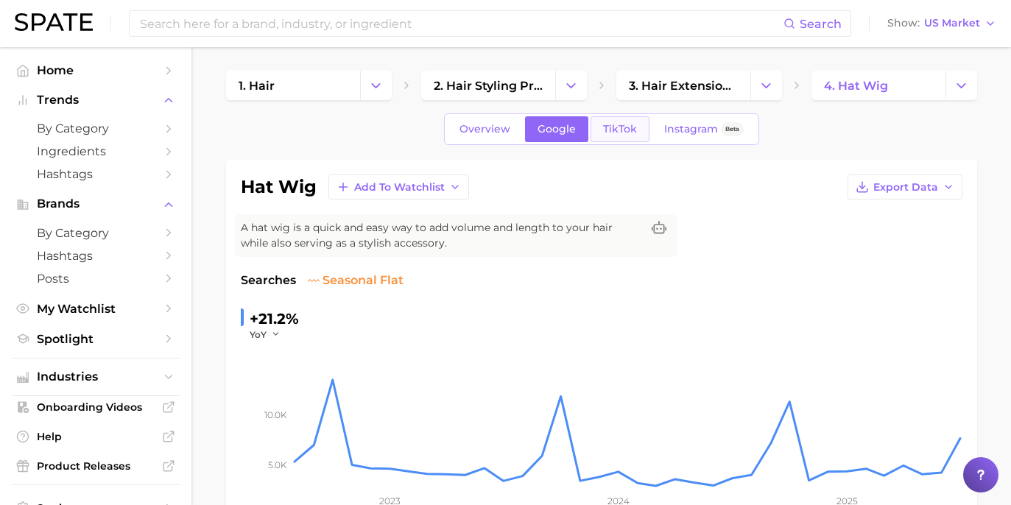
click at [600, 126] on link "TikTok" at bounding box center [620, 129] width 59 height 26
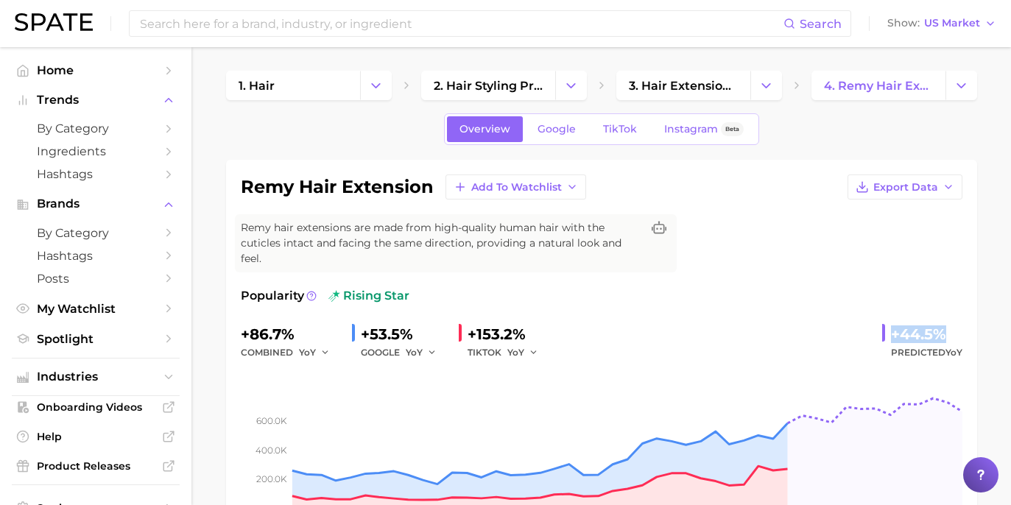
drag, startPoint x: 892, startPoint y: 322, endPoint x: 938, endPoint y: 320, distance: 45.7
click at [938, 323] on div "+44.5%" at bounding box center [926, 335] width 71 height 24
copy div "+44.5%"
click at [544, 127] on span "Google" at bounding box center [557, 129] width 38 height 13
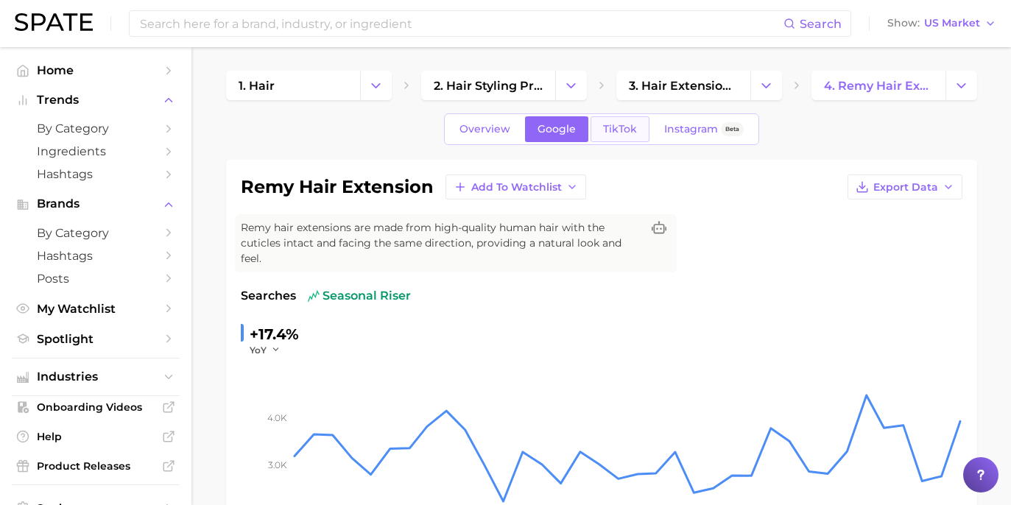
click at [609, 127] on span "TikTok" at bounding box center [620, 129] width 34 height 13
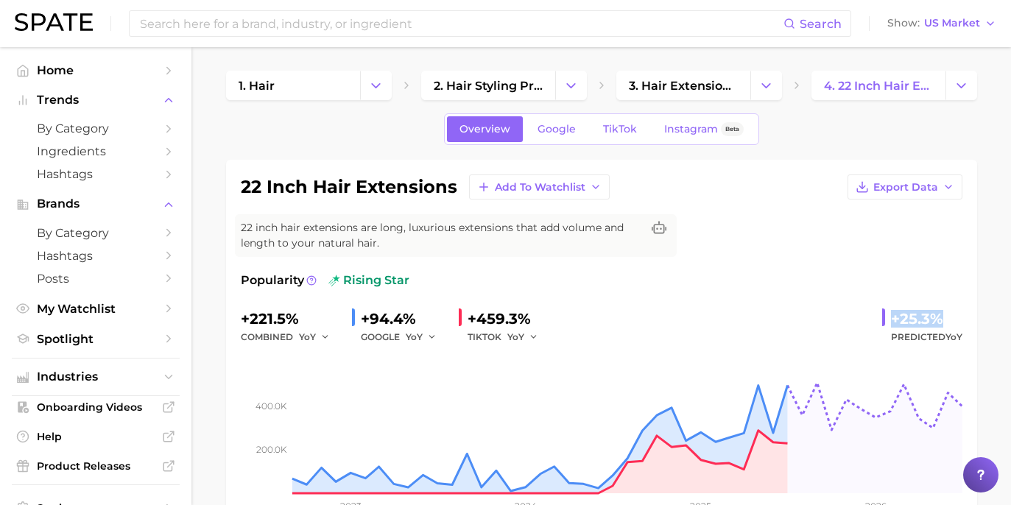
drag, startPoint x: 899, startPoint y: 318, endPoint x: 941, endPoint y: 316, distance: 42.0
click at [941, 316] on div "+25.3%" at bounding box center [926, 319] width 71 height 24
copy div "+25.3%"
click at [558, 117] on link "Google" at bounding box center [556, 129] width 63 height 26
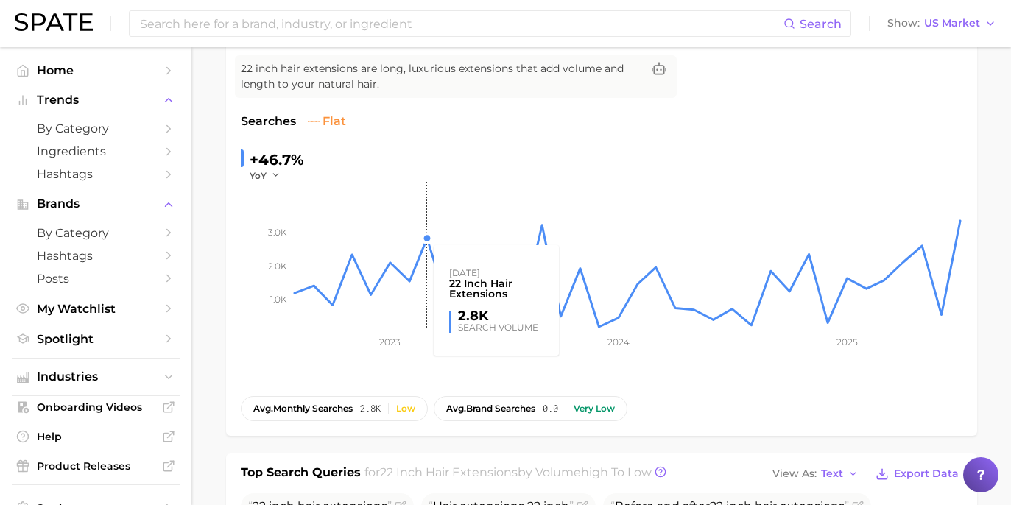
scroll to position [35, 0]
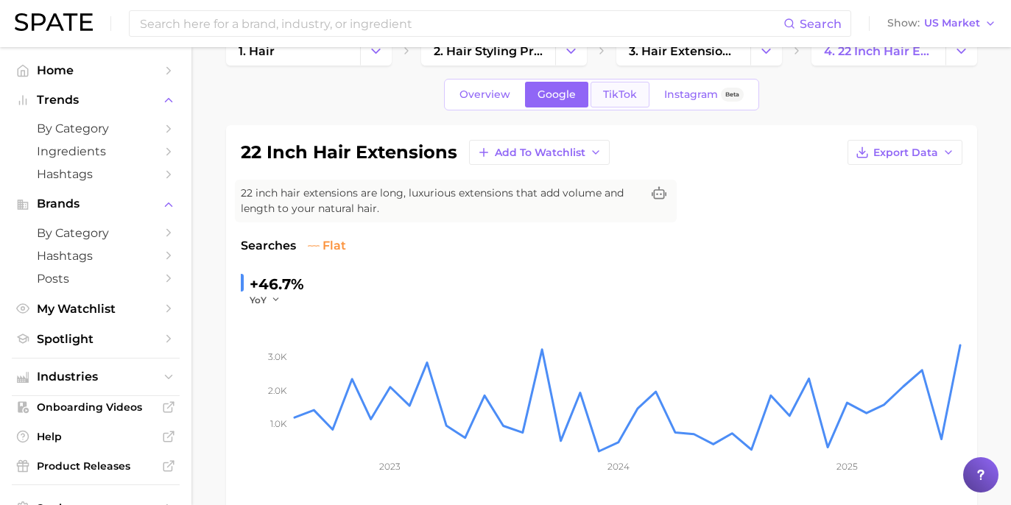
click at [621, 103] on link "TikTok" at bounding box center [620, 95] width 59 height 26
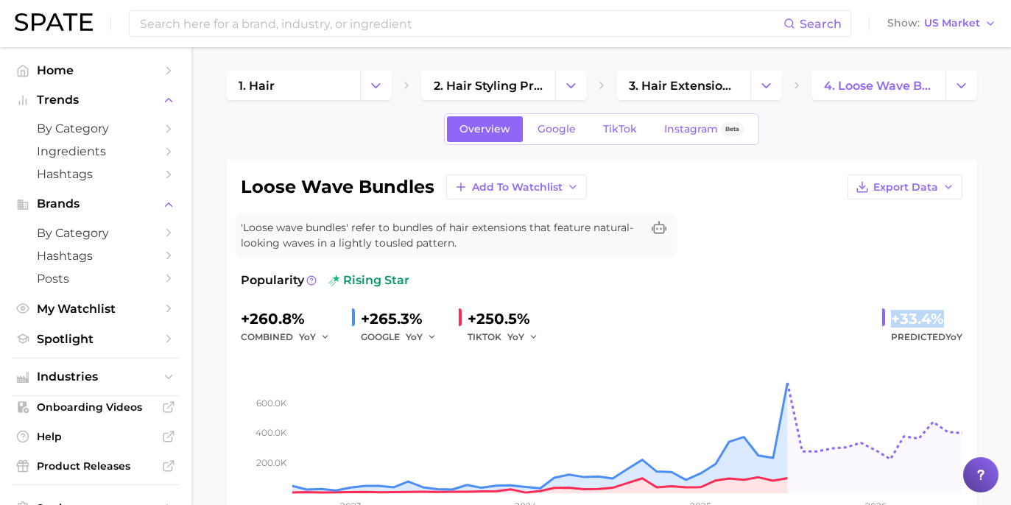
drag, startPoint x: 891, startPoint y: 312, endPoint x: 941, endPoint y: 323, distance: 51.3
click at [941, 323] on div "+33.4% Predicted YoY" at bounding box center [923, 326] width 80 height 39
copy div "+33.4%"
click at [572, 131] on span "Google" at bounding box center [557, 129] width 38 height 13
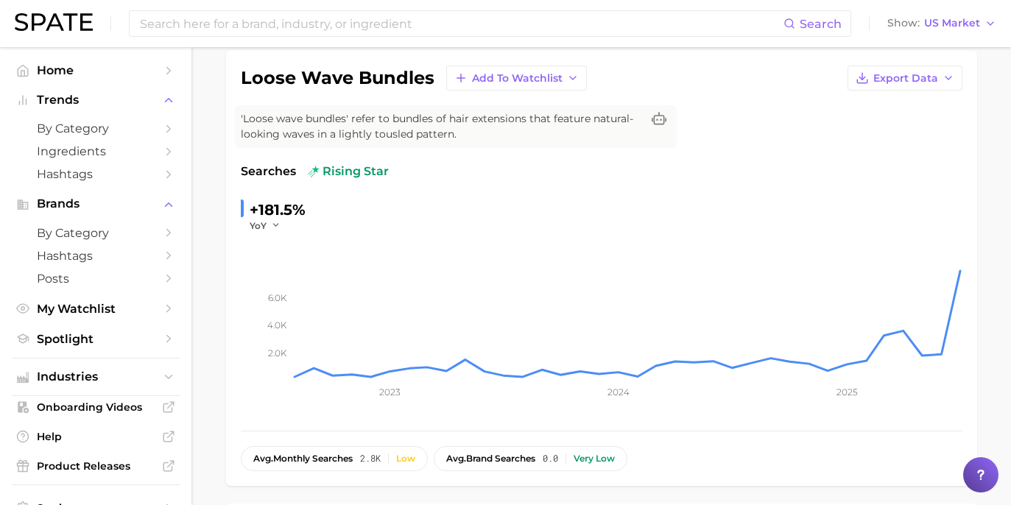
scroll to position [81, 0]
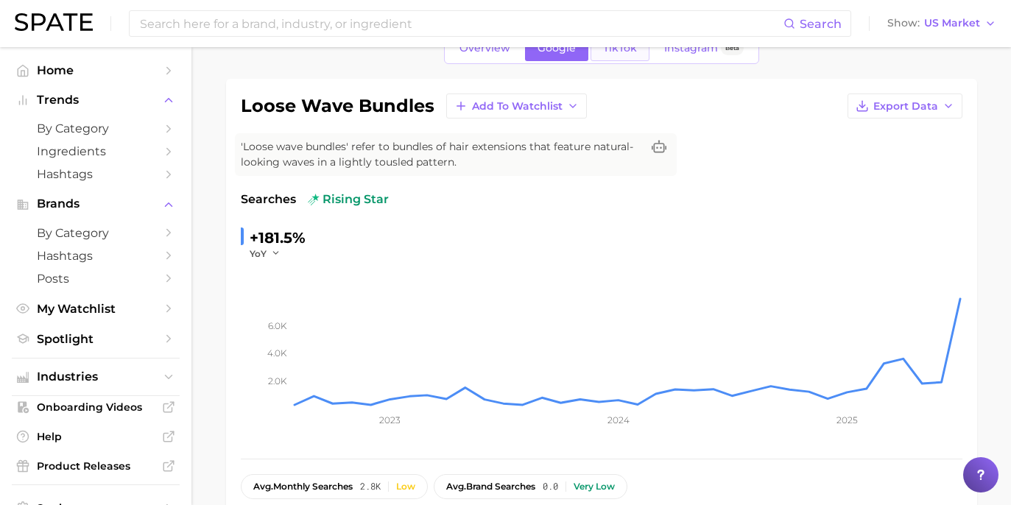
click at [620, 53] on span "TikTok" at bounding box center [620, 48] width 34 height 13
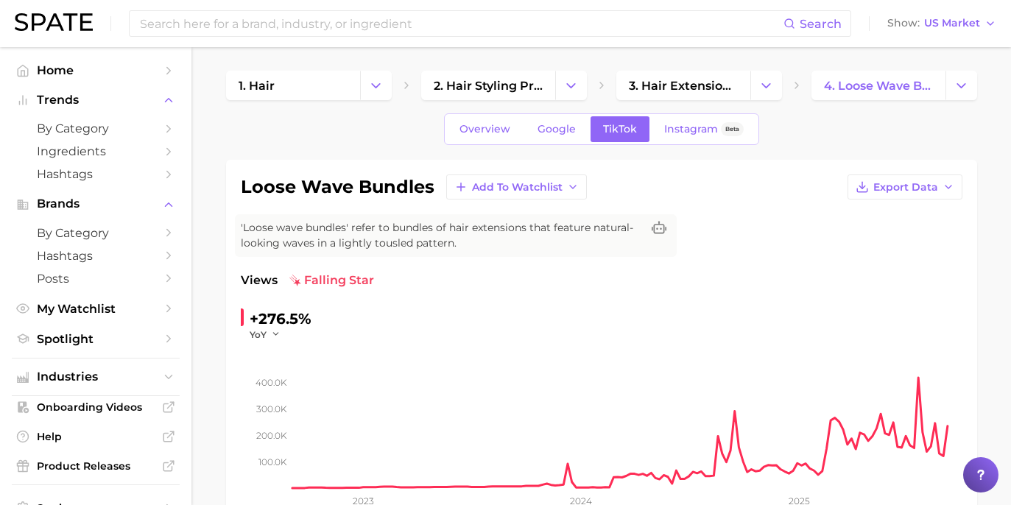
scroll to position [103, 0]
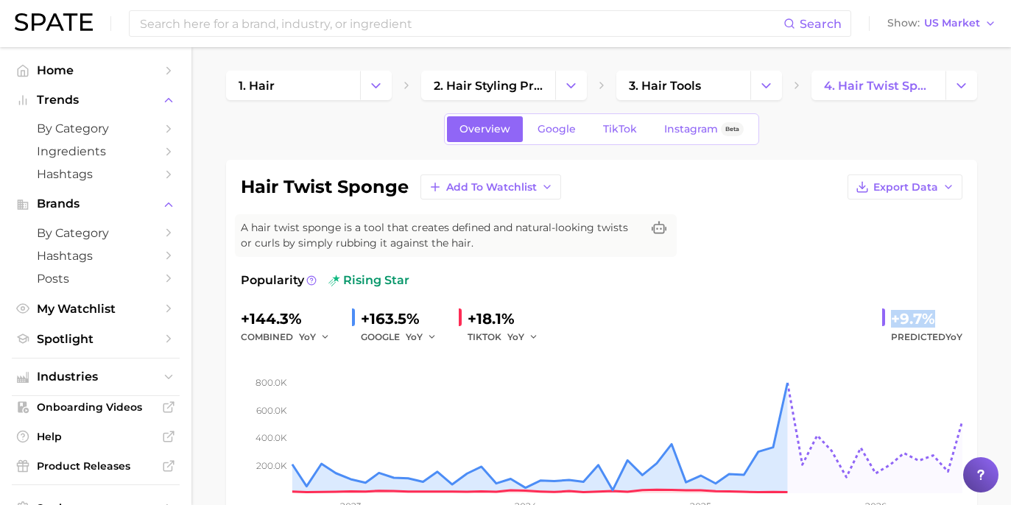
drag, startPoint x: 889, startPoint y: 315, endPoint x: 935, endPoint y: 313, distance: 45.7
click at [936, 313] on div "+9.7% Predicted YoY" at bounding box center [923, 326] width 80 height 39
copy div "+9.7%"
click at [570, 138] on link "Google" at bounding box center [556, 129] width 63 height 26
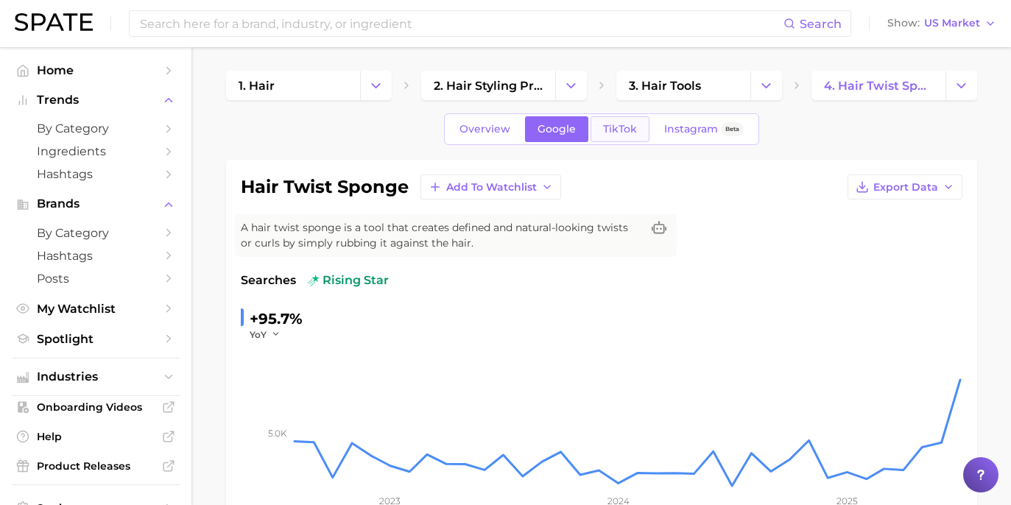
click at [617, 119] on link "TikTok" at bounding box center [620, 129] width 59 height 26
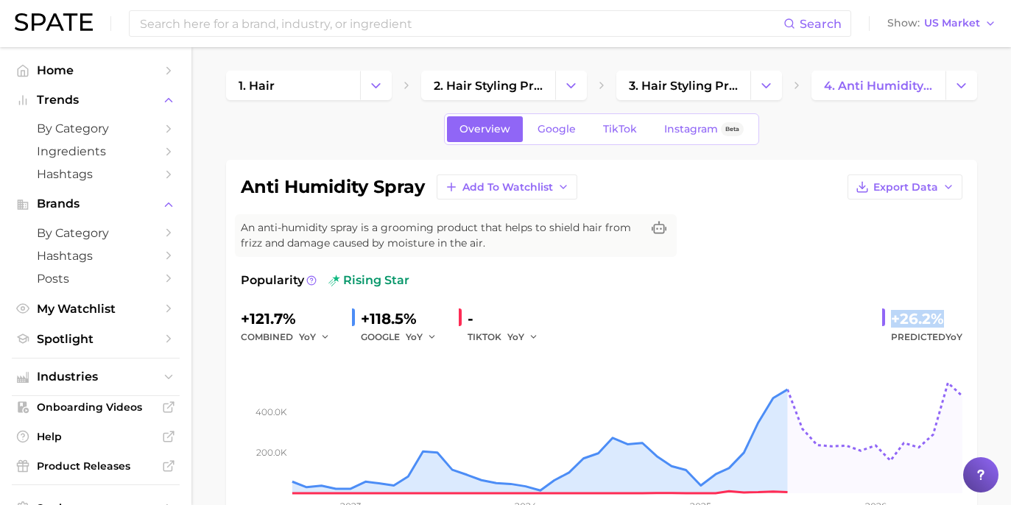
drag, startPoint x: 885, startPoint y: 315, endPoint x: 961, endPoint y: 321, distance: 75.4
click at [961, 321] on div "+26.2% Predicted YoY" at bounding box center [923, 326] width 80 height 39
copy div "+26.2%"
click at [570, 133] on span "Google" at bounding box center [557, 129] width 38 height 13
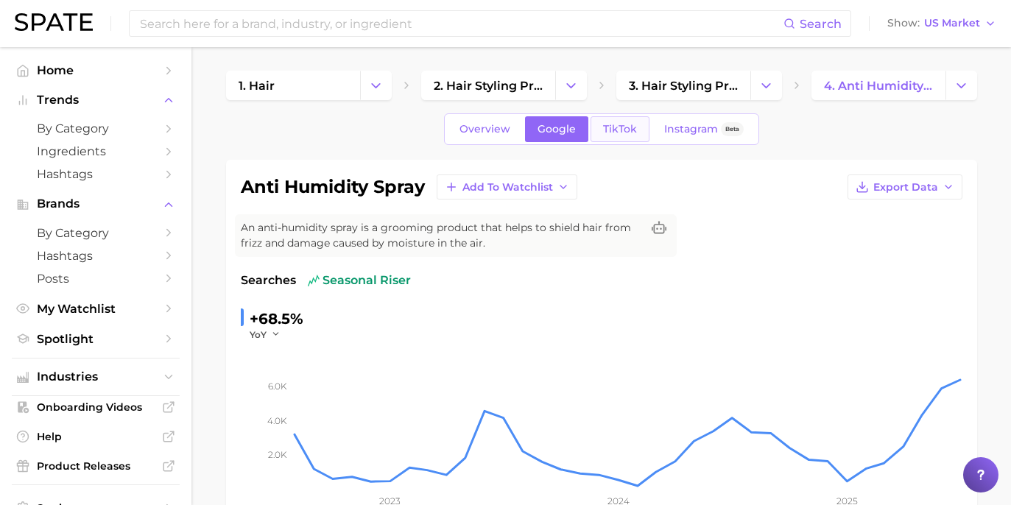
click at [636, 129] on link "TikTok" at bounding box center [620, 129] width 59 height 26
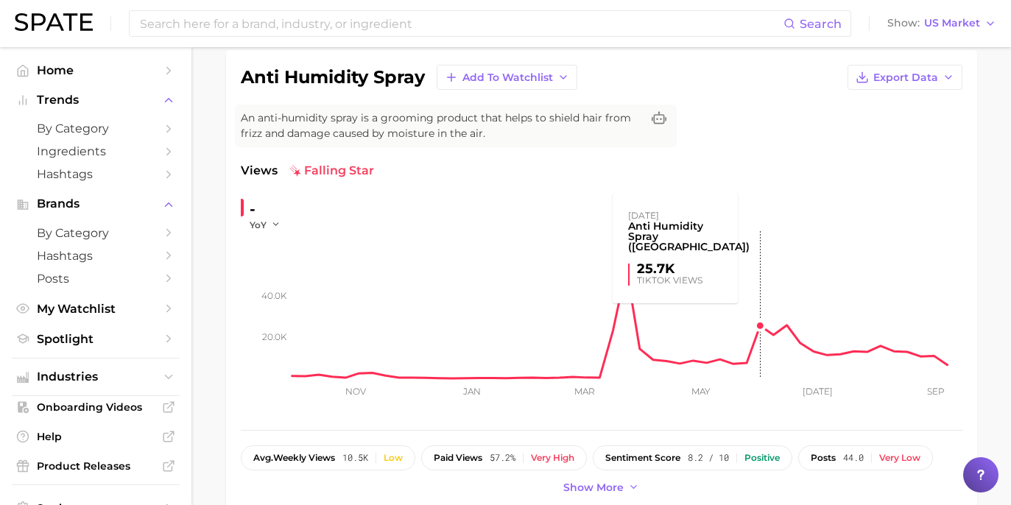
click at [735, 243] on rect at bounding box center [627, 304] width 670 height 147
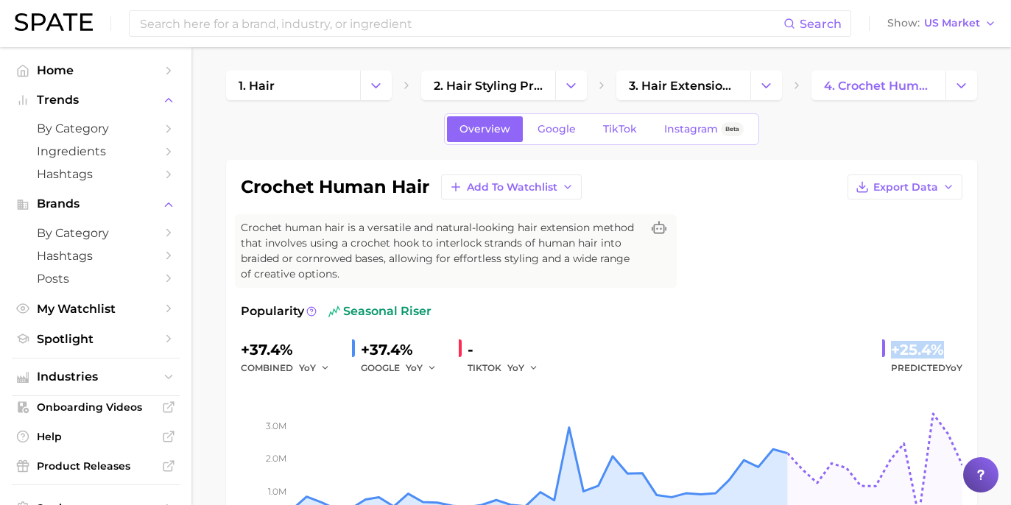
drag, startPoint x: 896, startPoint y: 332, endPoint x: 956, endPoint y: 341, distance: 61.2
click at [956, 341] on div "+25.4%" at bounding box center [926, 350] width 71 height 24
copy div "+25.4%"
click at [581, 133] on link "Google" at bounding box center [556, 129] width 63 height 26
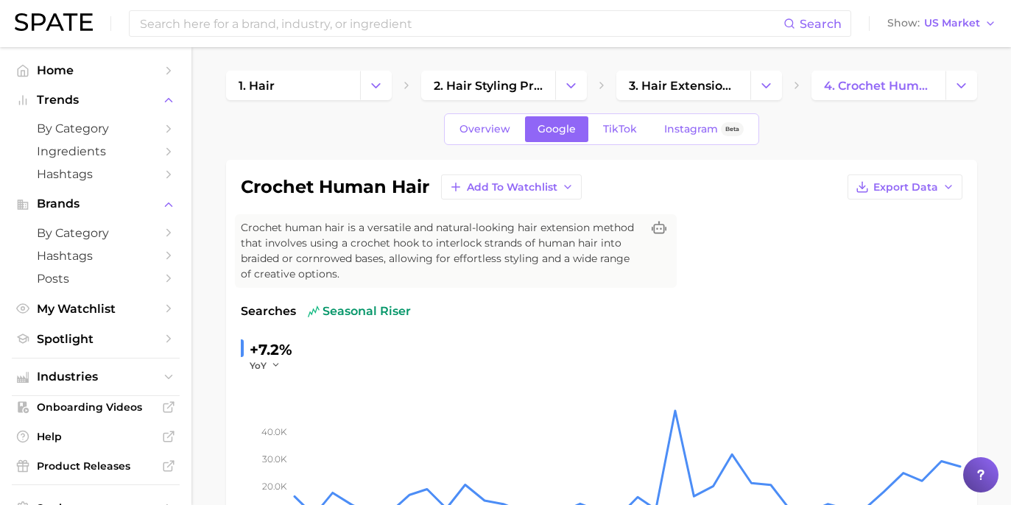
click at [645, 126] on div "Overview Google TikTok Instagram Beta" at bounding box center [601, 129] width 315 height 32
click at [628, 125] on span "TikTok" at bounding box center [620, 129] width 34 height 13
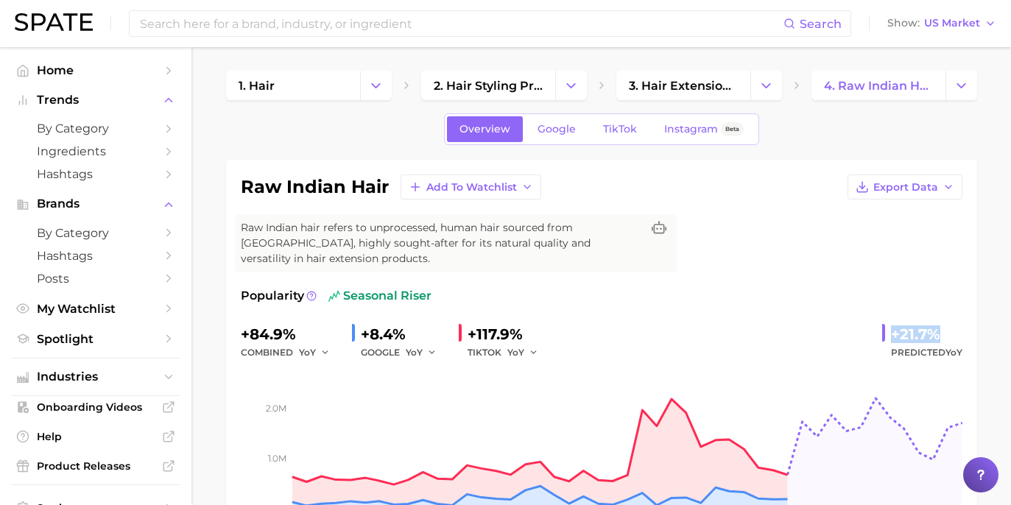
drag, startPoint x: 890, startPoint y: 315, endPoint x: 956, endPoint y: 319, distance: 66.4
click at [956, 323] on div "+21.7% Predicted YoY" at bounding box center [923, 342] width 80 height 39
copy div "+21.7%"
click at [558, 127] on span "Google" at bounding box center [557, 129] width 38 height 13
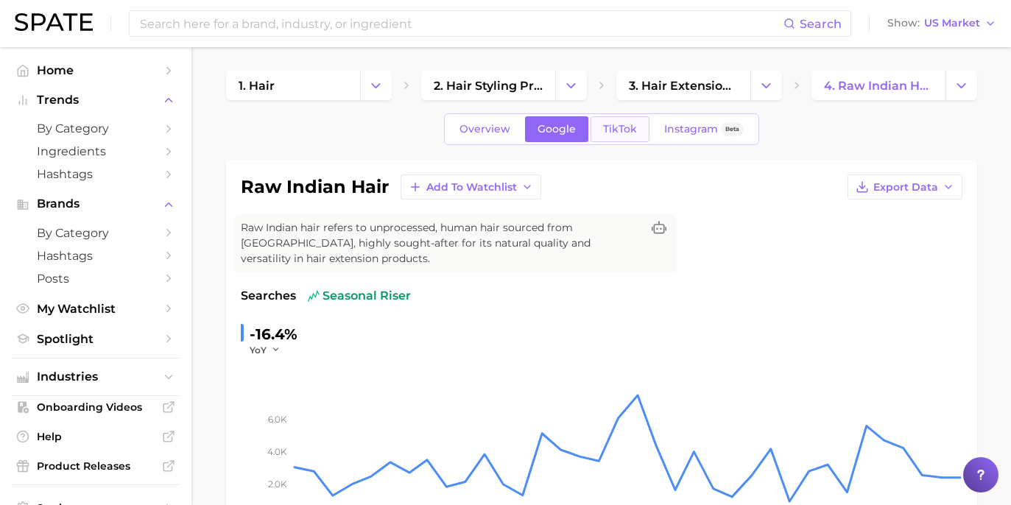
click at [626, 136] on link "TikTok" at bounding box center [620, 129] width 59 height 26
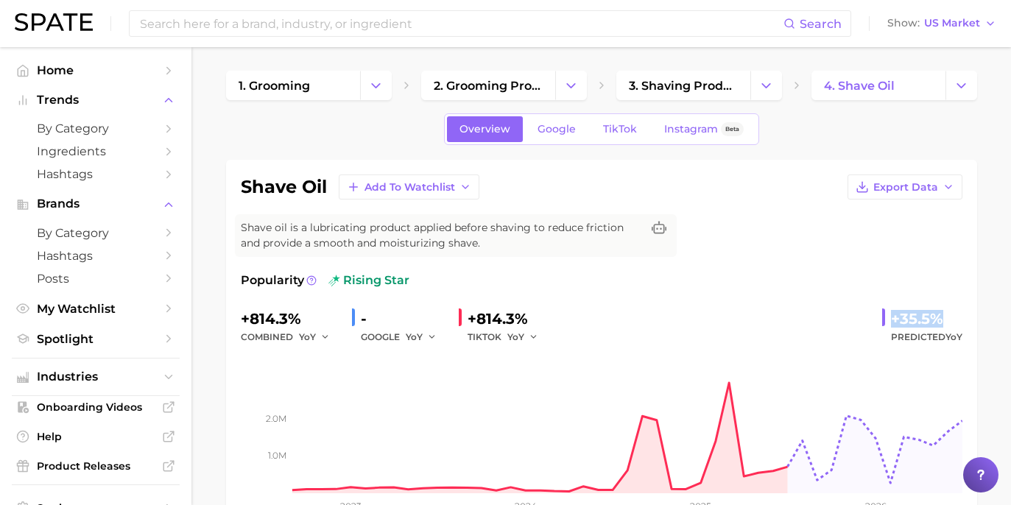
drag, startPoint x: 889, startPoint y: 318, endPoint x: 955, endPoint y: 313, distance: 66.5
click at [955, 313] on div "+35.5% Predicted YoY" at bounding box center [923, 326] width 80 height 39
copy div "+35.5%"
click at [564, 133] on span "Google" at bounding box center [557, 129] width 38 height 13
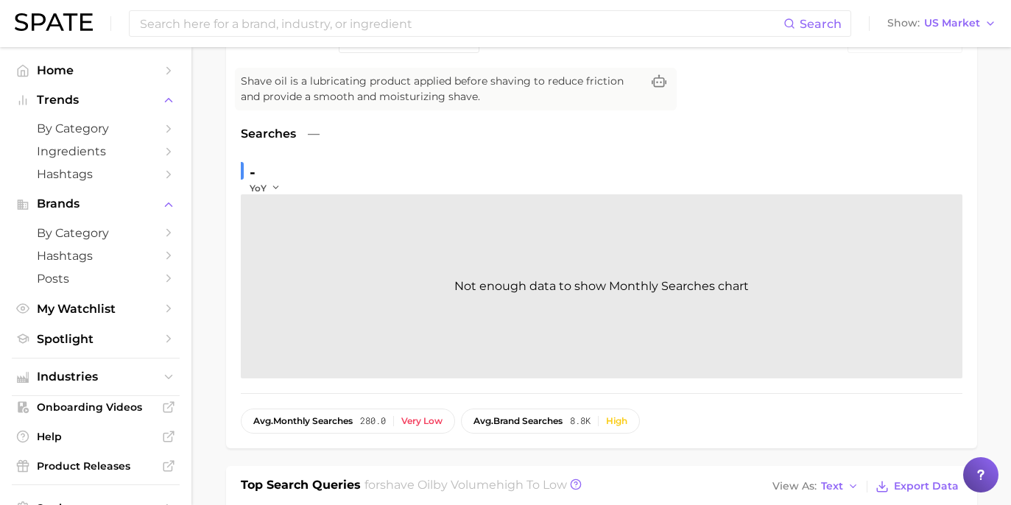
scroll to position [25, 0]
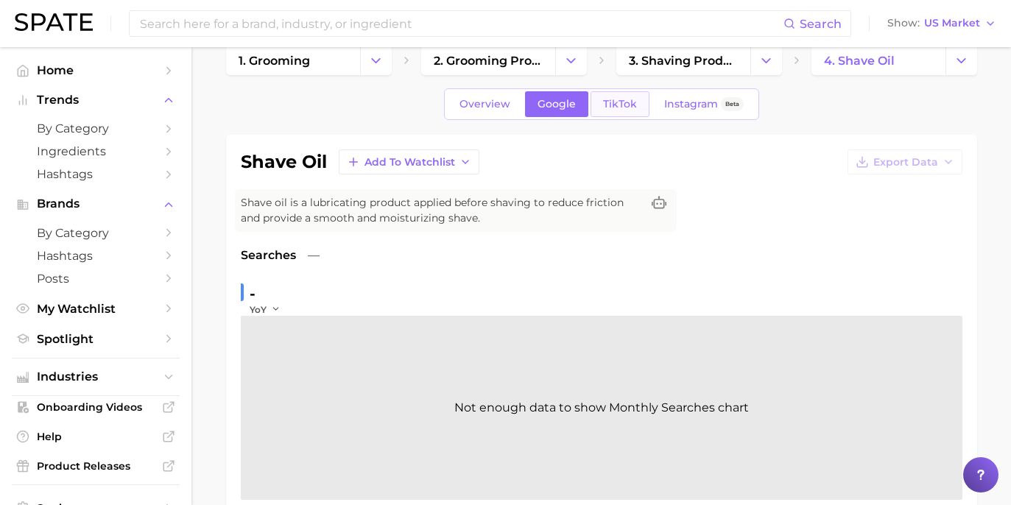
click at [634, 110] on link "TikTok" at bounding box center [620, 104] width 59 height 26
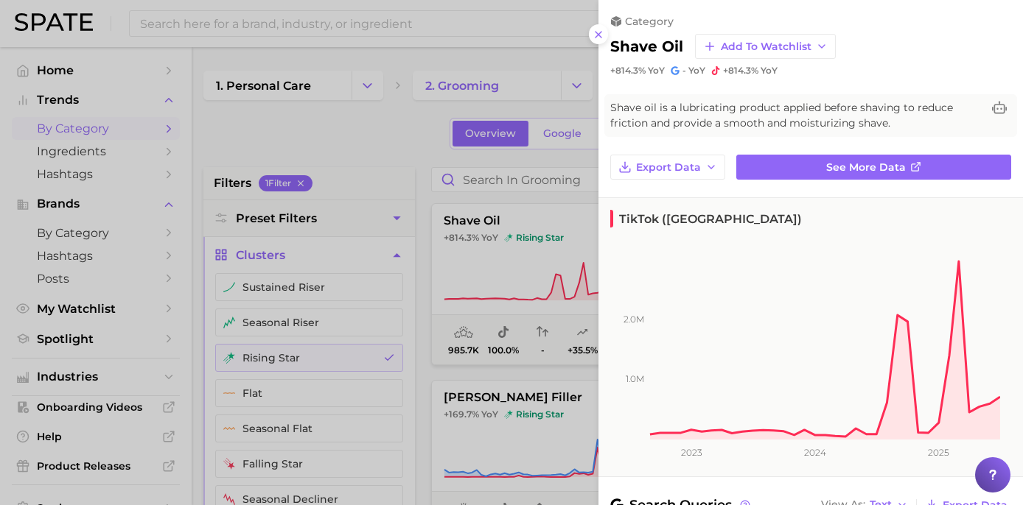
click at [563, 194] on div at bounding box center [511, 252] width 1023 height 505
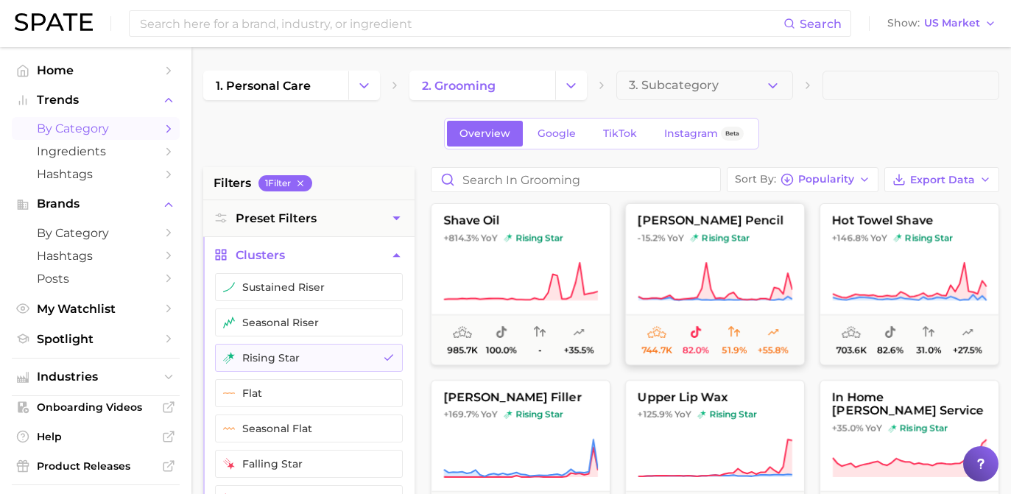
click at [751, 233] on span "-15.2% YoY rising star" at bounding box center [715, 238] width 178 height 12
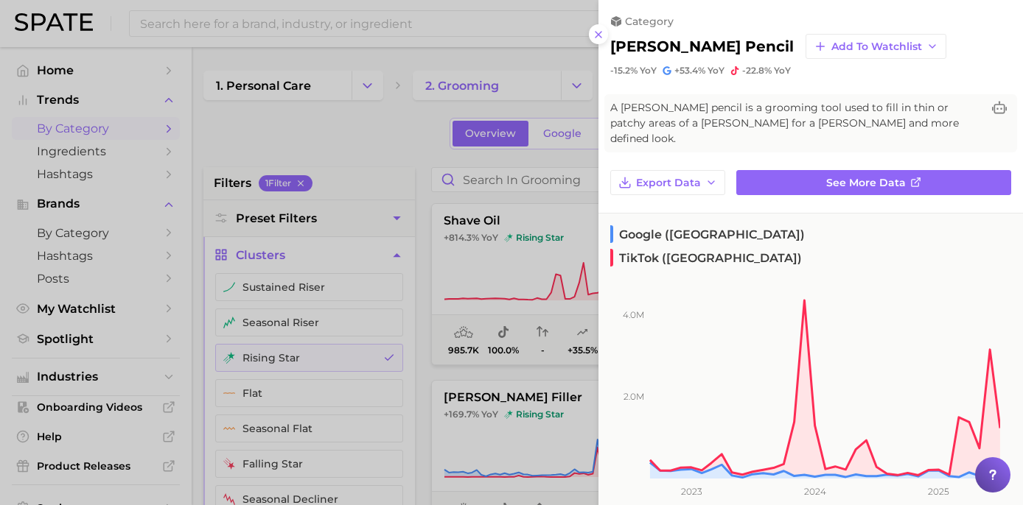
click at [557, 221] on div at bounding box center [511, 252] width 1023 height 505
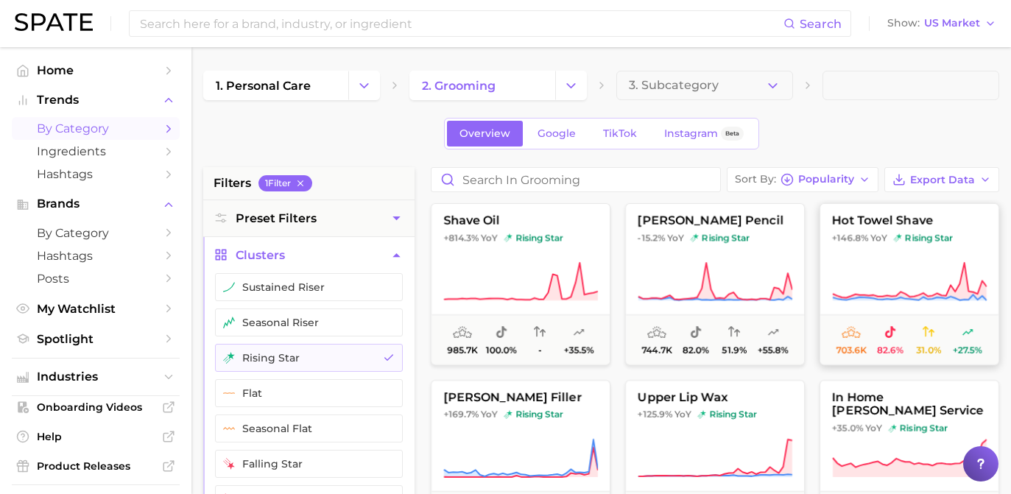
click at [968, 245] on button "hot towel shave +146.8% YoY rising star 703.6k 82.6% 31.0% +27.5%" at bounding box center [910, 284] width 180 height 162
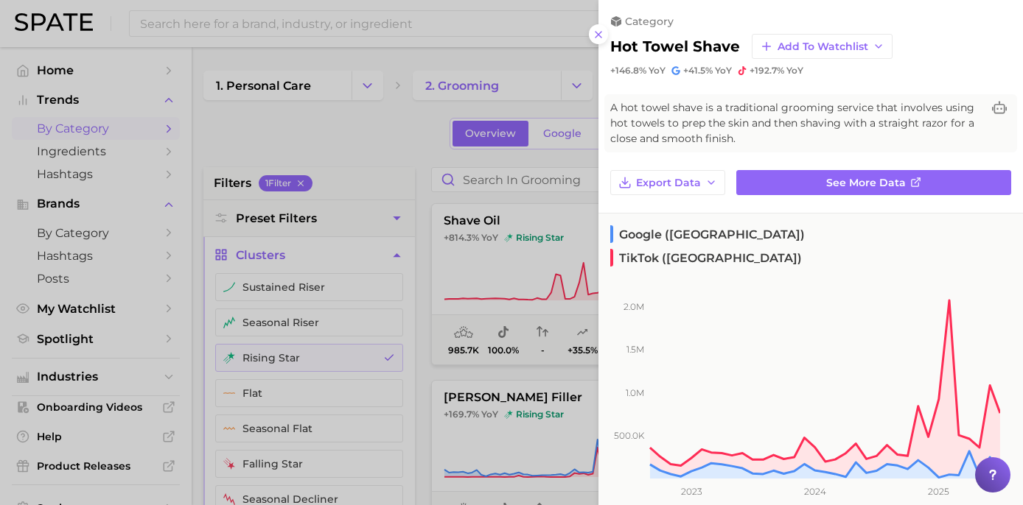
click at [413, 130] on div at bounding box center [511, 252] width 1023 height 505
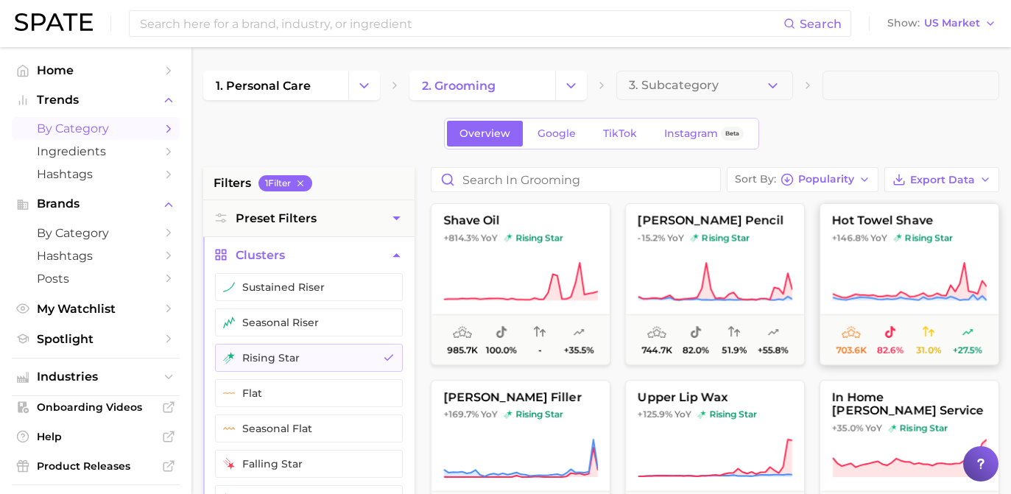
scroll to position [22, 0]
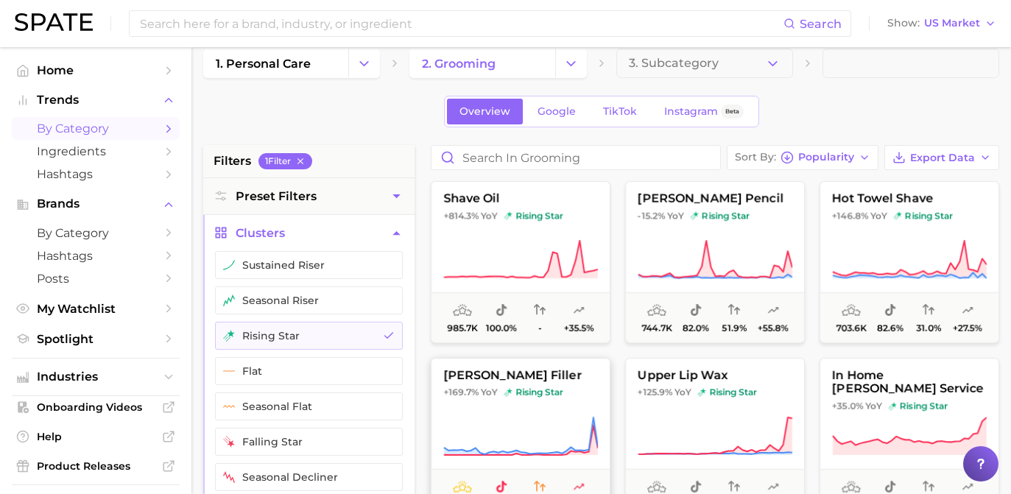
click at [568, 401] on button "beard filler +169.7% YoY rising star 456.1k 62.5% 44.2% -2.9%" at bounding box center [521, 439] width 180 height 162
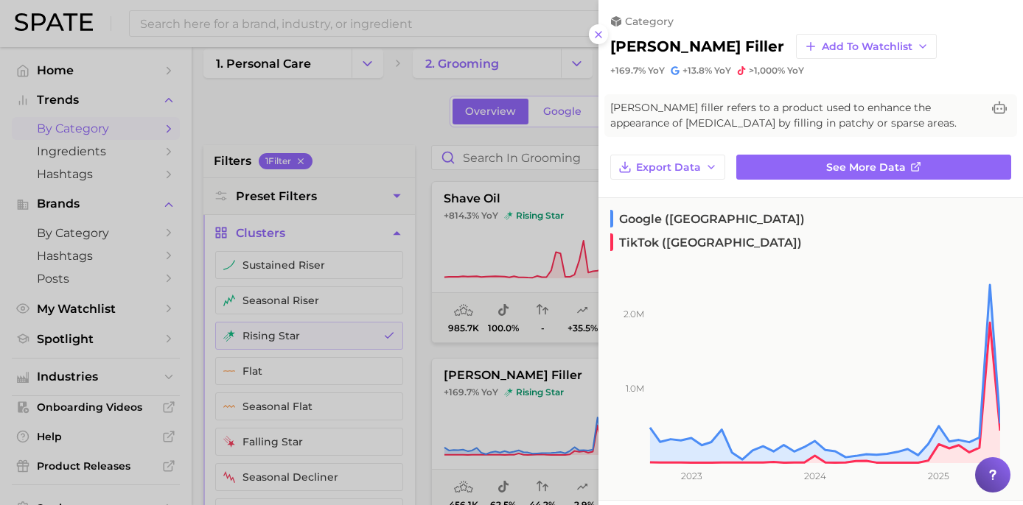
click at [531, 180] on div at bounding box center [511, 252] width 1023 height 505
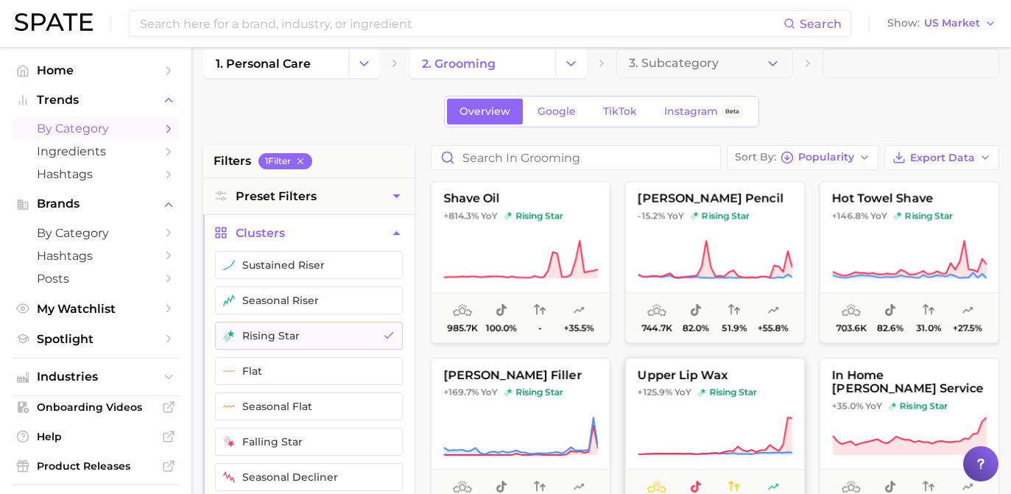
click at [699, 401] on button "upper lip wax +125.9% YoY rising star 258.5k 81.9% 29.4% +33.5%" at bounding box center [715, 439] width 180 height 162
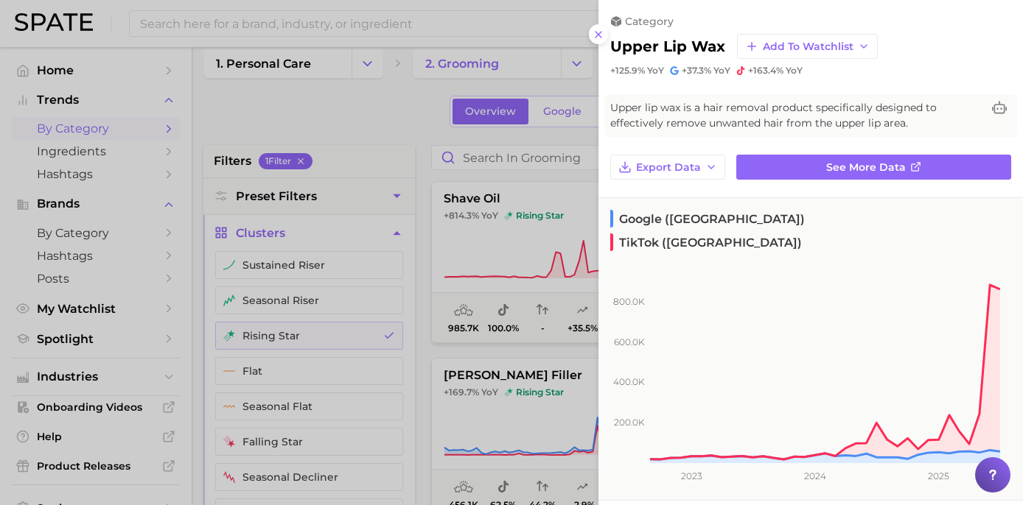
click at [389, 122] on div at bounding box center [511, 252] width 1023 height 505
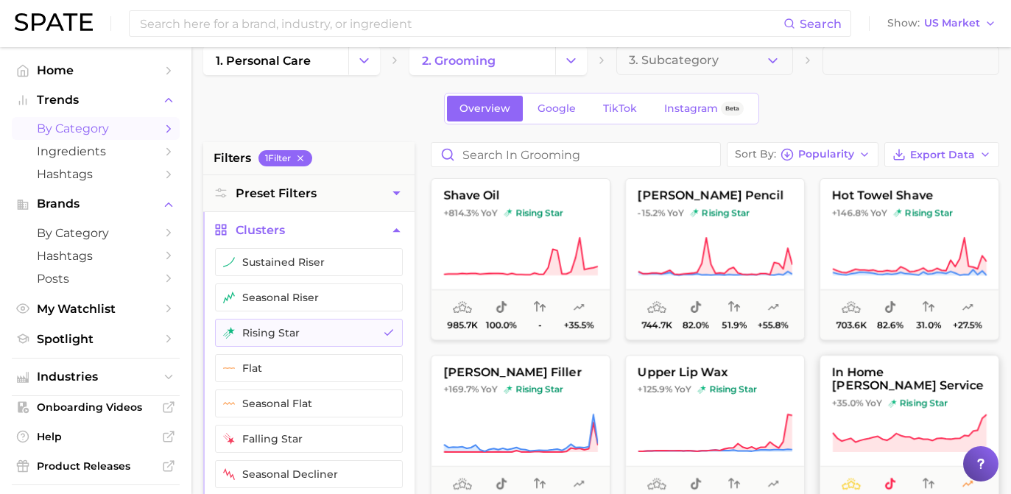
scroll to position [46, 0]
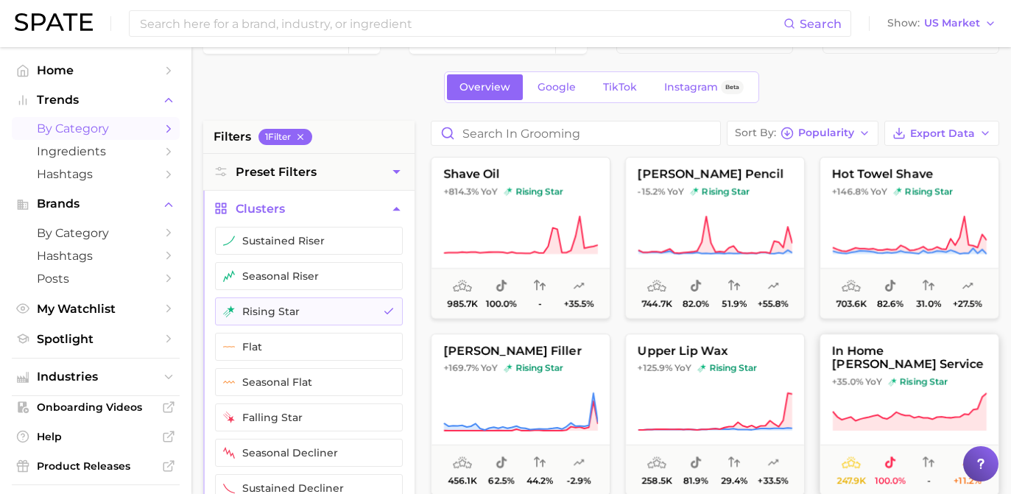
click at [855, 400] on icon at bounding box center [909, 412] width 155 height 41
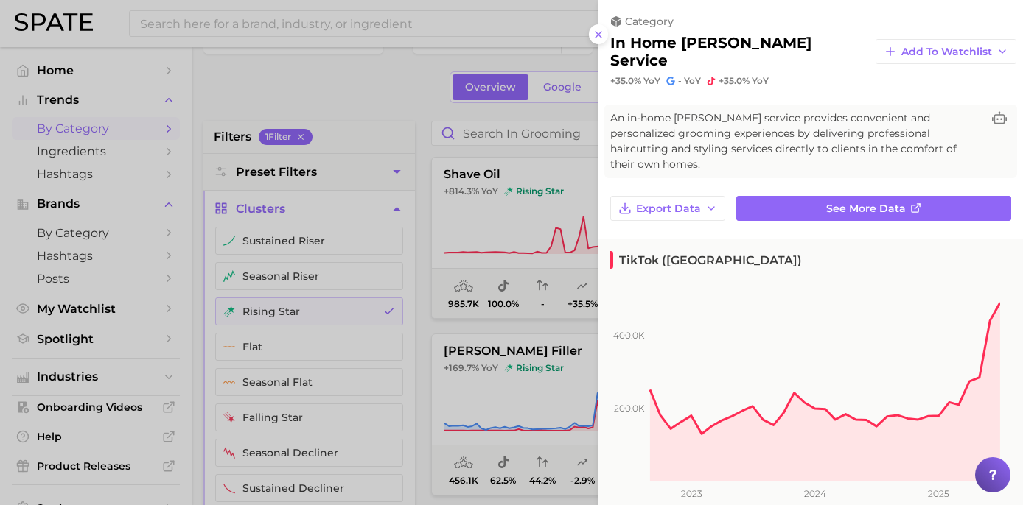
click at [844, 0] on div "category in home barber service Add to Watchlist +35.0% YoY - YoY +35.0% YoY" at bounding box center [810, 43] width 424 height 87
click at [543, 264] on div at bounding box center [511, 252] width 1023 height 505
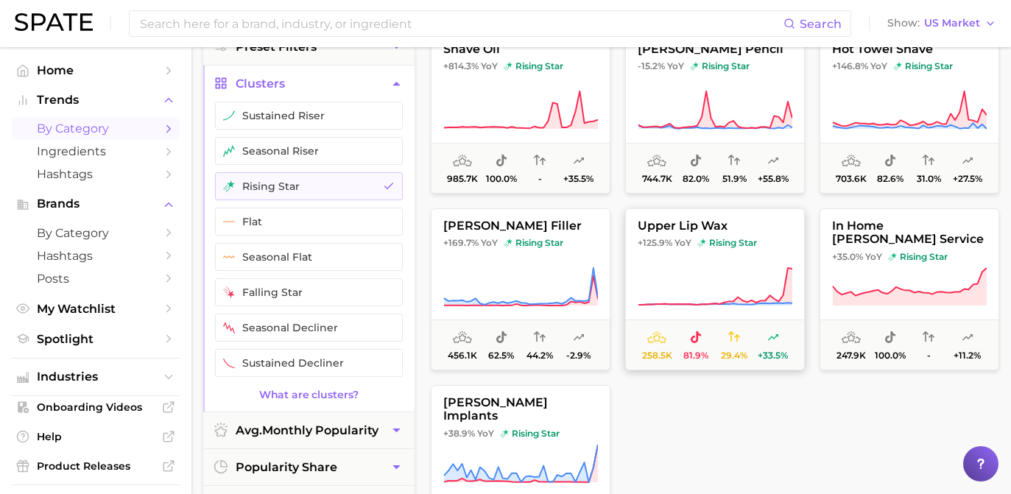
scroll to position [259, 0]
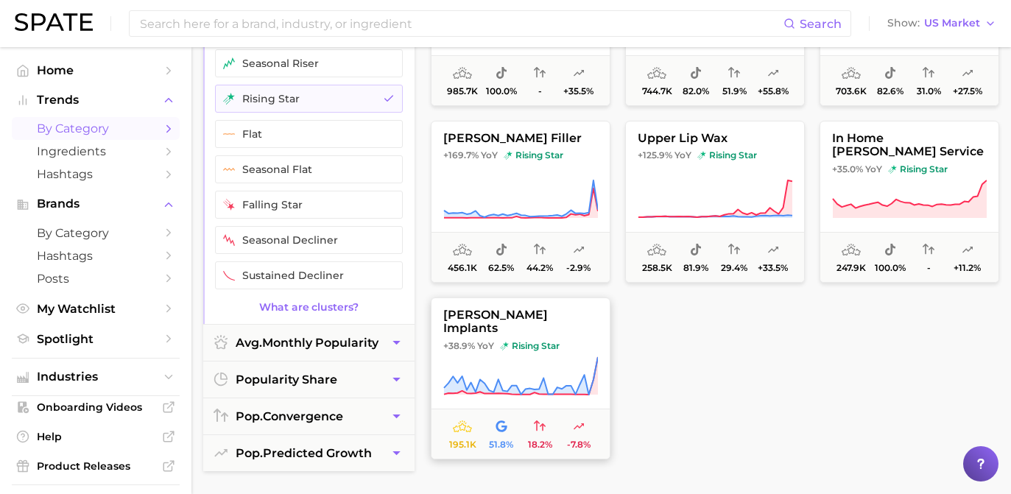
click at [536, 351] on button "beard implants +38.9% YoY rising star 195.1k 51.8% 18.2% -7.8%" at bounding box center [521, 379] width 180 height 162
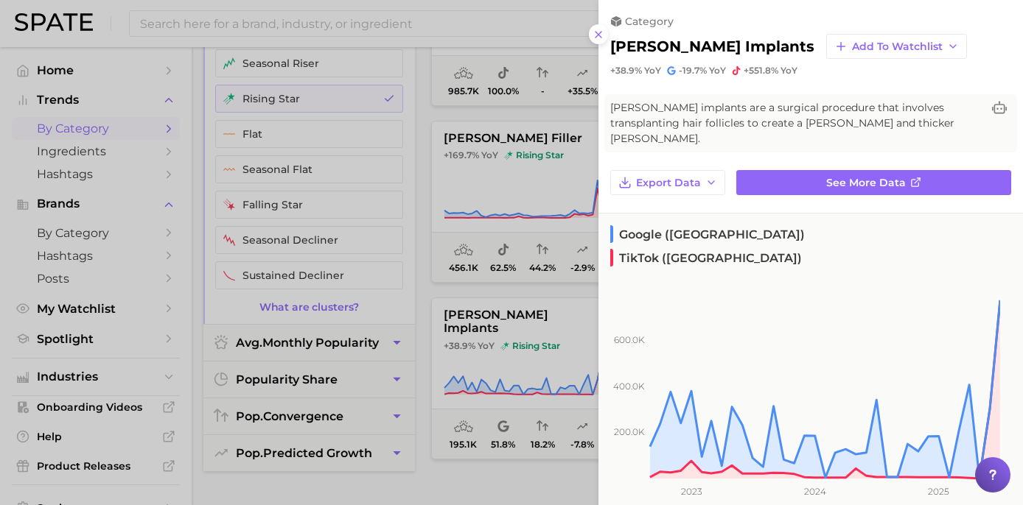
click at [473, 217] on div at bounding box center [511, 252] width 1023 height 505
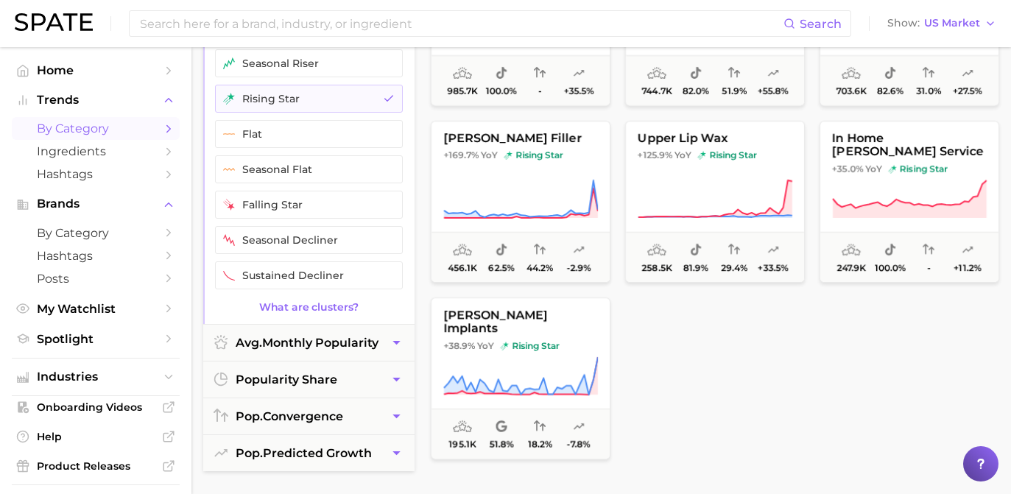
scroll to position [0, 0]
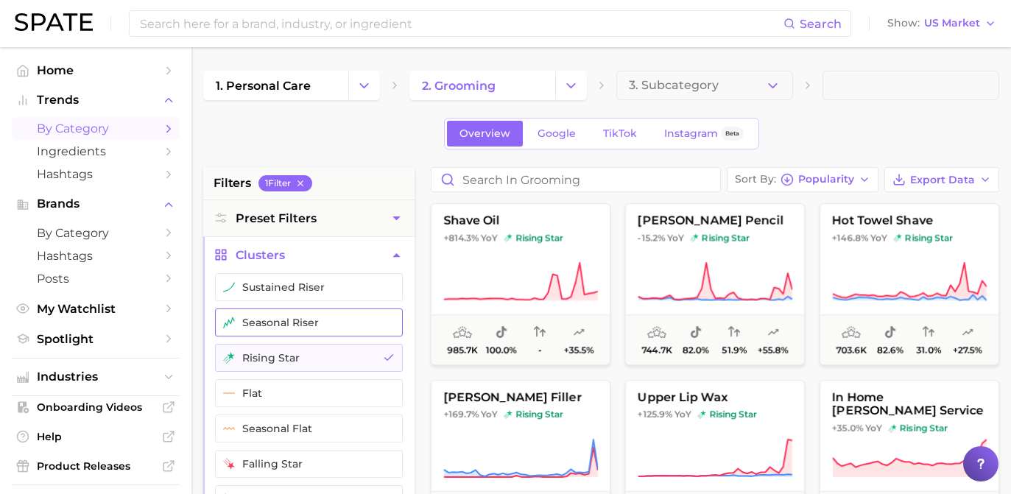
click at [350, 320] on button "seasonal riser" at bounding box center [309, 323] width 188 height 28
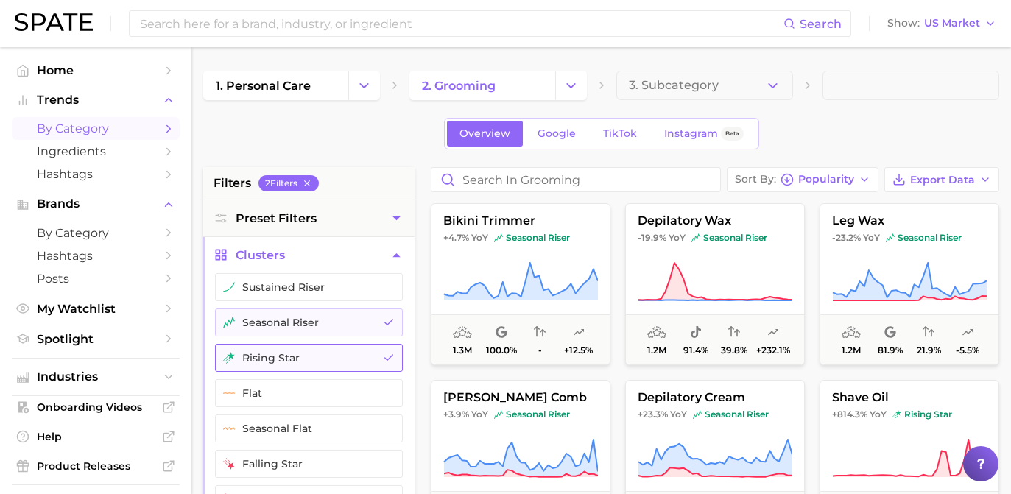
click at [385, 354] on icon "button" at bounding box center [389, 358] width 12 height 12
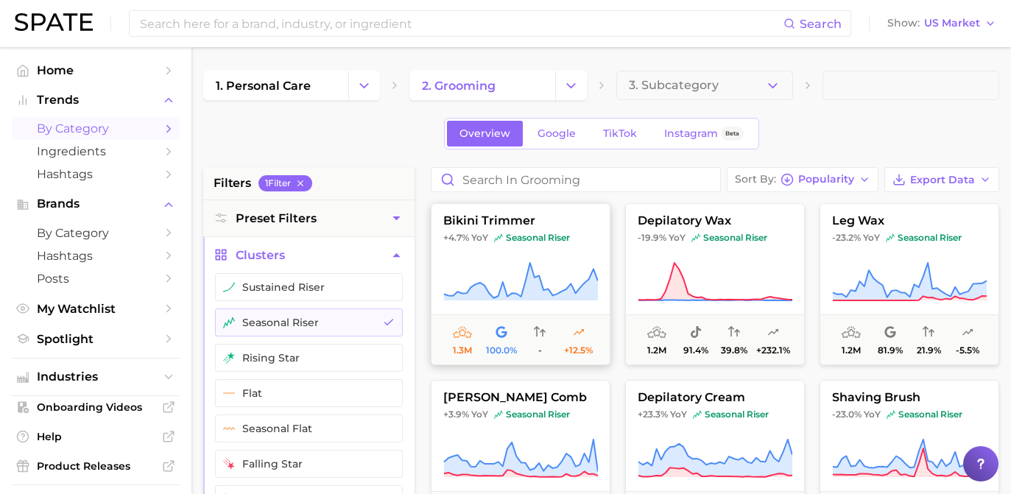
click at [550, 269] on icon at bounding box center [520, 282] width 155 height 41
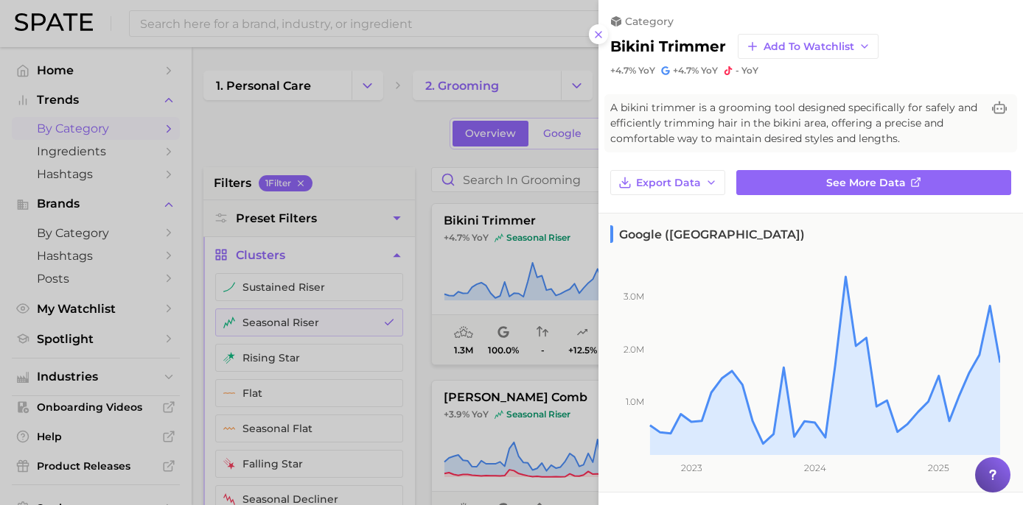
click at [466, 242] on div at bounding box center [511, 252] width 1023 height 505
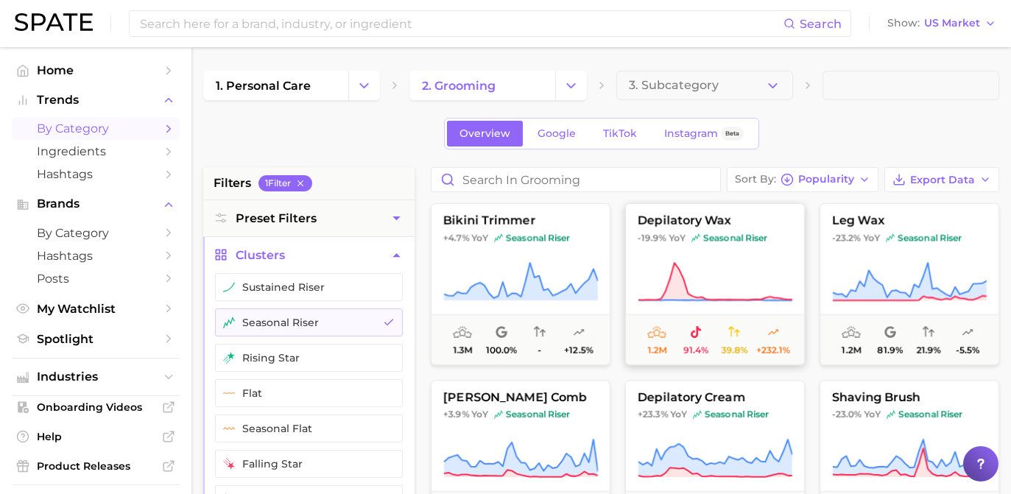
click at [749, 287] on icon at bounding box center [715, 282] width 155 height 41
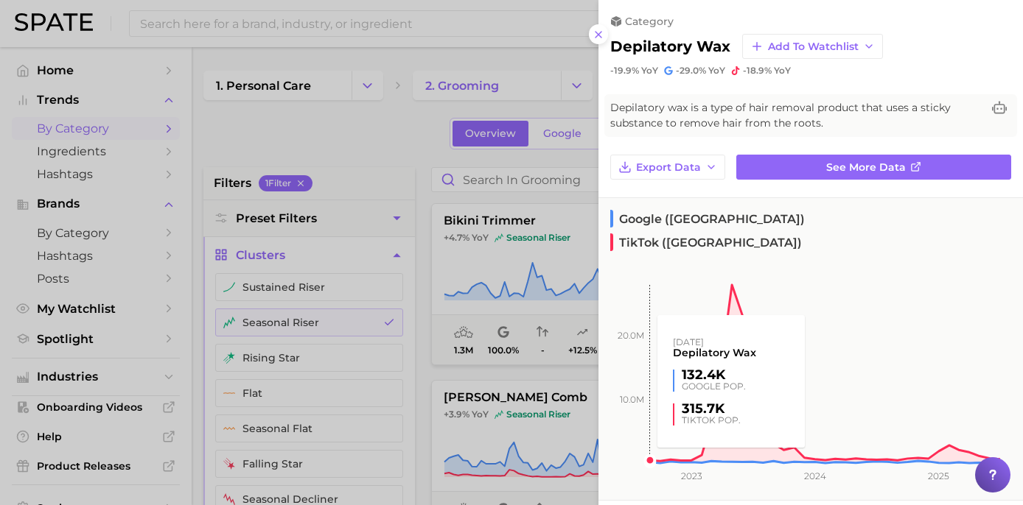
click at [485, 282] on div at bounding box center [511, 252] width 1023 height 505
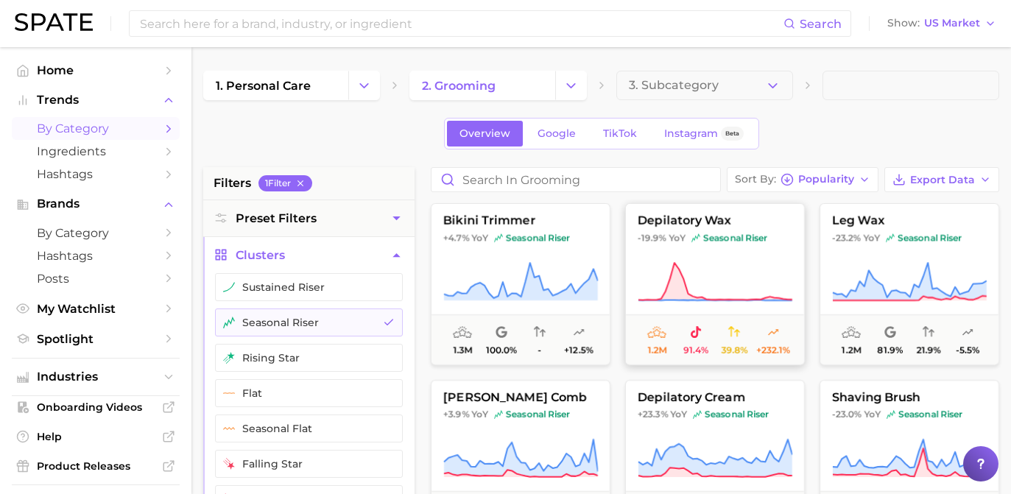
scroll to position [16, 0]
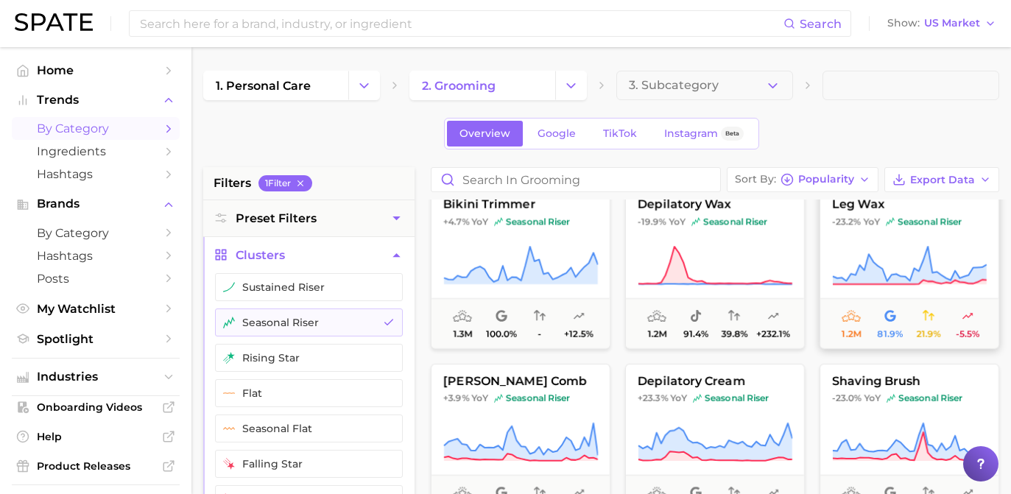
click at [834, 284] on icon at bounding box center [910, 282] width 154 height 4
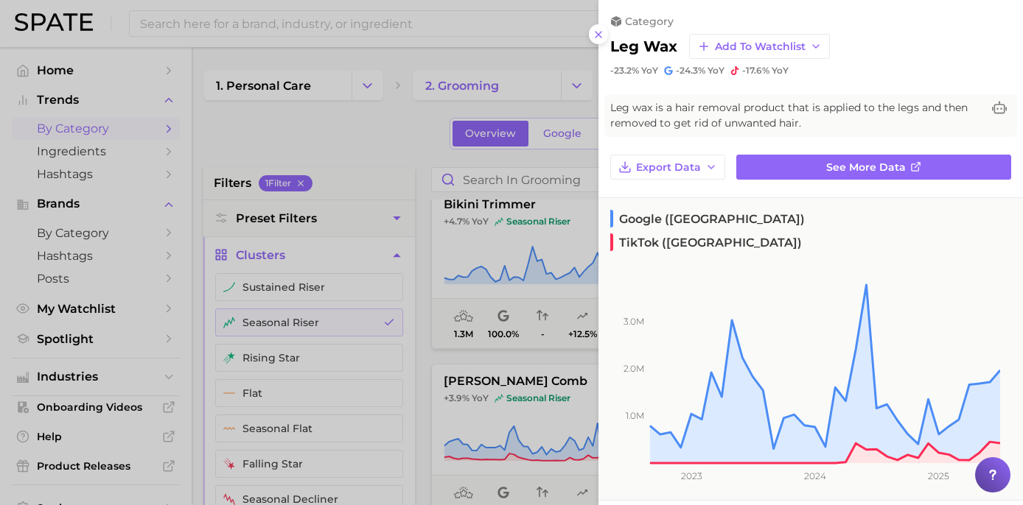
click at [477, 163] on div at bounding box center [511, 252] width 1023 height 505
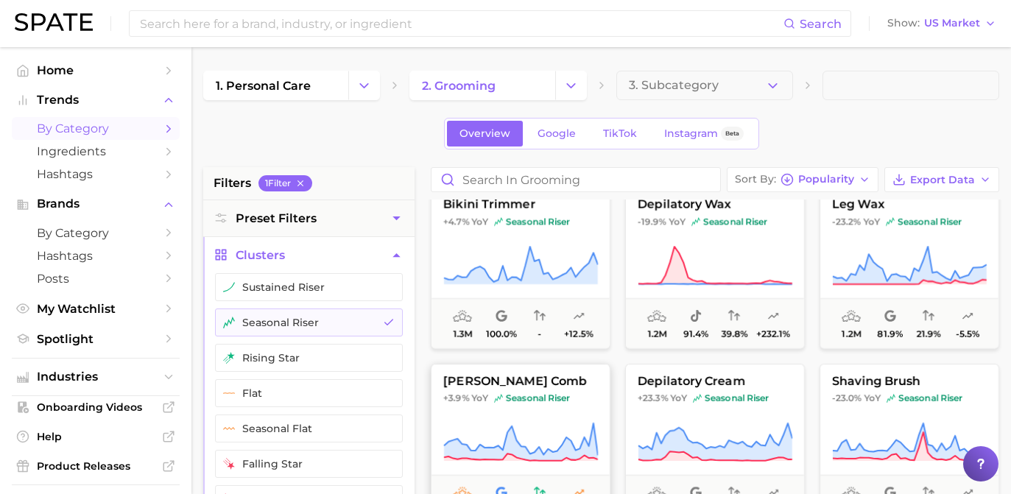
click at [547, 391] on button "beard comb +3.9% YoY seasonal riser 1.1m 88.9% 68.1% +2.4%" at bounding box center [521, 445] width 180 height 162
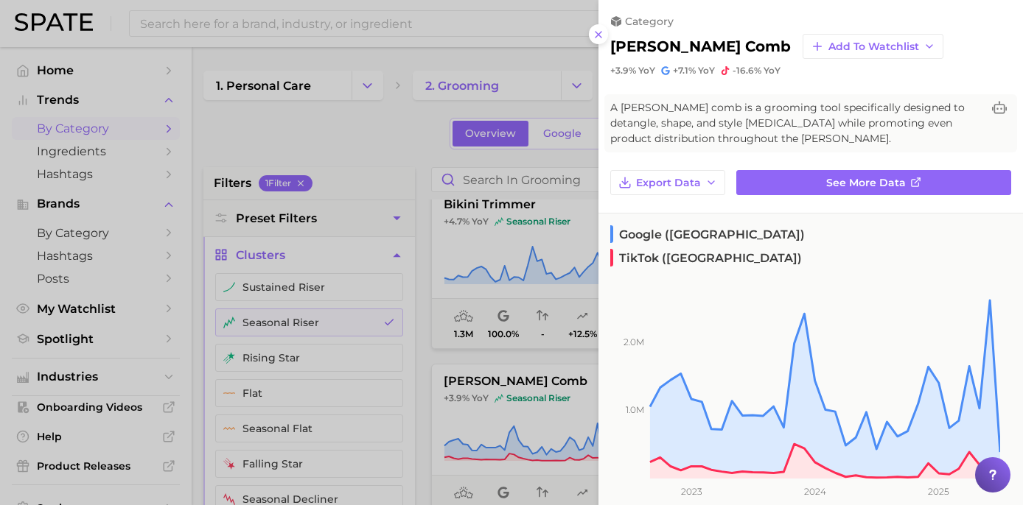
click at [416, 204] on div at bounding box center [511, 252] width 1023 height 505
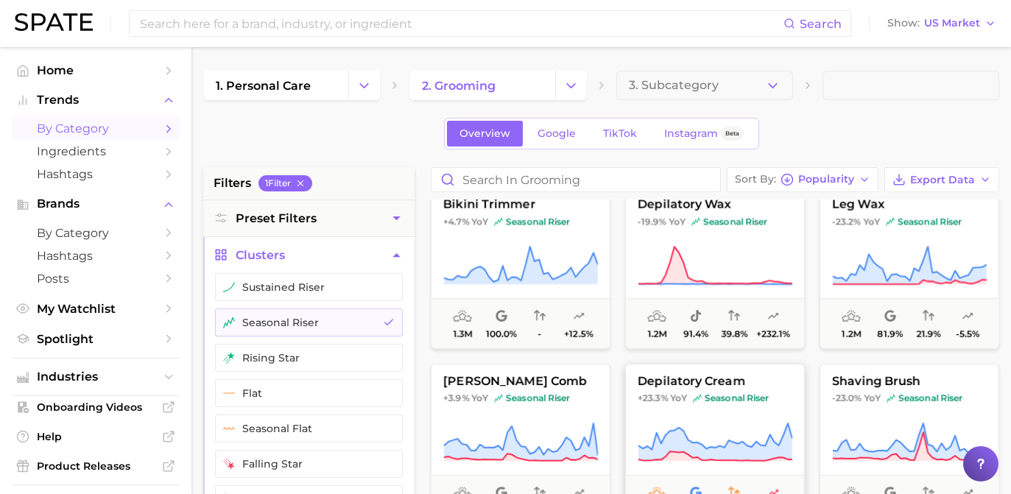
click at [704, 425] on icon at bounding box center [715, 442] width 155 height 41
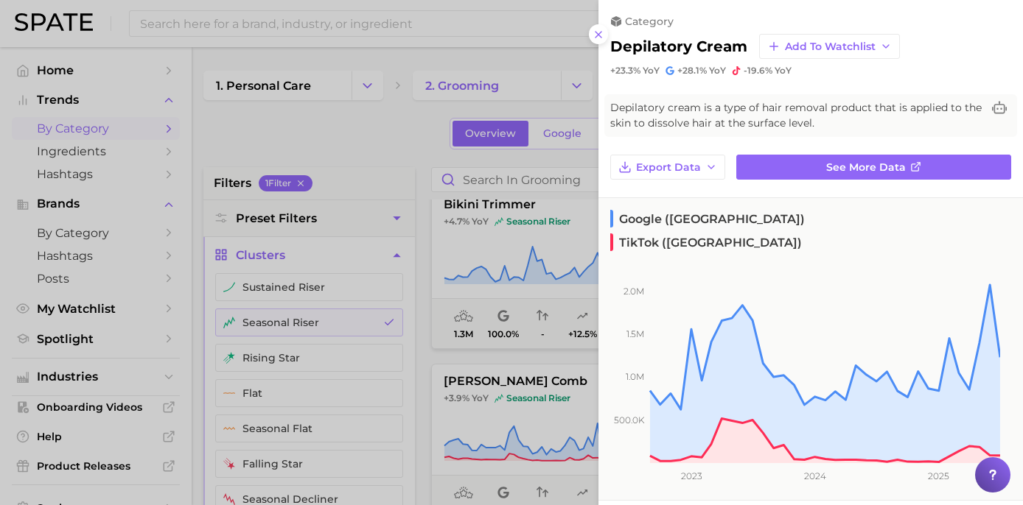
click at [378, 142] on div at bounding box center [511, 252] width 1023 height 505
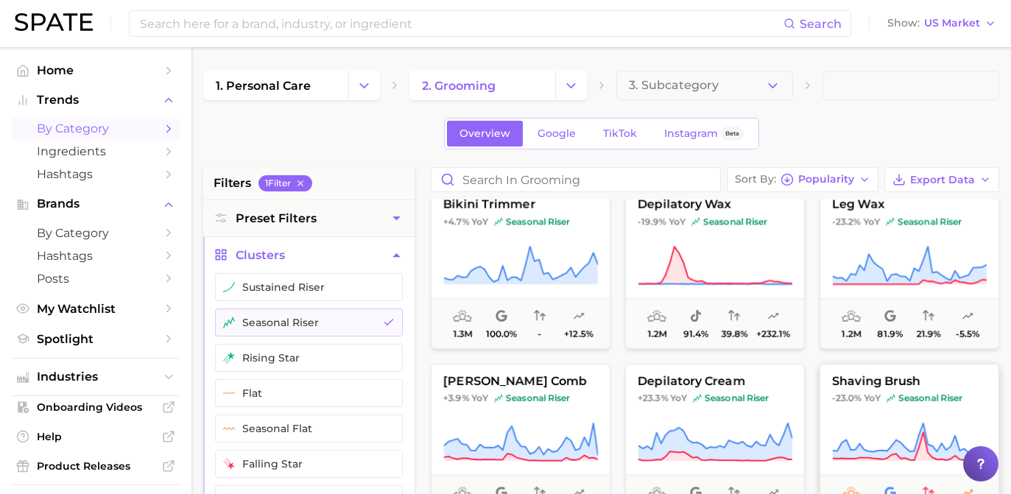
click at [893, 381] on span "shaving brush" at bounding box center [910, 381] width 178 height 13
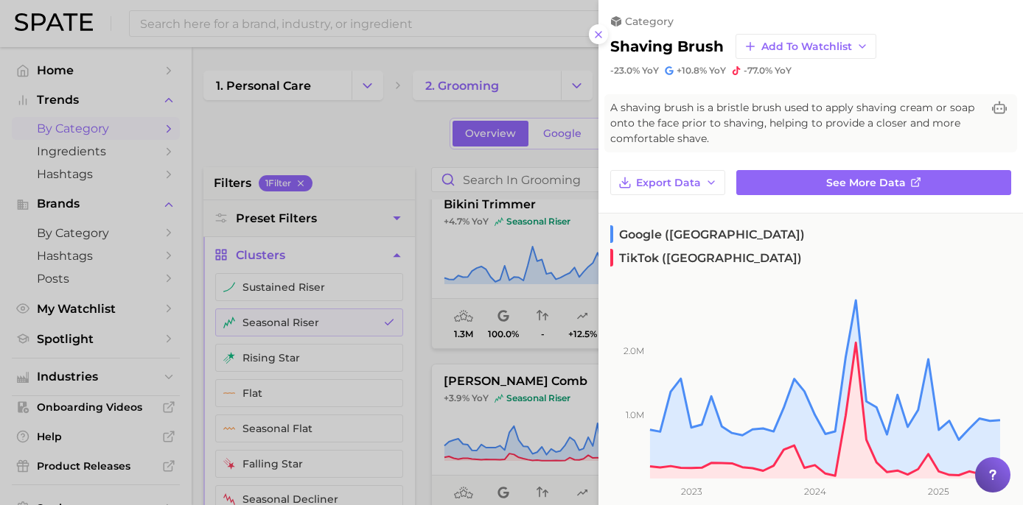
click at [480, 217] on div at bounding box center [511, 252] width 1023 height 505
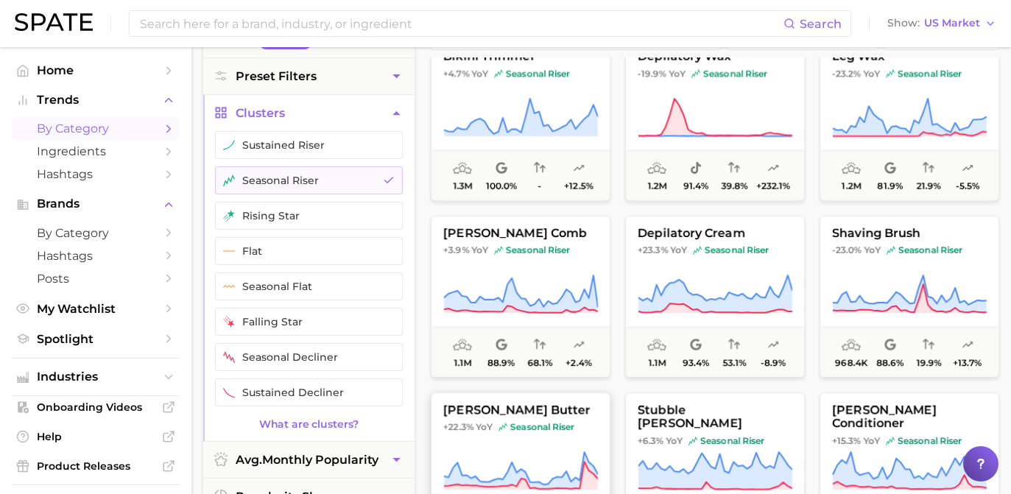
scroll to position [245, 0]
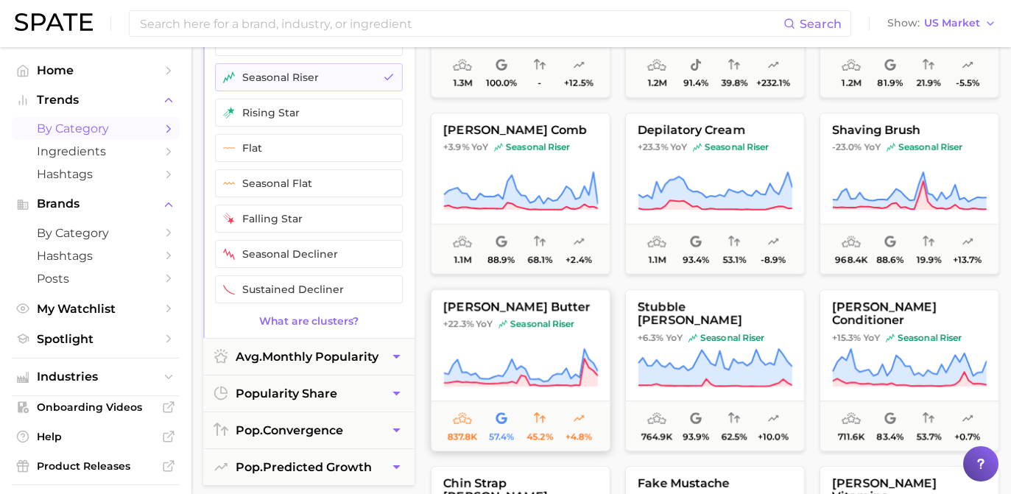
click at [547, 334] on button "beard butter +22.3% YoY seasonal riser 837.8k 57.4% 45.2% +4.8%" at bounding box center [521, 371] width 180 height 162
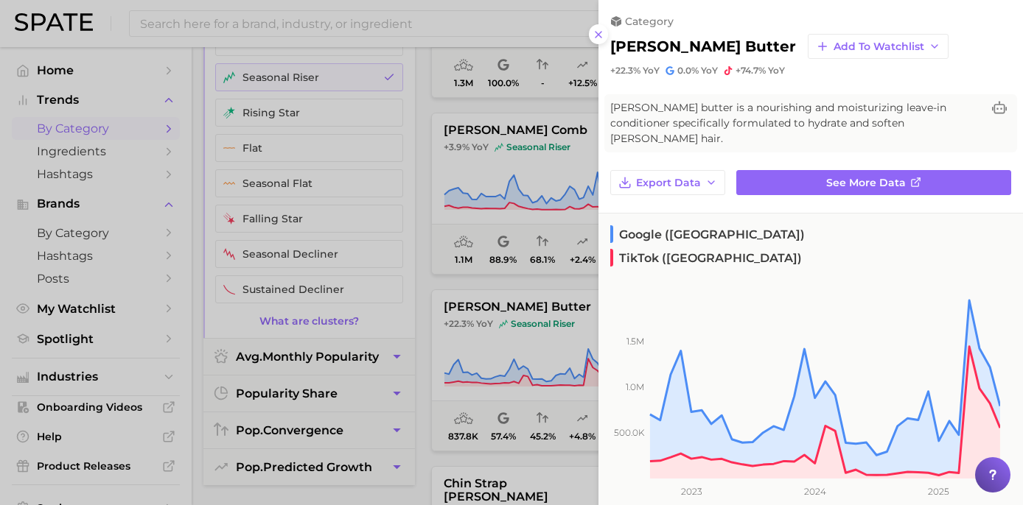
click at [453, 205] on div at bounding box center [511, 252] width 1023 height 505
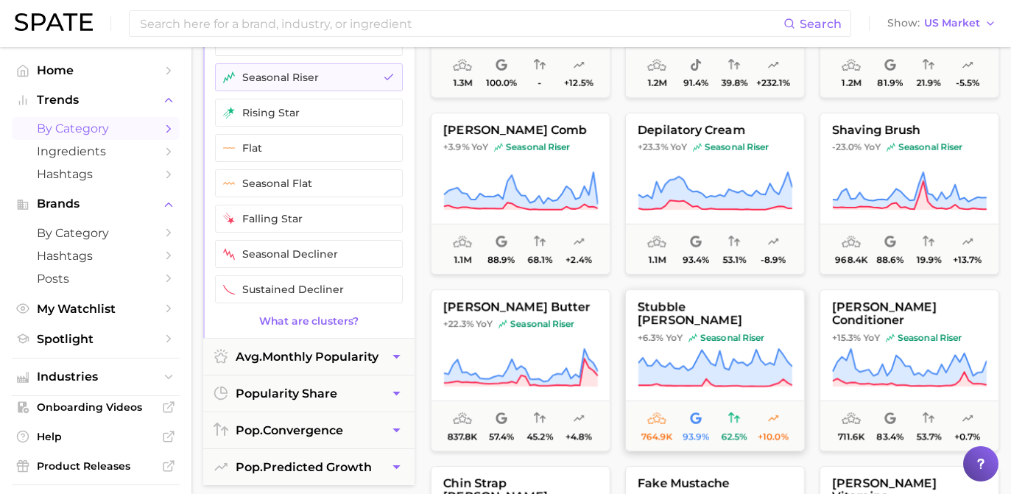
scroll to position [360, 0]
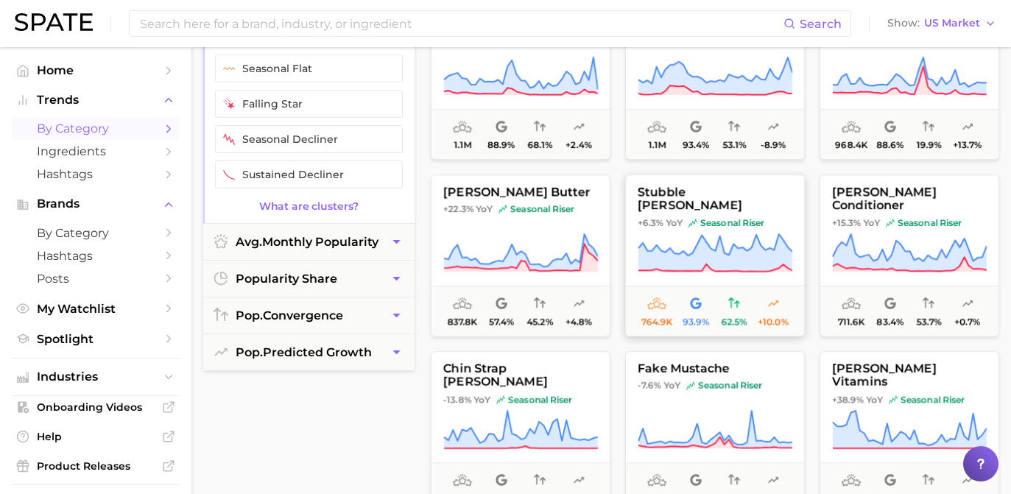
click at [715, 217] on span "seasonal riser" at bounding box center [727, 223] width 76 height 12
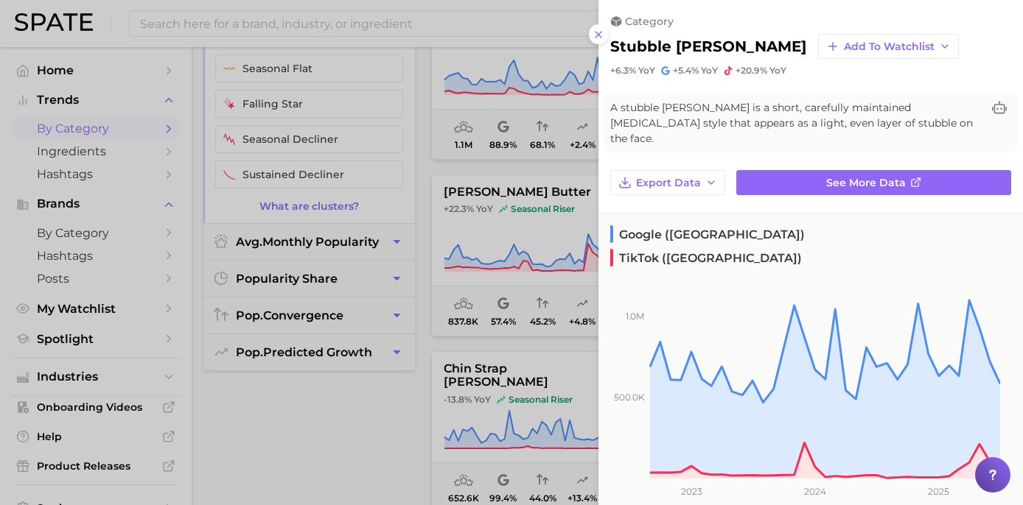
click at [368, 198] on div at bounding box center [511, 252] width 1023 height 505
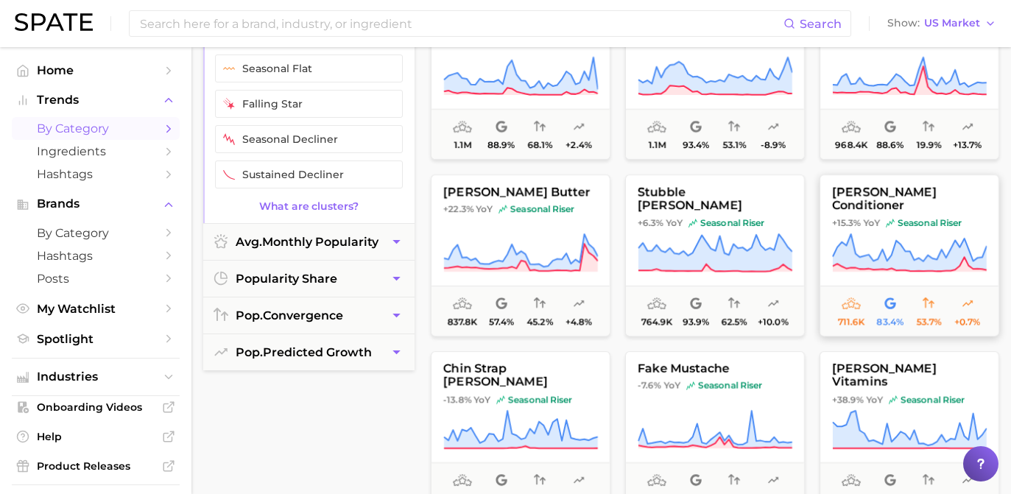
click at [912, 224] on button "beard conditioner +15.3% YoY seasonal riser 711.6k 83.4% 53.7% +0.7%" at bounding box center [910, 256] width 180 height 162
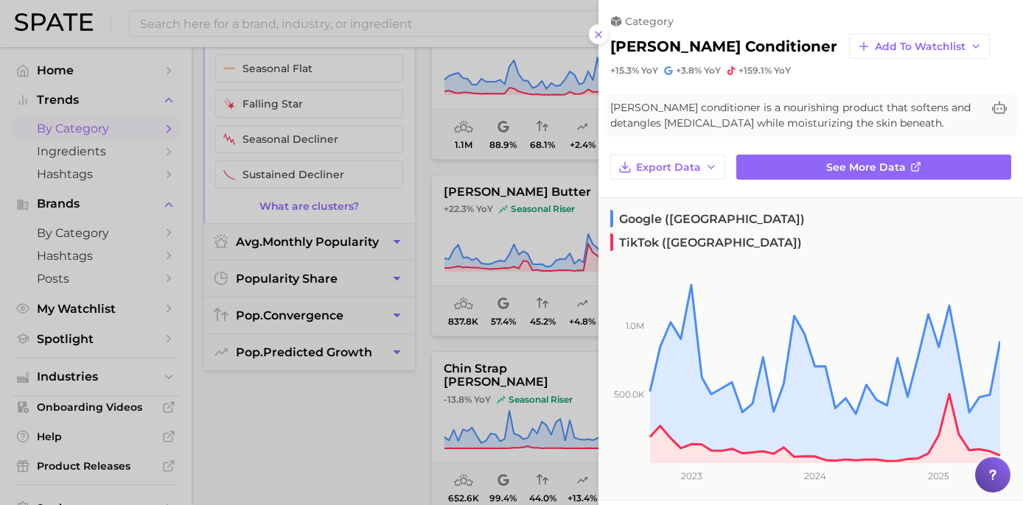
click at [432, 197] on div at bounding box center [511, 252] width 1023 height 505
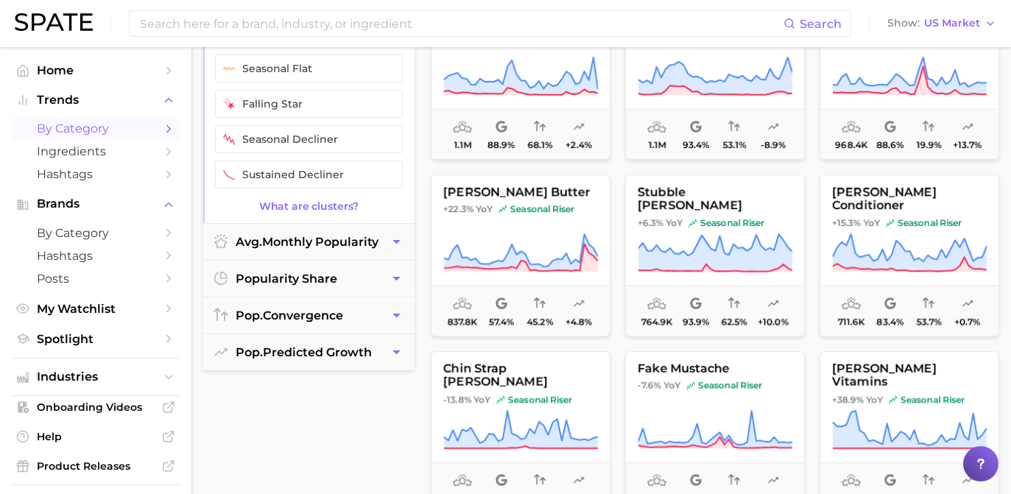
scroll to position [395, 0]
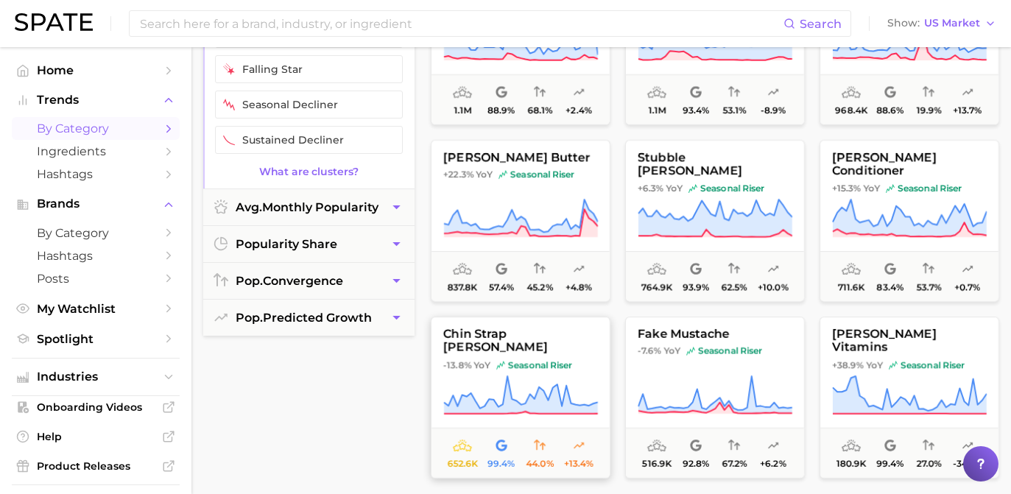
click at [536, 361] on button "chin strap beard -13.8% YoY seasonal riser 652.6k 99.4% 44.0% +13.4%" at bounding box center [521, 398] width 180 height 162
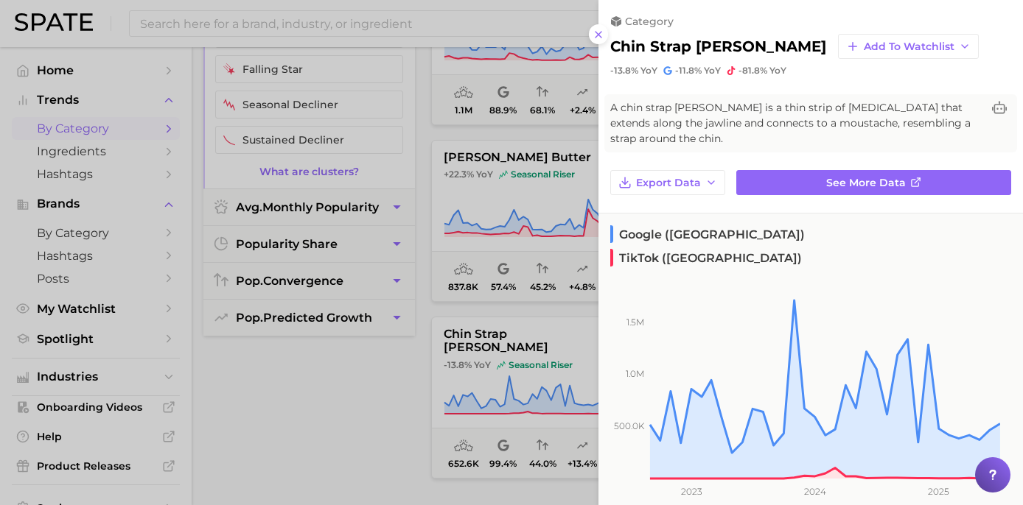
click at [483, 248] on div at bounding box center [511, 252] width 1023 height 505
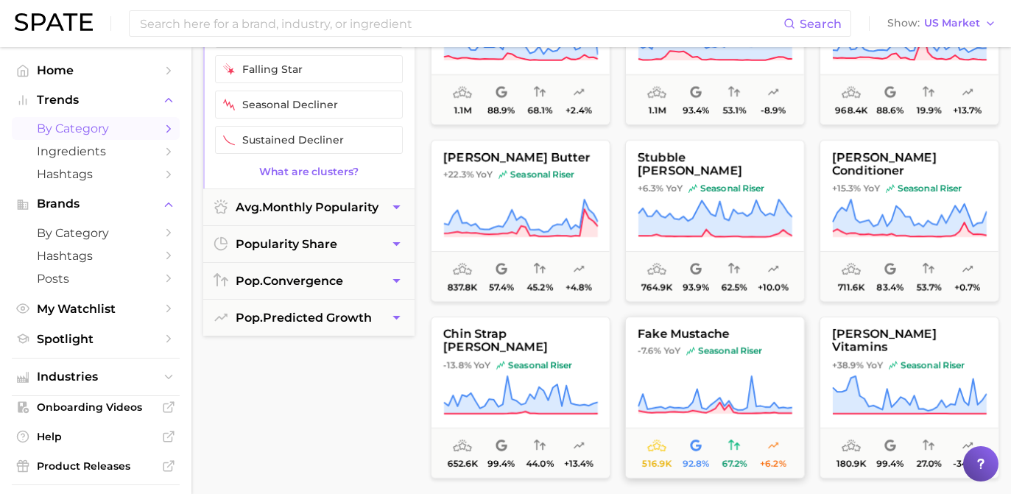
click at [769, 376] on icon at bounding box center [715, 395] width 155 height 41
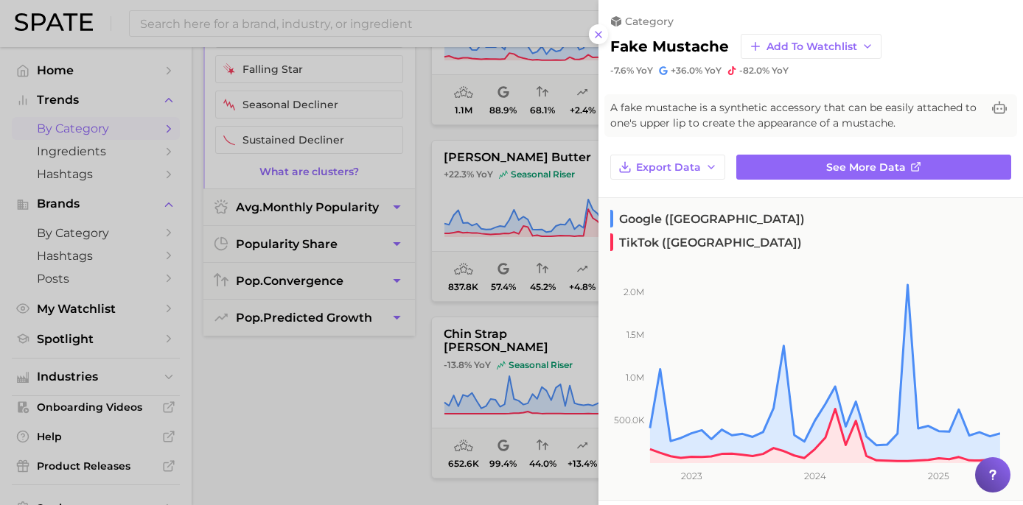
click at [442, 254] on div at bounding box center [511, 252] width 1023 height 505
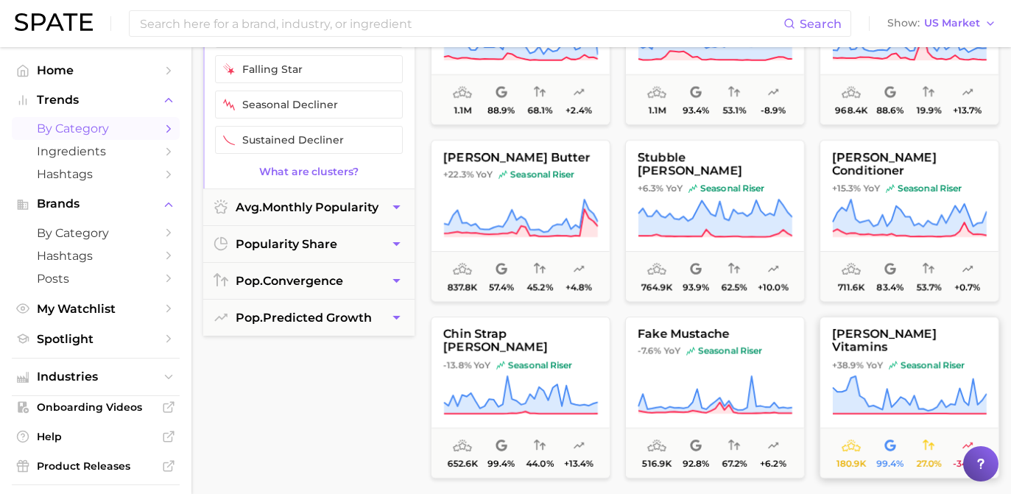
click at [882, 360] on span "+38.9% YoY seasonal riser" at bounding box center [910, 366] width 178 height 12
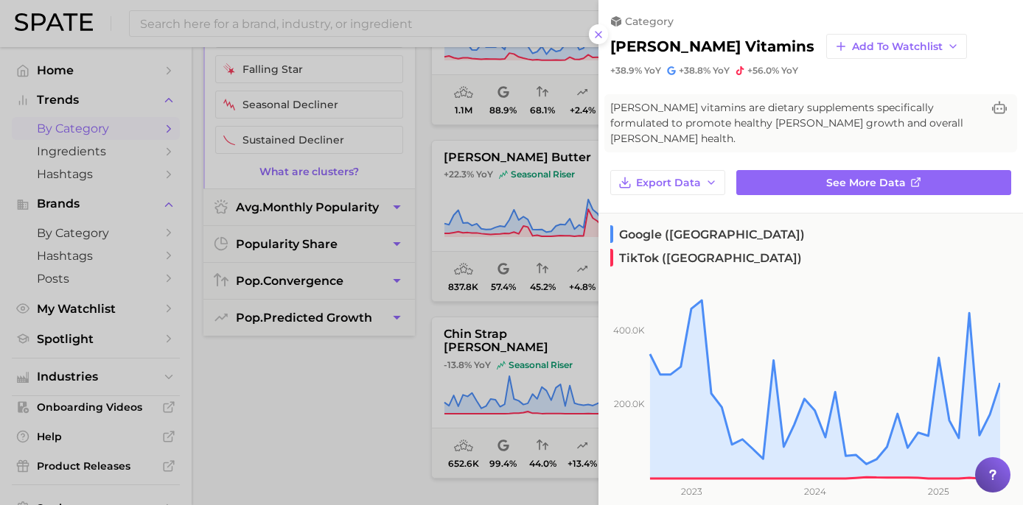
click at [335, 403] on div at bounding box center [511, 252] width 1023 height 505
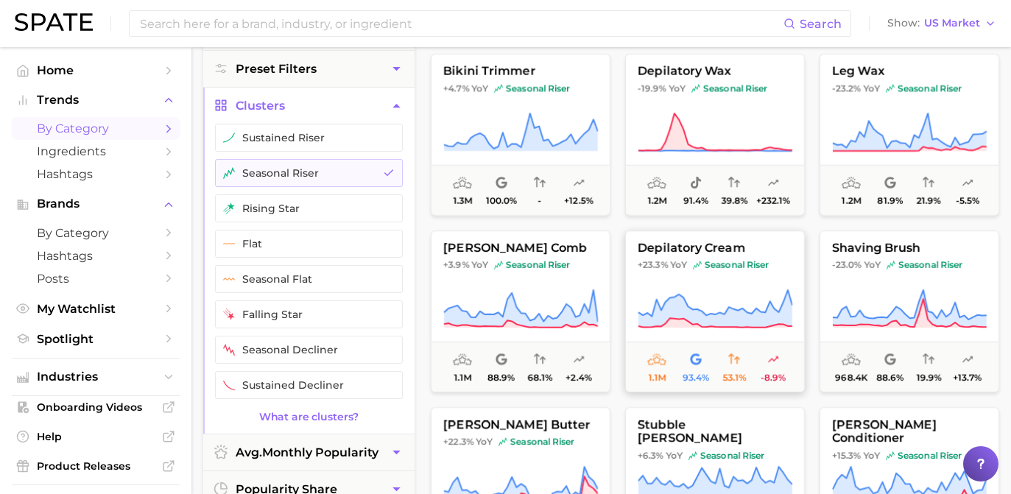
scroll to position [0, 0]
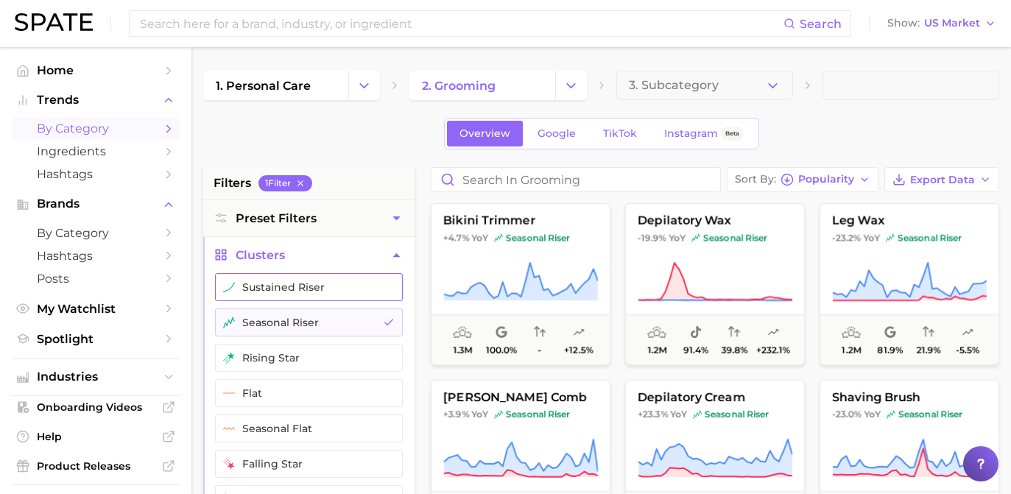
click at [374, 296] on button "sustained riser" at bounding box center [309, 287] width 188 height 28
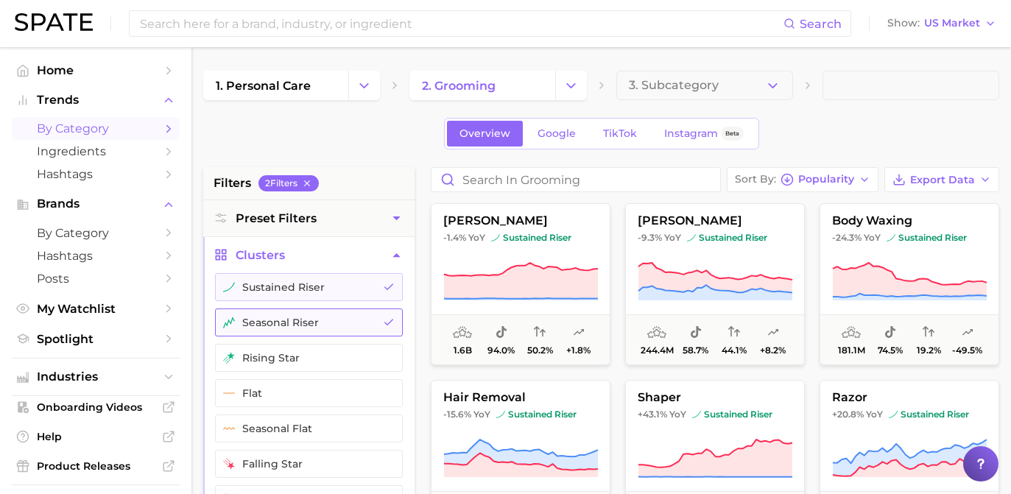
click at [387, 320] on icon "button" at bounding box center [389, 323] width 12 height 12
click at [587, 268] on icon at bounding box center [520, 282] width 155 height 41
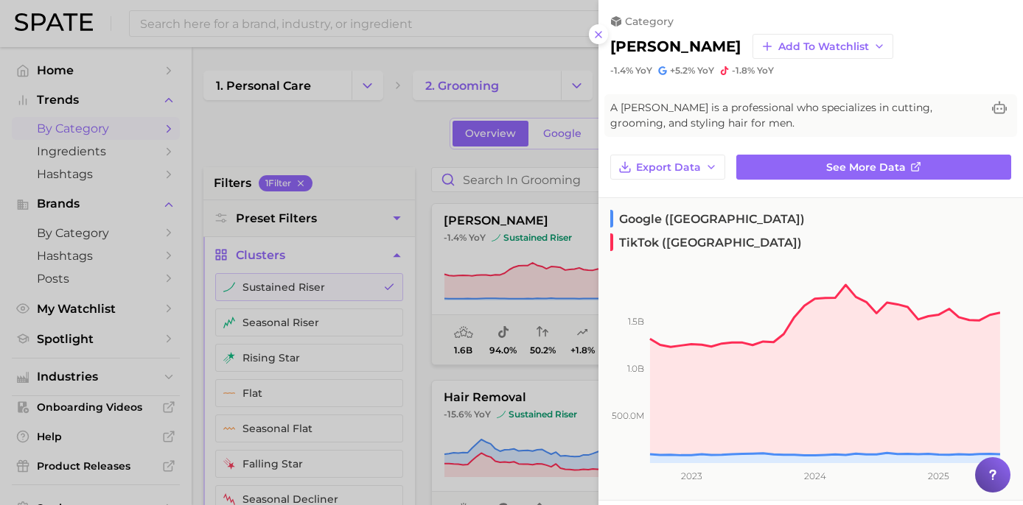
click at [379, 138] on div at bounding box center [511, 252] width 1023 height 505
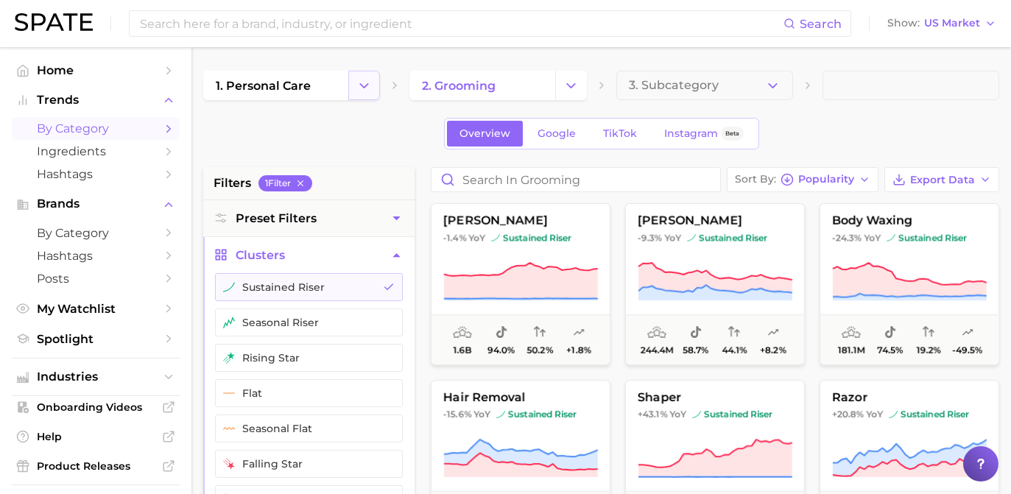
click at [365, 88] on icon "Change Category" at bounding box center [364, 85] width 15 height 15
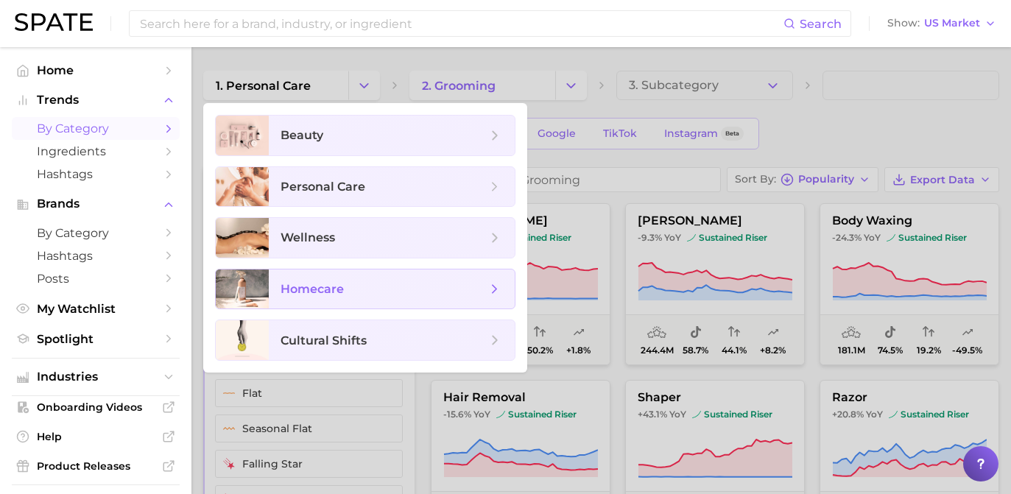
click at [386, 276] on span "homecare" at bounding box center [392, 290] width 246 height 40
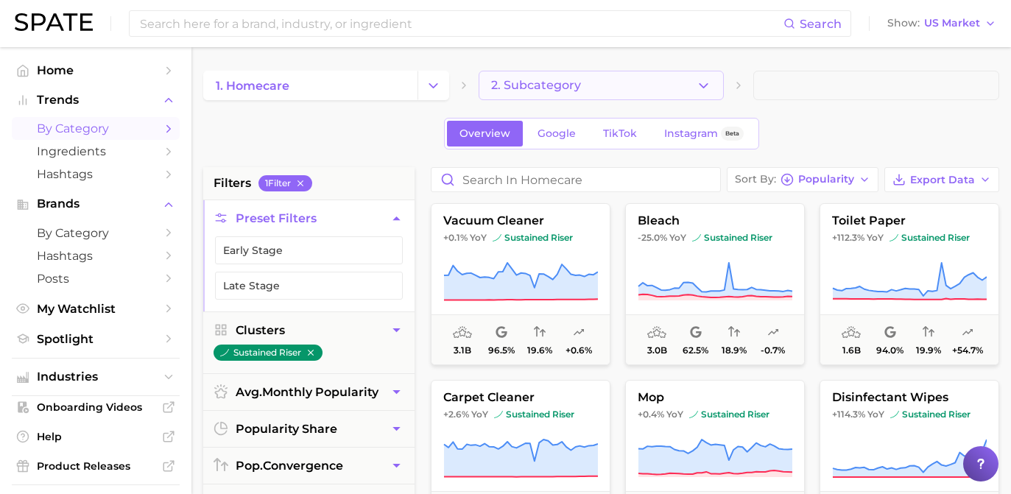
click at [575, 87] on button "2. Subcategory" at bounding box center [602, 85] width 246 height 29
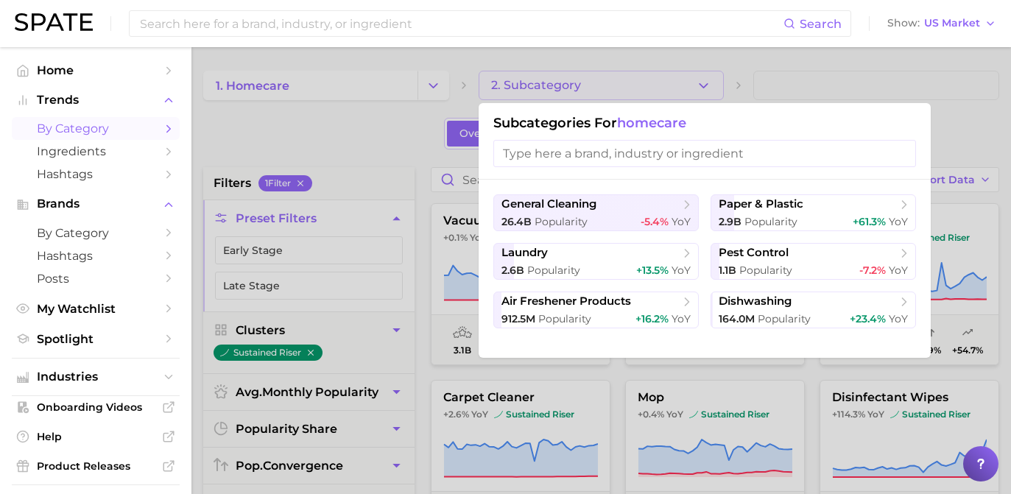
click at [575, 87] on div at bounding box center [505, 247] width 1011 height 494
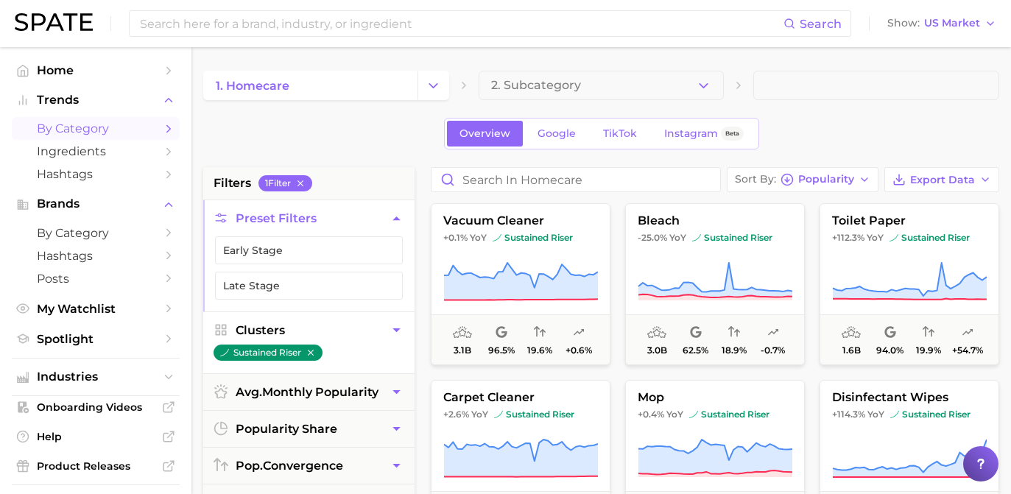
click at [395, 321] on button "Clusters" at bounding box center [308, 330] width 211 height 36
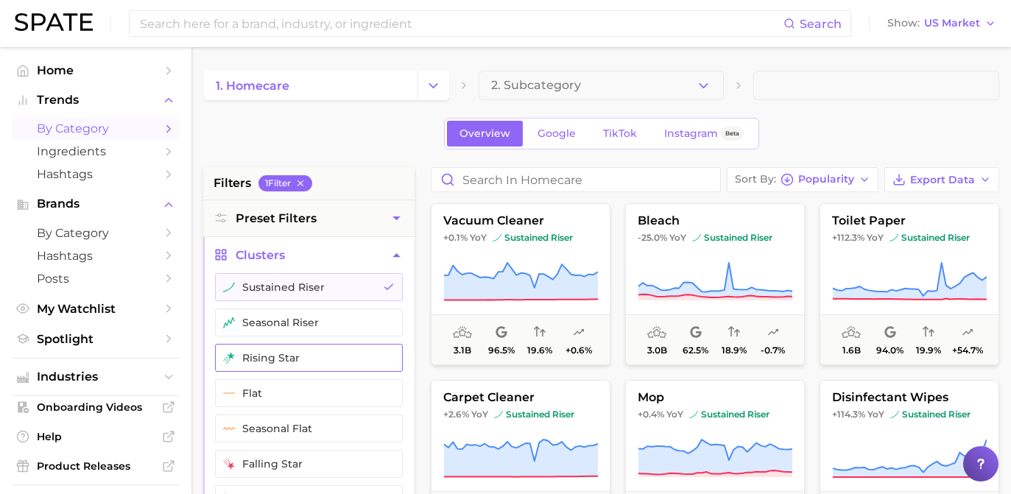
click at [390, 360] on icon "button" at bounding box center [389, 358] width 12 height 12
click at [401, 283] on button "sustained riser" at bounding box center [309, 287] width 188 height 28
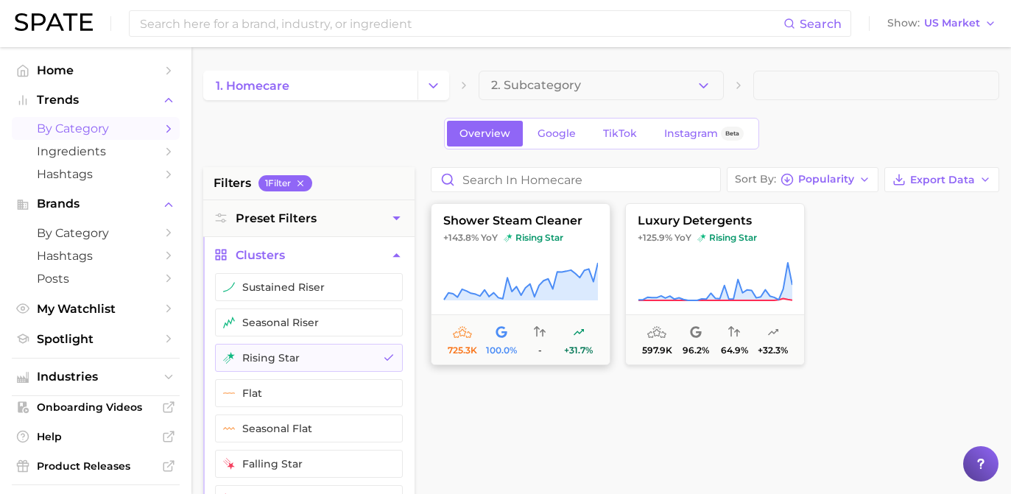
click at [519, 271] on icon at bounding box center [520, 282] width 155 height 41
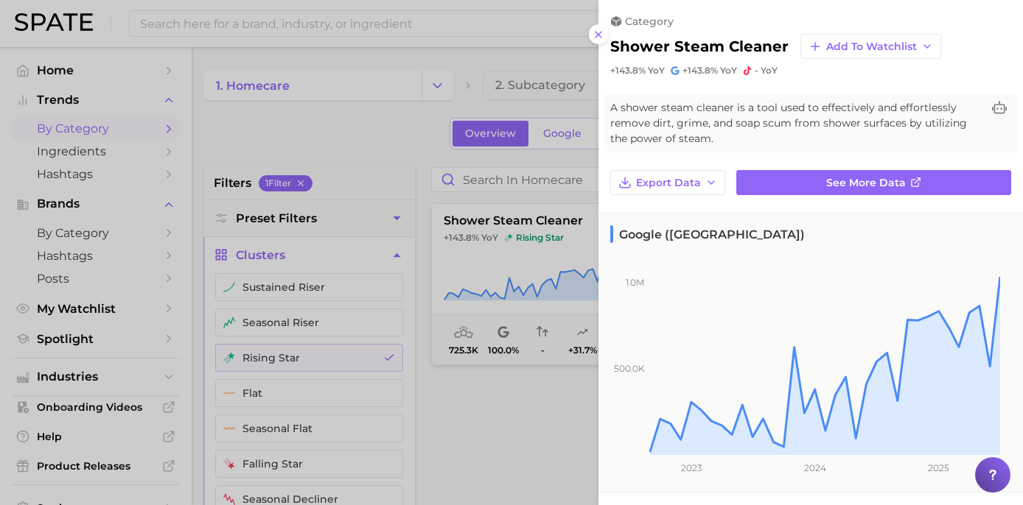
click at [403, 159] on div at bounding box center [511, 252] width 1023 height 505
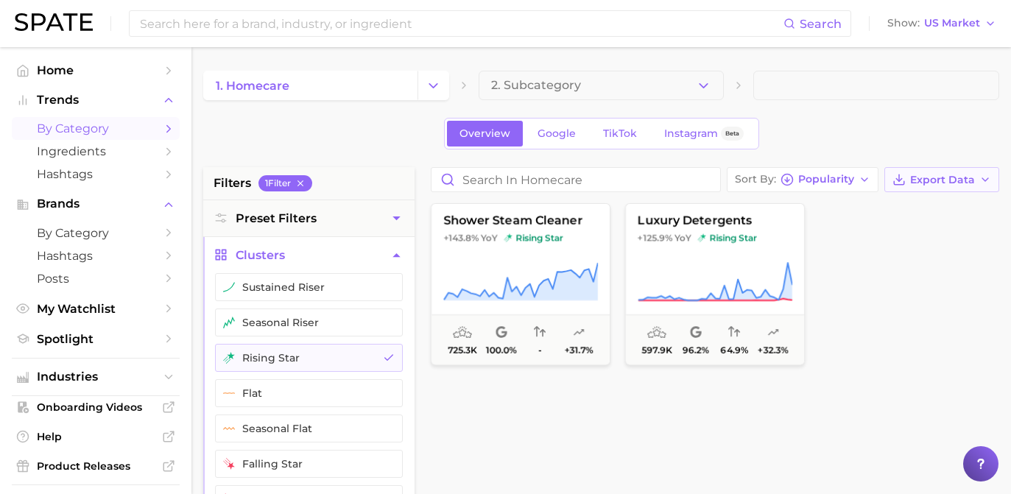
click at [980, 186] on button "Export Data" at bounding box center [942, 179] width 115 height 25
click at [965, 237] on button "Time Series CSV" at bounding box center [919, 233] width 162 height 27
click at [870, 177] on icon "button" at bounding box center [865, 180] width 12 height 12
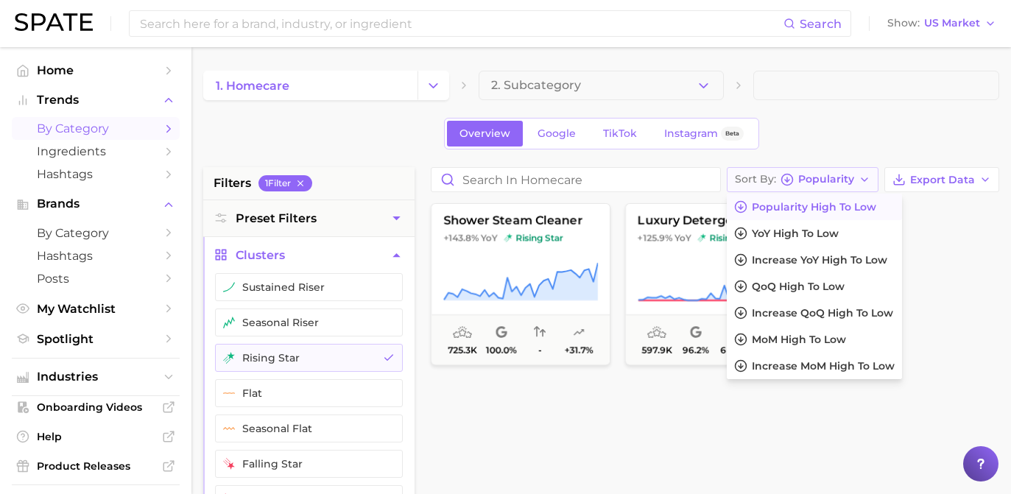
click at [870, 177] on icon "button" at bounding box center [865, 180] width 12 height 12
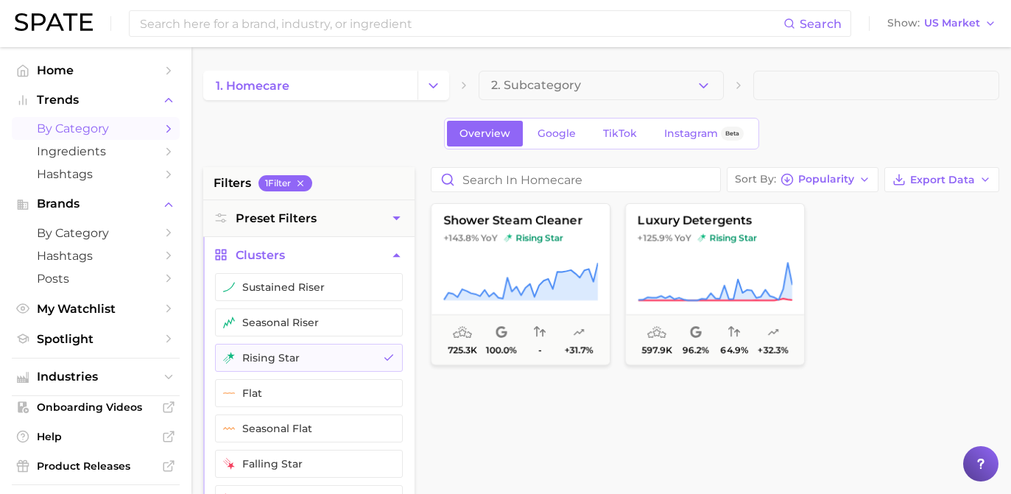
click at [909, 247] on div at bounding box center [910, 284] width 180 height 162
click at [871, 183] on icon "button" at bounding box center [865, 180] width 12 height 12
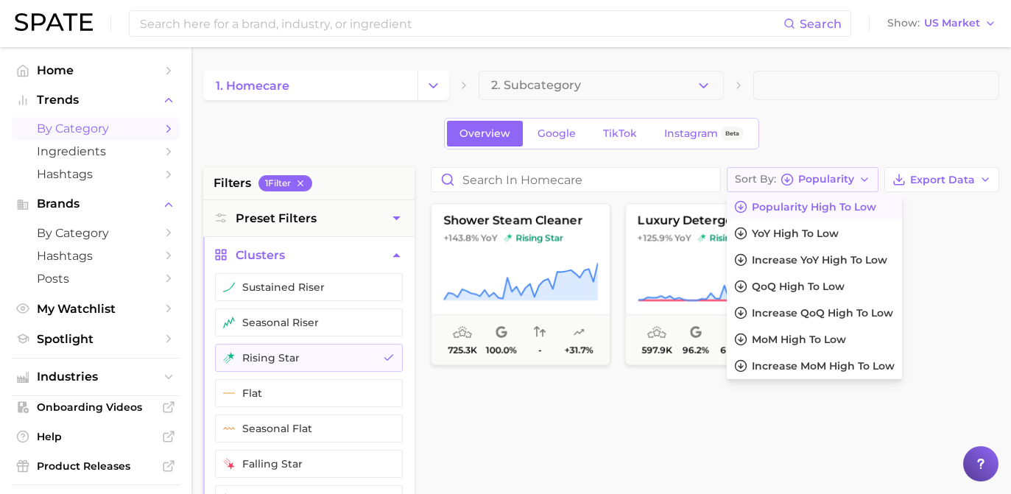
click at [871, 183] on icon "button" at bounding box center [865, 180] width 12 height 12
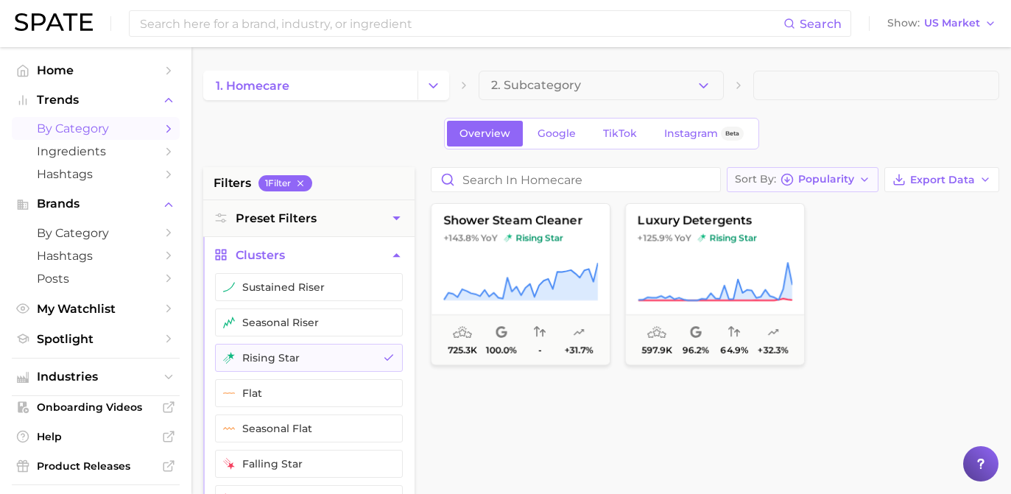
click at [871, 183] on icon "button" at bounding box center [865, 180] width 12 height 12
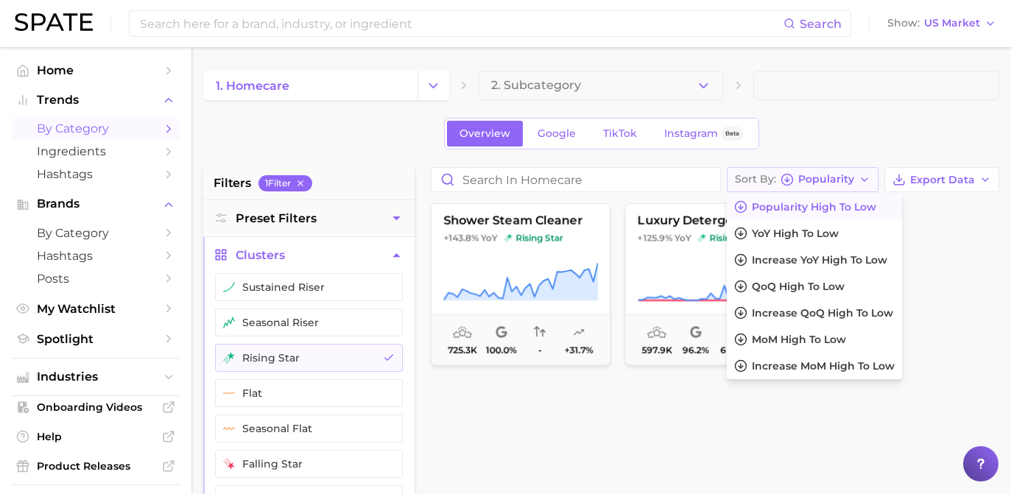
click at [864, 184] on button "Sort By Popularity" at bounding box center [803, 179] width 152 height 25
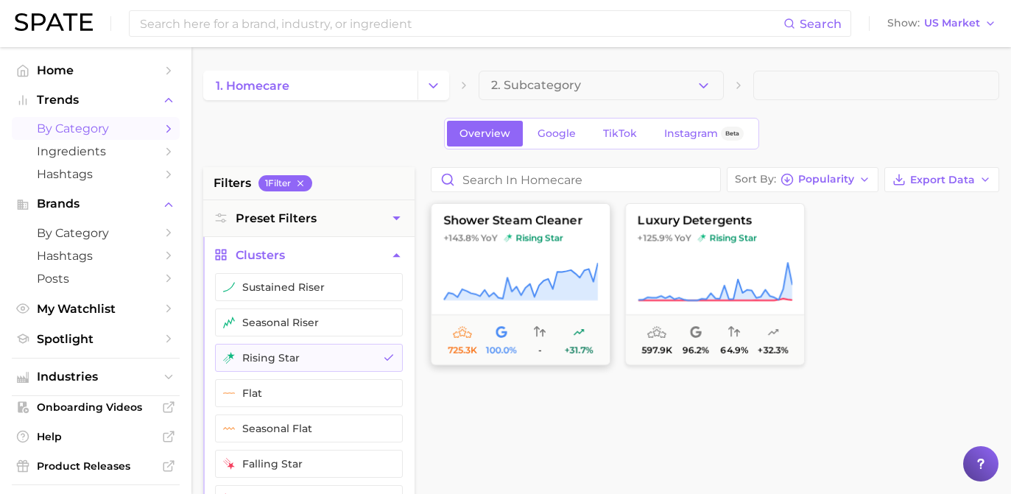
click at [604, 242] on span "+143.8% YoY rising star" at bounding box center [521, 238] width 178 height 12
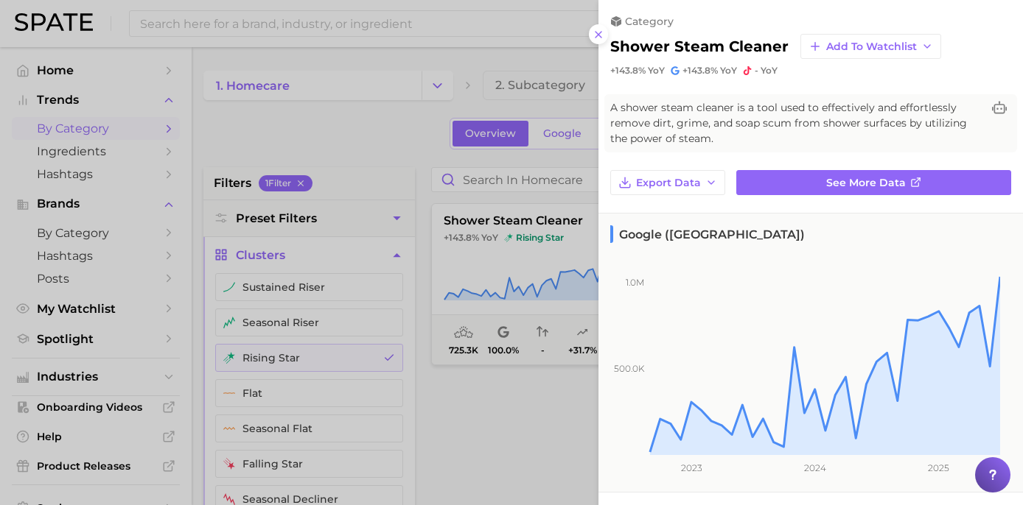
click at [404, 147] on div at bounding box center [511, 252] width 1023 height 505
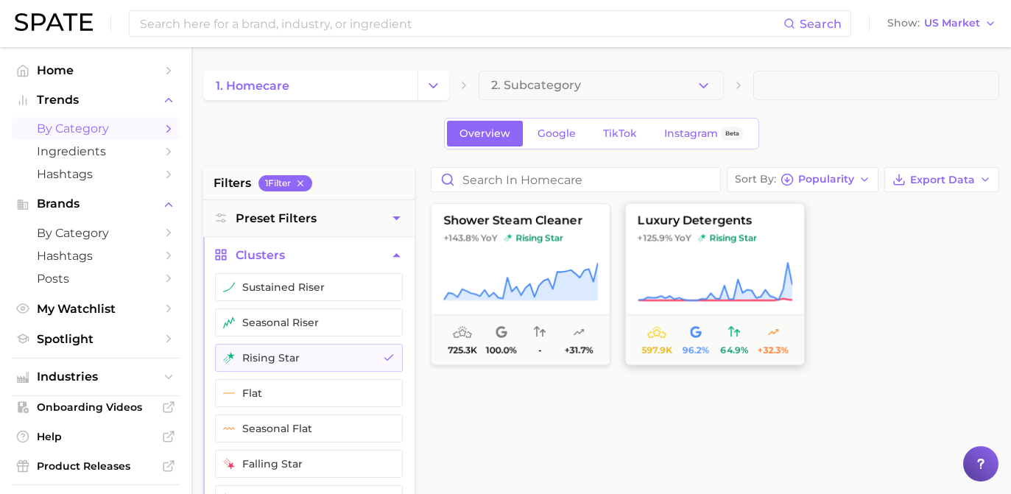
click at [686, 230] on button "luxury detergents +125.9% YoY rising star 597.9k 96.2% 64.9% +32.3%" at bounding box center [715, 284] width 180 height 162
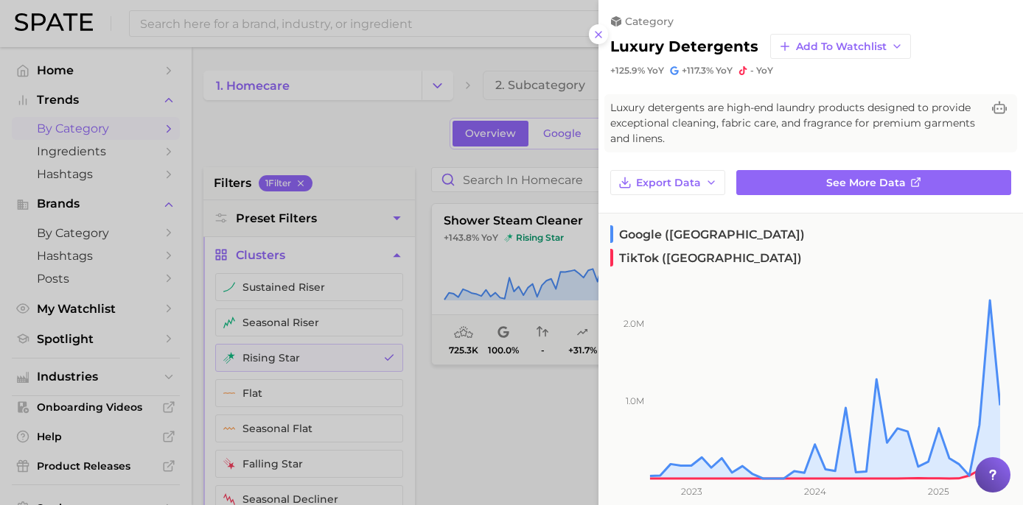
click at [455, 144] on div at bounding box center [511, 252] width 1023 height 505
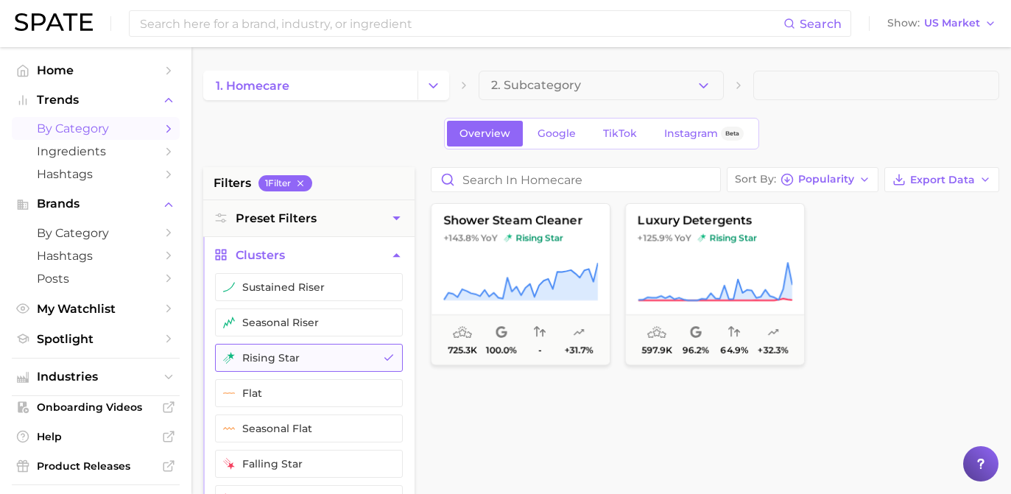
click at [389, 363] on icon "button" at bounding box center [389, 358] width 12 height 12
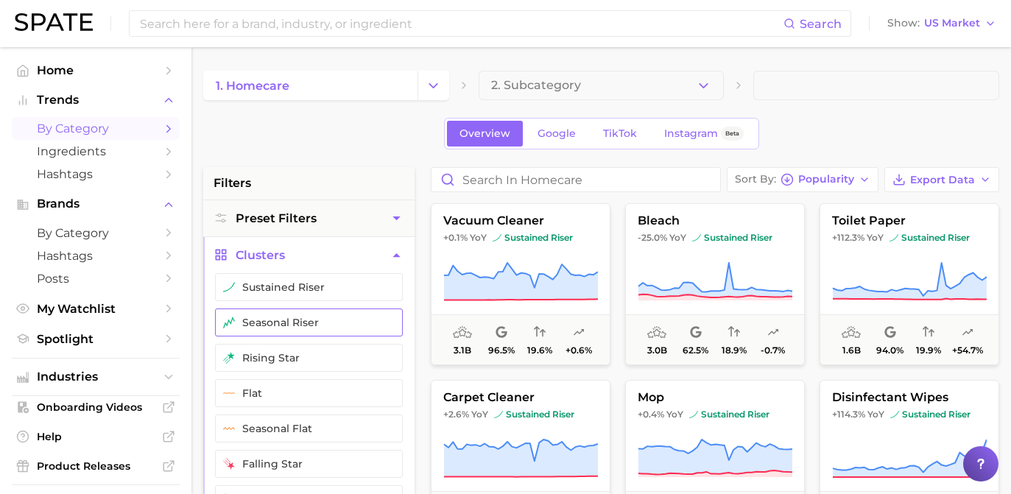
click at [387, 327] on icon "button" at bounding box center [389, 323] width 12 height 12
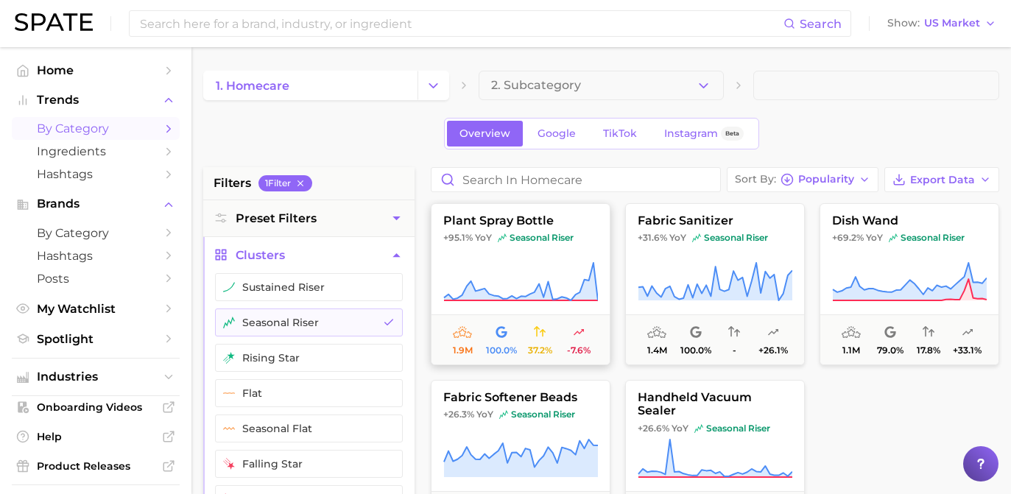
click at [521, 247] on button "plant spray bottle +95.1% YoY seasonal riser 1.9m 100.0% 37.2% -7.6%" at bounding box center [521, 284] width 180 height 162
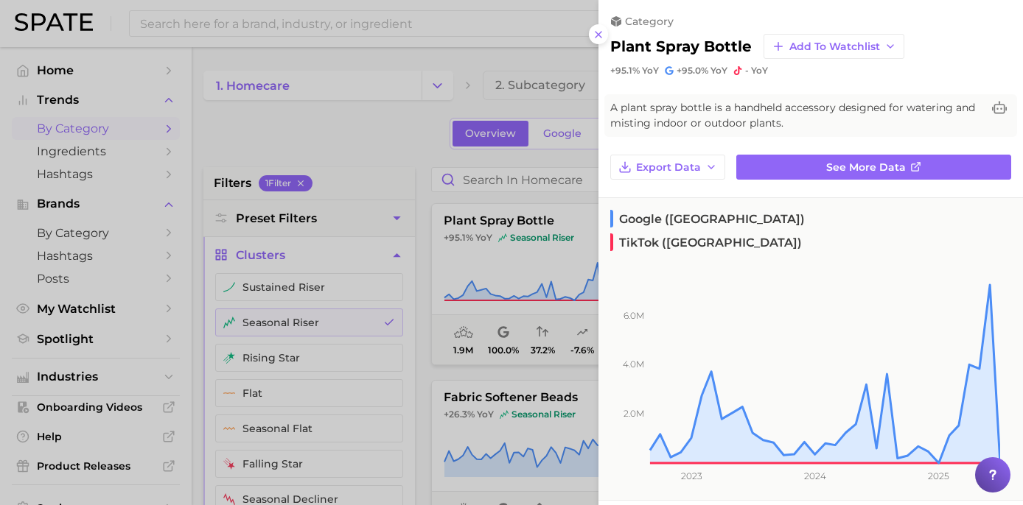
click at [368, 129] on div at bounding box center [511, 252] width 1023 height 505
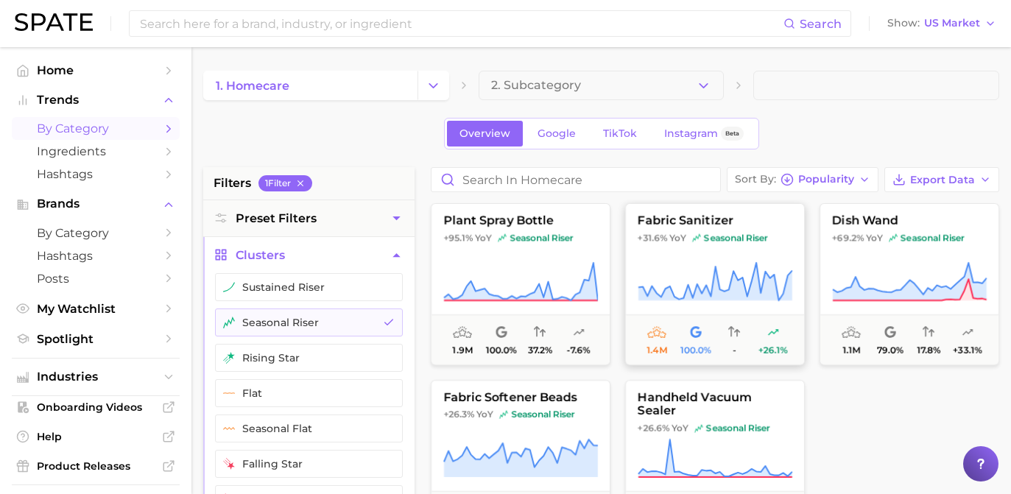
click at [686, 236] on span "YoY" at bounding box center [678, 238] width 17 height 12
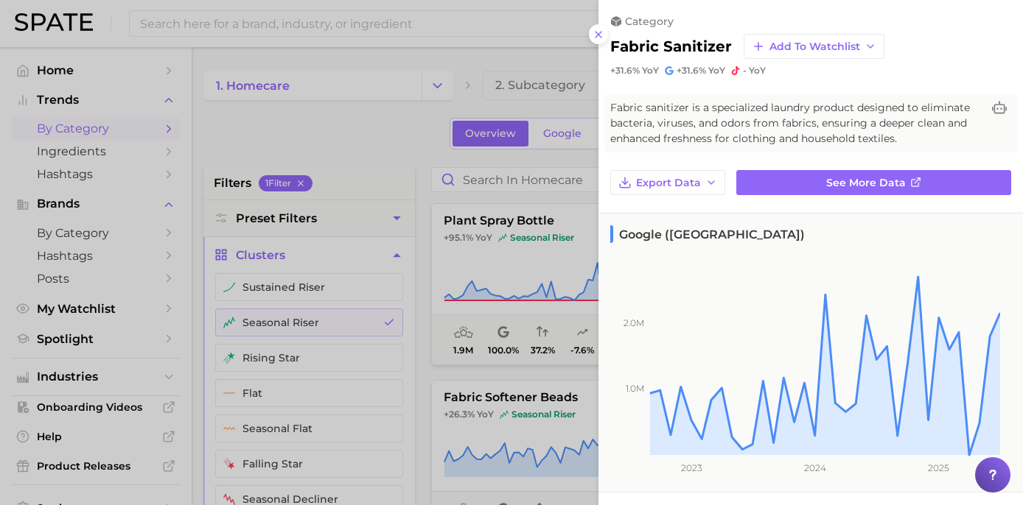
drag, startPoint x: 369, startPoint y: 132, endPoint x: 406, endPoint y: 145, distance: 39.1
click at [369, 132] on div at bounding box center [511, 252] width 1023 height 505
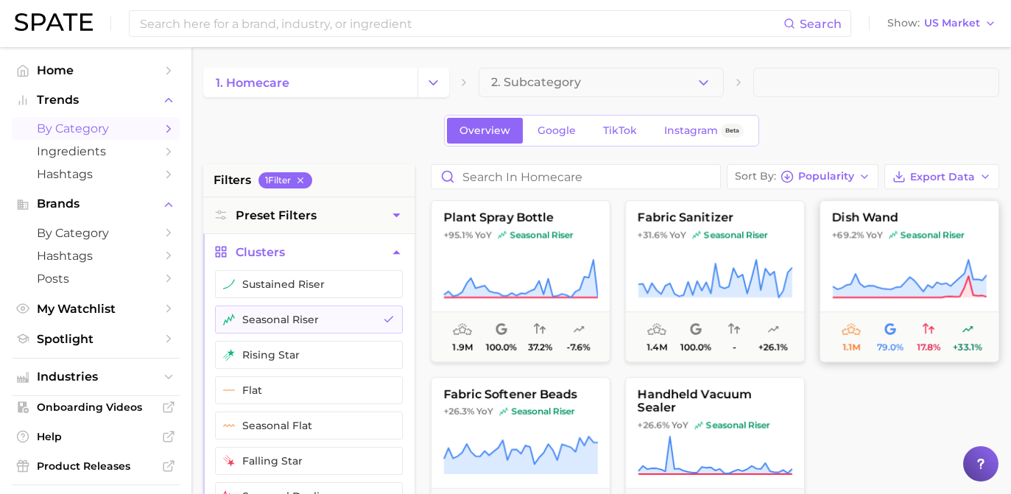
scroll to position [11, 0]
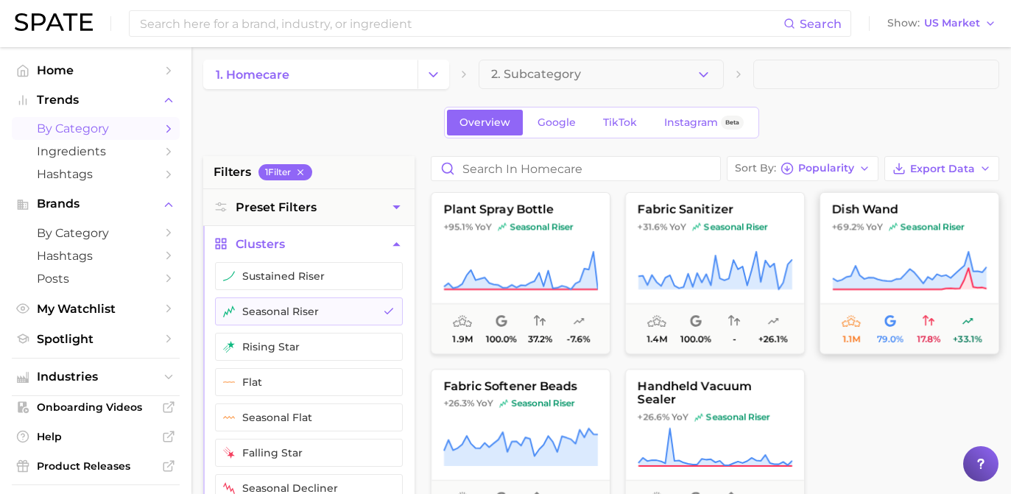
click at [914, 242] on button "dish wand +69.2% YoY seasonal riser 1.1m 79.0% 17.8% +33.1%" at bounding box center [910, 273] width 180 height 162
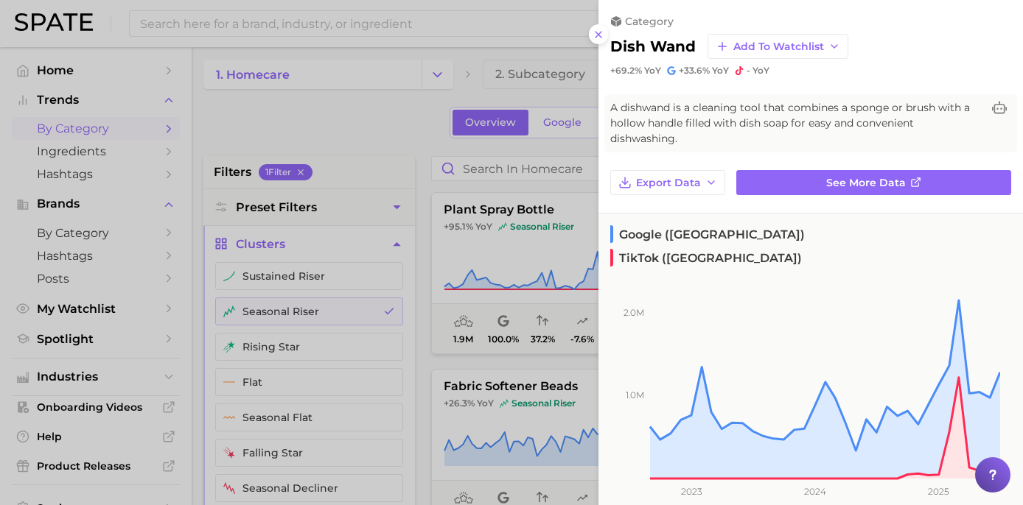
click at [429, 185] on div at bounding box center [511, 252] width 1023 height 505
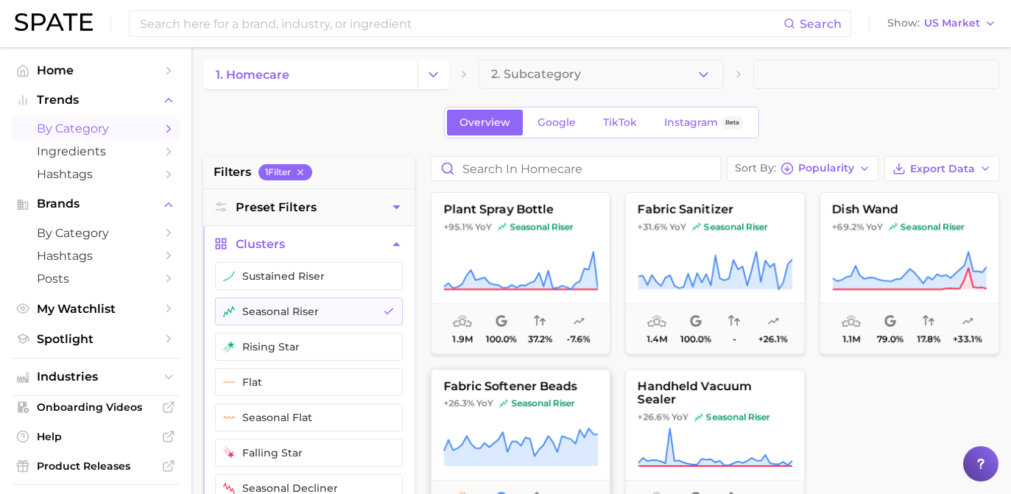
click at [535, 410] on button "fabric softener beads +26.3% YoY seasonal riser 1.0m 100.0% - +11.3%" at bounding box center [521, 450] width 180 height 162
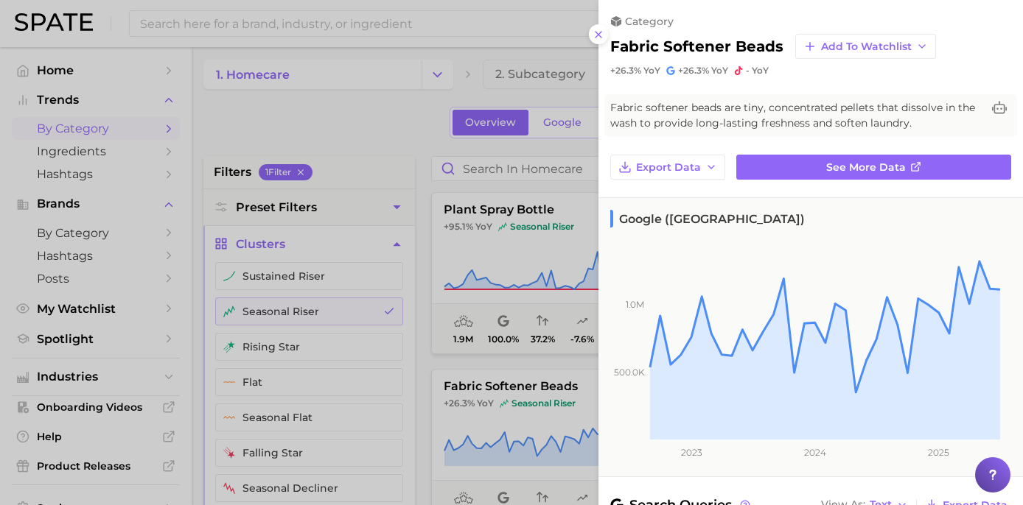
click at [399, 146] on div at bounding box center [511, 252] width 1023 height 505
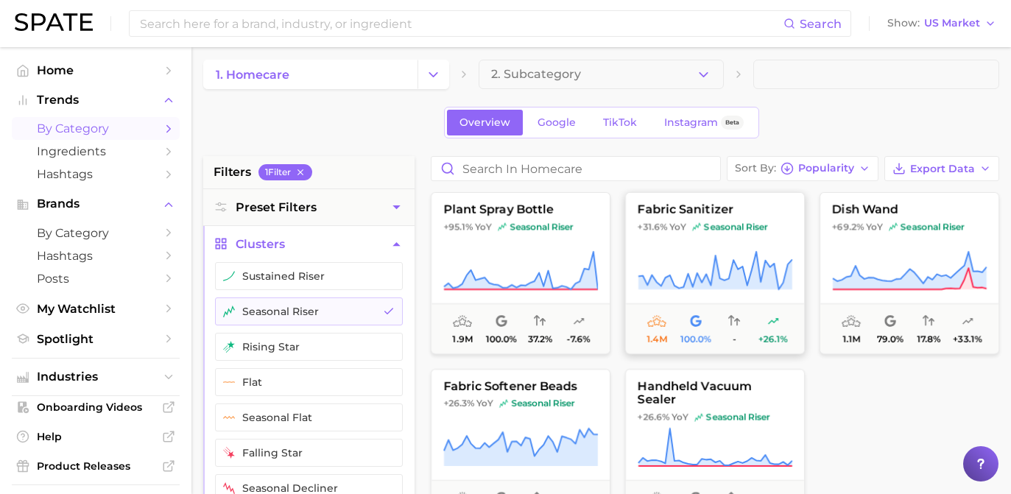
scroll to position [35, 0]
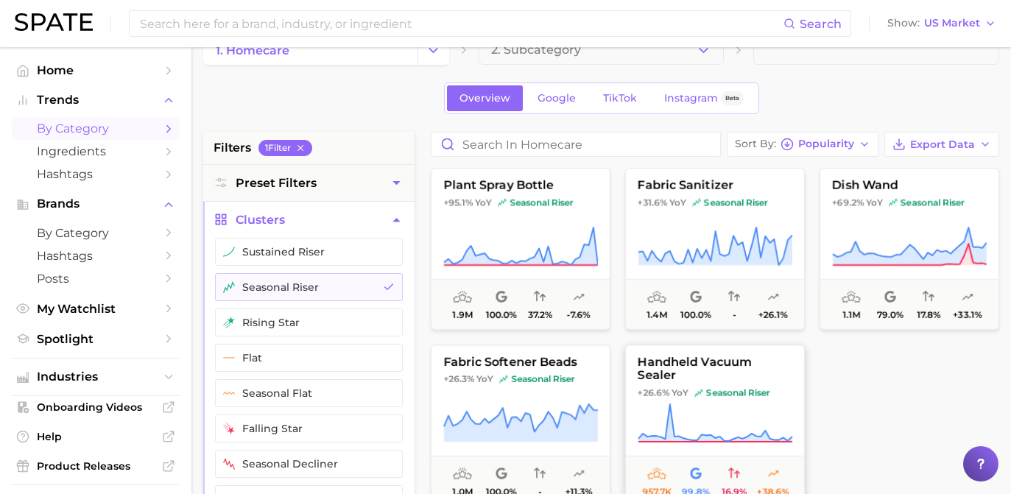
click at [696, 390] on button "handheld vacuum sealer +26.6% YoY seasonal riser 957.7k 99.8% 16.9% +38.6%" at bounding box center [715, 426] width 180 height 162
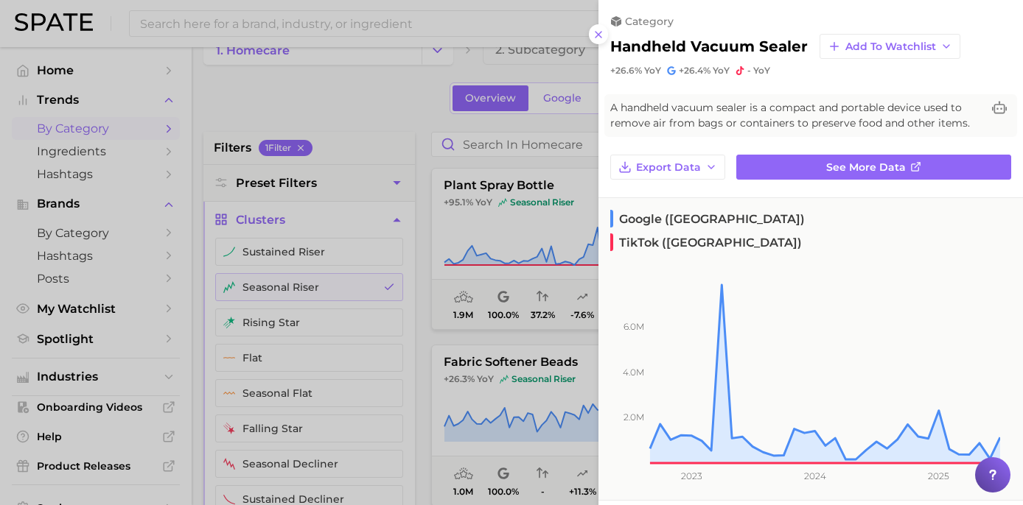
click at [310, 207] on div at bounding box center [511, 252] width 1023 height 505
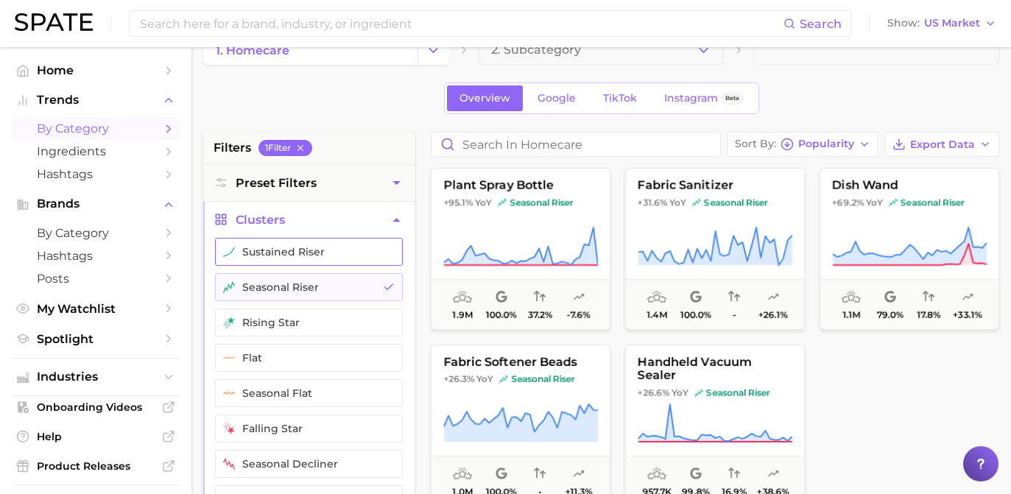
click at [376, 247] on button "sustained riser" at bounding box center [309, 252] width 188 height 28
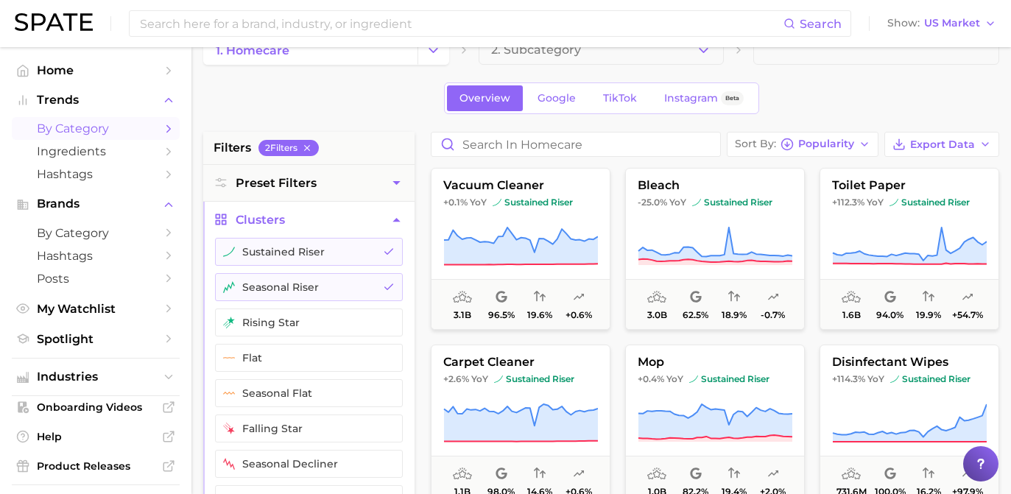
click at [404, 277] on ul "sustained riser seasonal riser rising star flat seasonal flat falling star seas…" at bounding box center [308, 381] width 211 height 287
click at [391, 284] on icon "button" at bounding box center [389, 287] width 12 height 12
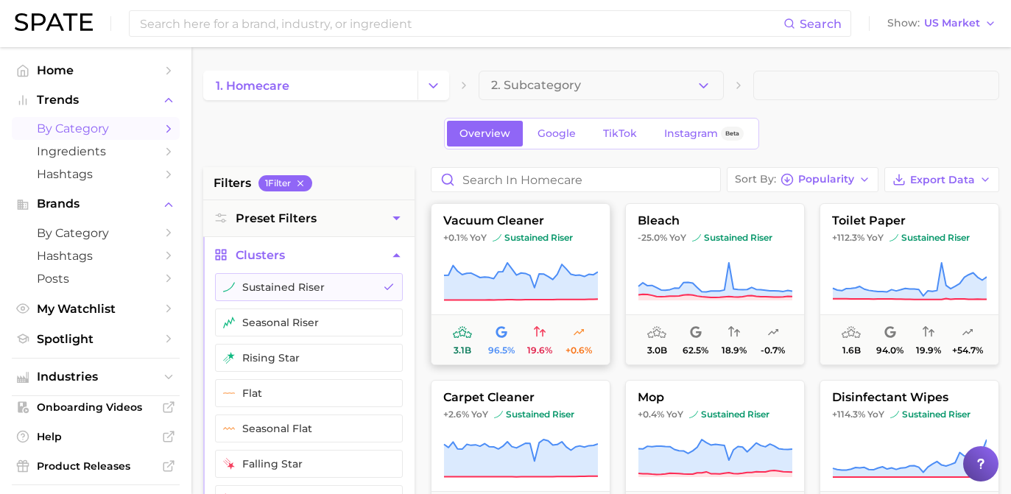
click at [549, 259] on button "vacuum cleaner +0.1% YoY sustained riser 3.1b 96.5% 19.6% +0.6%" at bounding box center [521, 284] width 180 height 162
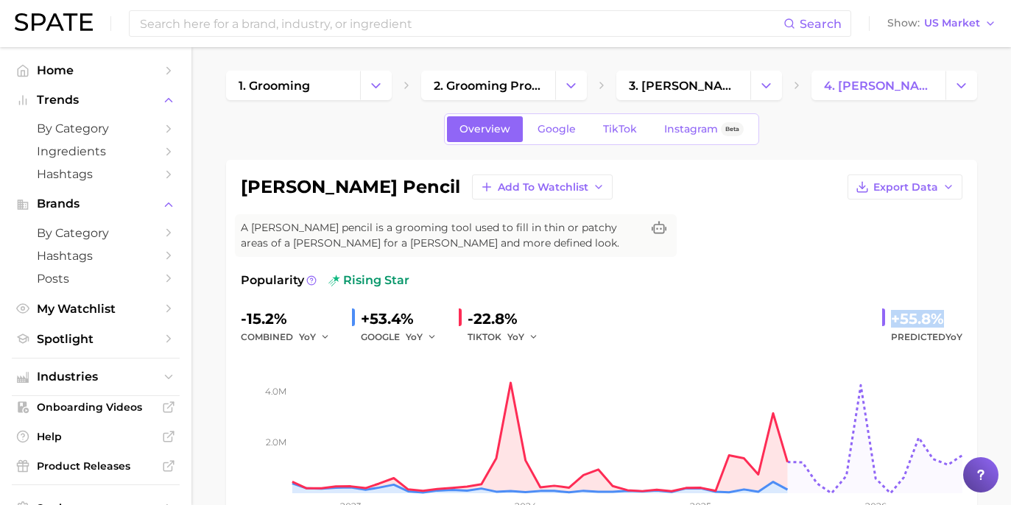
drag, startPoint x: 899, startPoint y: 317, endPoint x: 942, endPoint y: 320, distance: 43.6
click at [942, 320] on div "+55.8% Predicted YoY" at bounding box center [923, 326] width 80 height 39
copy div "+55.8%"
click at [571, 143] on div "Overview Google TikTok Instagram Beta" at bounding box center [601, 129] width 315 height 32
click at [577, 135] on link "Google" at bounding box center [556, 129] width 63 height 26
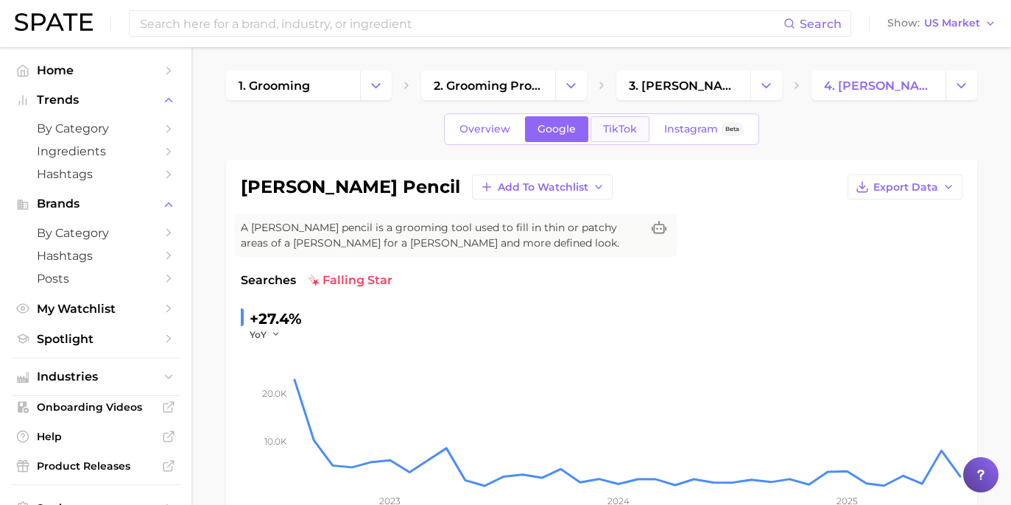
click at [610, 122] on link "TikTok" at bounding box center [620, 129] width 59 height 26
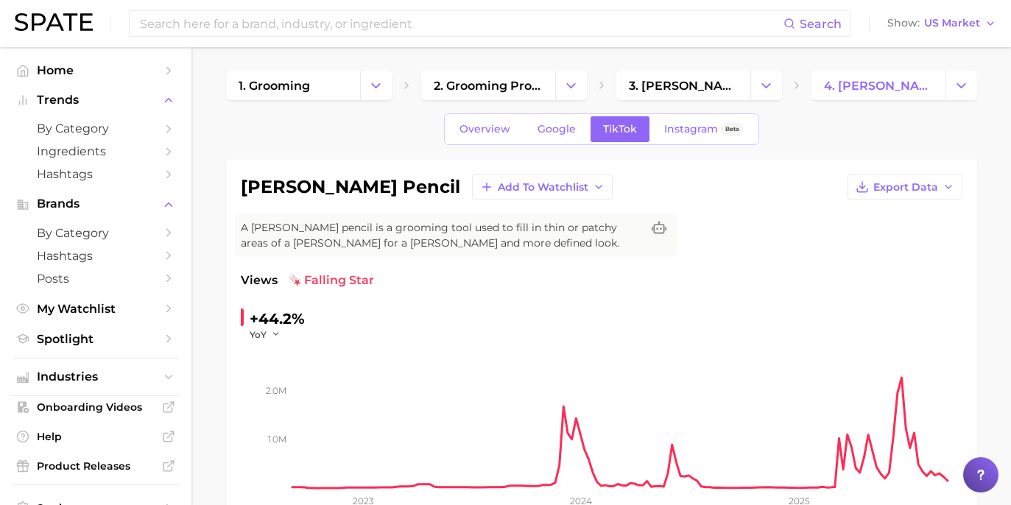
scroll to position [101, 0]
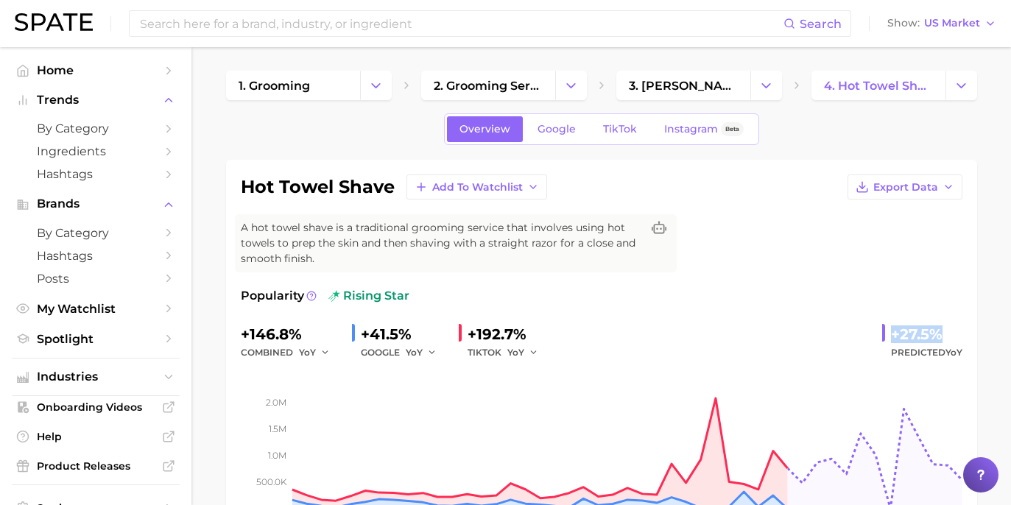
drag, startPoint x: 893, startPoint y: 316, endPoint x: 954, endPoint y: 320, distance: 61.3
click at [954, 323] on div "+27.5%" at bounding box center [926, 335] width 71 height 24
copy div "+27.5%"
click at [578, 140] on link "Google" at bounding box center [556, 129] width 63 height 26
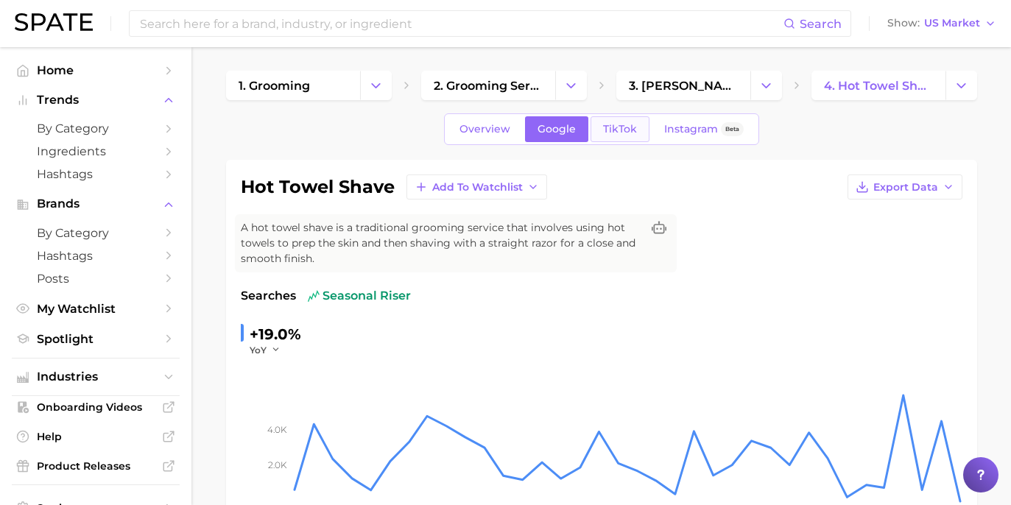
click at [609, 127] on span "TikTok" at bounding box center [620, 129] width 34 height 13
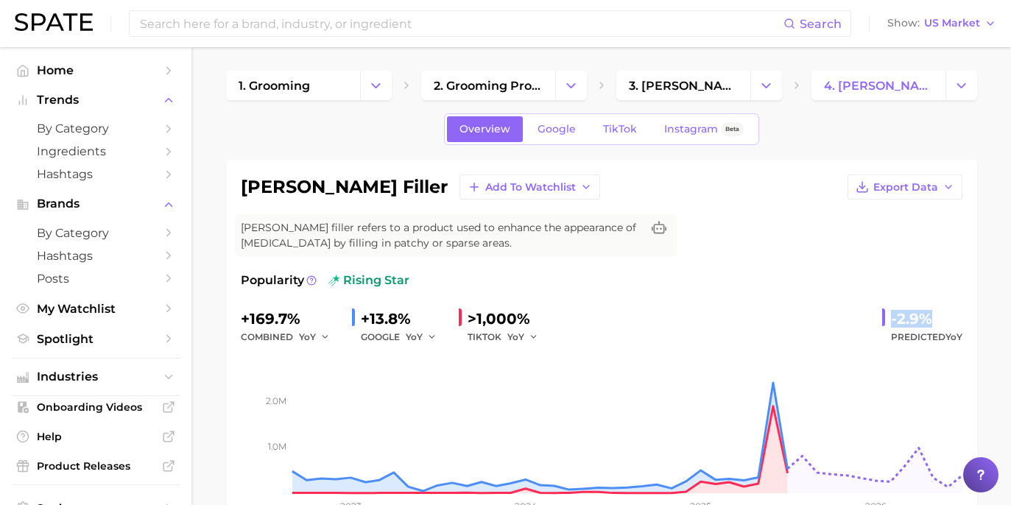
drag, startPoint x: 891, startPoint y: 315, endPoint x: 927, endPoint y: 318, distance: 36.3
click at [927, 318] on div "-2.9% Predicted YoY" at bounding box center [923, 326] width 80 height 39
copy div "-2.9%"
click at [562, 141] on link "Google" at bounding box center [556, 129] width 63 height 26
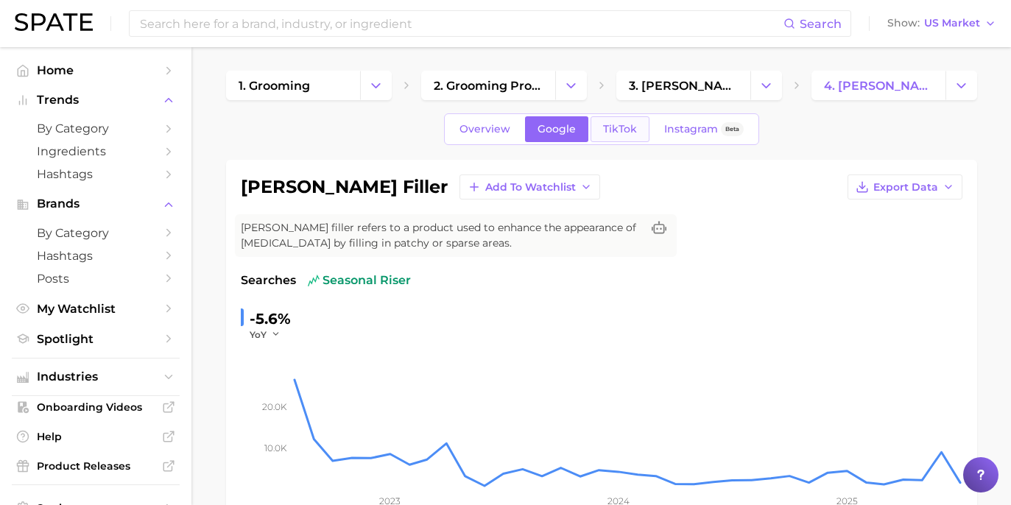
click at [606, 127] on span "TikTok" at bounding box center [620, 129] width 34 height 13
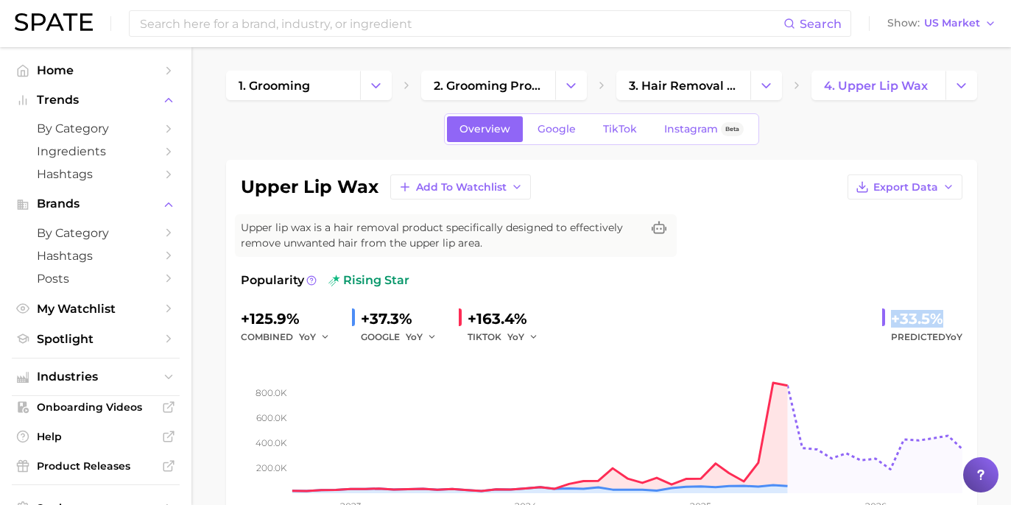
drag, startPoint x: 895, startPoint y: 318, endPoint x: 941, endPoint y: 312, distance: 46.8
click at [941, 312] on div "+33.5%" at bounding box center [926, 319] width 71 height 24
copy div "+33.5%"
click at [580, 125] on link "Google" at bounding box center [556, 129] width 63 height 26
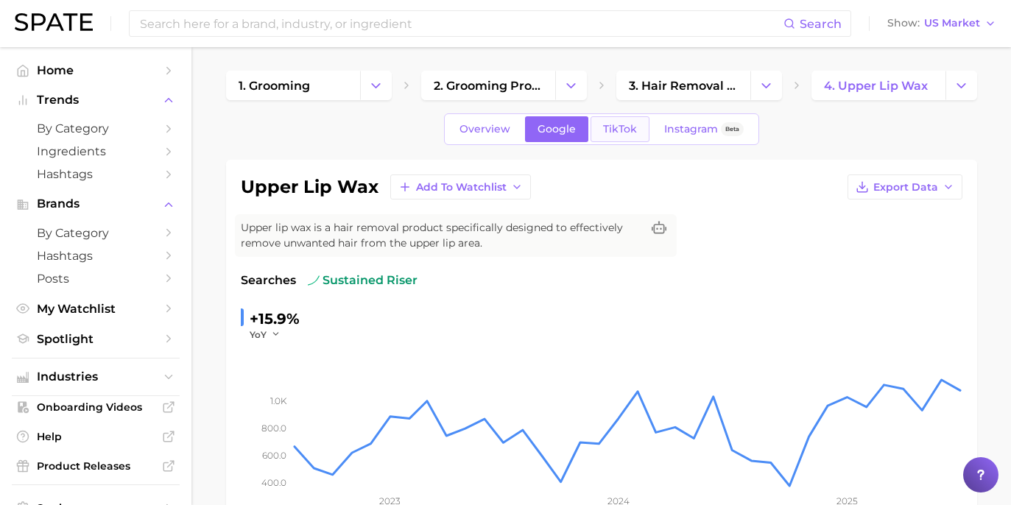
click at [615, 124] on span "TikTok" at bounding box center [620, 129] width 34 height 13
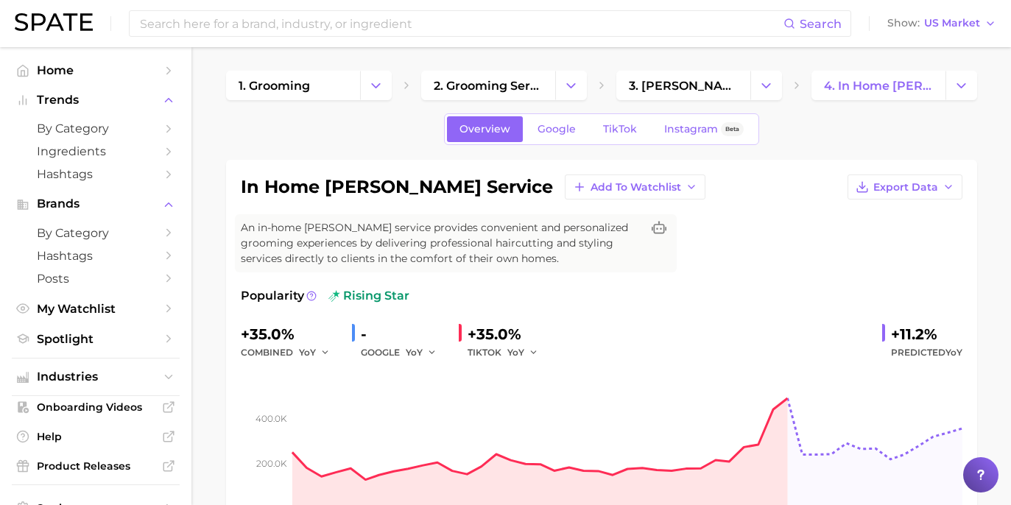
scroll to position [30, 0]
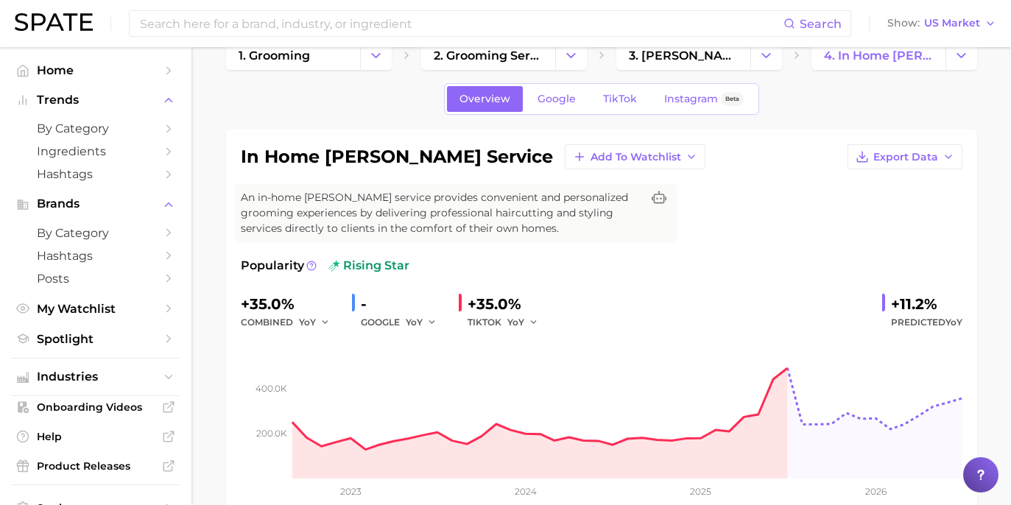
click at [894, 294] on div "+11.2%" at bounding box center [926, 304] width 71 height 24
drag, startPoint x: 891, startPoint y: 301, endPoint x: 944, endPoint y: 304, distance: 53.9
click at [944, 304] on div "+11.2% Predicted YoY" at bounding box center [923, 311] width 80 height 39
copy div "+11.2%"
click at [555, 102] on span "Google" at bounding box center [557, 99] width 38 height 13
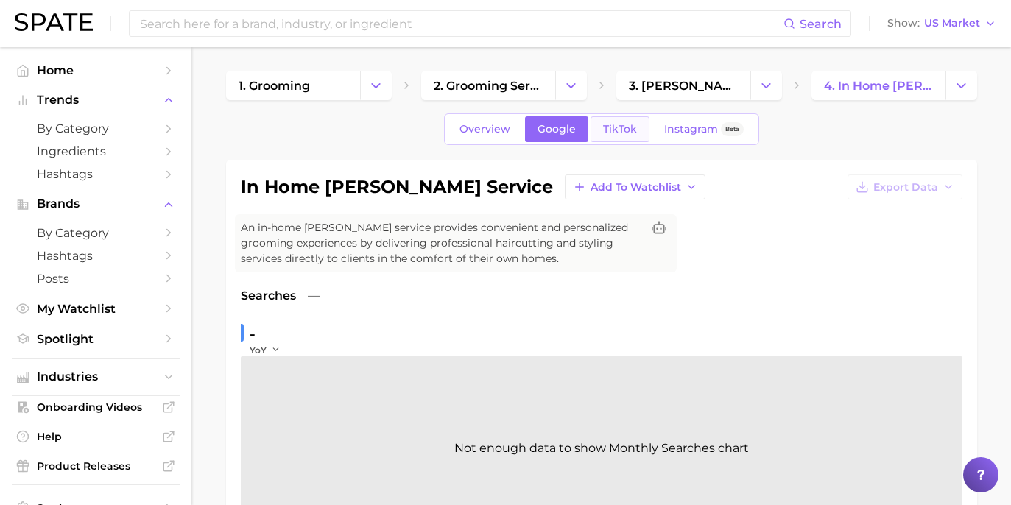
click at [610, 141] on link "TikTok" at bounding box center [620, 129] width 59 height 26
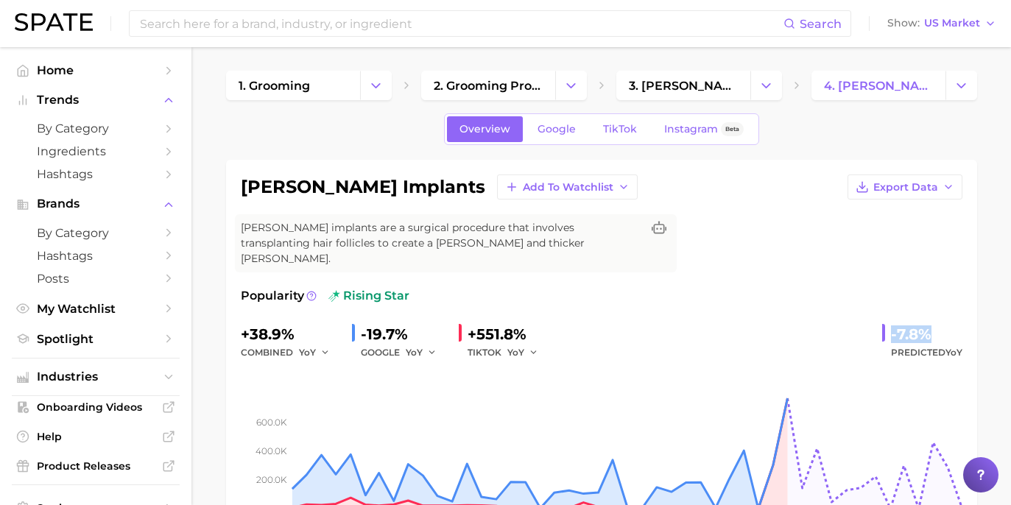
drag, startPoint x: 891, startPoint y: 315, endPoint x: 931, endPoint y: 316, distance: 40.5
click at [931, 323] on div "-7.8% Predicted YoY" at bounding box center [923, 342] width 80 height 39
copy div "-7.8%"
click at [557, 134] on span "Google" at bounding box center [557, 129] width 38 height 13
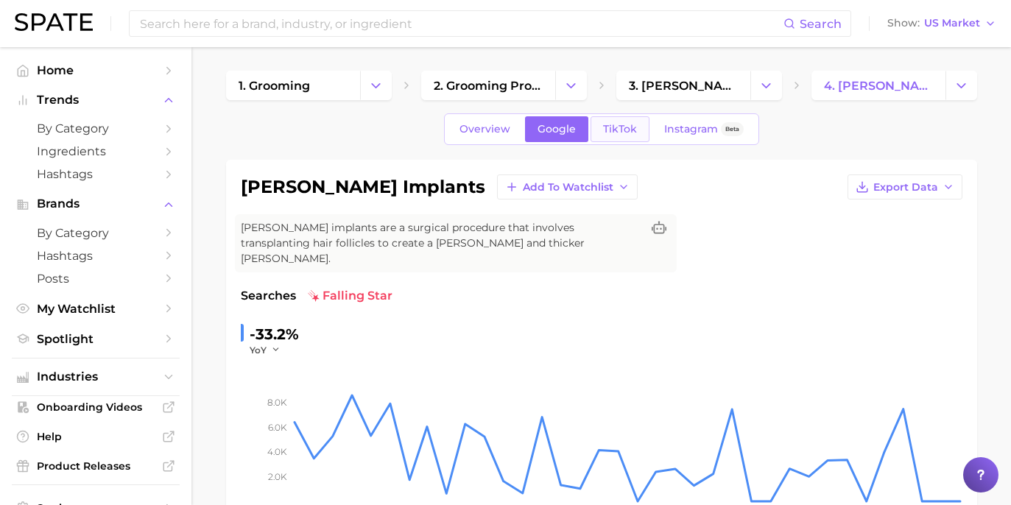
click at [591, 140] on link "TikTok" at bounding box center [620, 129] width 59 height 26
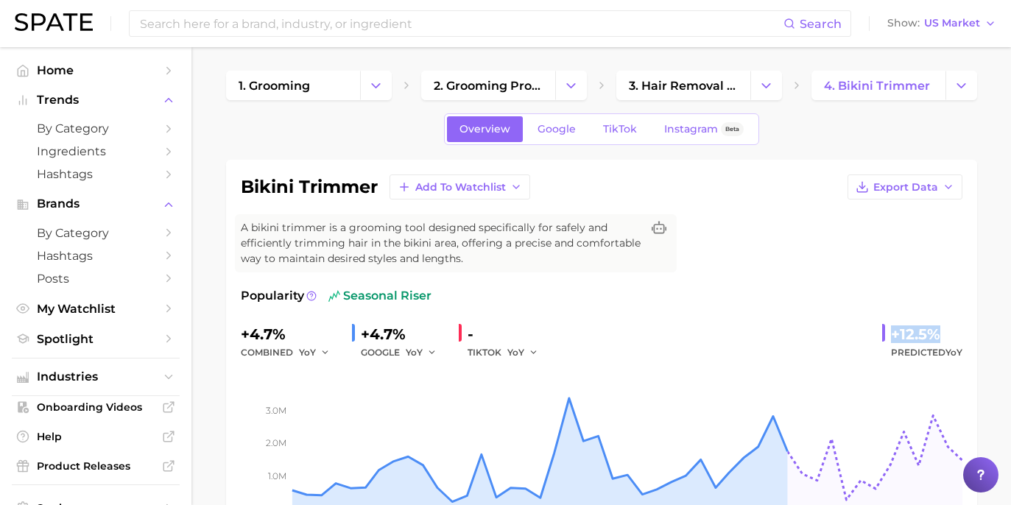
drag, startPoint x: 888, startPoint y: 332, endPoint x: 947, endPoint y: 337, distance: 59.2
click at [947, 337] on div "+12.5% Predicted YoY" at bounding box center [923, 342] width 80 height 39
copy div "+12.5%"
click at [582, 138] on link "Google" at bounding box center [556, 129] width 63 height 26
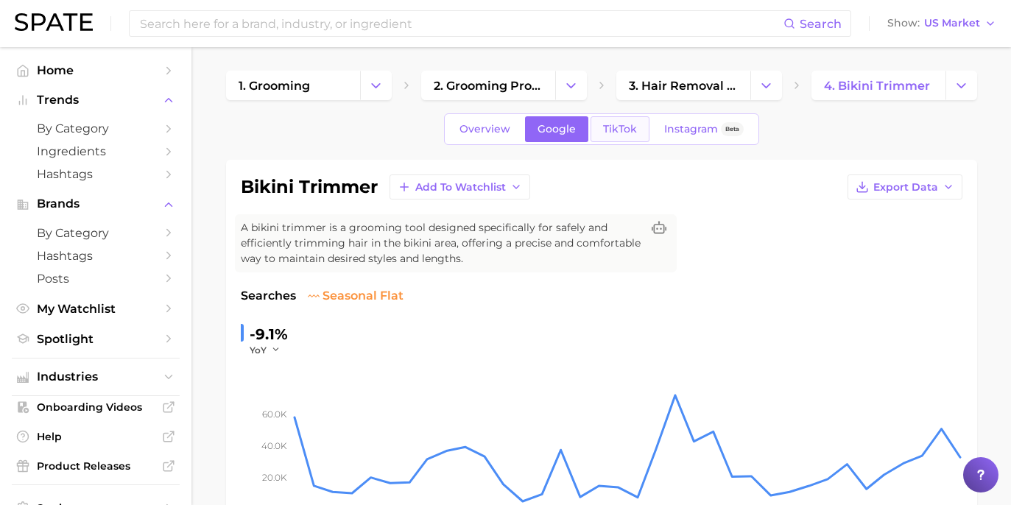
click at [627, 137] on link "TikTok" at bounding box center [620, 129] width 59 height 26
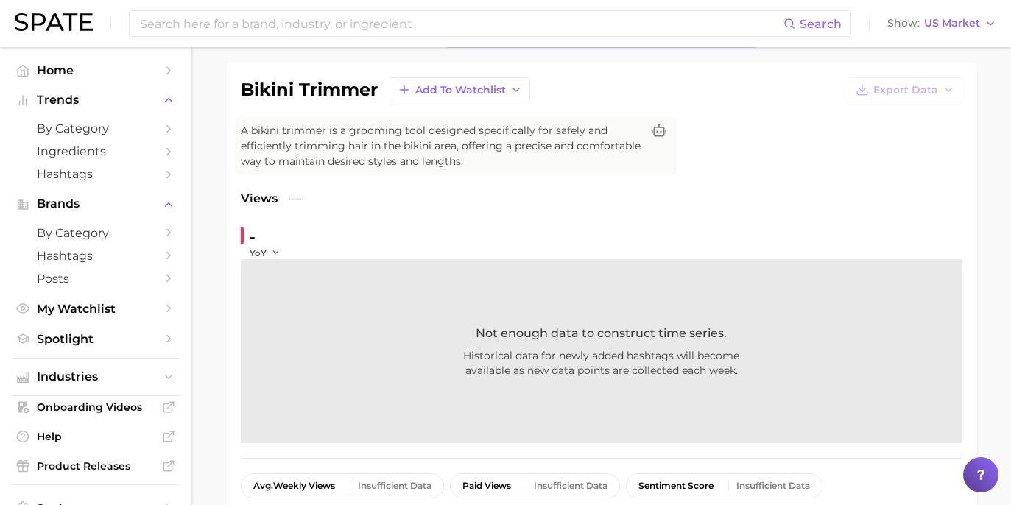
scroll to position [117, 0]
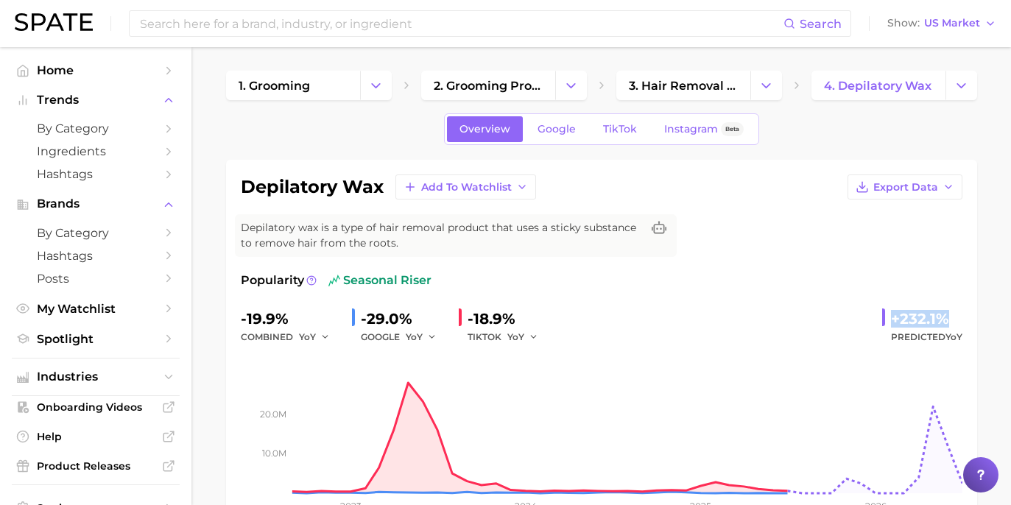
drag, startPoint x: 888, startPoint y: 319, endPoint x: 972, endPoint y: 328, distance: 85.2
click at [972, 328] on div "depilatory wax Add to Watchlist Export Data Depilatory wax is a type of hair re…" at bounding box center [601, 352] width 751 height 385
copy div "+232.1%"
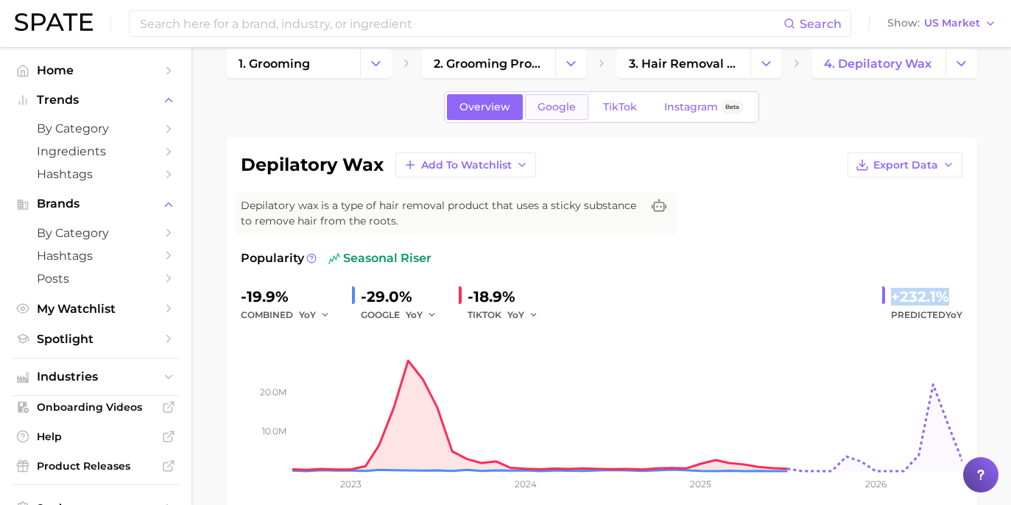
click at [572, 102] on span "Google" at bounding box center [557, 107] width 38 height 13
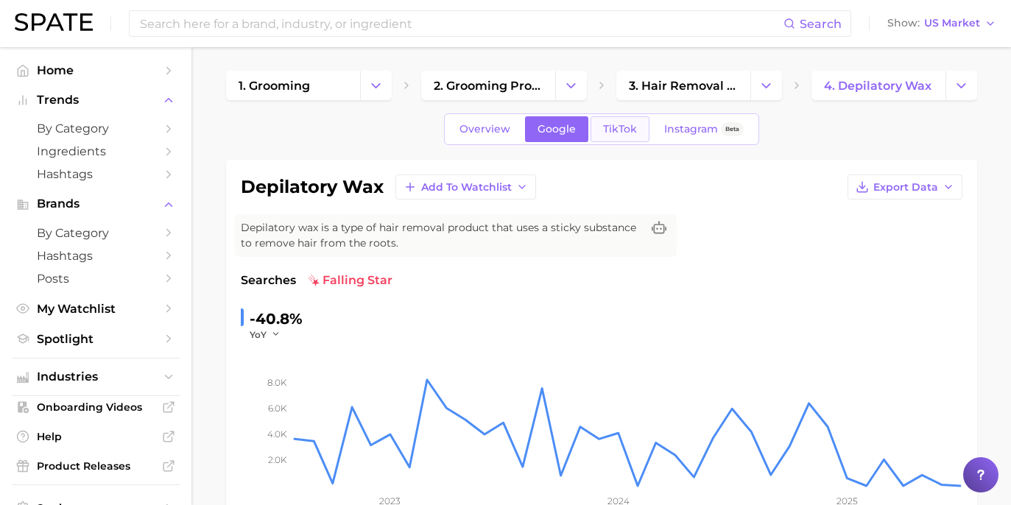
click at [608, 131] on span "TikTok" at bounding box center [620, 129] width 34 height 13
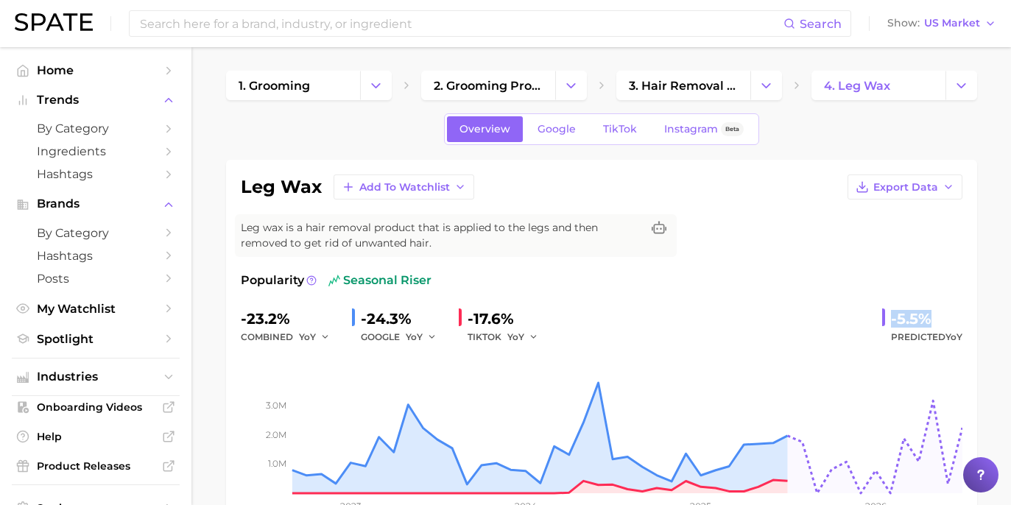
drag, startPoint x: 888, startPoint y: 313, endPoint x: 946, endPoint y: 320, distance: 57.8
click at [946, 320] on div "-5.5% Predicted YoY" at bounding box center [923, 326] width 80 height 39
copy div "-5.5%"
click at [555, 141] on link "Google" at bounding box center [556, 129] width 63 height 26
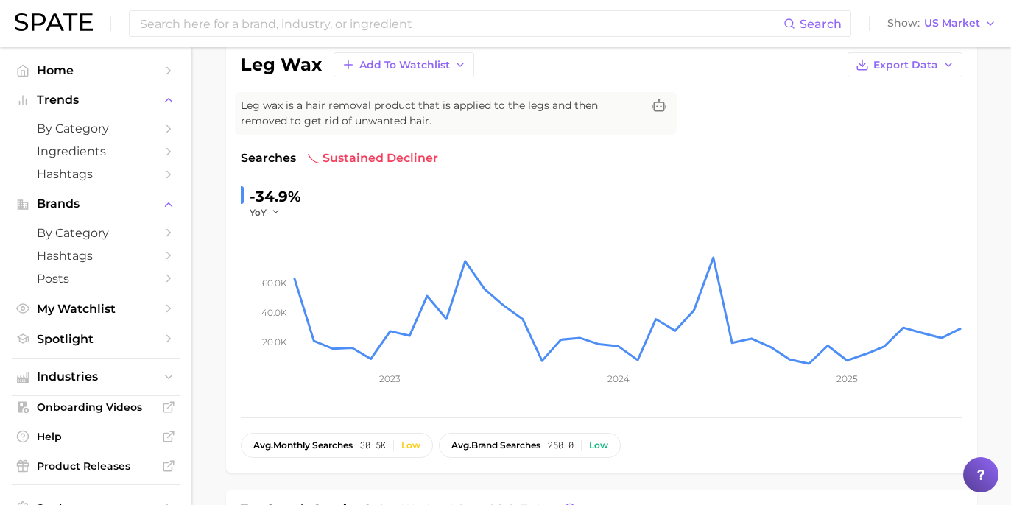
scroll to position [1, 0]
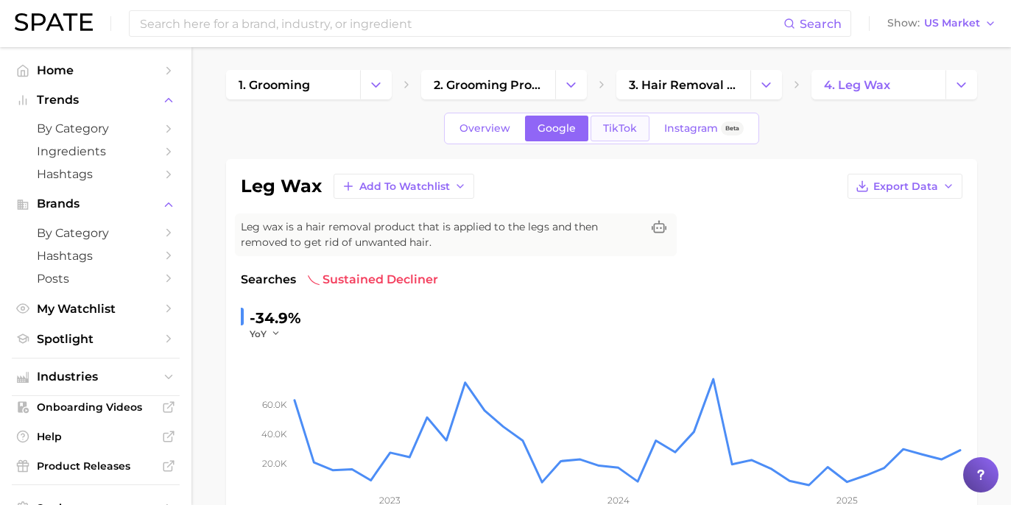
click at [634, 127] on link "TikTok" at bounding box center [620, 129] width 59 height 26
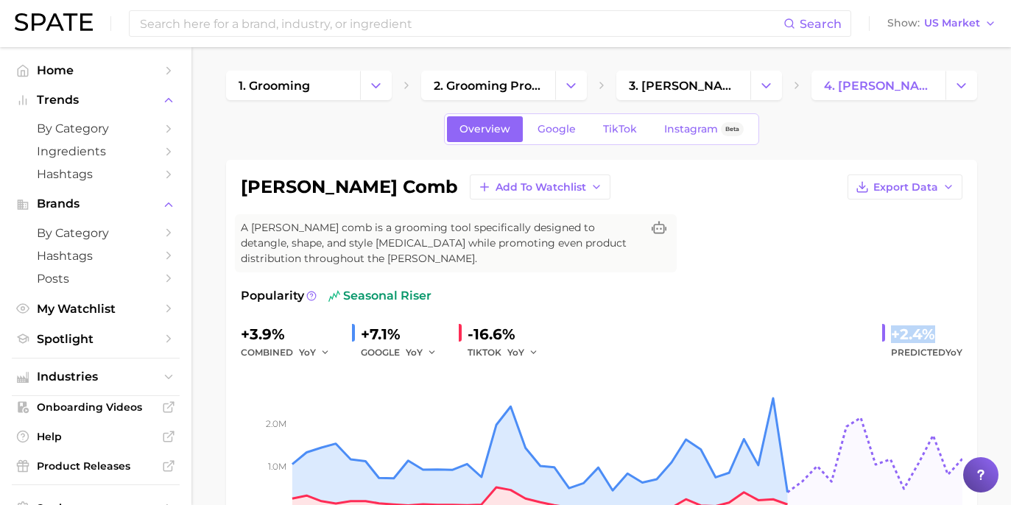
drag, startPoint x: 890, startPoint y: 318, endPoint x: 934, endPoint y: 320, distance: 44.3
click at [934, 323] on div "+2.4% Predicted YoY" at bounding box center [923, 342] width 80 height 39
copy div "+2.4%"
click at [575, 127] on span "Google" at bounding box center [557, 129] width 38 height 13
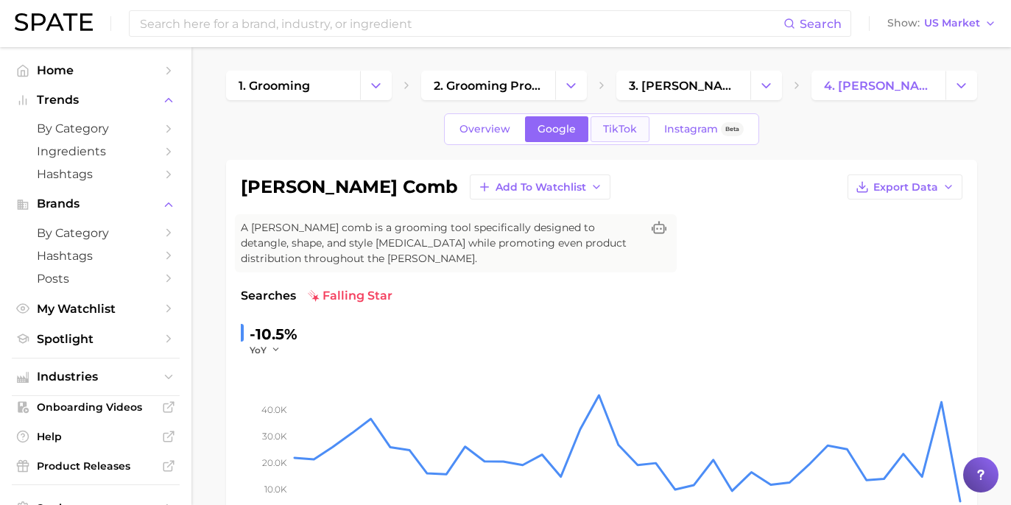
click at [600, 133] on link "TikTok" at bounding box center [620, 129] width 59 height 26
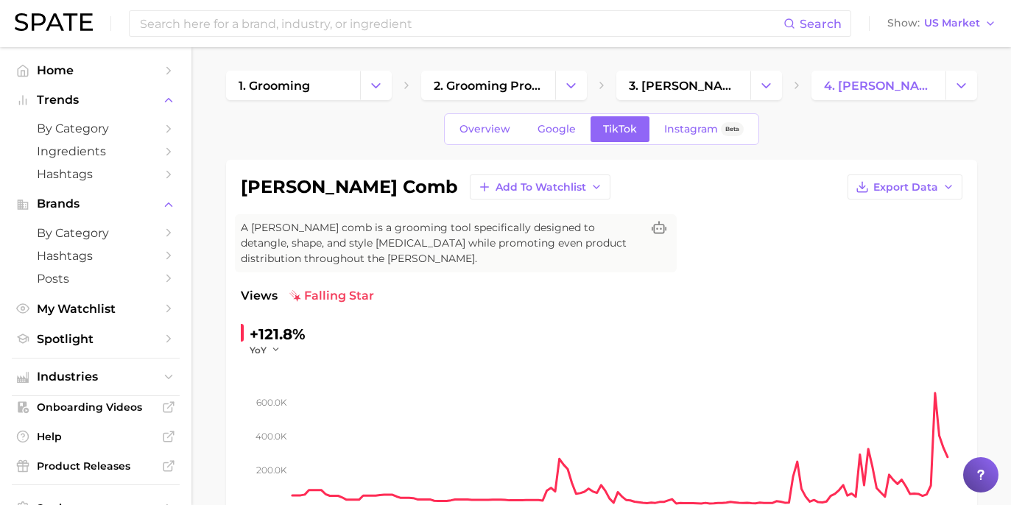
scroll to position [132, 0]
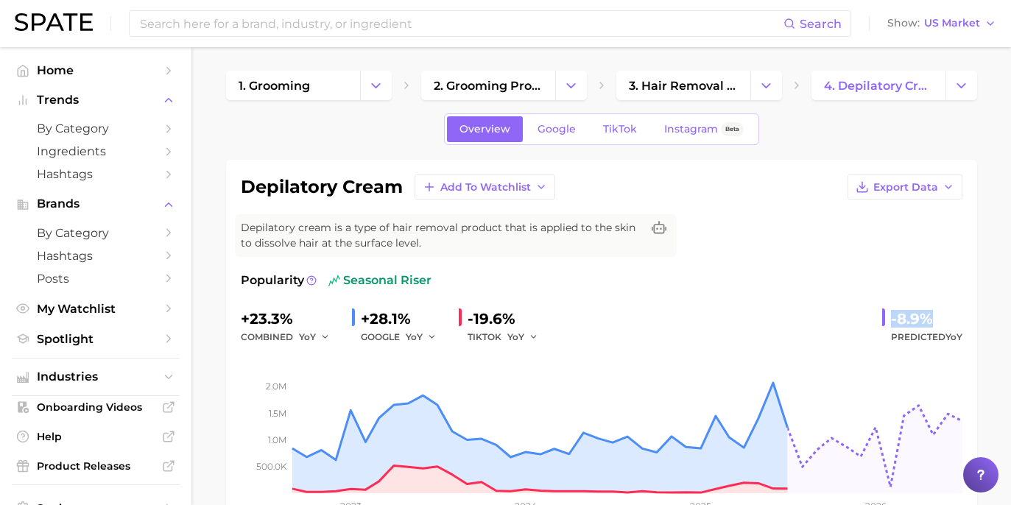
drag, startPoint x: 894, startPoint y: 319, endPoint x: 940, endPoint y: 318, distance: 46.4
click at [940, 318] on div "-8.9%" at bounding box center [926, 319] width 71 height 24
copy div "-8.9%"
click at [558, 119] on link "Google" at bounding box center [556, 129] width 63 height 26
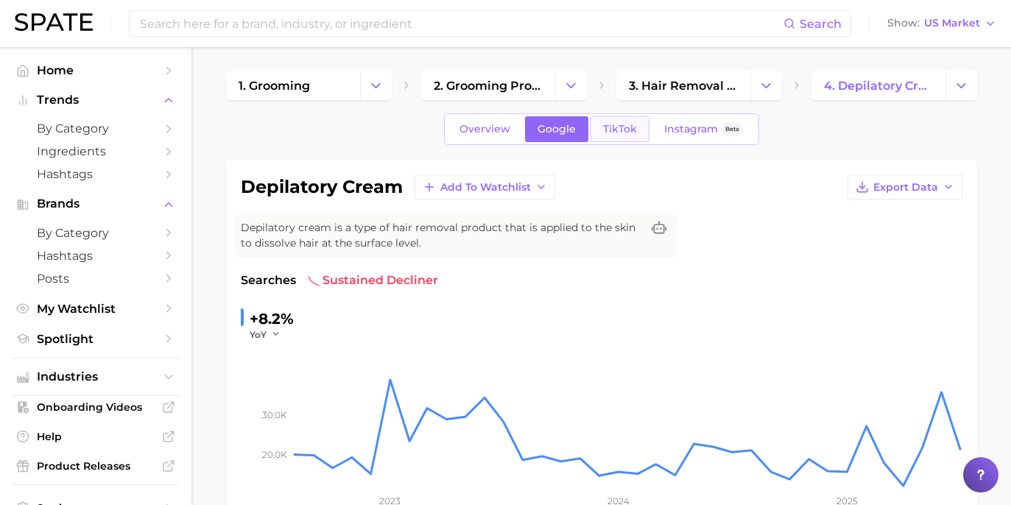
click at [607, 130] on span "TikTok" at bounding box center [620, 129] width 34 height 13
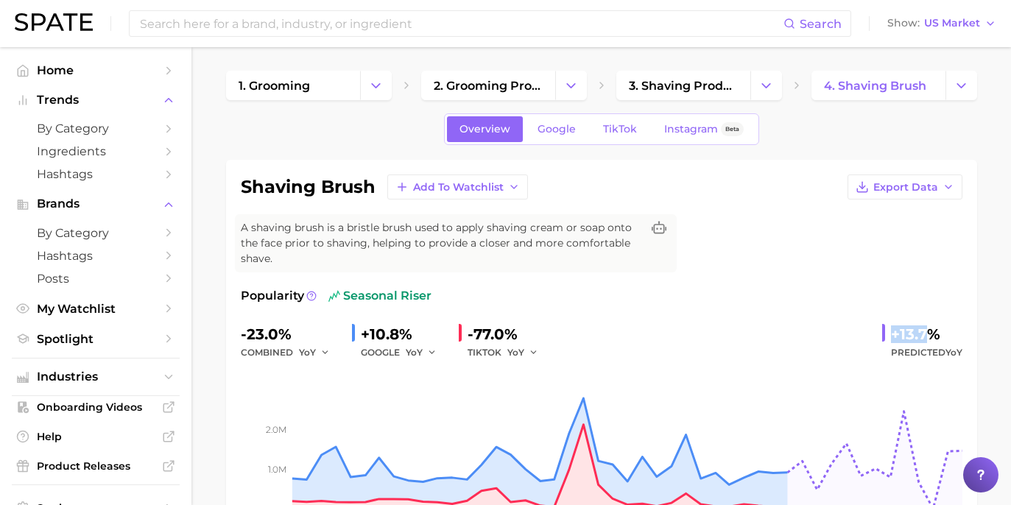
drag, startPoint x: 896, startPoint y: 320, endPoint x: 935, endPoint y: 317, distance: 39.2
click at [935, 323] on div "+13.7%" at bounding box center [926, 335] width 71 height 24
drag, startPoint x: 942, startPoint y: 317, endPoint x: 890, endPoint y: 323, distance: 52.7
click at [890, 323] on div "+13.7% Predicted YoY" at bounding box center [923, 342] width 80 height 39
copy div "+13.7%"
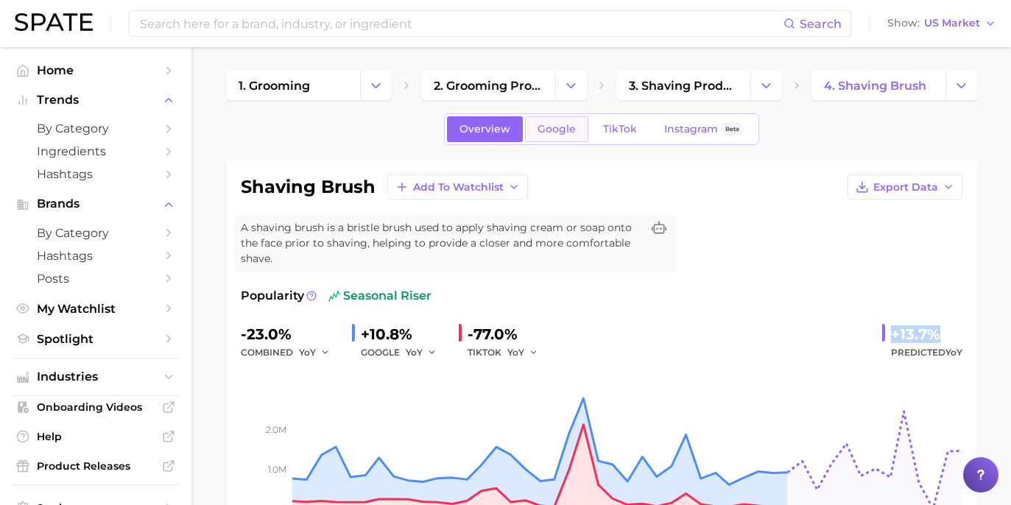
click at [553, 139] on link "Google" at bounding box center [556, 129] width 63 height 26
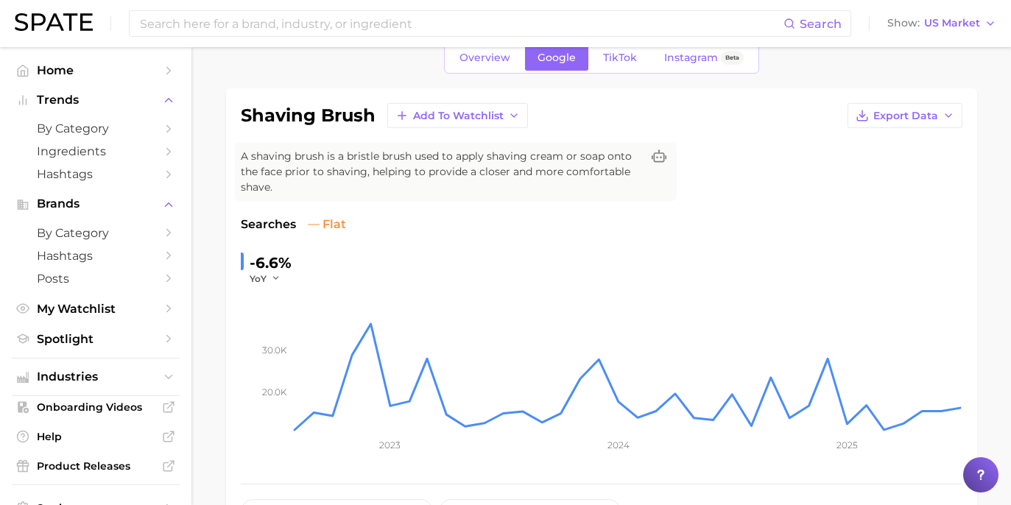
scroll to position [74, 0]
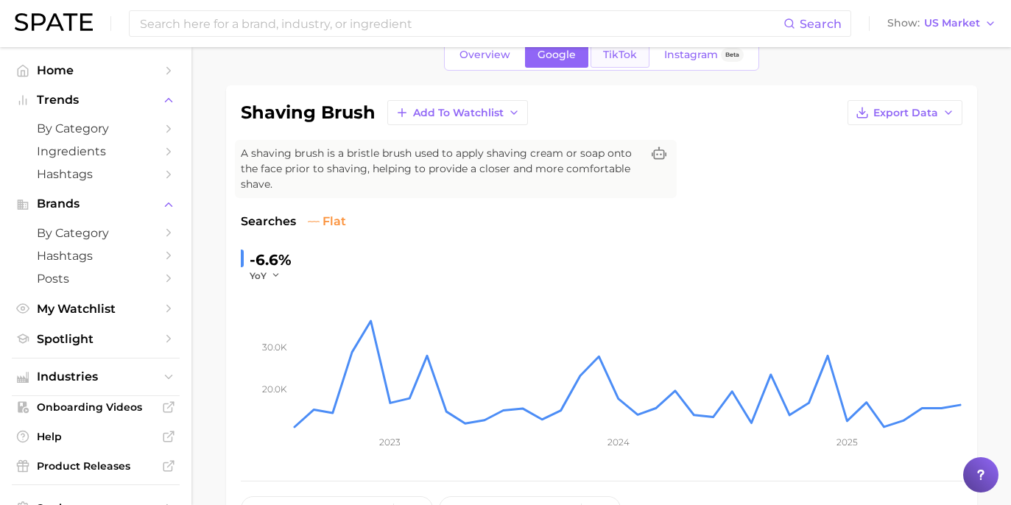
click at [631, 64] on link "TikTok" at bounding box center [620, 55] width 59 height 26
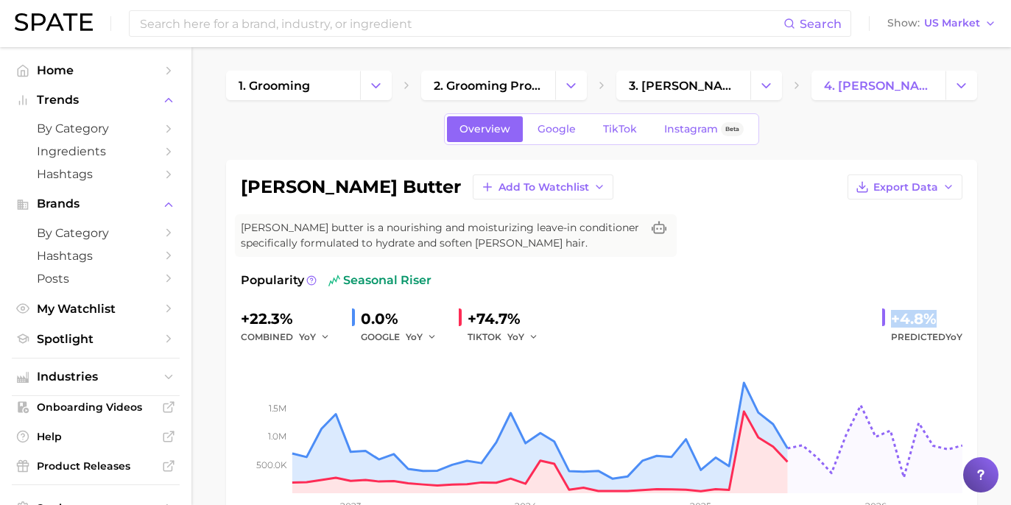
drag, startPoint x: 890, startPoint y: 319, endPoint x: 939, endPoint y: 316, distance: 48.7
click at [939, 316] on div "+4.8% Predicted YoY" at bounding box center [923, 326] width 80 height 39
copy div "+4.8%"
click at [573, 134] on span "Google" at bounding box center [557, 129] width 38 height 13
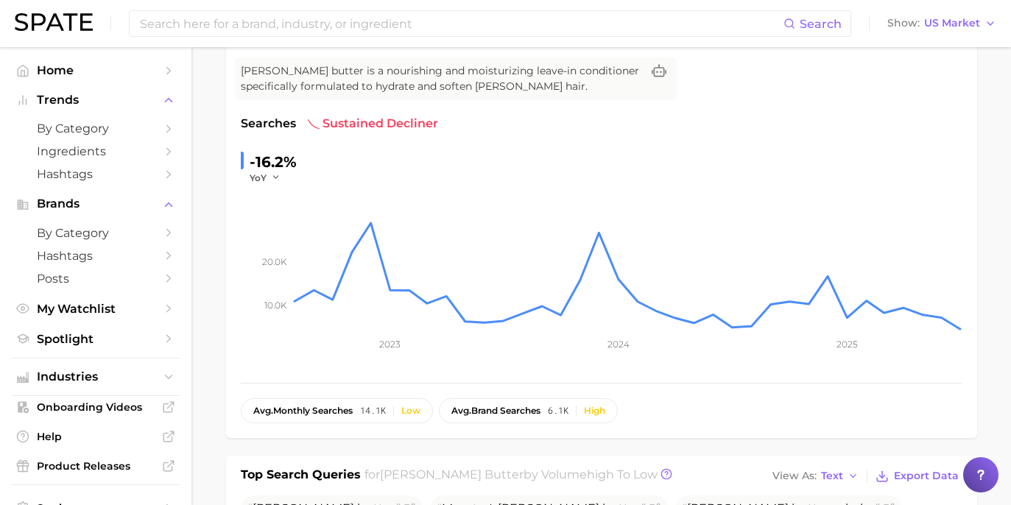
scroll to position [41, 0]
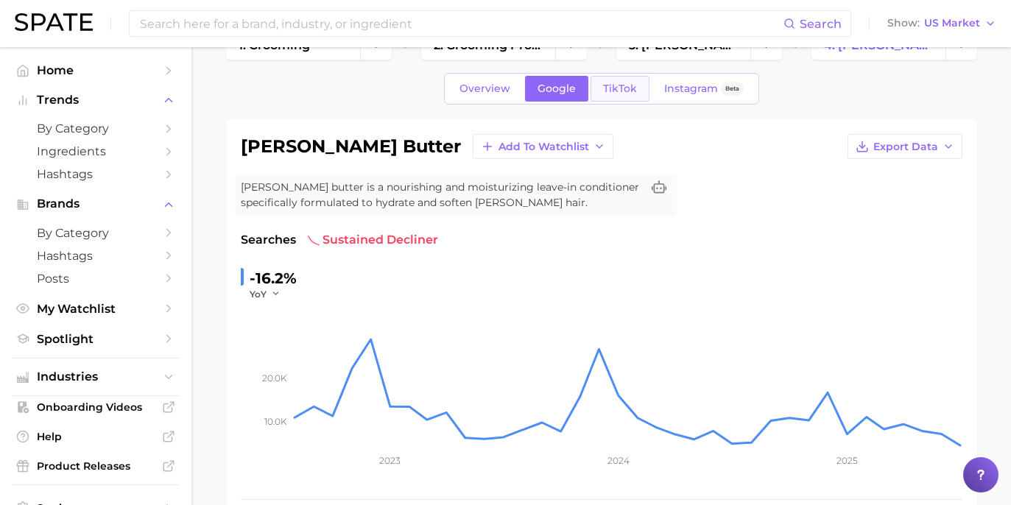
click at [616, 87] on span "TikTok" at bounding box center [620, 89] width 34 height 13
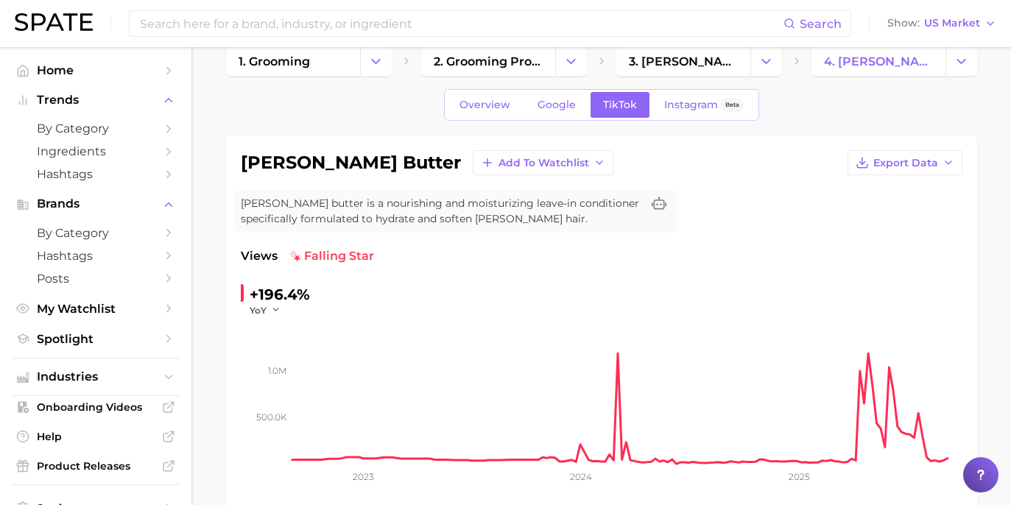
scroll to position [76, 0]
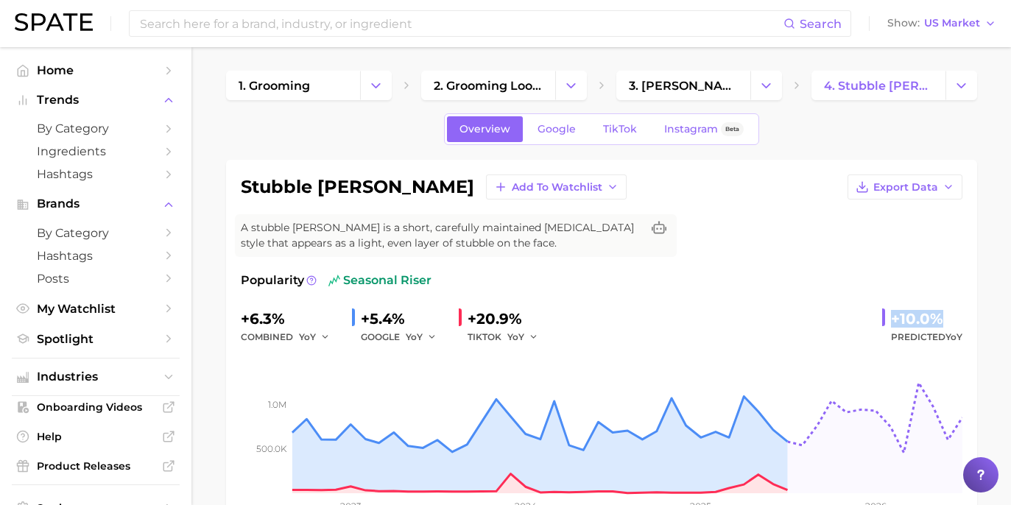
drag, startPoint x: 890, startPoint y: 317, endPoint x: 958, endPoint y: 320, distance: 68.6
click at [962, 320] on div "+10.0% Predicted YoY" at bounding box center [923, 326] width 80 height 39
copy div "+10.0%"
click at [562, 135] on span "Google" at bounding box center [557, 129] width 38 height 13
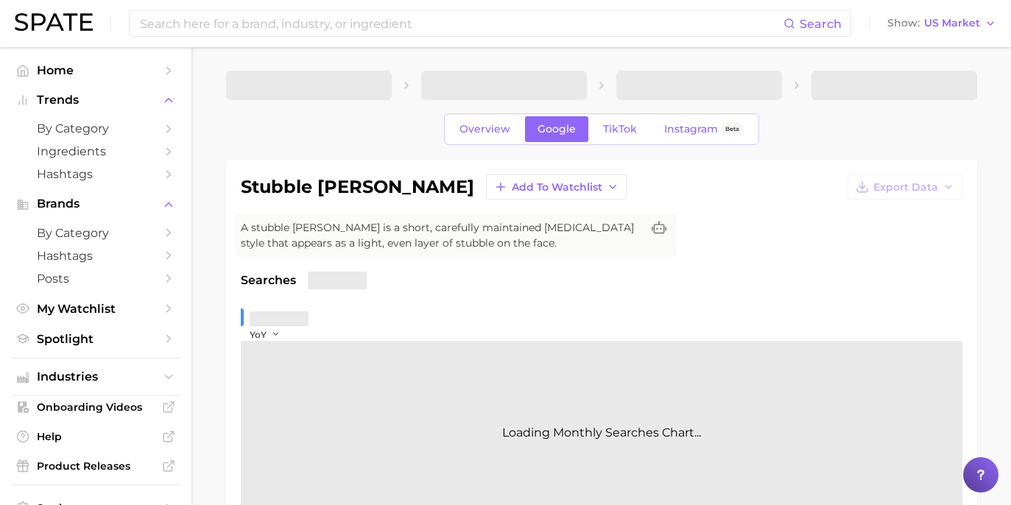
click at [562, 135] on span "Google" at bounding box center [557, 129] width 38 height 13
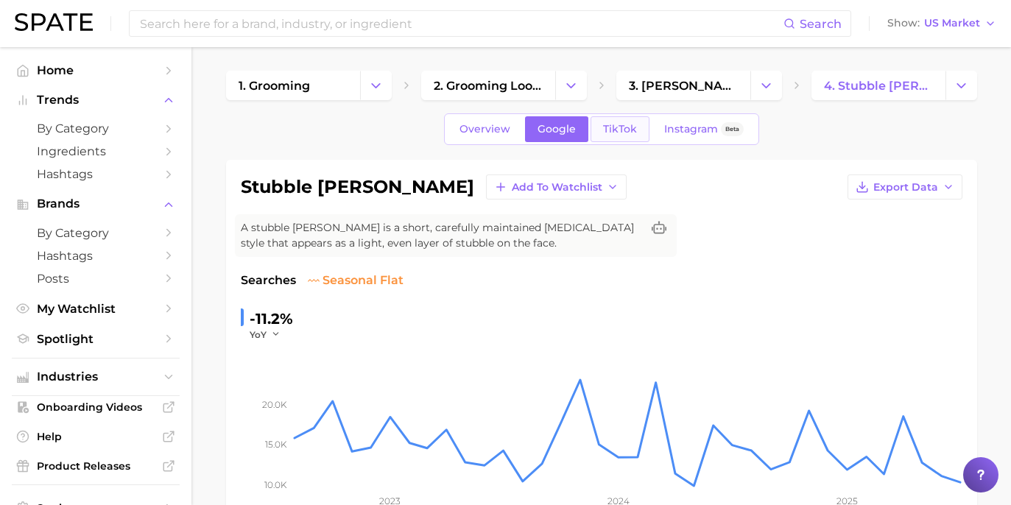
click at [617, 121] on link "TikTok" at bounding box center [620, 129] width 59 height 26
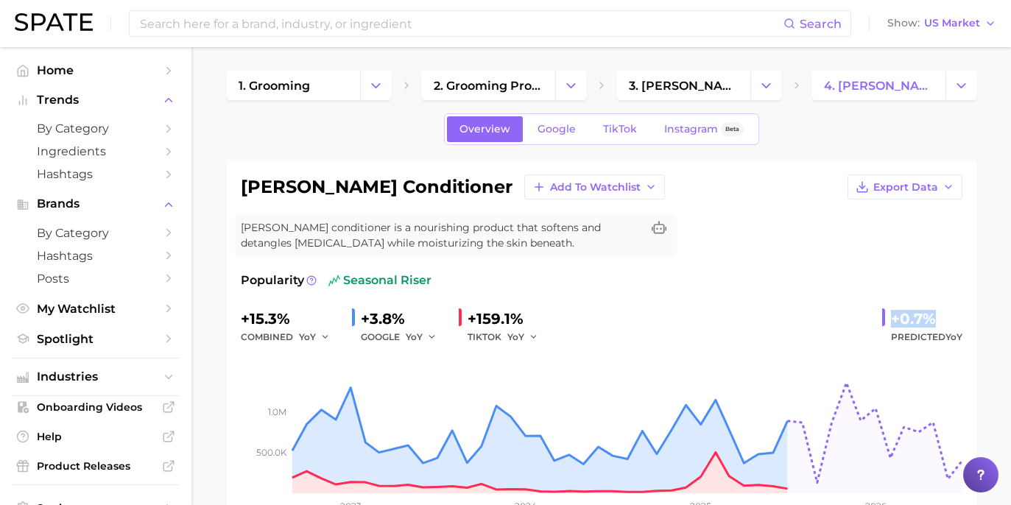
drag, startPoint x: 895, startPoint y: 320, endPoint x: 945, endPoint y: 321, distance: 50.1
click at [945, 321] on div "+0.7%" at bounding box center [926, 319] width 71 height 24
copy div "+0.7%"
click at [546, 133] on span "Google" at bounding box center [557, 129] width 38 height 13
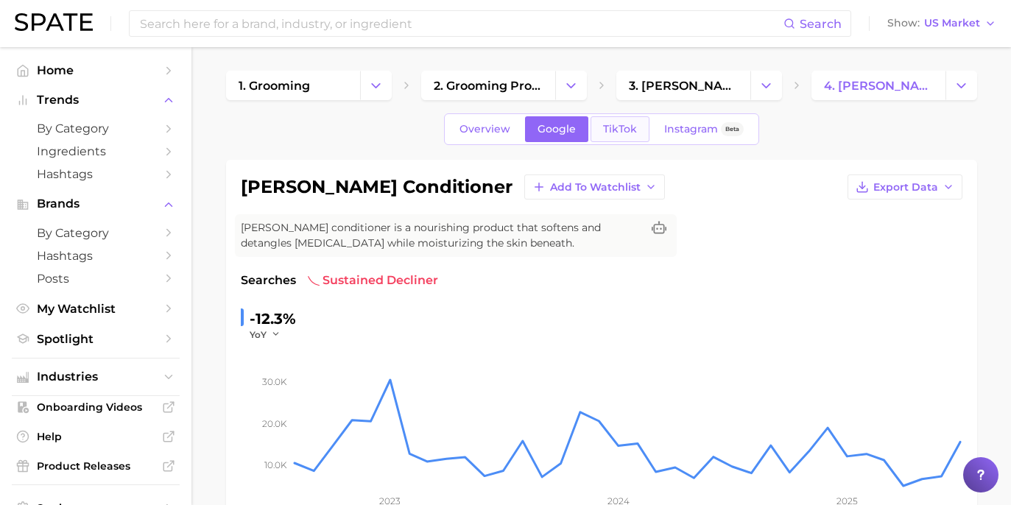
click at [619, 129] on span "TikTok" at bounding box center [620, 129] width 34 height 13
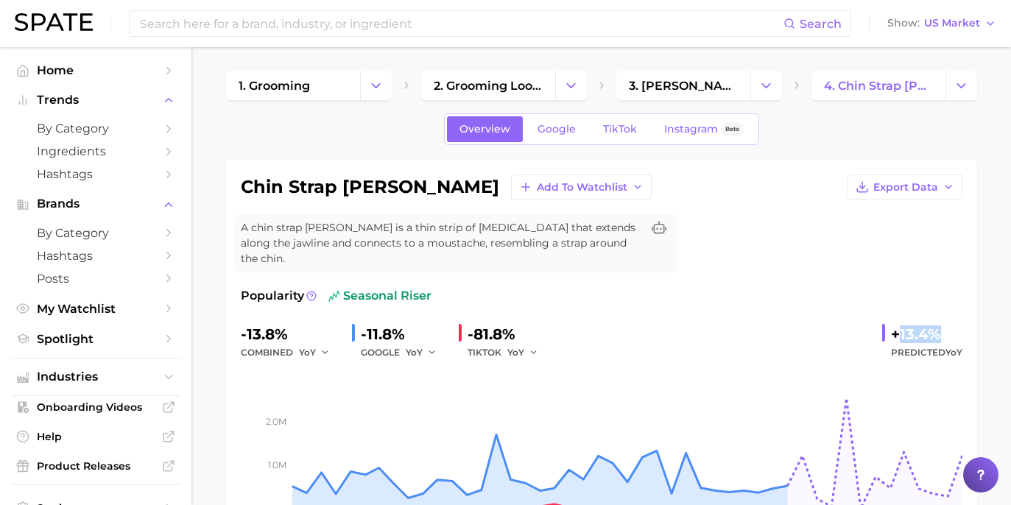
drag, startPoint x: 897, startPoint y: 321, endPoint x: 922, endPoint y: 315, distance: 25.0
click at [915, 323] on div "+13.4%" at bounding box center [926, 335] width 71 height 24
drag, startPoint x: 894, startPoint y: 320, endPoint x: 947, endPoint y: 319, distance: 53.8
click at [947, 323] on div "+13.4%" at bounding box center [926, 335] width 71 height 24
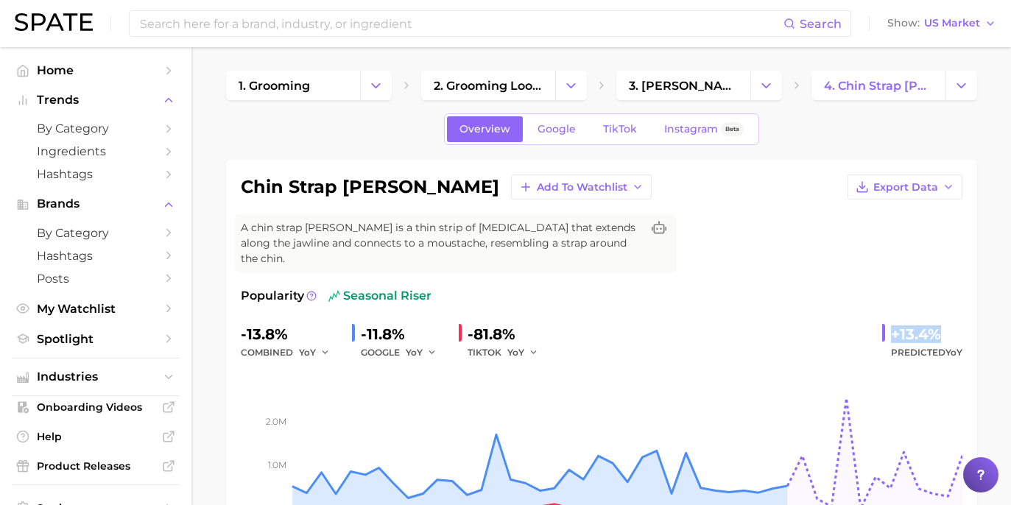
copy div "+13.4%"
click at [558, 133] on span "Google" at bounding box center [557, 129] width 38 height 13
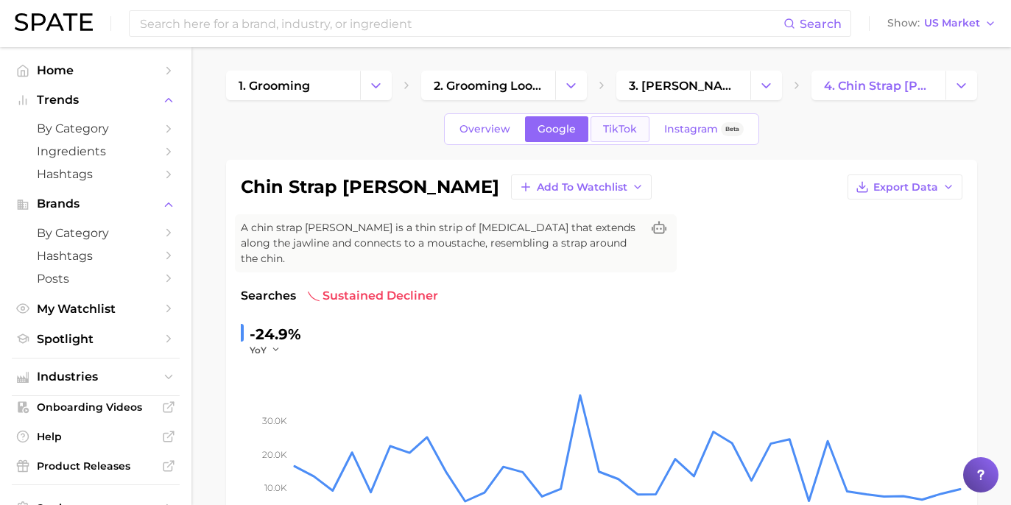
click at [632, 118] on link "TikTok" at bounding box center [620, 129] width 59 height 26
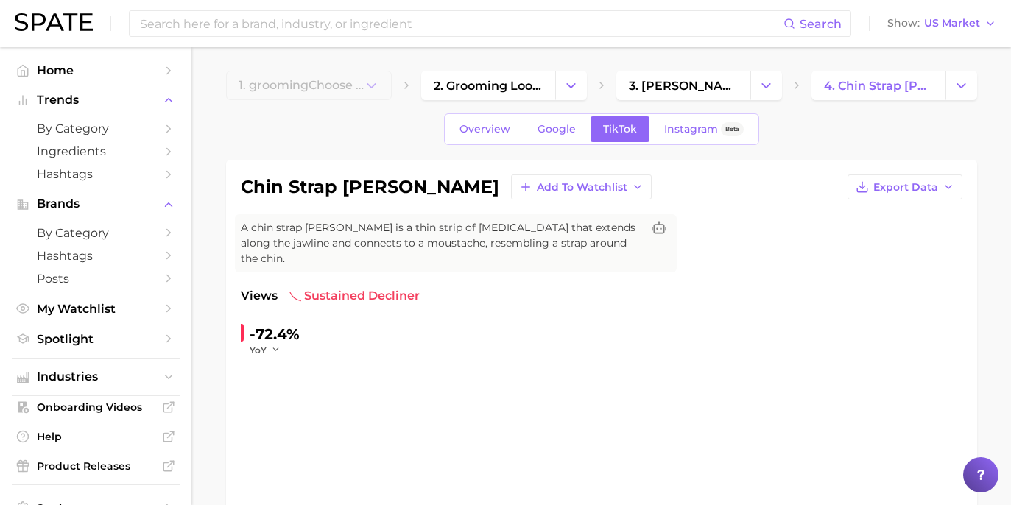
scroll to position [113, 0]
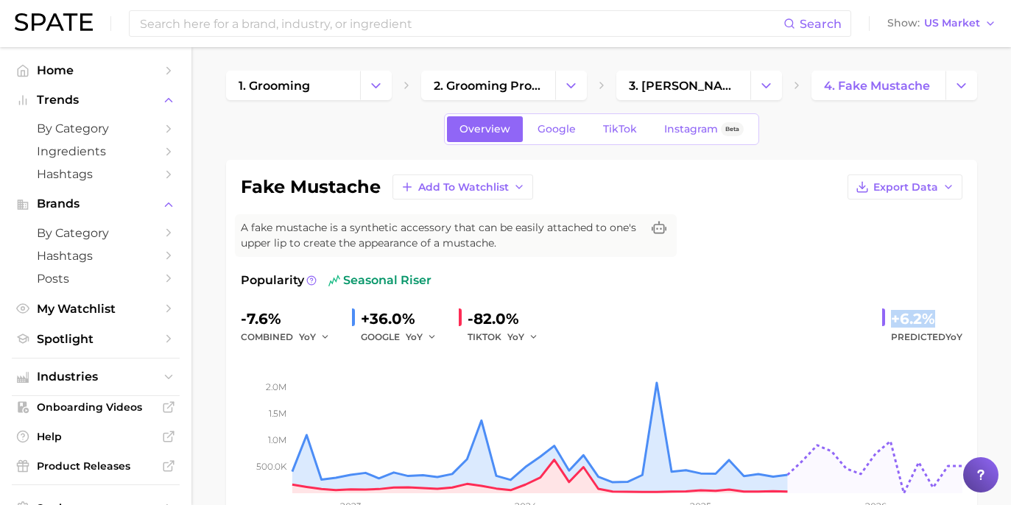
drag, startPoint x: 887, startPoint y: 319, endPoint x: 940, endPoint y: 322, distance: 53.1
click at [940, 322] on div "+6.2% Predicted YoY" at bounding box center [923, 326] width 80 height 39
copy div "+6.2%"
click at [567, 136] on link "Google" at bounding box center [556, 129] width 63 height 26
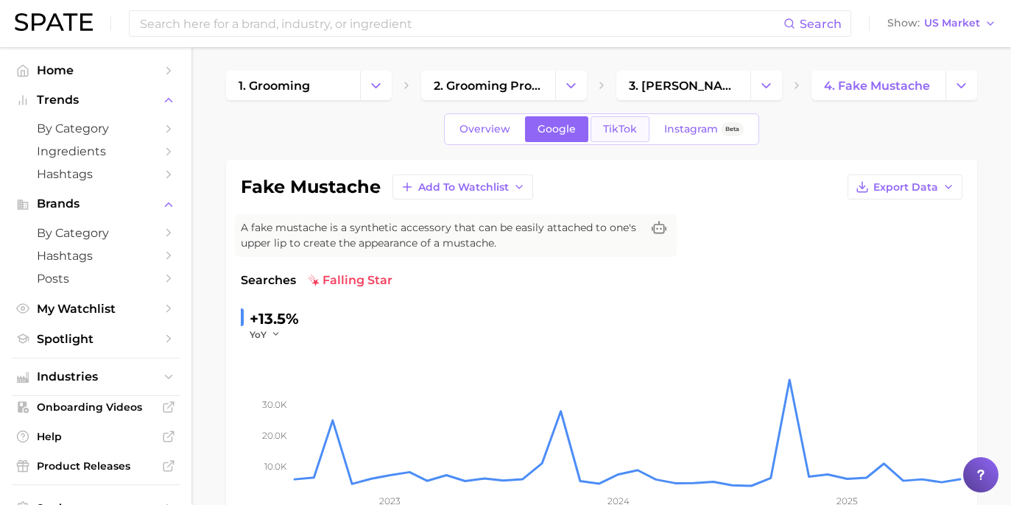
click at [597, 132] on link "TikTok" at bounding box center [620, 129] width 59 height 26
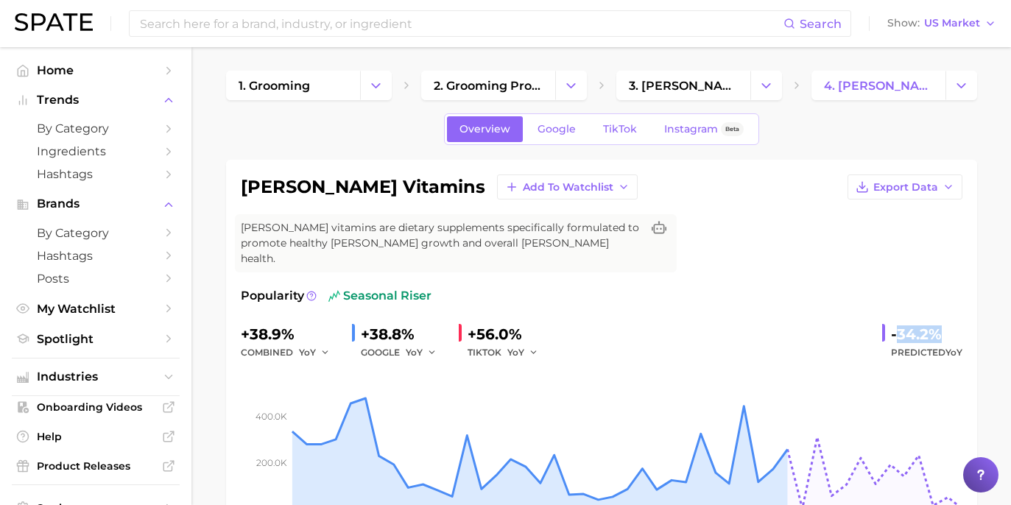
drag, startPoint x: 895, startPoint y: 317, endPoint x: 950, endPoint y: 318, distance: 54.5
click at [950, 323] on div "-34.2%" at bounding box center [926, 335] width 71 height 24
click at [894, 323] on div "-34.2%" at bounding box center [926, 335] width 71 height 24
drag, startPoint x: 889, startPoint y: 318, endPoint x: 944, endPoint y: 318, distance: 54.5
click at [944, 323] on div "-34.2% Predicted YoY" at bounding box center [923, 342] width 80 height 39
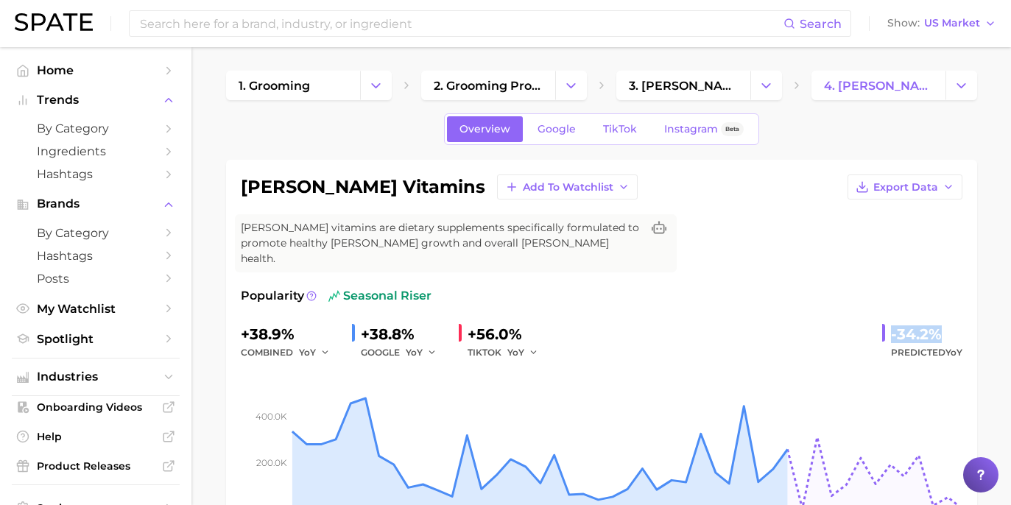
copy div "-34.2%"
click at [581, 133] on link "Google" at bounding box center [556, 129] width 63 height 26
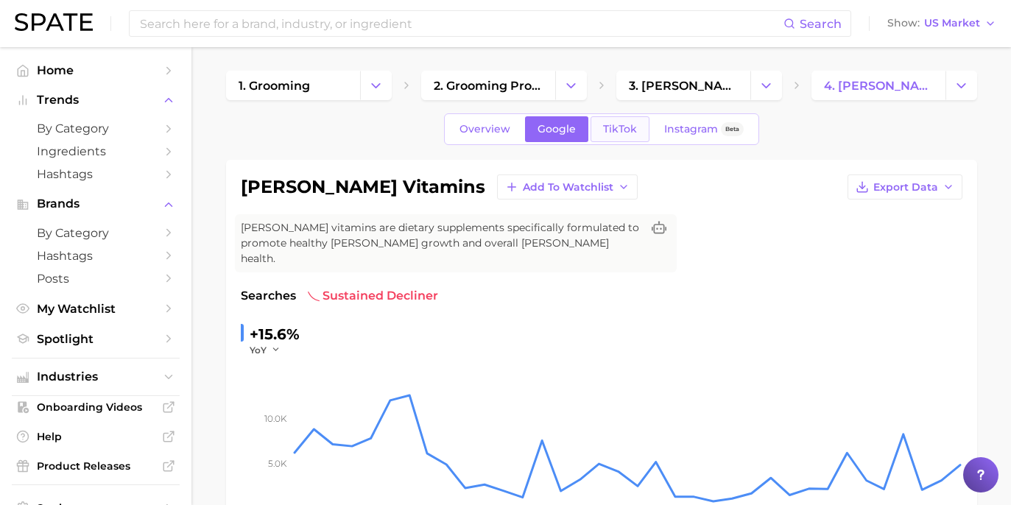
click at [616, 134] on span "TikTok" at bounding box center [620, 129] width 34 height 13
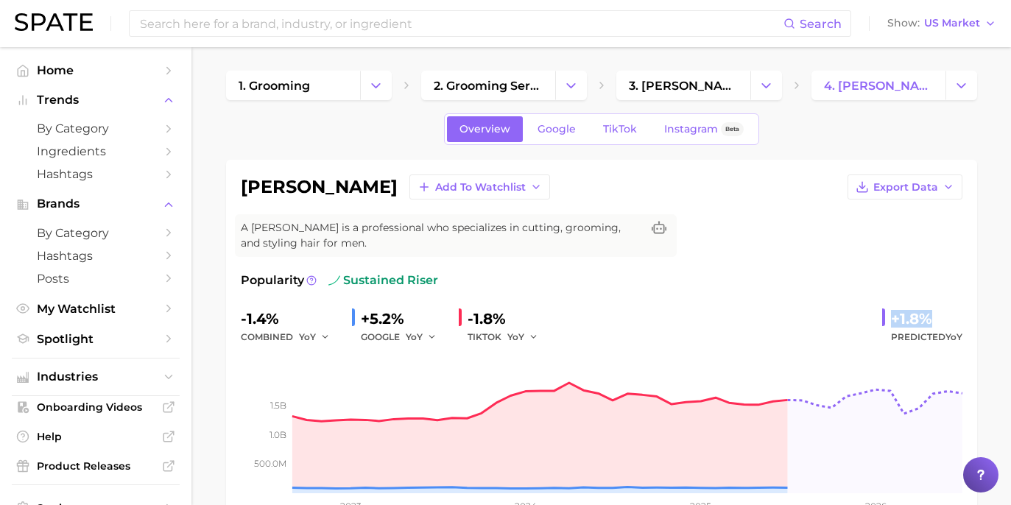
drag, startPoint x: 894, startPoint y: 310, endPoint x: 941, endPoint y: 311, distance: 47.2
click at [941, 311] on div "+1.8%" at bounding box center [926, 319] width 71 height 24
copy div "+1.8%"
click at [566, 130] on span "Google" at bounding box center [557, 129] width 38 height 13
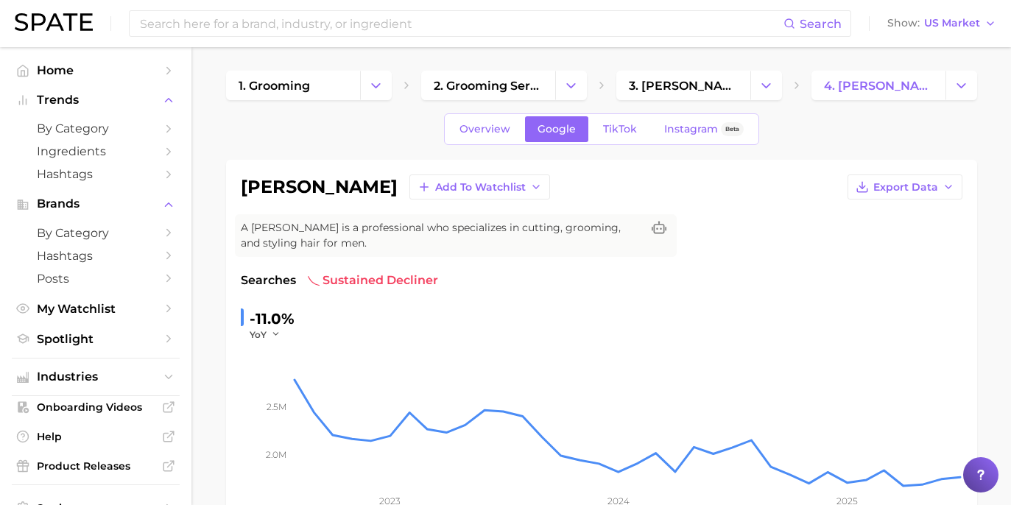
click at [698, 259] on div "barber Add to Watchlist Export Data A barber is a professional who specializes …" at bounding box center [602, 378] width 722 height 406
click at [621, 135] on span "TikTok" at bounding box center [620, 129] width 34 height 13
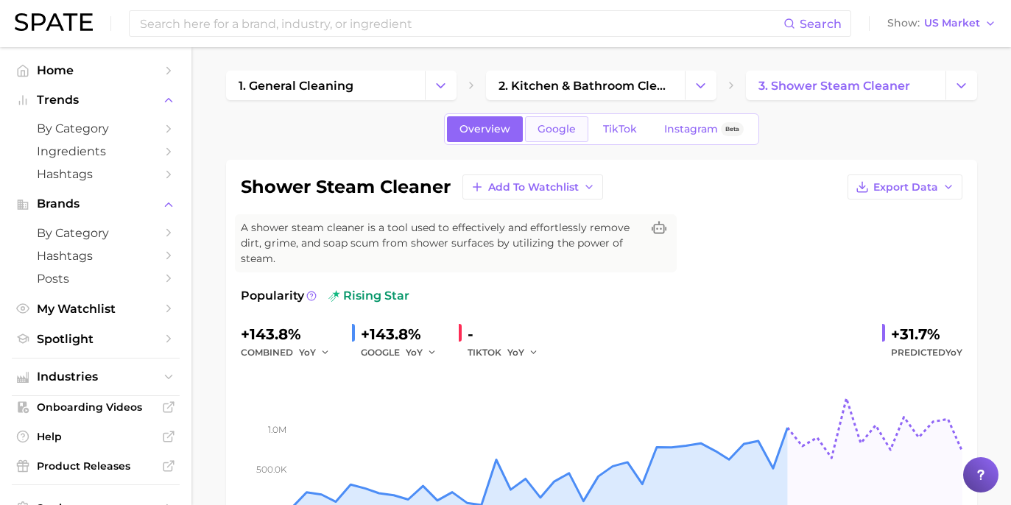
click at [578, 130] on link "Google" at bounding box center [556, 129] width 63 height 26
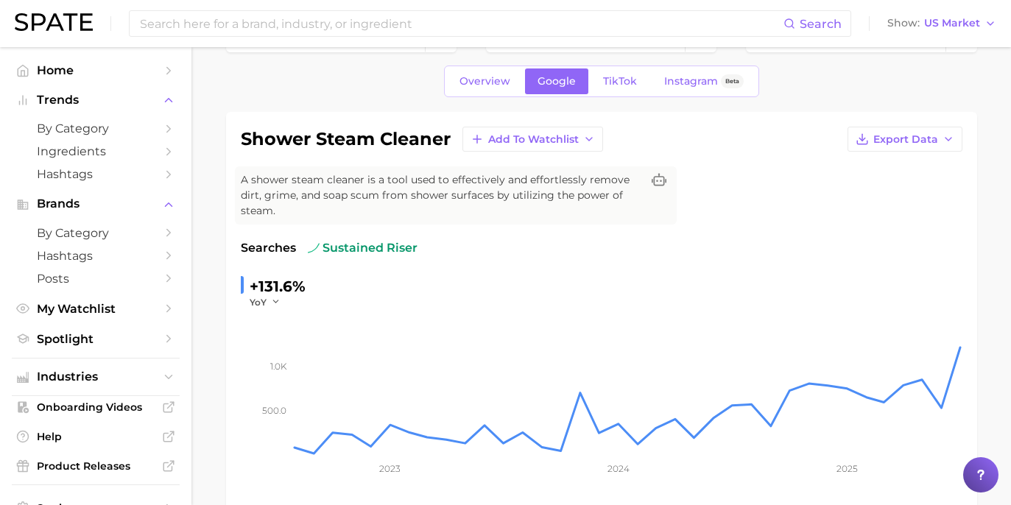
scroll to position [22, 0]
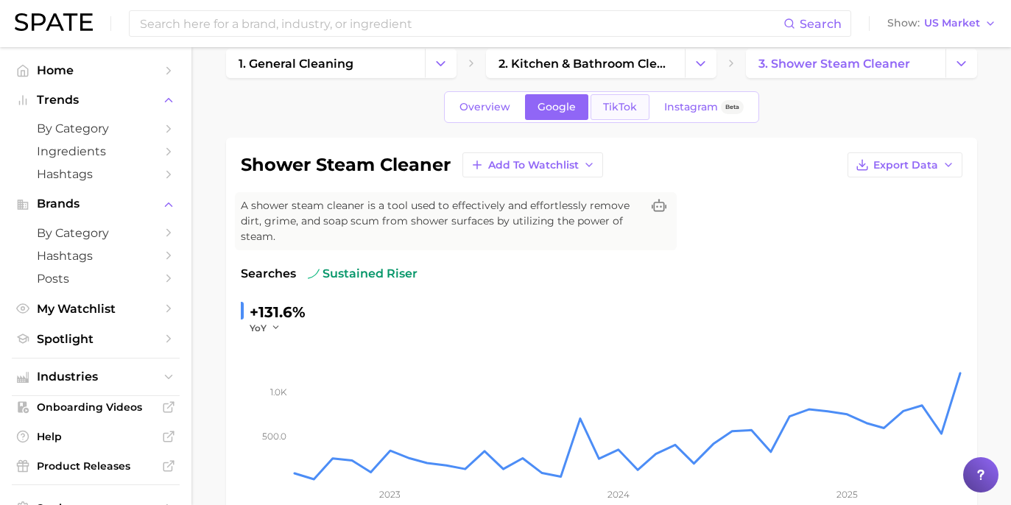
click at [614, 117] on link "TikTok" at bounding box center [620, 107] width 59 height 26
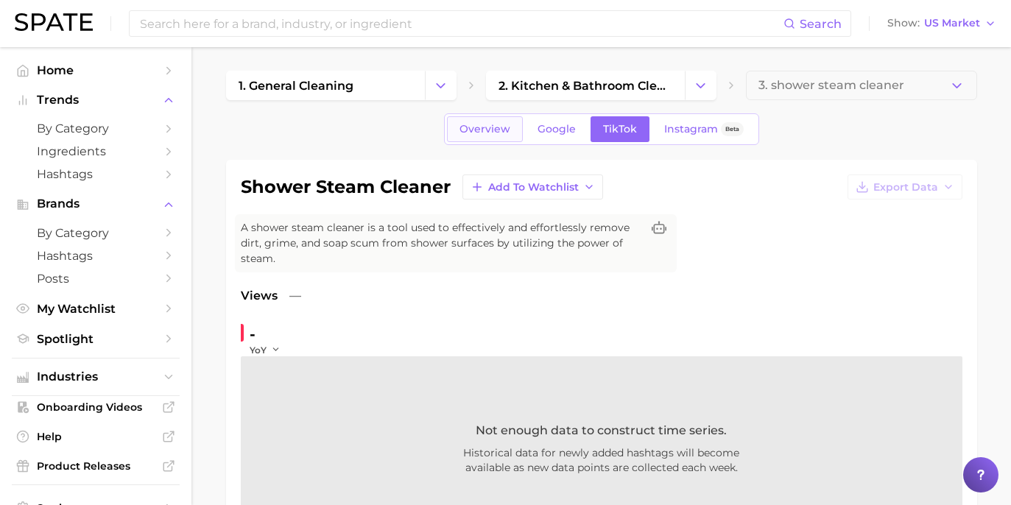
click at [505, 137] on link "Overview" at bounding box center [485, 129] width 76 height 26
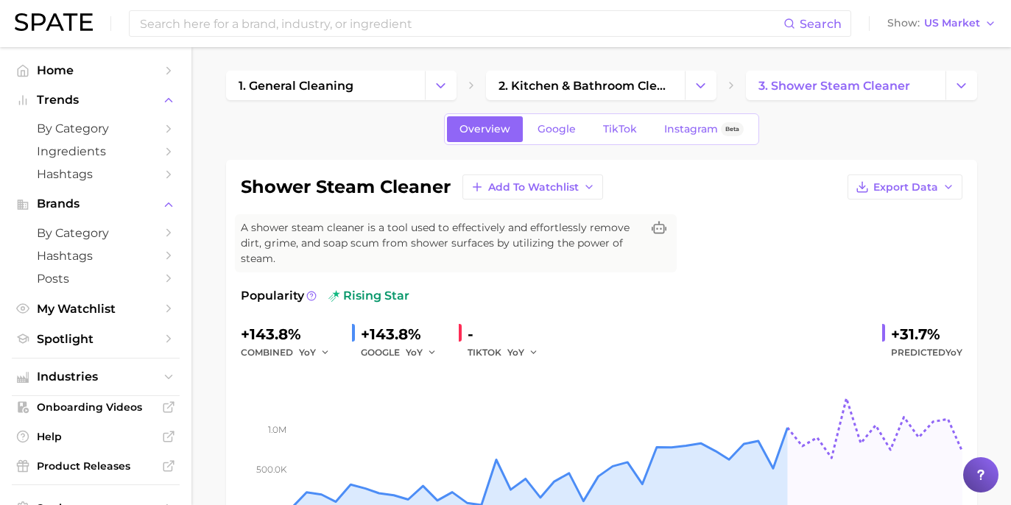
click at [824, 287] on div "Popularity rising star" at bounding box center [602, 296] width 722 height 18
click at [797, 164] on div "shower steam cleaner Add to Watchlist Export Data A shower steam cleaner is a t…" at bounding box center [601, 360] width 751 height 401
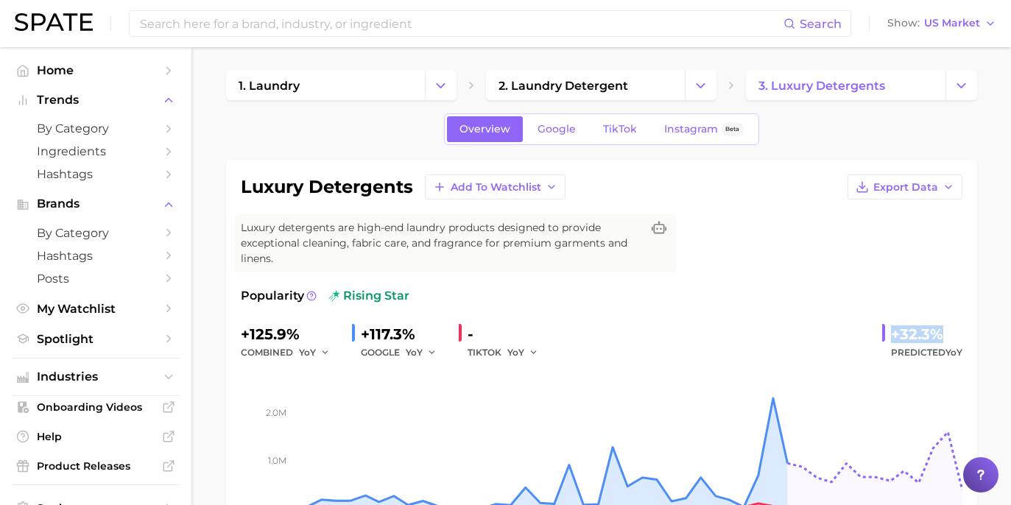
drag, startPoint x: 893, startPoint y: 320, endPoint x: 953, endPoint y: 318, distance: 60.4
click at [953, 323] on div "+32.3%" at bounding box center [926, 335] width 71 height 24
copy div "+32.3%"
click at [554, 119] on link "Google" at bounding box center [556, 129] width 63 height 26
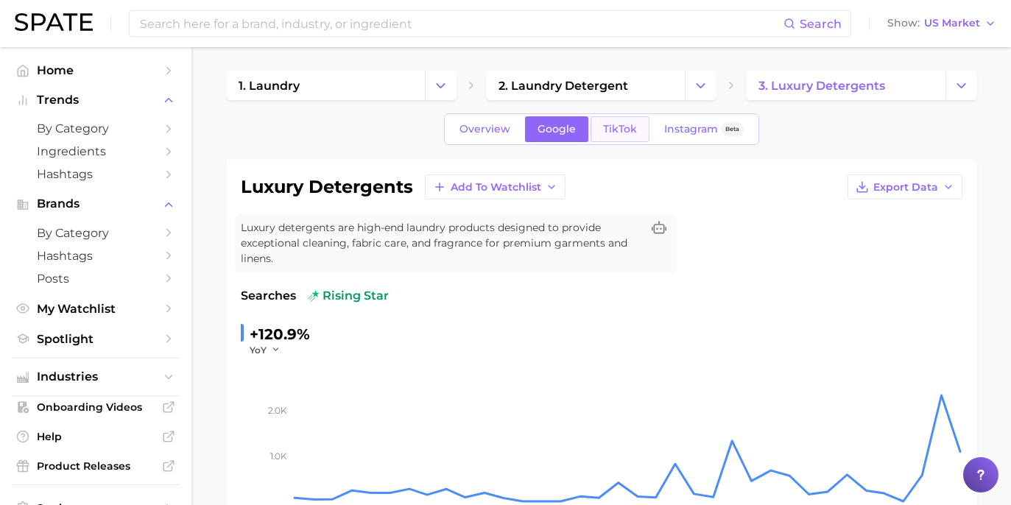
click at [615, 136] on link "TikTok" at bounding box center [620, 129] width 59 height 26
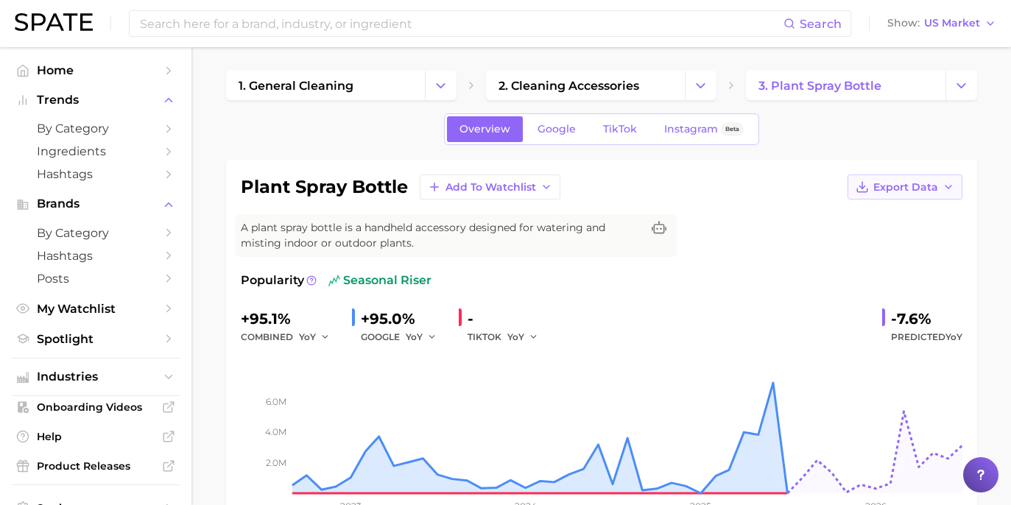
click at [933, 189] on span "Export Data" at bounding box center [906, 187] width 65 height 13
click at [923, 216] on button "Time Series CSV" at bounding box center [882, 214] width 162 height 27
click at [563, 134] on span "Google" at bounding box center [557, 129] width 38 height 13
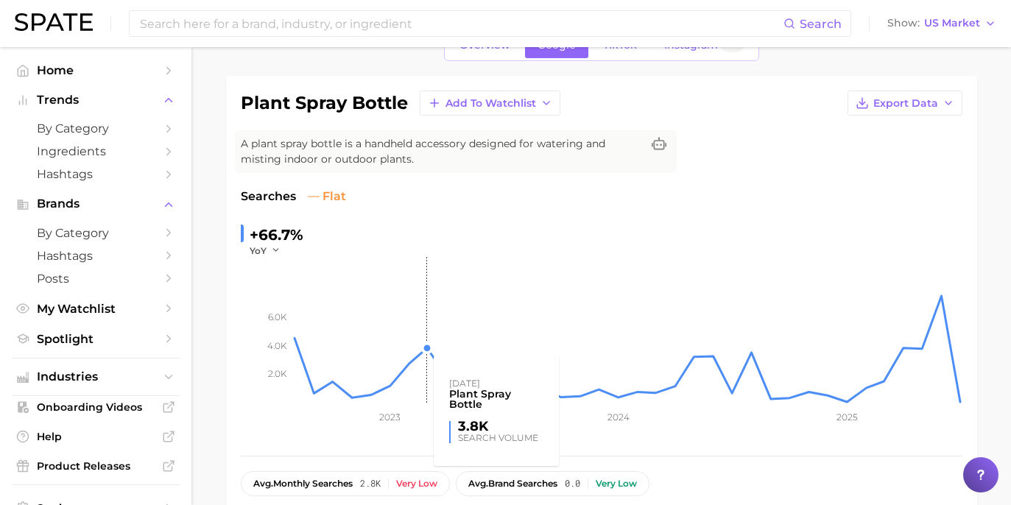
scroll to position [57, 0]
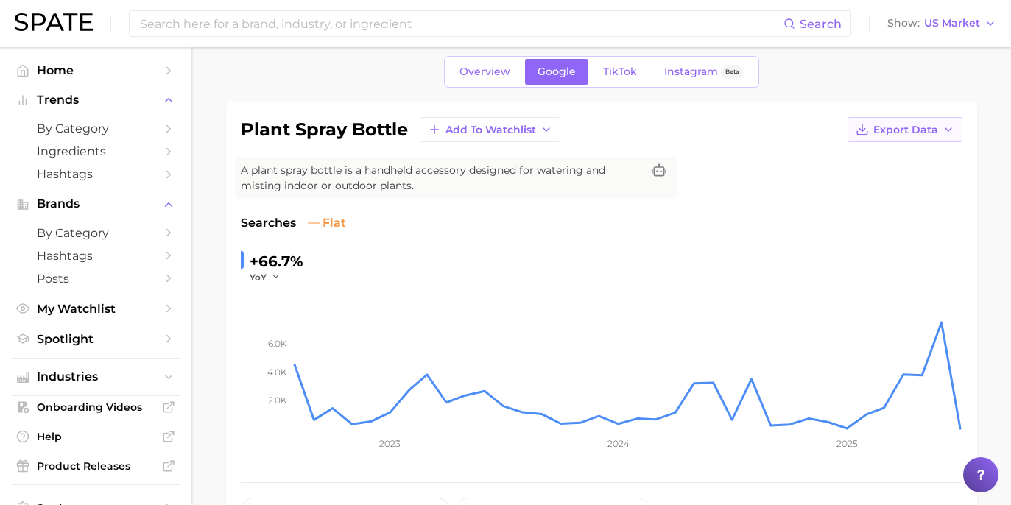
click at [900, 136] on span "Export Data" at bounding box center [906, 130] width 65 height 13
click at [890, 163] on span "Time Series CSV" at bounding box center [869, 157] width 86 height 13
click at [897, 139] on button "Export Data" at bounding box center [905, 129] width 115 height 25
click at [911, 179] on span "Time Series Image" at bounding box center [875, 184] width 99 height 13
click at [695, 300] on rect at bounding box center [627, 357] width 670 height 147
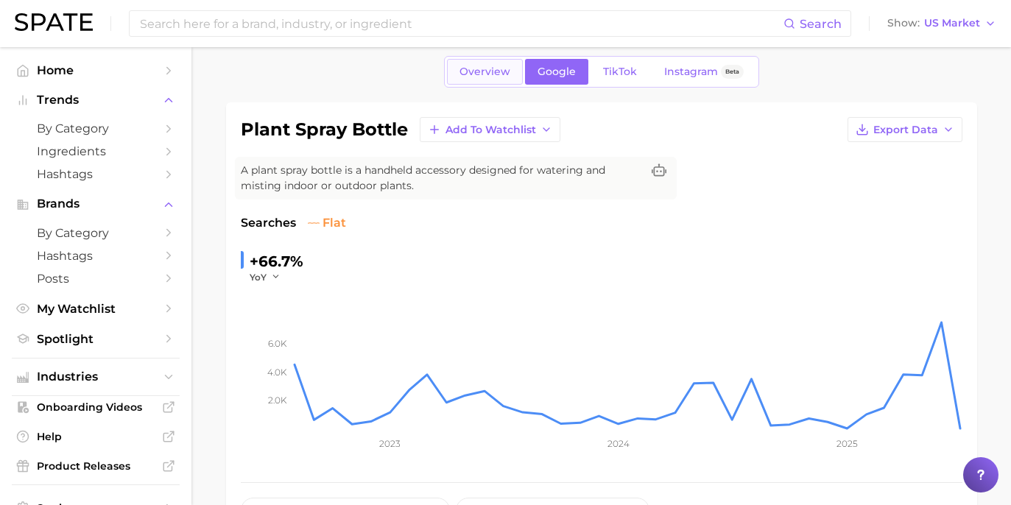
click at [499, 80] on link "Overview" at bounding box center [485, 72] width 76 height 26
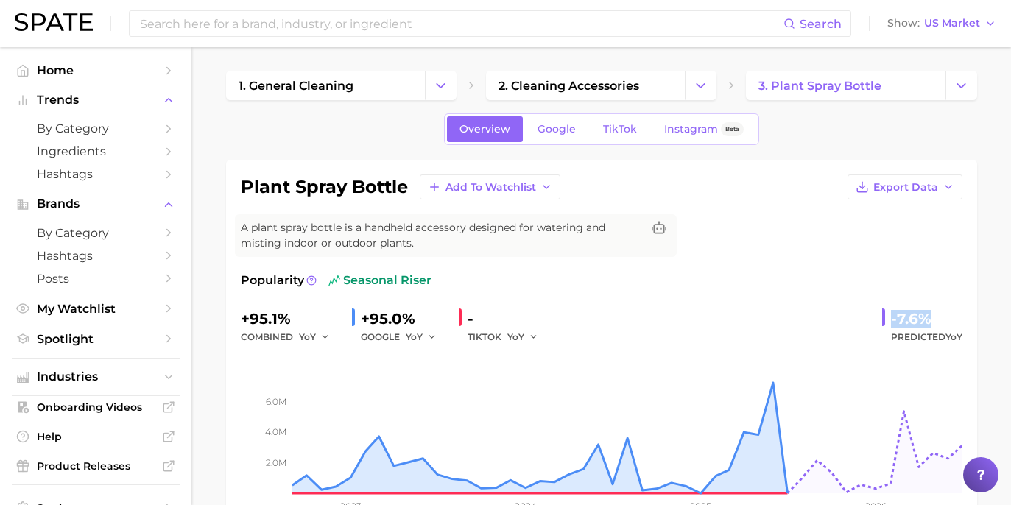
drag, startPoint x: 890, startPoint y: 318, endPoint x: 918, endPoint y: 319, distance: 28.0
click at [928, 320] on div "-7.6% Predicted YoY" at bounding box center [923, 326] width 80 height 39
copy div "-7.6%"
click at [574, 119] on link "Google" at bounding box center [556, 129] width 63 height 26
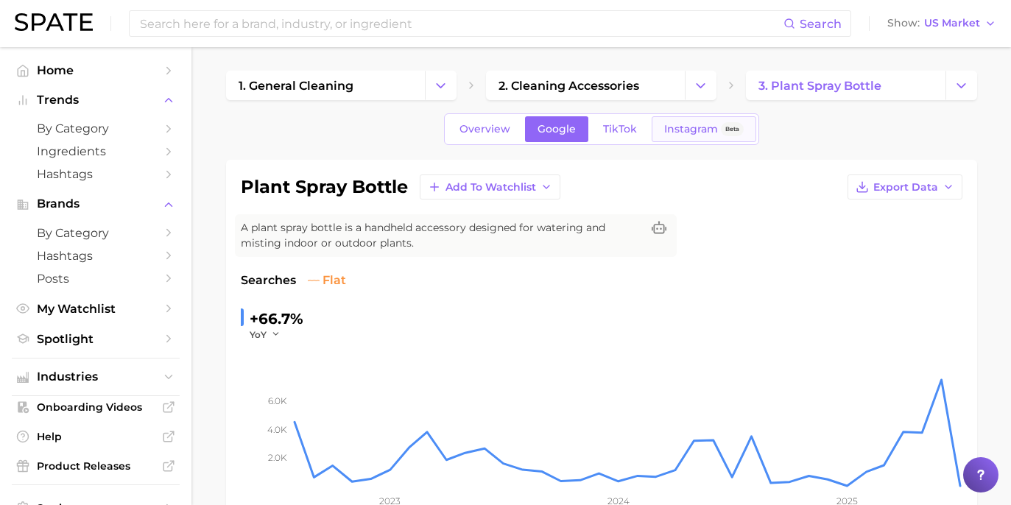
click at [666, 130] on span "Instagram" at bounding box center [691, 129] width 54 height 13
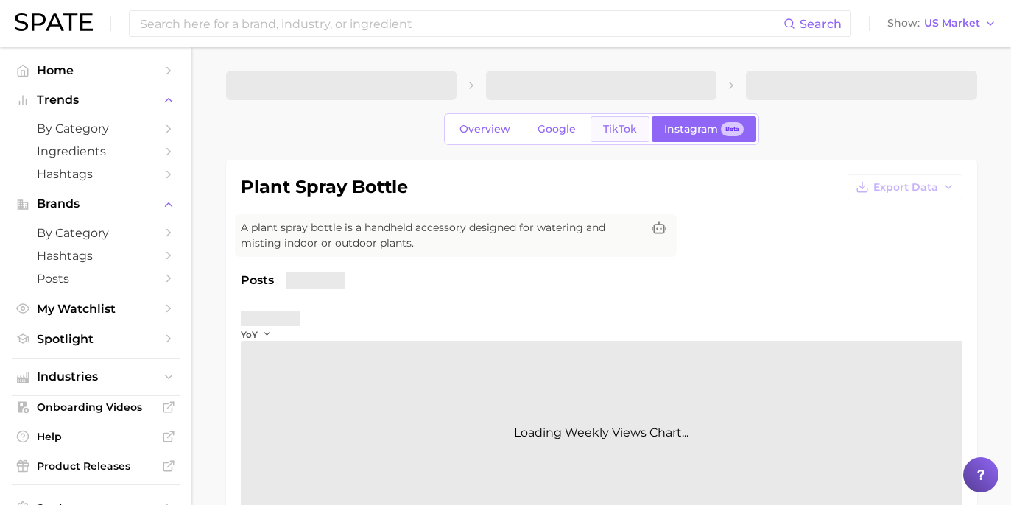
click at [634, 130] on link "TikTok" at bounding box center [620, 129] width 59 height 26
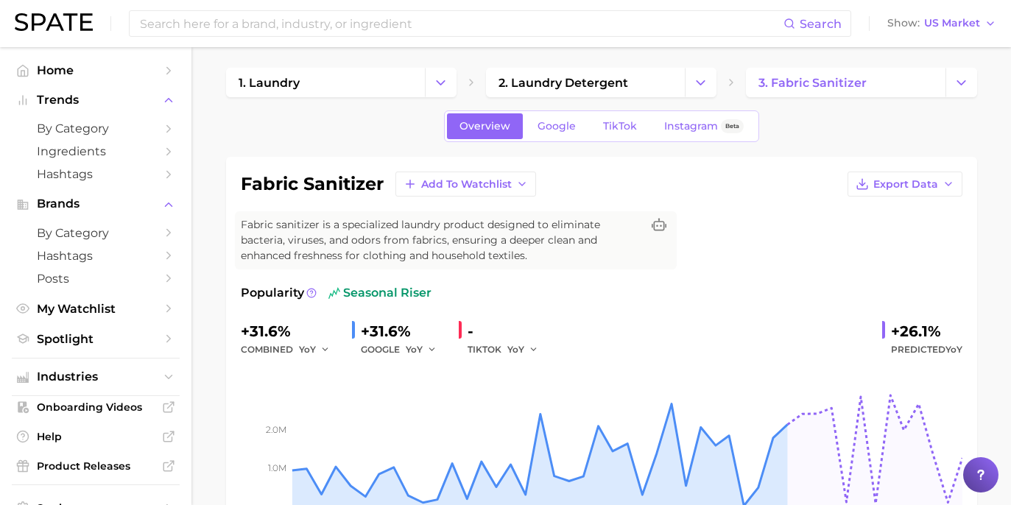
scroll to position [35, 0]
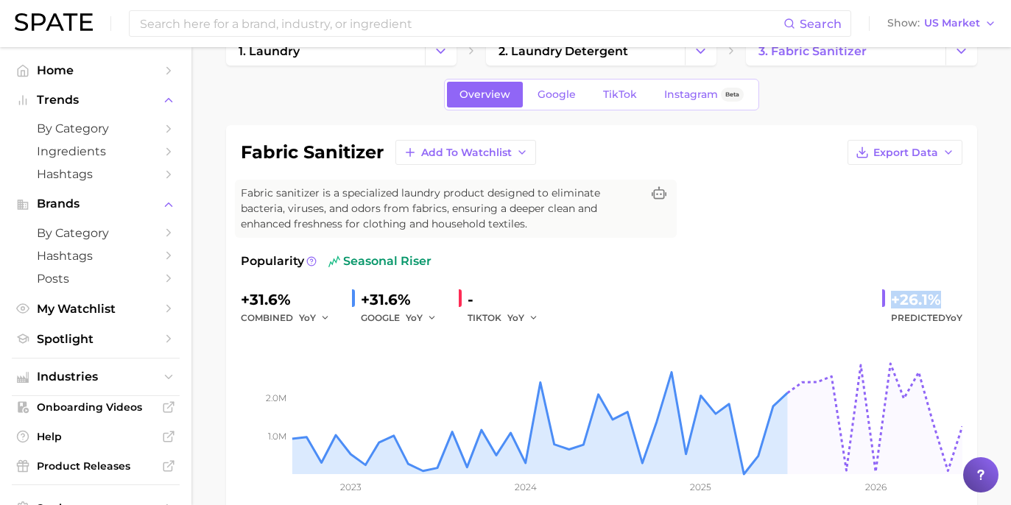
drag, startPoint x: 889, startPoint y: 295, endPoint x: 944, endPoint y: 304, distance: 55.1
click at [944, 304] on div "+26.1% Predicted YoY" at bounding box center [923, 307] width 80 height 39
copy div "+26.1%"
click at [575, 94] on span "Google" at bounding box center [557, 94] width 38 height 13
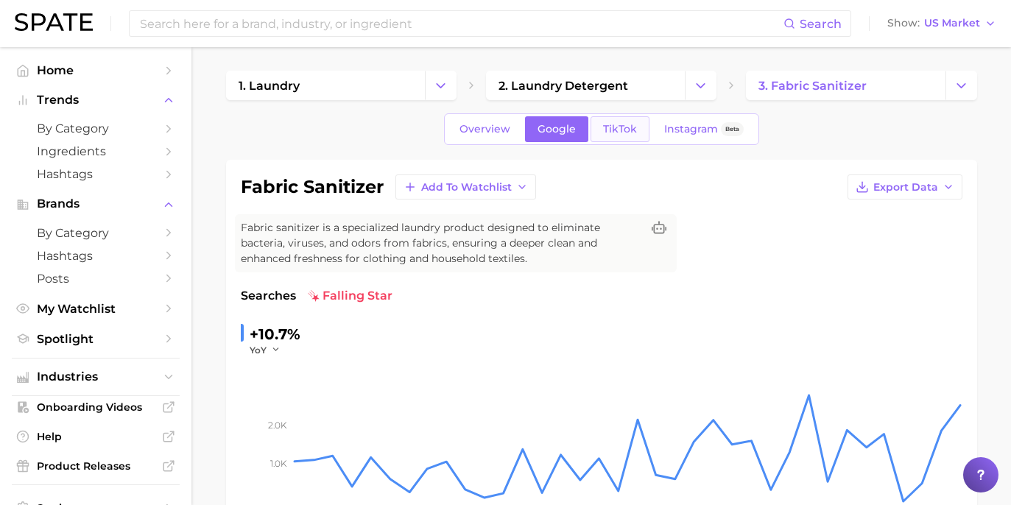
click at [628, 134] on span "TikTok" at bounding box center [620, 129] width 34 height 13
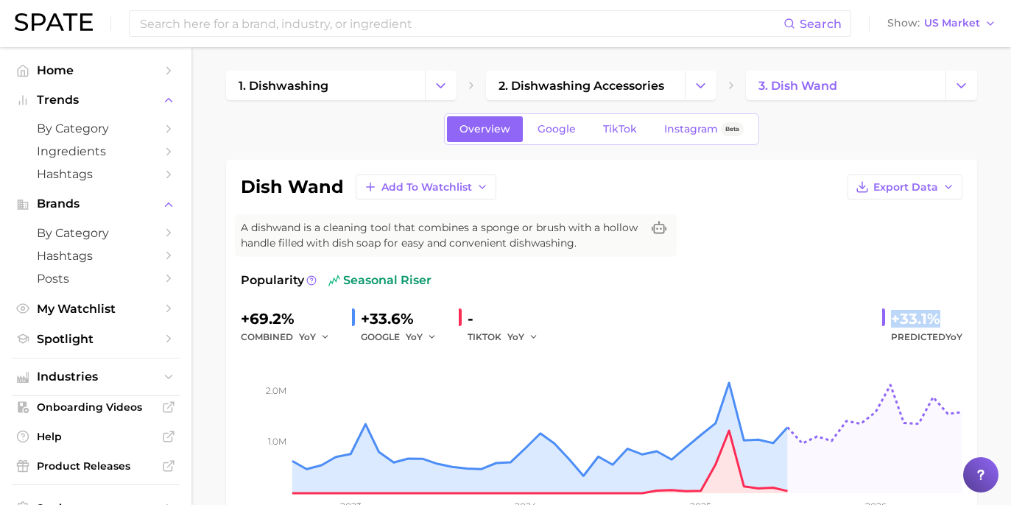
drag, startPoint x: 893, startPoint y: 320, endPoint x: 940, endPoint y: 322, distance: 47.2
click at [940, 322] on div "+33.1%" at bounding box center [926, 319] width 71 height 24
copy div "+33.1%"
click at [567, 133] on span "Google" at bounding box center [557, 129] width 38 height 13
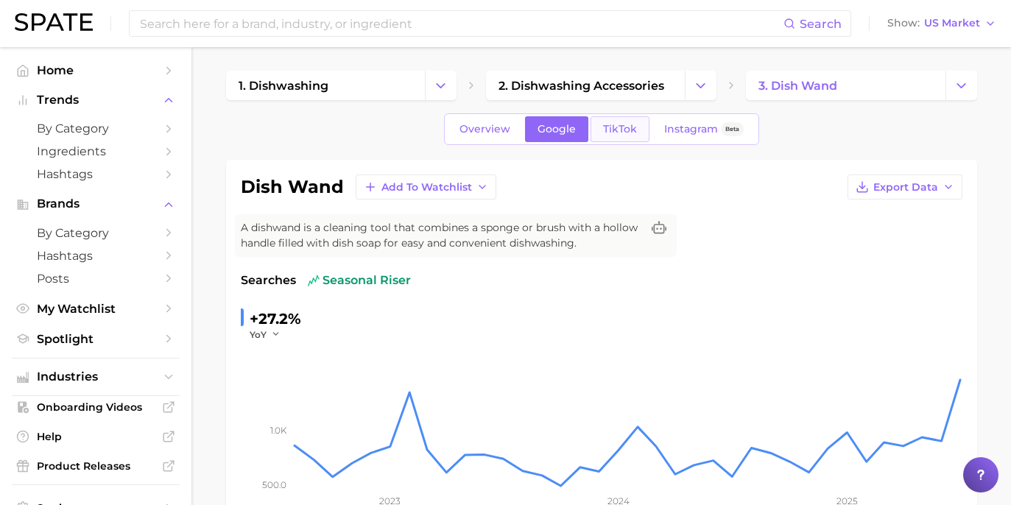
click at [612, 136] on link "TikTok" at bounding box center [620, 129] width 59 height 26
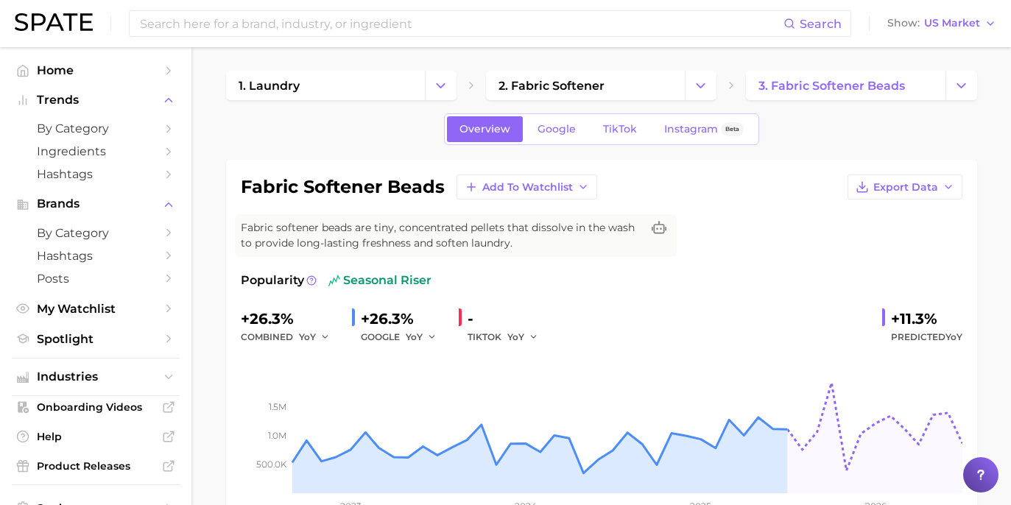
click at [902, 312] on div "+11.3%" at bounding box center [926, 319] width 71 height 24
click at [896, 318] on div "+11.3%" at bounding box center [926, 319] width 71 height 24
drag, startPoint x: 892, startPoint y: 318, endPoint x: 937, endPoint y: 315, distance: 45.1
click at [937, 315] on div "+11.3%" at bounding box center [926, 319] width 71 height 24
copy div "+11.3%"
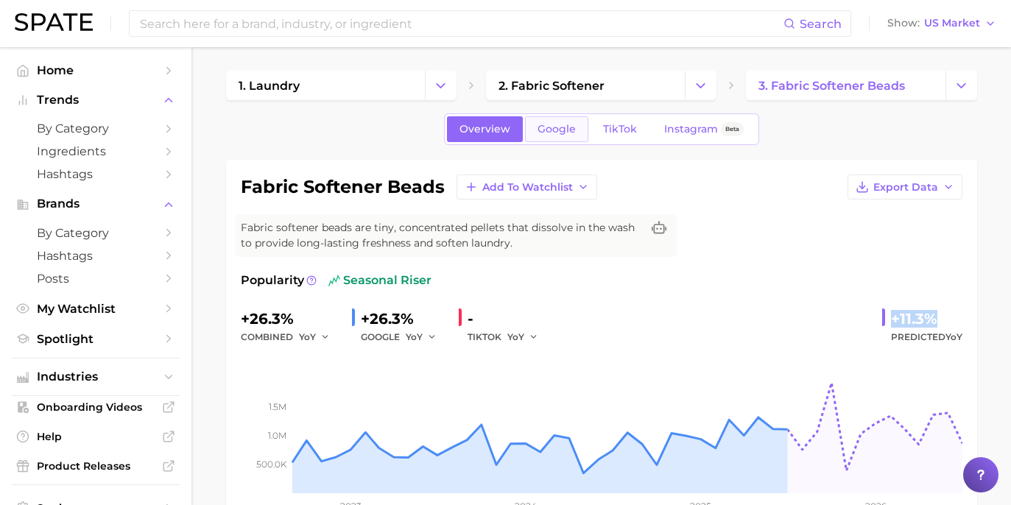
click at [563, 139] on link "Google" at bounding box center [556, 129] width 63 height 26
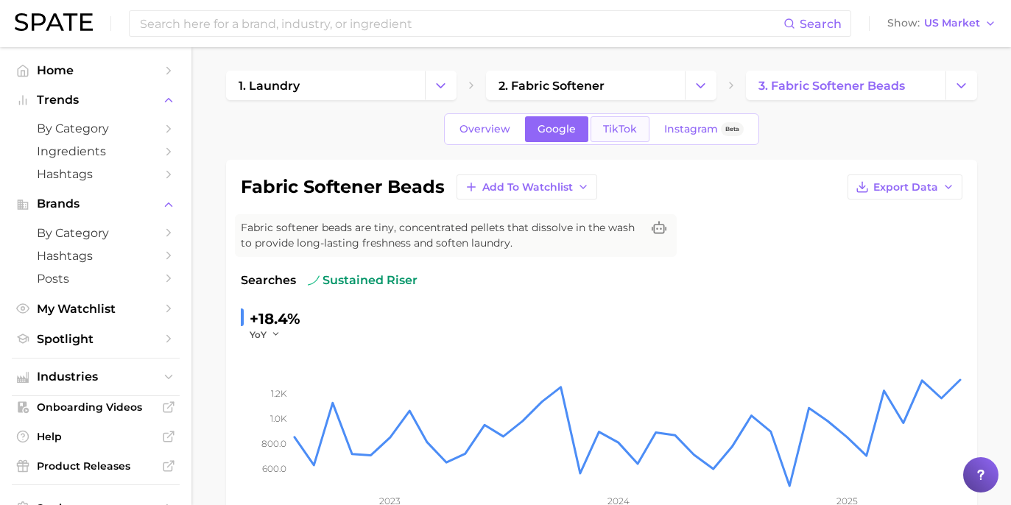
click at [617, 127] on span "TikTok" at bounding box center [620, 129] width 34 height 13
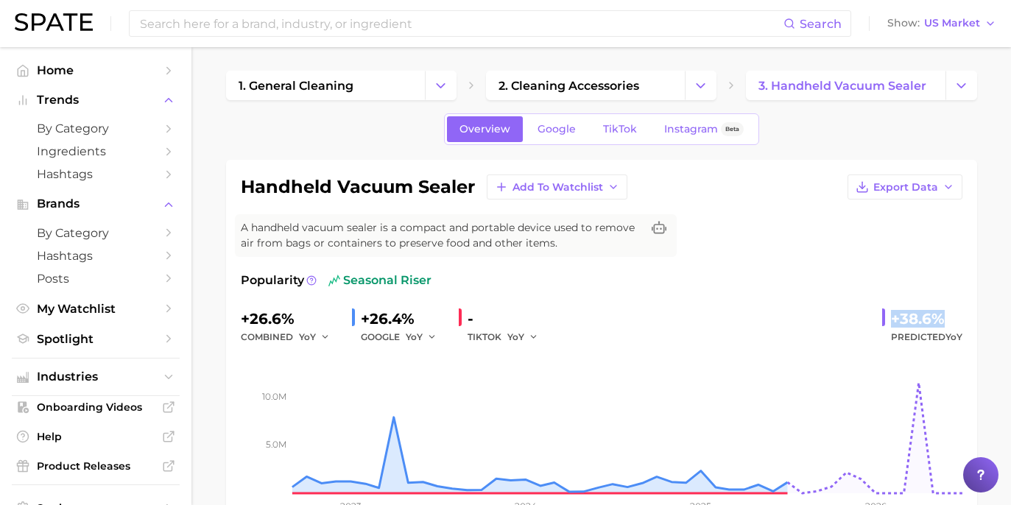
drag, startPoint x: 893, startPoint y: 316, endPoint x: 950, endPoint y: 313, distance: 57.5
click at [950, 313] on div "+38.6%" at bounding box center [926, 319] width 71 height 24
click at [655, 237] on button at bounding box center [660, 230] width 24 height 20
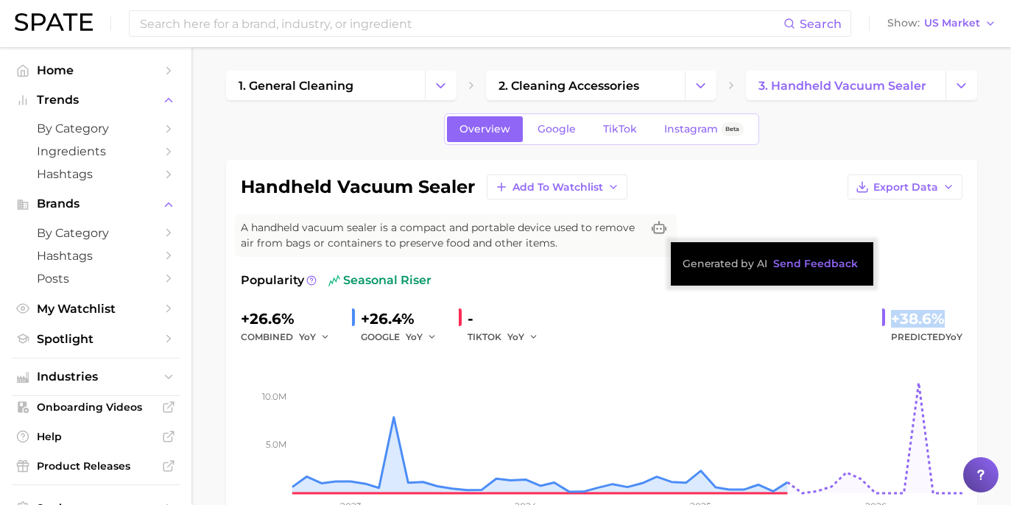
click at [914, 315] on div "+38.6%" at bounding box center [926, 319] width 71 height 24
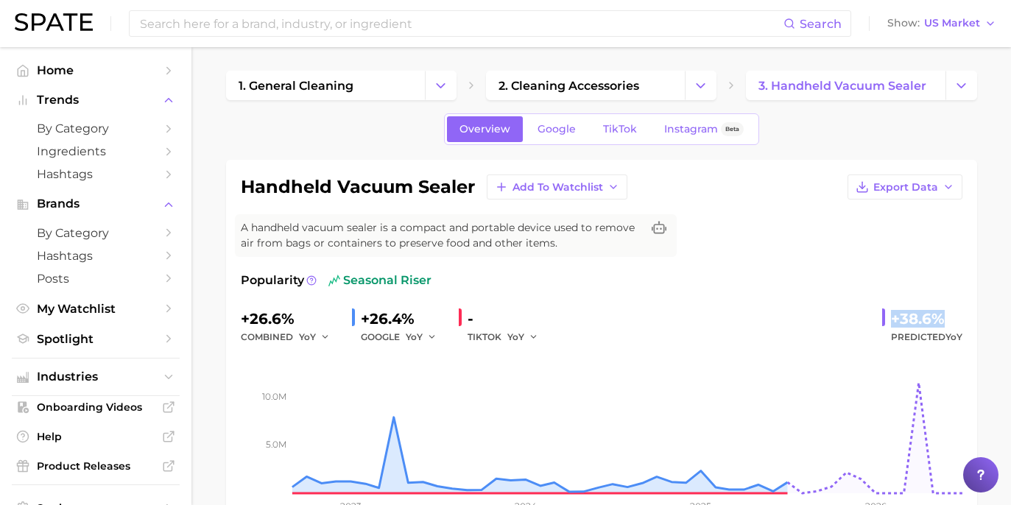
drag, startPoint x: 934, startPoint y: 312, endPoint x: 967, endPoint y: 312, distance: 32.4
click at [967, 312] on div "handheld vacuum sealer Add to Watchlist Export Data A handheld vacuum sealer is…" at bounding box center [601, 352] width 751 height 385
copy div "+38.6%"
click at [571, 129] on span "Google" at bounding box center [557, 129] width 38 height 13
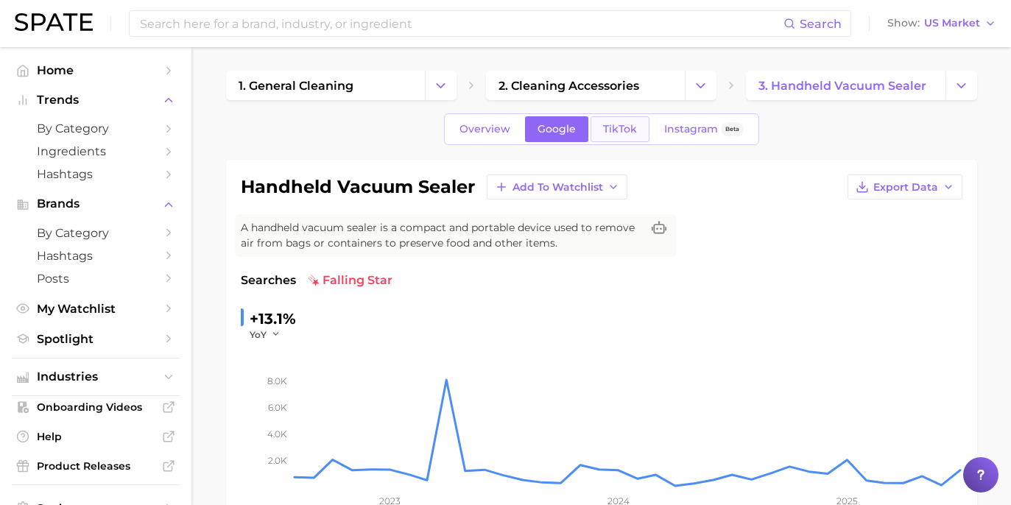
click at [621, 130] on span "TikTok" at bounding box center [620, 129] width 34 height 13
